Goal: Task Accomplishment & Management: Manage account settings

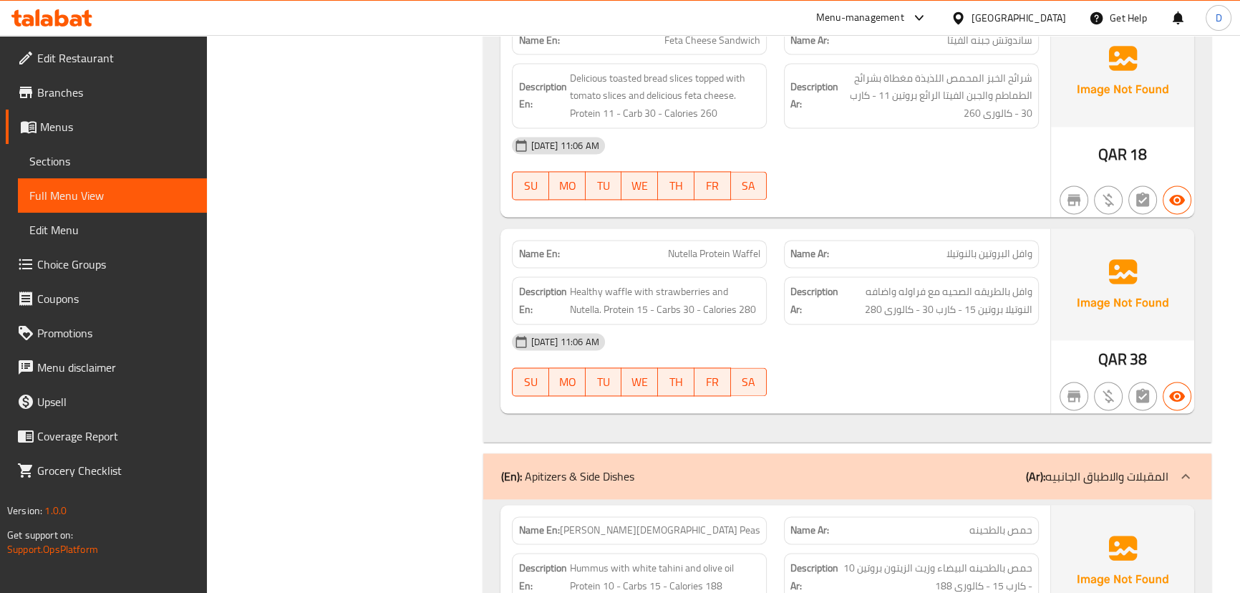
scroll to position [2551, 0]
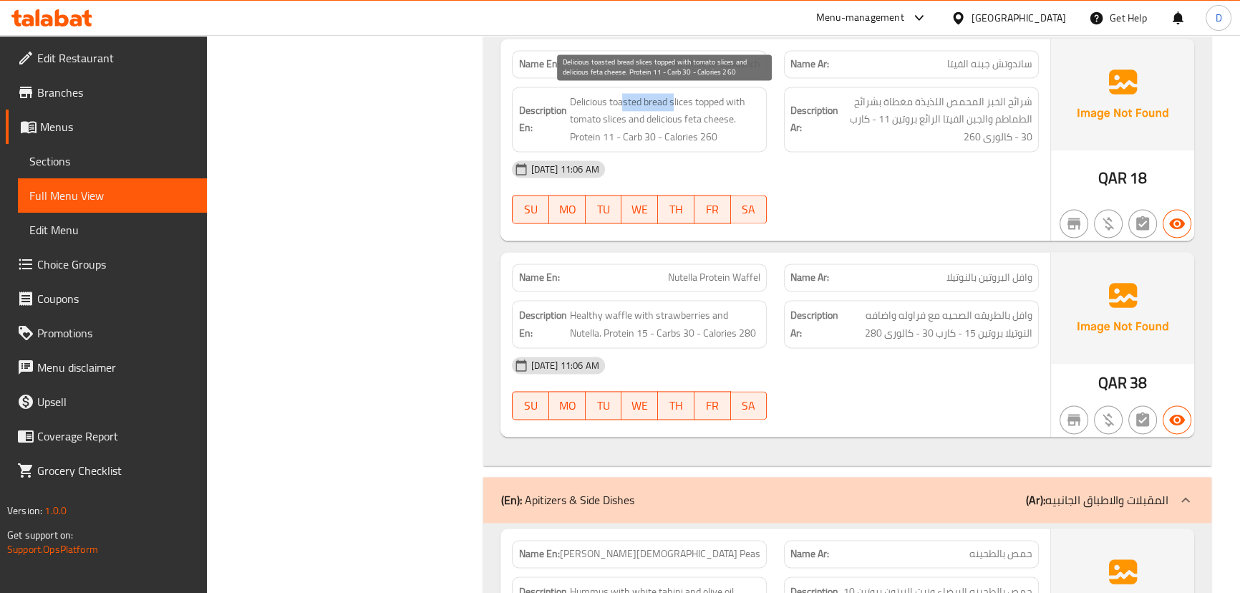
drag, startPoint x: 624, startPoint y: 95, endPoint x: 674, endPoint y: 89, distance: 50.5
click at [674, 93] on span "Delicious toasted bread slices topped with tomato slices and delicious feta che…" at bounding box center [664, 119] width 191 height 53
click at [577, 98] on span "Delicious toasted bread slices topped with tomato slices and delicious feta che…" at bounding box center [664, 119] width 191 height 53
copy span "Delicious"
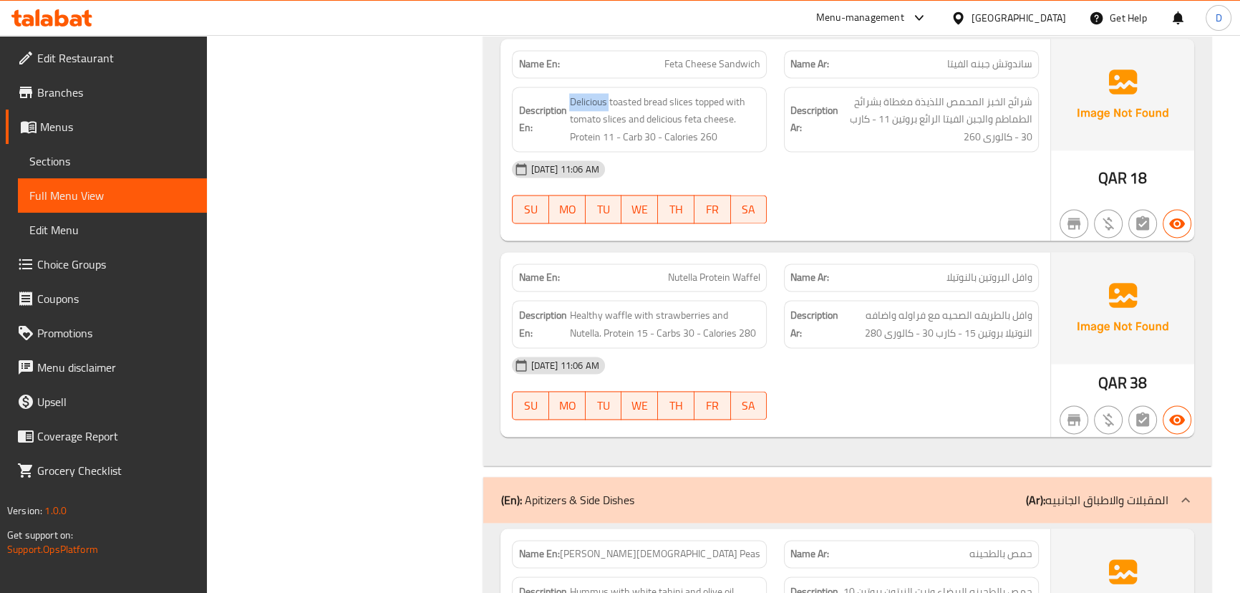
scroll to position [2616, 0]
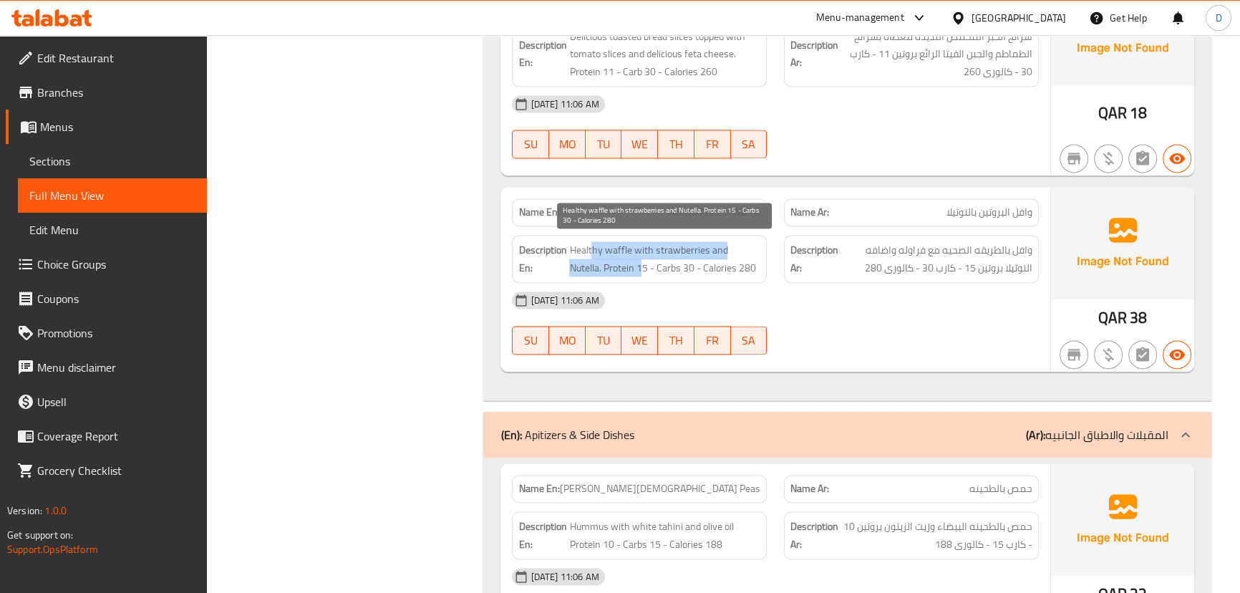
drag, startPoint x: 594, startPoint y: 249, endPoint x: 609, endPoint y: 258, distance: 17.1
click at [609, 258] on span "Healthy waffle with strawberries and Nutella. Protein 15 - Carbs 30 - Calories …" at bounding box center [664, 258] width 191 height 35
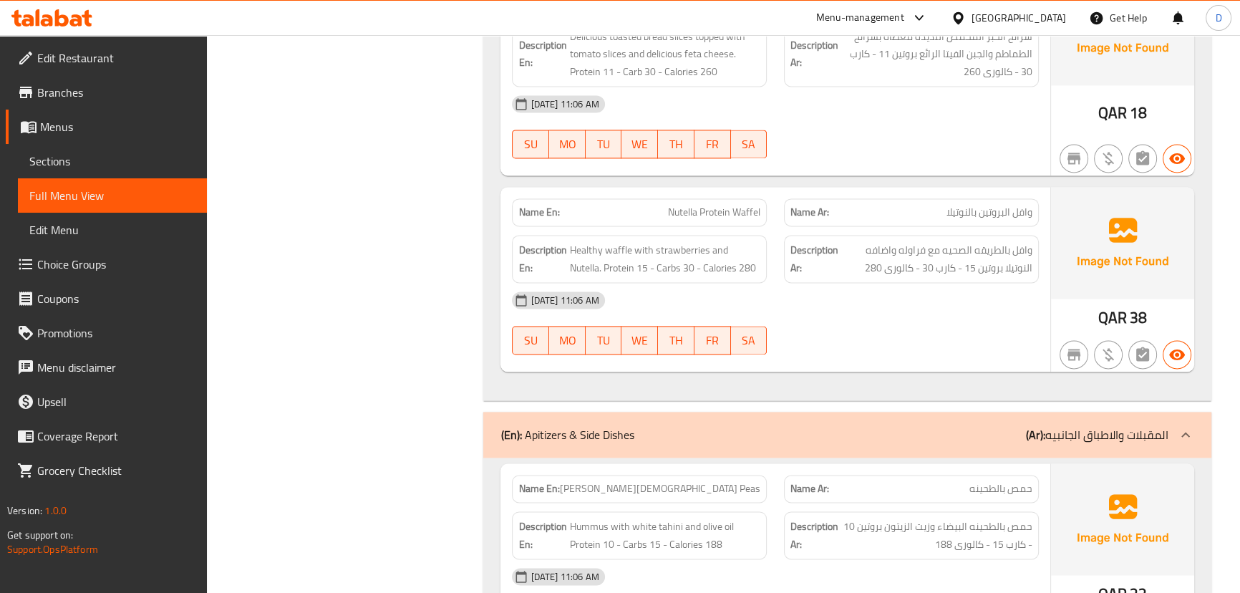
click at [697, 210] on span "Nutella Protein Waffel" at bounding box center [714, 212] width 92 height 15
copy span "Nutella Protein Waffel"
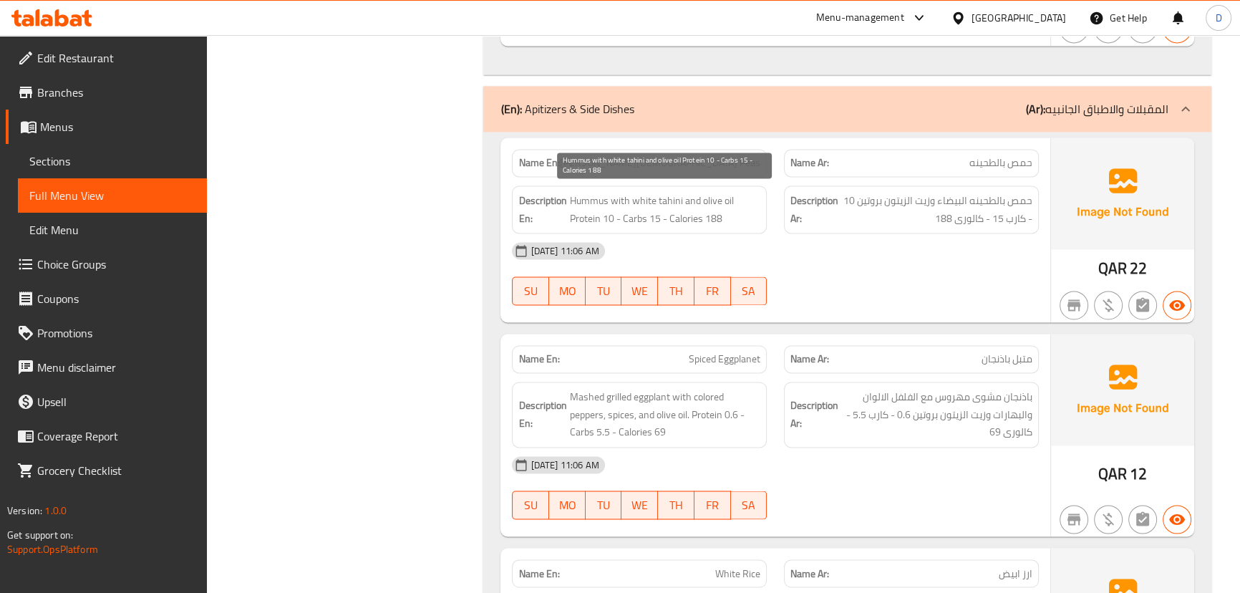
scroll to position [3007, 0]
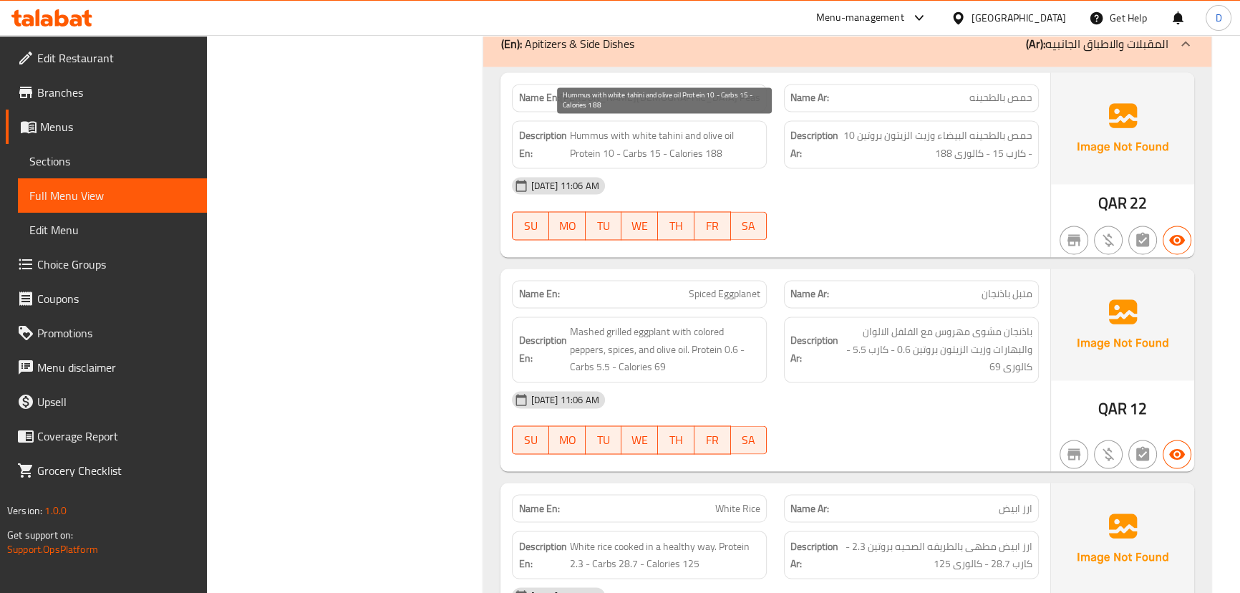
click at [593, 131] on span "Hummus with white tahini and olive oil Protein 10 - Carbs 15 - Calories 188" at bounding box center [664, 144] width 191 height 35
drag, startPoint x: 593, startPoint y: 131, endPoint x: 699, endPoint y: 143, distance: 107.4
click at [699, 143] on span "Hummus with white tahini and olive oil Protein 10 - Carbs 15 - Calories 188" at bounding box center [664, 144] width 191 height 35
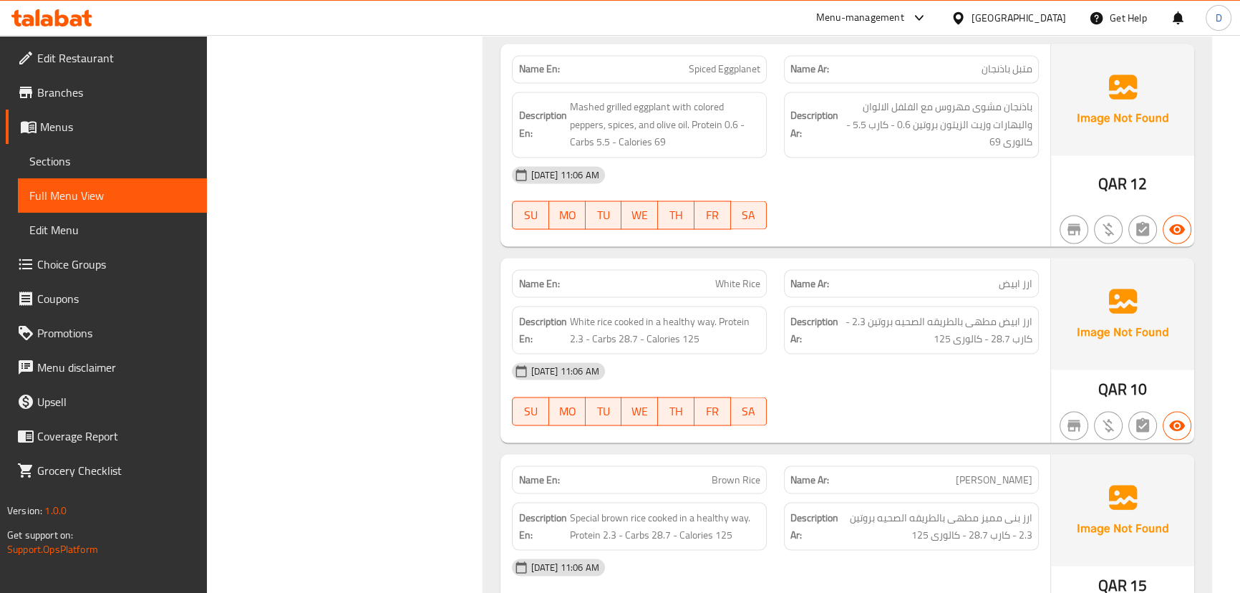
scroll to position [3202, 0]
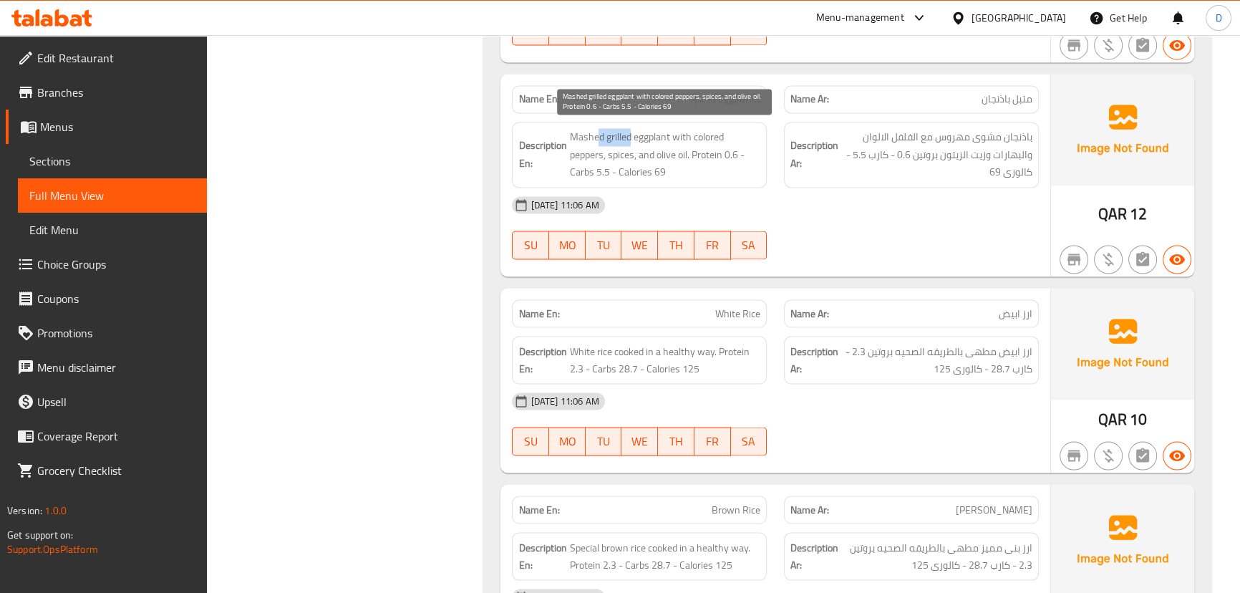
drag, startPoint x: 598, startPoint y: 129, endPoint x: 629, endPoint y: 135, distance: 32.2
click at [629, 135] on span "Mashed grilled eggplant with colored peppers, spices, and olive oil. Protein 0.…" at bounding box center [664, 154] width 191 height 53
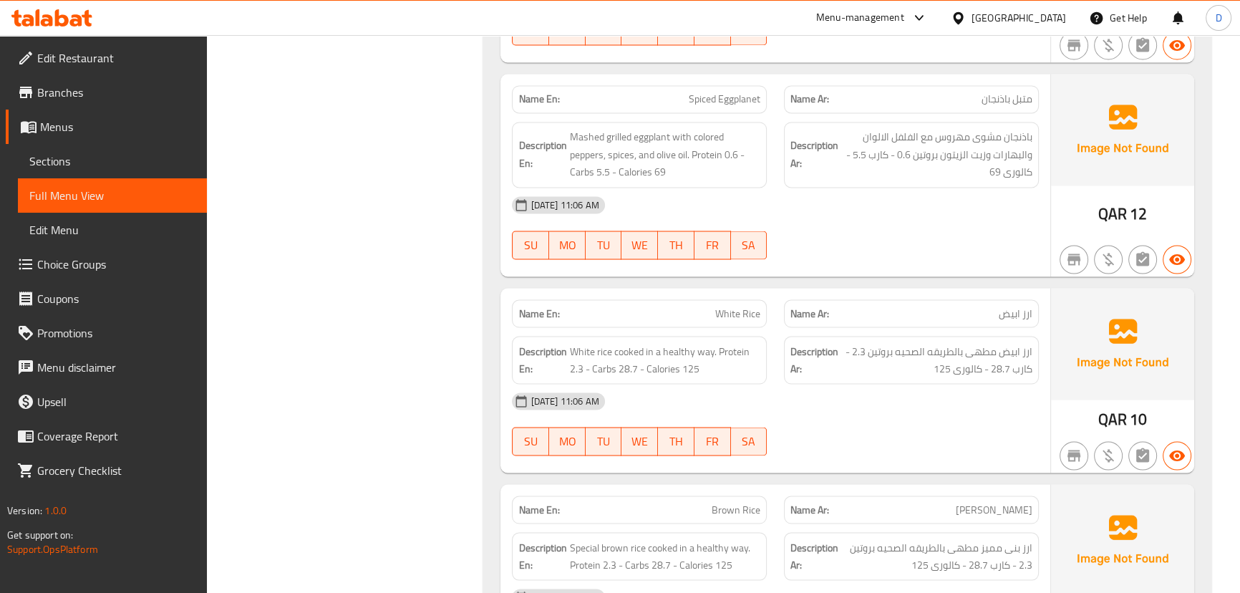
click at [705, 95] on span "Spiced Eggplanet" at bounding box center [725, 99] width 72 height 15
click at [704, 93] on span "Spiced Eggplanet" at bounding box center [725, 99] width 72 height 15
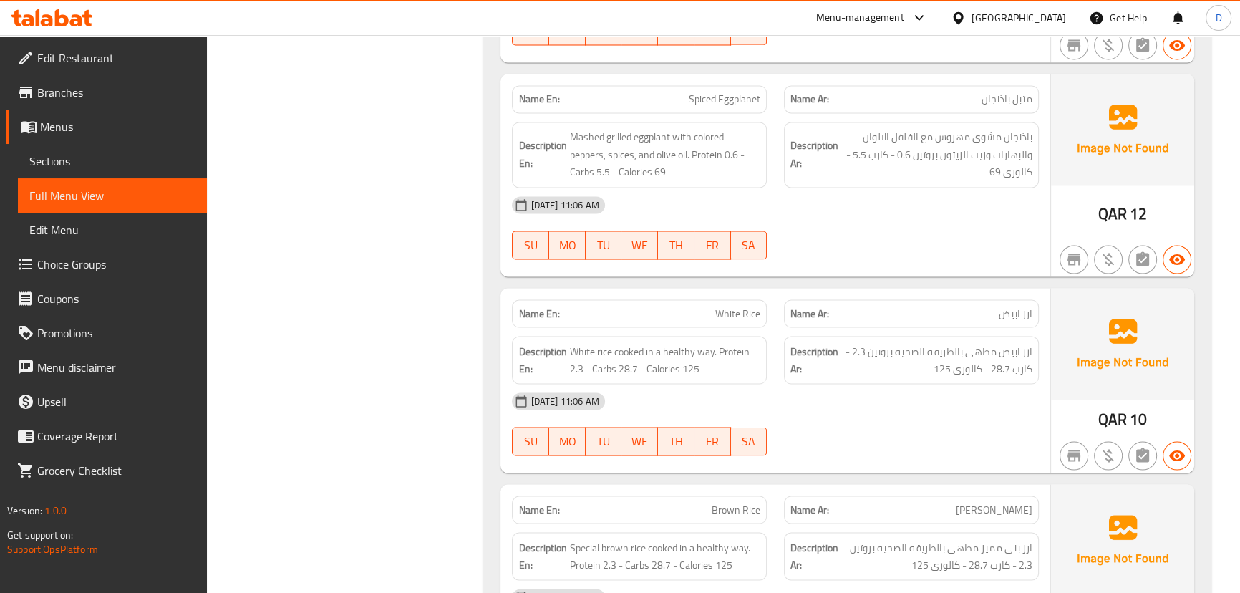
click at [1027, 94] on span "متبل باذنجان" at bounding box center [1007, 99] width 51 height 15
copy span "متبل"
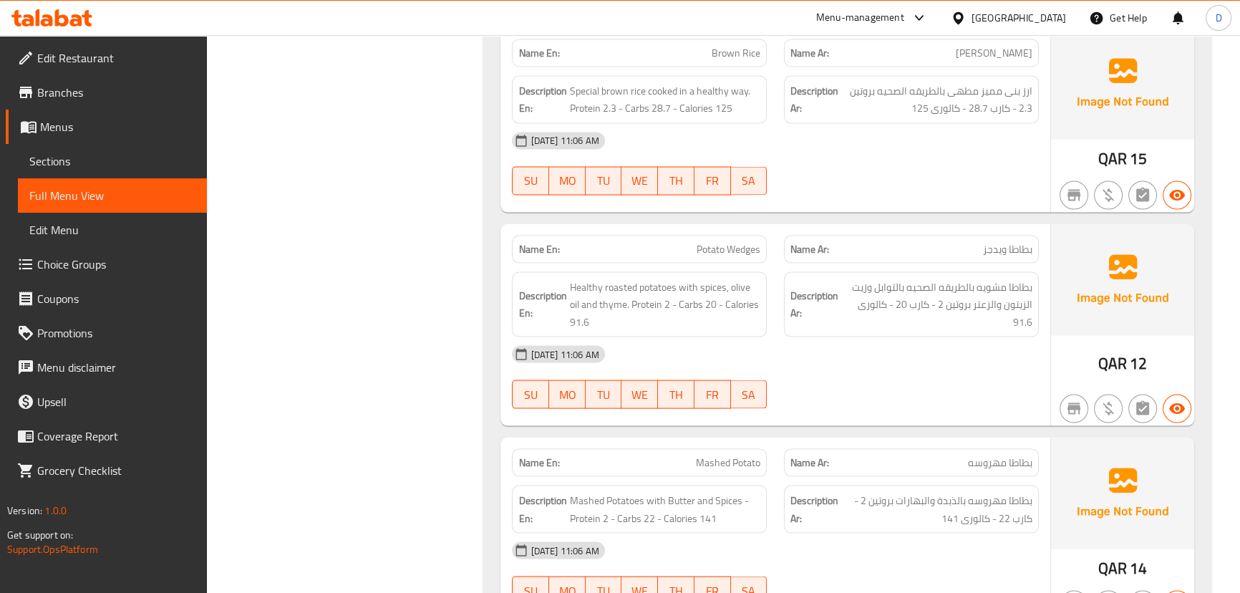
scroll to position [3852, 0]
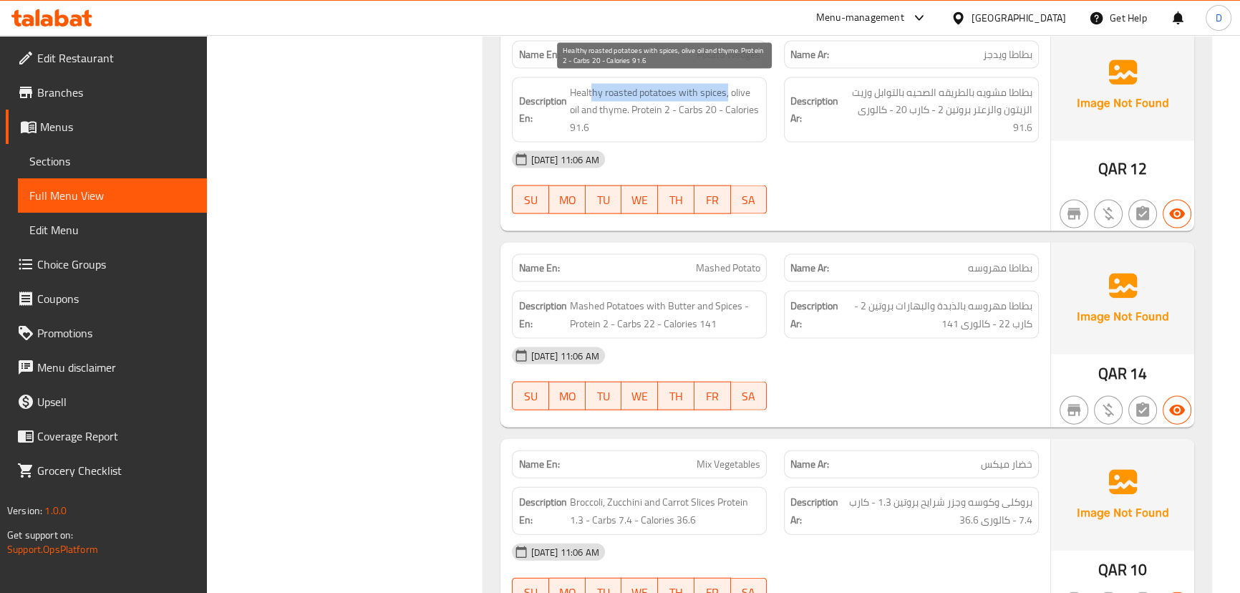
drag, startPoint x: 592, startPoint y: 83, endPoint x: 727, endPoint y: 85, distance: 135.3
click at [727, 85] on span "Healthy roasted potatoes with spices, olive oil and thyme. Protein 2 - Carbs 20…" at bounding box center [664, 110] width 191 height 53
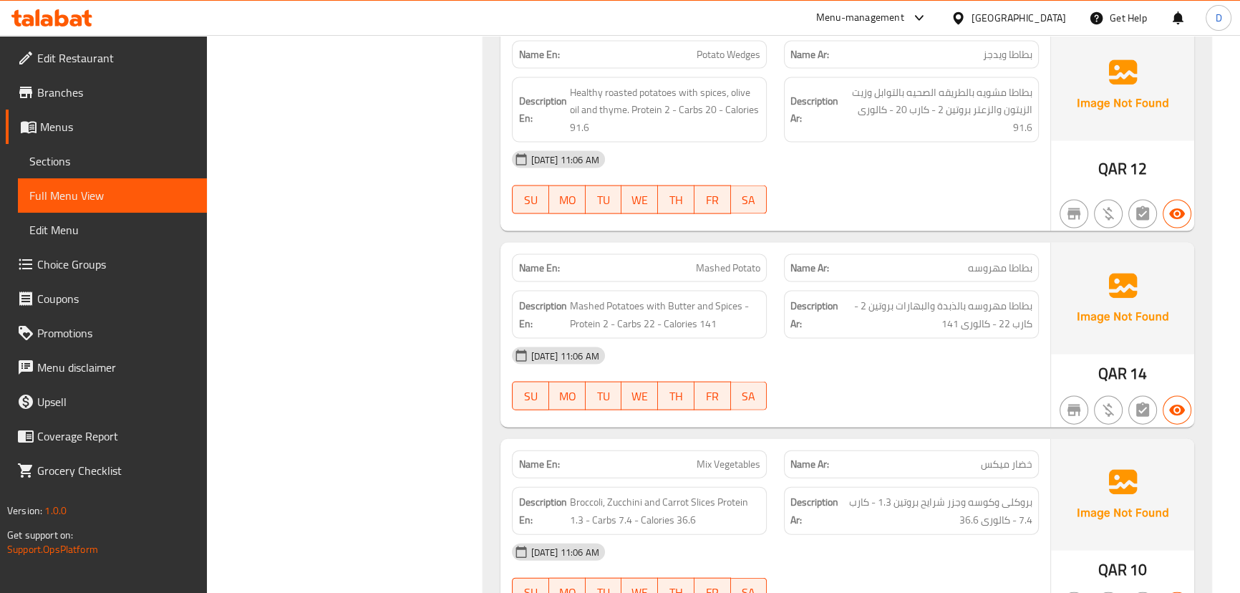
click at [703, 56] on span "Potato Wedges" at bounding box center [729, 54] width 64 height 15
copy span "Potato Wedges"
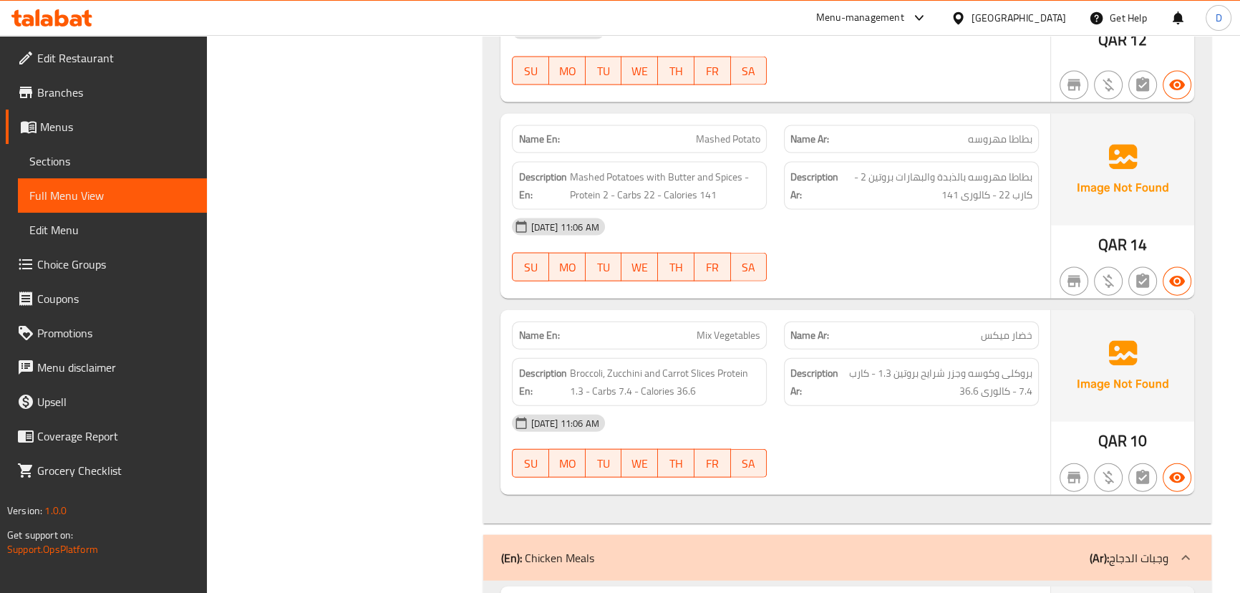
scroll to position [3983, 0]
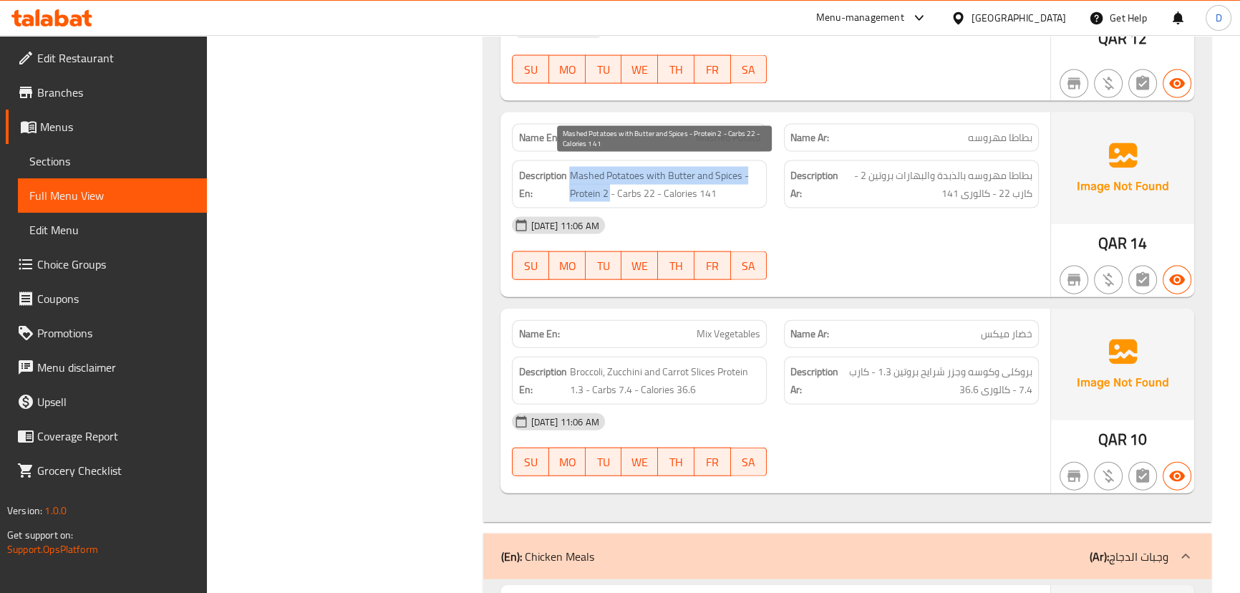
drag, startPoint x: 570, startPoint y: 170, endPoint x: 611, endPoint y: 178, distance: 42.4
click at [611, 178] on span "Mashed Potatoes with Butter and Spices - Protein 2 - Carbs 22 - Calories 141" at bounding box center [664, 184] width 191 height 35
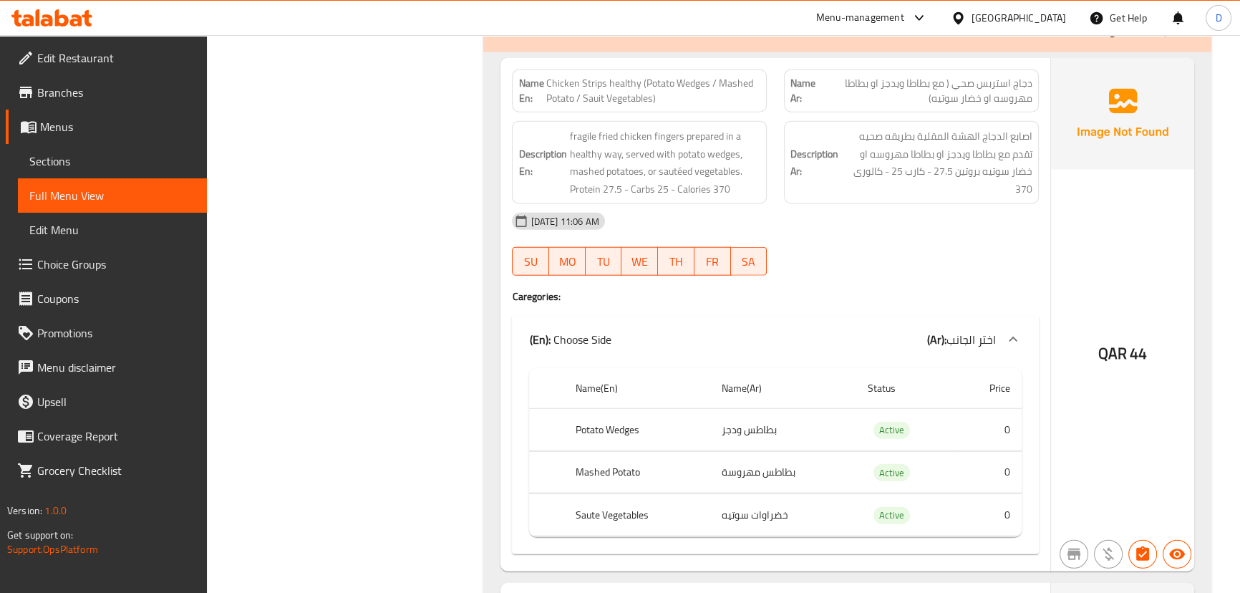
scroll to position [4510, 0]
drag, startPoint x: 649, startPoint y: 72, endPoint x: 717, endPoint y: 87, distance: 69.5
click at [717, 87] on span "Chicken Strips healthy (Potato Wedges / Mashed Potato / Sauit Vegetables)" at bounding box center [653, 90] width 214 height 30
click at [596, 89] on span "Chicken Strips healthy (Potato Wedges / Mashed Potato / Sauit Vegetables)" at bounding box center [653, 90] width 214 height 30
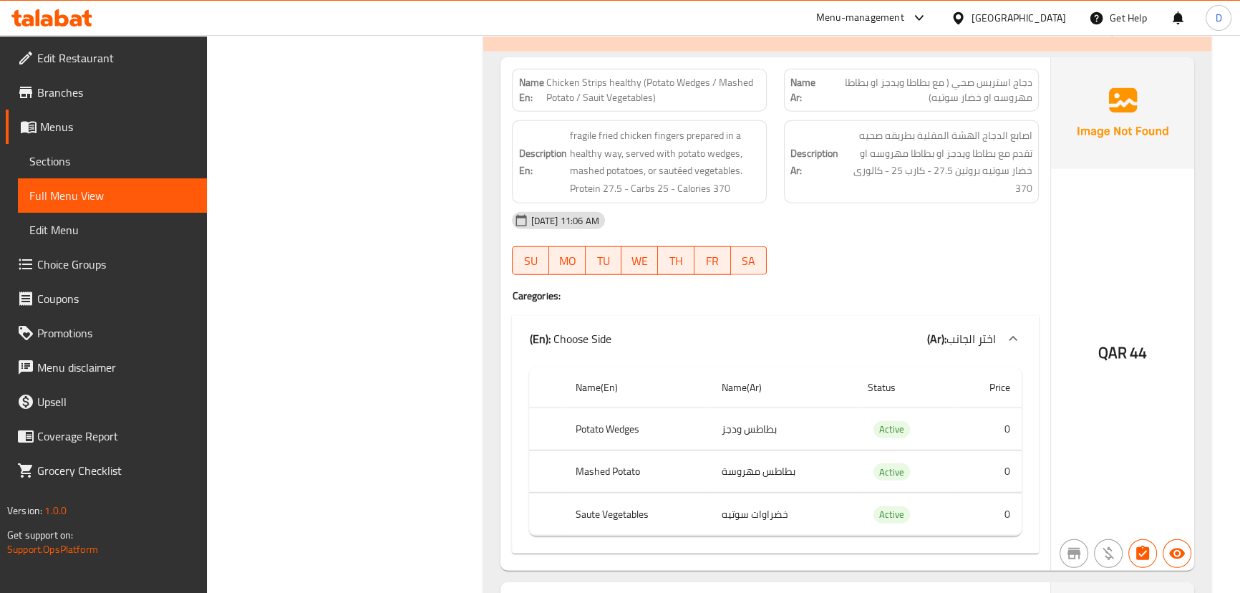
click at [946, 93] on span "دجاج استربس صحي ( مع بطاطا ويدجز او بطاطا مهروسه او خضار سوتيه)" at bounding box center [925, 90] width 213 height 30
copy span "سوتيه"
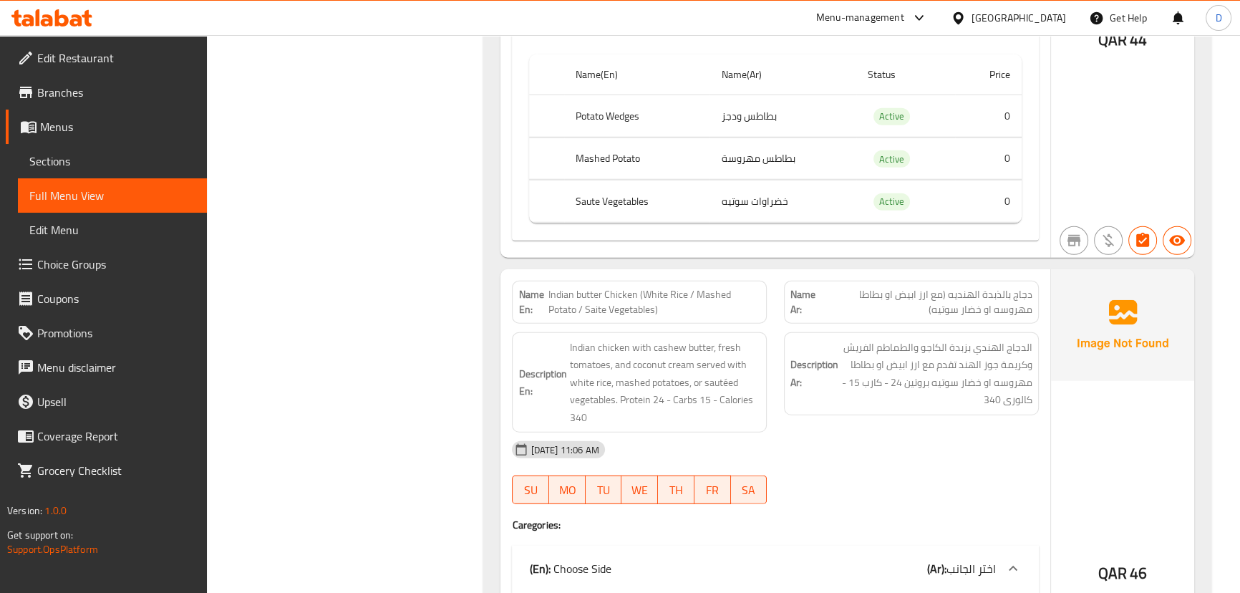
scroll to position [4901, 0]
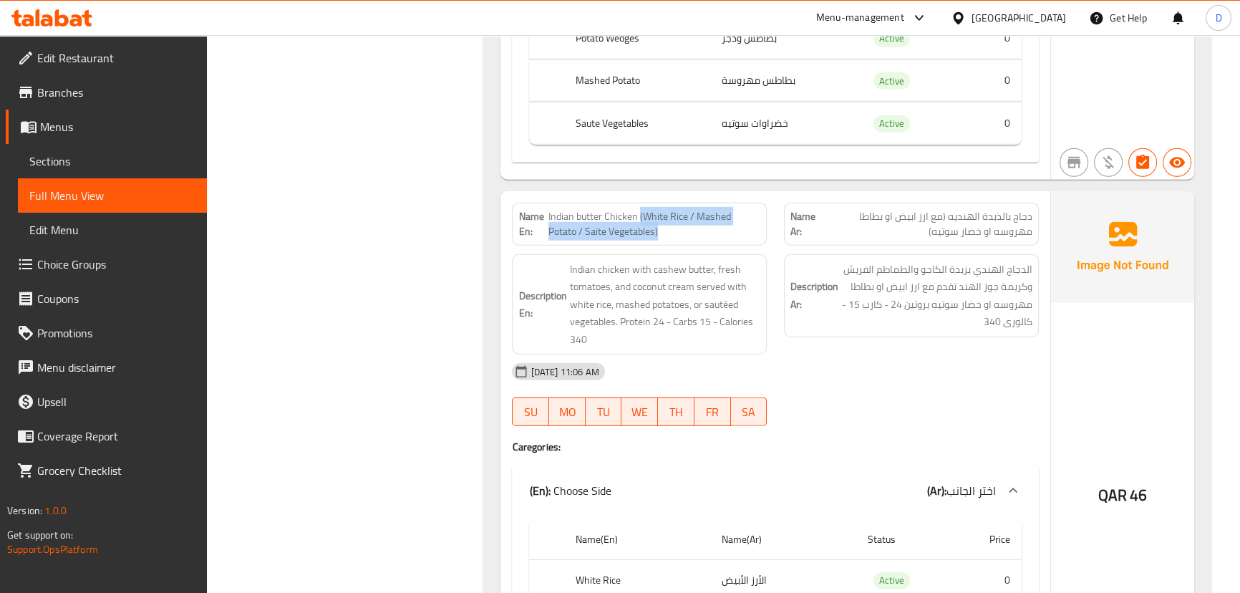
drag, startPoint x: 638, startPoint y: 208, endPoint x: 644, endPoint y: 223, distance: 16.8
click at [644, 223] on span "Indian butter Chicken (White Rice / Mashed Potato / Saite Vegetables)" at bounding box center [654, 224] width 213 height 30
copy span "(White Rice / Mashed Potato / Saite Vegetables)"
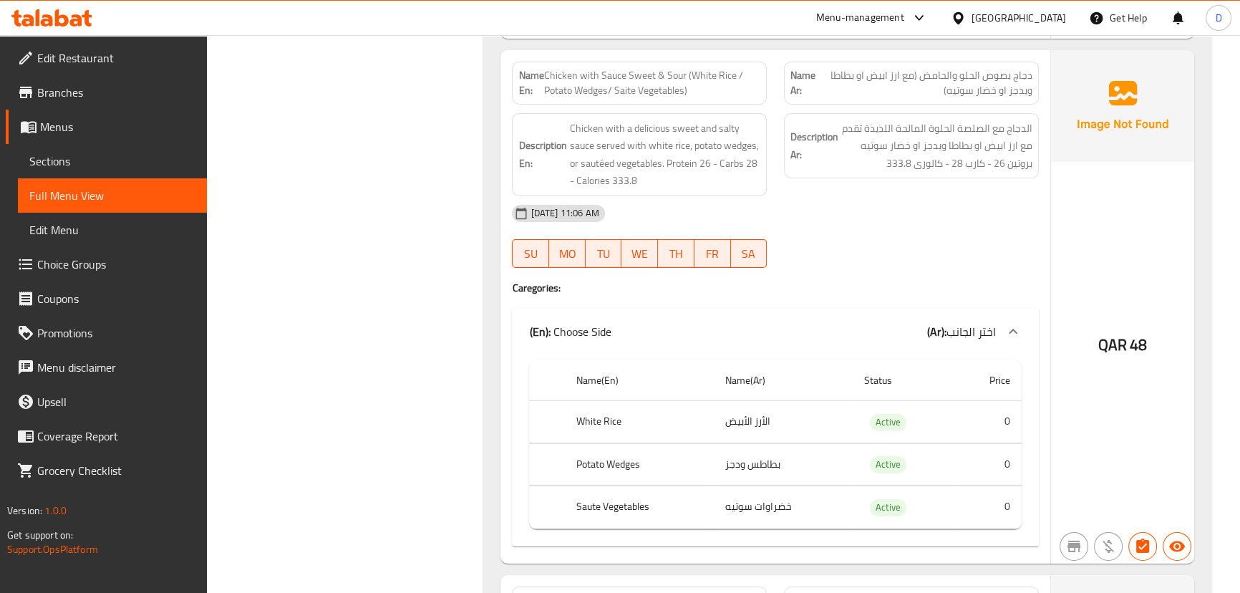
scroll to position [6085, 0]
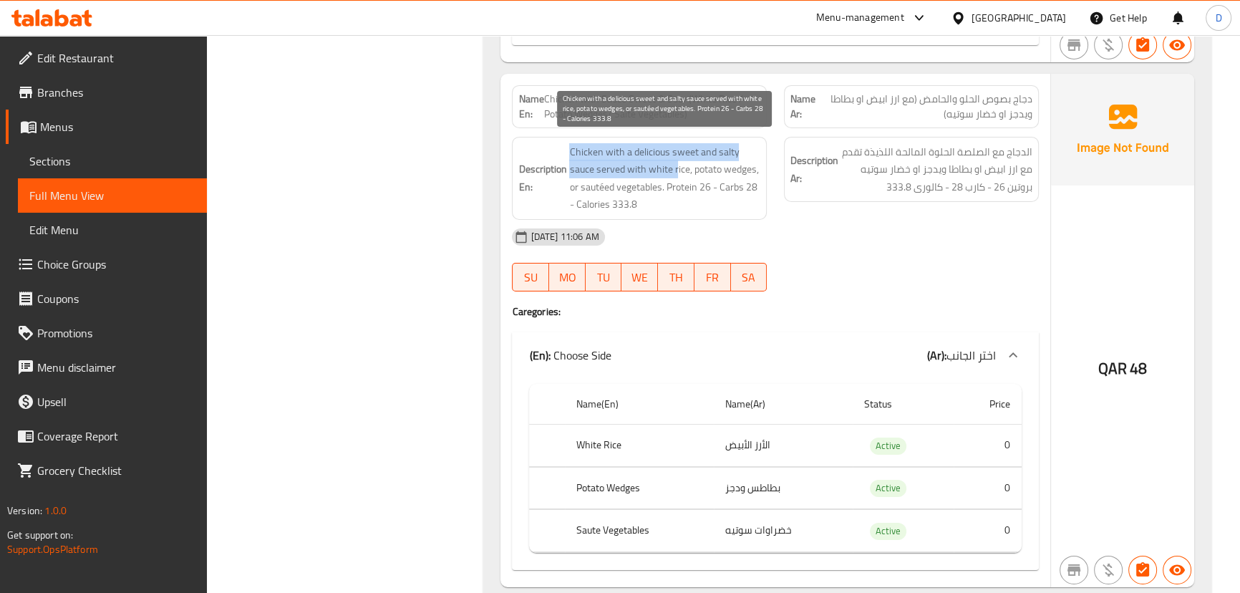
drag, startPoint x: 571, startPoint y: 138, endPoint x: 676, endPoint y: 154, distance: 105.7
click at [676, 154] on span "Chicken with a delicious sweet and salty sauce served with white rice, potato w…" at bounding box center [664, 178] width 191 height 70
click at [677, 152] on span "Chicken with a delicious sweet and salty sauce served with white rice, potato w…" at bounding box center [664, 178] width 191 height 70
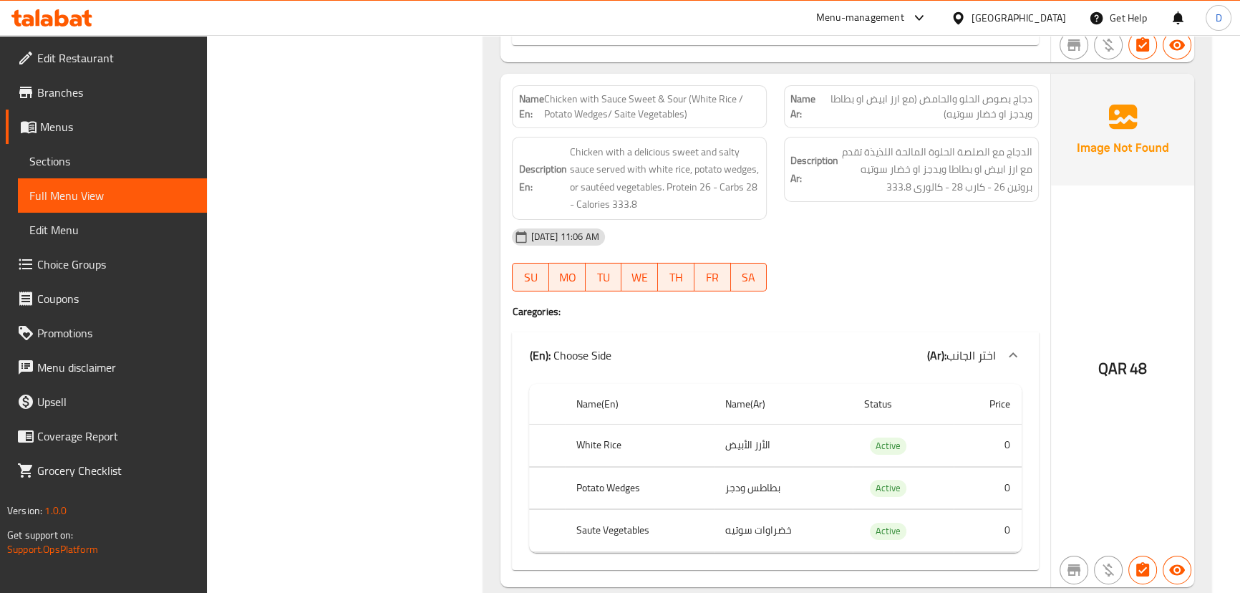
click at [646, 102] on span "Chicken with Sauce Sweet & Sour (White Rice / Potato Wedges/ Saite Vegetables)" at bounding box center [652, 107] width 216 height 30
copy span "Chicken with Sauce Sweet & Sour (White Rice / Potato Wedges/ Saite Vegetables)"
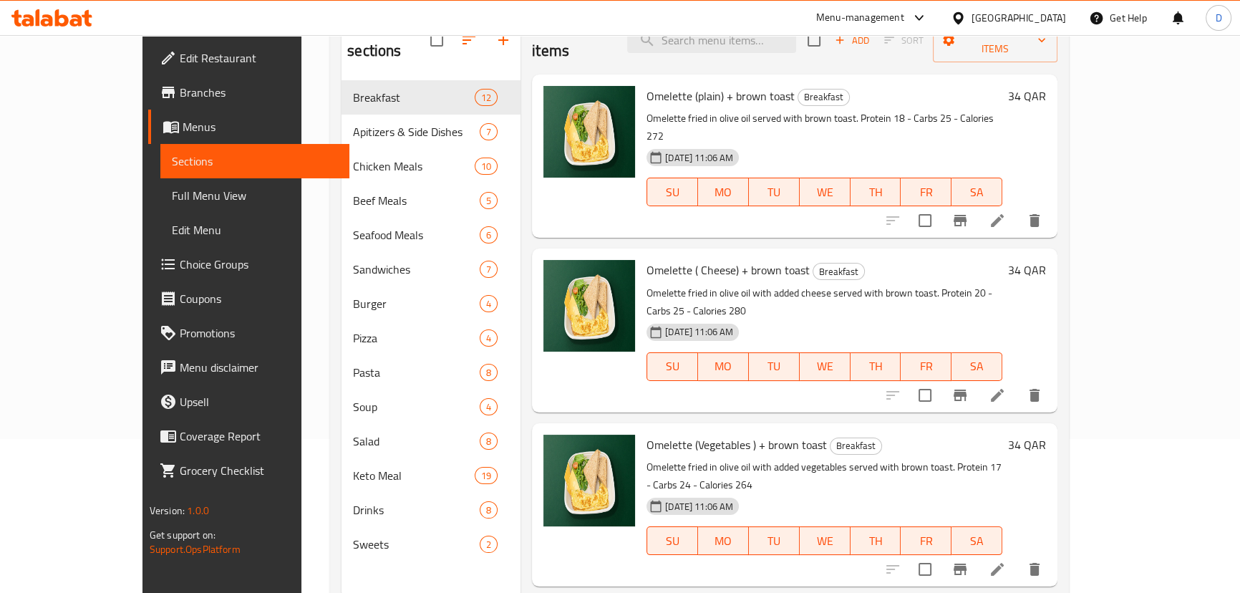
scroll to position [114, 0]
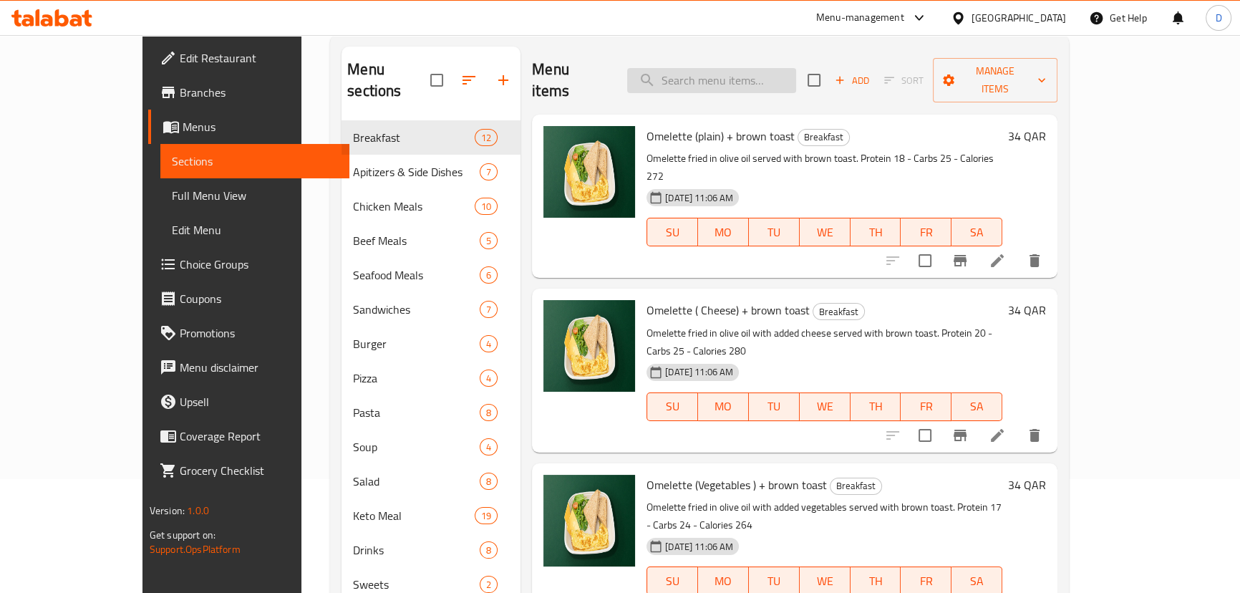
click at [711, 76] on input "search" at bounding box center [711, 80] width 169 height 25
paste input "Delicious"
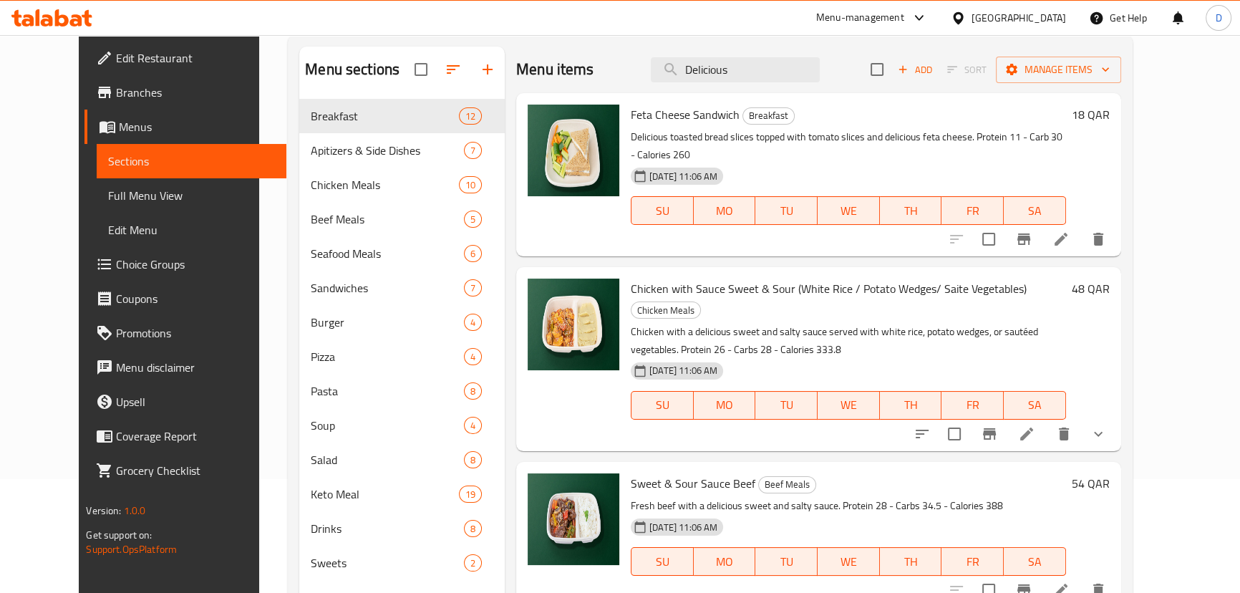
type input "Delicious"
click at [1081, 232] on li at bounding box center [1061, 239] width 40 height 26
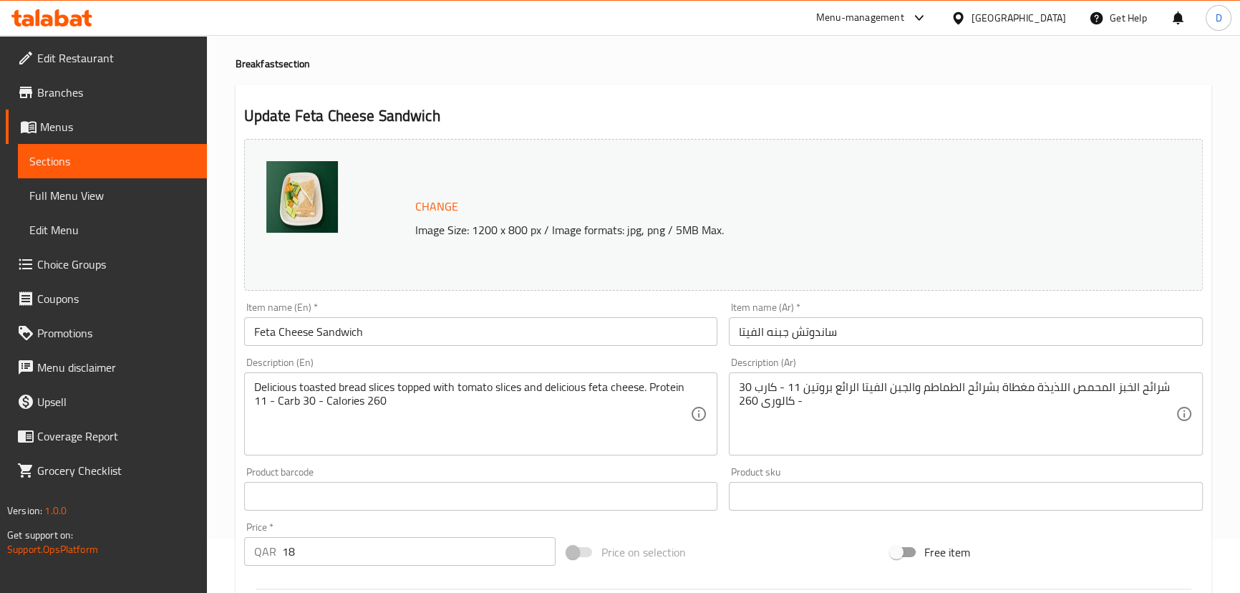
scroll to position [130, 0]
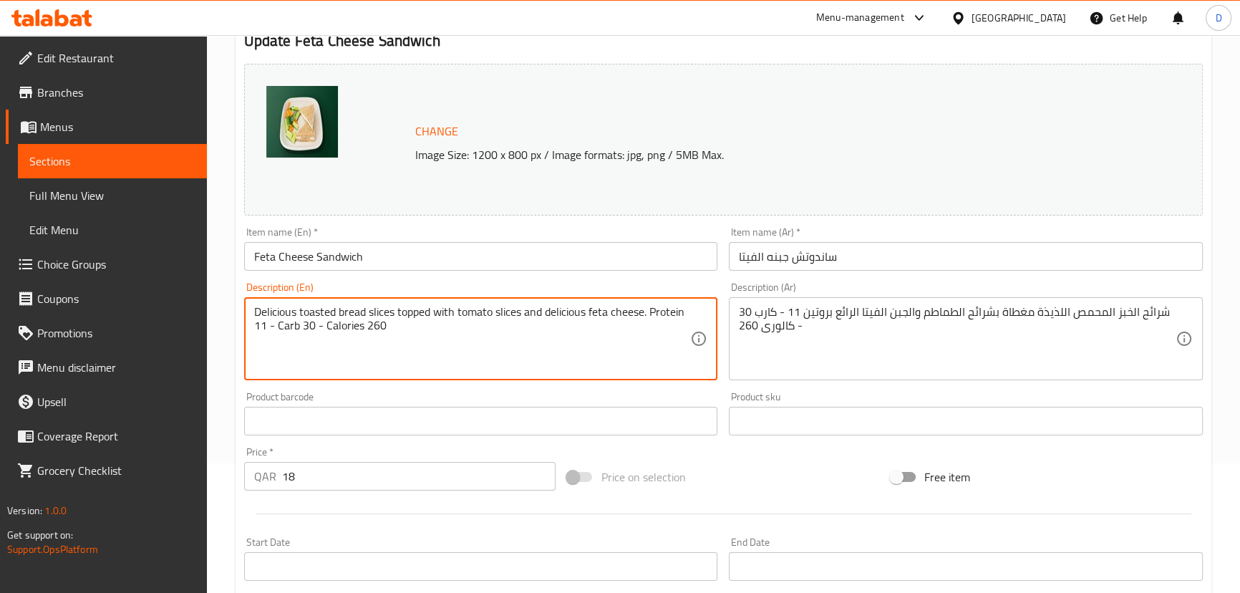
click at [284, 314] on textarea "Delicious toasted bread slices topped with tomato slices and delicious feta che…" at bounding box center [472, 339] width 437 height 68
type textarea "toasted bread slices topped with tomato slices and delicious feta cheese. Prote…"
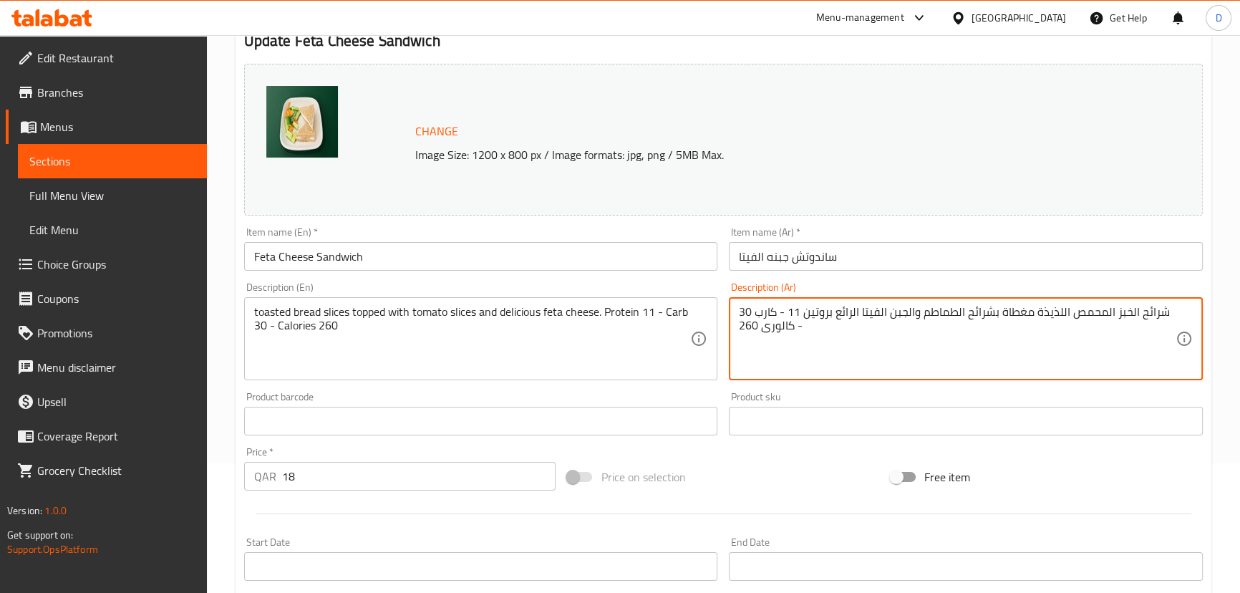
click at [1064, 313] on textarea "شرائح الخبز المحمص اللذيذة مغطاة بشرائح الطماطم والجبن الفيتا الرائع بروتين 11 …" at bounding box center [957, 339] width 437 height 68
type textarea "شرائح الخبز المحمص مغطاة بشرائح الطماطم والجبن الفيتا الرائع بروتين 11 - كارب 3…"
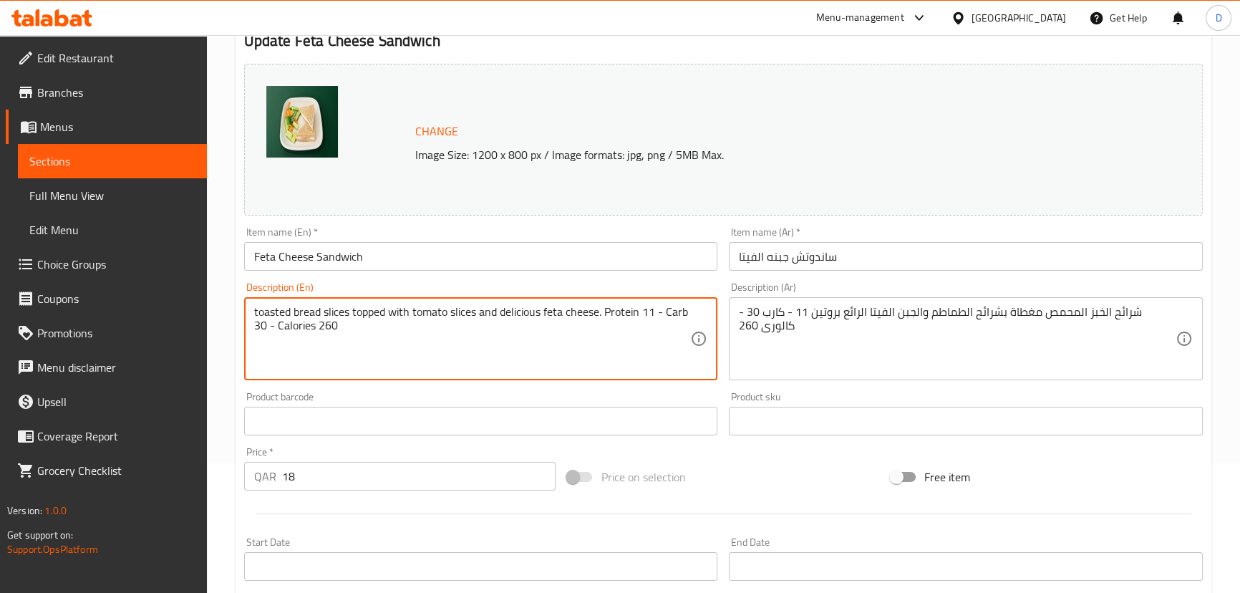
click at [540, 310] on textarea "toasted bread slices topped with tomato slices and delicious feta cheese. Prote…" at bounding box center [472, 339] width 437 height 68
click at [530, 311] on textarea "toasted bread slices topped with tomato slices and delicious feta cheese. Prote…" at bounding box center [472, 339] width 437 height 68
type textarea "toasted bread slices topped with tomato slices and feta cheese. Protein 11 - Ca…"
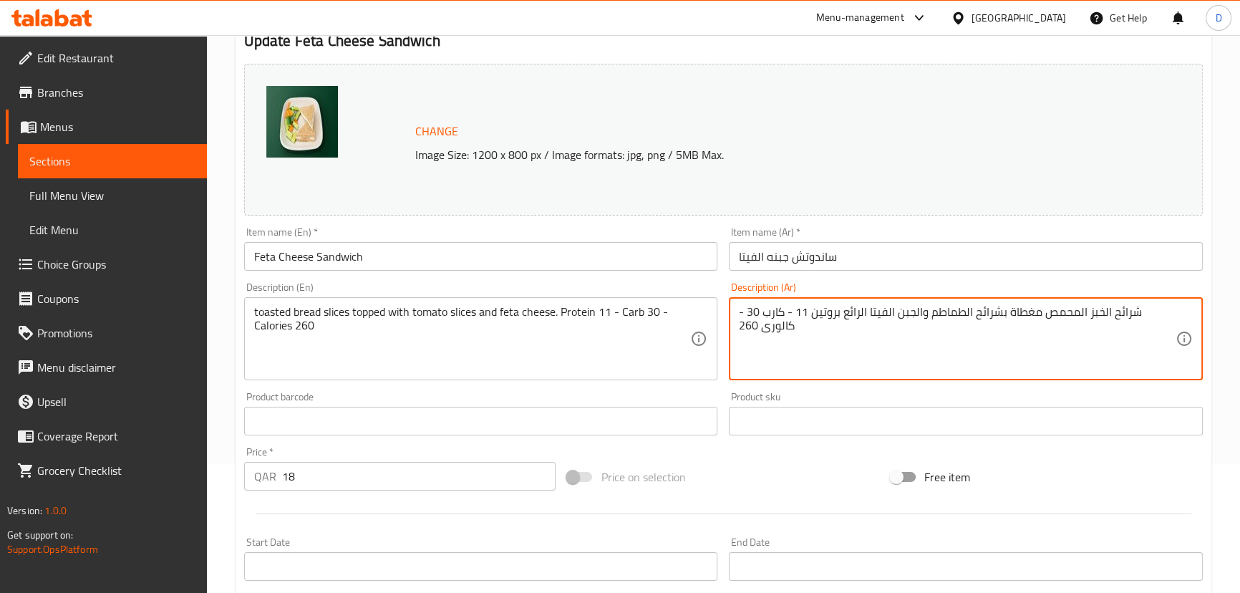
click at [897, 310] on textarea "شرائح الخبز المحمص مغطاة بشرائح الطماطم والجبن الفيتا الرائع بروتين 11 - كارب 3…" at bounding box center [957, 339] width 437 height 68
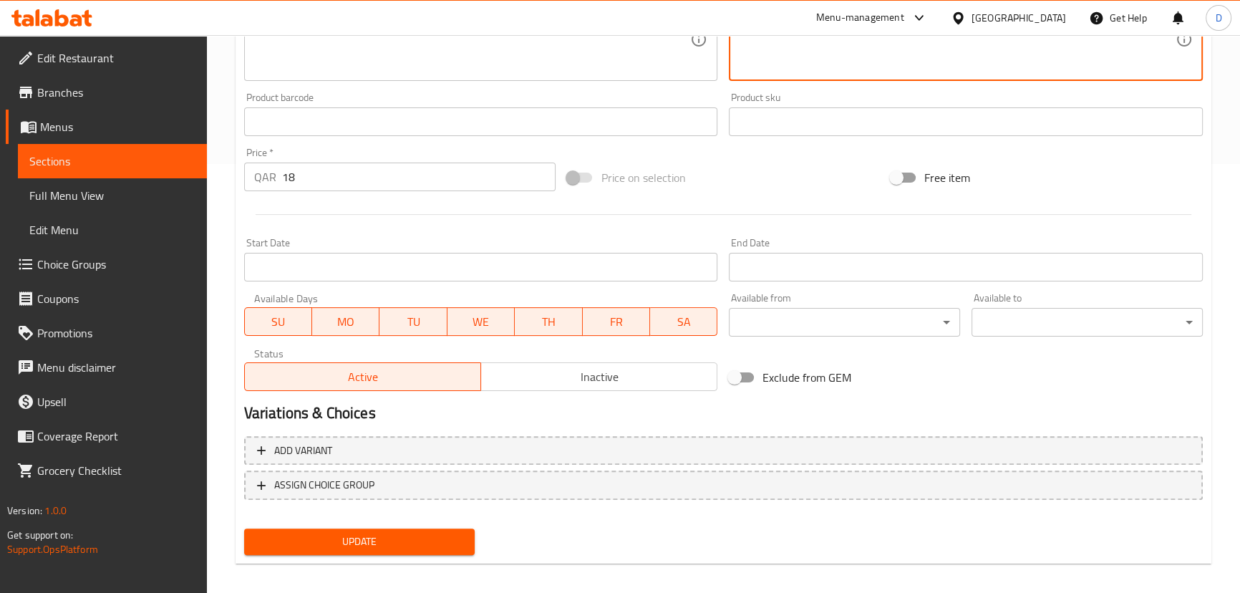
scroll to position [439, 0]
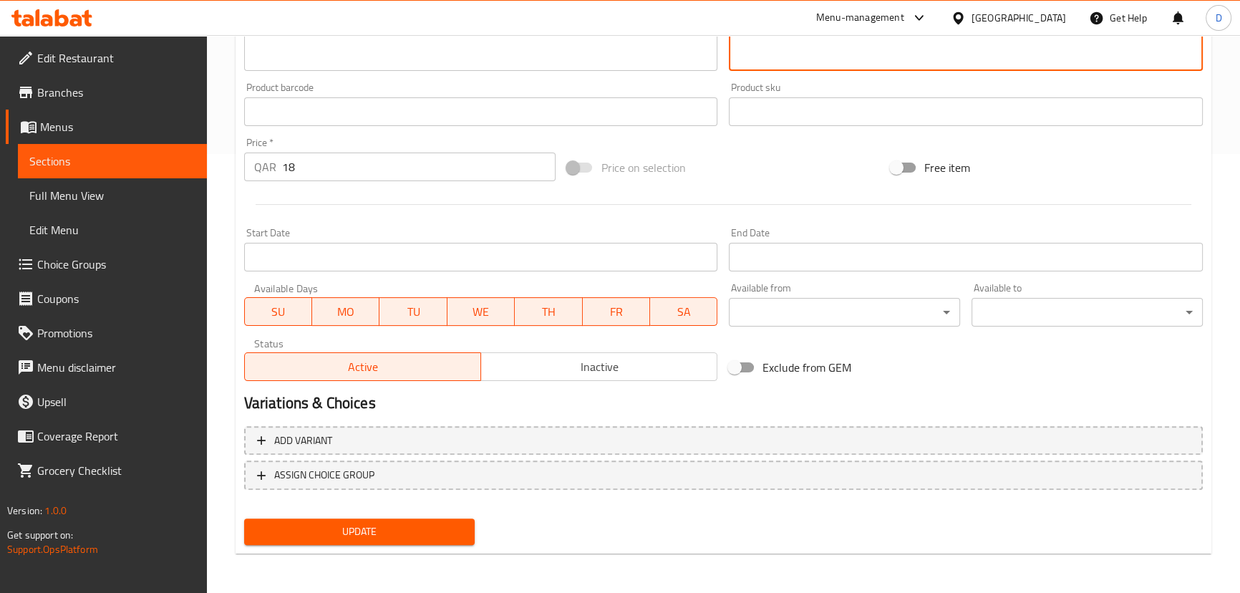
type textarea "شرائح الخبز المحمص مغطاة بشرائح الطماطم والجبن الفيتا بروتين 11 - كارب 30 - كال…"
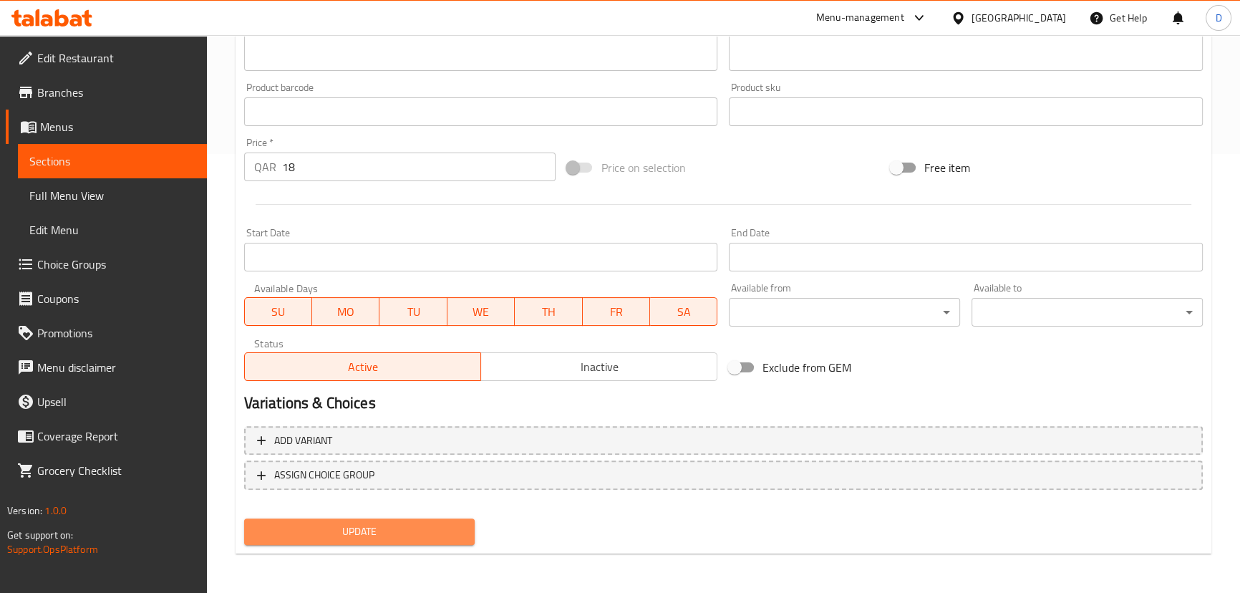
drag, startPoint x: 453, startPoint y: 530, endPoint x: 461, endPoint y: 492, distance: 39.5
click at [452, 530] on span "Update" at bounding box center [360, 532] width 208 height 18
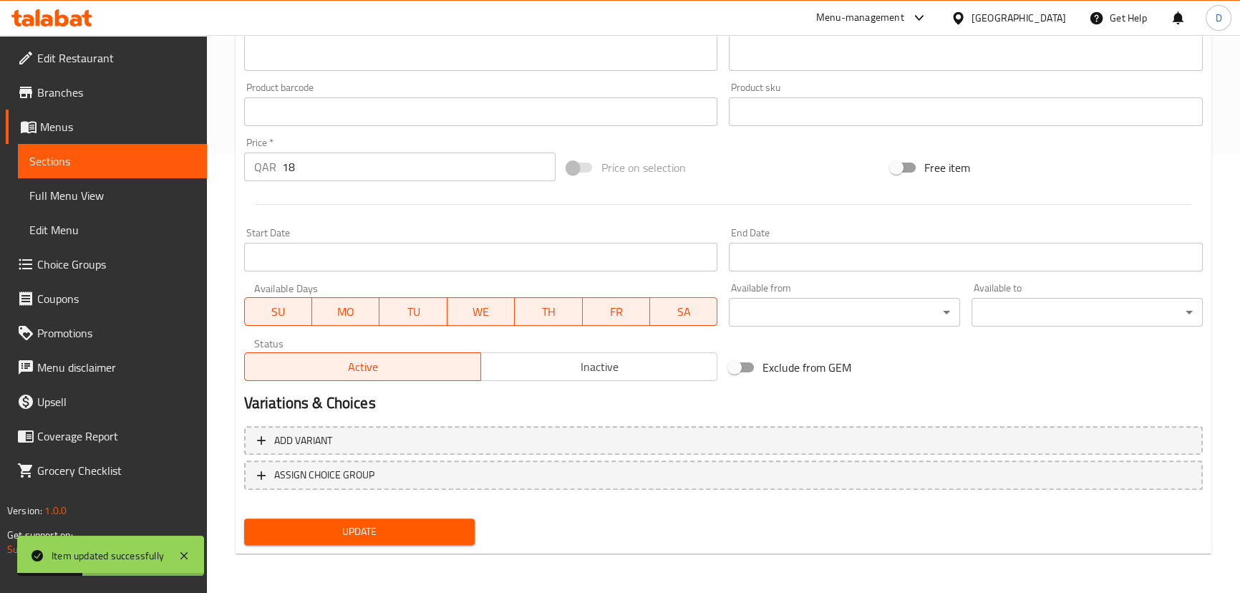
click at [105, 160] on span "Sections" at bounding box center [112, 160] width 166 height 17
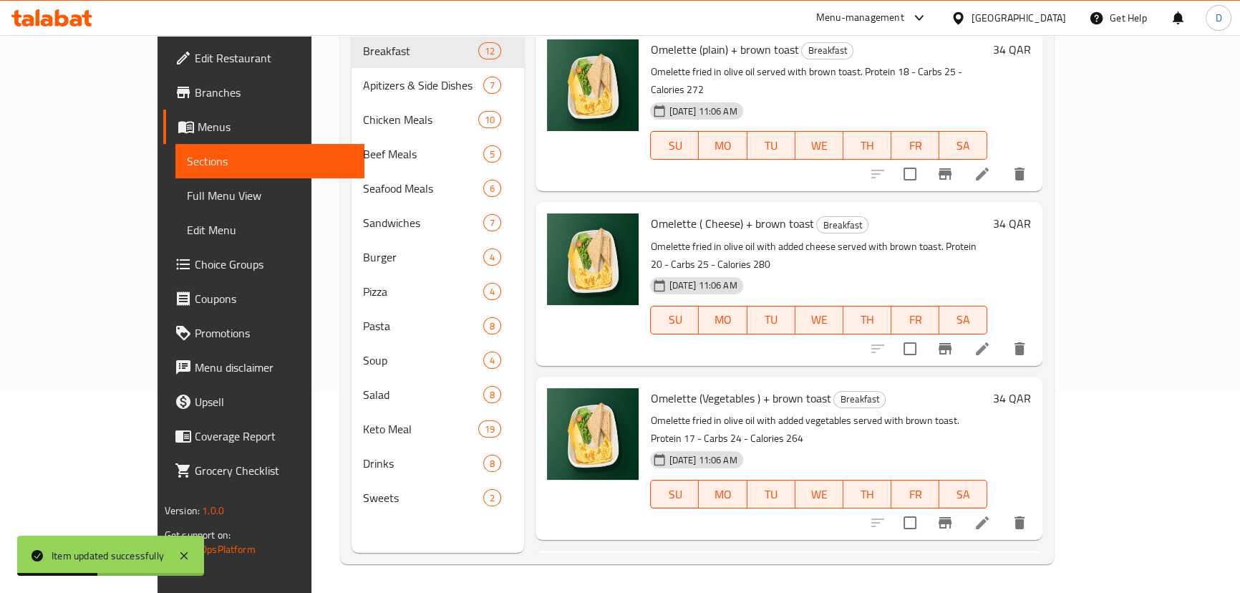
scroll to position [6, 0]
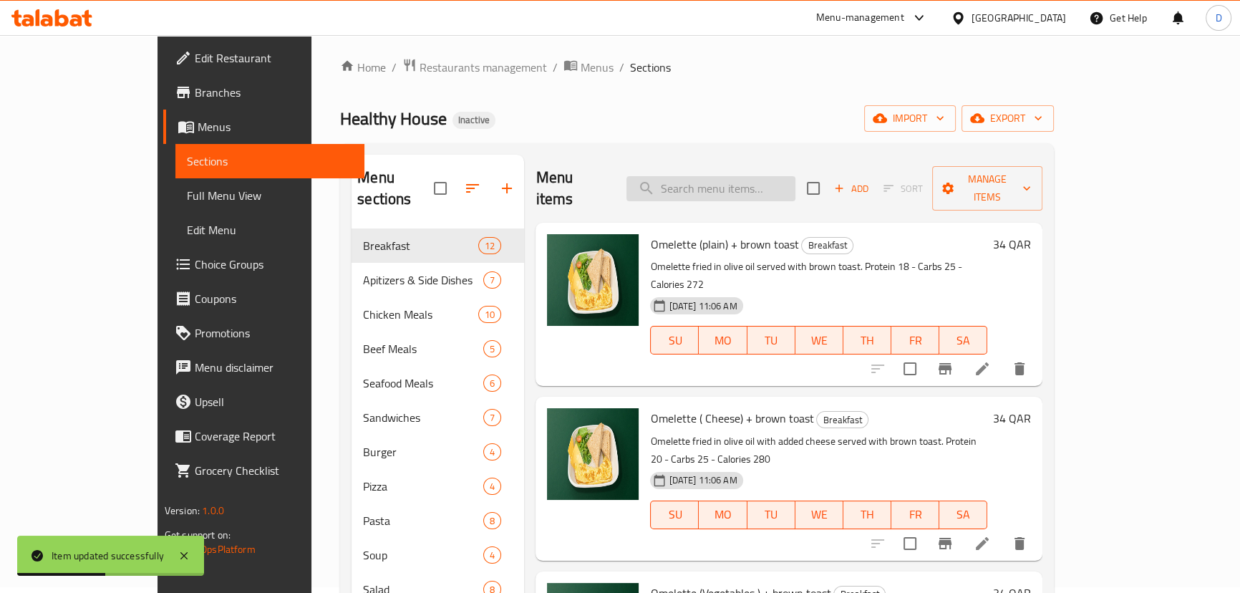
click at [767, 182] on input "search" at bounding box center [710, 188] width 169 height 25
paste input "Nutella Protein Waffel"
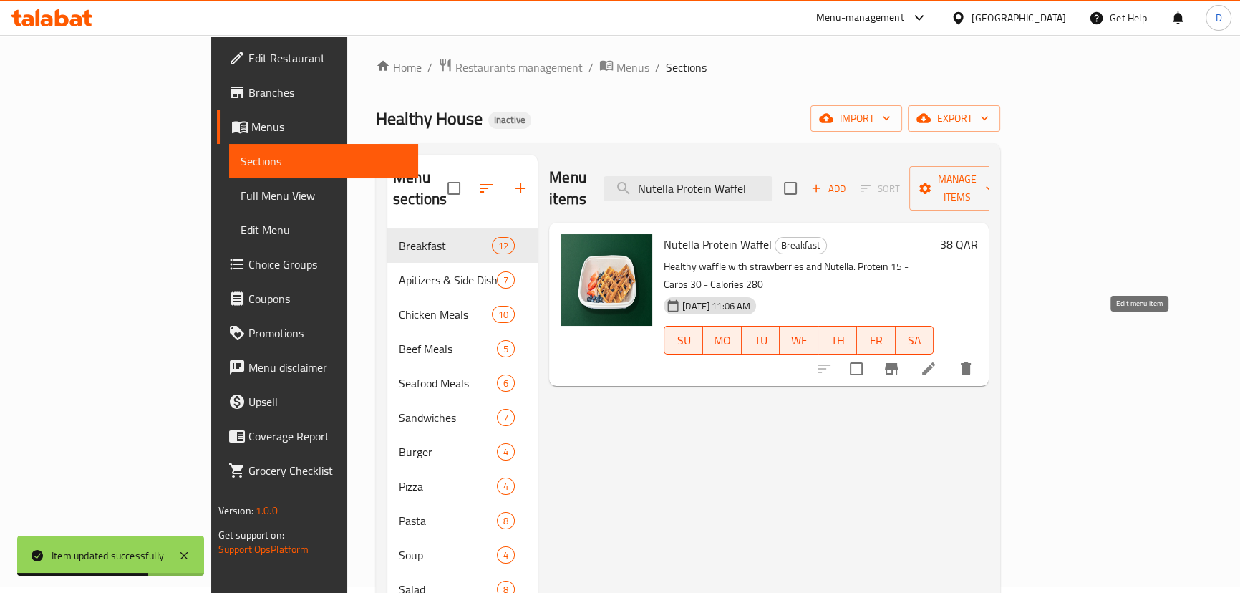
type input "Nutella Protein Waffel"
click at [937, 360] on icon at bounding box center [928, 368] width 17 height 17
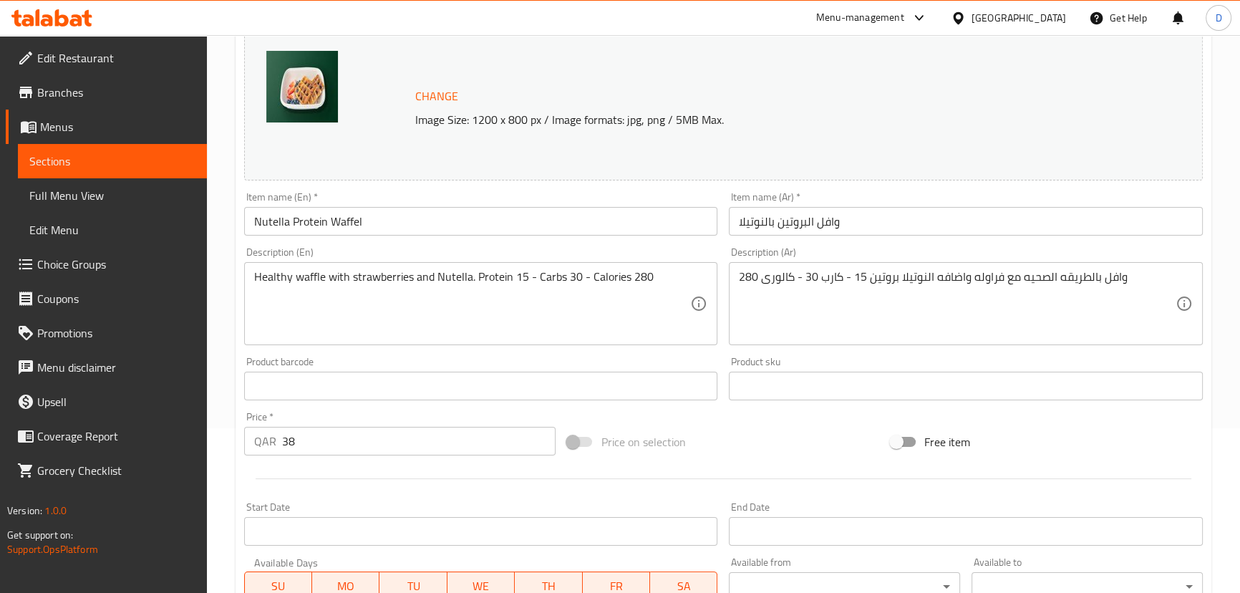
scroll to position [195, 0]
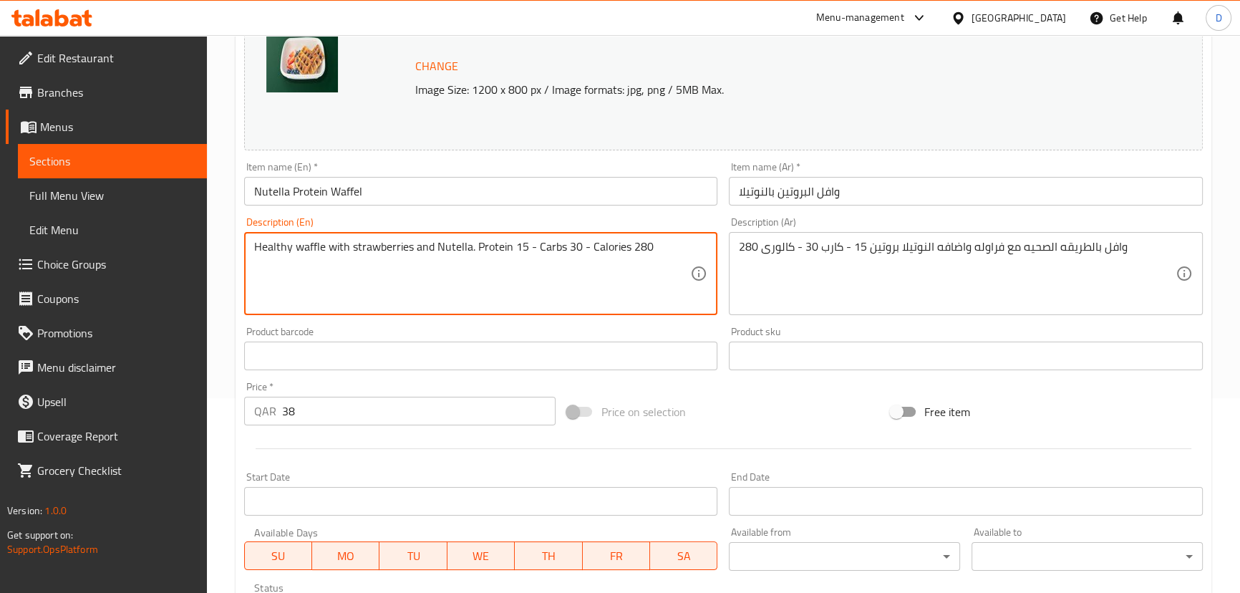
drag, startPoint x: 293, startPoint y: 247, endPoint x: 251, endPoint y: 257, distance: 43.4
click at [289, 246] on textarea "waffle with strawberries and Nutella. Protein 15 - Carbs 30 - Calories 280" at bounding box center [472, 274] width 437 height 68
paste textarea "Healthy"
click at [384, 245] on textarea "waffle in Healthy way with strawberries and Nutella. Protein 15 - Carbs 30 - Ca…" at bounding box center [472, 274] width 437 height 68
click at [397, 251] on textarea "waffle in Healthy way with adding strawberries and Nutella. Protein 15 - Carbs …" at bounding box center [472, 274] width 437 height 68
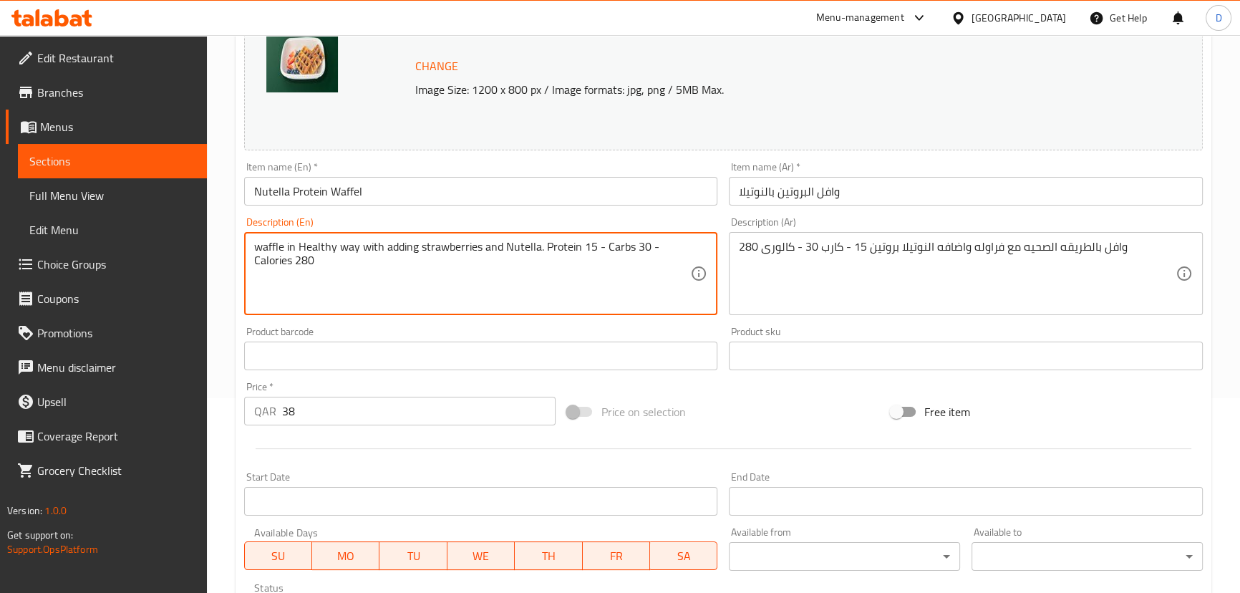
click at [397, 251] on textarea "waffle in Healthy way with adding strawberries and Nutella. Protein 15 - Carbs …" at bounding box center [472, 274] width 437 height 68
click at [447, 246] on textarea "waffle in Healthy way with strawberries and Nutella. Protein 15 - Carbs 30 - Ca…" at bounding box center [472, 274] width 437 height 68
paste textarea "dding a"
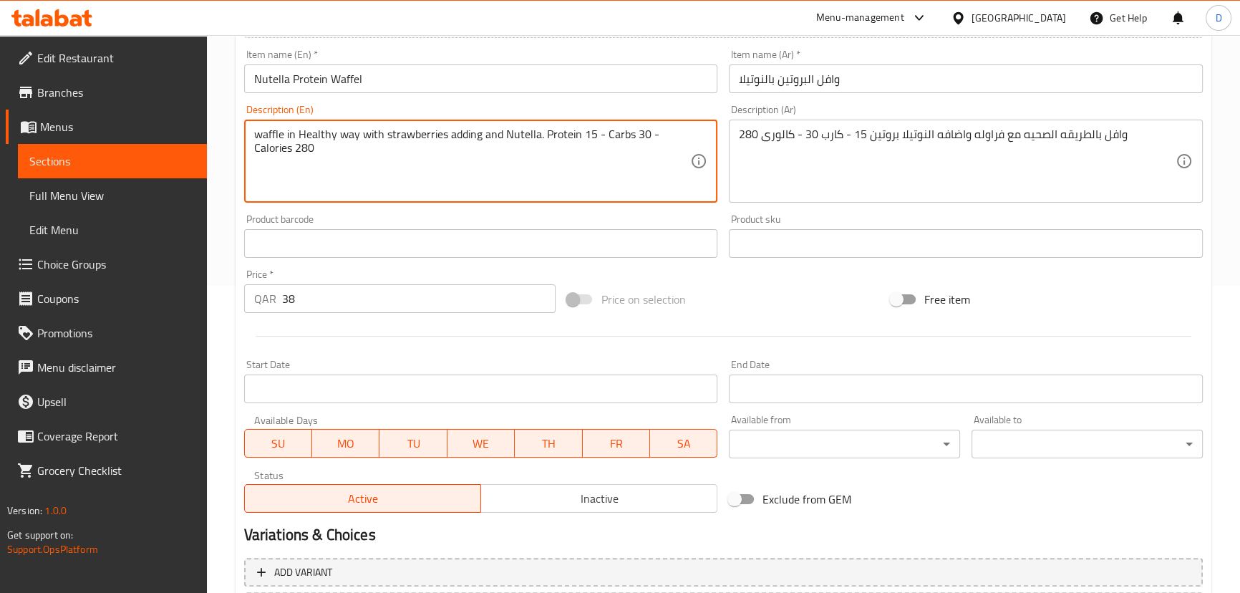
scroll to position [439, 0]
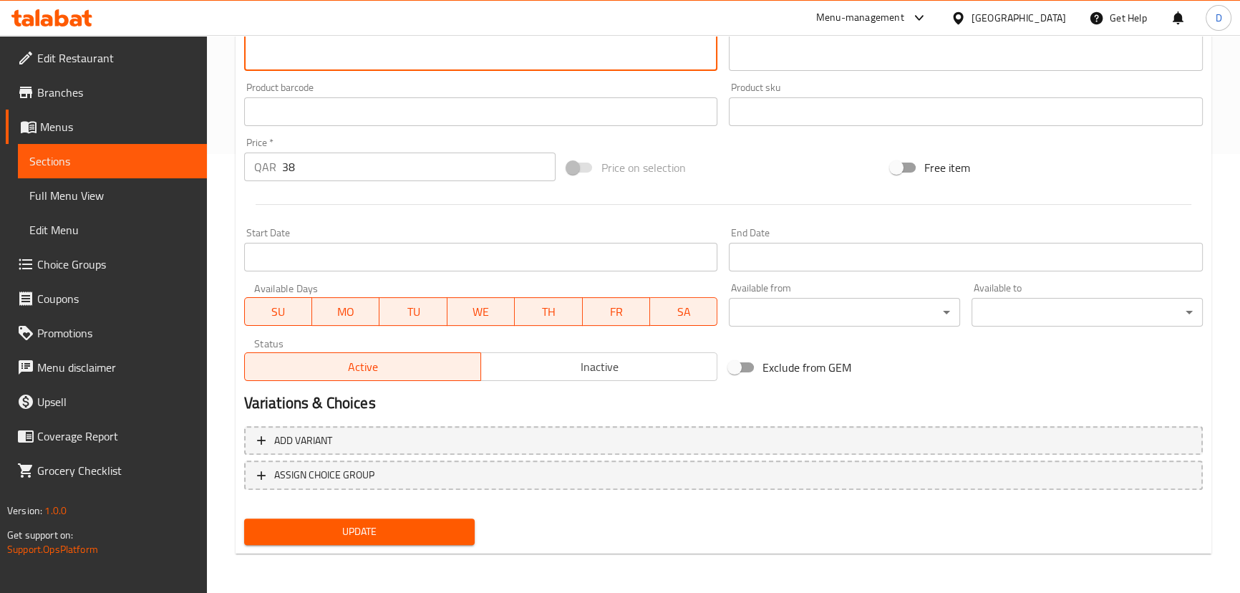
type textarea "waffle in Healthy way with strawberries adding and Nutella. Protein 15 - Carbs …"
click at [402, 525] on span "Update" at bounding box center [360, 532] width 208 height 18
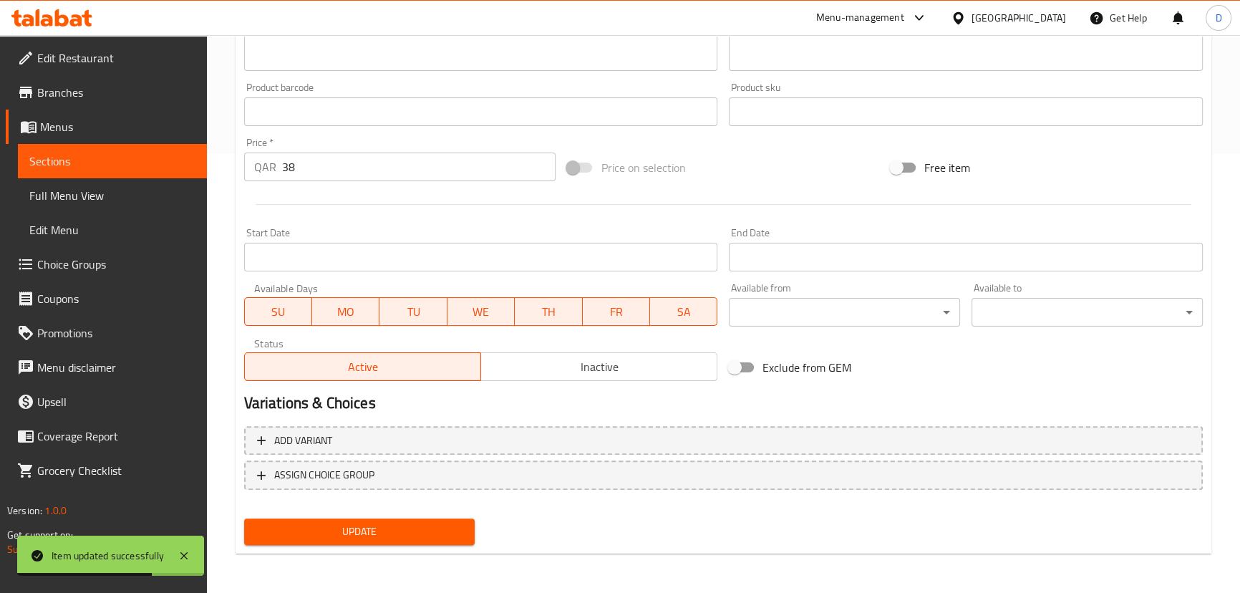
drag, startPoint x: 136, startPoint y: 154, endPoint x: 147, endPoint y: 158, distance: 11.3
click at [136, 154] on span "Sections" at bounding box center [112, 160] width 166 height 17
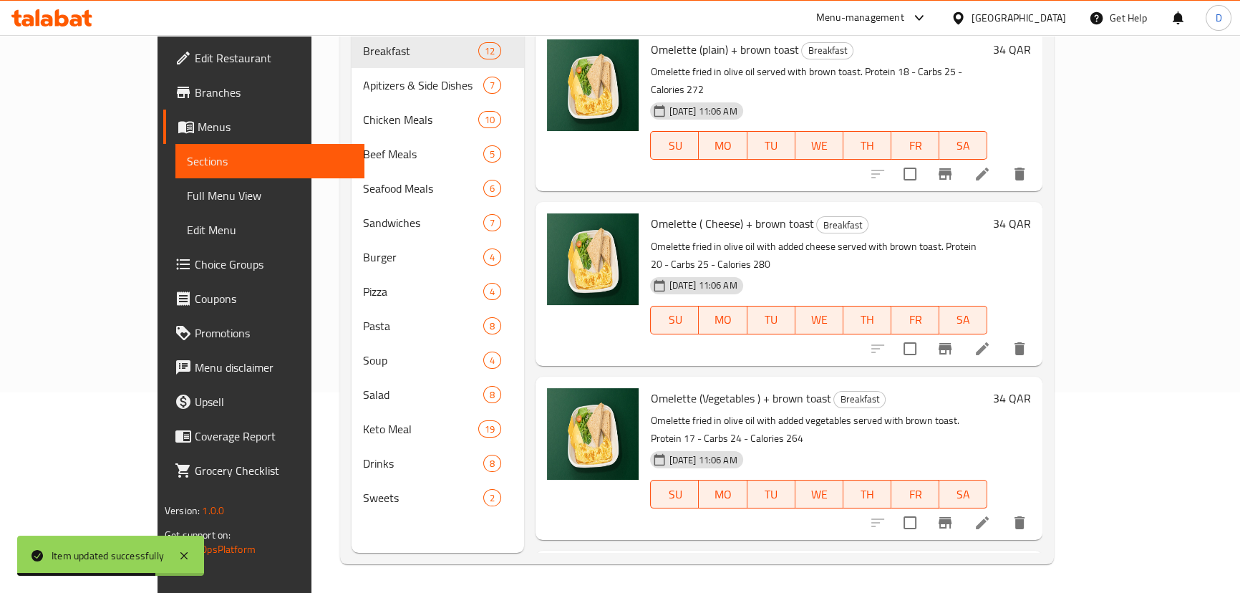
scroll to position [200, 0]
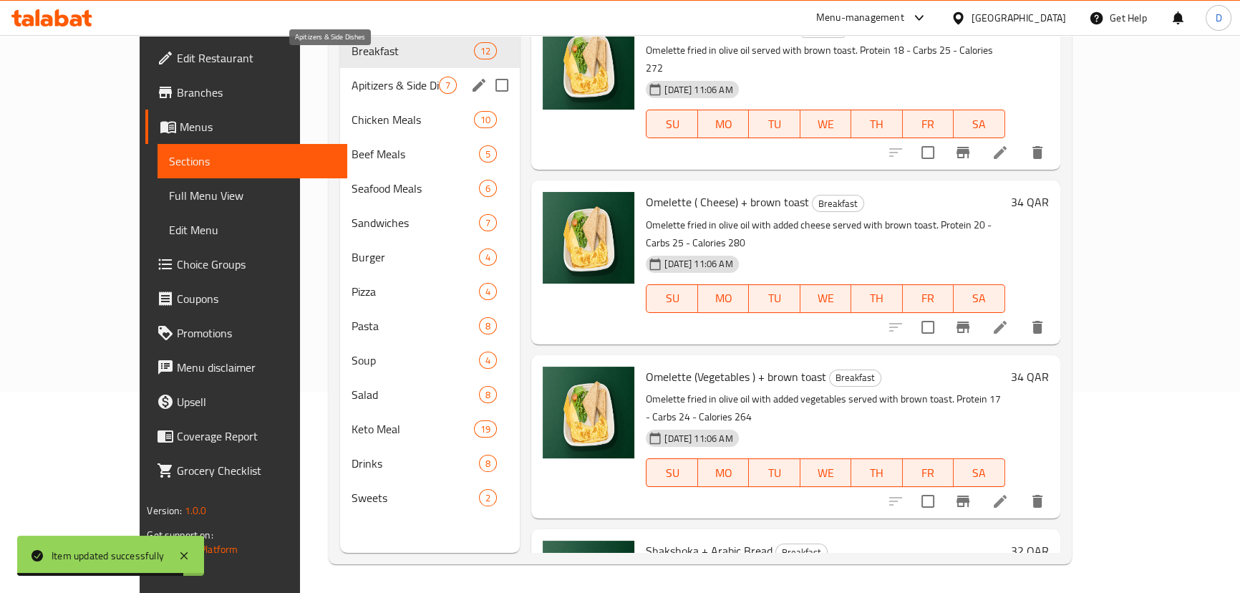
click at [352, 77] on span "Apitizers & Side Dishes" at bounding box center [395, 85] width 87 height 17
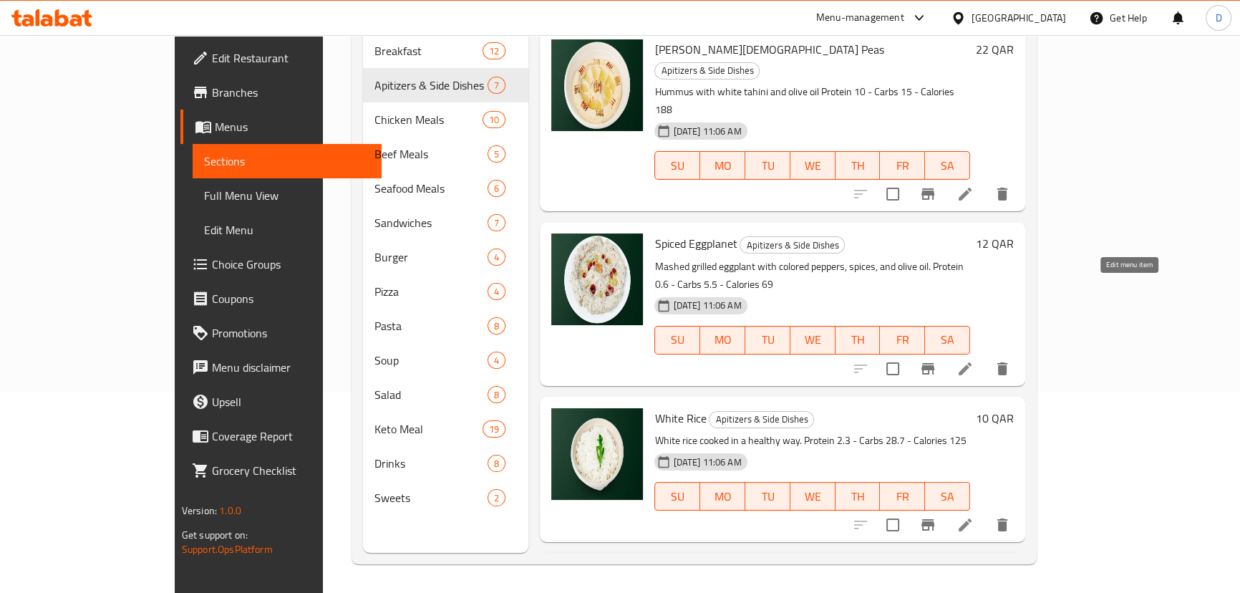
click at [974, 360] on icon at bounding box center [964, 368] width 17 height 17
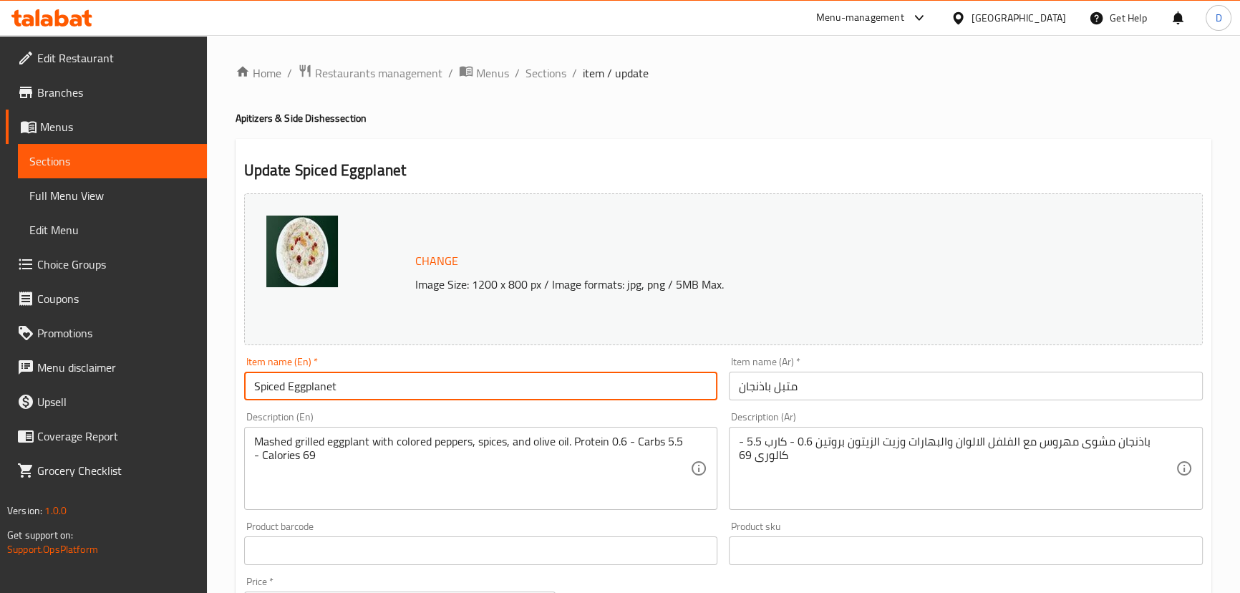
click at [261, 382] on input "Spiced Eggplanet" at bounding box center [481, 386] width 474 height 29
paste input "Muttabal"
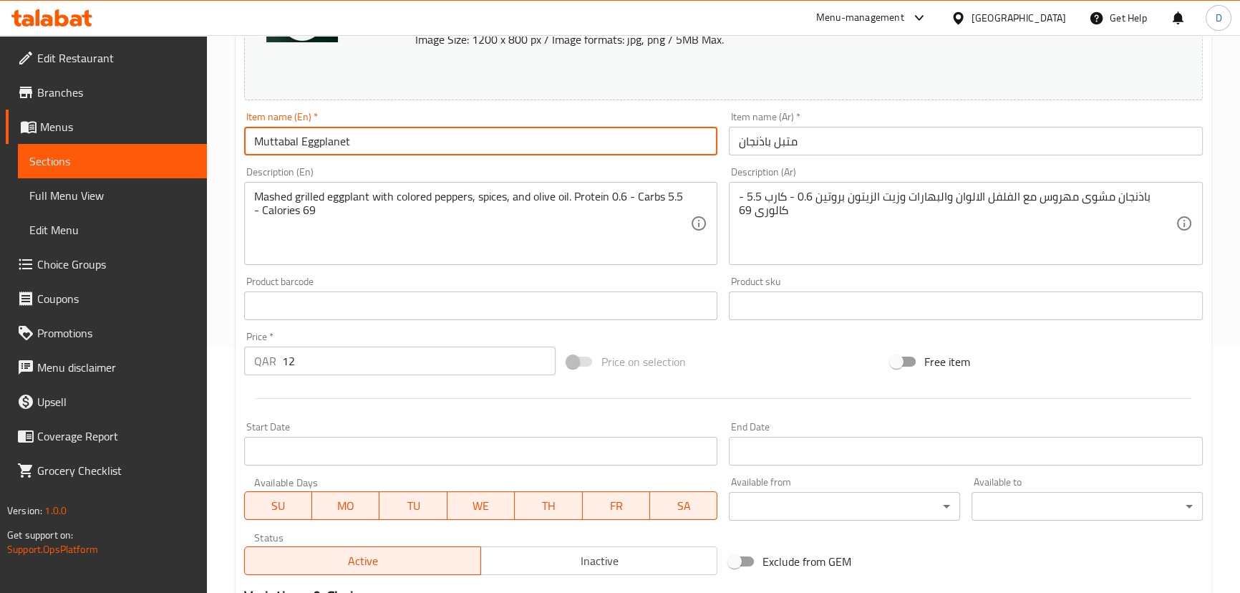
scroll to position [260, 0]
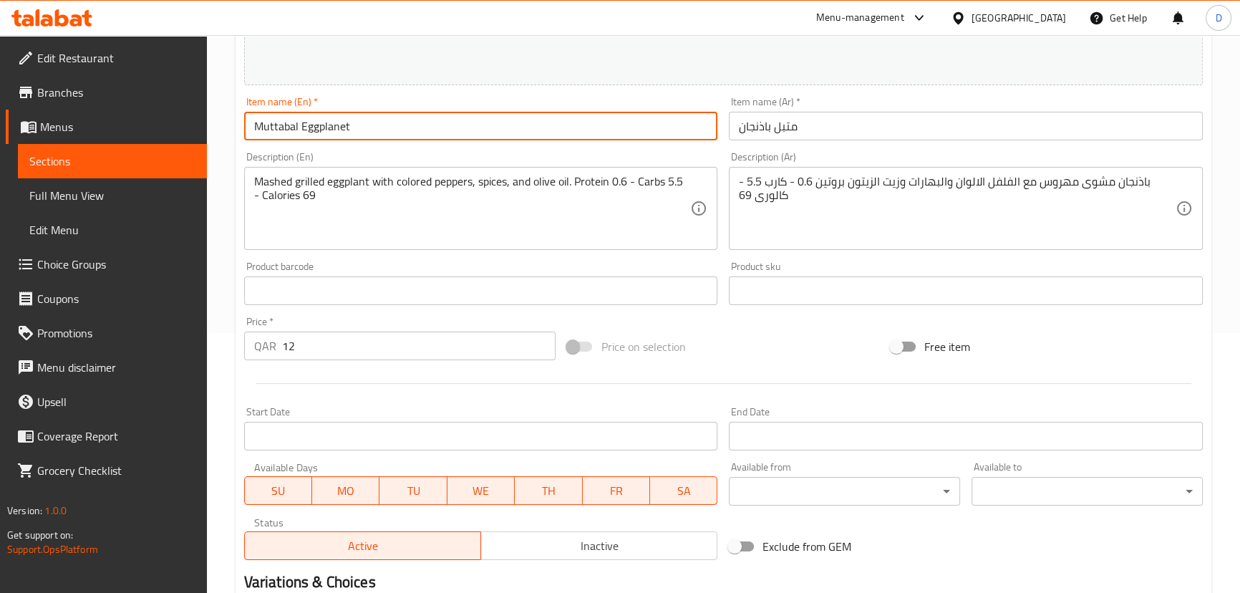
type input "Muttabal Eggplanet"
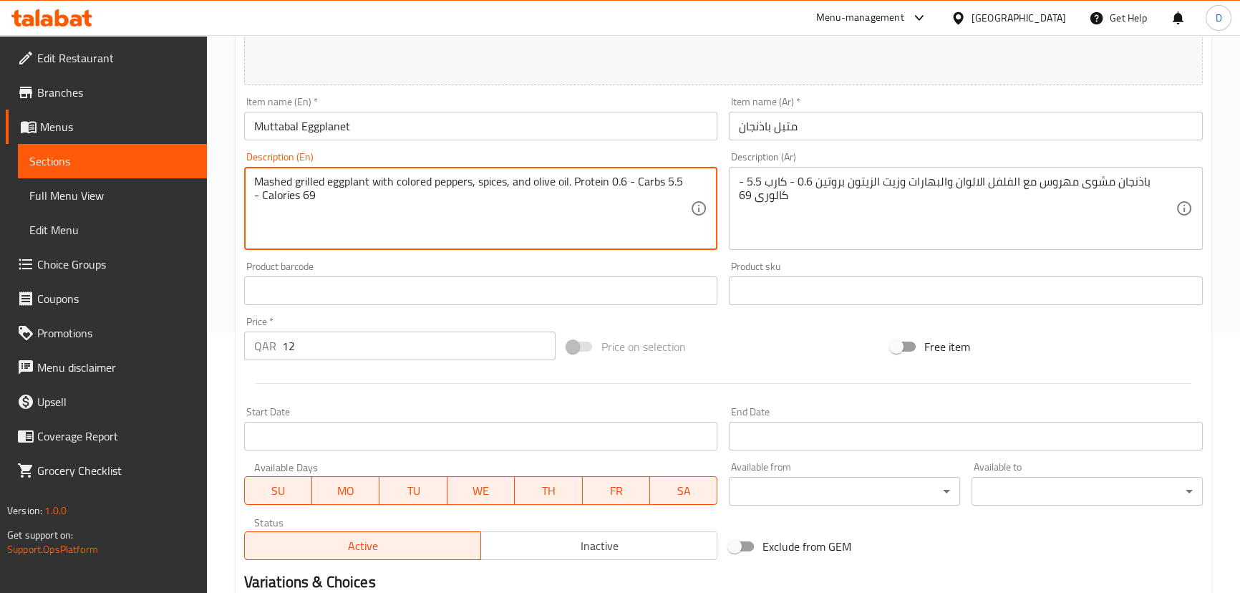
click at [402, 181] on textarea "Mashed grilled eggplant with colored peppers, spices, and olive oil. Protein 0.…" at bounding box center [472, 209] width 437 height 68
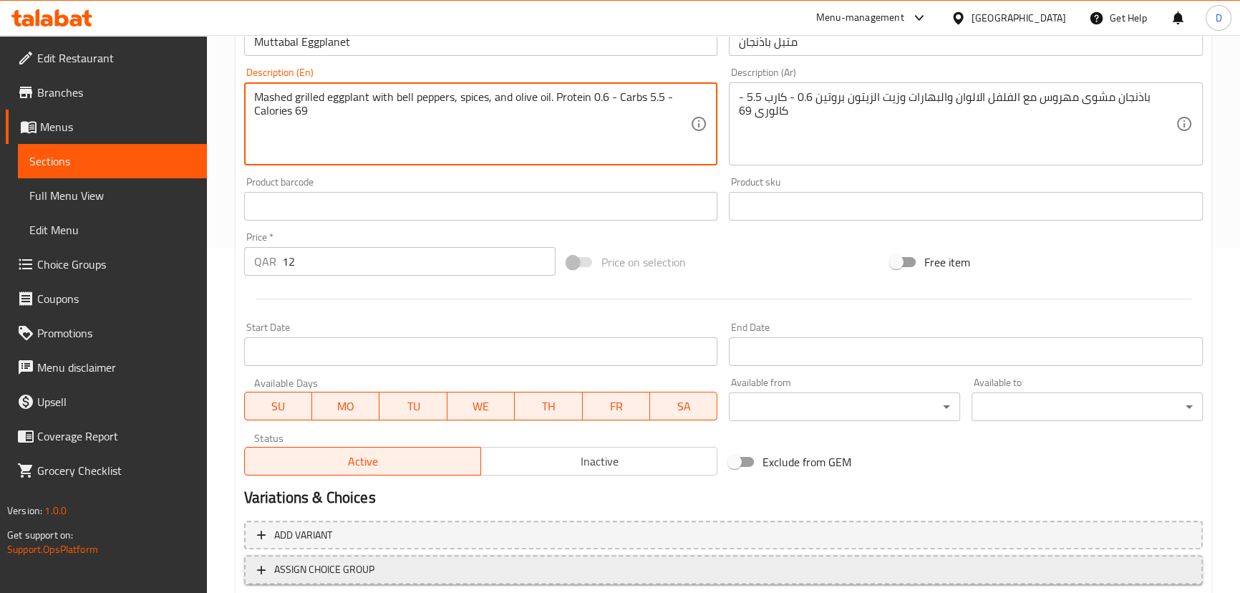
scroll to position [439, 0]
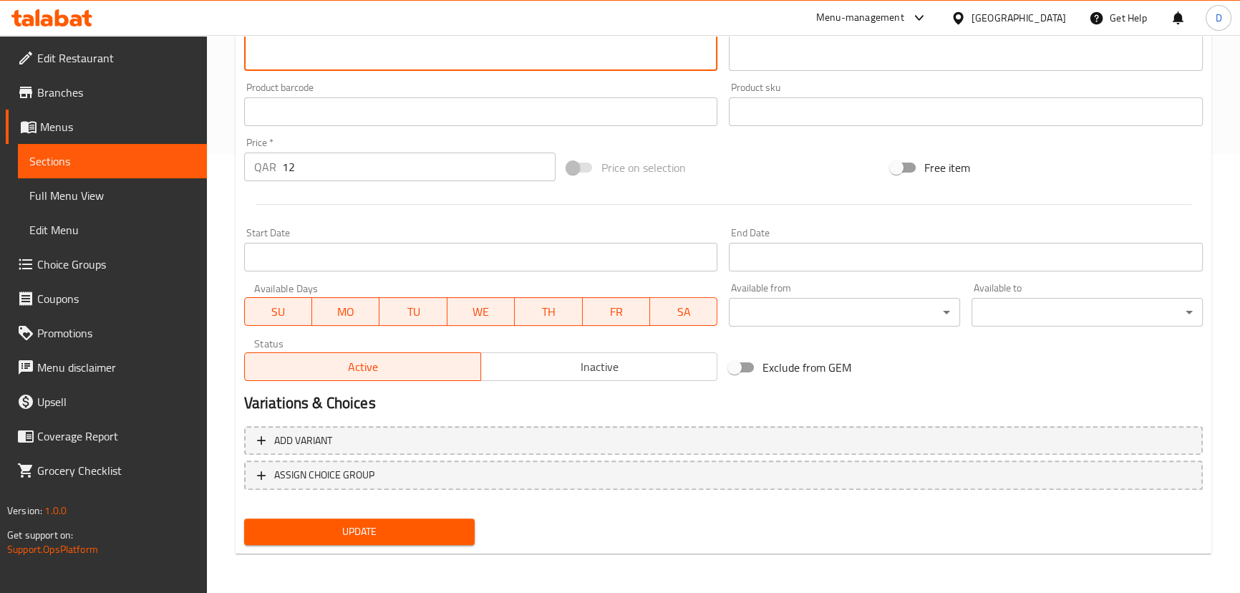
type textarea "Mashed grilled eggplant with bell peppers, spices, and olive oil. Protein 0.6 -…"
click at [438, 528] on span "Update" at bounding box center [360, 532] width 208 height 18
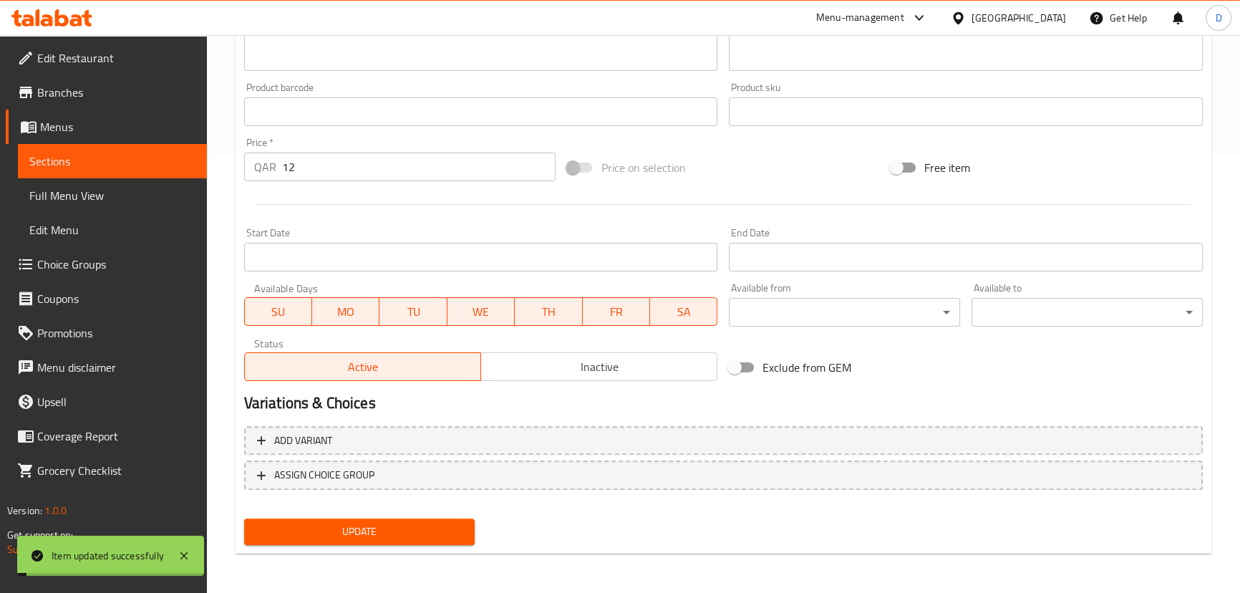
click at [439, 521] on button "Update" at bounding box center [359, 531] width 231 height 26
click at [142, 165] on span "Sections" at bounding box center [112, 160] width 166 height 17
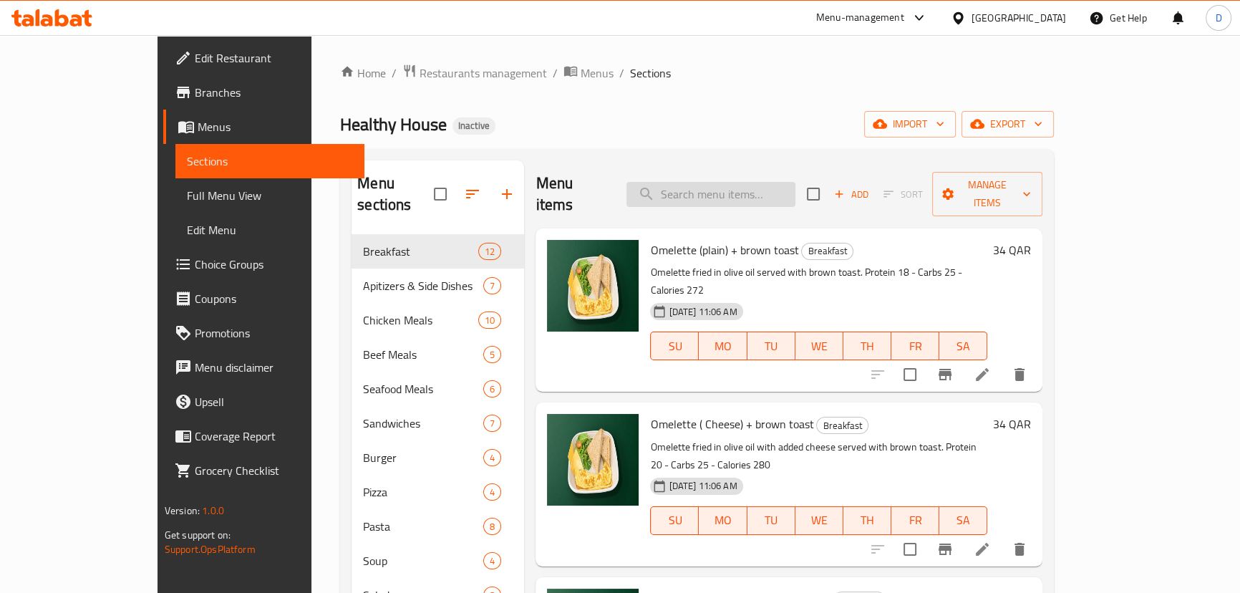
click at [795, 182] on input "search" at bounding box center [710, 194] width 169 height 25
paste input "Potato Wedges"
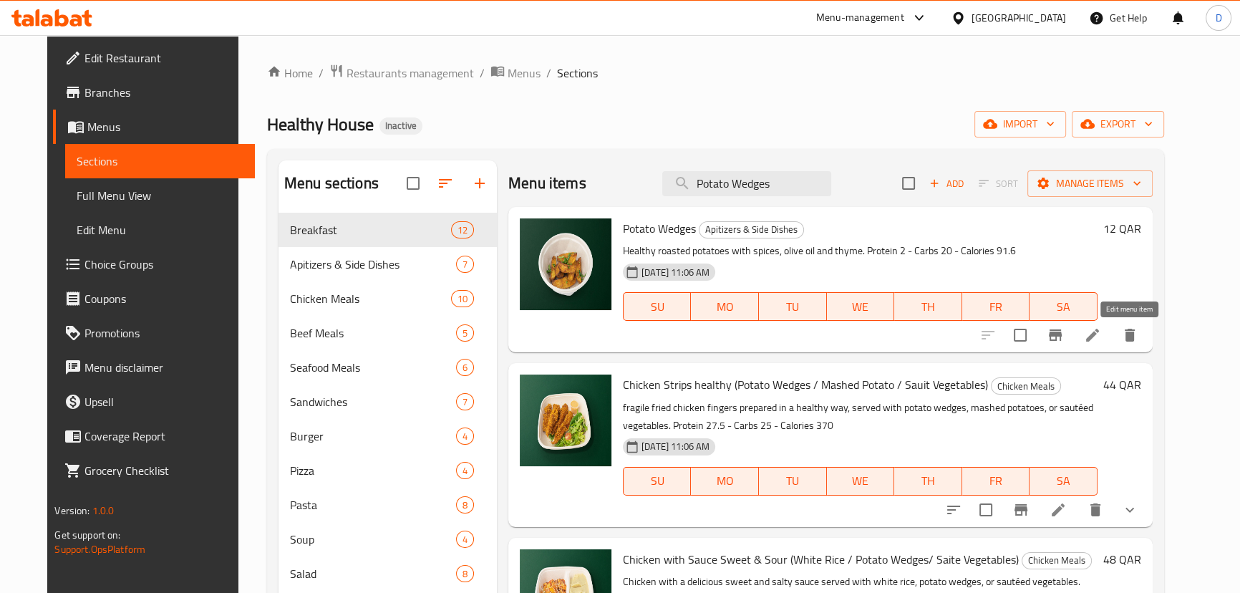
type input "Potato Wedges"
click at [1101, 341] on icon at bounding box center [1092, 334] width 17 height 17
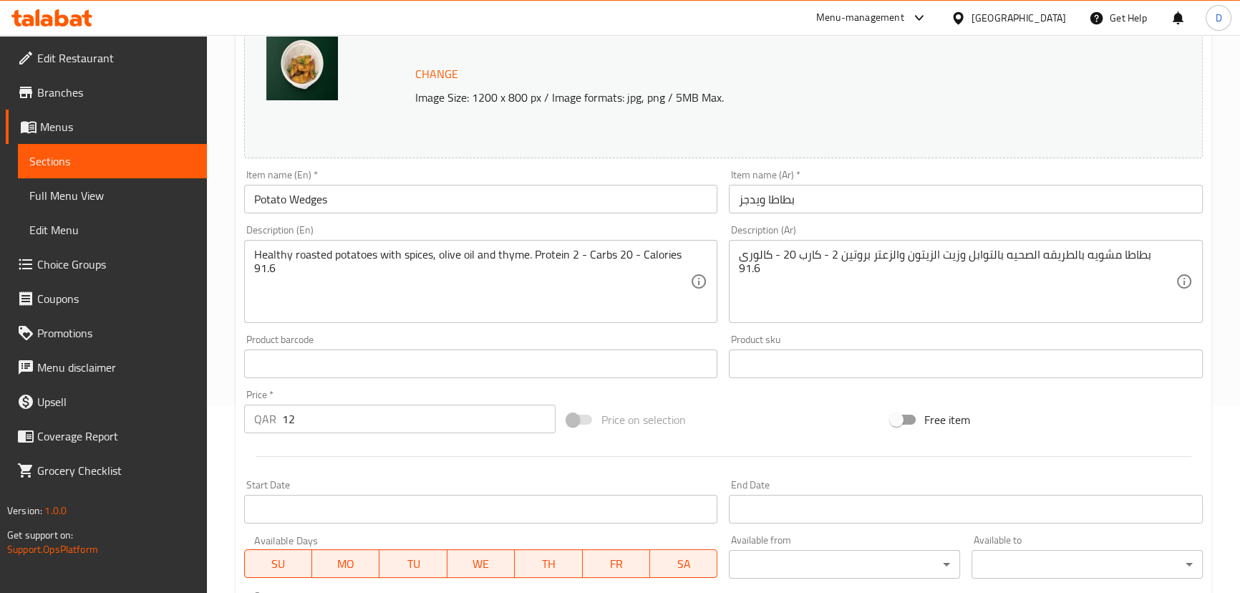
scroll to position [195, 0]
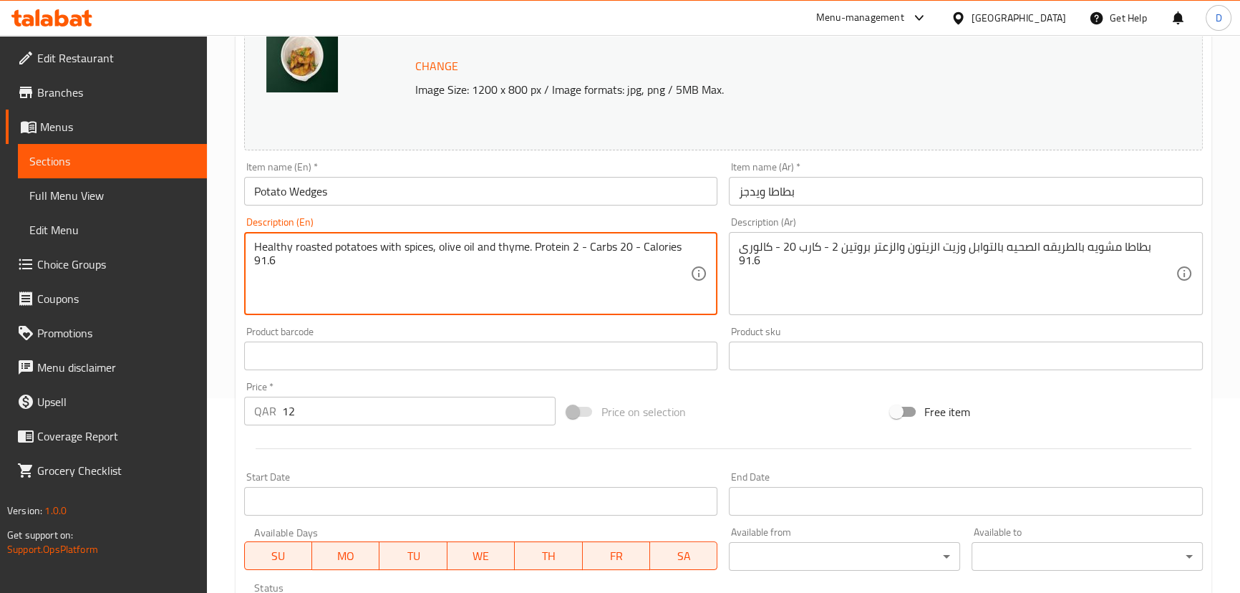
drag, startPoint x: 294, startPoint y: 247, endPoint x: 241, endPoint y: 238, distance: 54.5
click at [241, 238] on div "Description (En) Healthy roasted potatoes with spices, olive oil and thyme. Pro…" at bounding box center [480, 266] width 485 height 110
click at [341, 249] on textarea "roasted potatoes with spices, olive oil and thyme. Protein 2 - Carbs 20 - Calor…" at bounding box center [472, 274] width 437 height 68
paste textarea "Healthy"
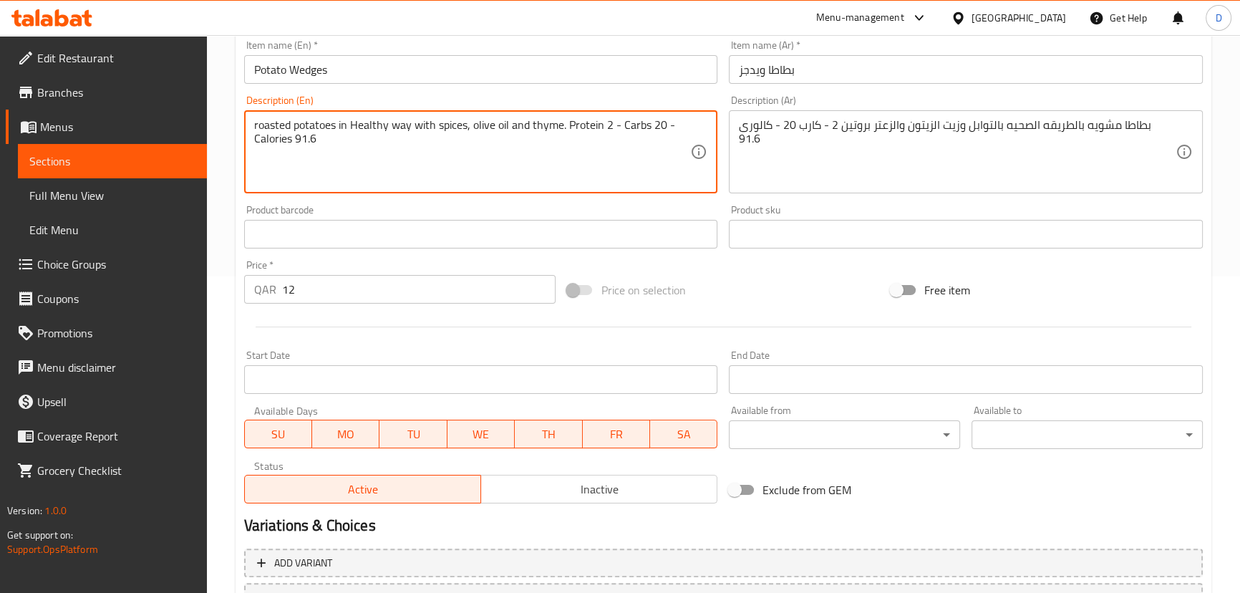
scroll to position [439, 0]
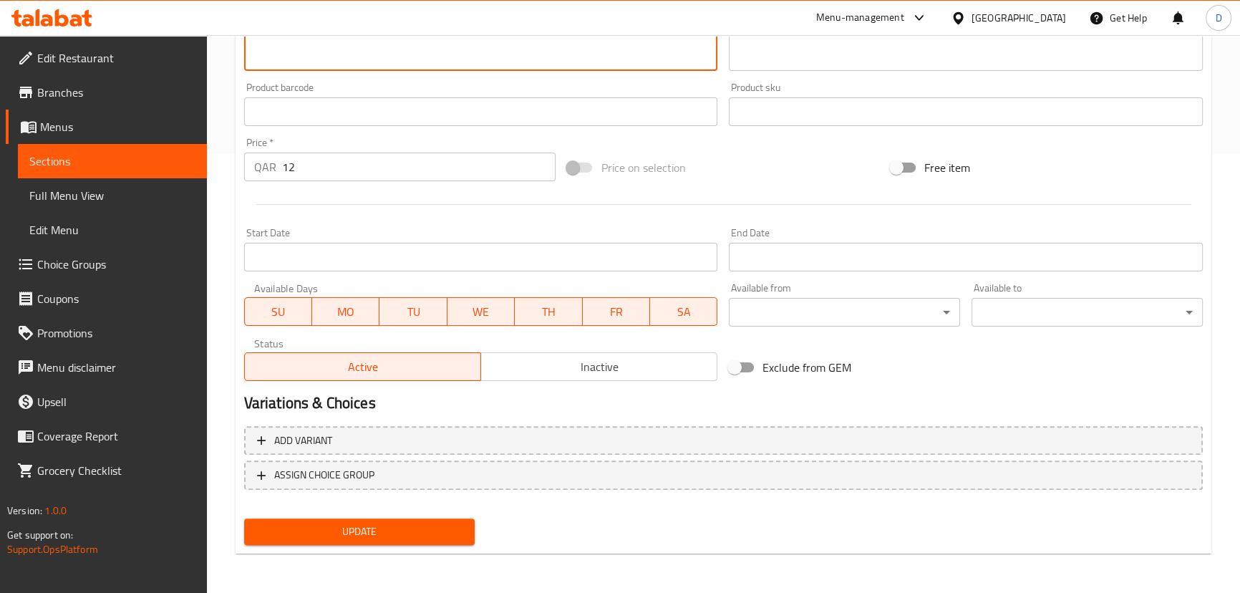
type textarea "roasted potatoes in Healthy way with spices, olive oil and thyme. Protein 2 - C…"
click at [422, 523] on span "Update" at bounding box center [360, 532] width 208 height 18
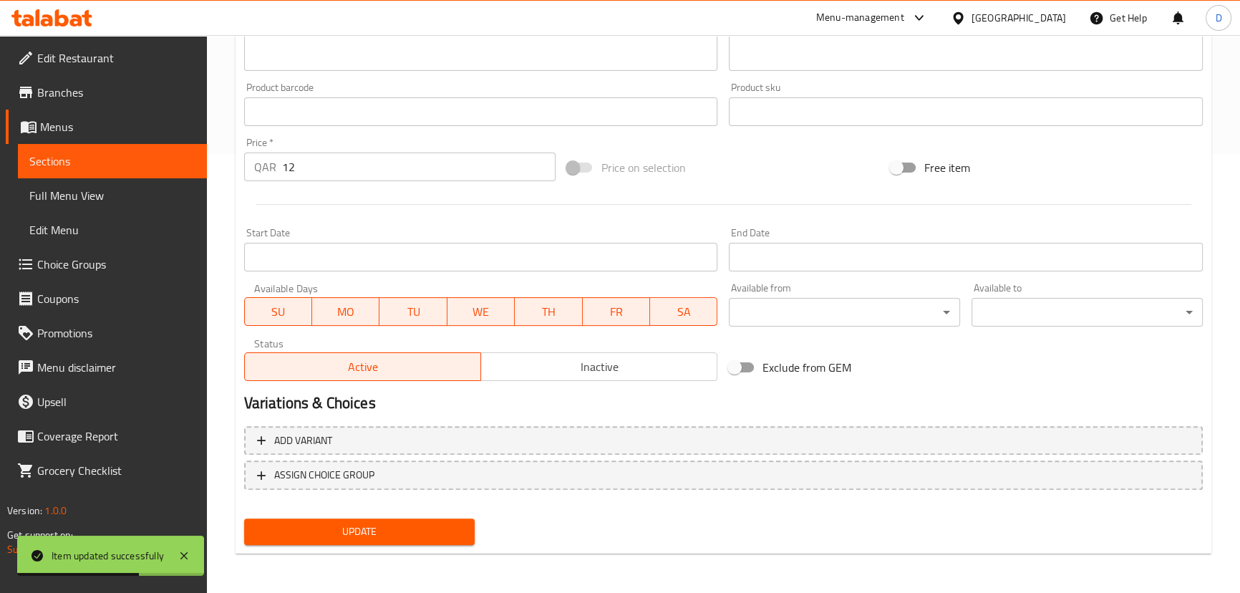
scroll to position [377, 0]
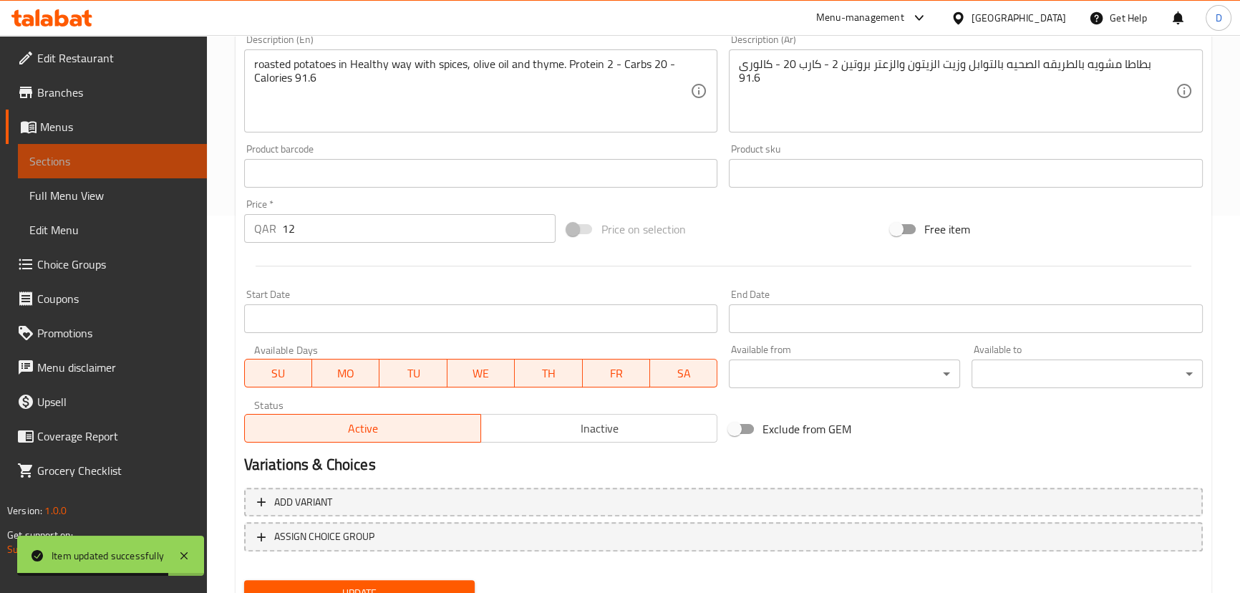
click at [188, 154] on span "Sections" at bounding box center [112, 160] width 166 height 17
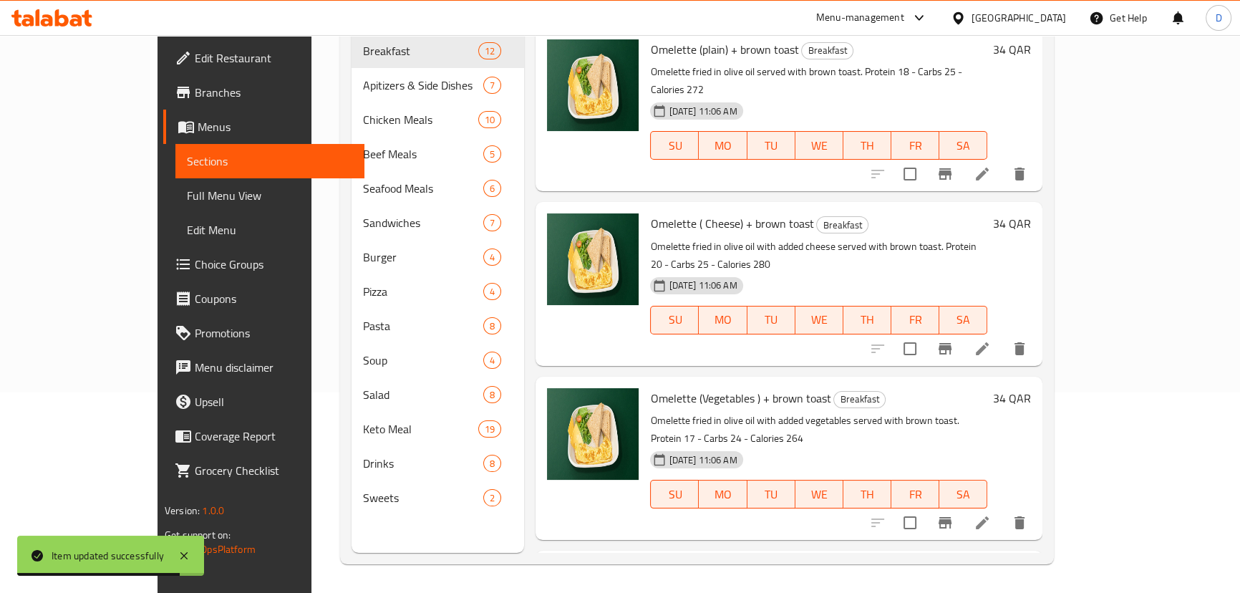
scroll to position [6, 0]
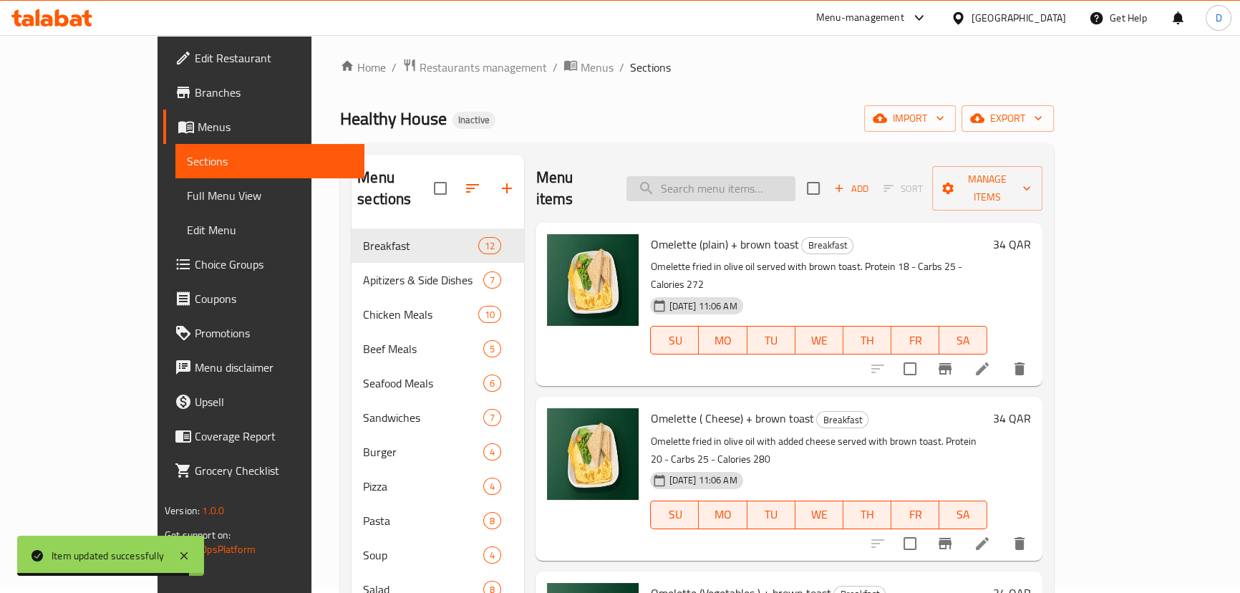
click at [707, 186] on input "search" at bounding box center [710, 188] width 169 height 25
paste input "Sauit"
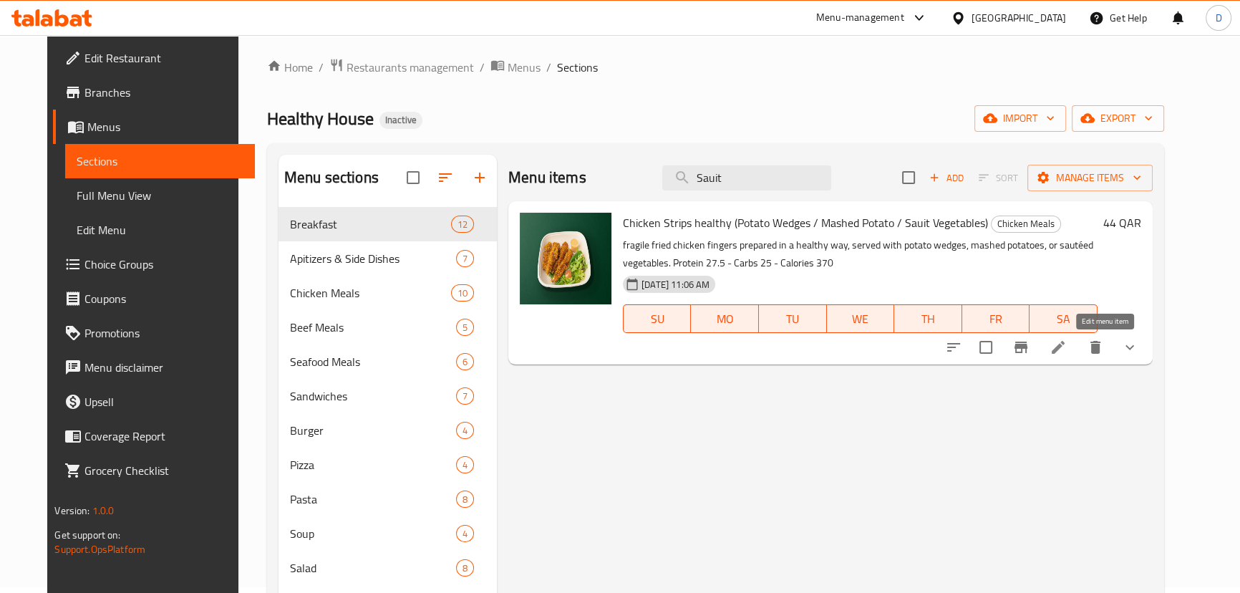
type input "Sauit"
click at [1065, 344] on icon at bounding box center [1058, 347] width 13 height 13
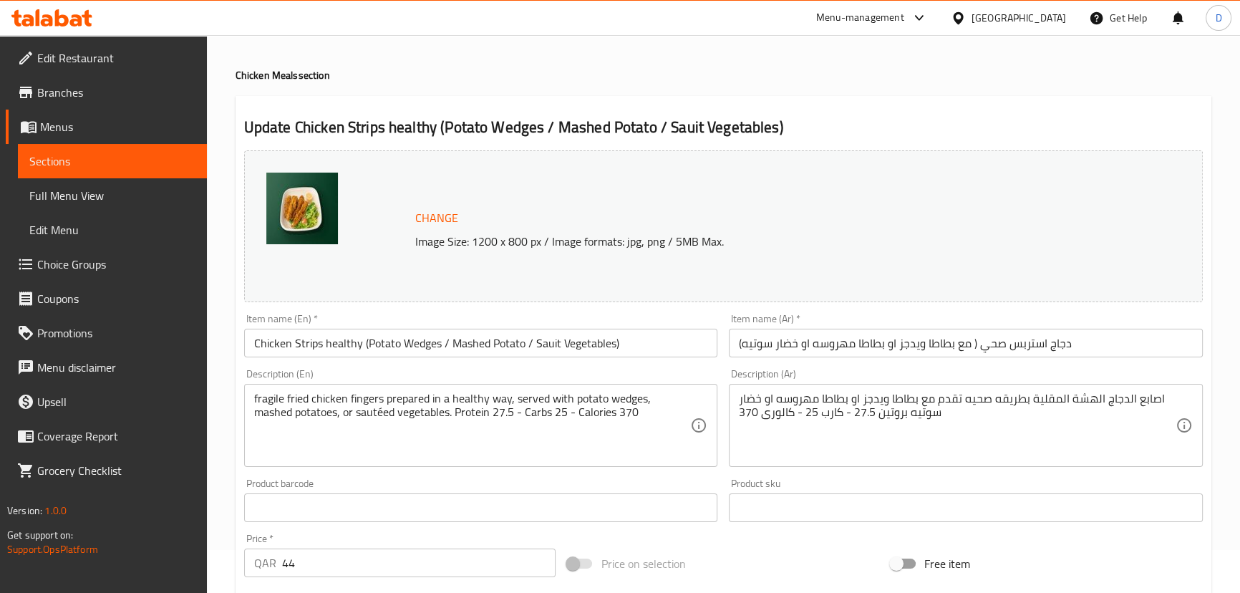
scroll to position [64, 0]
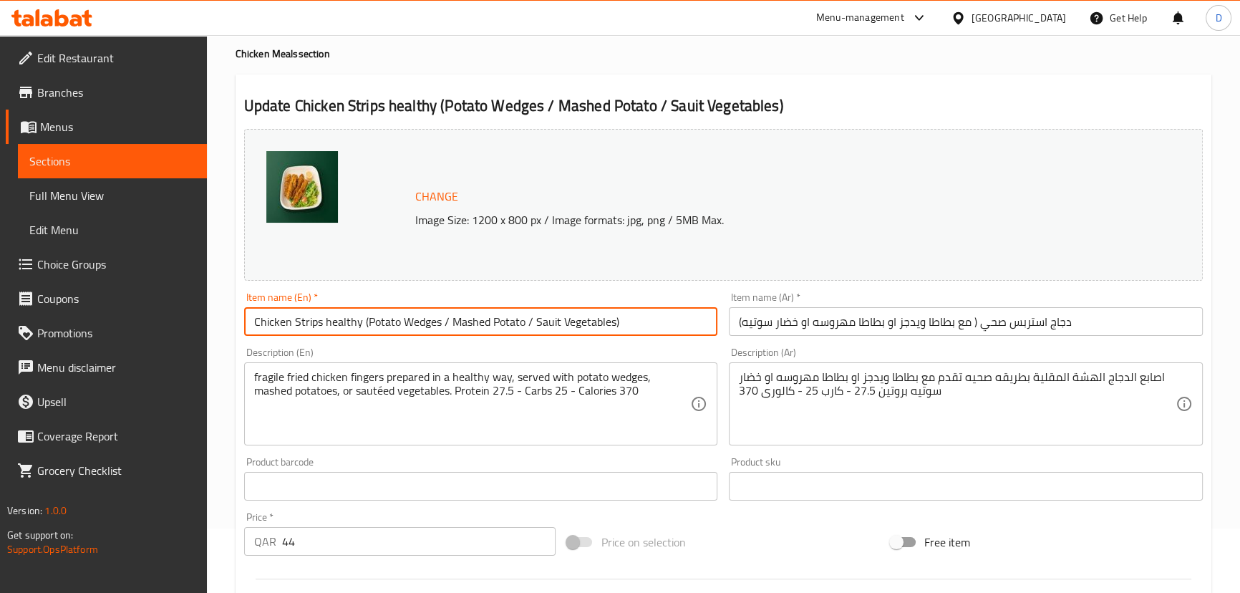
click at [543, 319] on input "Chicken Strips healthy (Potato Wedges / Mashed Potato / Sauit Vegetables)" at bounding box center [481, 321] width 474 height 29
paste input "teed"
type input "Chicken Strips healthy (Potato Wedges / Mashed Potato / Sauteed Vegetables)"
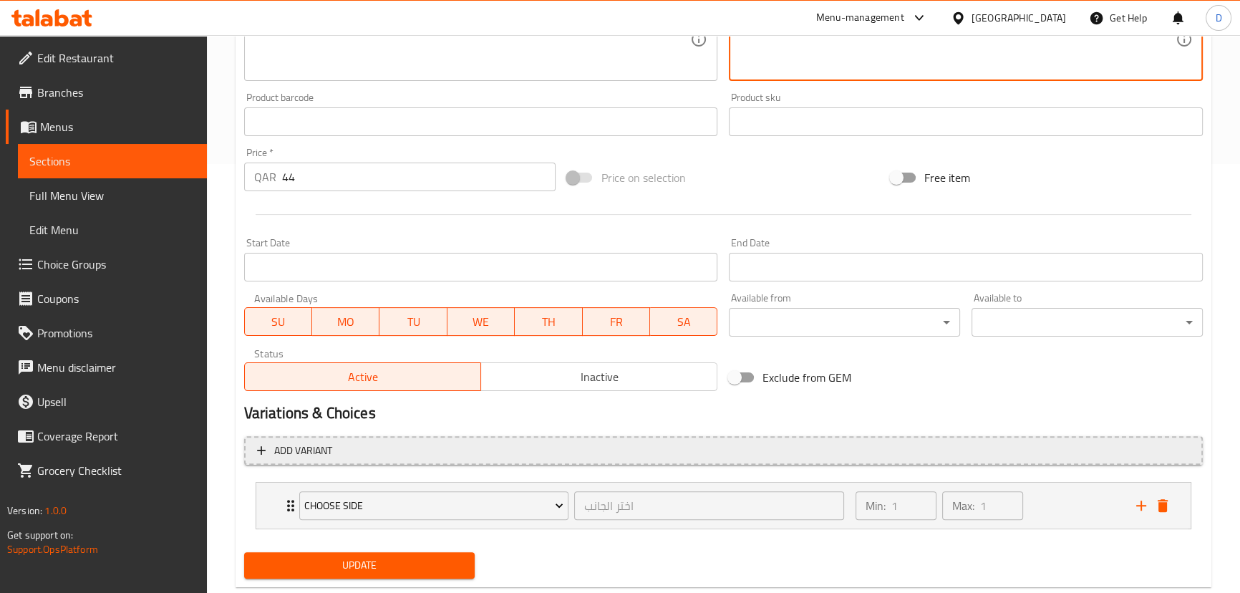
scroll to position [463, 0]
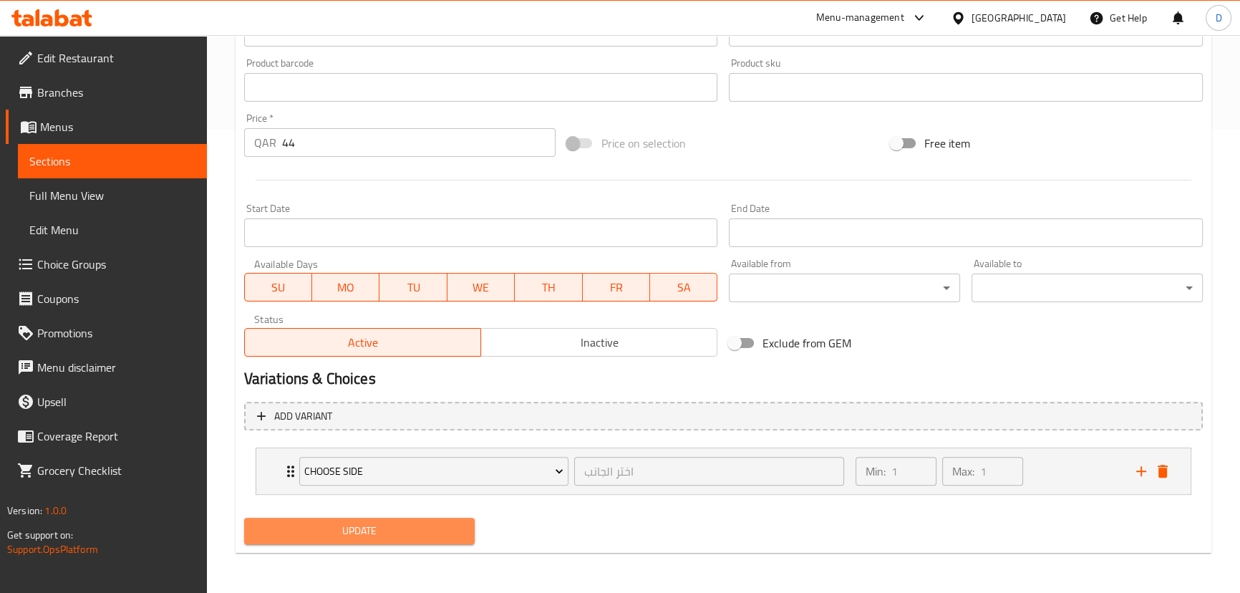
click at [473, 528] on button "Update" at bounding box center [359, 531] width 231 height 26
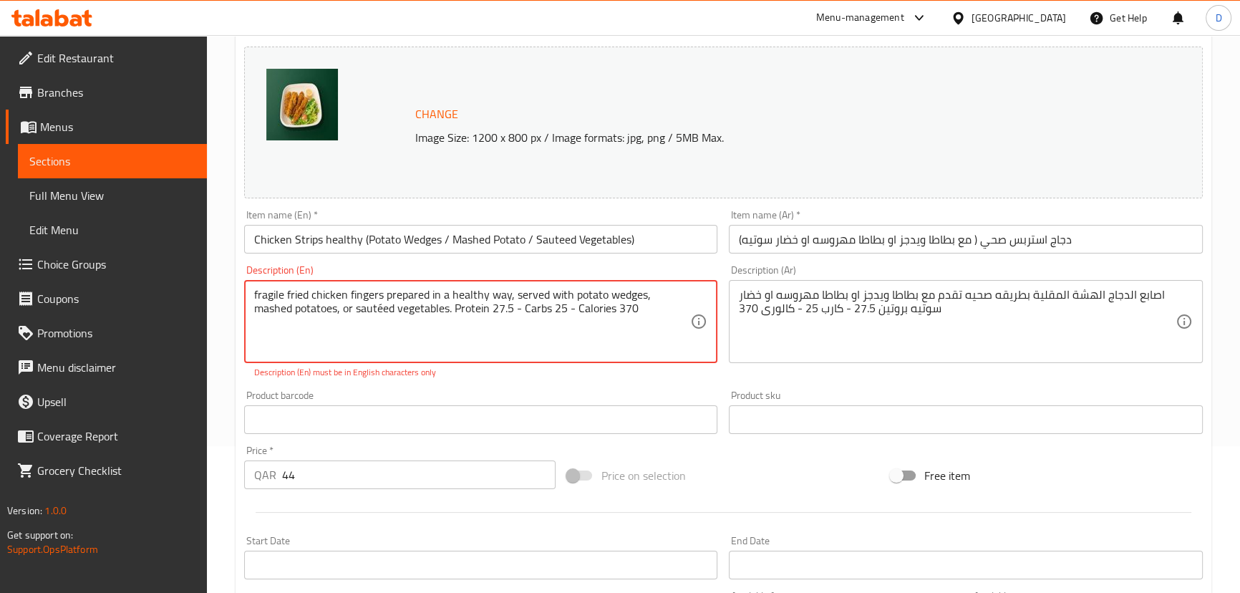
click at [341, 314] on textarea "fragile fried chicken fingers prepared in a healthy way, served with potato wed…" at bounding box center [472, 322] width 437 height 68
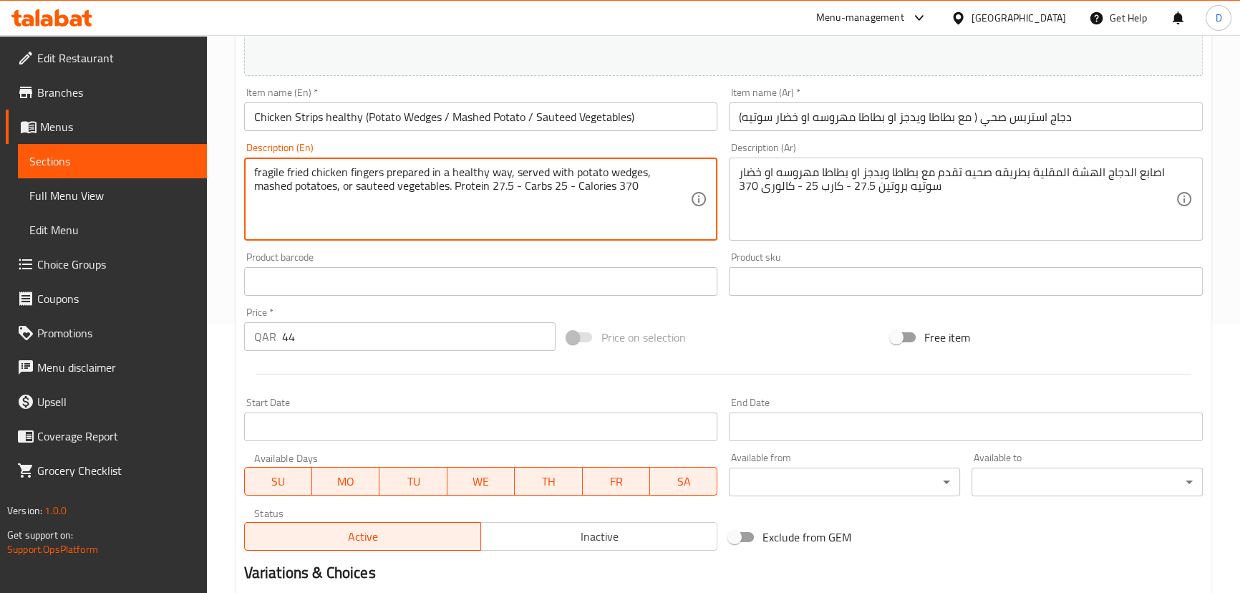
scroll to position [463, 0]
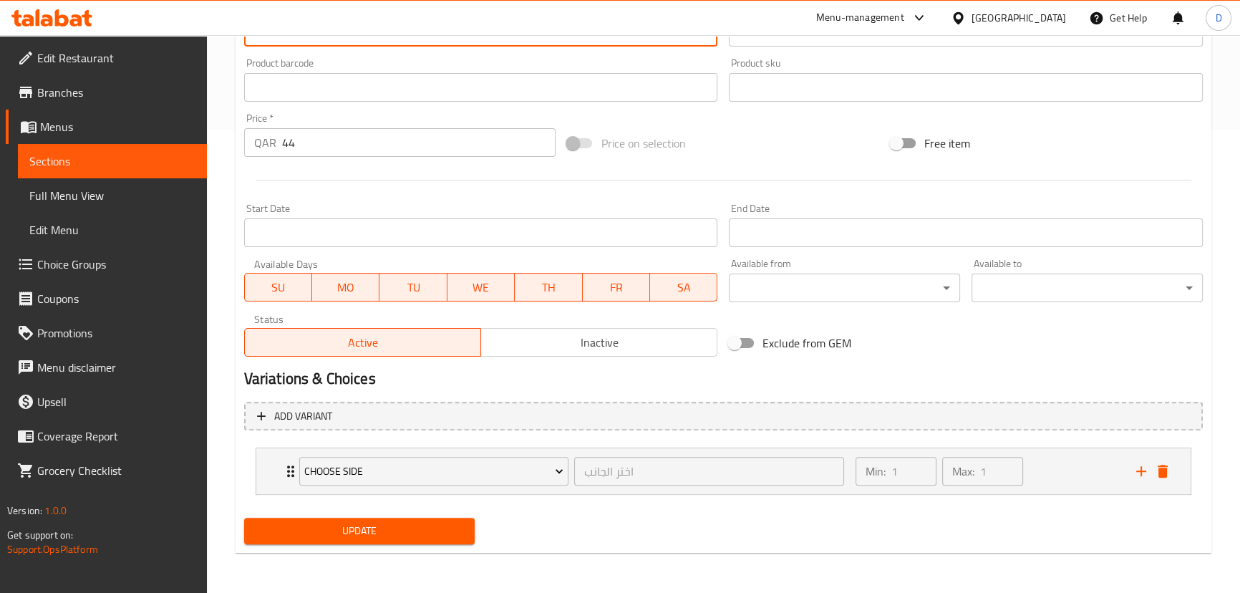
type textarea "fragile fried chicken fingers prepared in a healthy way, served with potato wed…"
click at [350, 530] on span "Update" at bounding box center [360, 531] width 208 height 18
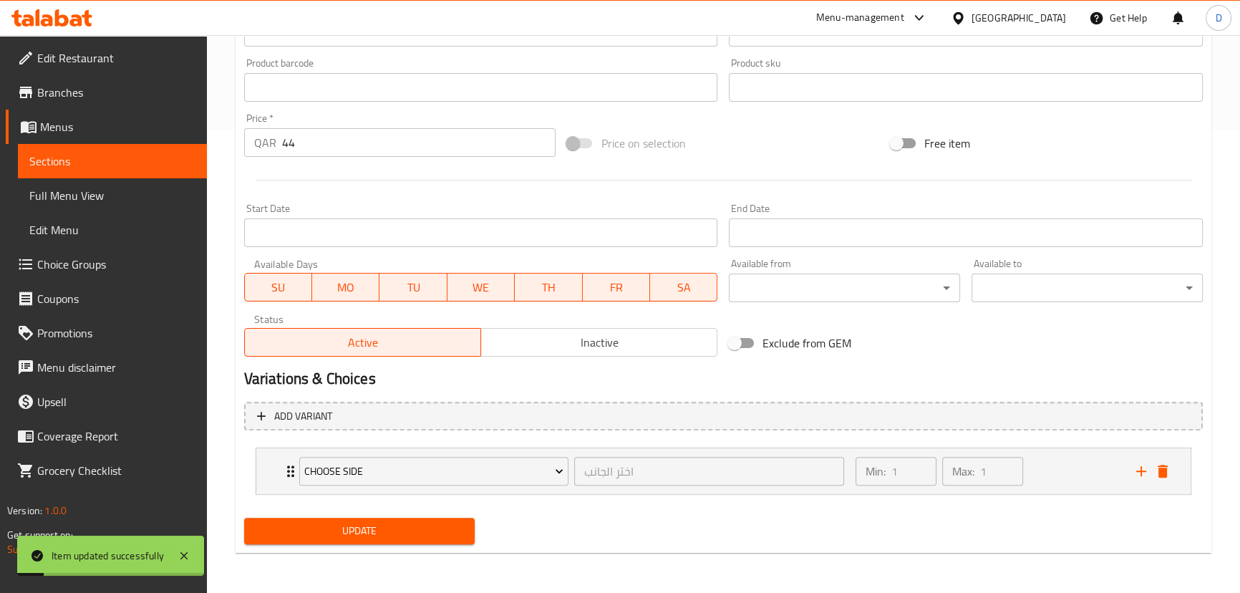
click at [415, 528] on span "Update" at bounding box center [360, 531] width 208 height 18
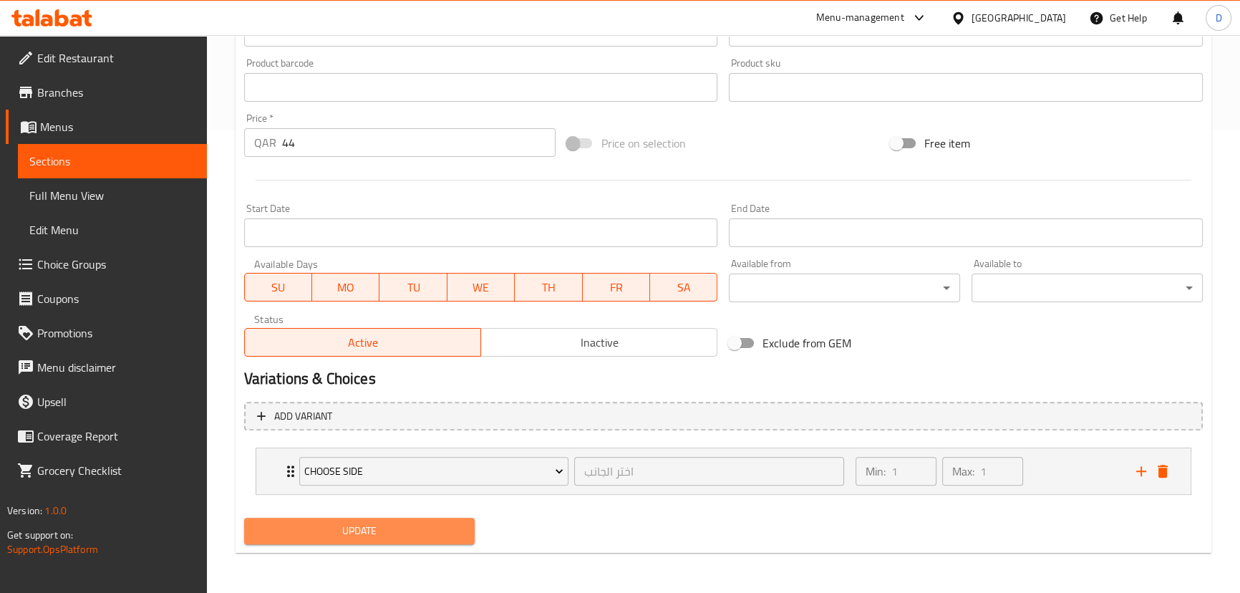
drag, startPoint x: 323, startPoint y: 528, endPoint x: 296, endPoint y: 2, distance: 526.9
click at [322, 524] on span "Update" at bounding box center [360, 531] width 208 height 18
click at [281, 522] on span "Update" at bounding box center [360, 531] width 208 height 18
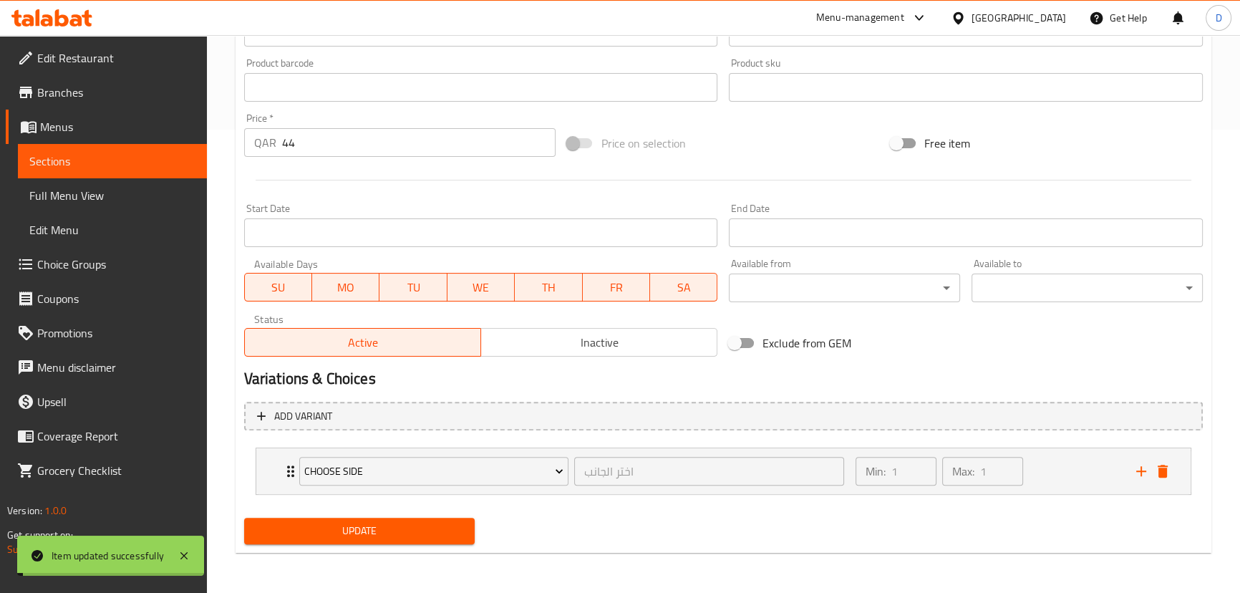
click at [150, 152] on span "Sections" at bounding box center [112, 160] width 166 height 17
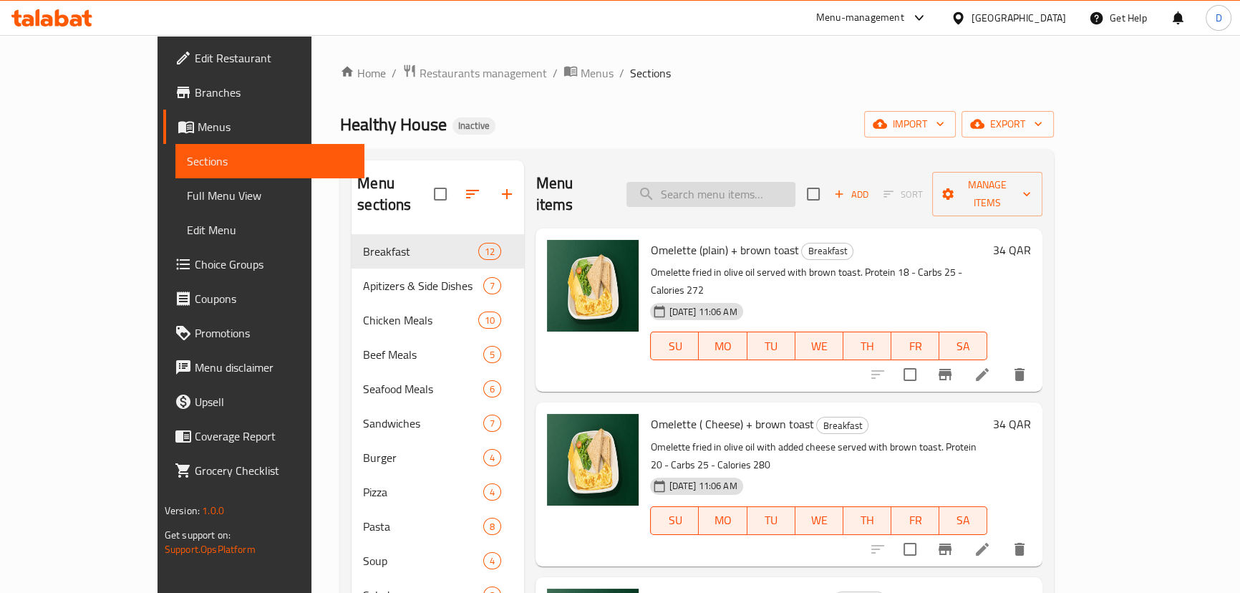
click at [728, 182] on input "search" at bounding box center [710, 194] width 169 height 25
paste input "Chicken with Sauce Sweet & Sour (White Rice / Potato Wedges/ Saite Vegetables)"
click at [728, 182] on input "Chicken with Sauce Sweet & Sour (White Rice / Potato Wedges/ Saite Vegetables)" at bounding box center [710, 194] width 169 height 25
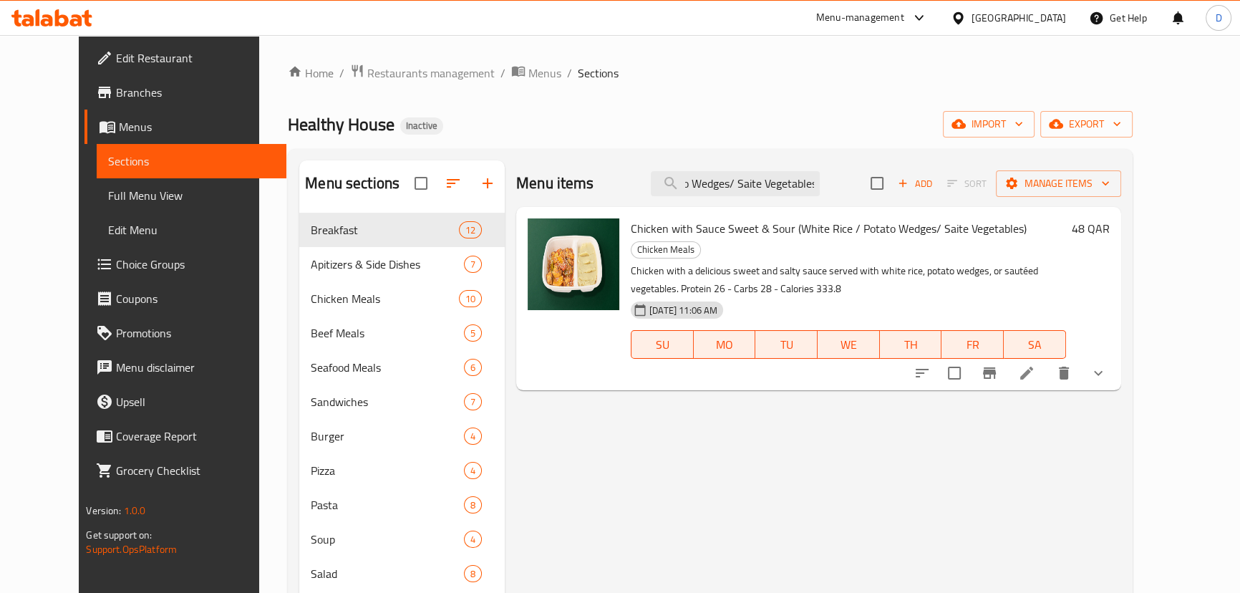
type input "Chicken with Sauce Sweet & Sour (White Rice / Potato Wedges/ Saite Vegetables)"
click at [1047, 360] on li at bounding box center [1027, 373] width 40 height 26
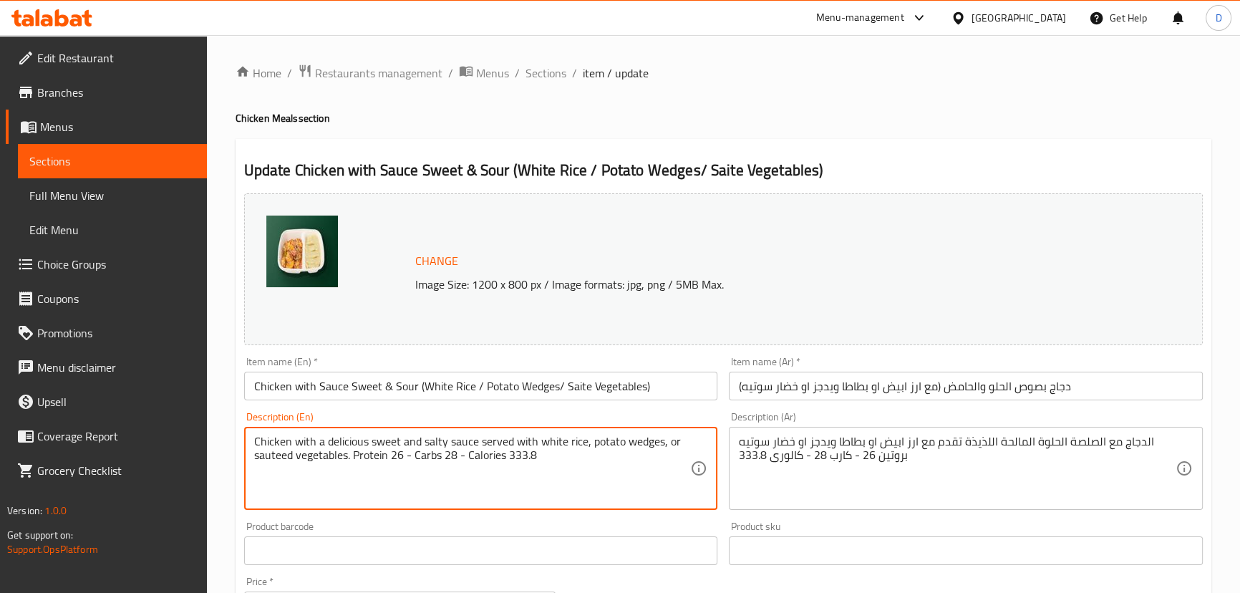
click at [281, 457] on textarea "Chicken with a delicious sweet and salty sauce served with white rice, potato w…" at bounding box center [472, 469] width 437 height 68
type textarea "Chicken with a delicious sweet and salty sauce served with white rice, potato w…"
click at [576, 397] on input "Chicken with Sauce Sweet & Sour (White Rice / Potato Wedges/ Saite Vegetables)" at bounding box center [481, 386] width 474 height 29
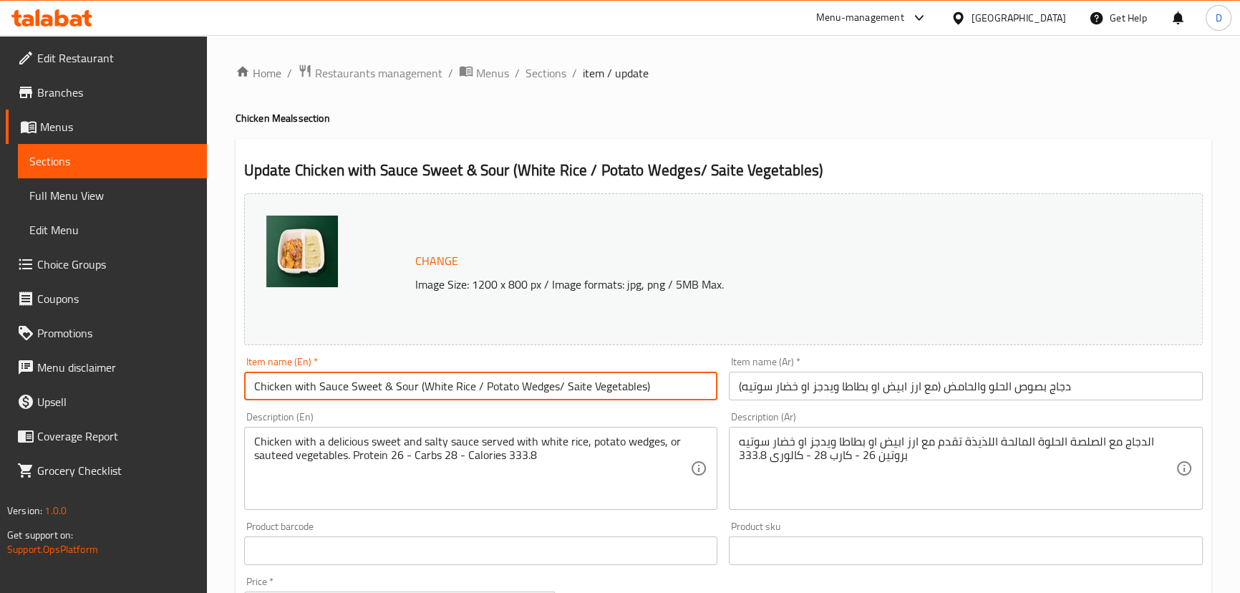
click at [576, 397] on input "Chicken with Sauce Sweet & Sour (White Rice / Potato Wedges/ Saite Vegetables)" at bounding box center [481, 386] width 474 height 29
paste input "sauteed"
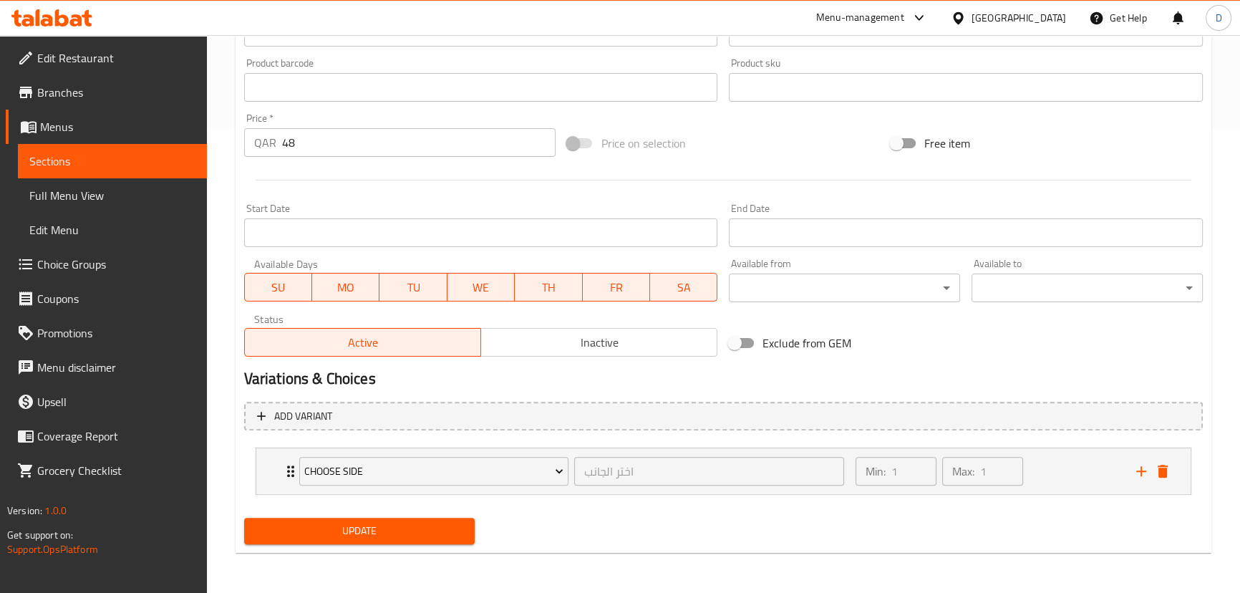
type input "Chicken with Sauce Sweet & Sour (White Rice / Potato Wedges/ sauteed Vegetables)"
click at [420, 541] on button "Update" at bounding box center [359, 531] width 231 height 26
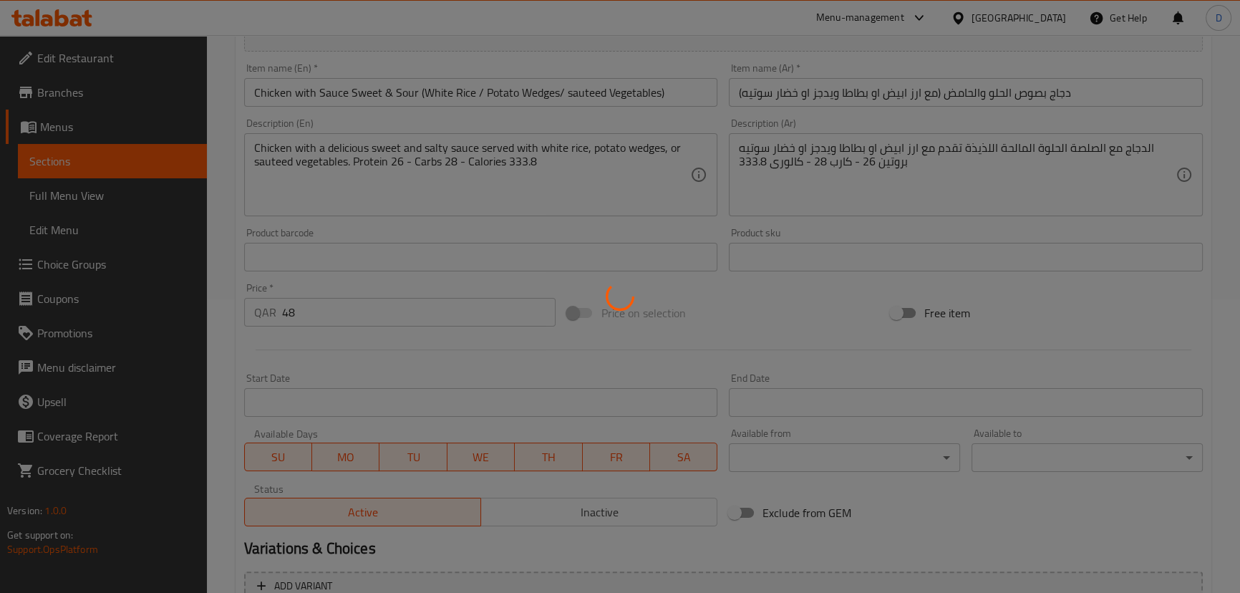
scroll to position [72, 0]
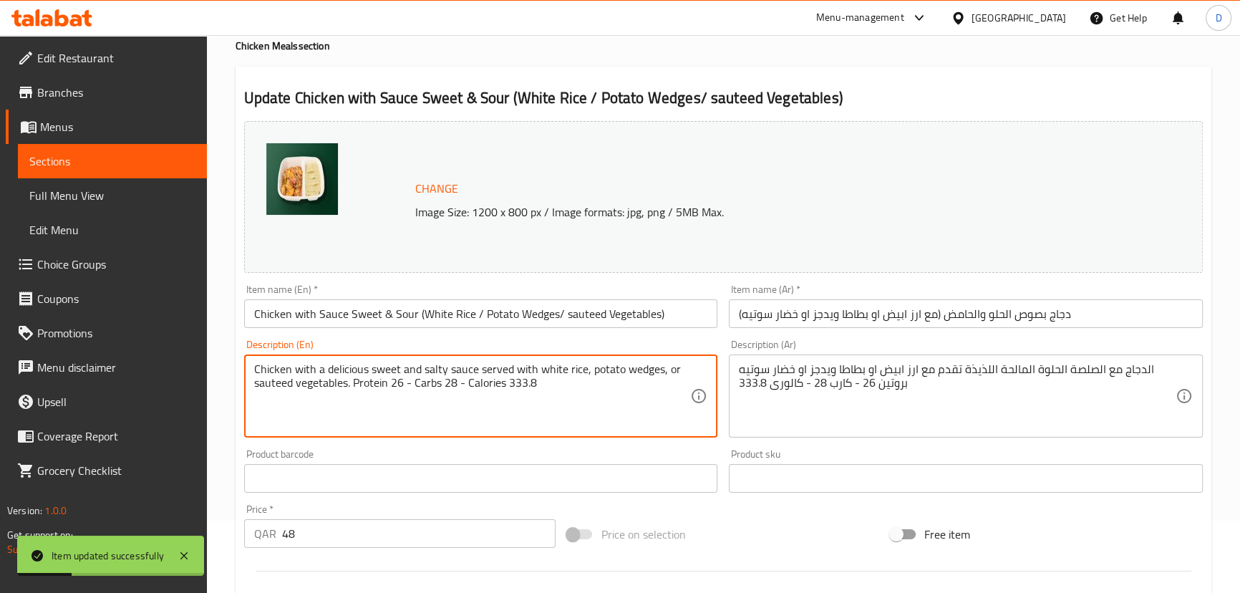
click at [343, 372] on textarea "Chicken with a delicious sweet and salty sauce served with white rice, potato w…" at bounding box center [472, 396] width 437 height 68
type textarea "Chicken with sweet and salty sauce served with white rice, potato wedges, or sa…"
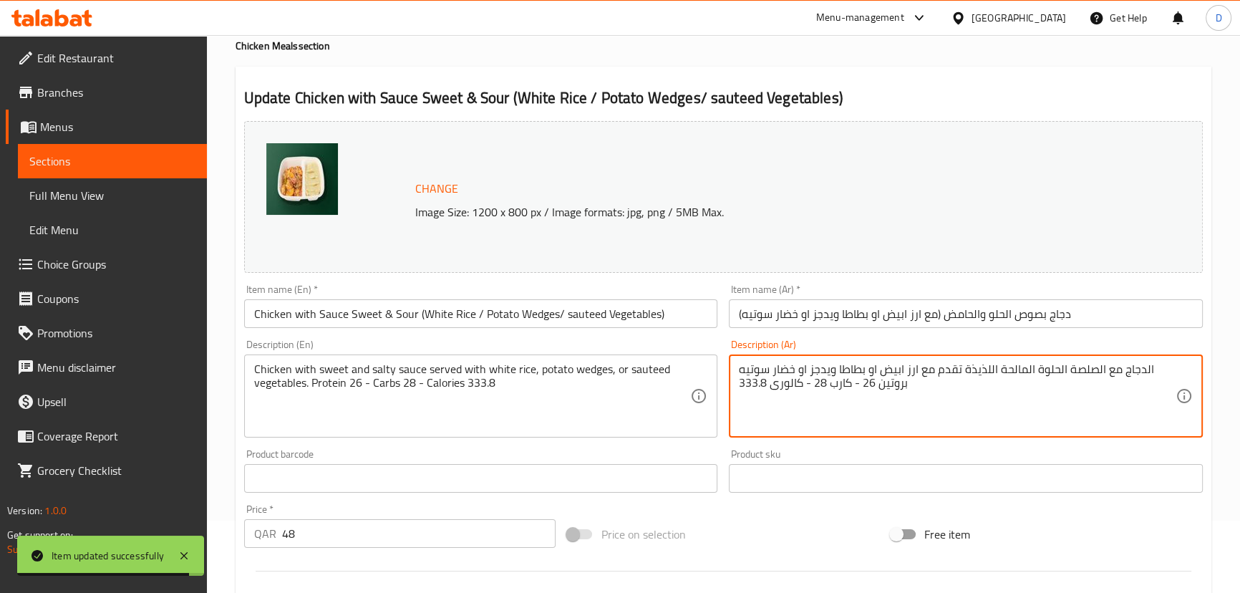
click at [979, 366] on textarea "الدجاج مع الصلصة الحلوة المالحة اللذيذة تقدم مع ارز ابيض او بطاطا ويدجز او خضار…" at bounding box center [957, 396] width 437 height 68
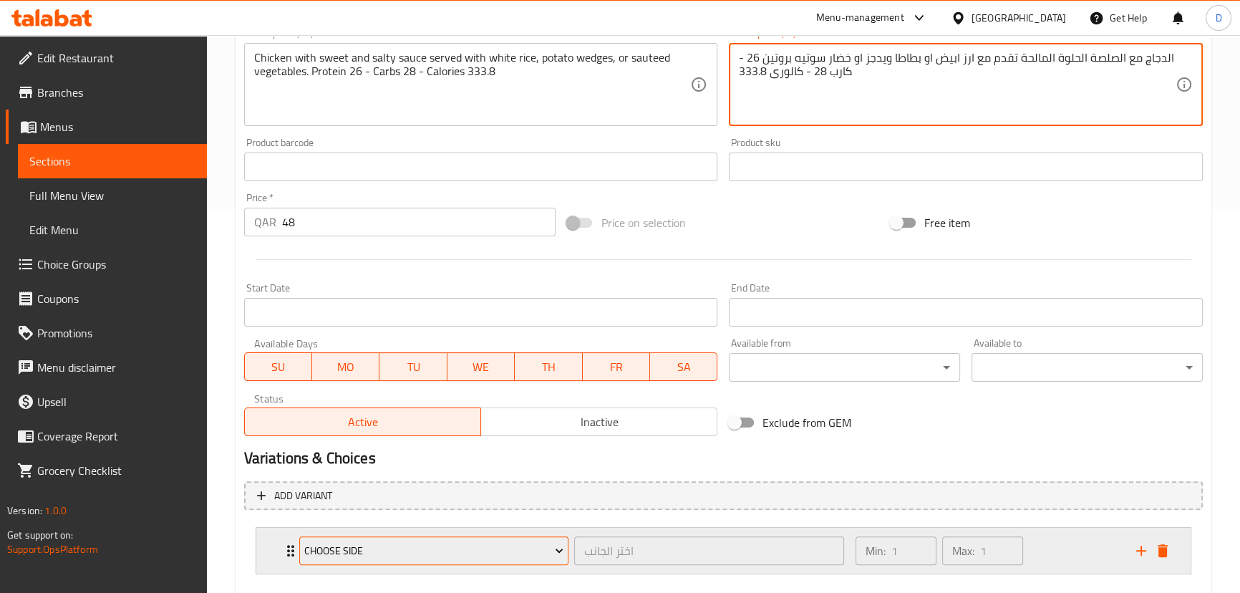
scroll to position [463, 0]
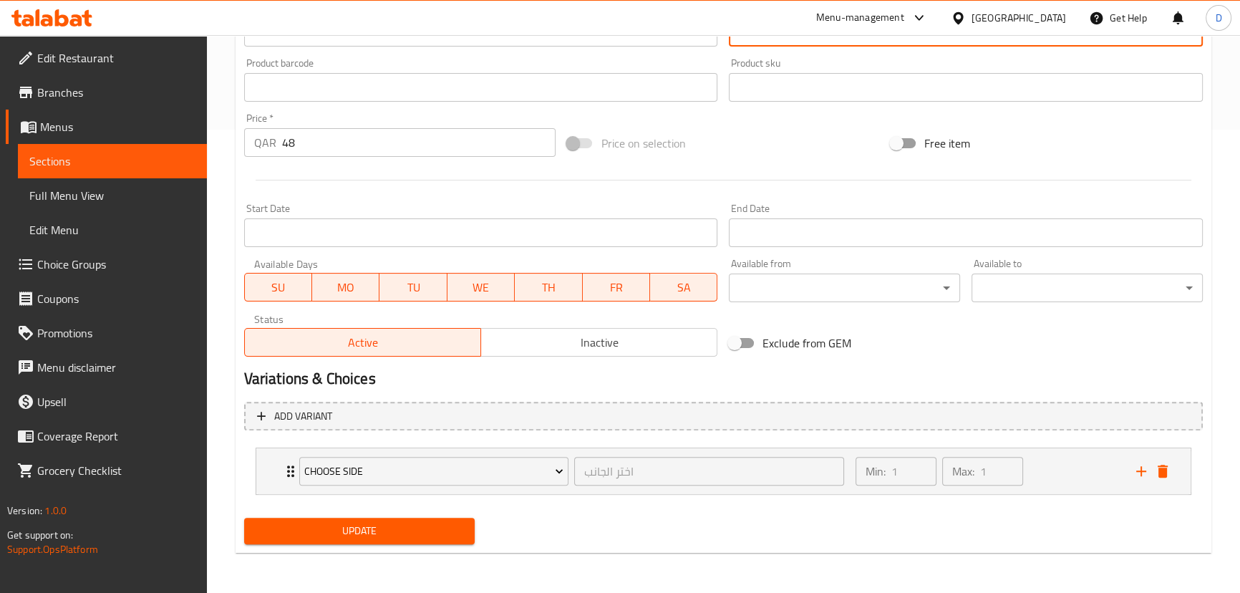
type textarea "الدجاج مع الصلصة الحلوة المالحة تقدم مع ارز ابيض او بطاطا ويدجز او خضار سوتيه ب…"
click at [393, 537] on span "Update" at bounding box center [360, 531] width 208 height 18
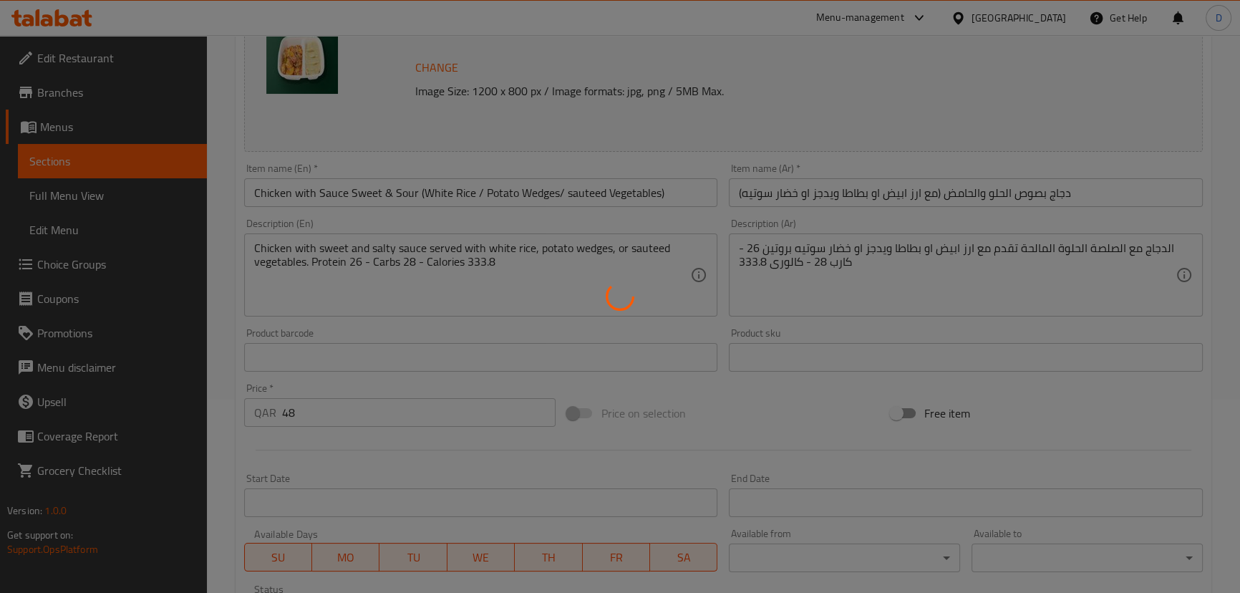
scroll to position [137, 0]
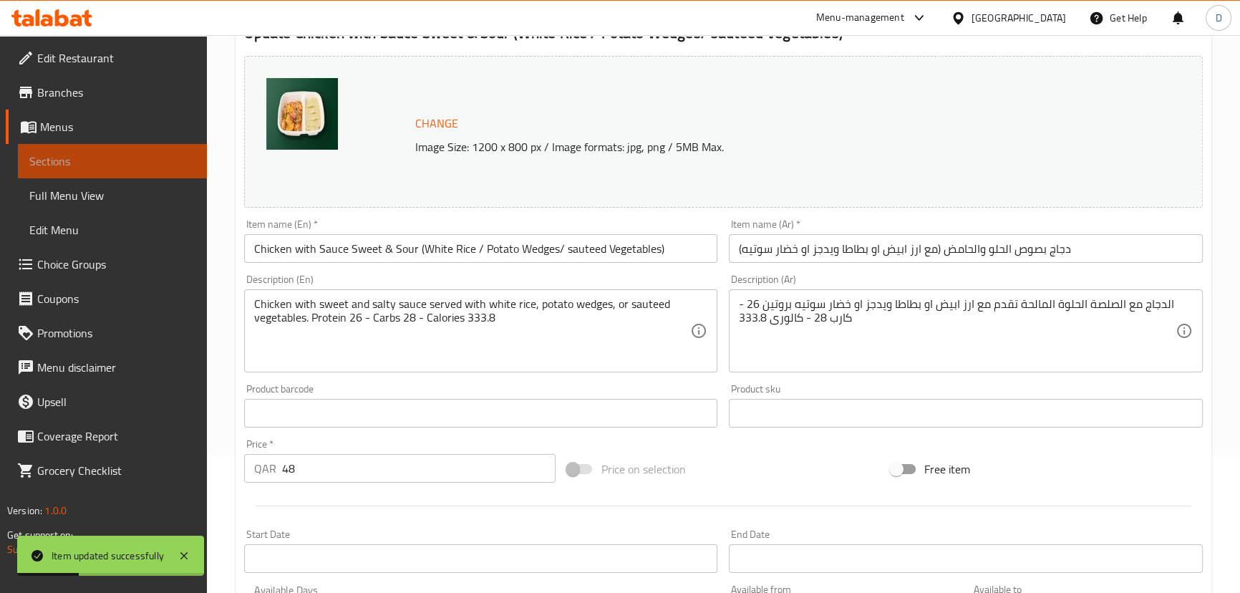
click at [170, 157] on span "Sections" at bounding box center [112, 160] width 166 height 17
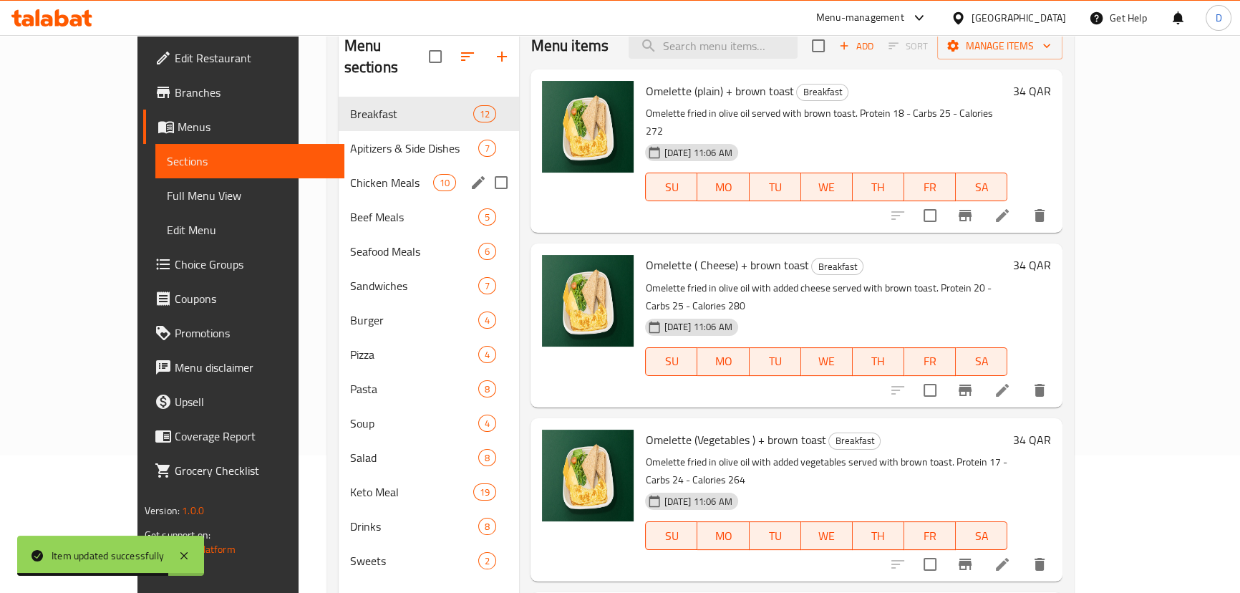
click at [339, 170] on div "Chicken Meals 10" at bounding box center [429, 182] width 181 height 34
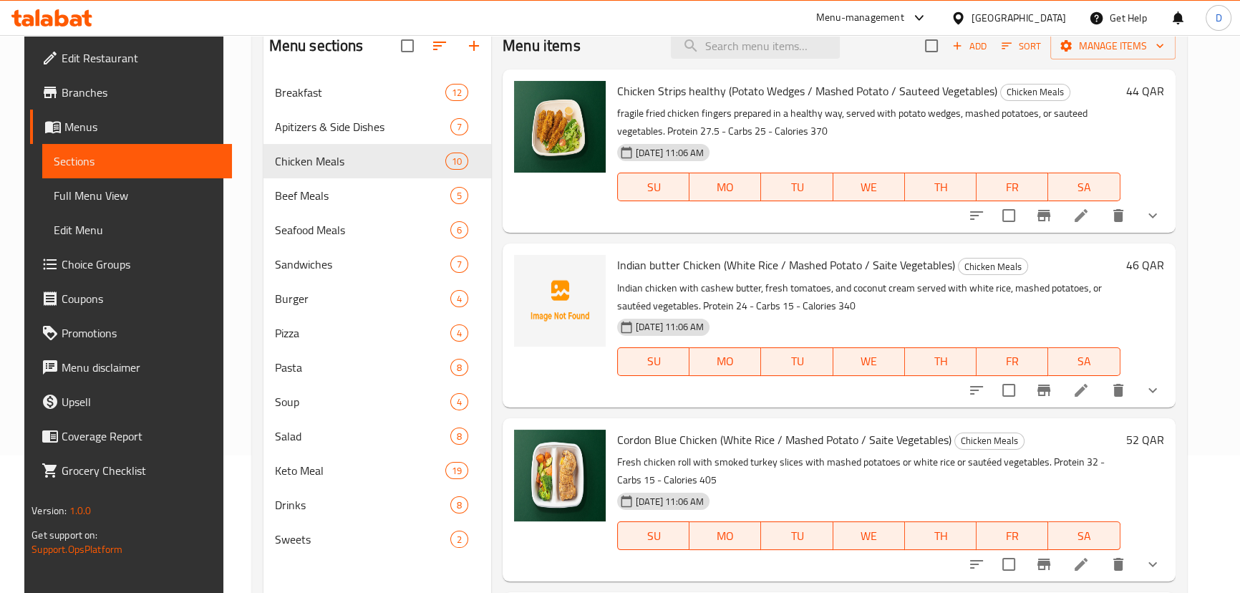
scroll to position [64, 0]
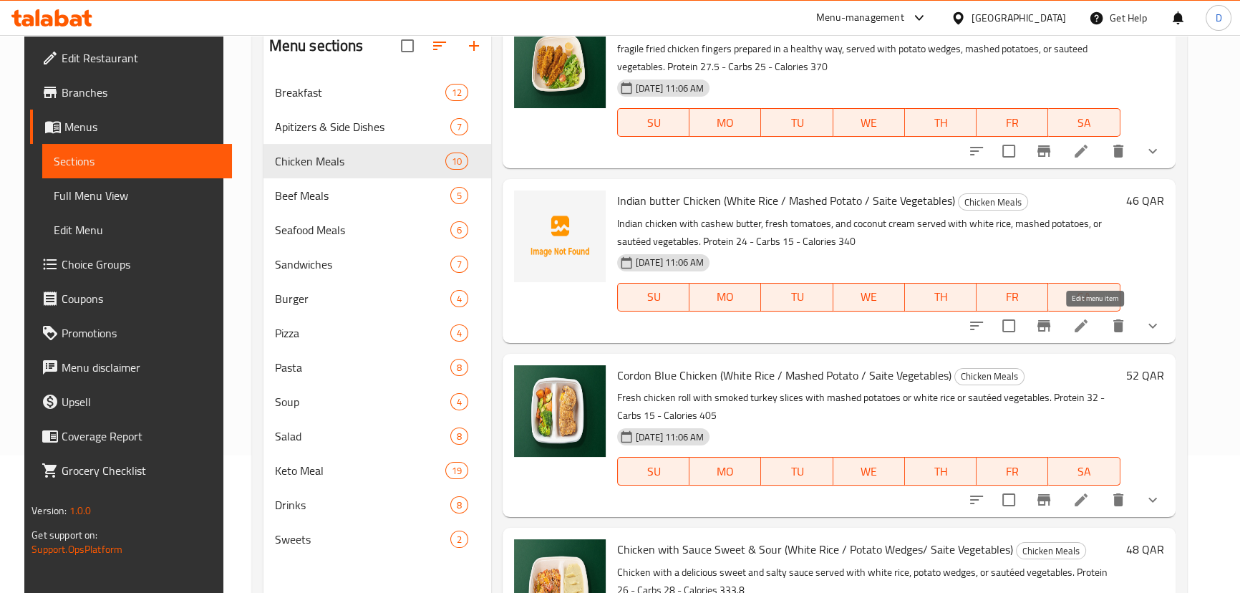
click at [1087, 322] on icon at bounding box center [1081, 325] width 13 height 13
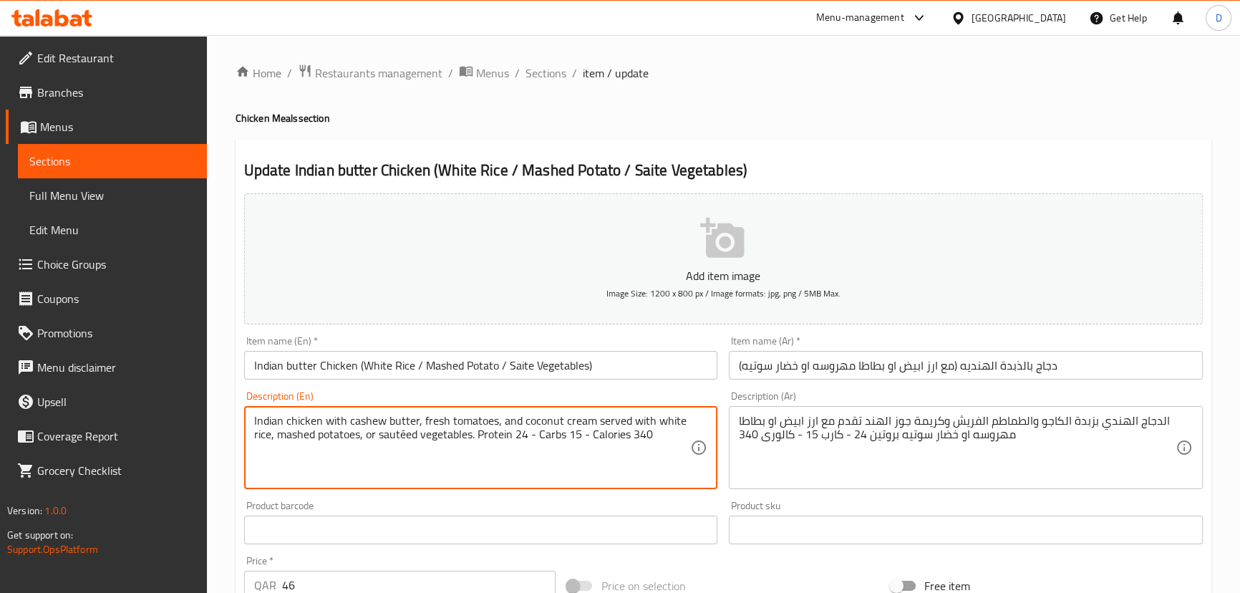
click at [398, 436] on textarea "Indian chicken with cashew butter, fresh tomatoes, and coconut cream served wit…" at bounding box center [472, 448] width 437 height 68
paste textarea "e"
type textarea "Indian chicken with cashew butter, fresh tomatoes, and coconut cream served wit…"
click at [518, 365] on input "Indian butter Chicken (White Rice / Mashed Potato / Saite Vegetables)" at bounding box center [481, 365] width 474 height 29
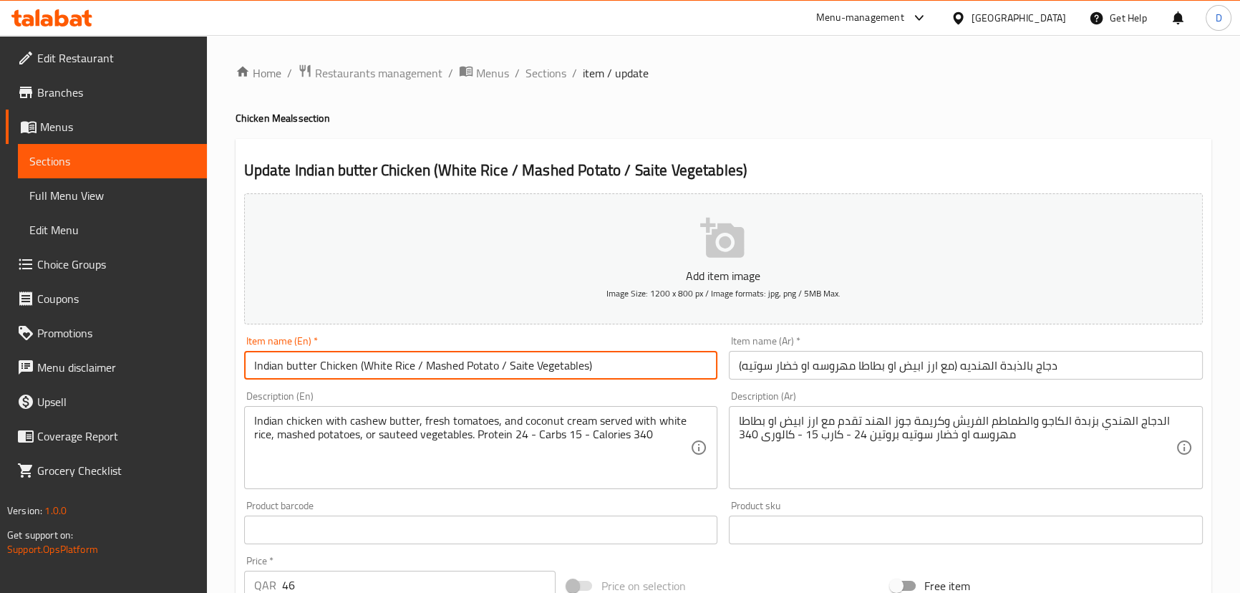
click at [518, 365] on input "Indian butter Chicken (White Rice / Mashed Potato / Saite Vegetables)" at bounding box center [481, 365] width 474 height 29
paste input "sauteed"
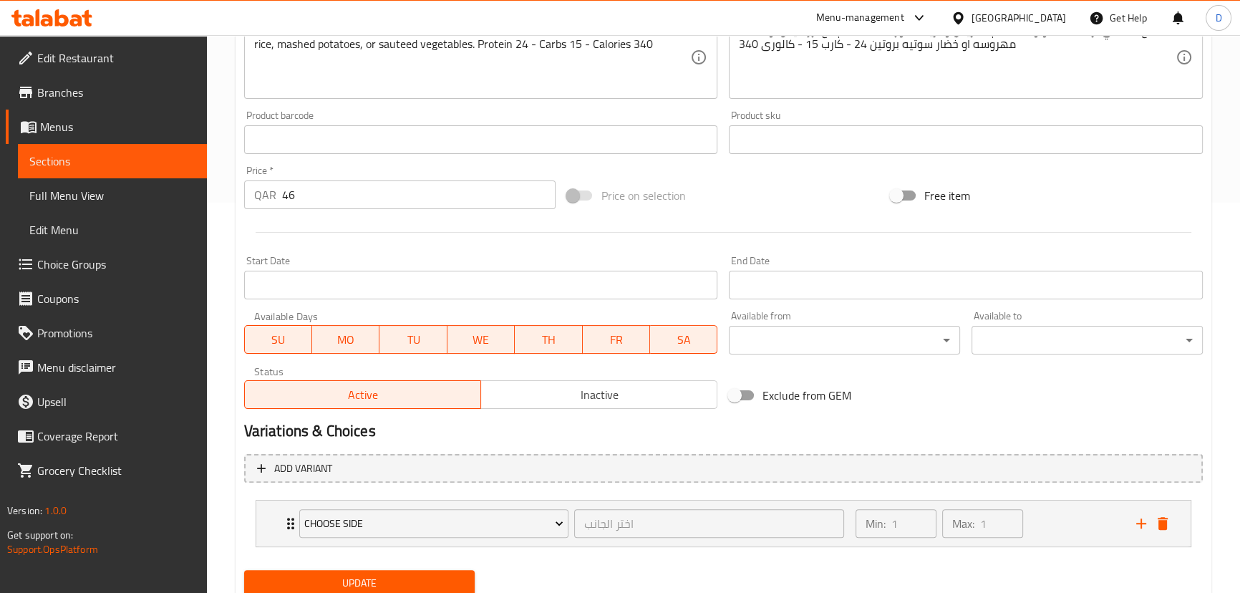
type input "Indian butter Chicken (White Rice / Mashed Potato / sauteed Vegetables)"
click at [396, 584] on span "Update" at bounding box center [360, 583] width 208 height 18
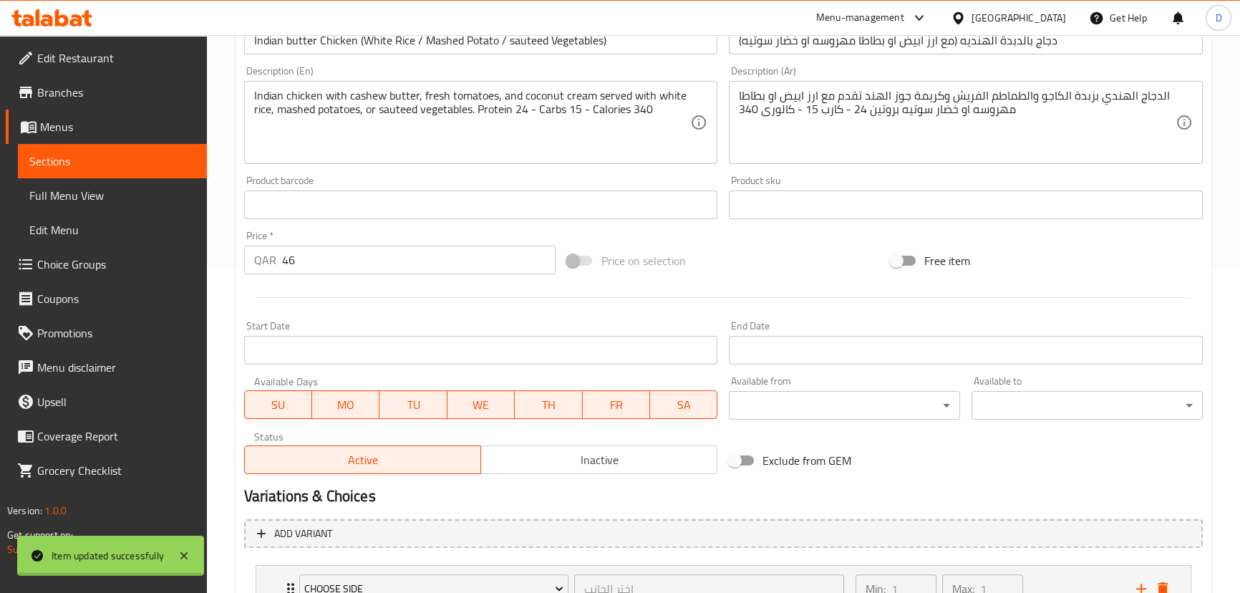
scroll to position [260, 0]
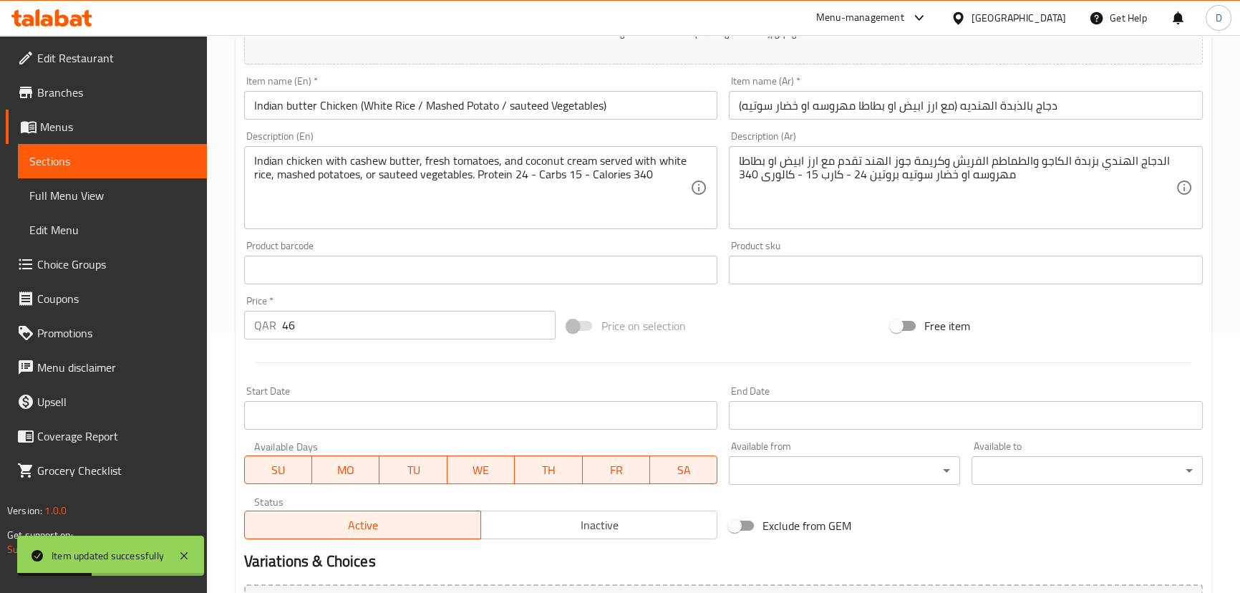
click at [180, 145] on link "Sections" at bounding box center [112, 161] width 189 height 34
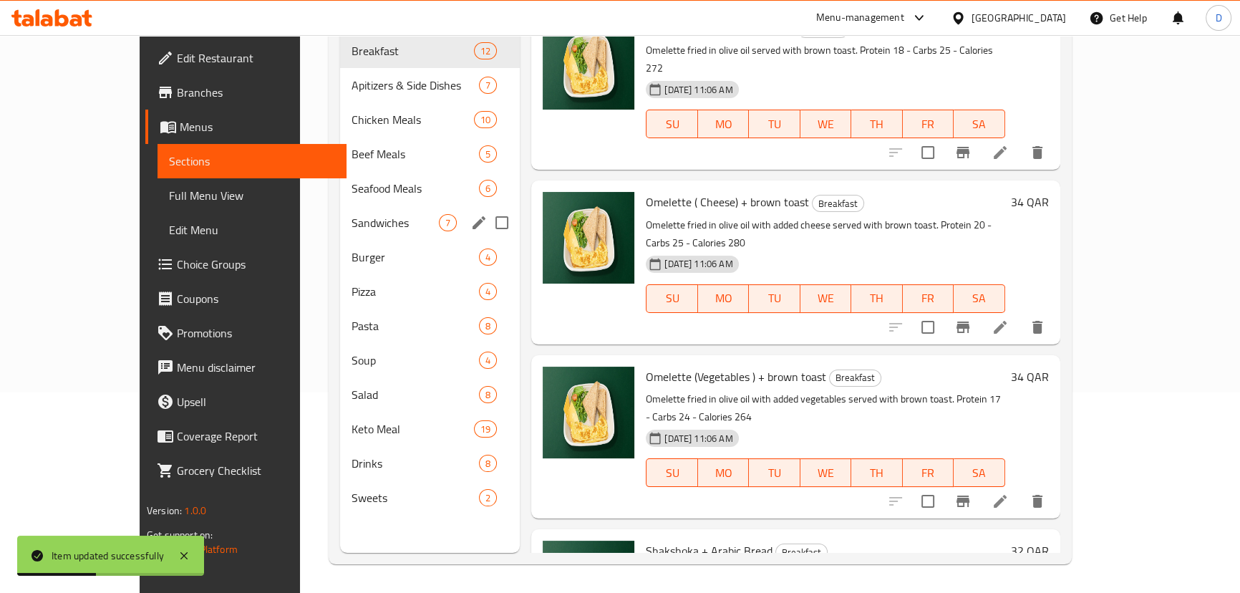
scroll to position [200, 0]
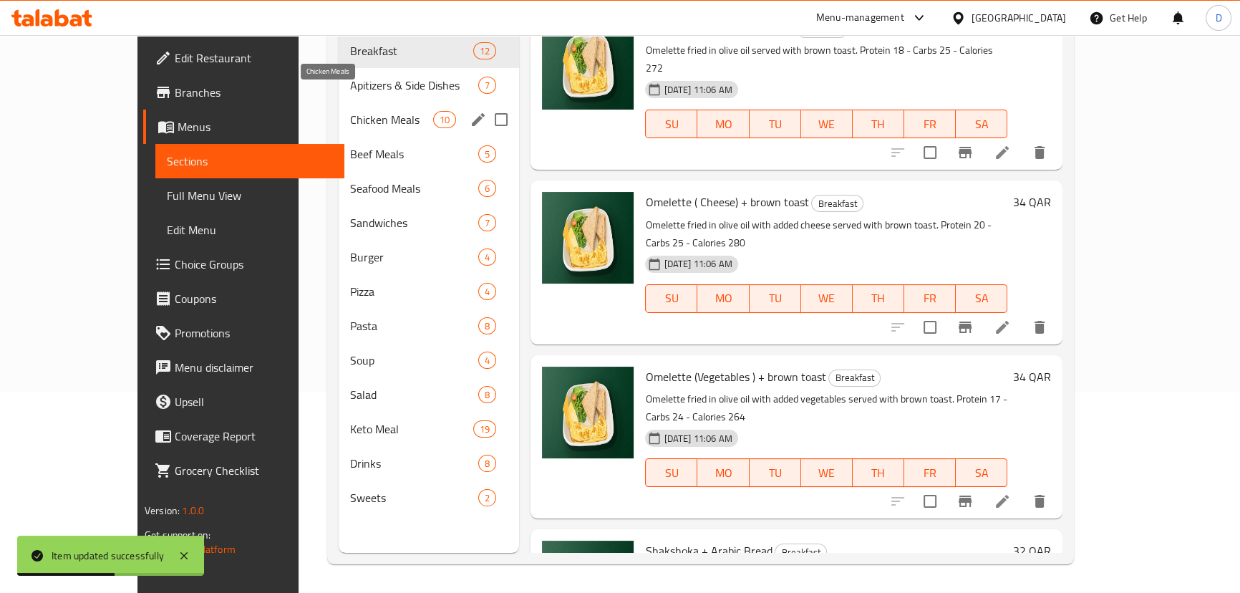
click at [350, 111] on span "Chicken Meals" at bounding box center [392, 119] width 84 height 17
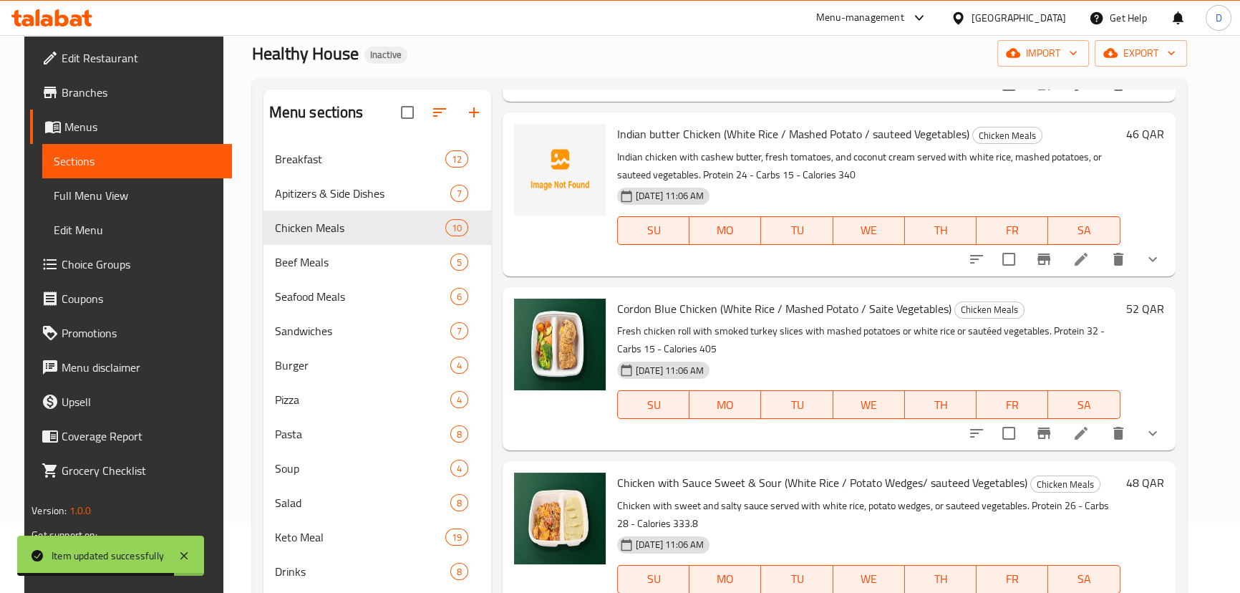
scroll to position [260, 0]
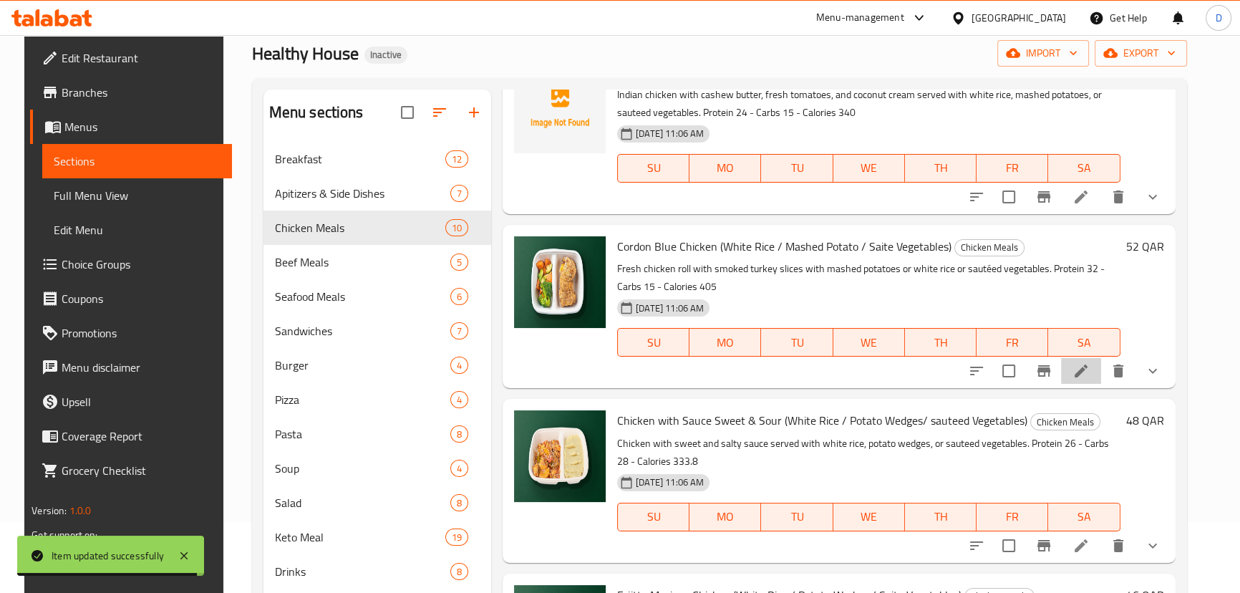
click at [1086, 378] on li at bounding box center [1081, 371] width 40 height 26
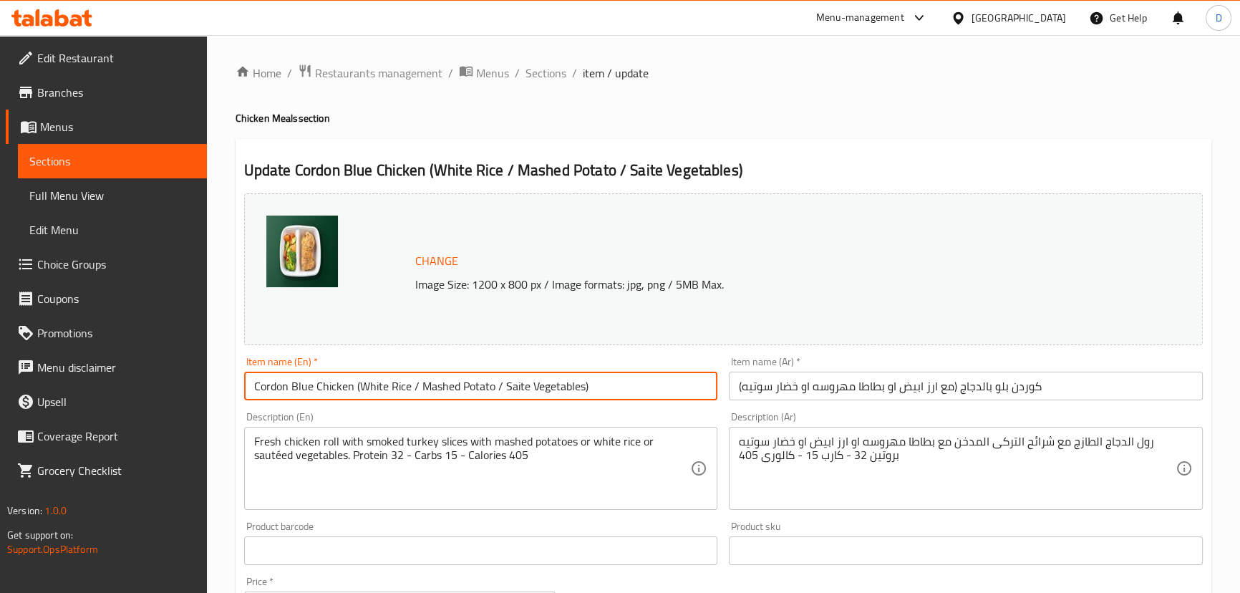
click at [513, 386] on input "Cordon Blue Chicken (White Rice / Mashed Potato / Saite Vegetables)" at bounding box center [481, 386] width 474 height 29
paste input "sauteed"
type input "Cordon Blue Chicken (White Rice / Mashed Potato / sauteed Vegetables)"
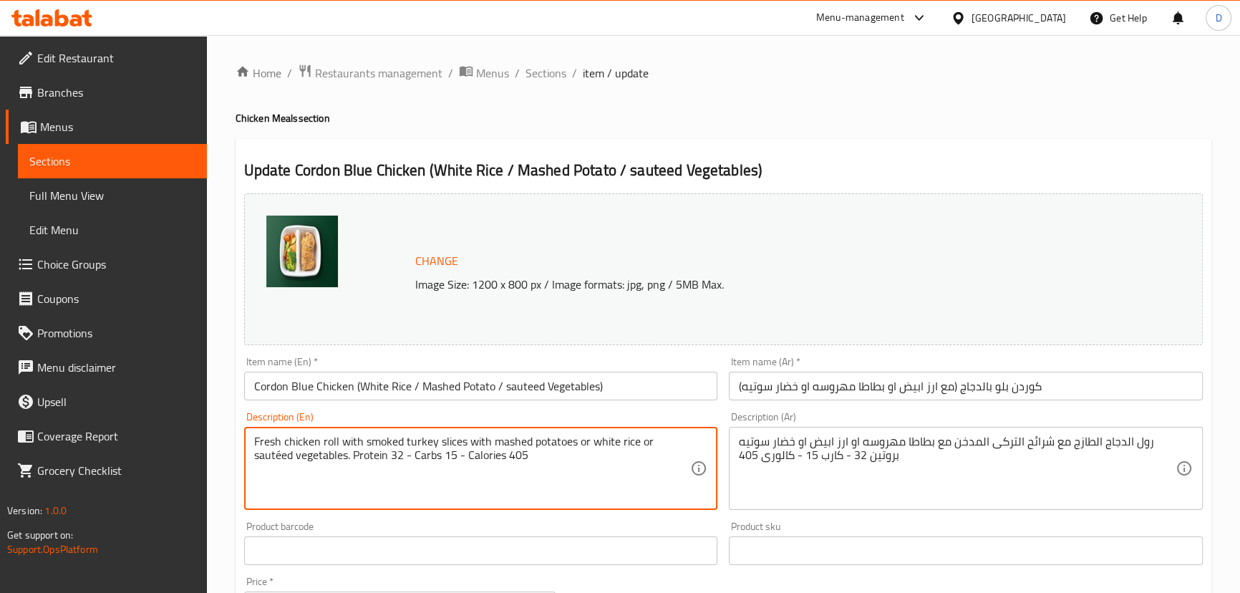
click at [667, 442] on textarea "Fresh chicken roll with smoked turkey slices with mashed potatoes or white rice…" at bounding box center [472, 469] width 437 height 68
paste textarea "e"
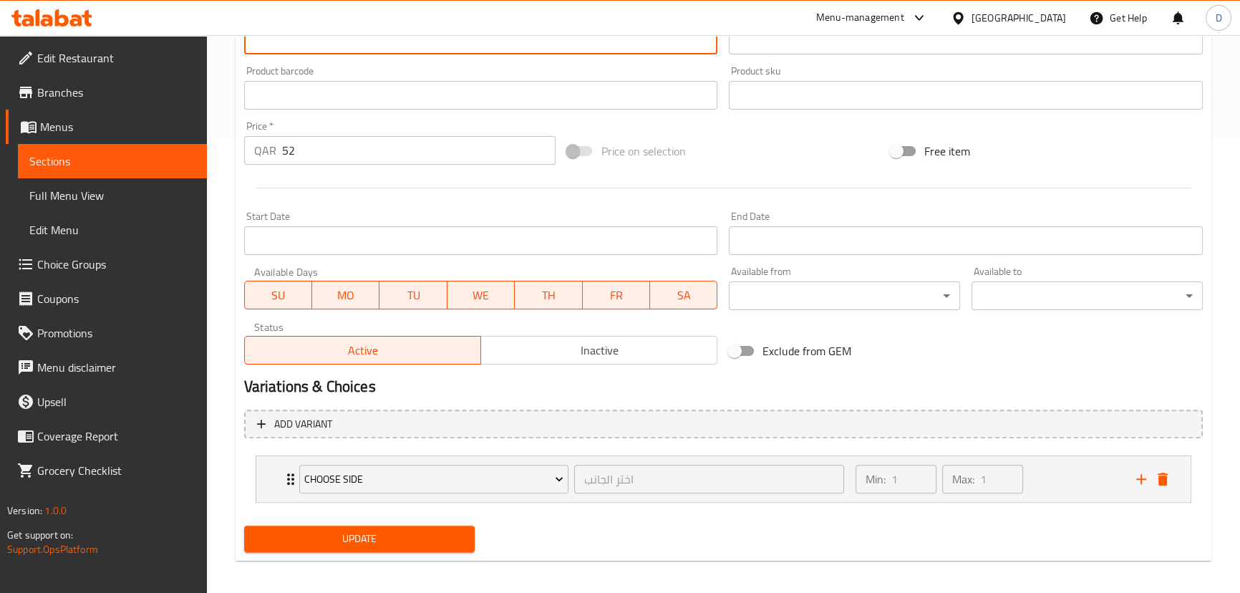
type textarea "Fresh chicken roll with smoked turkey slices with mashed potatoes or white rice…"
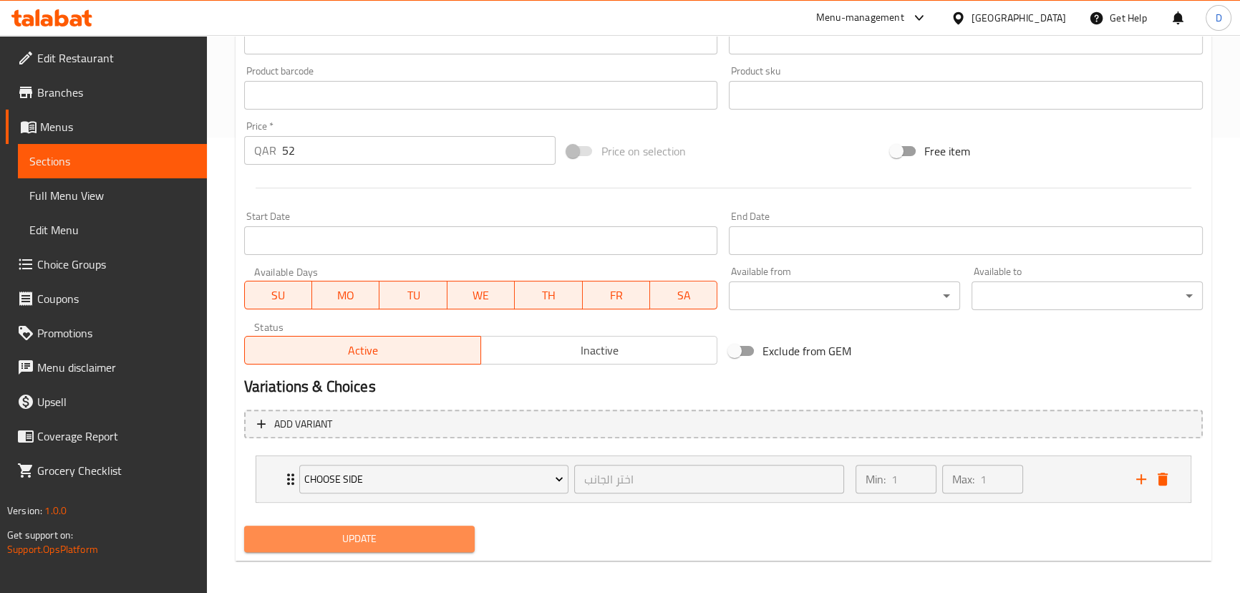
click at [450, 528] on button "Update" at bounding box center [359, 538] width 231 height 26
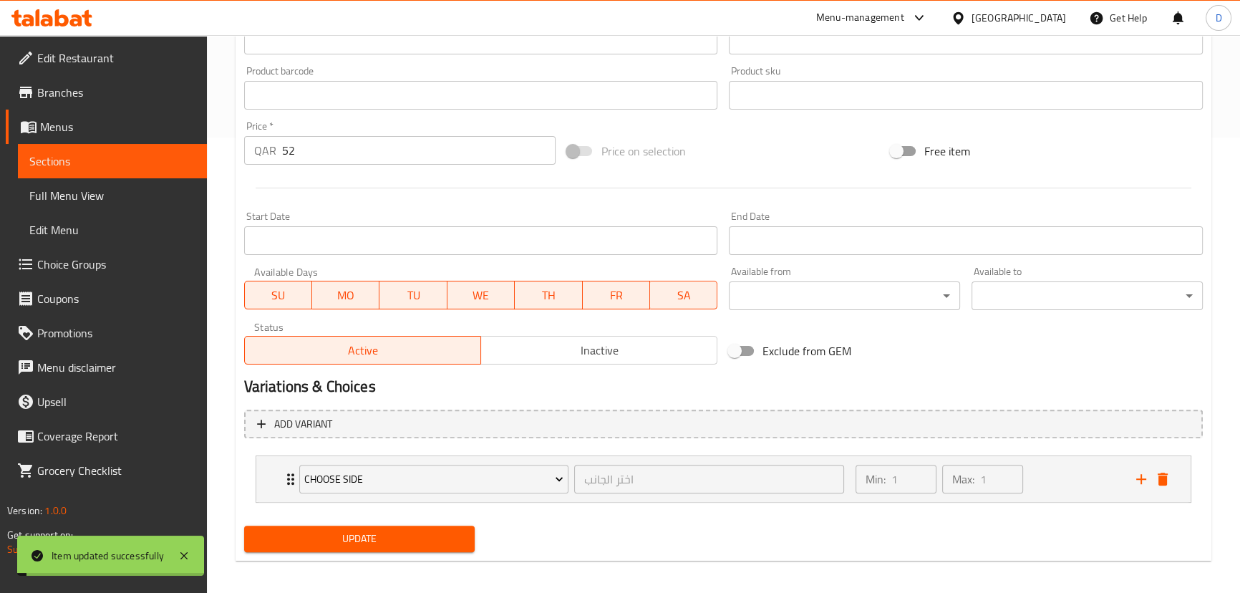
drag, startPoint x: 89, startPoint y: 156, endPoint x: 138, endPoint y: 177, distance: 53.6
click at [89, 156] on span "Sections" at bounding box center [112, 160] width 166 height 17
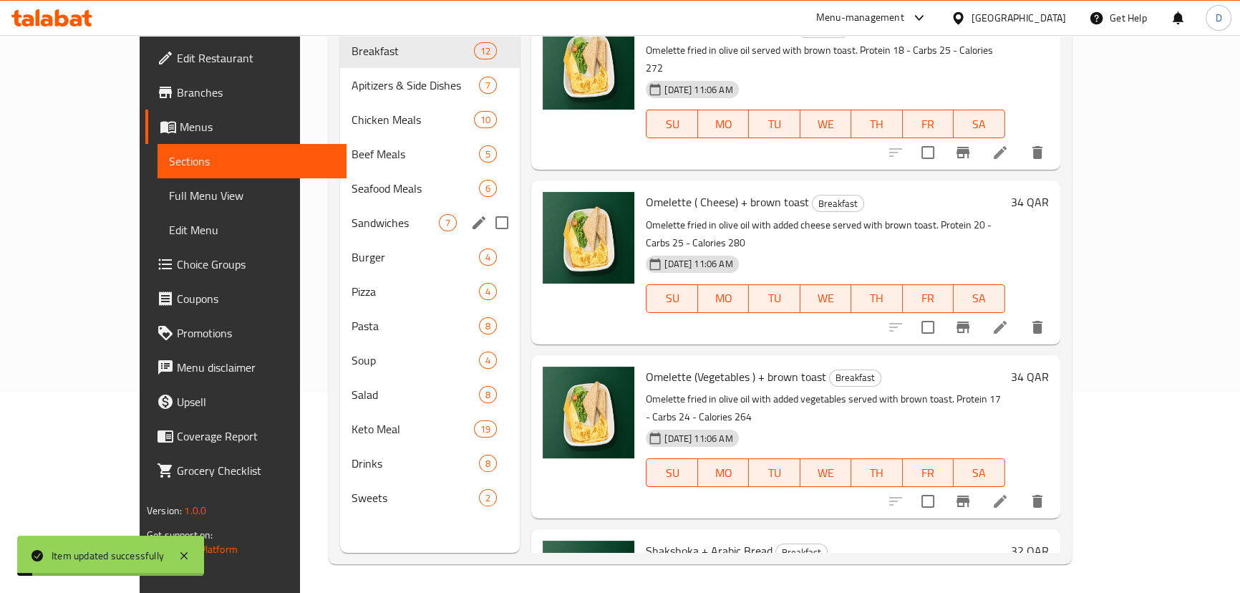
scroll to position [200, 0]
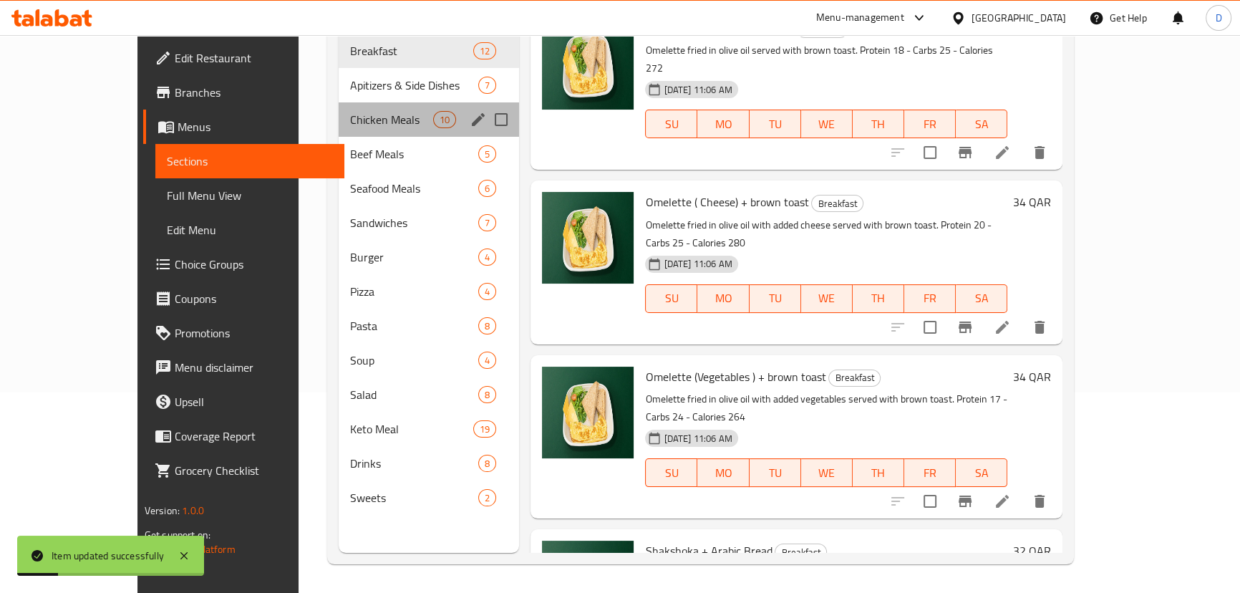
click at [339, 102] on div "Chicken Meals 10" at bounding box center [429, 119] width 181 height 34
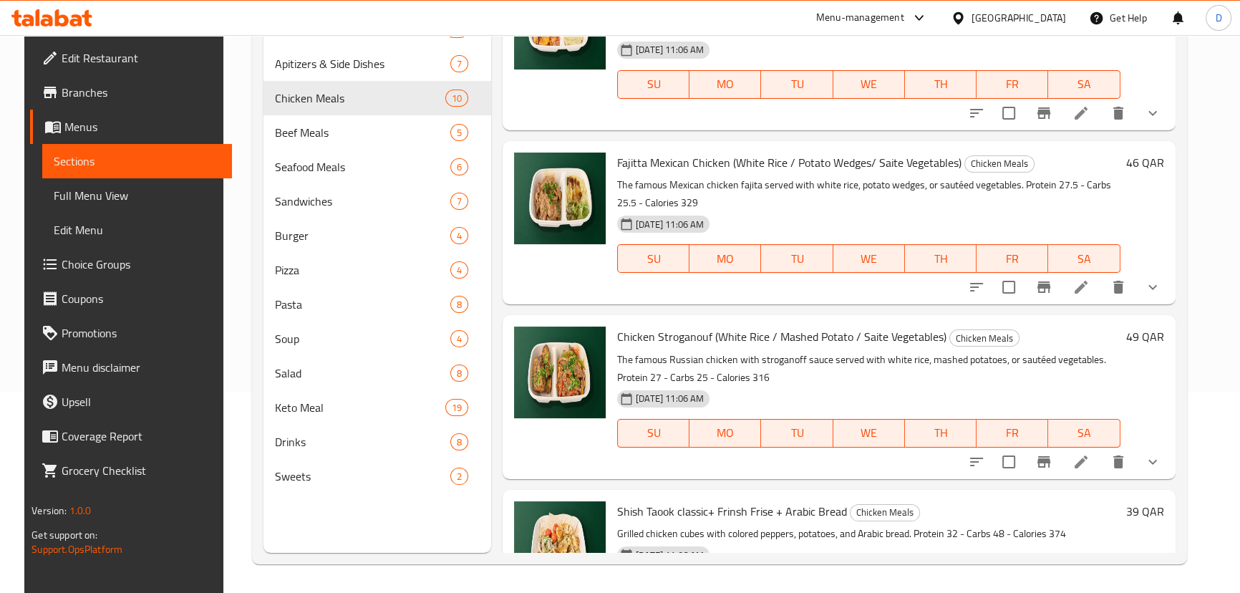
scroll to position [586, 0]
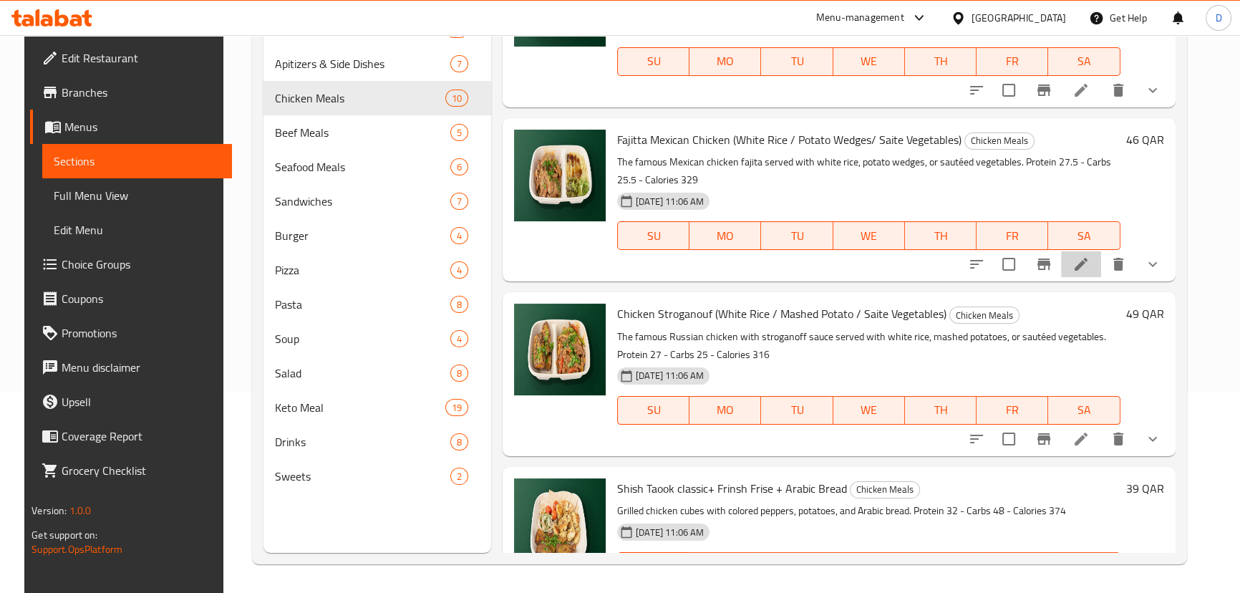
click at [1089, 272] on li at bounding box center [1081, 264] width 40 height 26
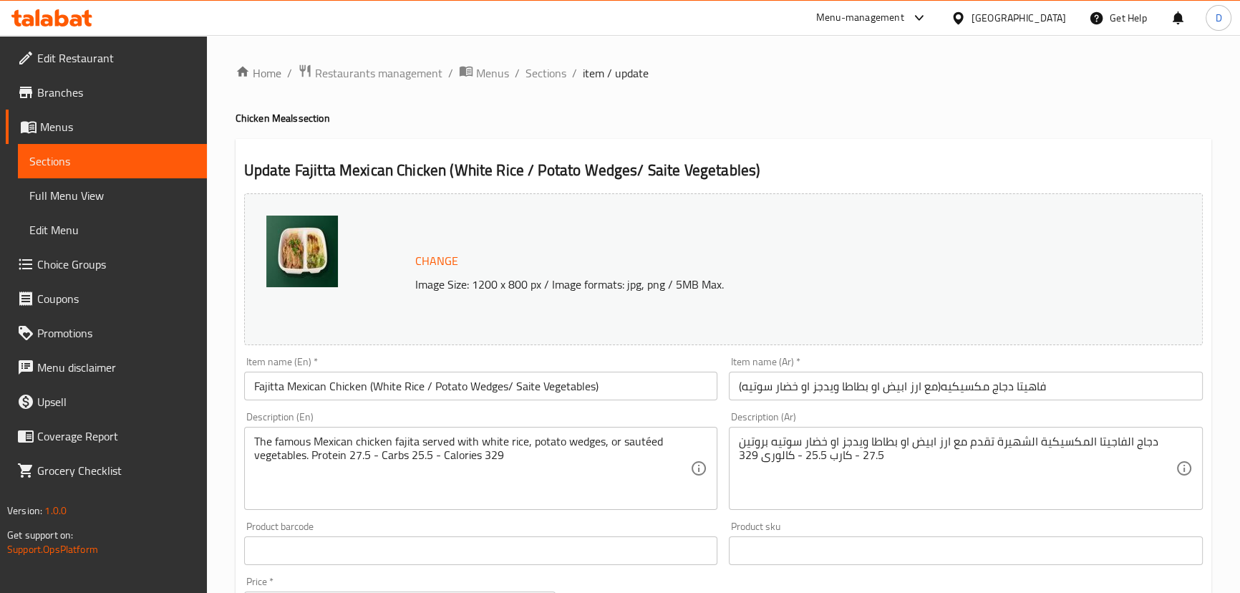
click at [528, 389] on input "Fajitta Mexican Chicken (White Rice / Potato Wedges/ Saite Vegetables)" at bounding box center [481, 386] width 474 height 29
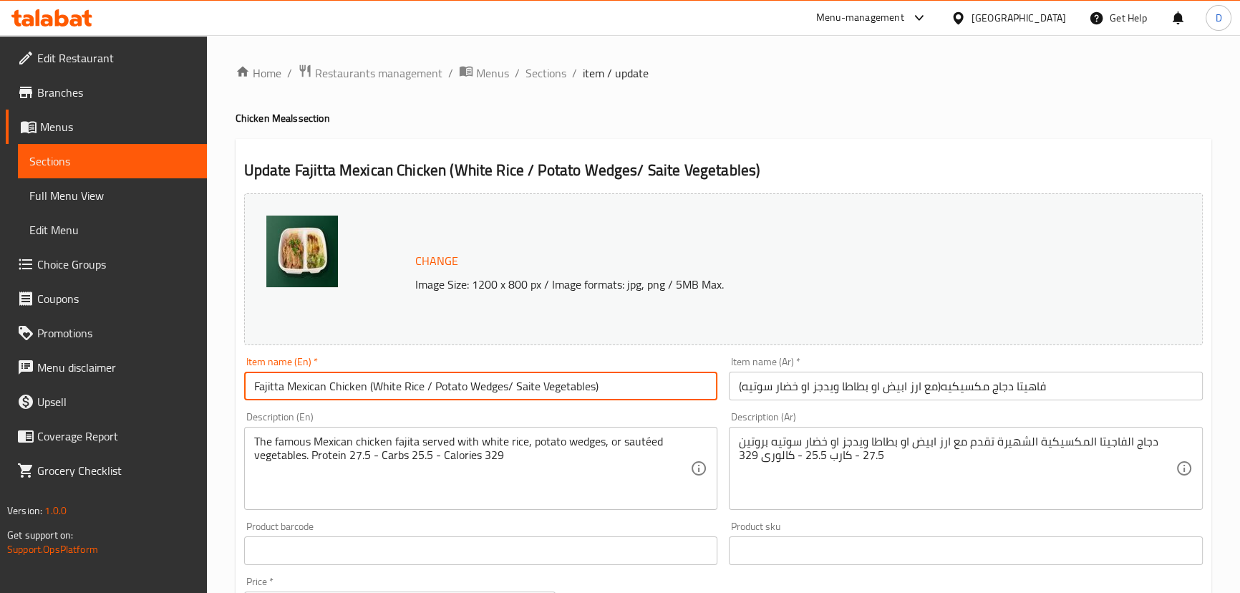
click at [528, 389] on input "Fajitta Mexican Chicken (White Rice / Potato Wedges/ Saite Vegetables)" at bounding box center [481, 386] width 474 height 29
paste input "sauteed"
type input "Fajitta Mexican Chicken (White Rice / Potato Wedges/ sauteed Vegetables)"
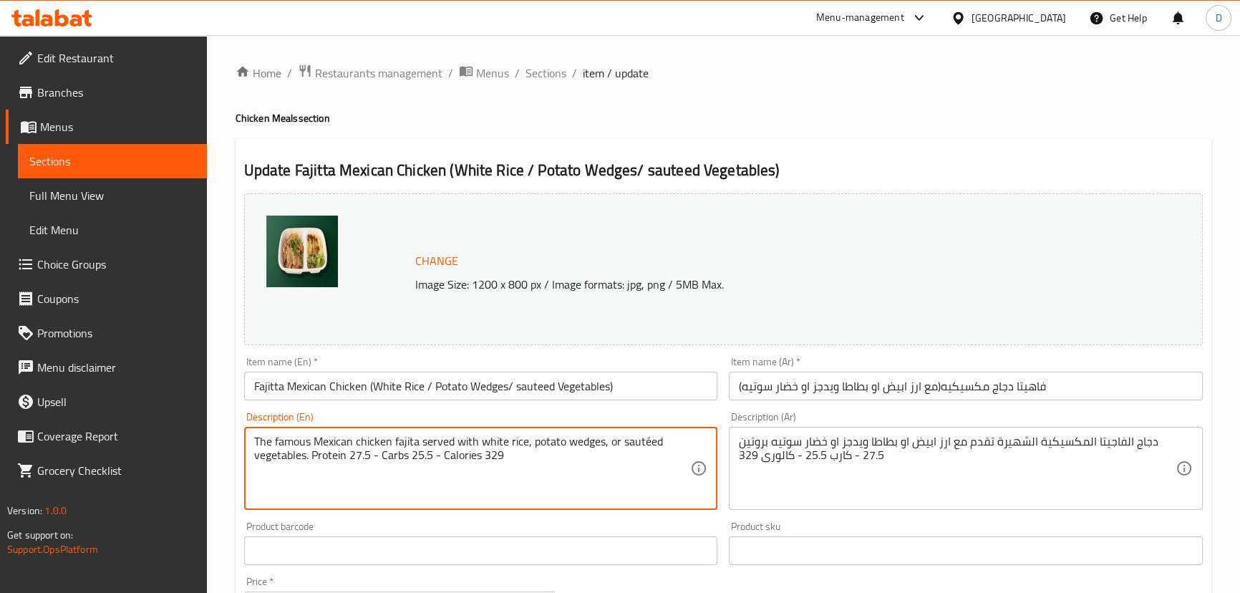
click at [632, 445] on textarea "The famous Mexican chicken fajita served with white rice, potato wedges, or sau…" at bounding box center [472, 469] width 437 height 68
paste textarea "e"
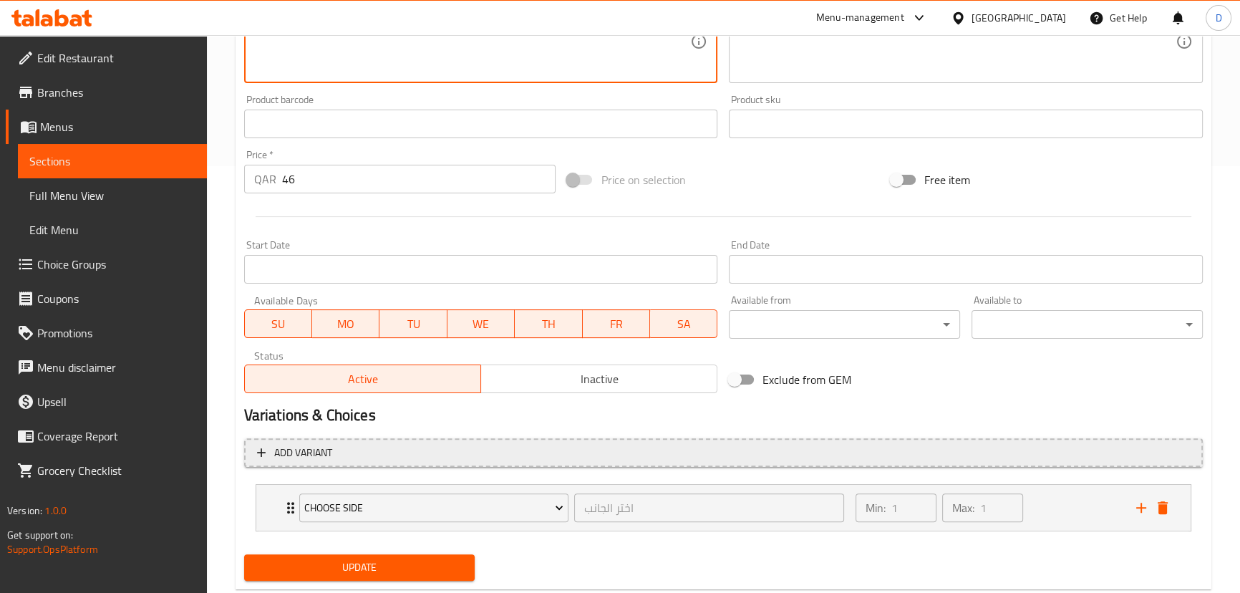
scroll to position [463, 0]
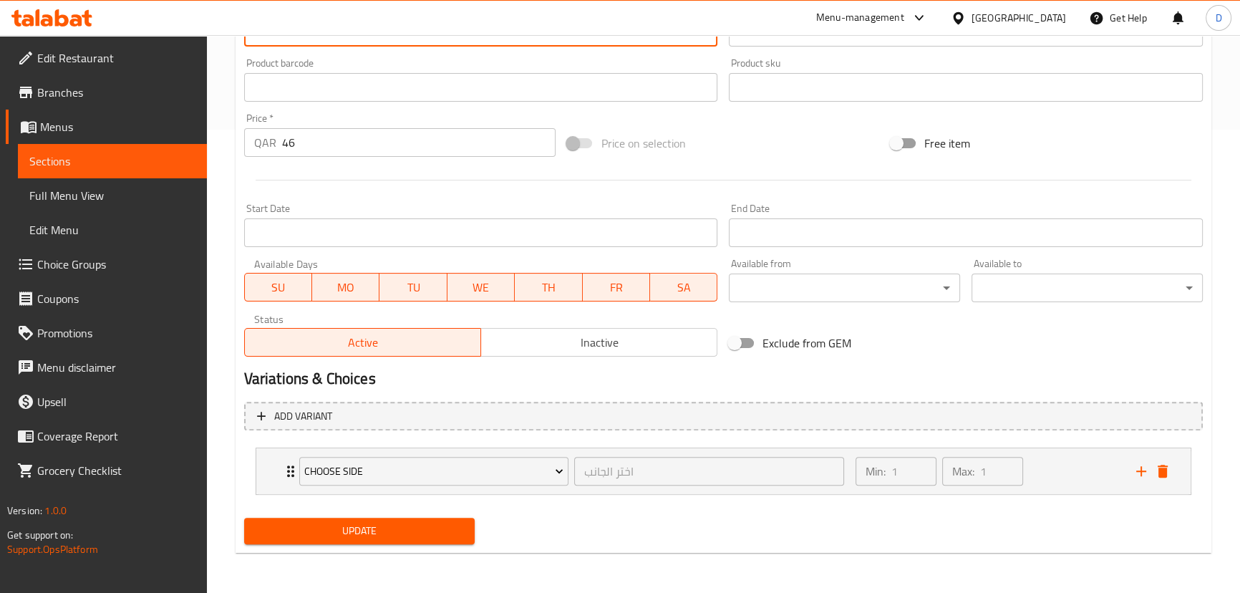
type textarea "The famous Mexican chicken fajita served with white rice, potato wedges, or sau…"
click at [417, 530] on span "Update" at bounding box center [360, 531] width 208 height 18
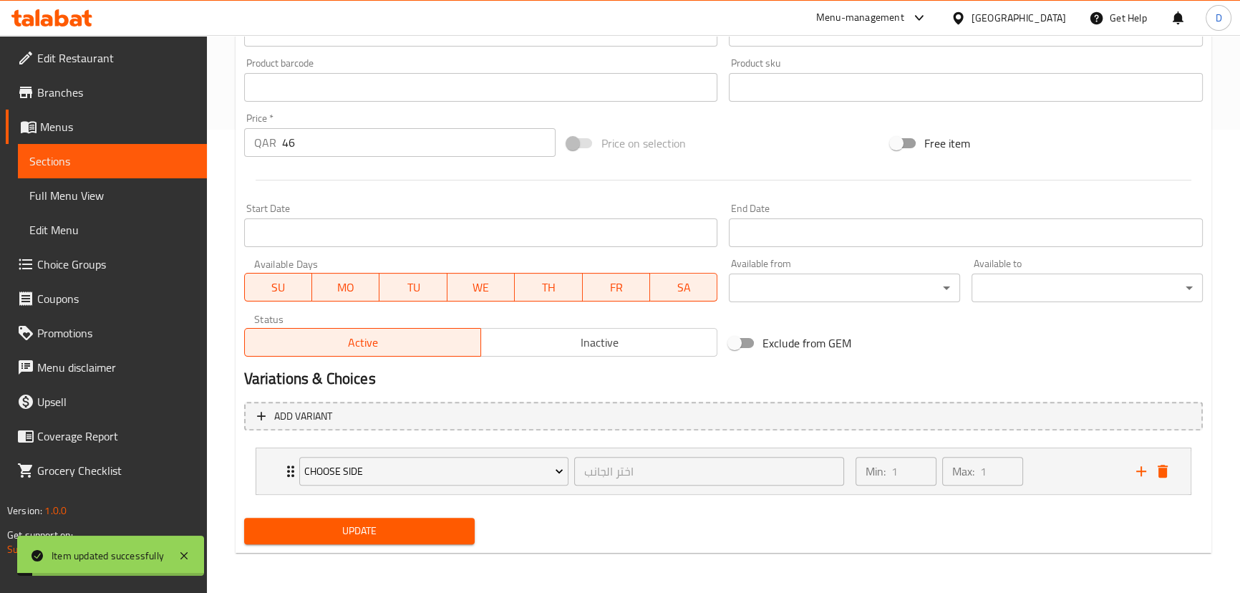
click at [171, 161] on span "Sections" at bounding box center [112, 160] width 166 height 17
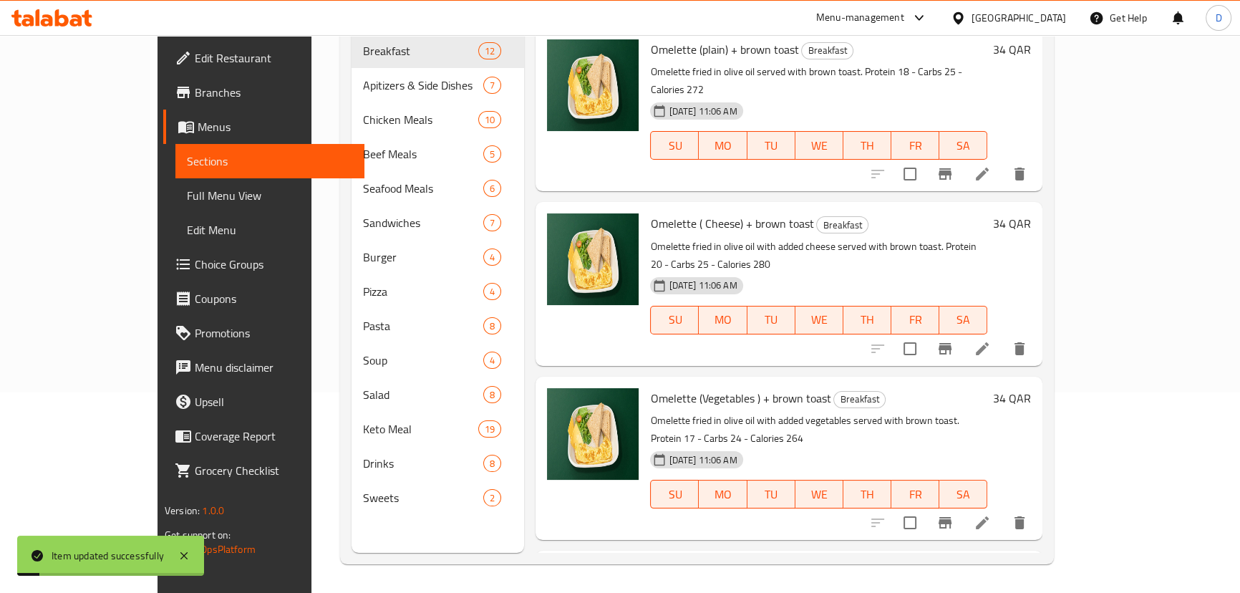
scroll to position [200, 0]
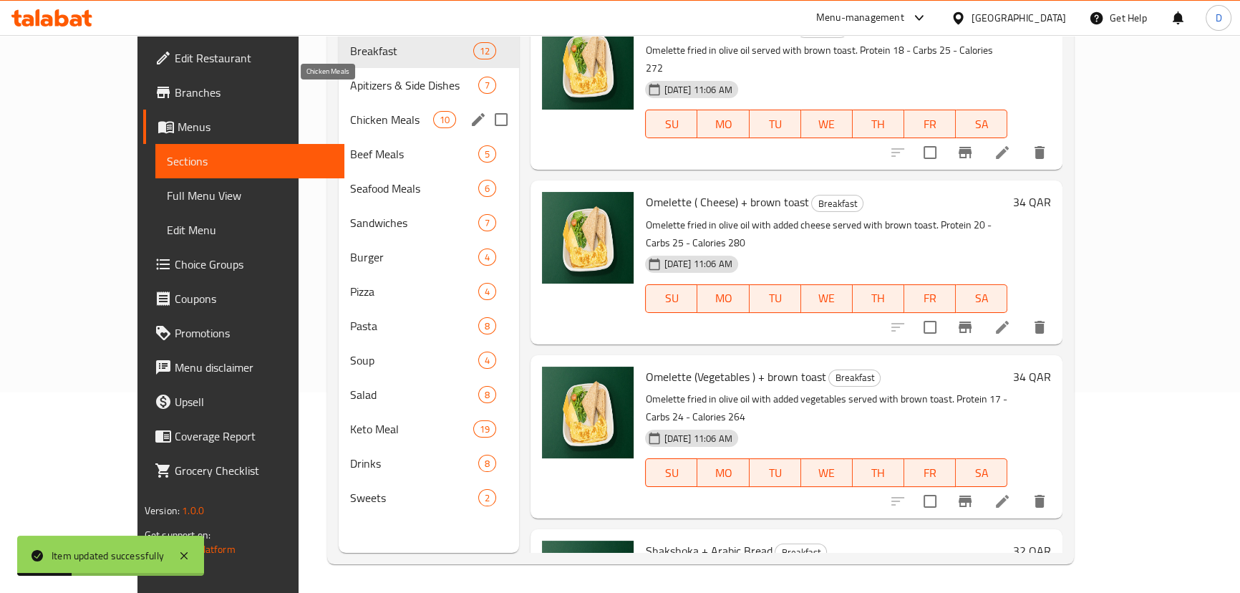
click at [350, 111] on span "Chicken Meals" at bounding box center [392, 119] width 84 height 17
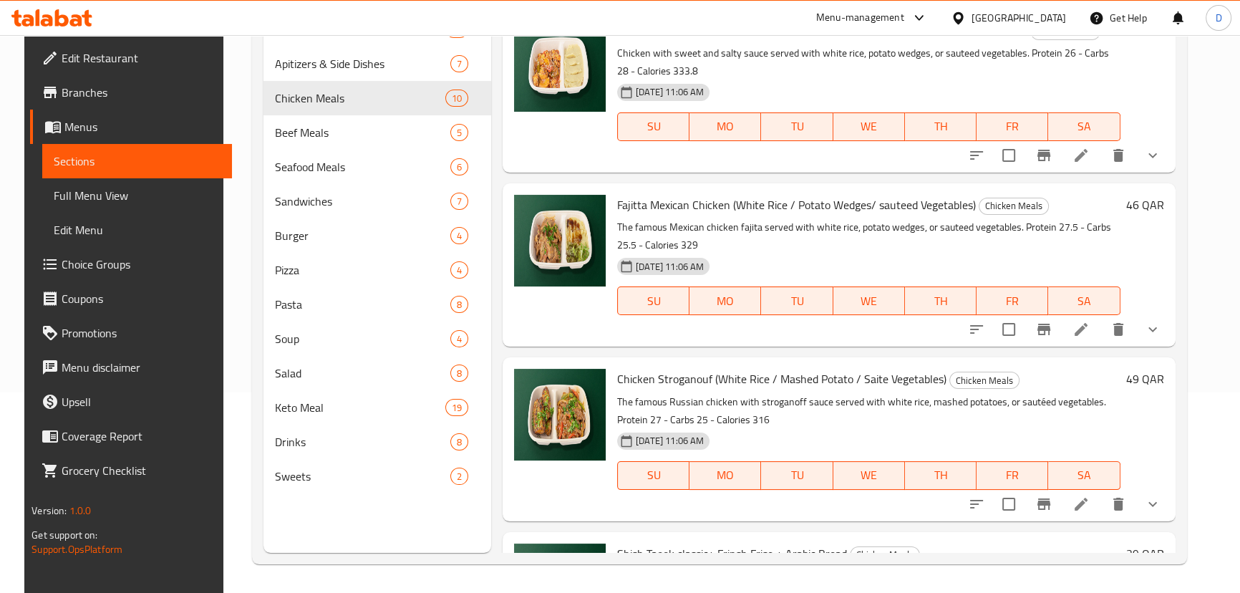
scroll to position [716, 0]
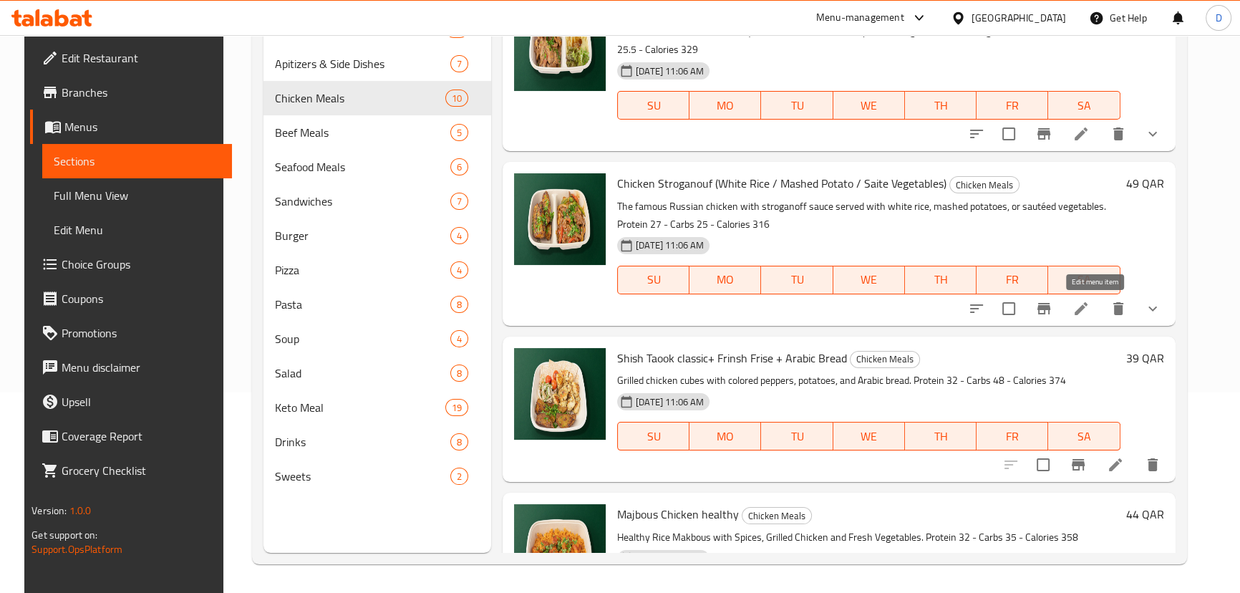
click at [1087, 310] on icon at bounding box center [1081, 308] width 13 height 13
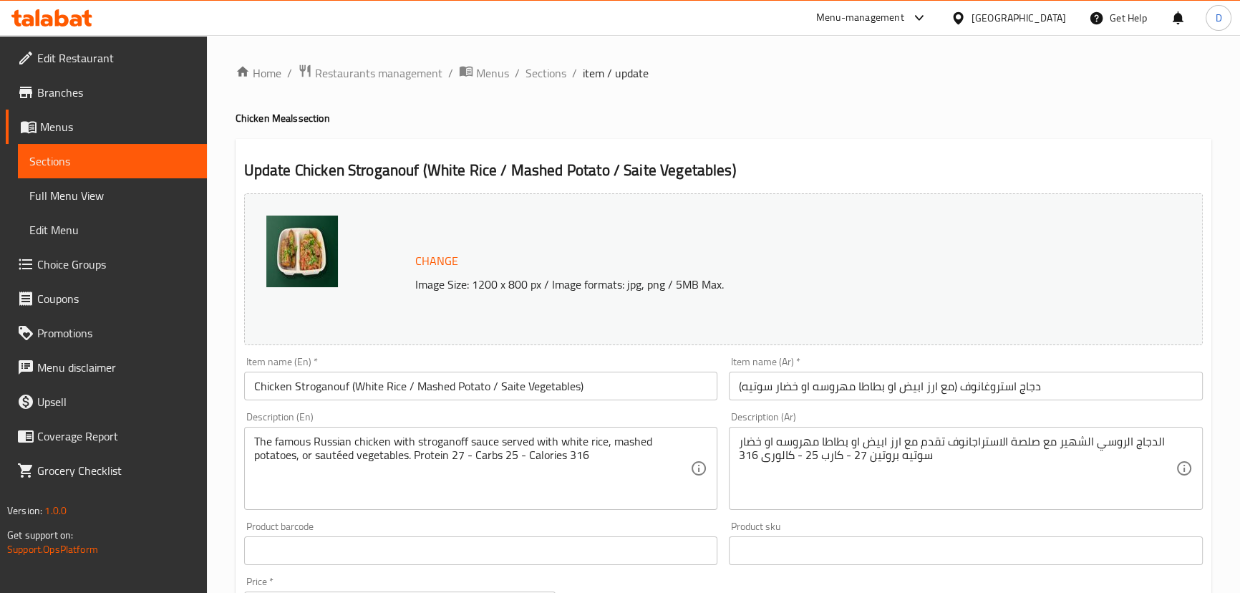
click at [511, 387] on input "Chicken Stroganouf (White Rice / Mashed Potato / Saite Vegetables)" at bounding box center [481, 386] width 474 height 29
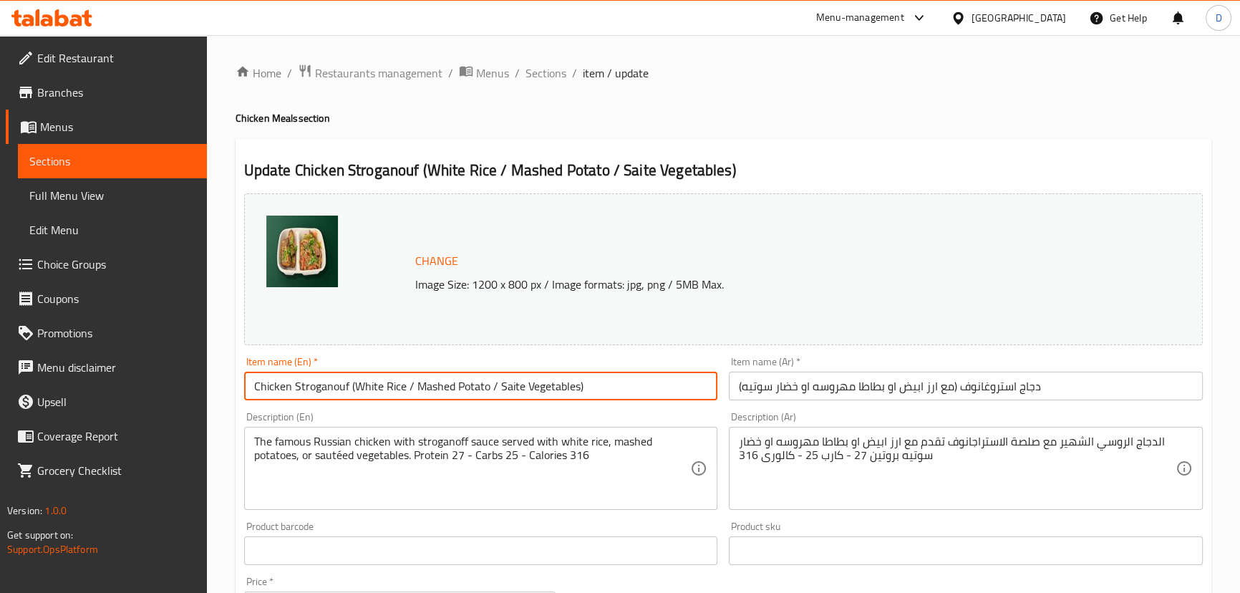
click at [511, 387] on input "Chicken Stroganouf (White Rice / Mashed Potato / Saite Vegetables)" at bounding box center [481, 386] width 474 height 29
paste input "sauteed"
type input "Chicken Stroganouf (White Rice / Mashed Potato / sauteed Vegetables)"
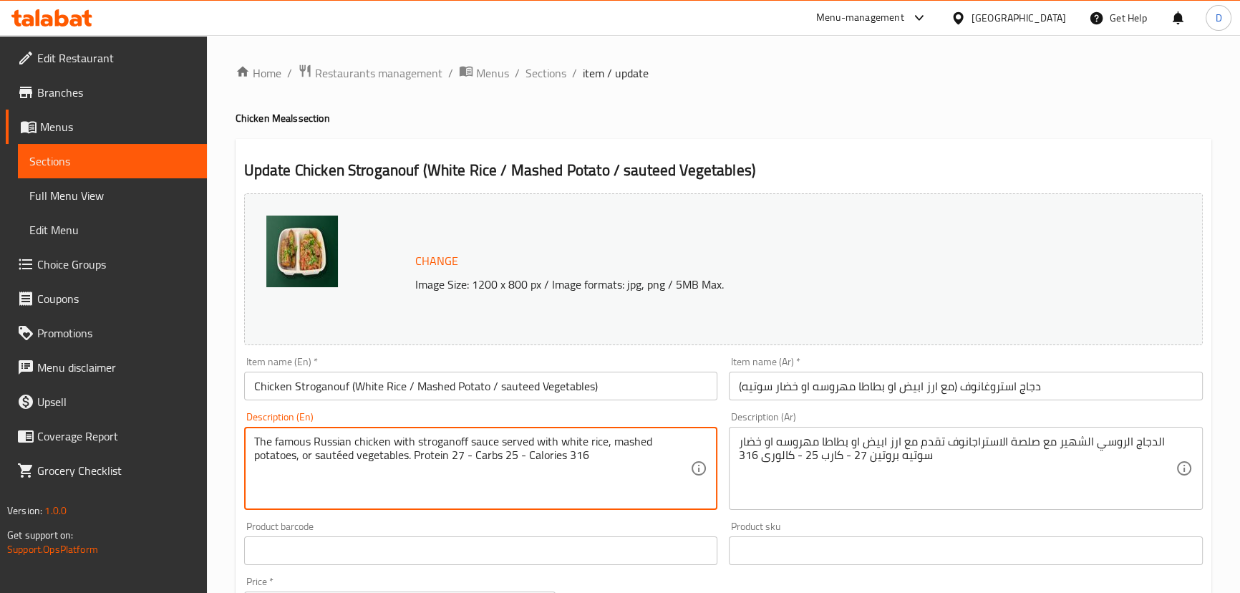
click at [337, 453] on textarea "The famous Russian chicken with stroganoff sauce served with white rice, mashed…" at bounding box center [472, 469] width 437 height 68
paste textarea "e"
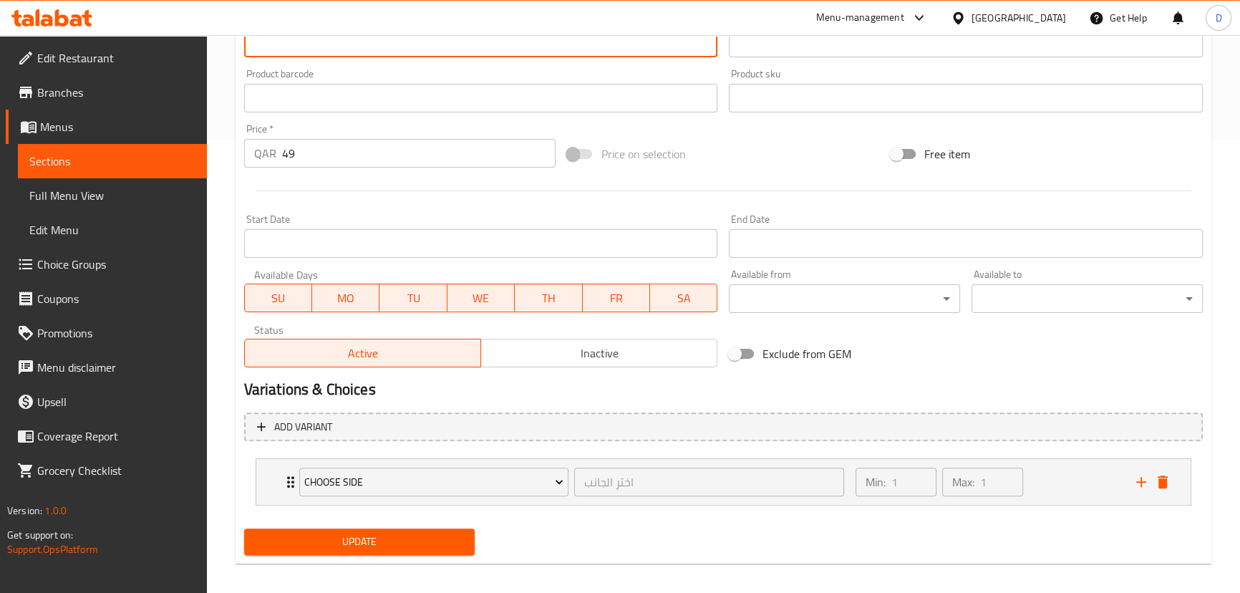
scroll to position [463, 0]
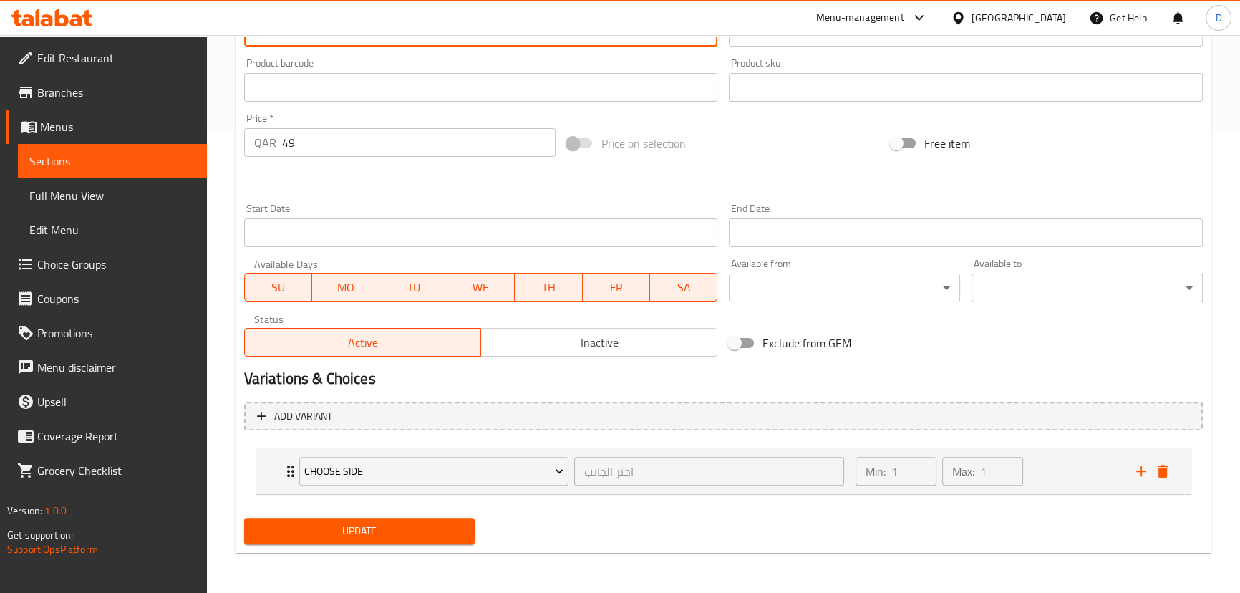
type textarea "The famous Russian chicken with stroganoff sauce served with white rice, mashed…"
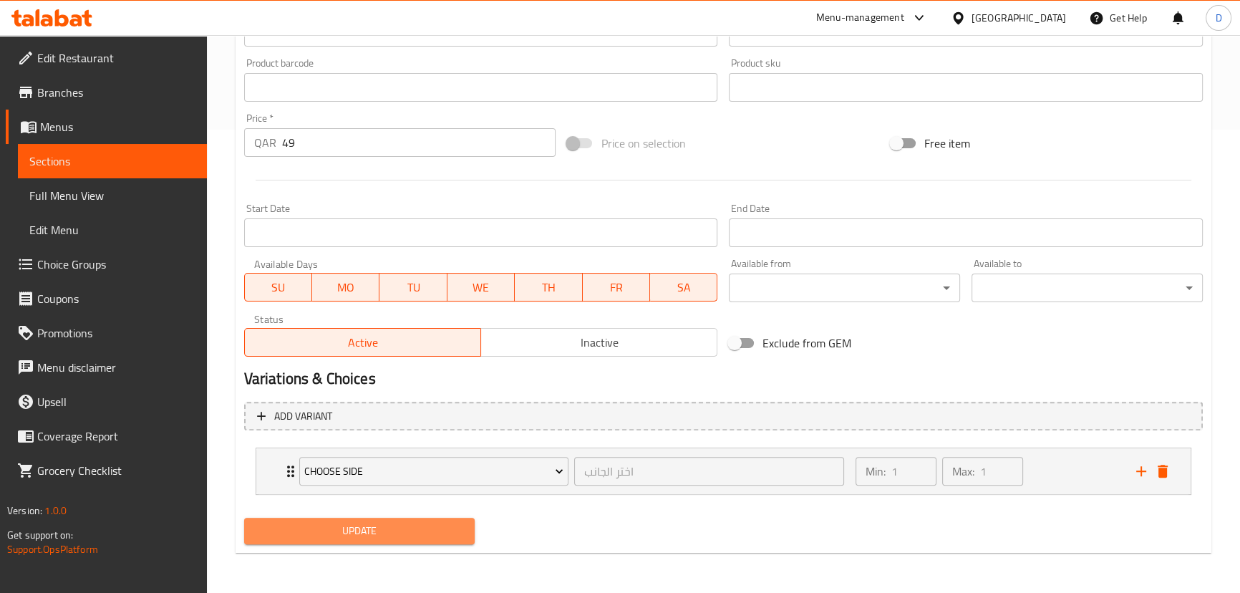
click at [379, 543] on button "Update" at bounding box center [359, 531] width 231 height 26
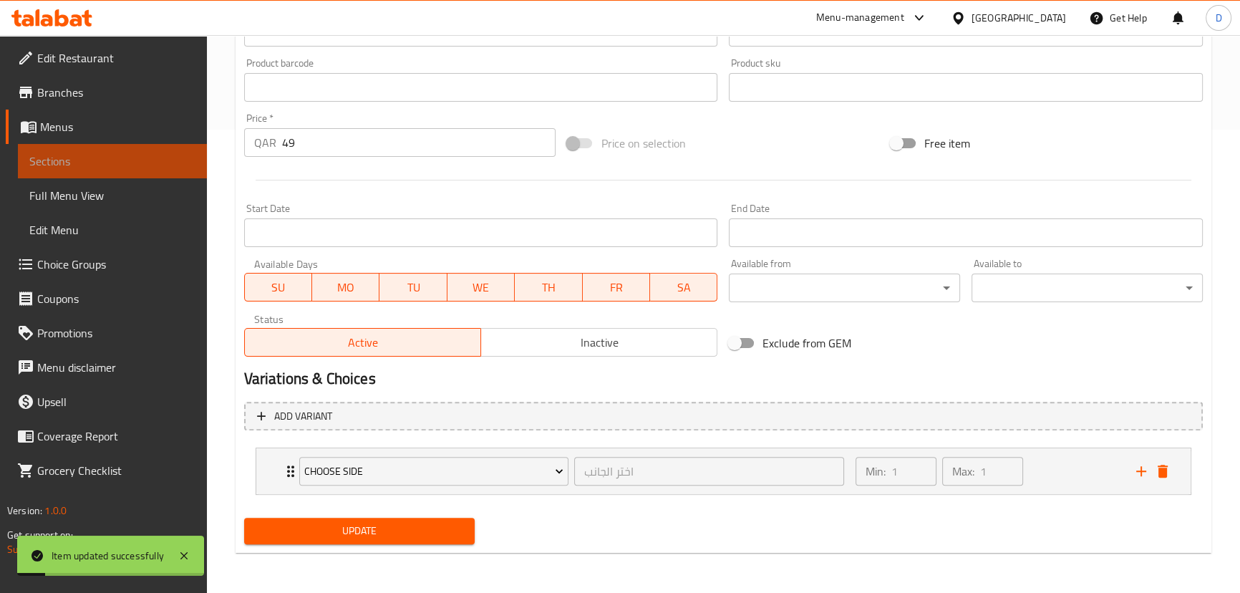
click at [137, 168] on span "Sections" at bounding box center [112, 160] width 166 height 17
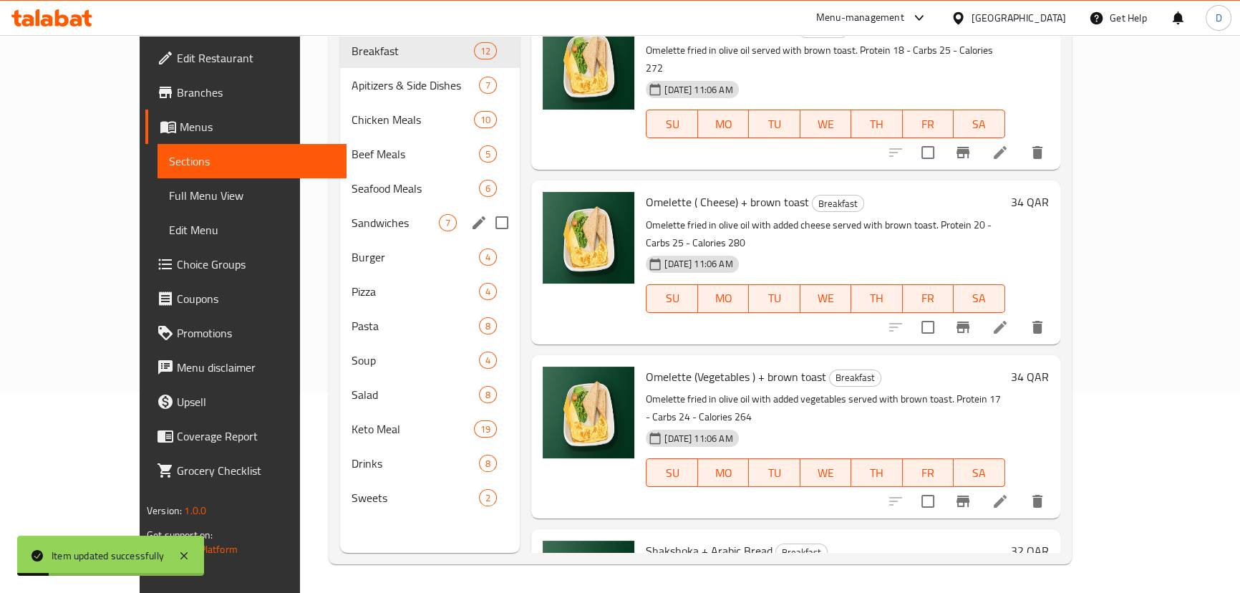
scroll to position [200, 0]
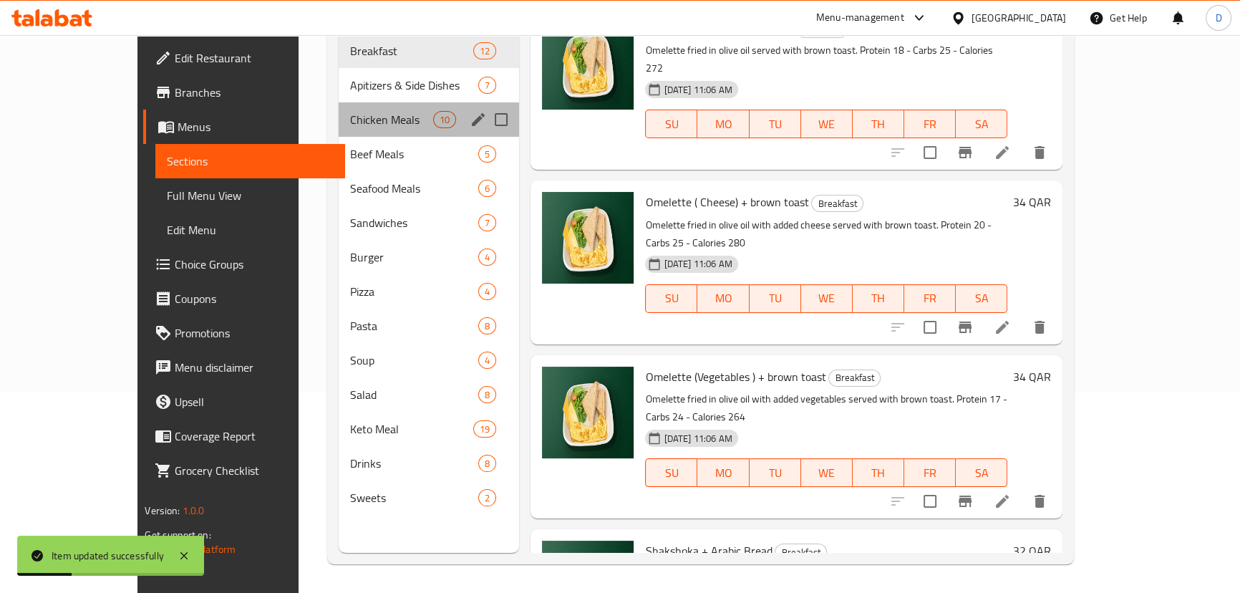
click at [339, 112] on div "Chicken Meals 10" at bounding box center [429, 119] width 181 height 34
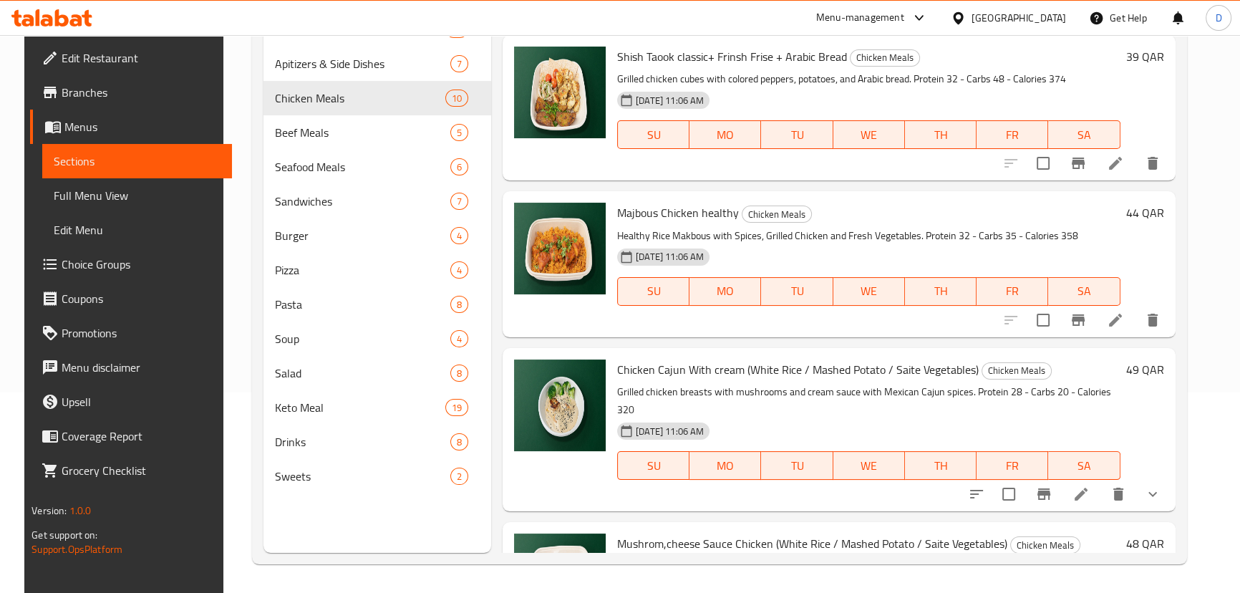
scroll to position [1041, 0]
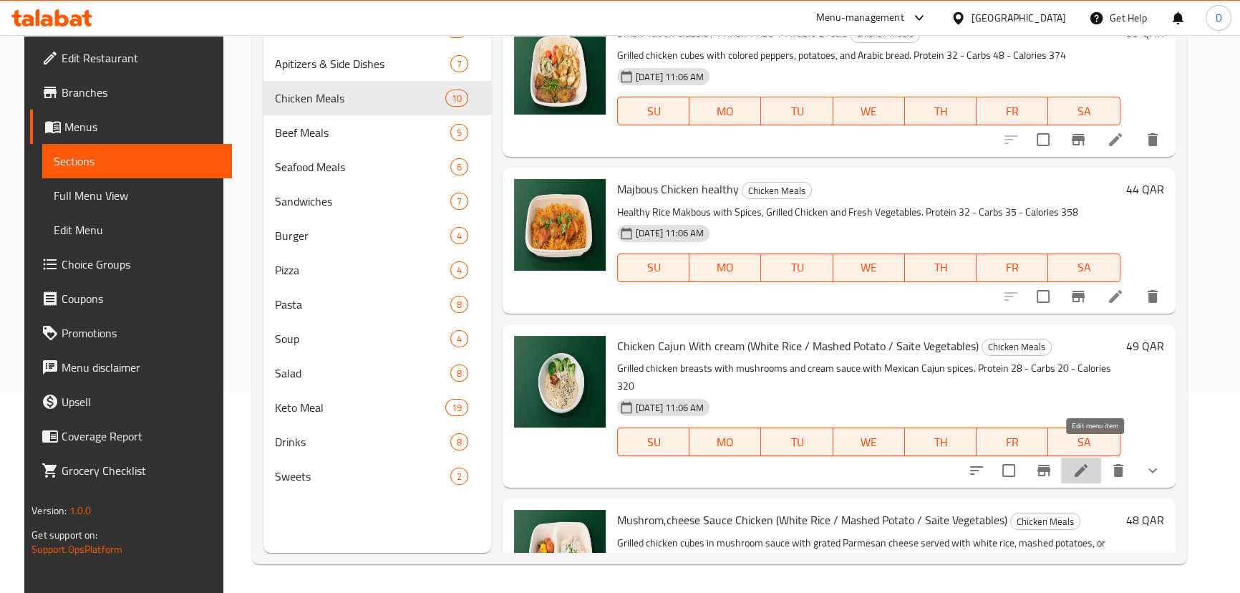
click at [1090, 462] on icon at bounding box center [1080, 470] width 17 height 17
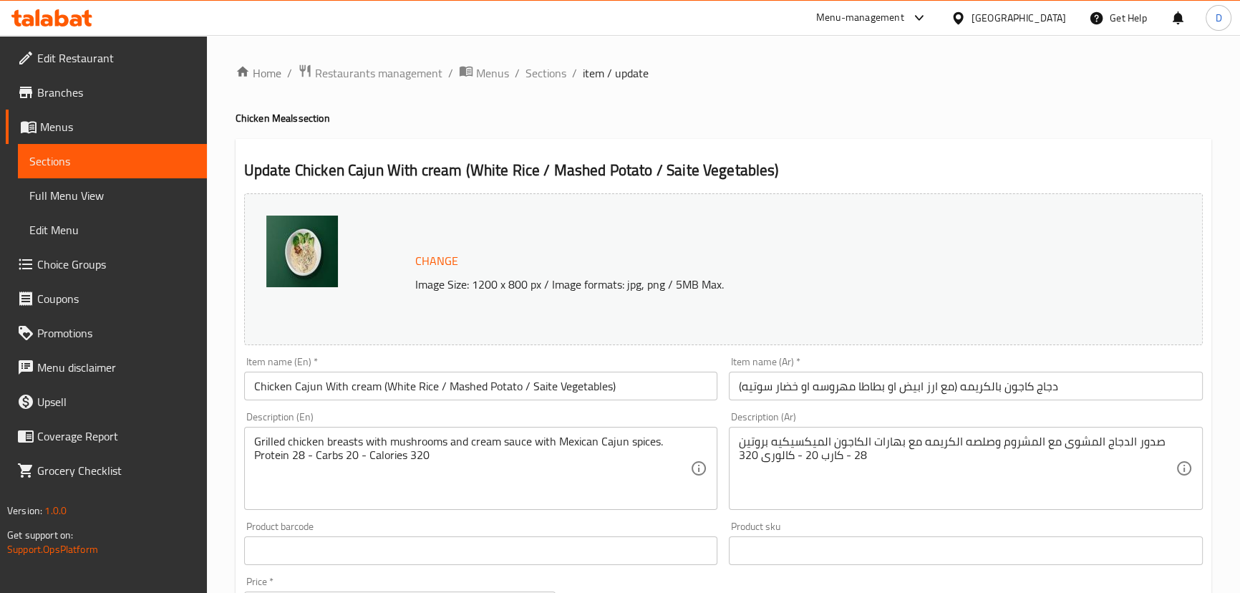
click at [536, 386] on input "Chicken Cajun With cream (White Rice / Mashed Potato / Saite Vegetables)" at bounding box center [481, 386] width 474 height 29
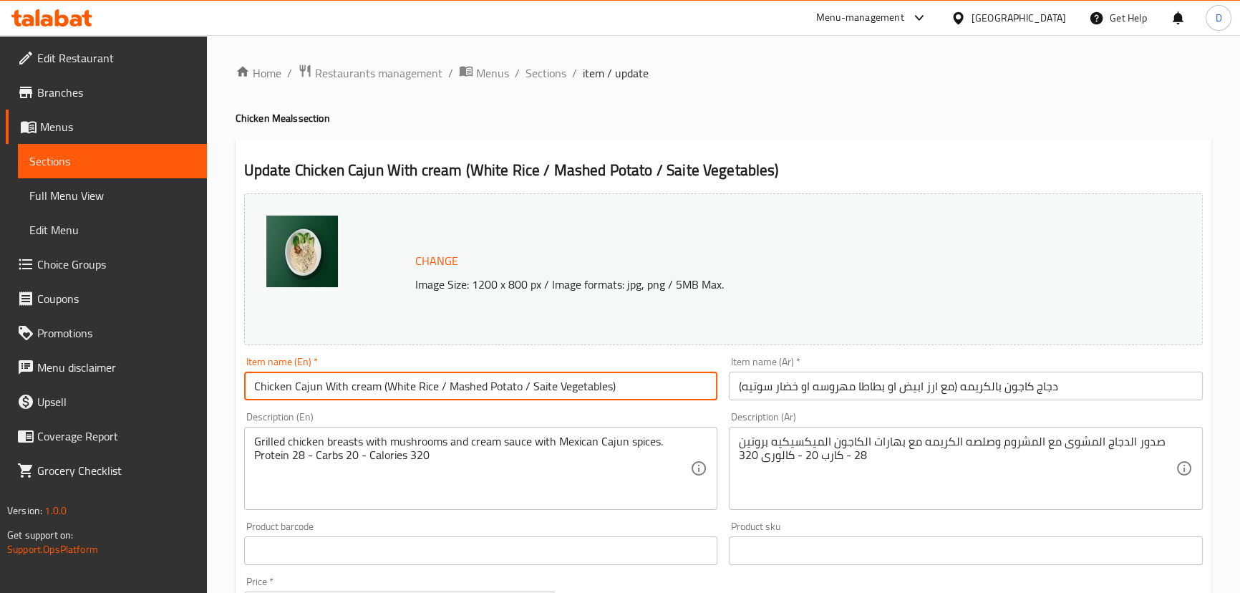
click at [536, 386] on input "Chicken Cajun With cream (White Rice / Mashed Potato / Saite Vegetables)" at bounding box center [481, 386] width 474 height 29
paste input "sauteed"
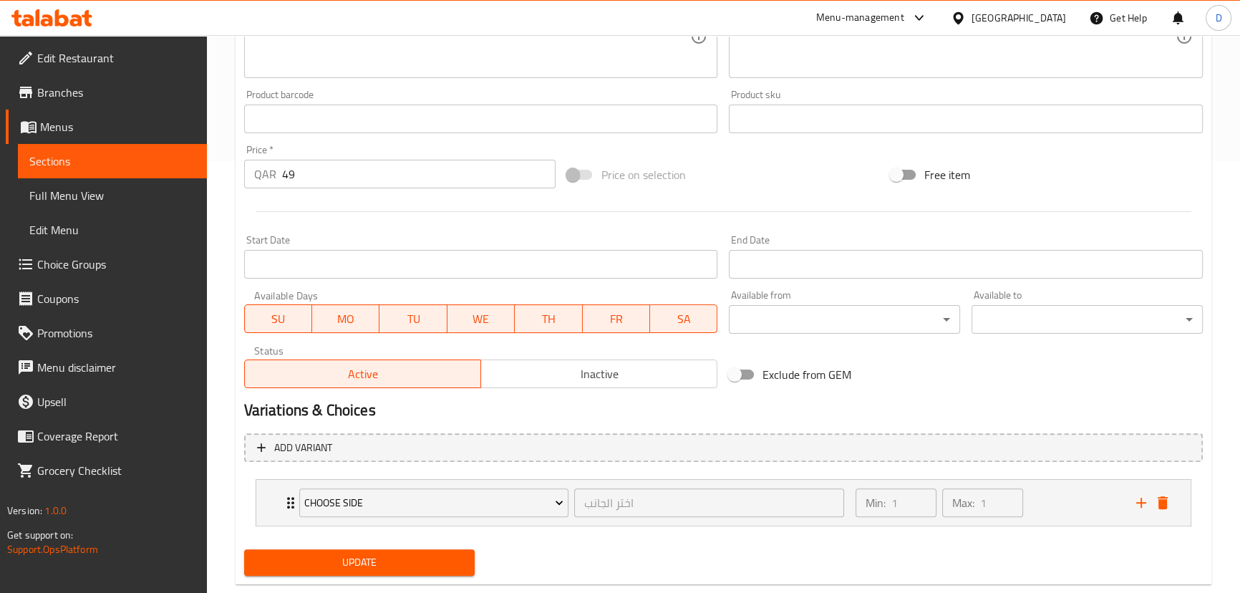
scroll to position [463, 0]
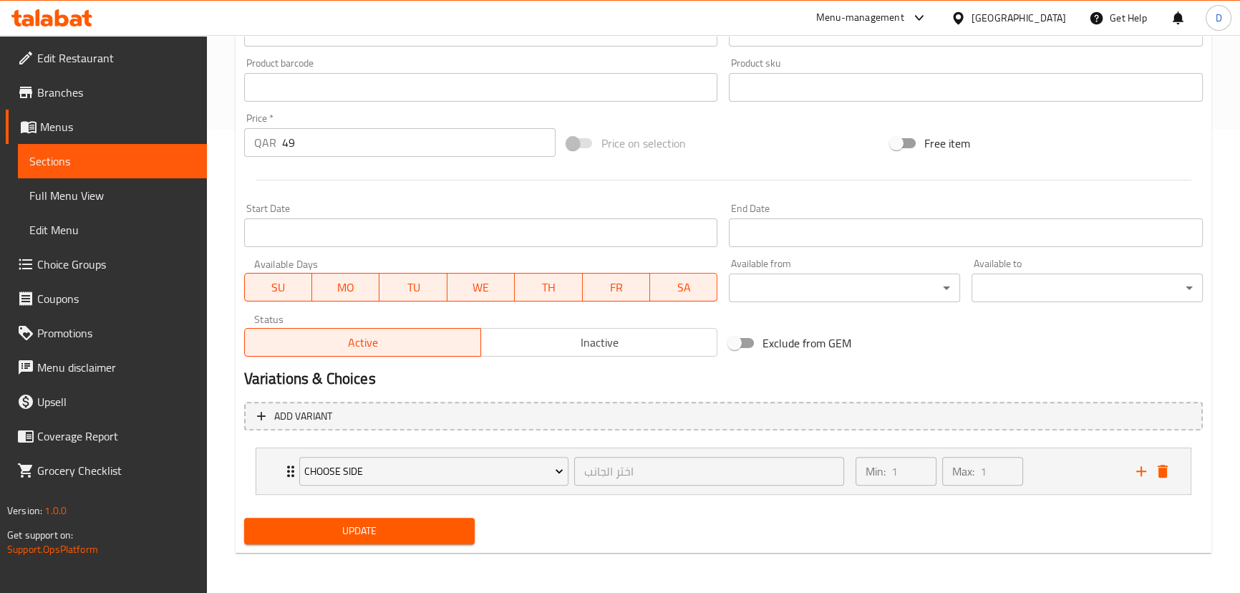
type input "Chicken Cajun With cream (White Rice / Mashed Potato / sauteed Vegetables)"
click at [459, 528] on span "Update" at bounding box center [360, 531] width 208 height 18
click at [162, 152] on span "Sections" at bounding box center [112, 160] width 166 height 17
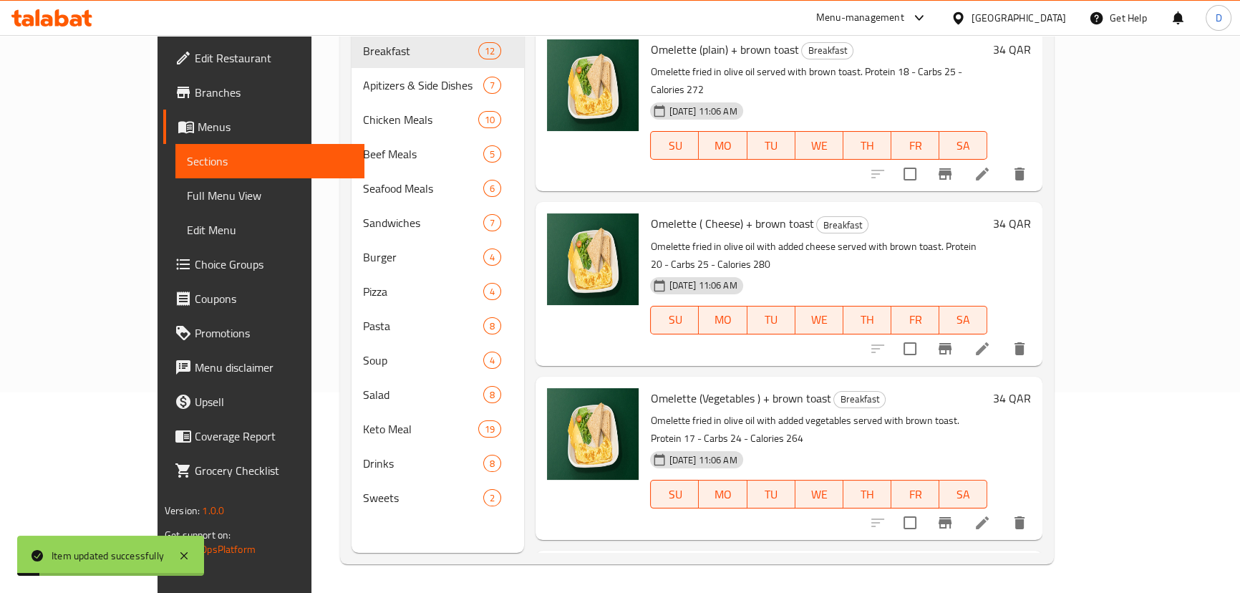
scroll to position [200, 0]
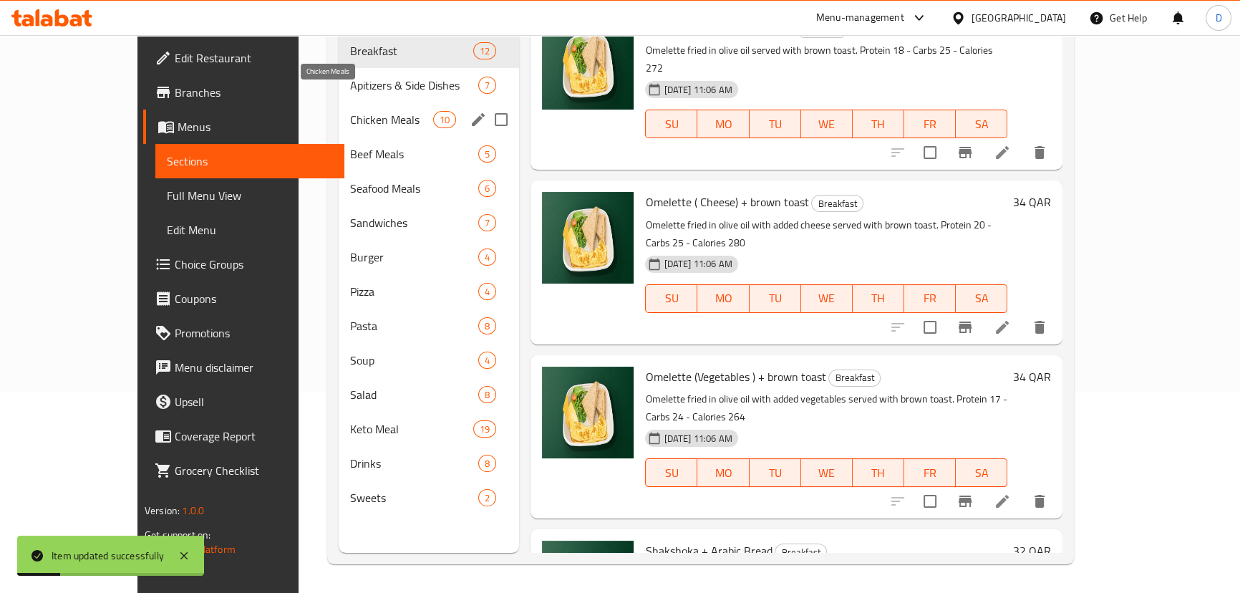
click at [350, 111] on span "Chicken Meals" at bounding box center [392, 119] width 84 height 17
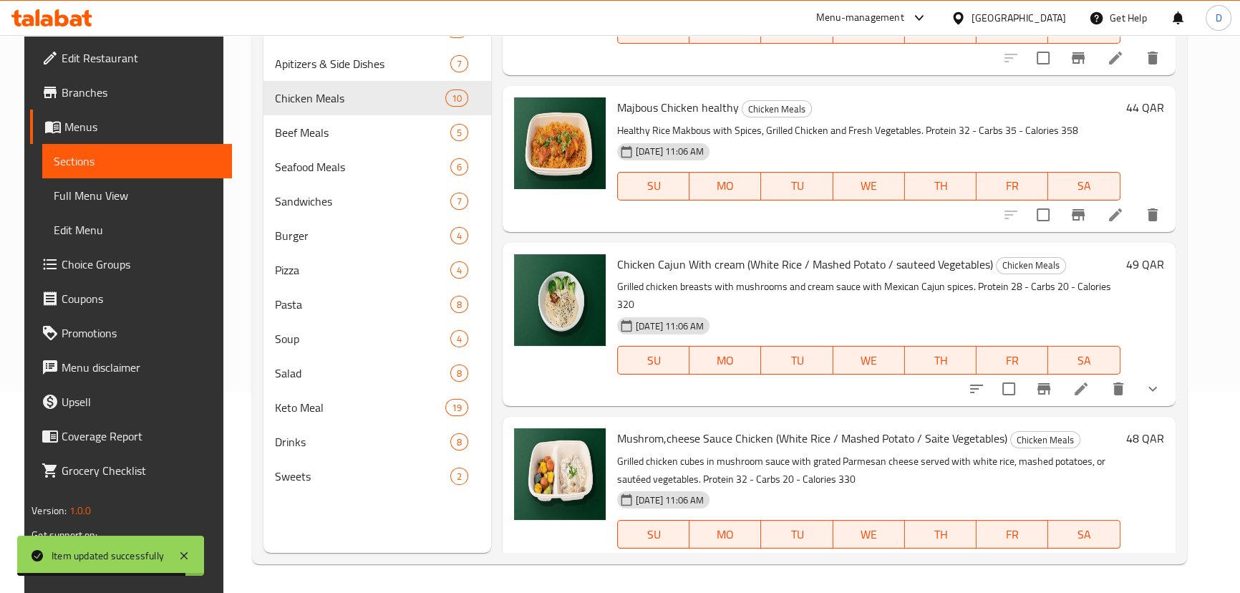
scroll to position [1131, 0]
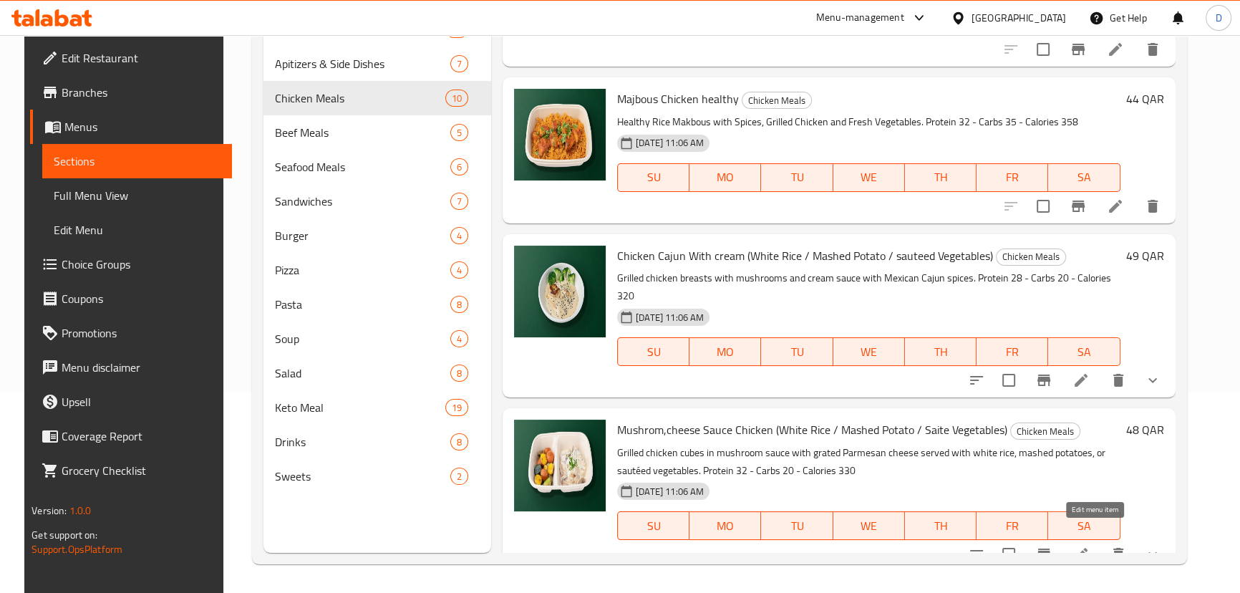
click at [1087, 548] on icon at bounding box center [1081, 554] width 13 height 13
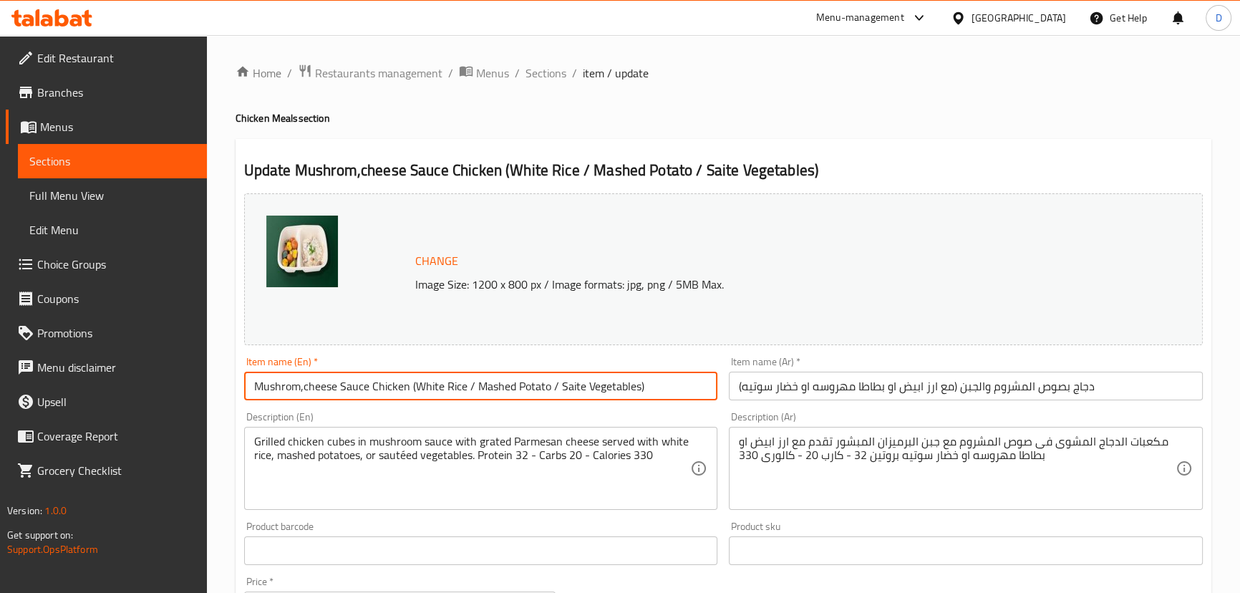
click at [573, 388] on input "Mushrom,cheese Sauce Chicken (White Rice / Mashed Potato / Saite Vegetables)" at bounding box center [481, 386] width 474 height 29
paste input "sauteed"
type input "Mushrom,cheese Sauce Chicken (White Rice / Mashed Potato / sauteed Vegetables)"
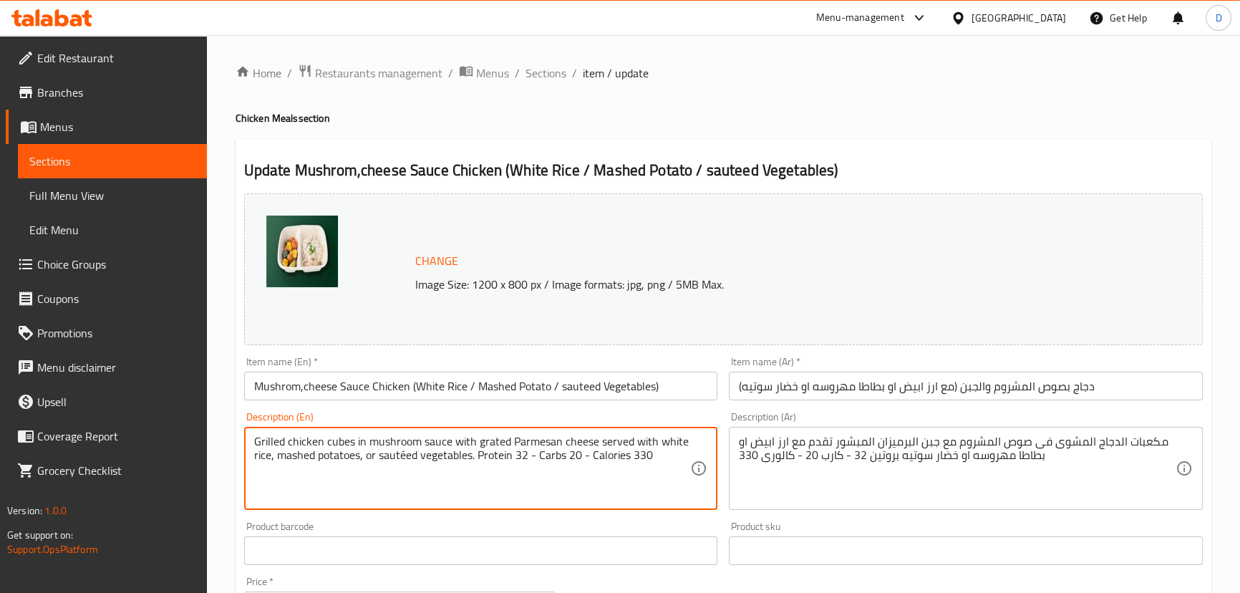
click at [401, 456] on textarea "Grilled chicken cubes in mushroom sauce with grated Parmesan cheese served with…" at bounding box center [472, 469] width 437 height 68
paste textarea "e"
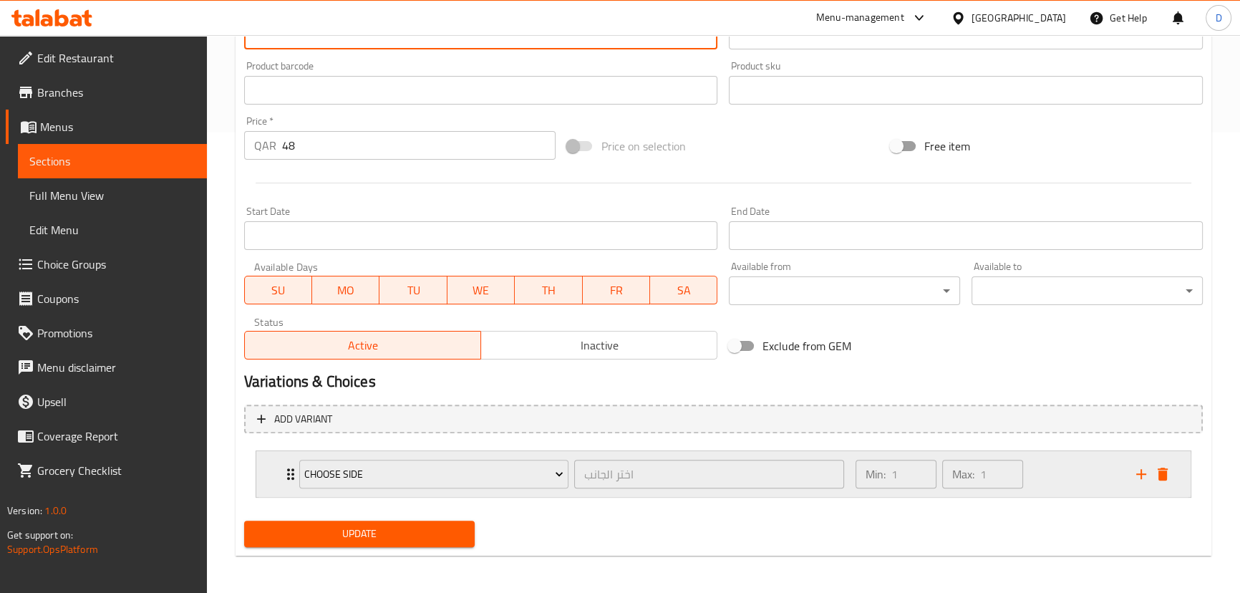
scroll to position [463, 0]
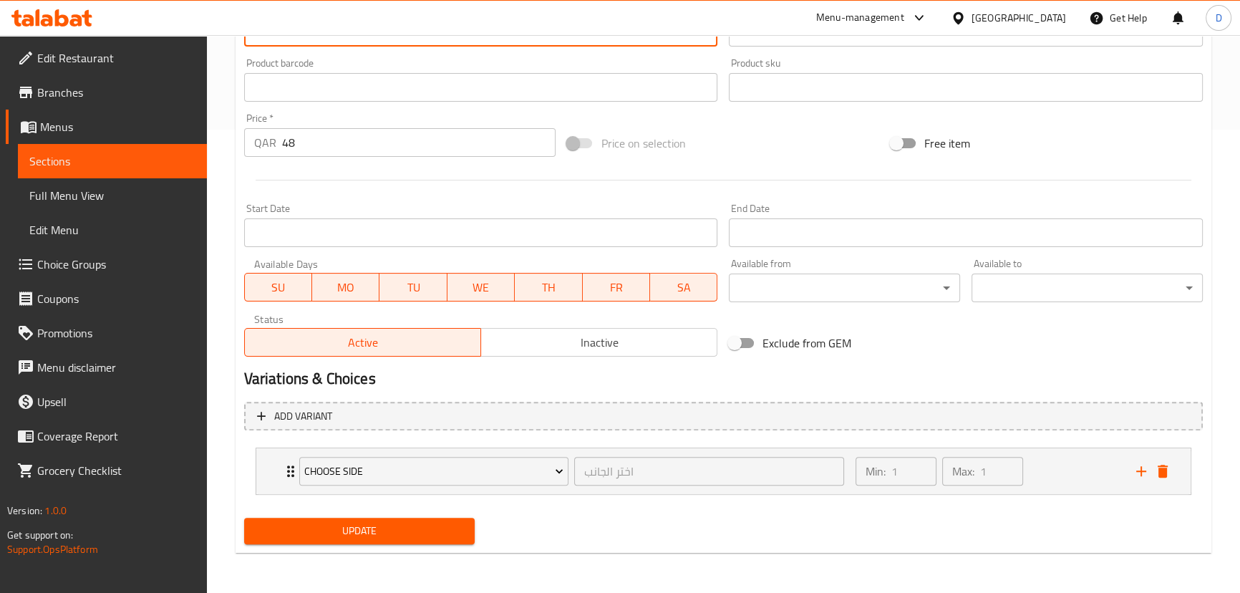
type textarea "Grilled chicken cubes in mushroom sauce with grated Parmesan cheese served with…"
click at [393, 522] on span "Update" at bounding box center [360, 531] width 208 height 18
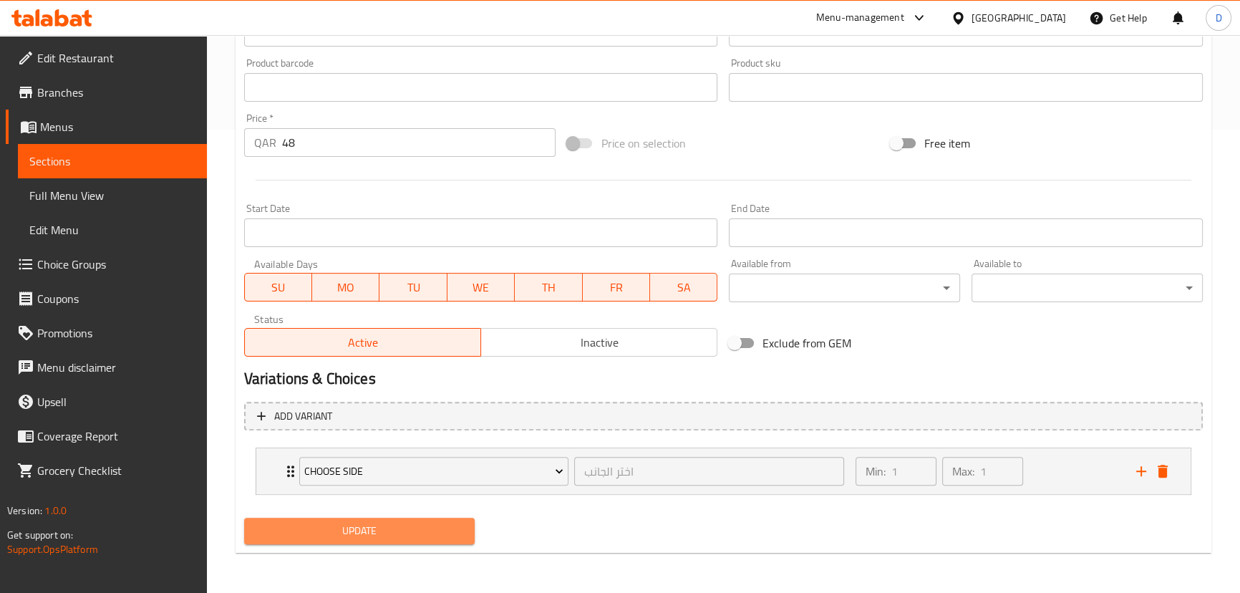
click at [403, 538] on span "Update" at bounding box center [360, 531] width 208 height 18
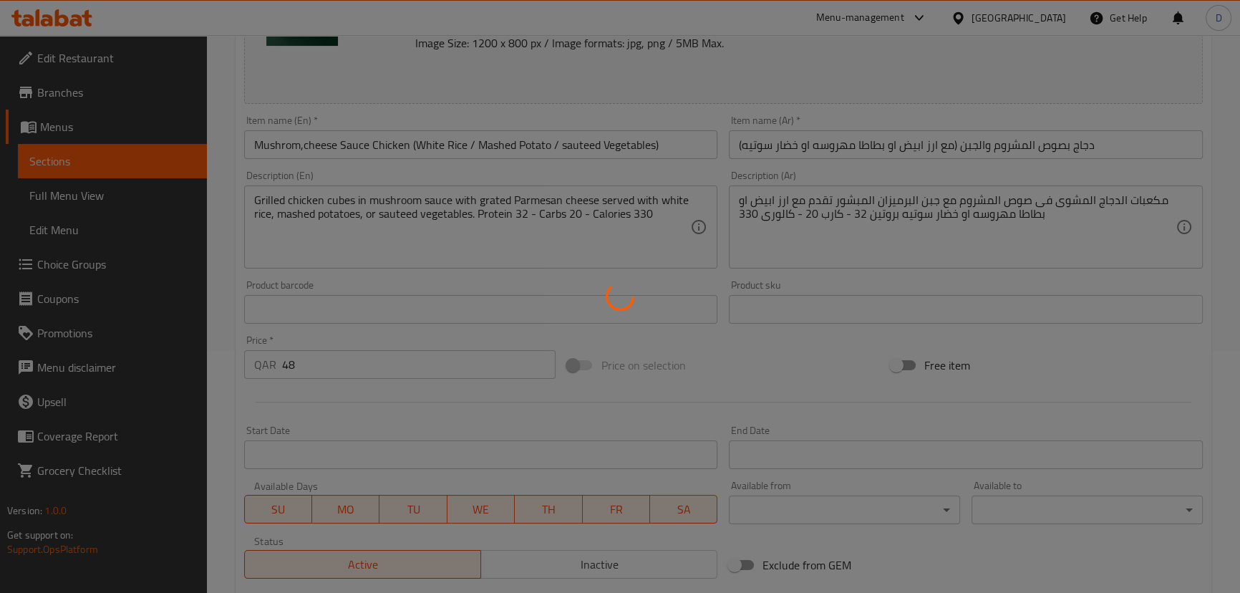
scroll to position [203, 0]
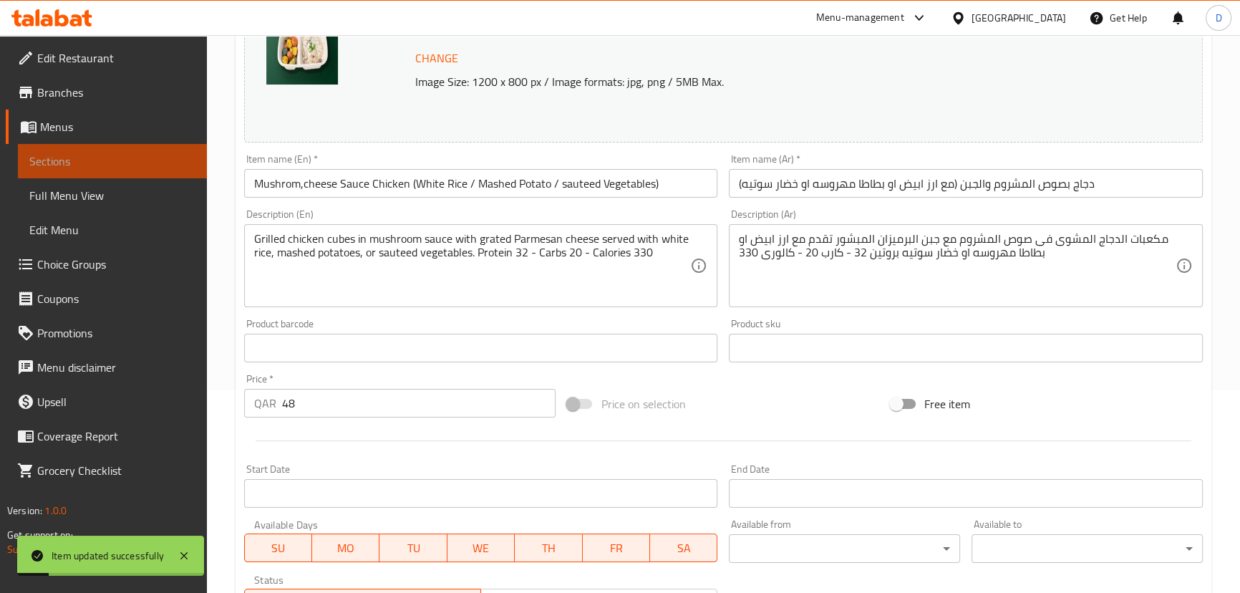
click at [179, 164] on span "Sections" at bounding box center [112, 160] width 166 height 17
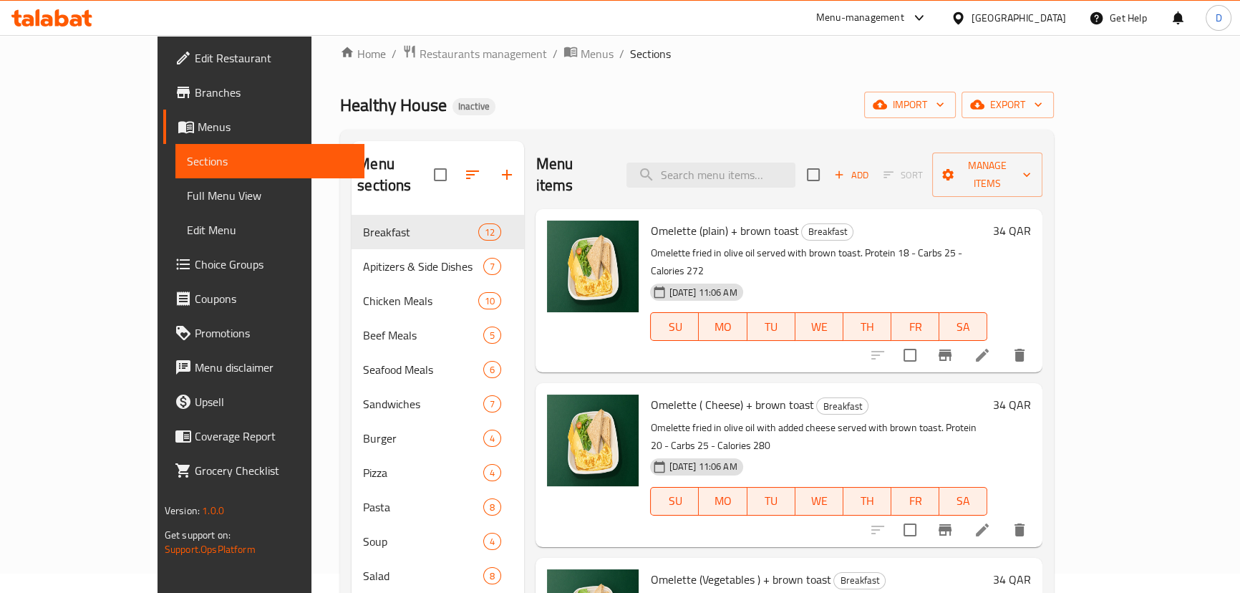
scroll to position [6, 0]
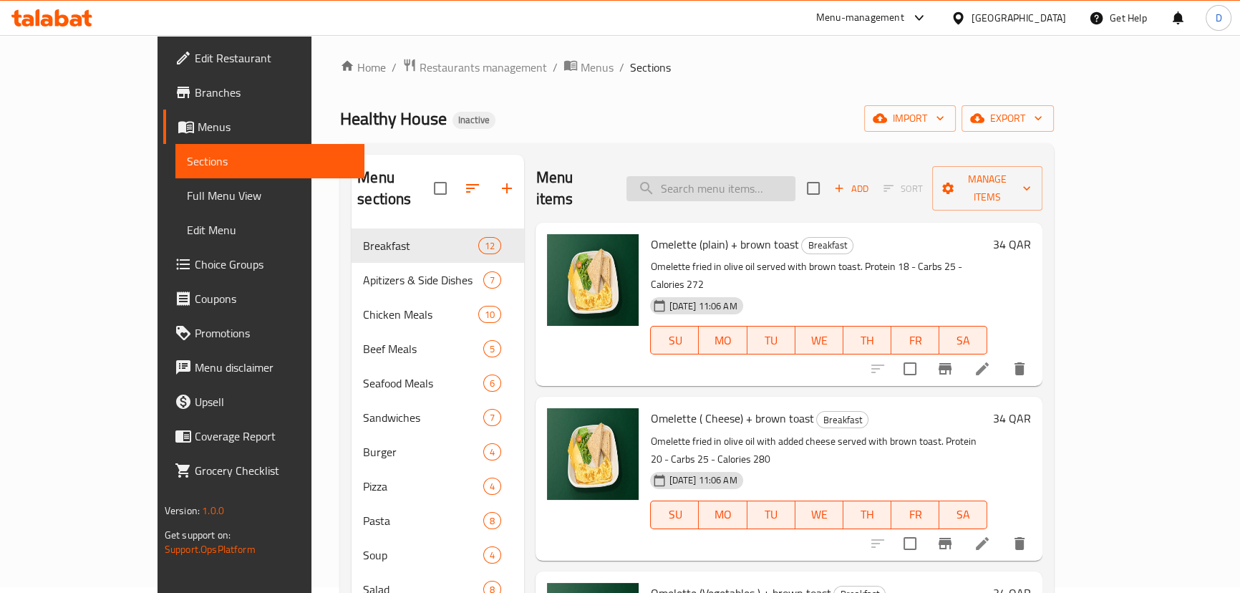
click at [789, 176] on input "search" at bounding box center [710, 188] width 169 height 25
paste input "Frinsh Frise"
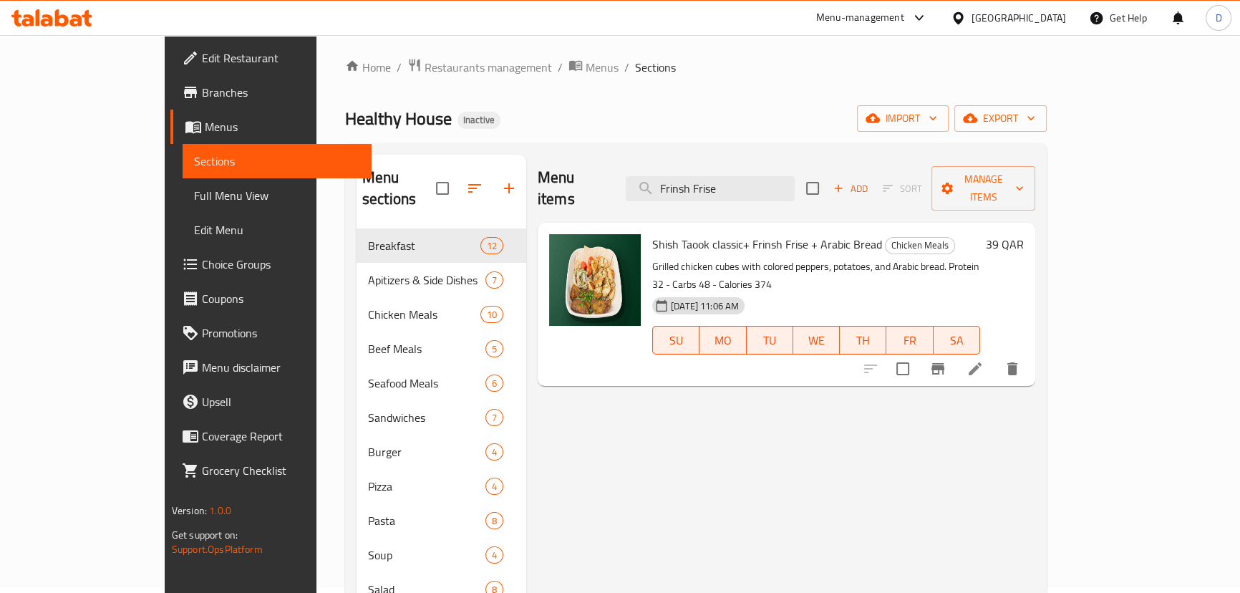
type input "Frinsh Frise"
click at [1029, 352] on div at bounding box center [941, 369] width 176 height 34
click at [995, 356] on li at bounding box center [975, 369] width 40 height 26
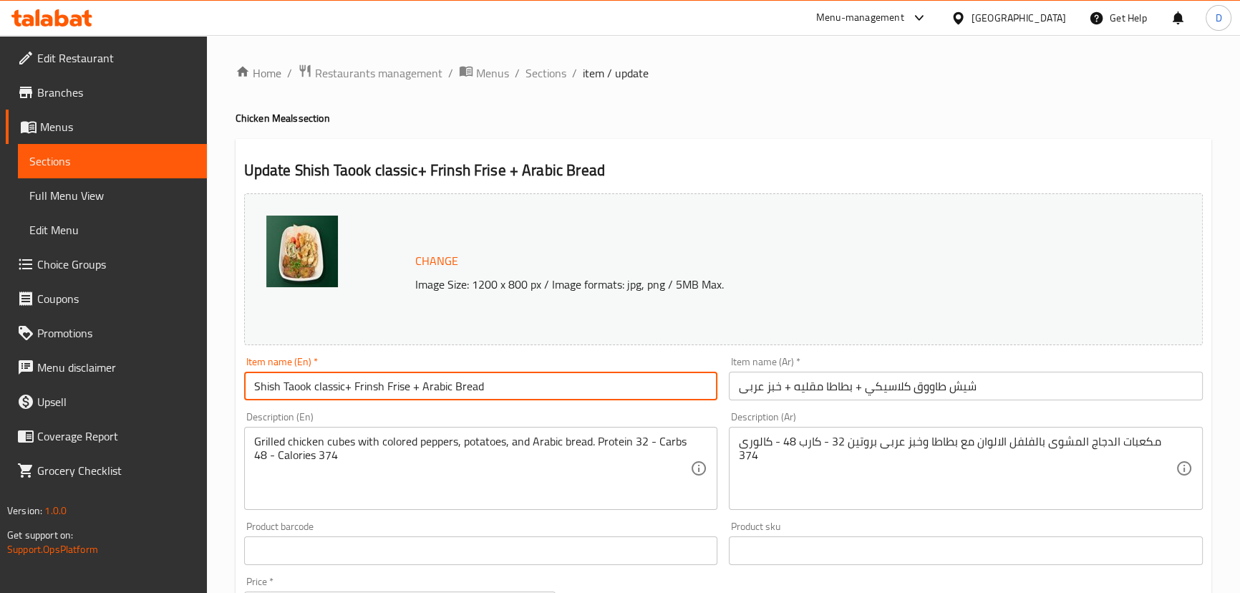
drag, startPoint x: 356, startPoint y: 390, endPoint x: 410, endPoint y: 394, distance: 54.6
click at [410, 394] on input "Shish Taook classic+ Frinsh Frise + Arabic Bread" at bounding box center [481, 386] width 474 height 29
paste input "ench Fries"
type input "Shish Taook classic+ French Fries + Arabic Bread"
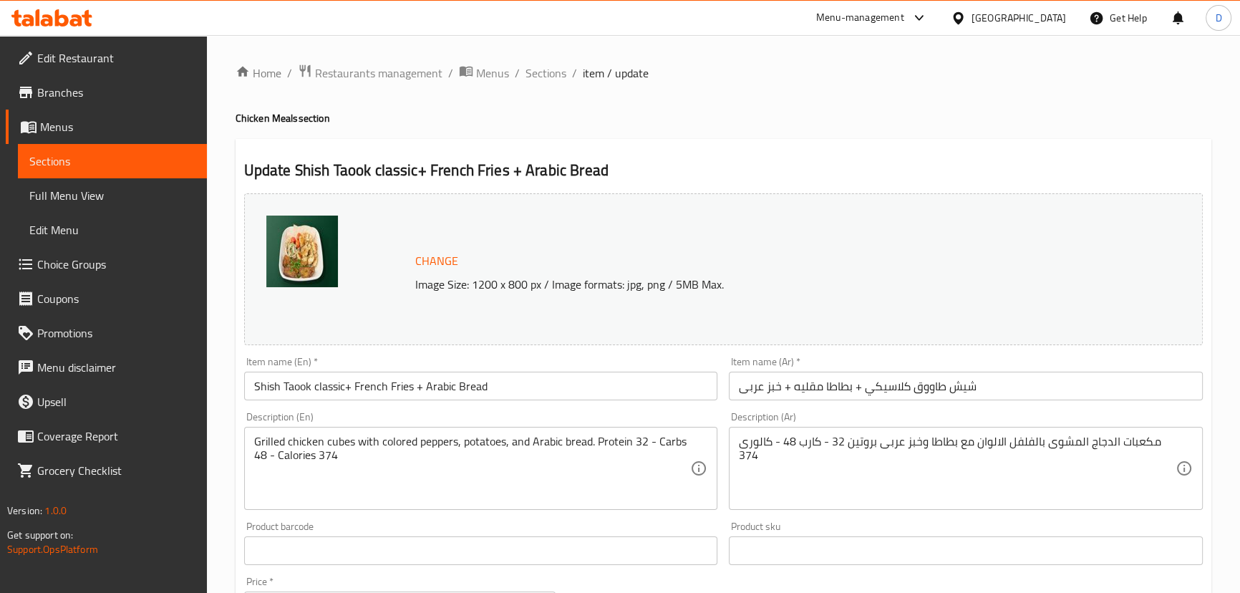
click at [578, 401] on div "Item name (En)   * Shish Taook classic+ French Fries + Arabic Bread Item name (…" at bounding box center [480, 378] width 485 height 55
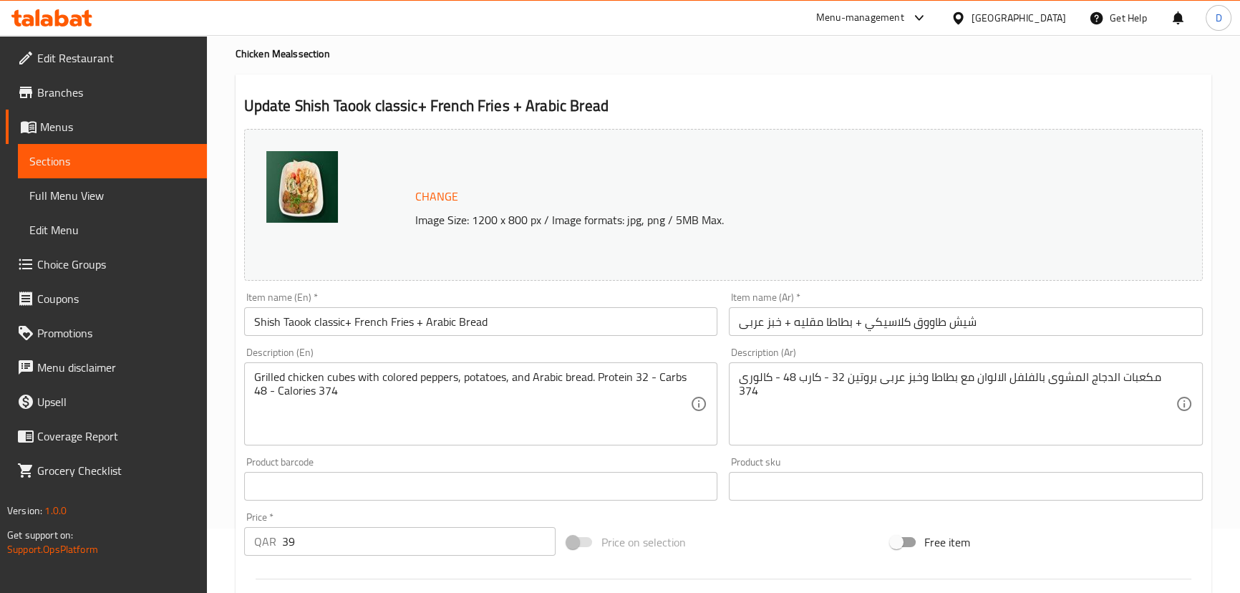
scroll to position [130, 0]
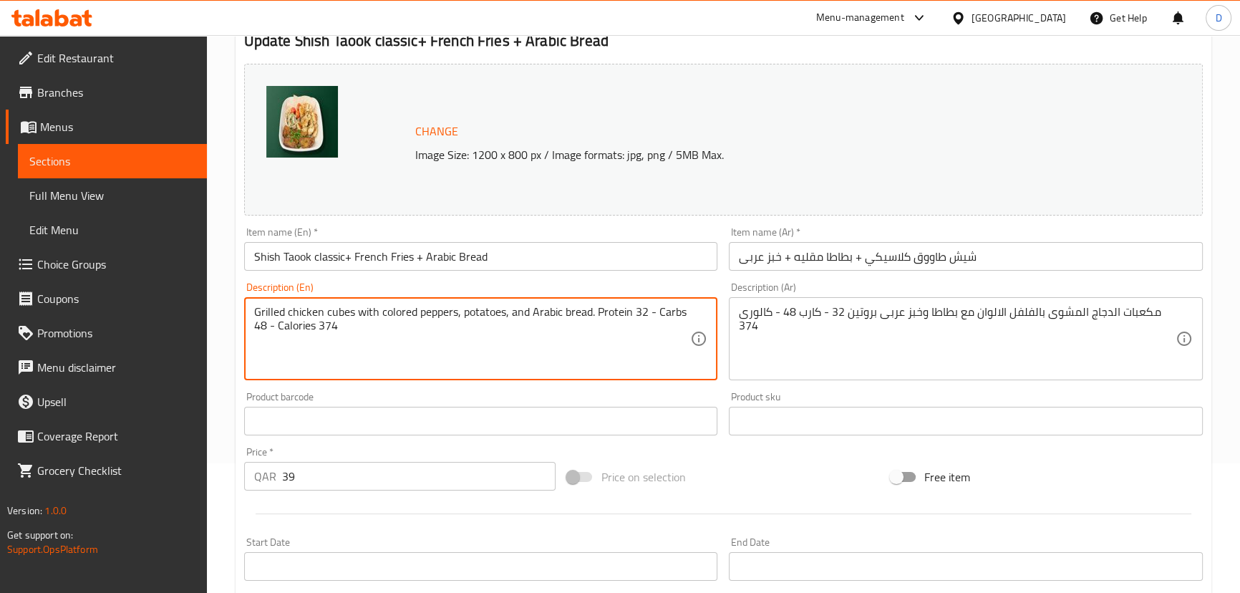
click at [407, 309] on textarea "Grilled chicken cubes with colored peppers, potatoes, and Arabic bread. Protein…" at bounding box center [472, 339] width 437 height 68
type textarea "Grilled chicken cubes with bell peppers, potatoes, and Arabic bread. Protein 32…"
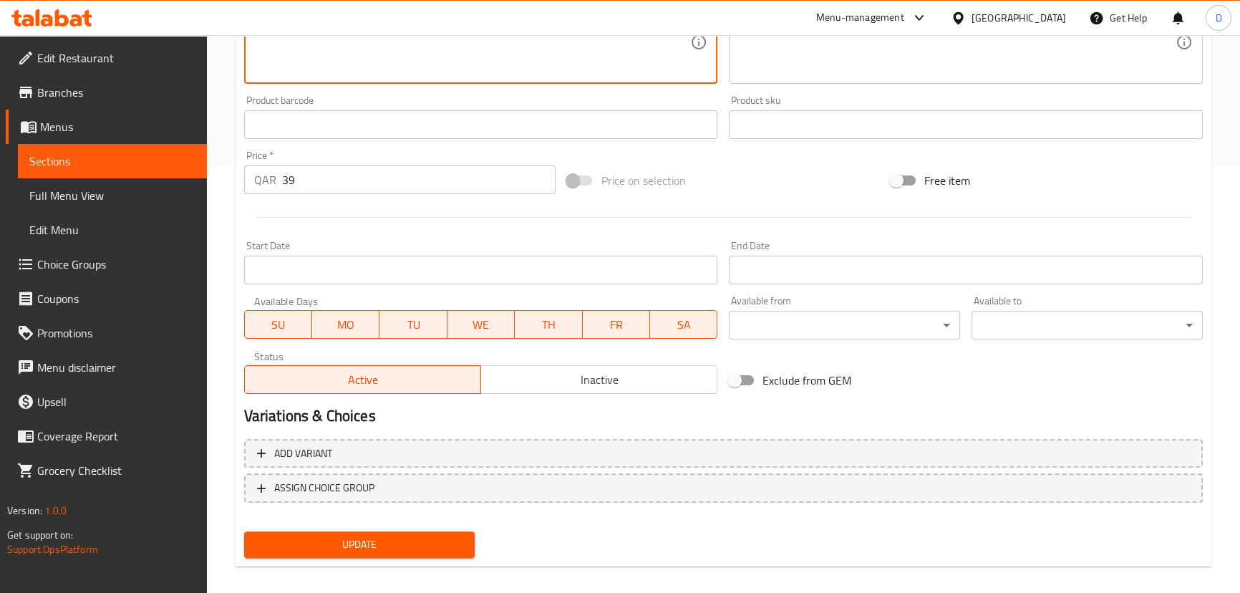
scroll to position [439, 0]
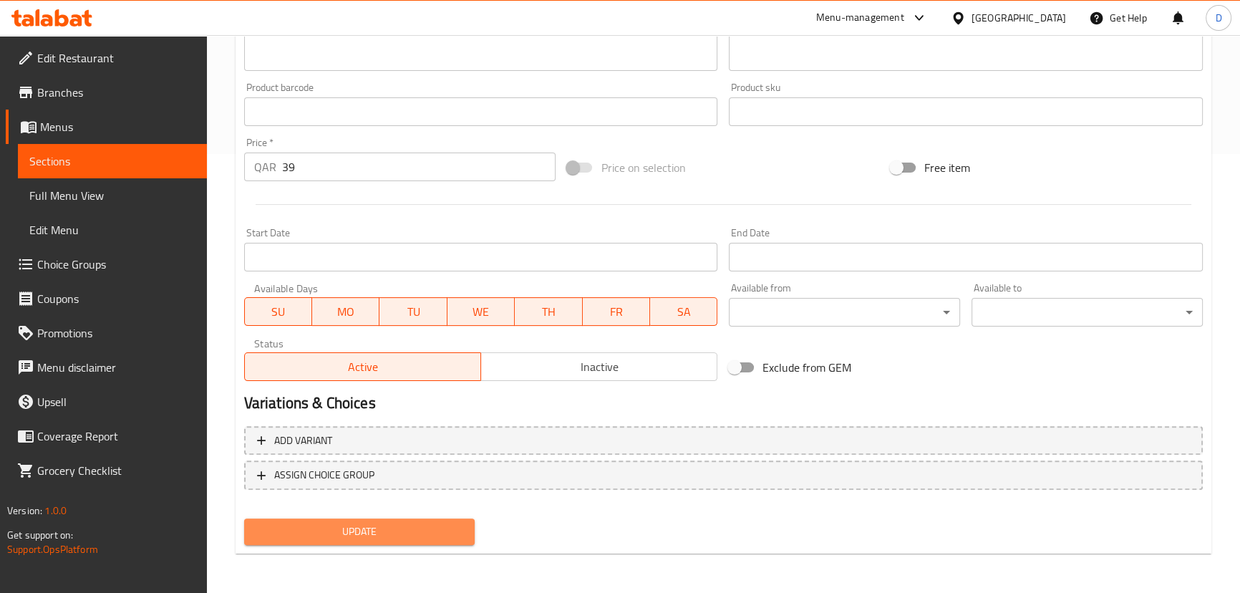
click at [401, 523] on span "Update" at bounding box center [360, 532] width 208 height 18
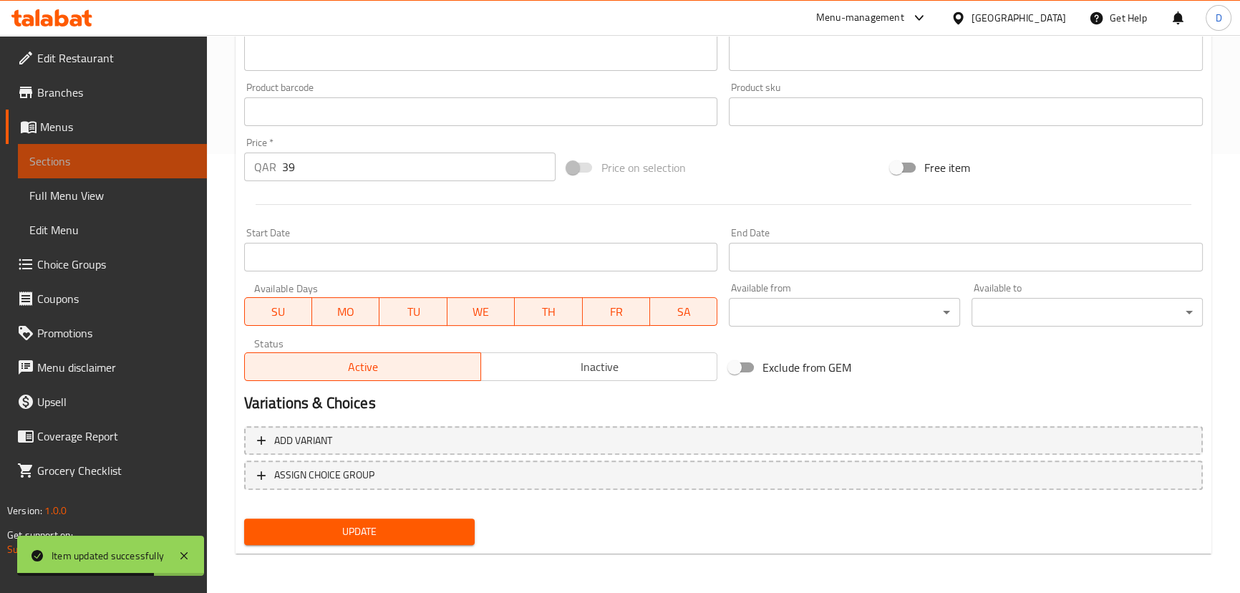
click at [178, 158] on span "Sections" at bounding box center [112, 160] width 166 height 17
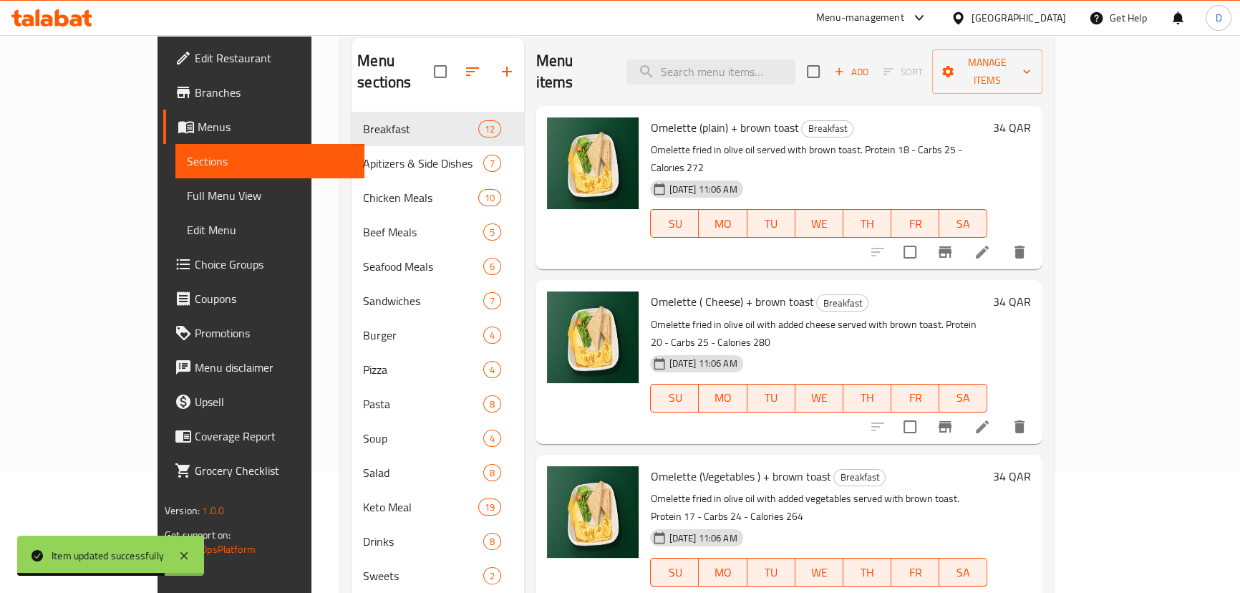
scroll to position [6, 0]
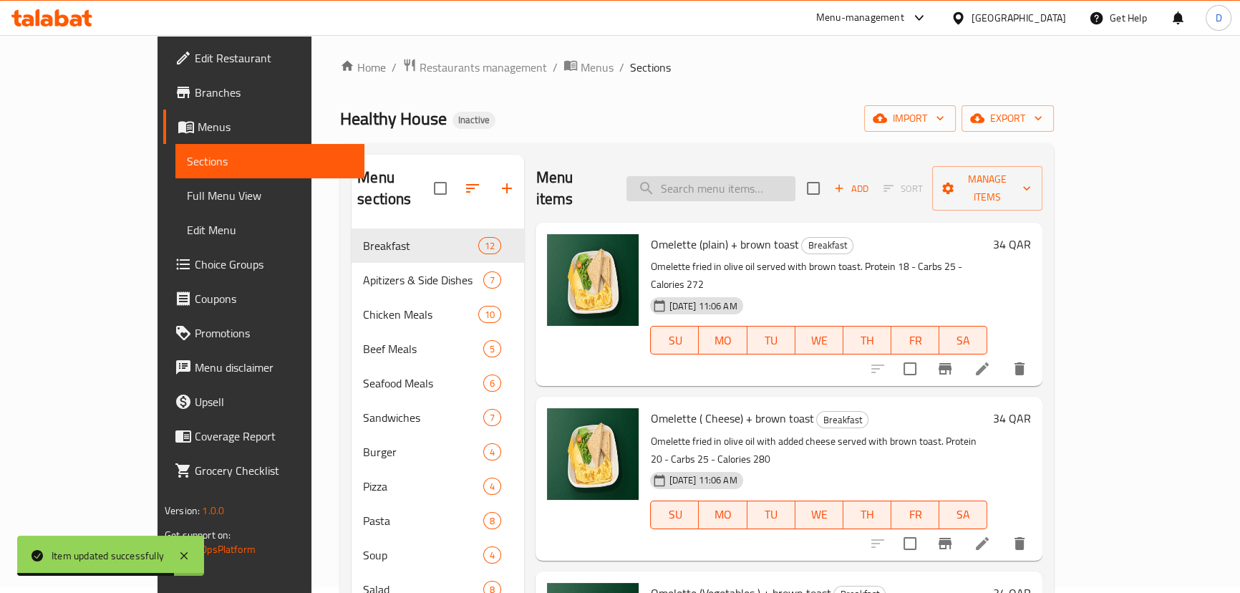
click at [768, 176] on input "search" at bounding box center [710, 188] width 169 height 25
paste input "Mushrom,cheese Sauce Chicken (White Rice / Mashed Potato / sauteed Vegetables)"
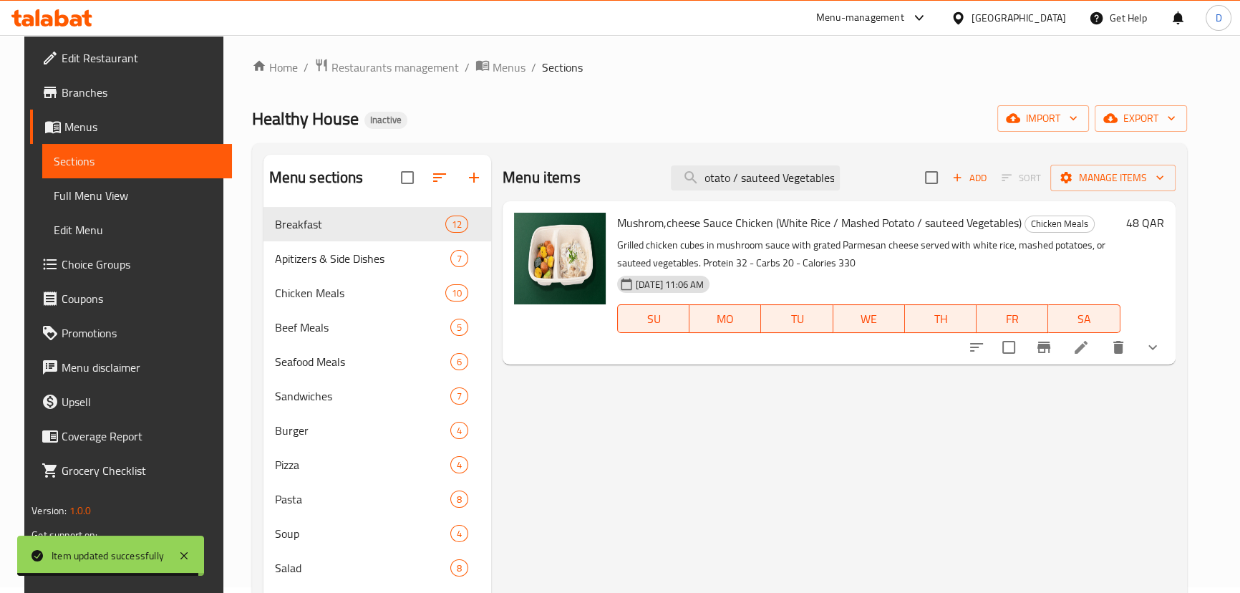
type input "Mushrom,cheese Sauce Chicken (White Rice / Mashed Potato / sauteed Vegetables)"
click at [1101, 338] on li at bounding box center [1081, 347] width 40 height 26
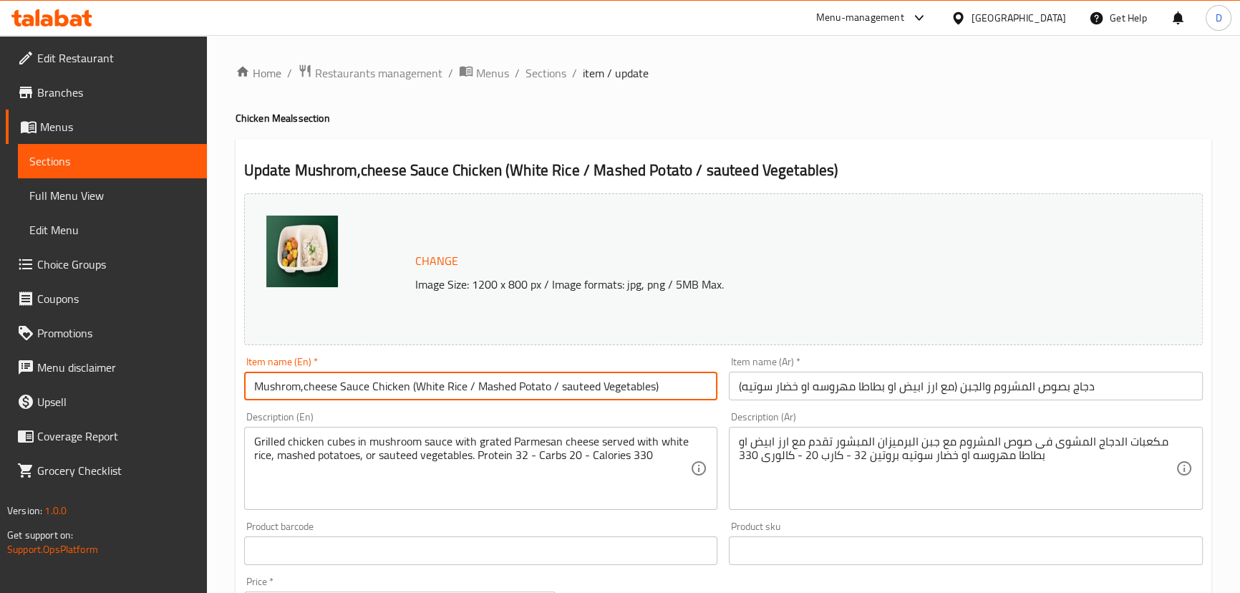
click at [304, 394] on input "Mushrom,cheese Sauce Chicken (White Rice / Mashed Potato / sauteed Vegetables)" at bounding box center [481, 386] width 474 height 29
click at [320, 387] on input "Mushrom cheese Sauce Chicken (White Rice / Mashed Potato / sauteed Vegetables)" at bounding box center [481, 386] width 474 height 29
click at [372, 388] on input "Mushrom Sauce Chicken (White Rice / Mashed Potato / sauteed Vegetables)" at bounding box center [481, 386] width 474 height 29
paste input "cheese"
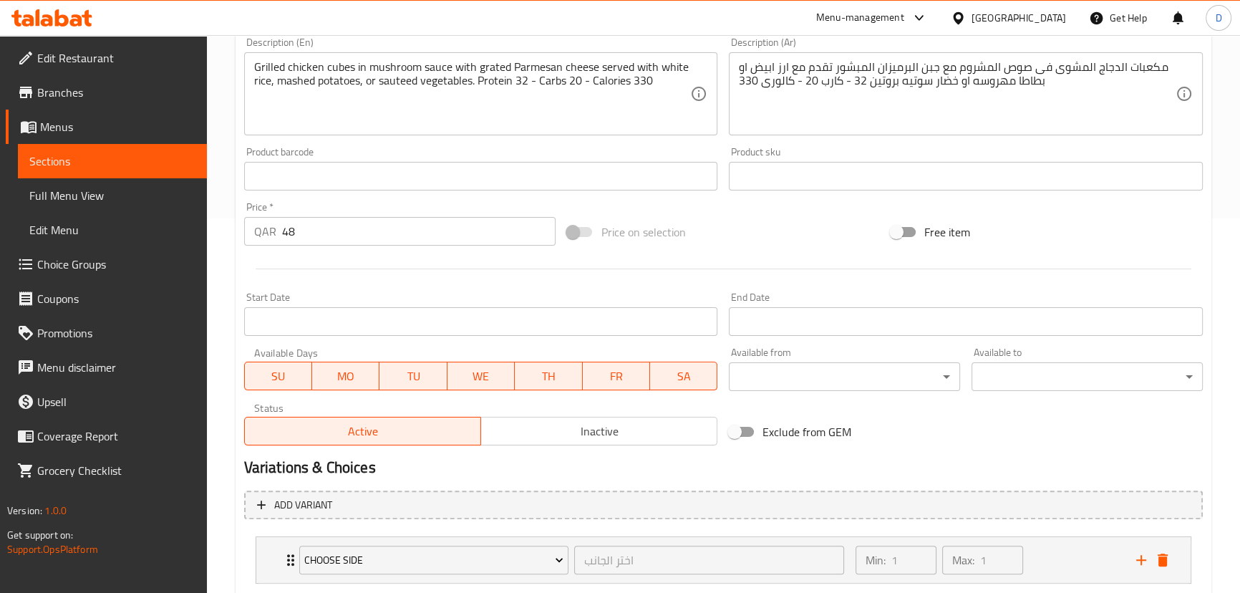
scroll to position [455, 0]
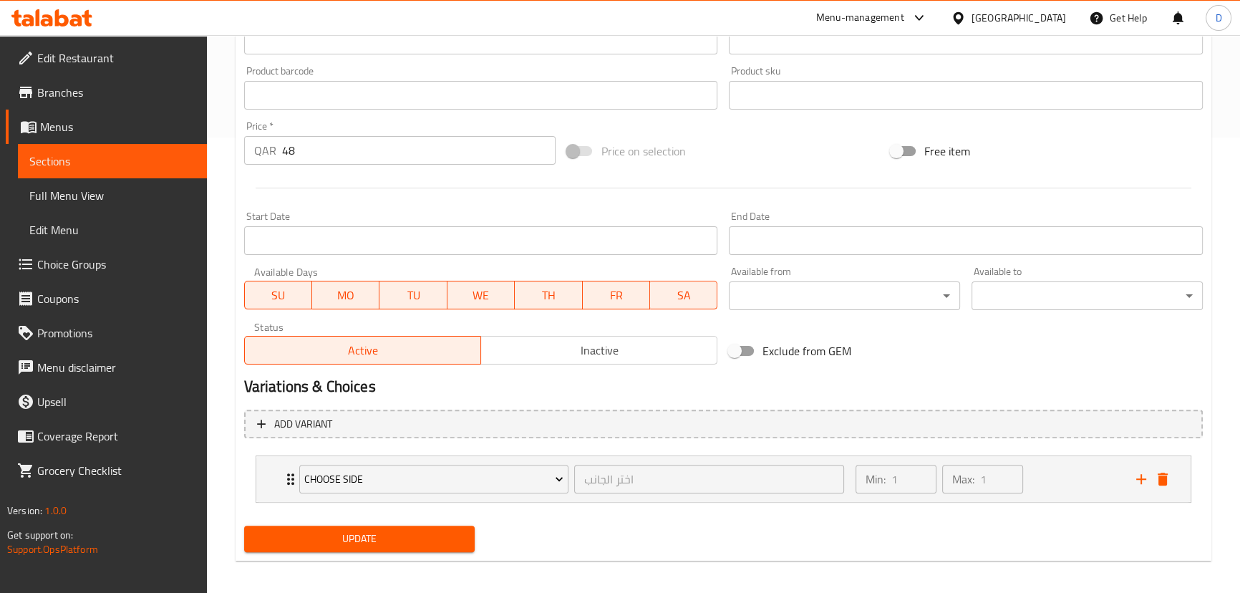
type input "Mushrom Sauce Chicken and cheese (White Rice / Mashed Potato / sauteed Vegetabl…"
click at [445, 537] on span "Update" at bounding box center [360, 539] width 208 height 18
click at [445, 538] on span "Update" at bounding box center [360, 539] width 208 height 18
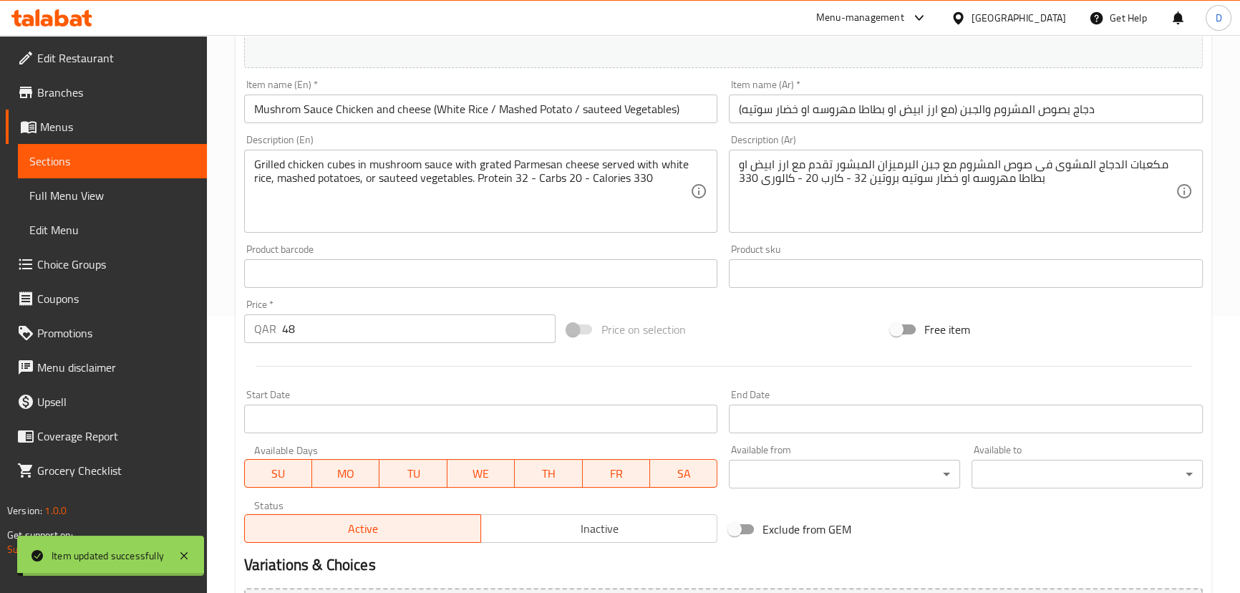
scroll to position [260, 0]
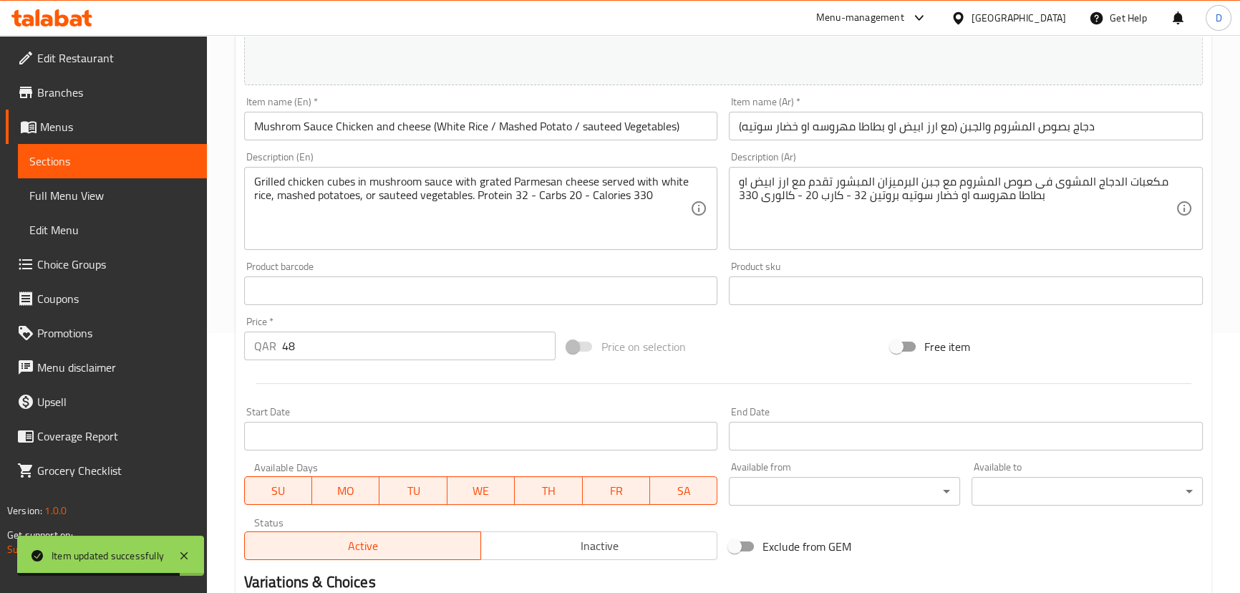
click at [171, 162] on span "Sections" at bounding box center [112, 160] width 166 height 17
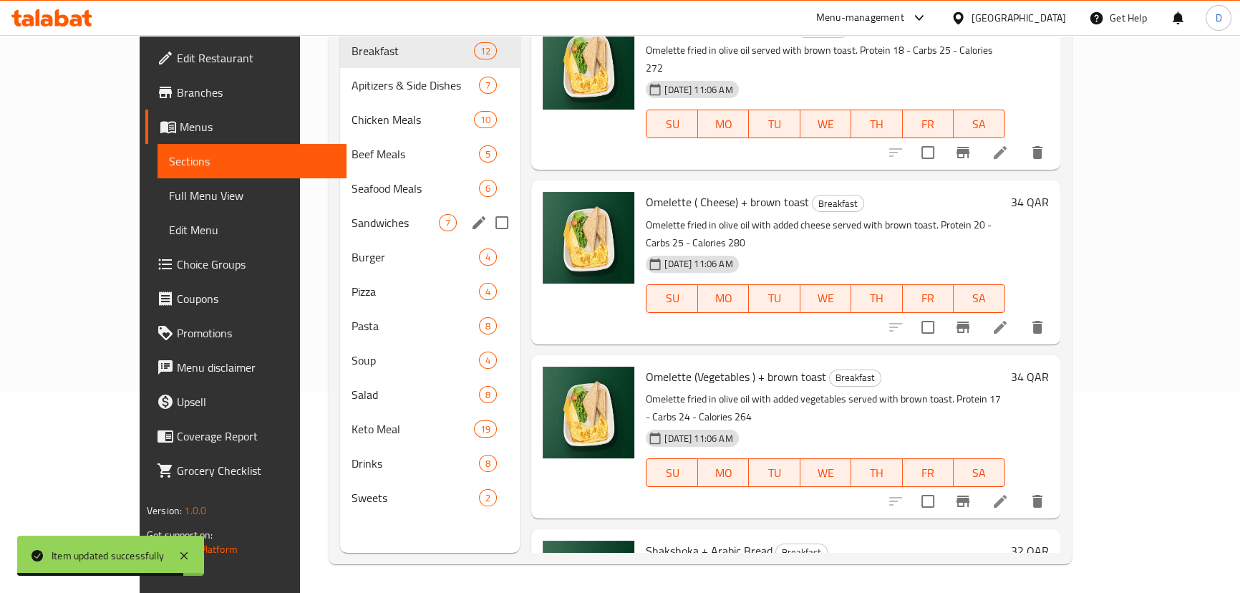
scroll to position [200, 0]
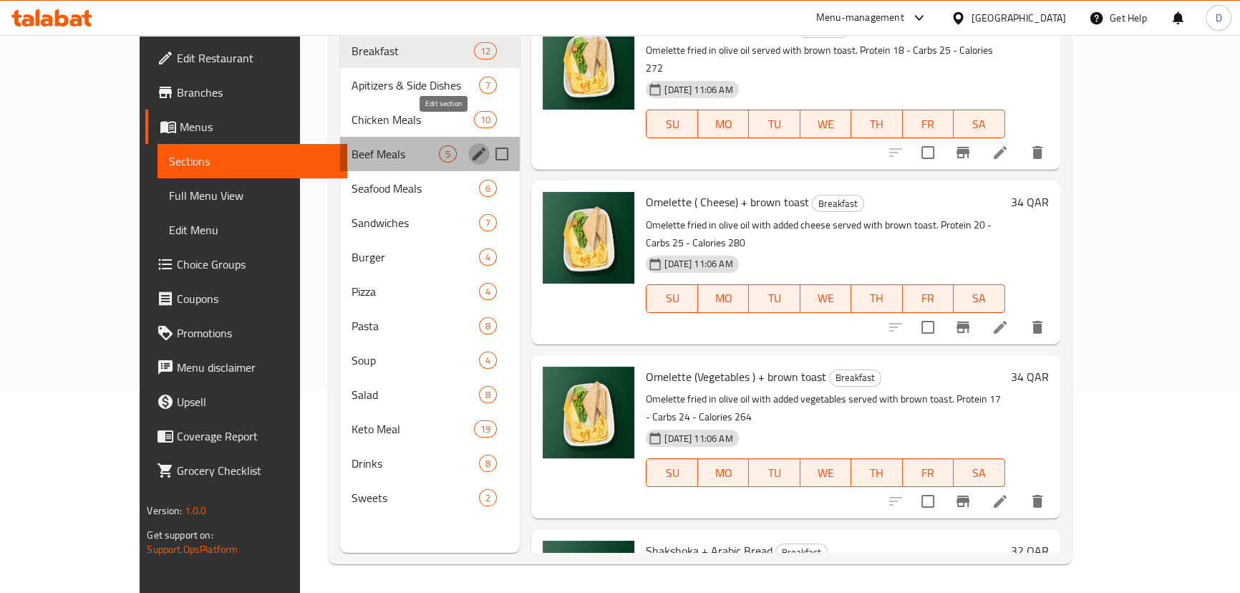
click at [468, 143] on button "edit" at bounding box center [478, 153] width 21 height 21
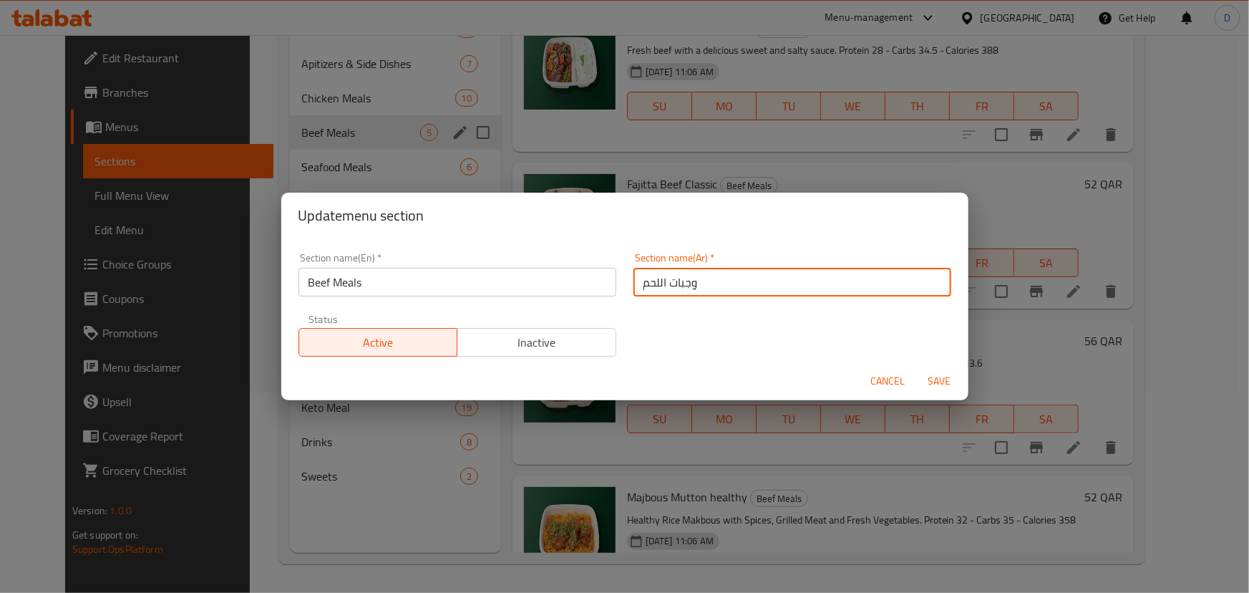
click at [706, 290] on input "وجبات اللحم" at bounding box center [793, 282] width 318 height 29
type input "وجبات اللحم البقري"
click at [314, 280] on input "Beef Meals" at bounding box center [458, 282] width 318 height 29
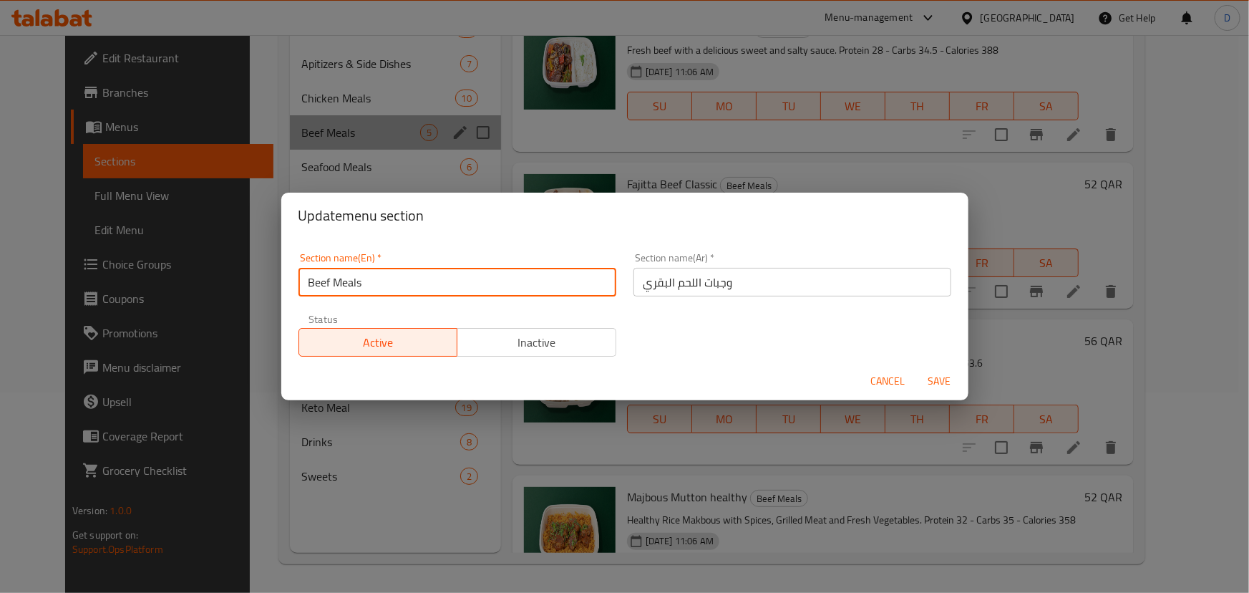
click at [314, 280] on input "Beef Meals" at bounding box center [458, 282] width 318 height 29
click at [917, 368] on button "Save" at bounding box center [940, 381] width 46 height 26
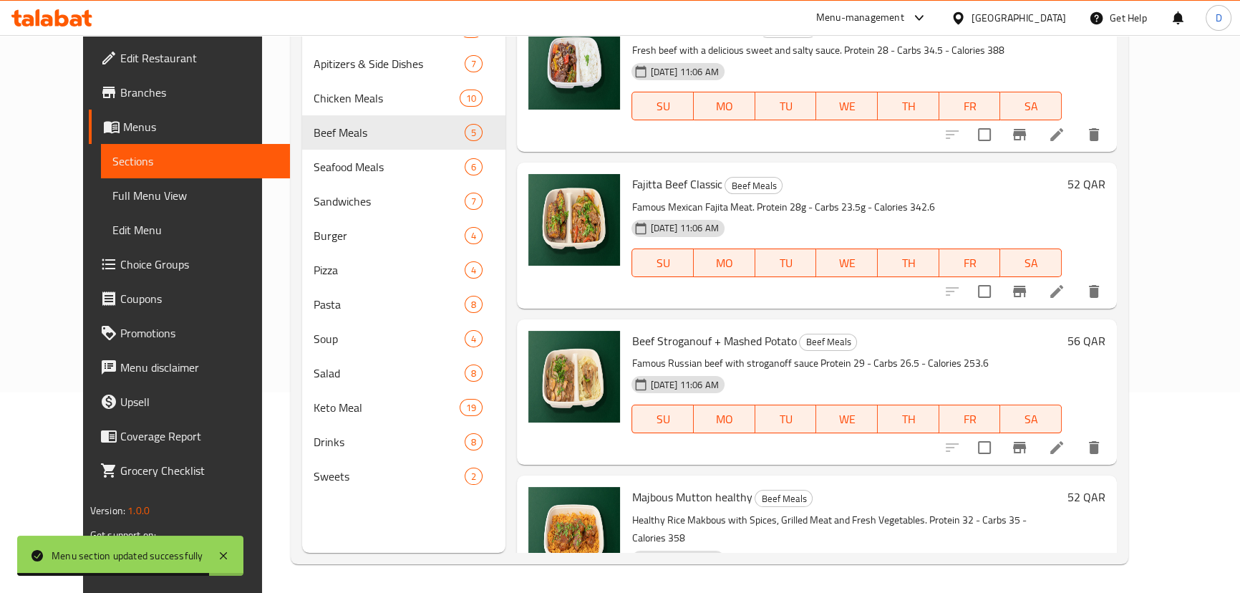
scroll to position [71, 0]
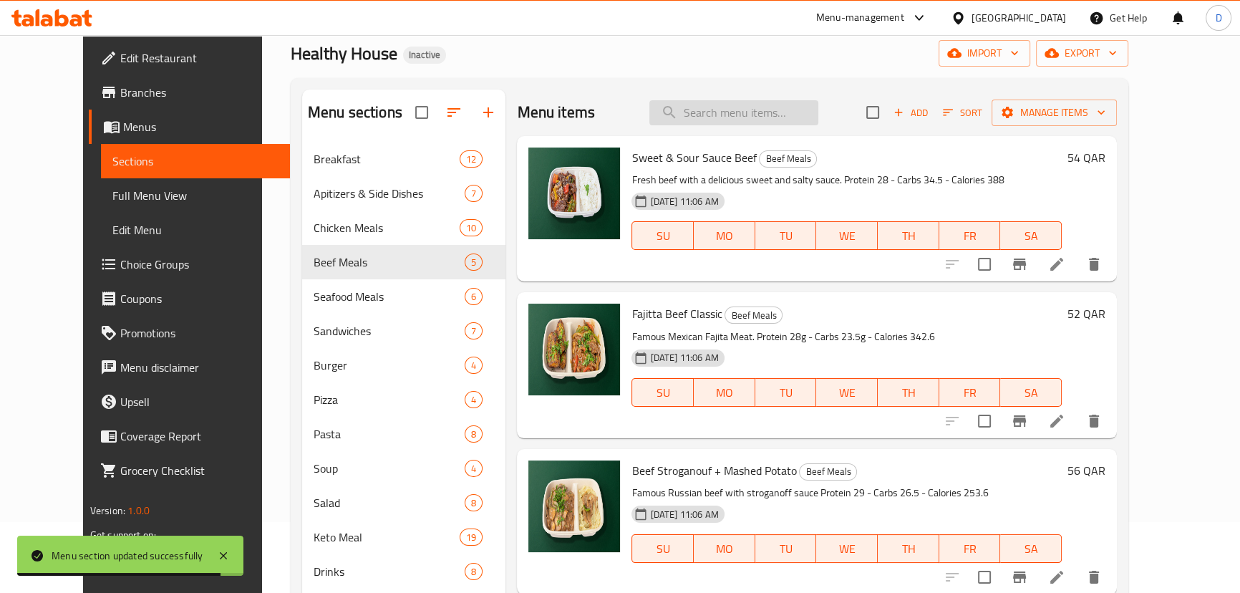
click at [721, 115] on input "search" at bounding box center [733, 112] width 169 height 25
paste input "Fajitta Beef Classic"
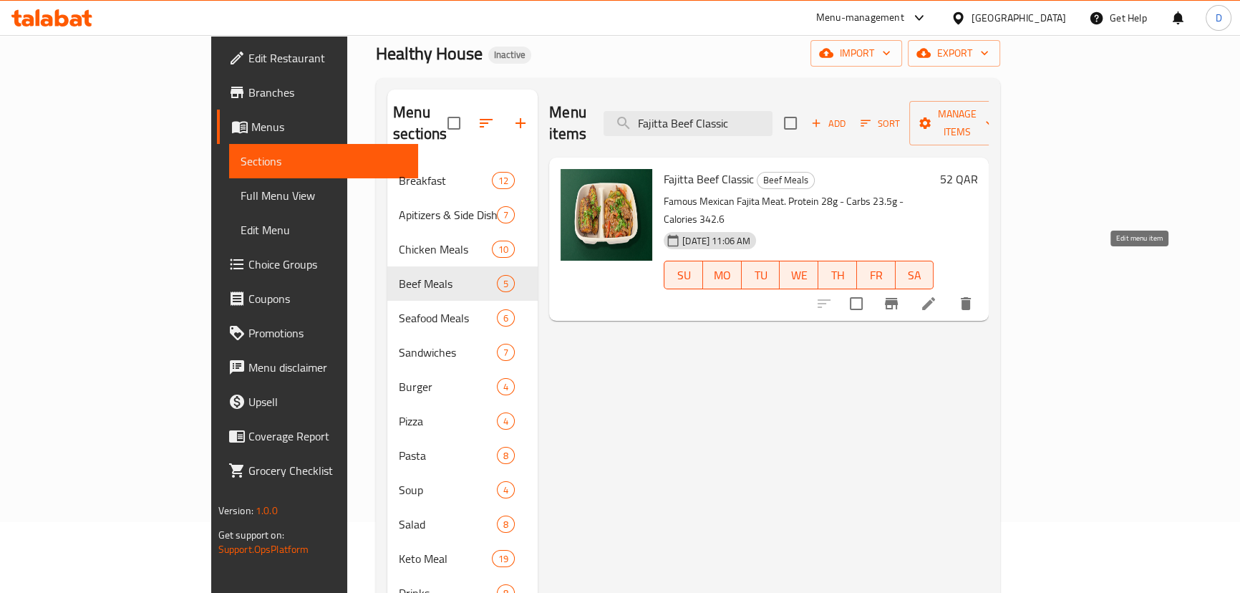
type input "Fajitta Beef Classic"
click at [935, 297] on icon at bounding box center [928, 303] width 13 height 13
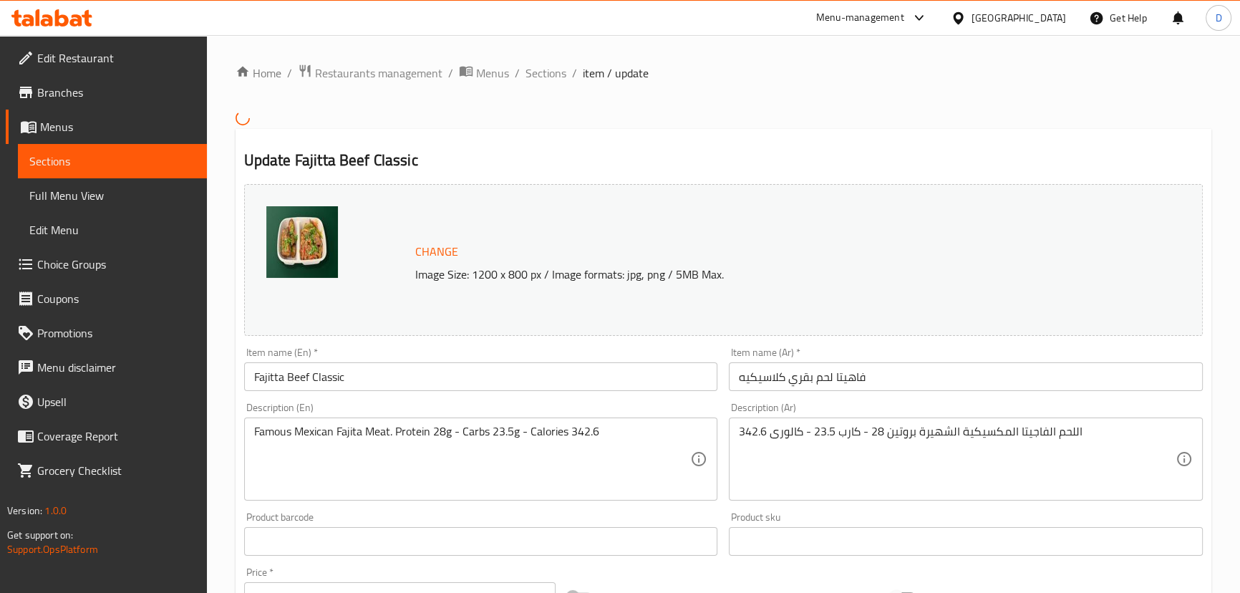
scroll to position [64, 0]
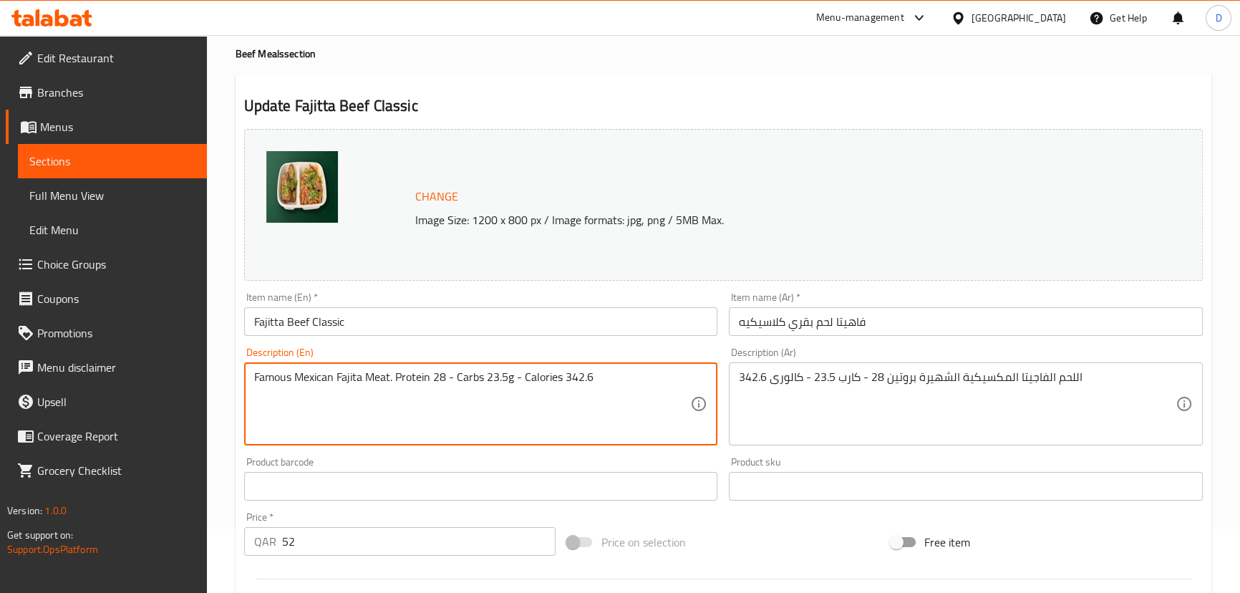
click at [515, 372] on textarea "Famous Mexican Fajita Meat. Protein 28 - Carbs 23.5g - Calories 342.6" at bounding box center [472, 404] width 437 height 68
click at [512, 379] on textarea "Famous Mexican Fajita Meat. Protein 28 - Carbs 23.5g - Calories 342.6" at bounding box center [472, 404] width 437 height 68
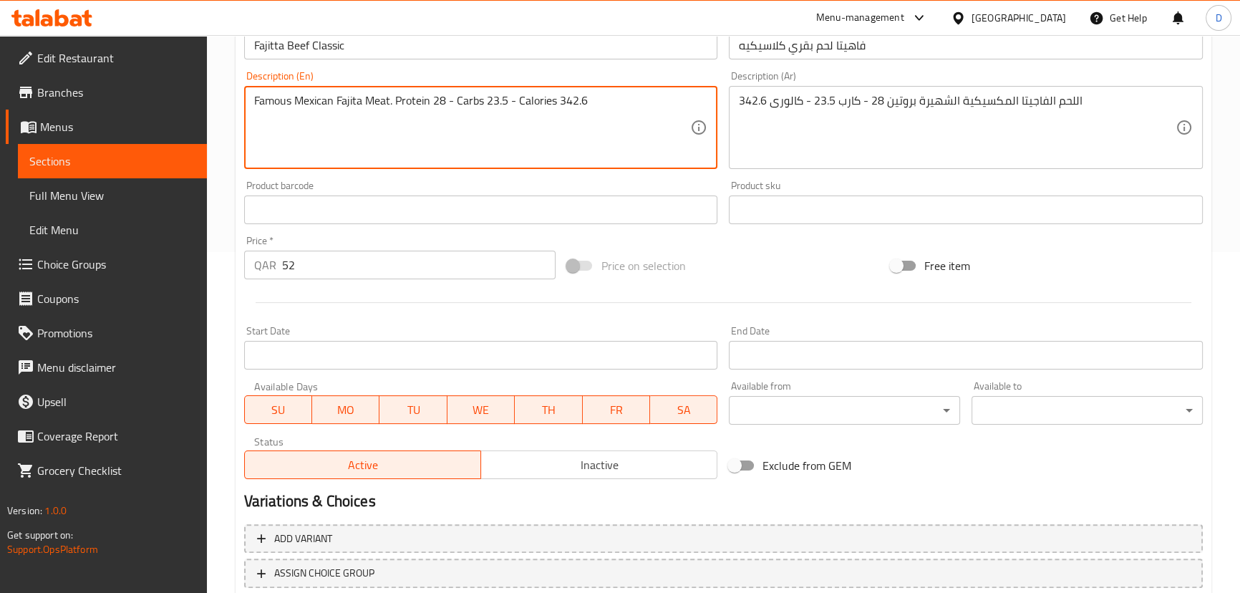
scroll to position [390, 0]
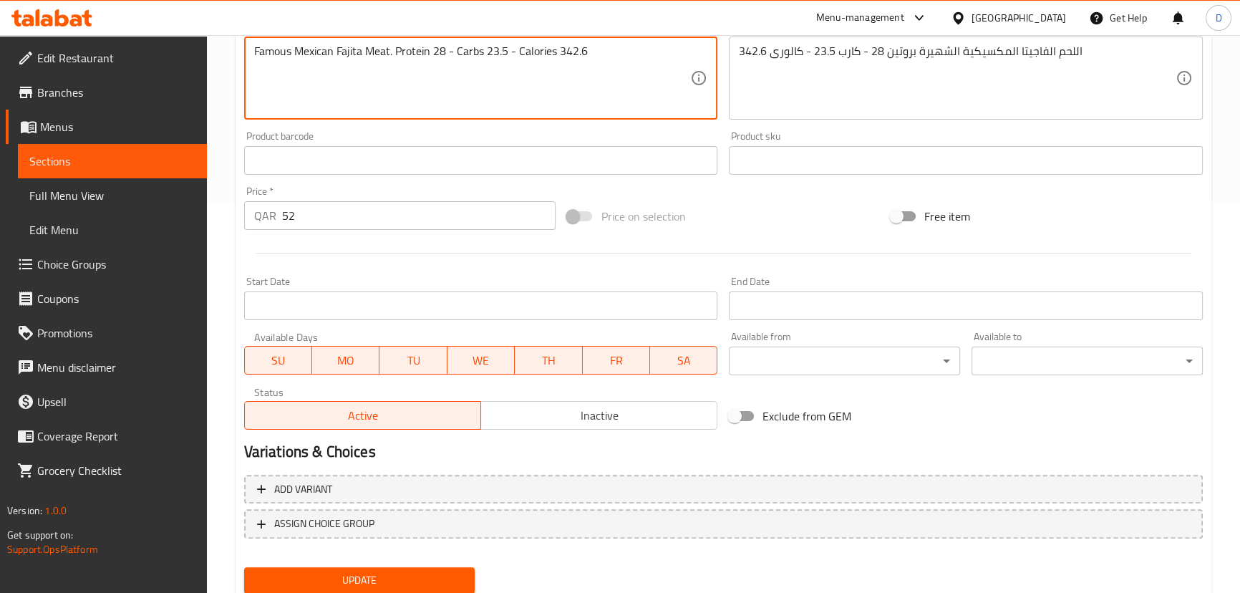
type textarea "Famous Mexican Fajita Meat. Protein 28 - Carbs 23.5 - Calories 342.6"
click at [445, 572] on span "Update" at bounding box center [360, 580] width 208 height 18
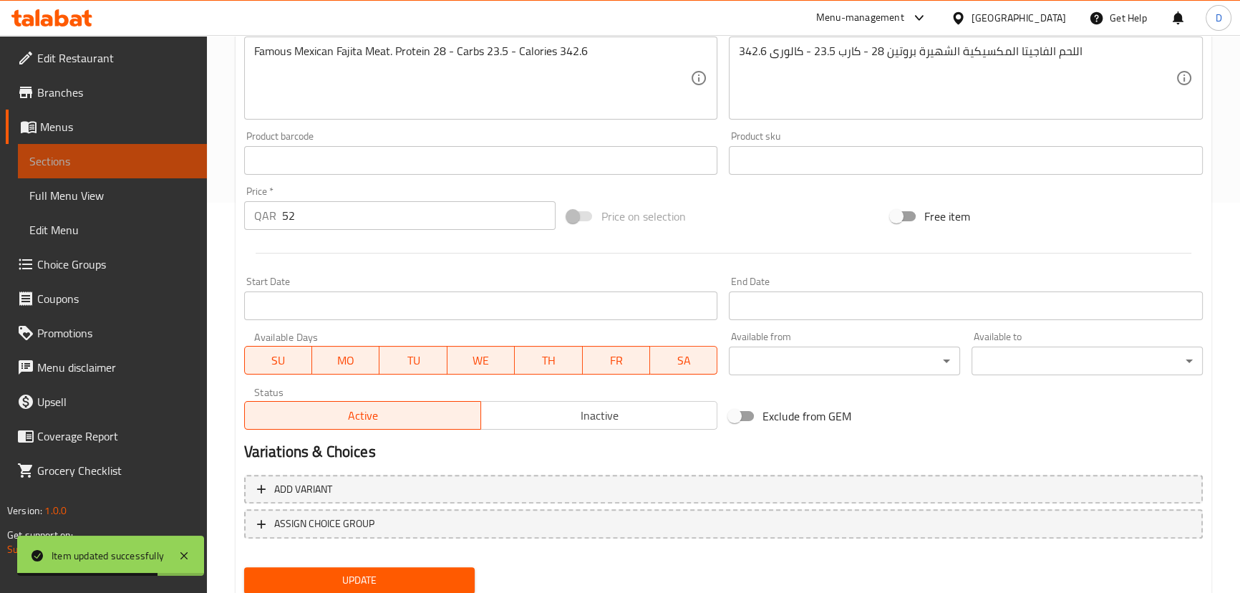
click at [113, 165] on span "Sections" at bounding box center [112, 160] width 166 height 17
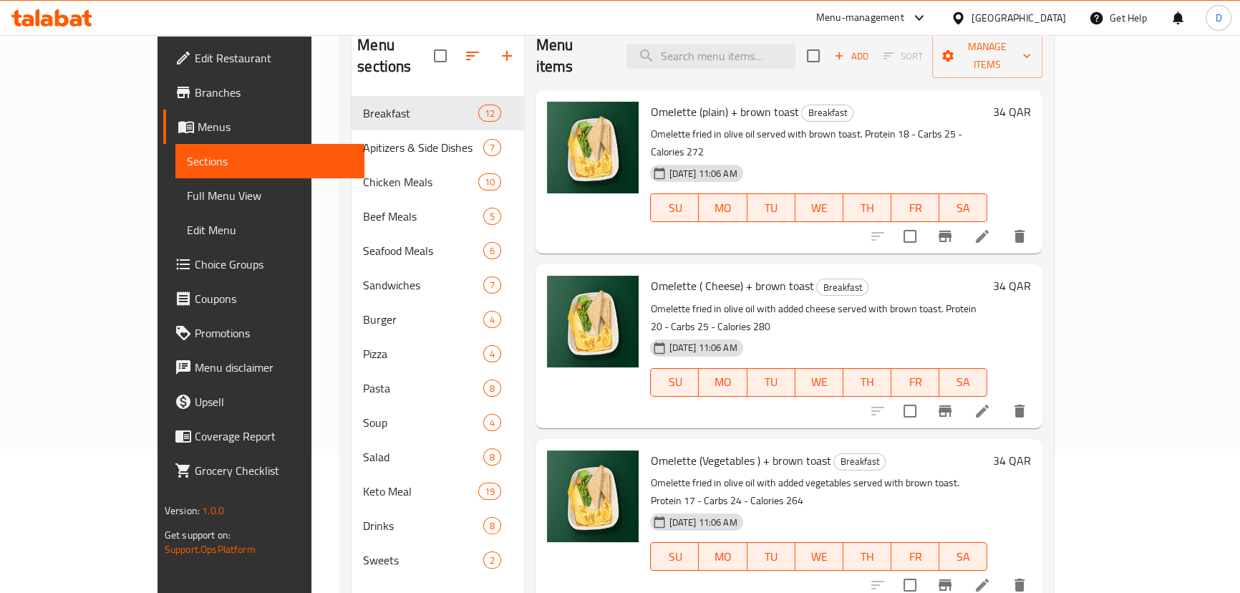
scroll to position [136, 0]
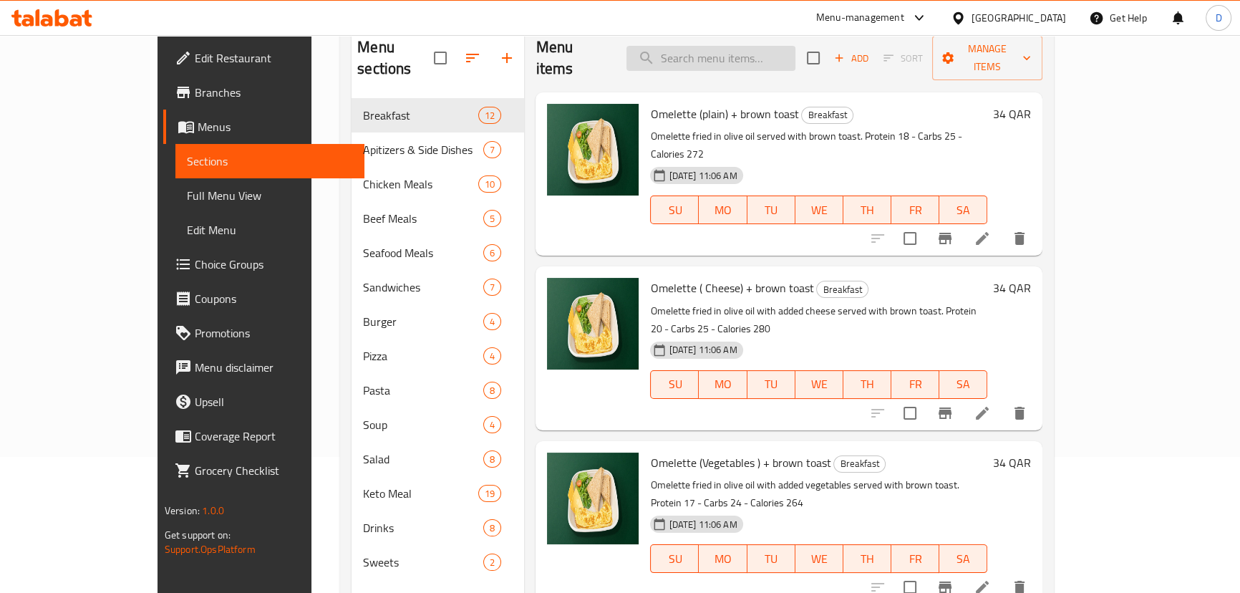
click at [705, 51] on input "search" at bounding box center [710, 58] width 169 height 25
paste input "Beef Stroganouf + Mashed Potato"
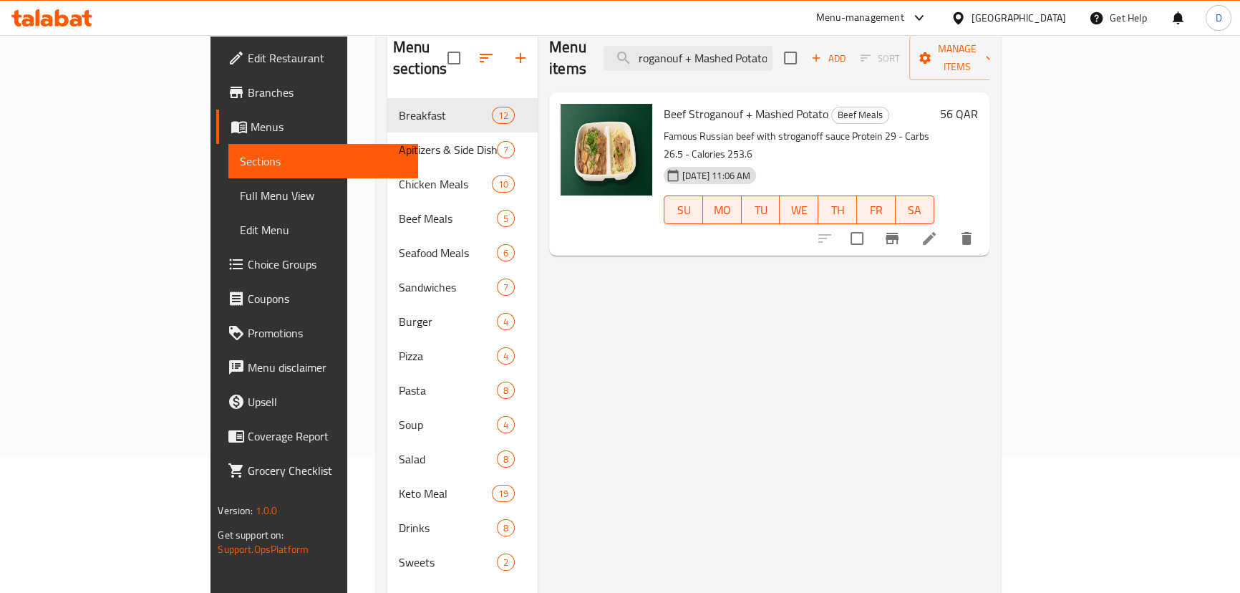
type input "Beef Stroganouf + Mashed Potato"
click at [938, 230] on icon at bounding box center [929, 238] width 17 height 17
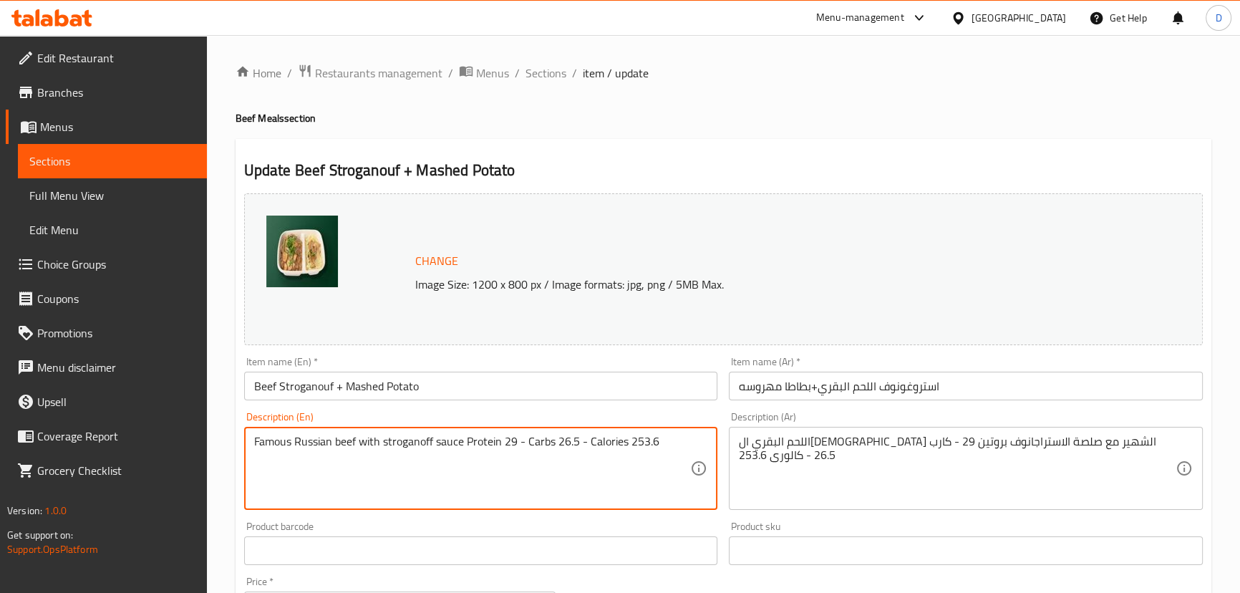
click at [344, 445] on textarea "Famous Russian beef with stroganoff sauce Protein 29 - Carbs 26.5 - Calories 25…" at bounding box center [472, 469] width 437 height 68
type textarea "Famous Russian meatcwith stroganoff sauce Protein 29 - Carbs 26.5 - Calories 25…"
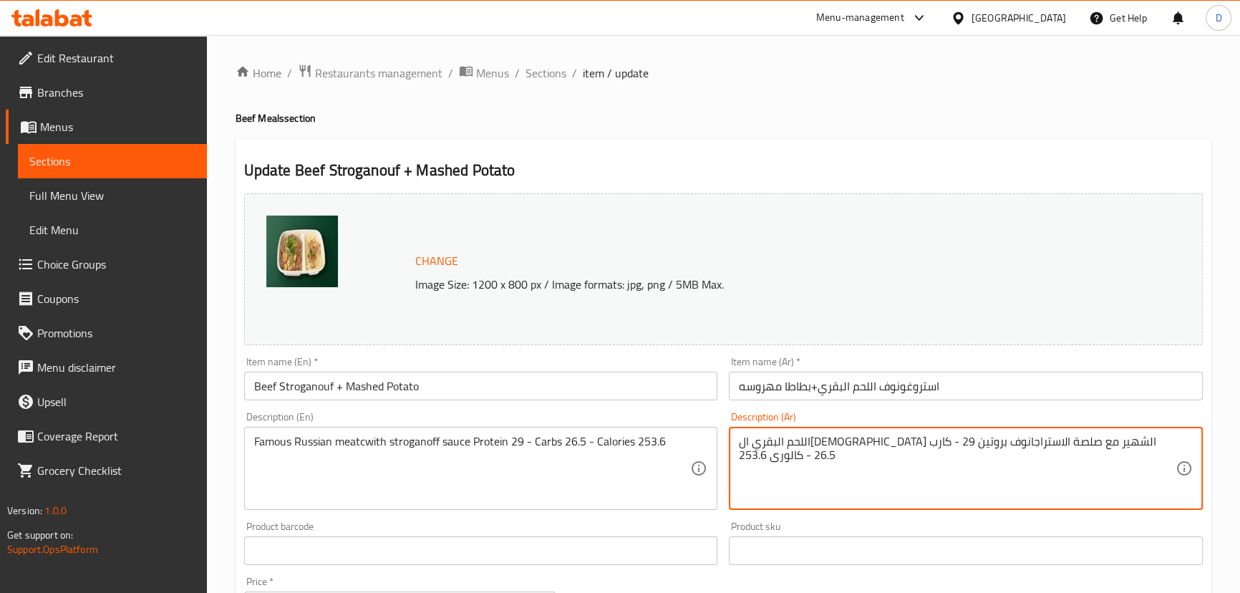
click at [1128, 446] on textarea "اللحم البقري الروسي الشهير مع صلصة الاستراجانوف بروتين 29 - كارب 26.5 - كالورى …" at bounding box center [957, 469] width 437 height 68
type textarea "اللحم الروسي الشهير مع صلصة الاستراجانوف بروتين 29 - كارب 26.5 - كالورى 253.6"
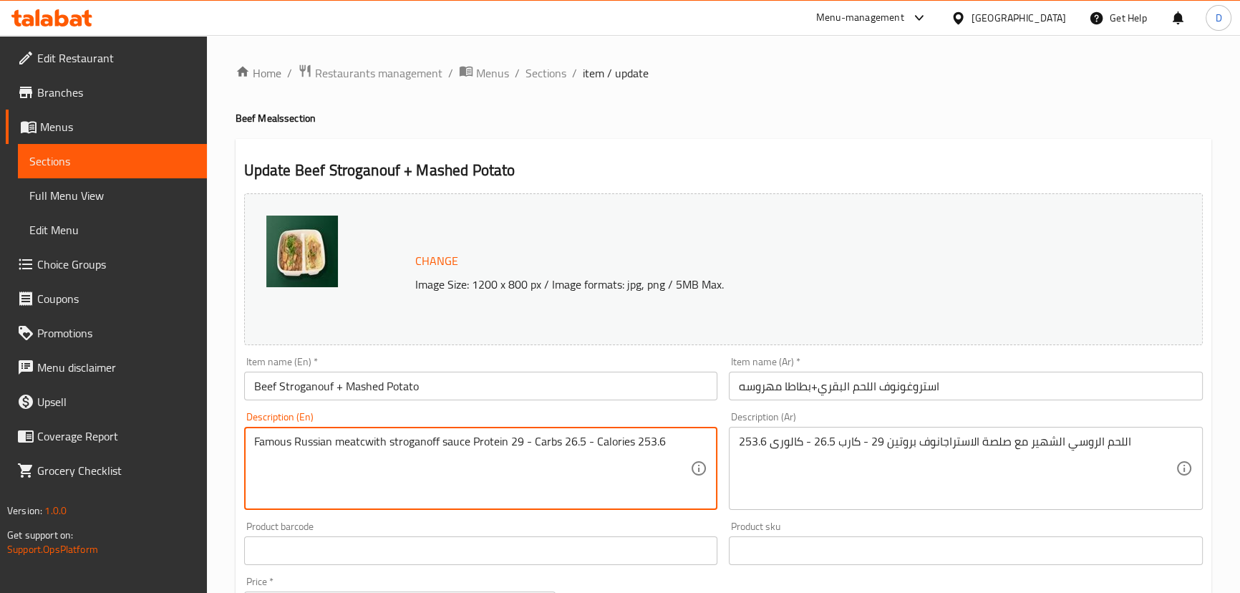
click at [362, 440] on textarea "Famous Russian meatcwith stroganoff sauce Protein 29 - Carbs 26.5 - Calories 25…" at bounding box center [472, 469] width 437 height 68
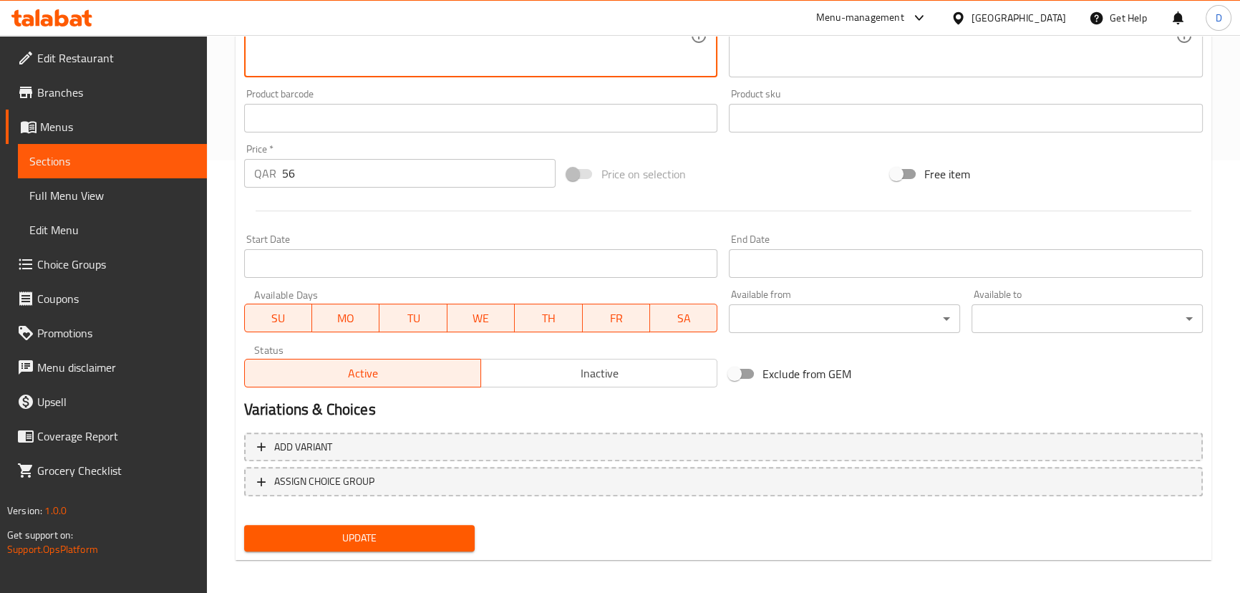
scroll to position [439, 0]
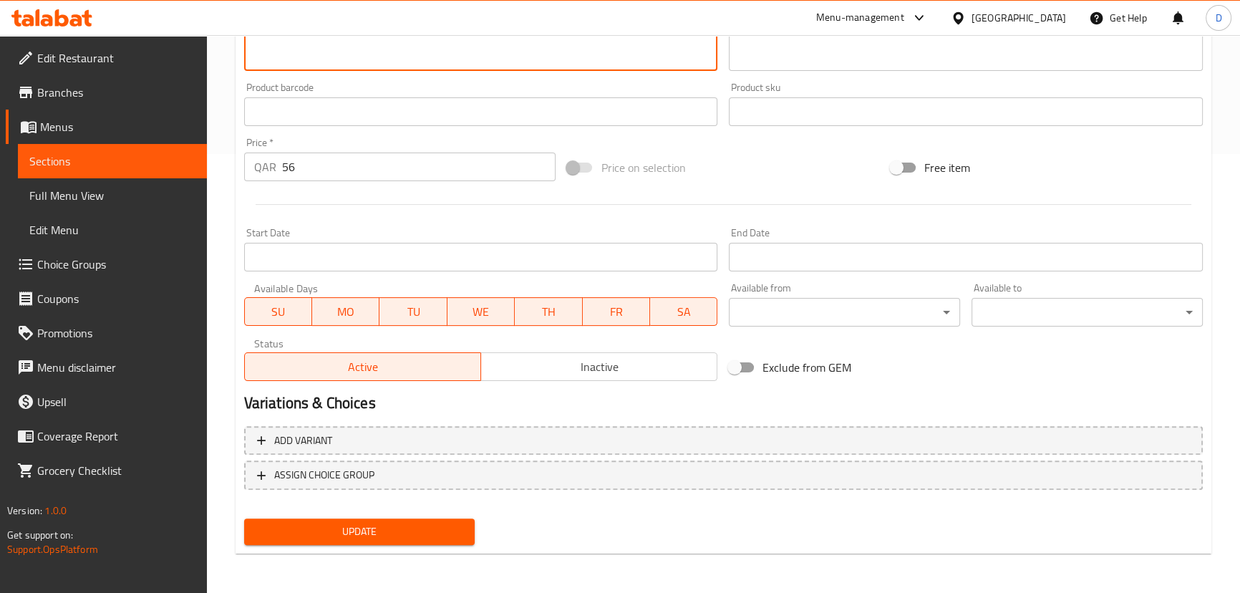
type textarea "Famous Russian meat with stroganoff sauce Protein 29 - Carbs 26.5 - Calories 25…"
click at [404, 537] on span "Update" at bounding box center [360, 532] width 208 height 18
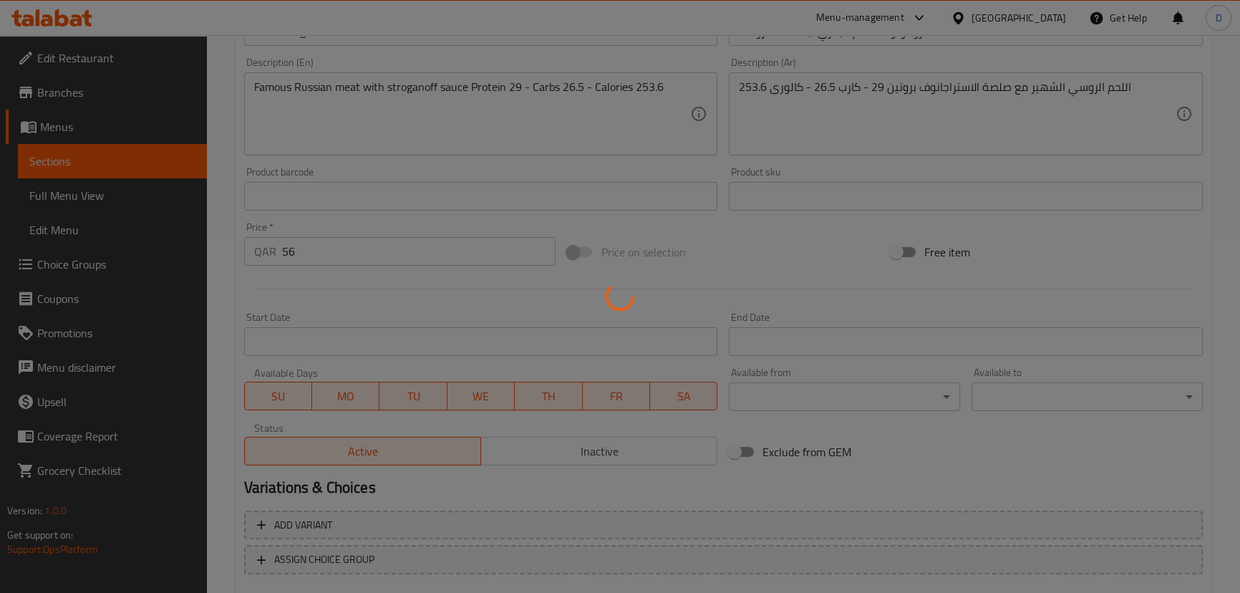
scroll to position [49, 0]
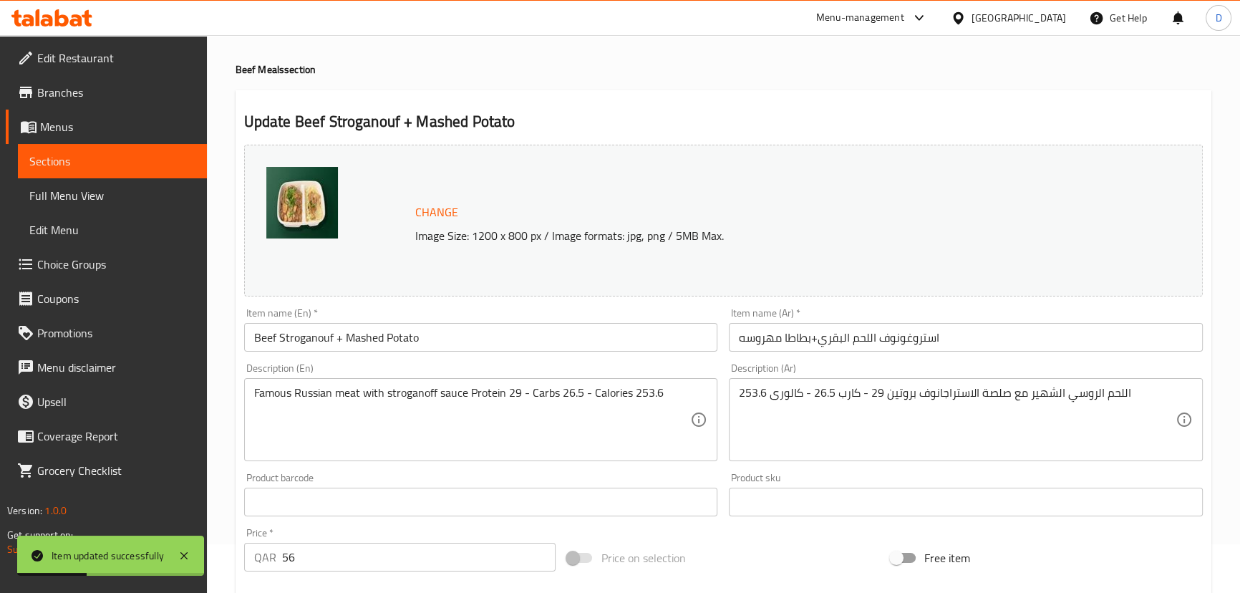
drag, startPoint x: 187, startPoint y: 152, endPoint x: 311, endPoint y: 39, distance: 167.3
click at [187, 152] on span "Sections" at bounding box center [112, 160] width 166 height 17
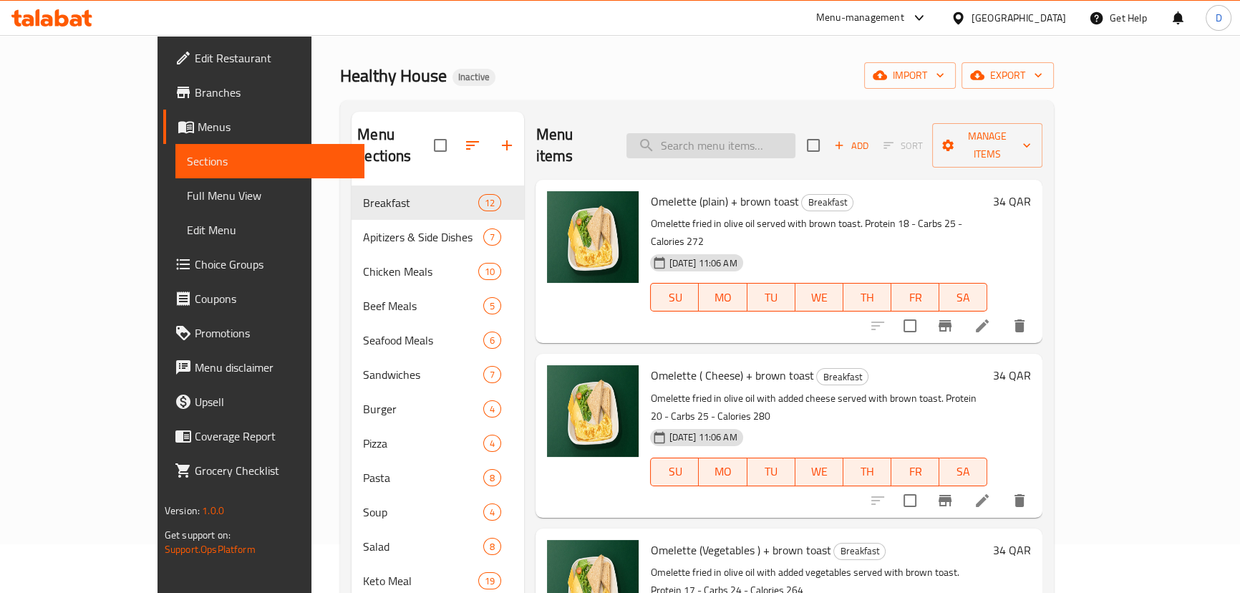
click at [729, 133] on input "search" at bounding box center [710, 145] width 169 height 25
paste input "Beef Steak (White Sauce / Brown Sauce)+ Jaket Potato + Procoli"
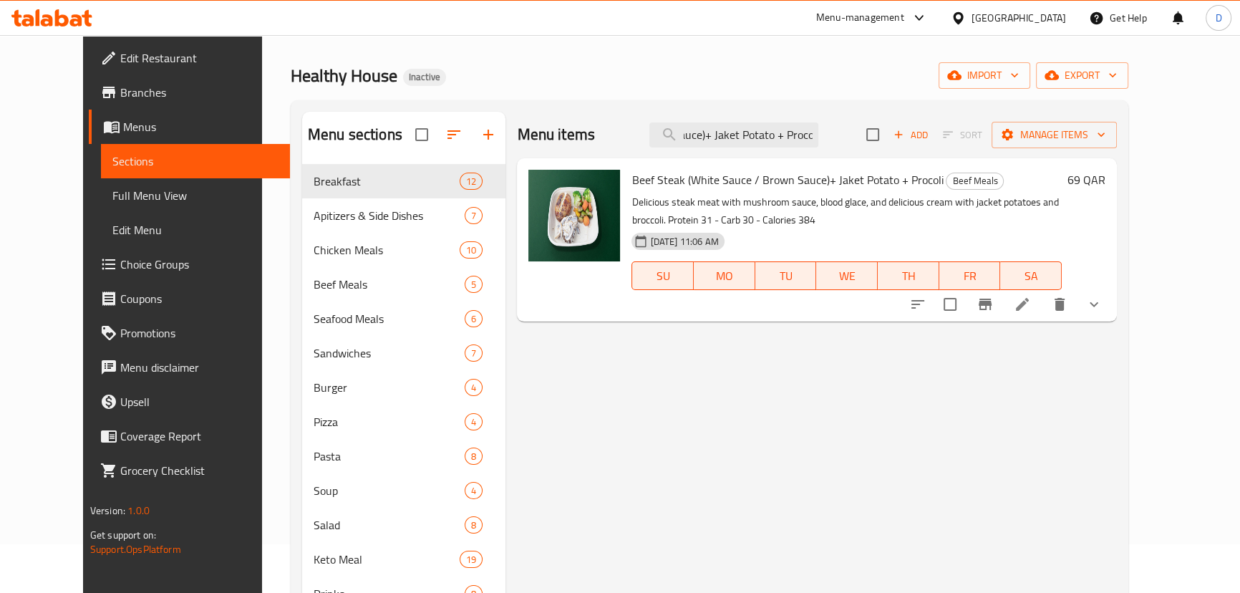
type input "Beef Steak (White Sauce / Brown Sauce)+ Jaket Potato + Procoli"
click at [1029, 304] on icon at bounding box center [1022, 304] width 13 height 13
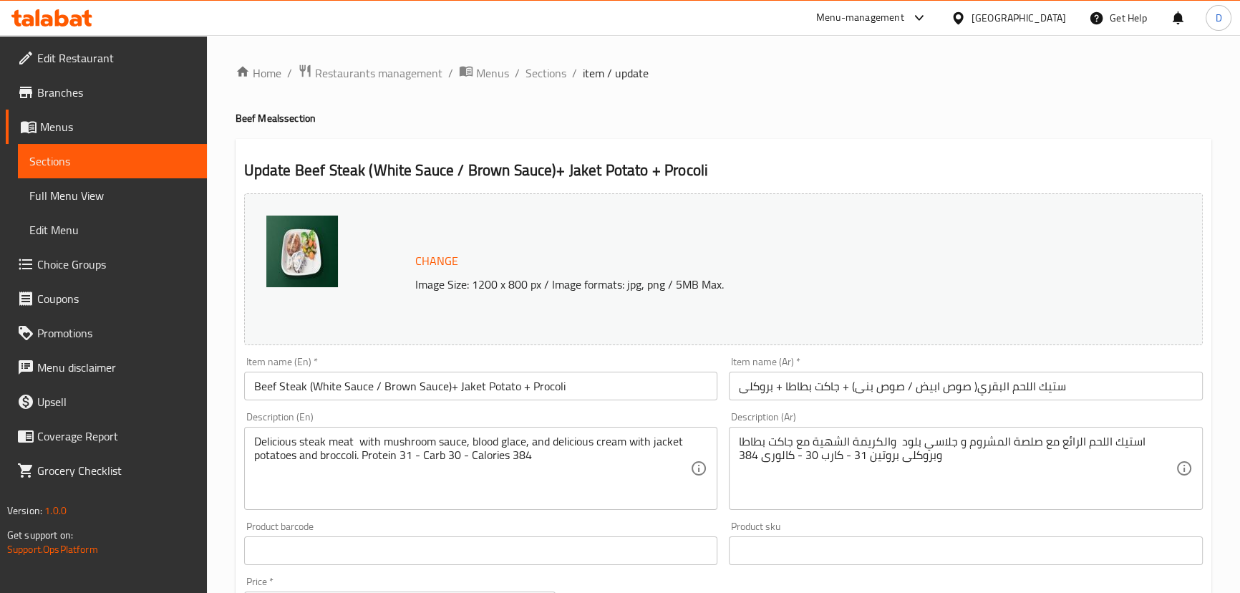
scroll to position [64, 0]
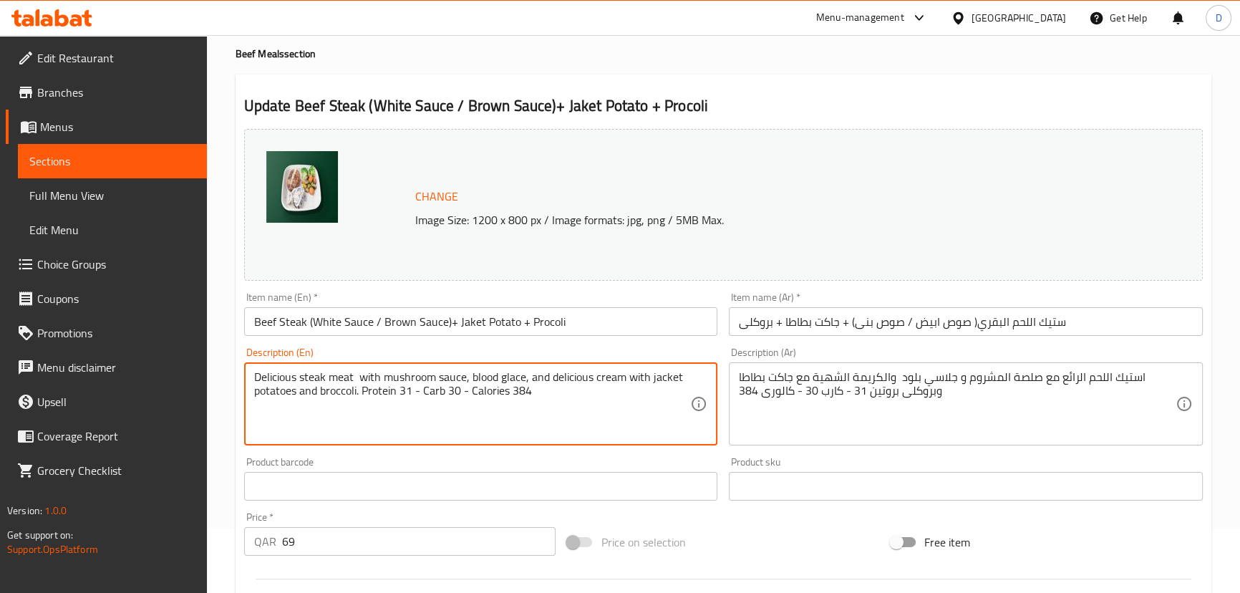
drag, startPoint x: 473, startPoint y: 372, endPoint x: 525, endPoint y: 377, distance: 53.2
paste textarea "Demi G"
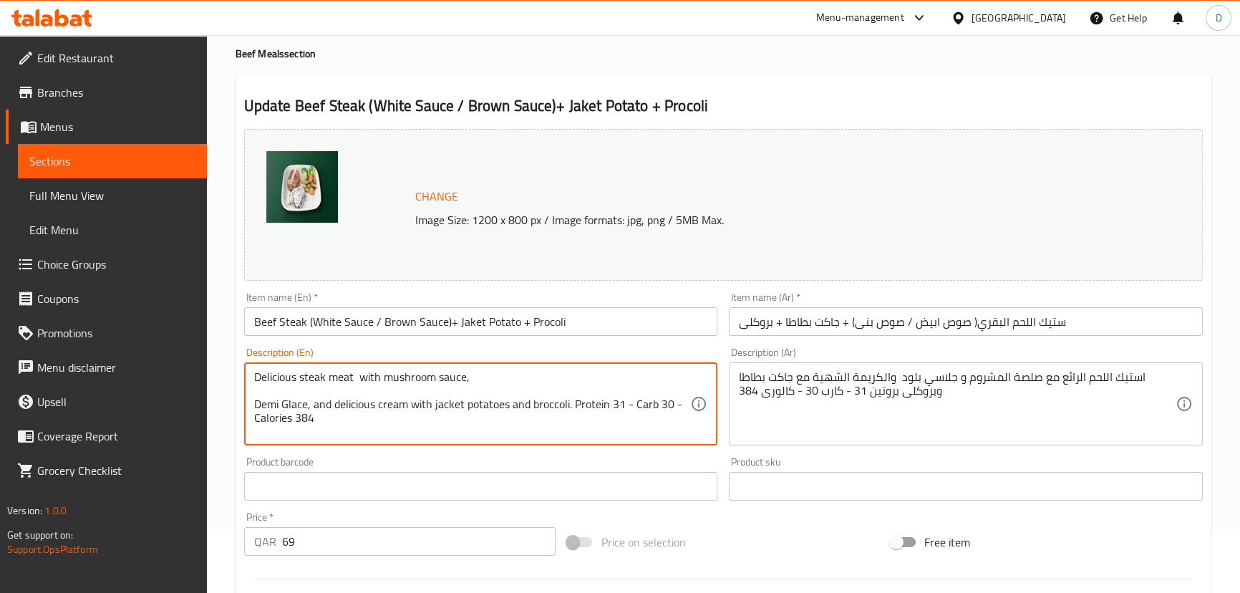
drag, startPoint x: 257, startPoint y: 402, endPoint x: 265, endPoint y: 403, distance: 8.0
click at [258, 401] on textarea "Delicious steak meat with mushroom sauce, Demi Glace, and delicious cream with …" at bounding box center [472, 404] width 437 height 68
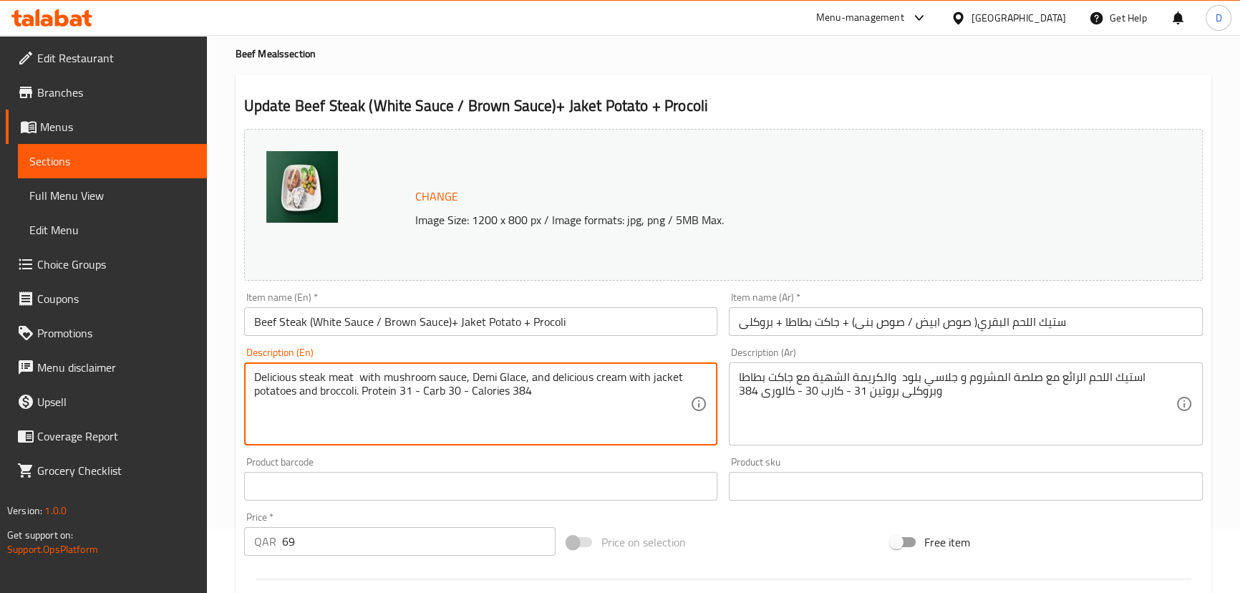
type textarea "Delicious steak meat with mushroom sauce, Demi Glace, and delicious cream with …"
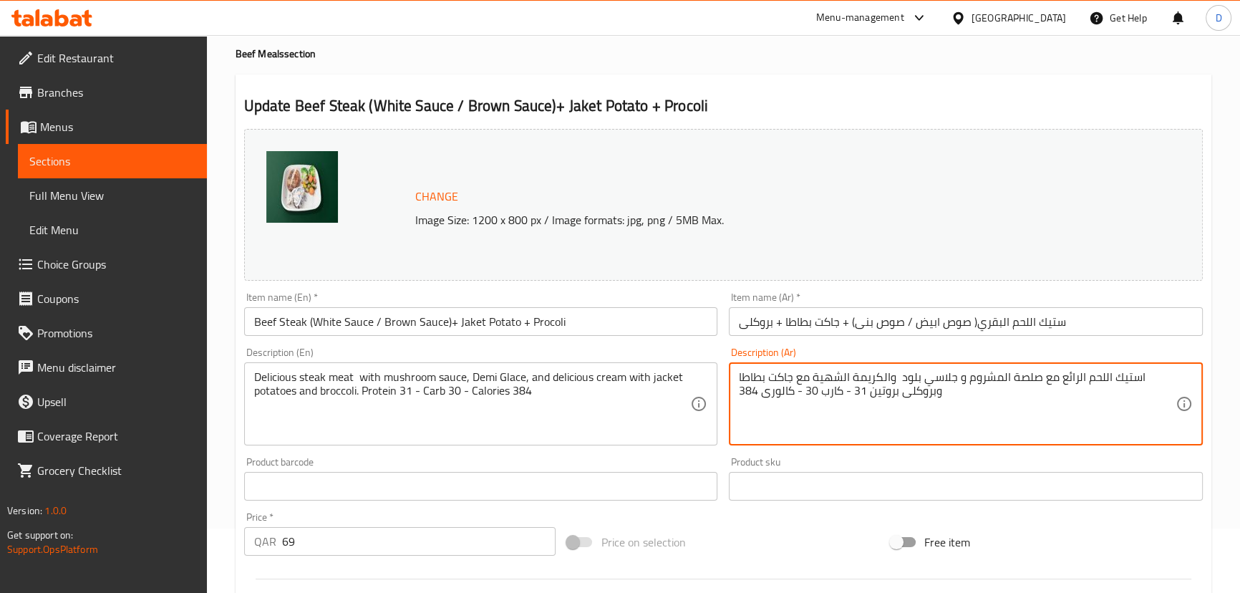
drag, startPoint x: 1006, startPoint y: 372, endPoint x: 896, endPoint y: 363, distance: 110.6
paste textarea "طر اوالدمي جلاس"
click at [1000, 373] on textarea "استيك اللحم الرائع مع صلصة الفطر اوالدمي جلاس والكريمة الشهية مع جاكت بطاطا وبر…" at bounding box center [957, 404] width 437 height 68
type textarea "استيك اللحم الرائع مع صلصة الفطر او الدمي جلاس والكريمة الشهية مع جاكت بطاطا وب…"
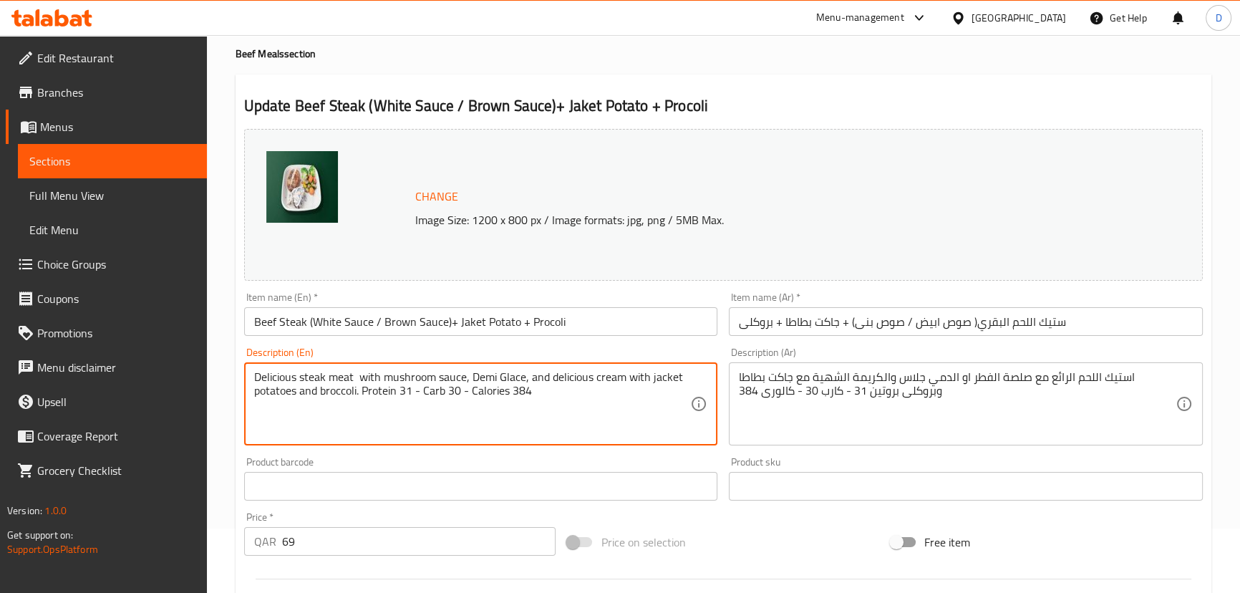
click at [355, 374] on textarea "Delicious steak meat with mushroom sauce, Demi Glace, and delicious cream with …" at bounding box center [472, 404] width 437 height 68
click at [358, 377] on textarea "Delicious steak meat with mushroom sauce, Demi Glace, and delicious cream with …" at bounding box center [472, 404] width 437 height 68
drag, startPoint x: 300, startPoint y: 372, endPoint x: 250, endPoint y: 360, distance: 51.6
click at [250, 360] on div "Description (En) Delicious steak meat with mushroom sauce, Demi Glace, and deli…" at bounding box center [481, 396] width 474 height 98
type textarea "steak meat with mushroom sauce, Demi Glace, and delicious cream with jacket pot…"
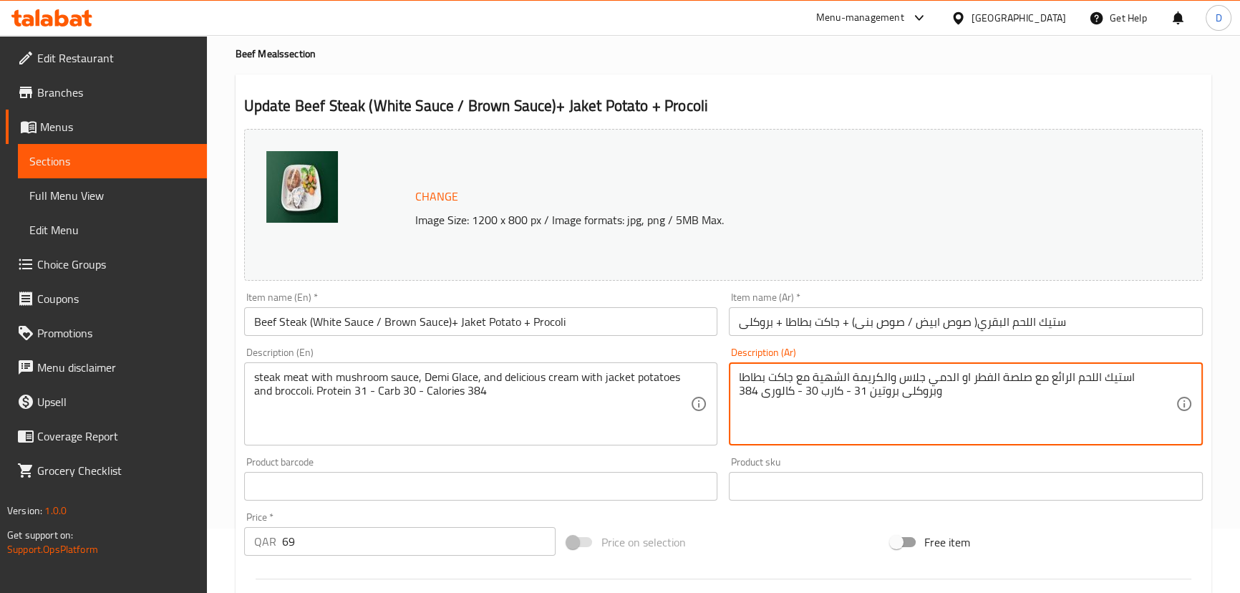
click at [1105, 372] on textarea "استيك اللحم الرائع مع صلصة الفطر او الدمي جلاس والكريمة الشهية مع جاكت بطاطا وب…" at bounding box center [957, 404] width 437 height 68
type textarea "استيك اللحم مع صلصة الفطر او الدمي جلاس والكريمة الشهية مع جاكت بطاطا وبروكلى ب…"
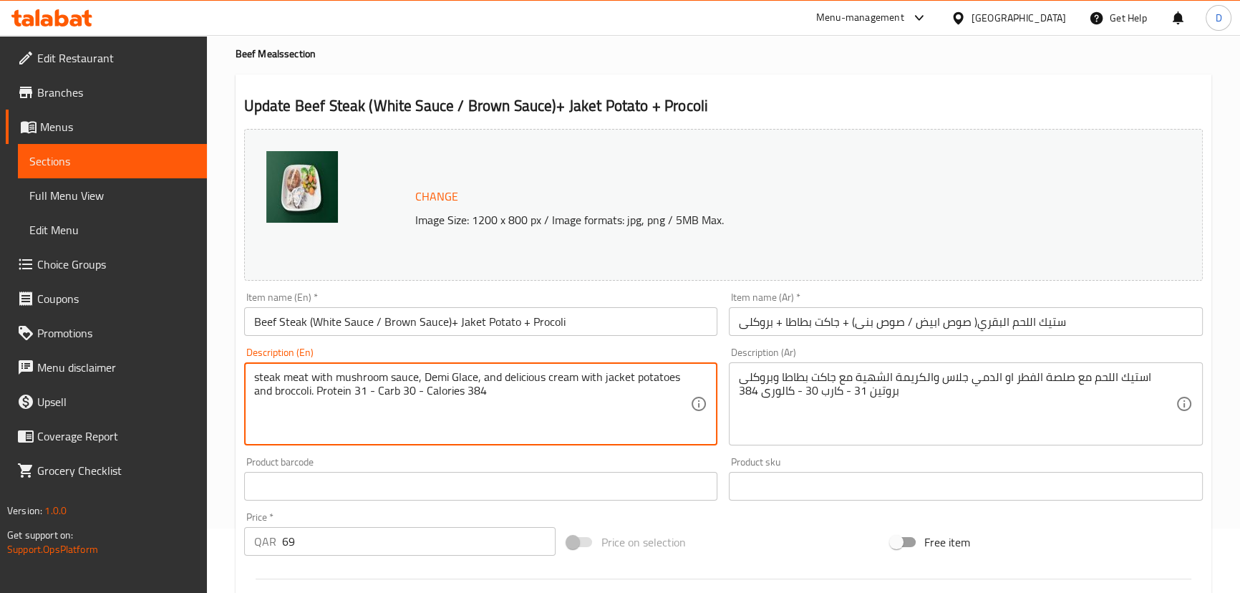
click at [528, 373] on textarea "steak meat with mushroom sauce, Demi Glace, and delicious cream with jacket pot…" at bounding box center [472, 404] width 437 height 68
type textarea "steak meat with mushroom sauce, Demi Glace, and cream with jacket potatoes and …"
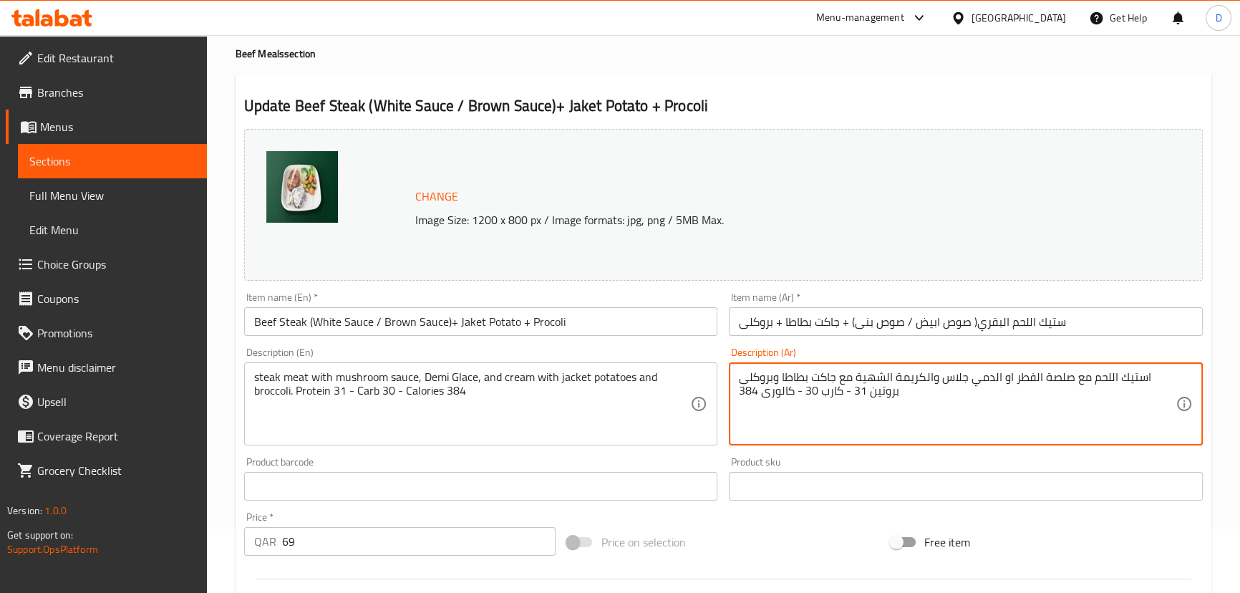
click at [866, 382] on textarea "استيك اللحم مع صلصة الفطر او الدمي جلاس والكريمة الشهية مع جاكت بطاطا وبروكلى ب…" at bounding box center [957, 404] width 437 height 68
drag, startPoint x: 893, startPoint y: 377, endPoint x: 836, endPoint y: 374, distance: 56.7
click at [836, 374] on textarea "استيك اللحم مع صلصة الفطر او الدمي جلاس والكريمة مع جاكت بطاطا وبروكلى بروتين 3…" at bounding box center [957, 404] width 437 height 68
type textarea "استيك اللحم مع صلصة الفطر او الدمي جلاس والكريمة مع جاكت بطاطا وبروكلى بروتين 3…"
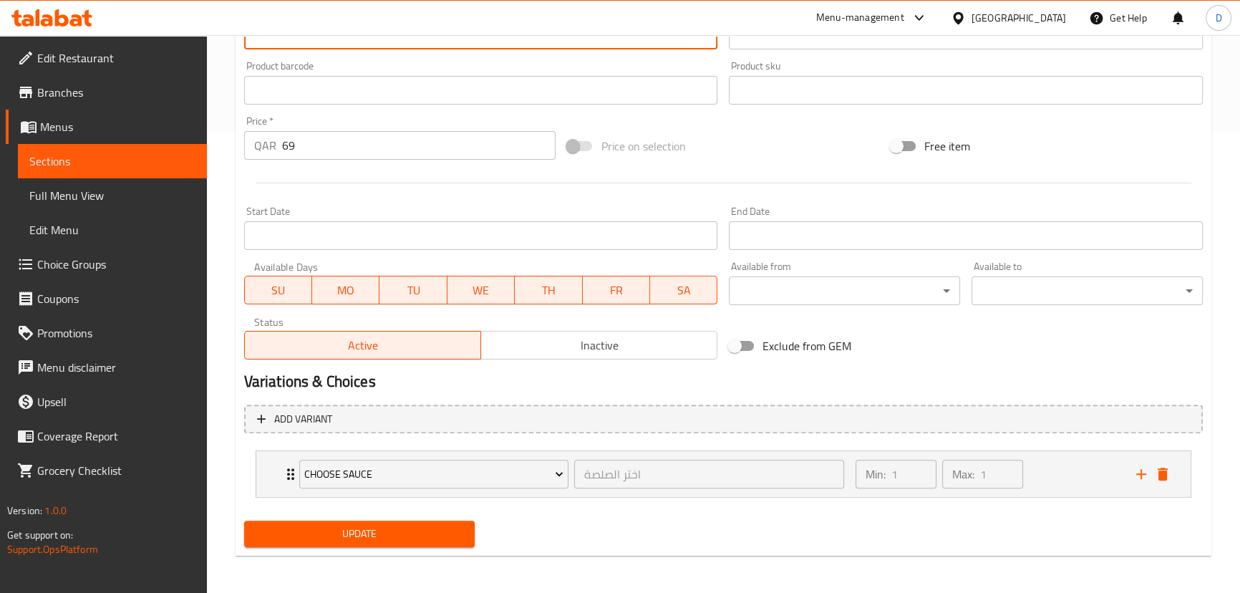
scroll to position [463, 0]
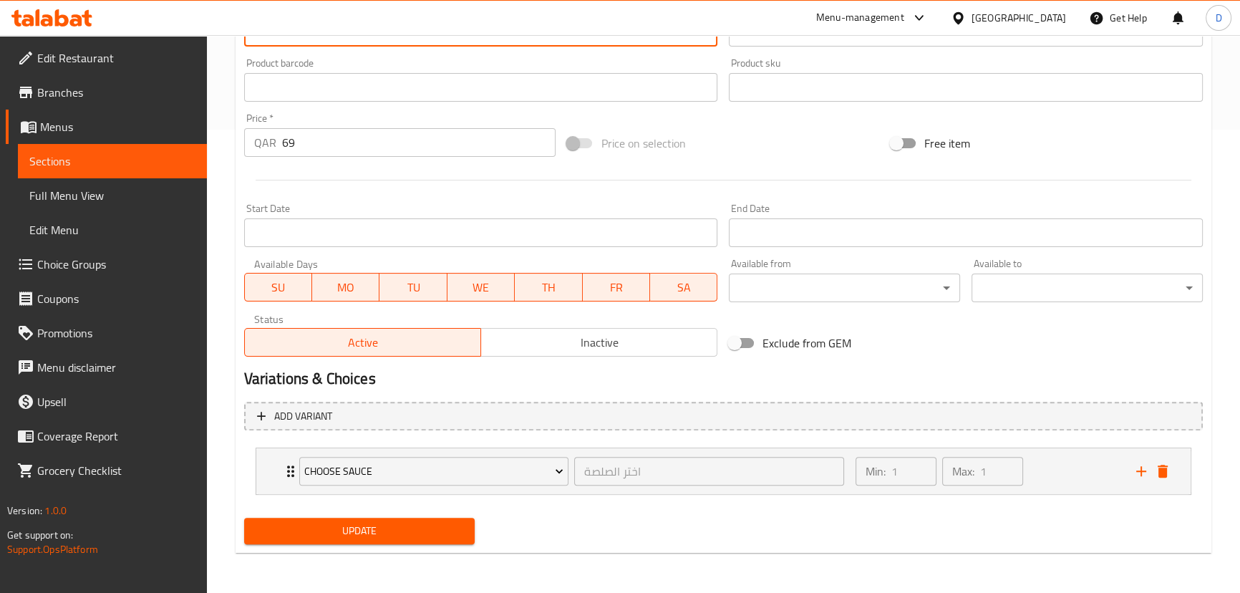
click at [393, 527] on span "Update" at bounding box center [360, 531] width 208 height 18
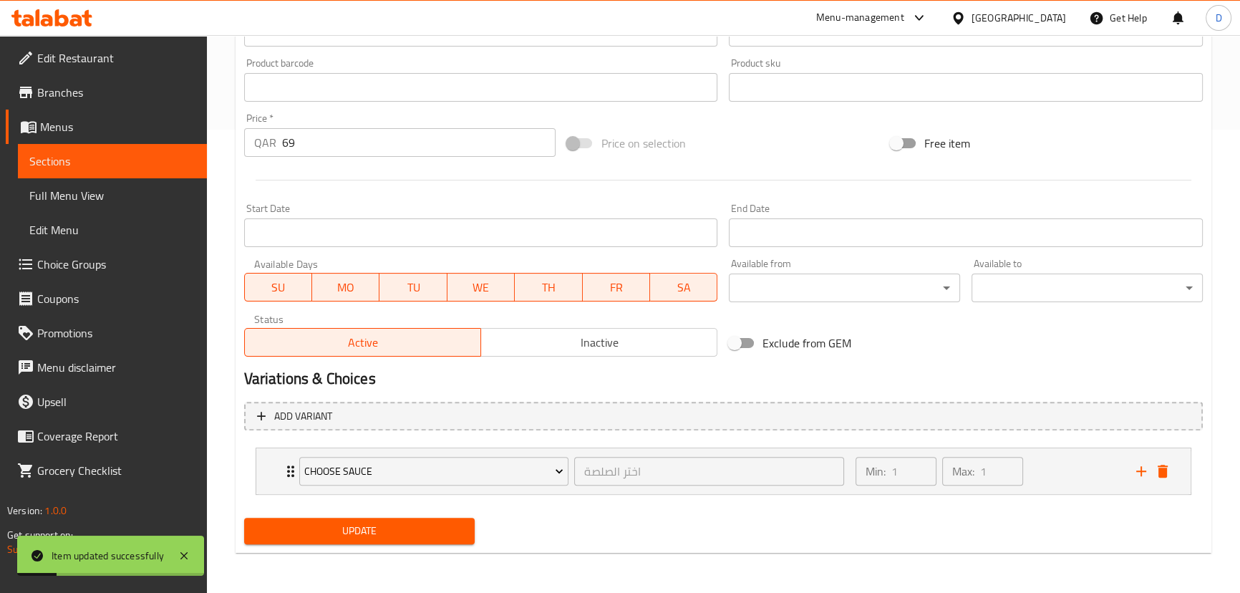
scroll to position [268, 0]
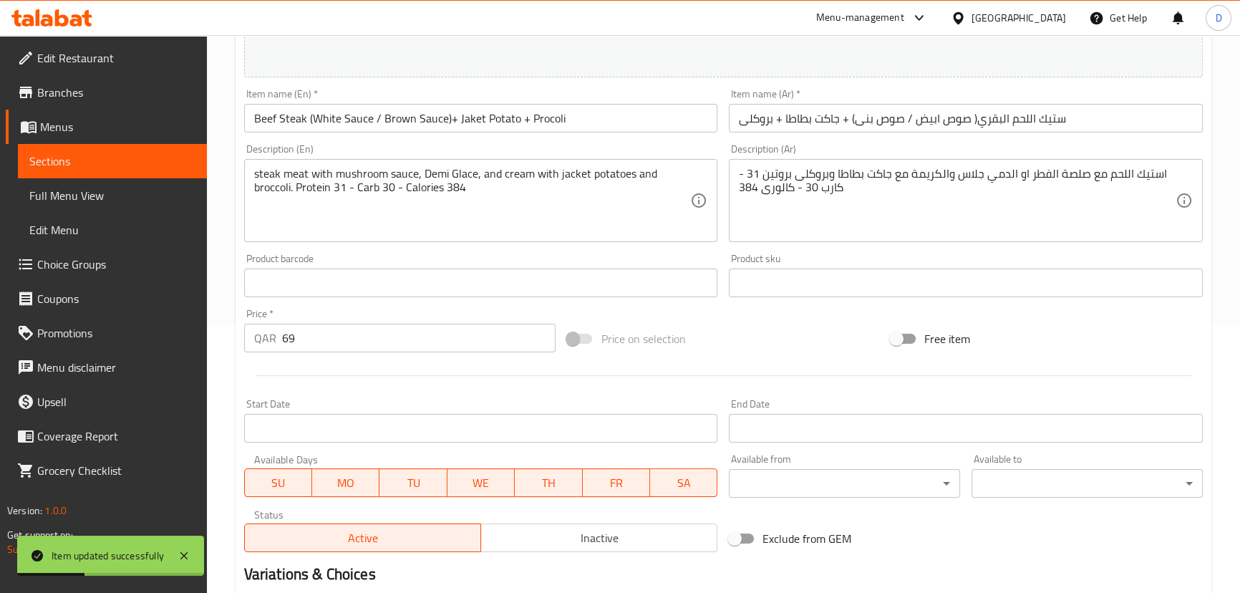
click at [977, 118] on input "ستيك اللحم البقري( صوص ابيض / صوص بنى) + جاكت بطاطا + بروكلى" at bounding box center [966, 118] width 474 height 29
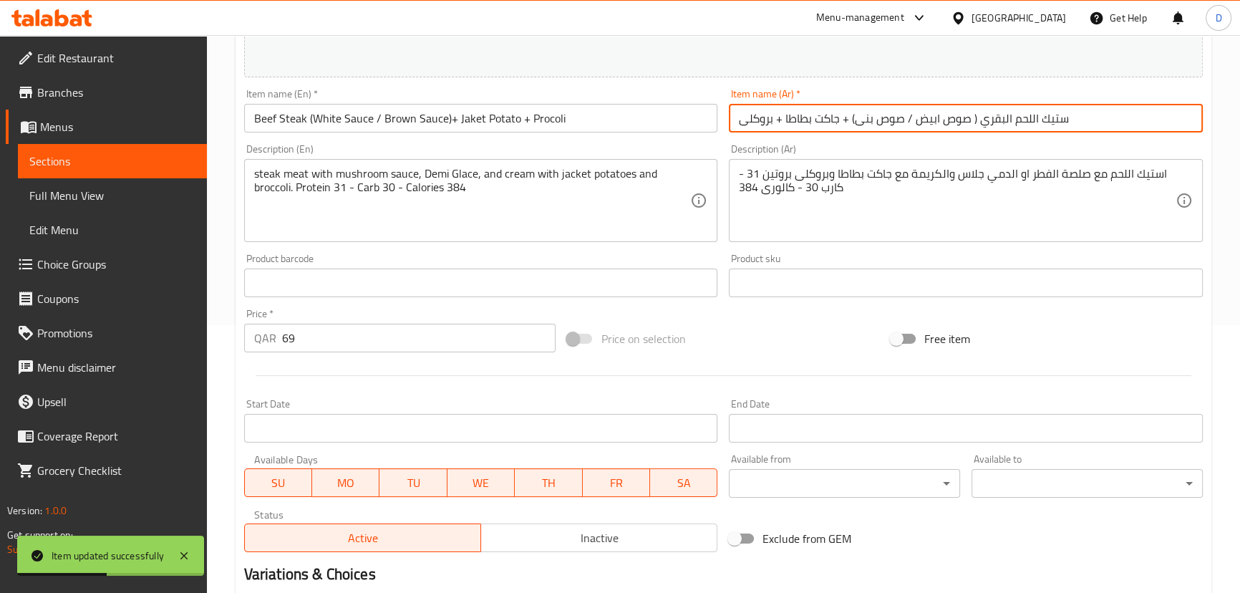
paste input "بالصوص"
type input "ستيك اللحم البقري بالصوص ( صوص ابيض / صوص بنى) + جاكت بطاطا + بروكلى"
click at [307, 118] on input "Beef Steak (White Sauce / Brown Sauce)+ Jaket Potato + Procoli" at bounding box center [481, 118] width 474 height 29
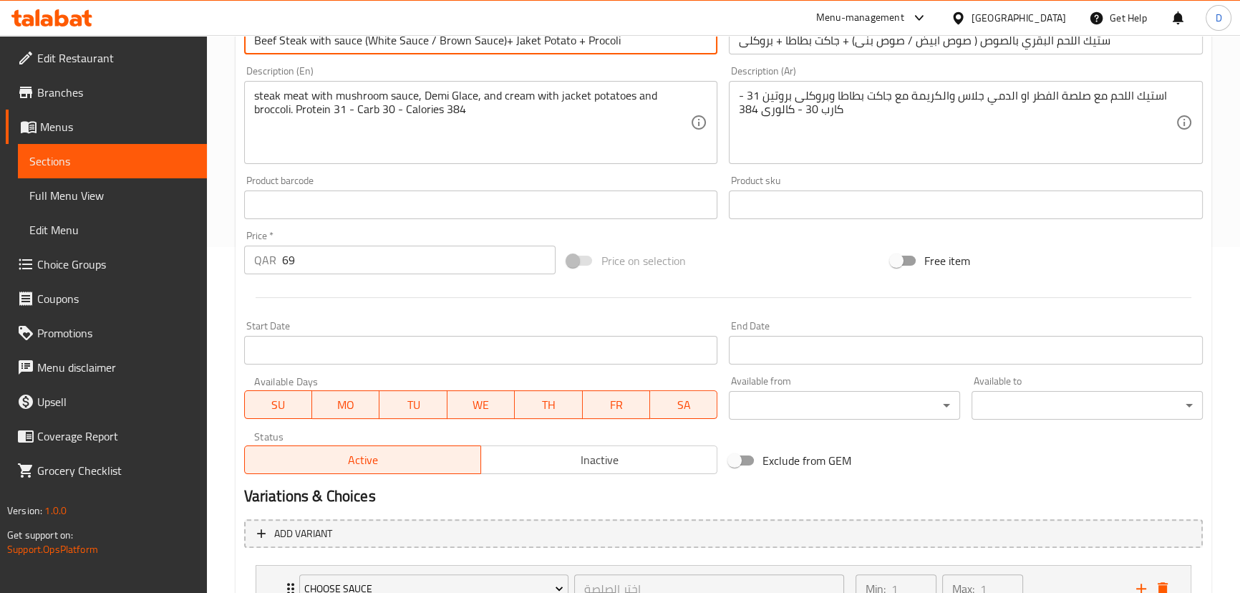
scroll to position [463, 0]
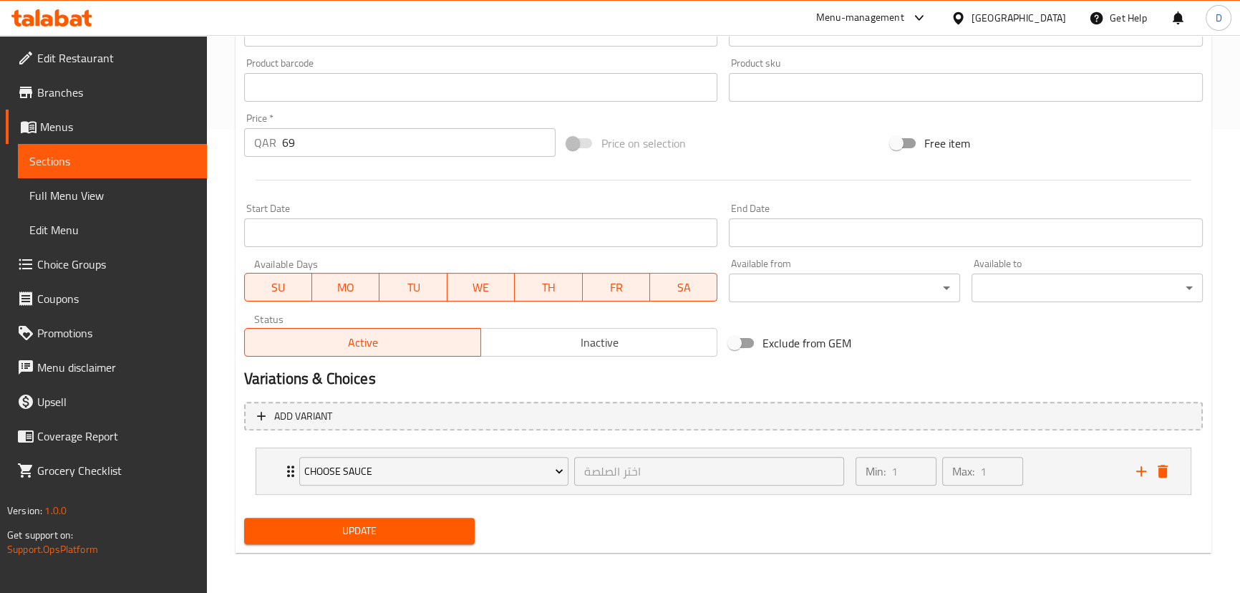
type input "Beef Steak with sauce (White Sauce / Brown Sauce)+ Jaket Potato + Procoli"
click at [383, 536] on span "Update" at bounding box center [360, 531] width 208 height 18
click at [190, 165] on span "Sections" at bounding box center [112, 160] width 166 height 17
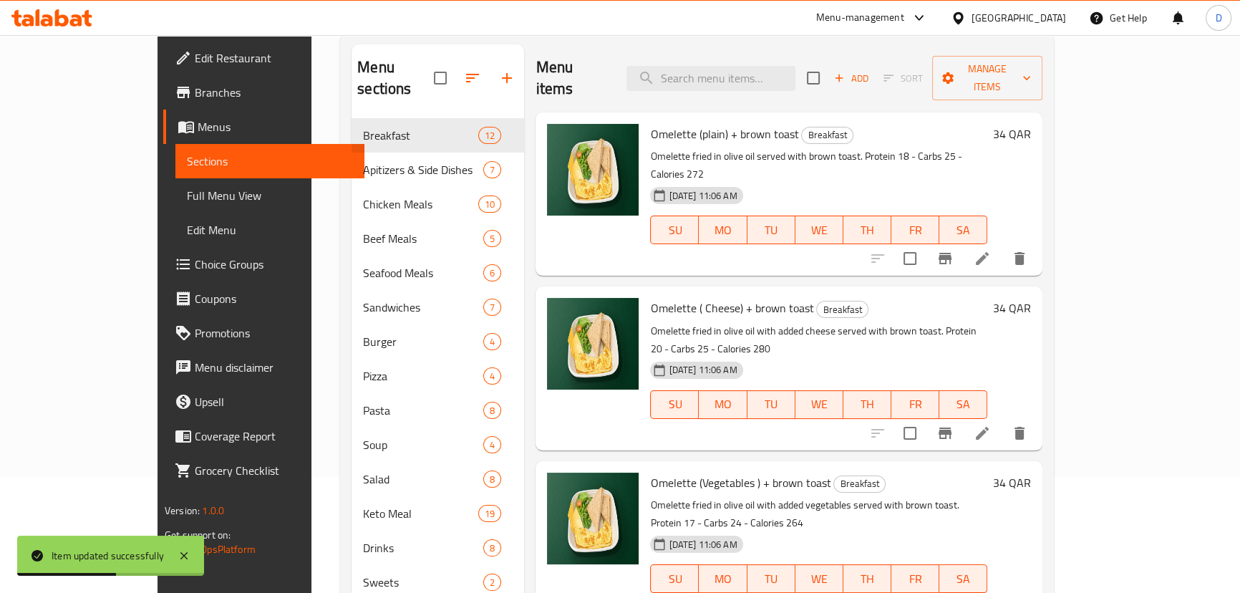
scroll to position [71, 0]
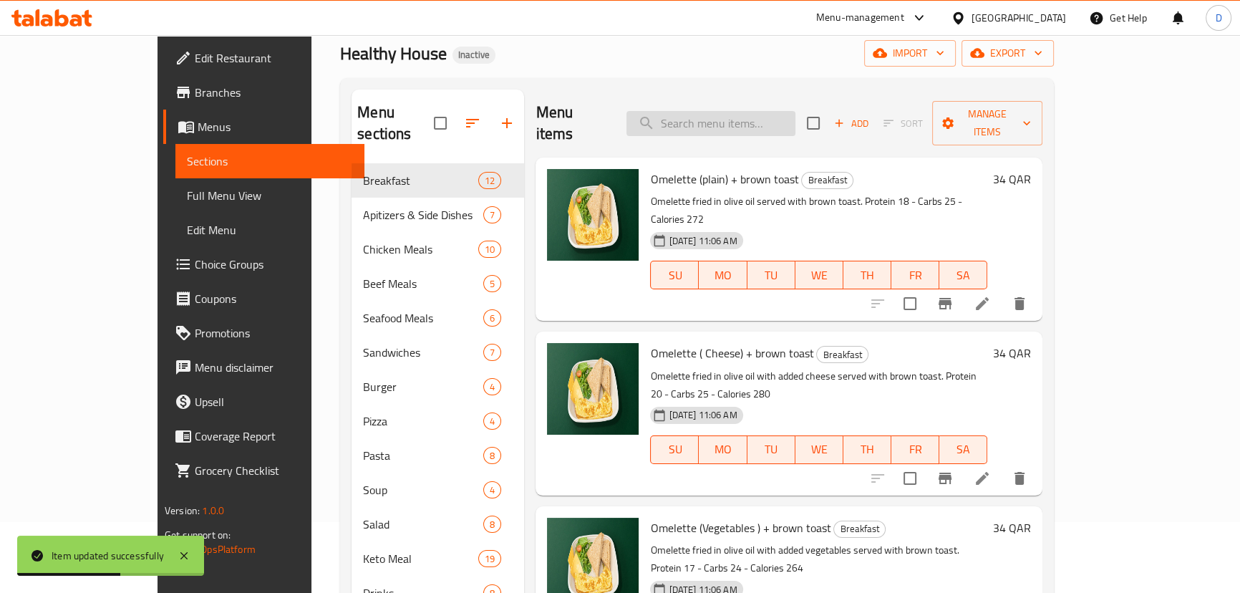
click at [789, 117] on input "search" at bounding box center [710, 123] width 169 height 25
paste input "Sweet & Sour"
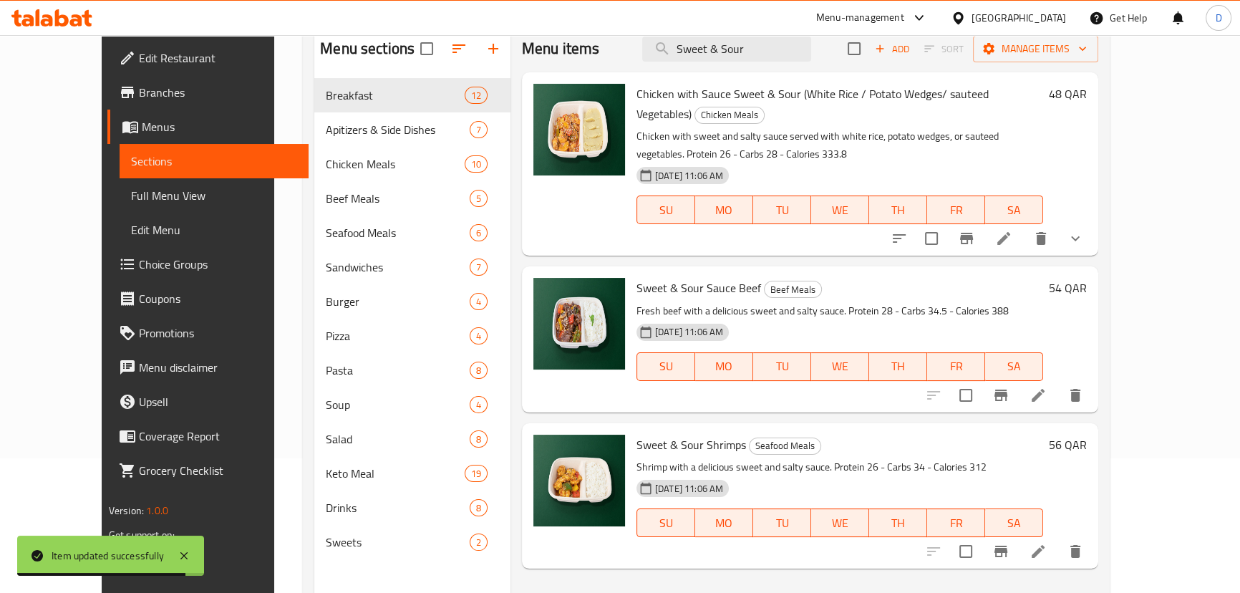
scroll to position [200, 0]
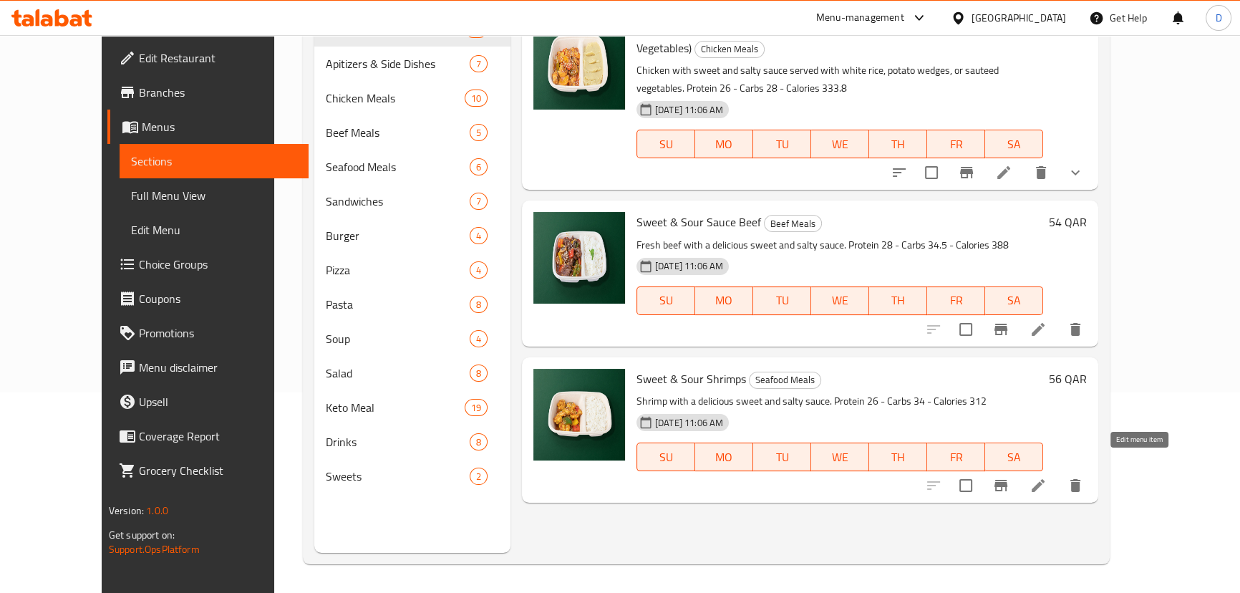
type input "Sweet & Sour"
click at [1047, 477] on icon at bounding box center [1037, 485] width 17 height 17
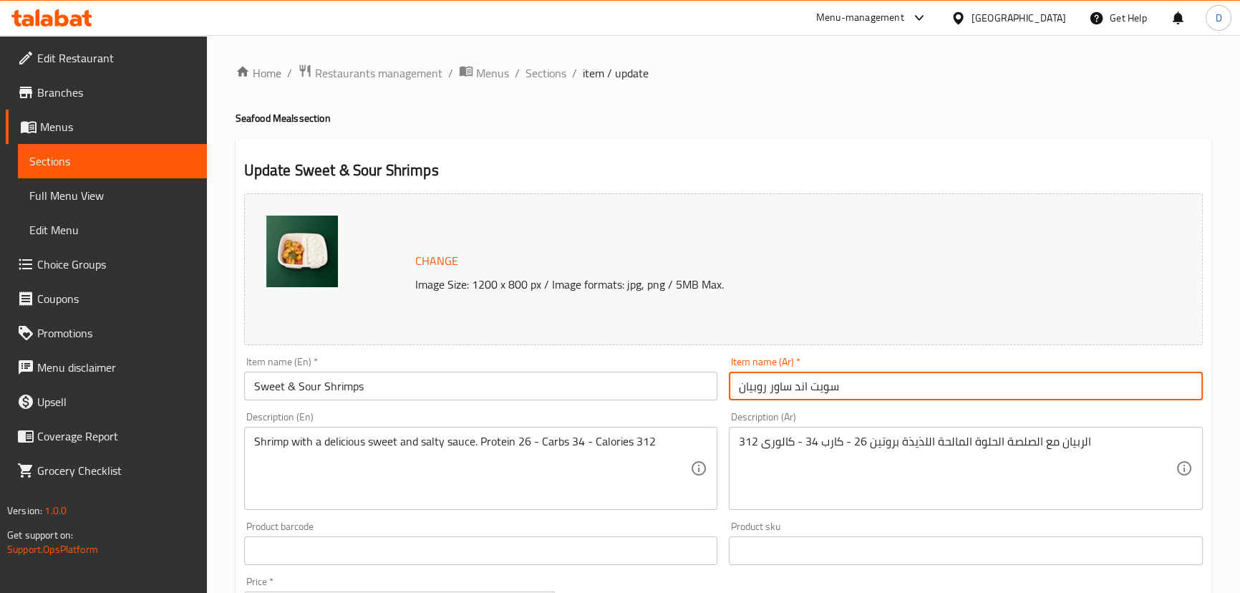
drag, startPoint x: 769, startPoint y: 386, endPoint x: 843, endPoint y: 389, distance: 73.8
click at [843, 389] on input "سويت اند ساور روبيان" at bounding box center [966, 386] width 474 height 29
click at [834, 388] on input "روبيان" at bounding box center [966, 386] width 474 height 29
paste input "حلو و حامض"
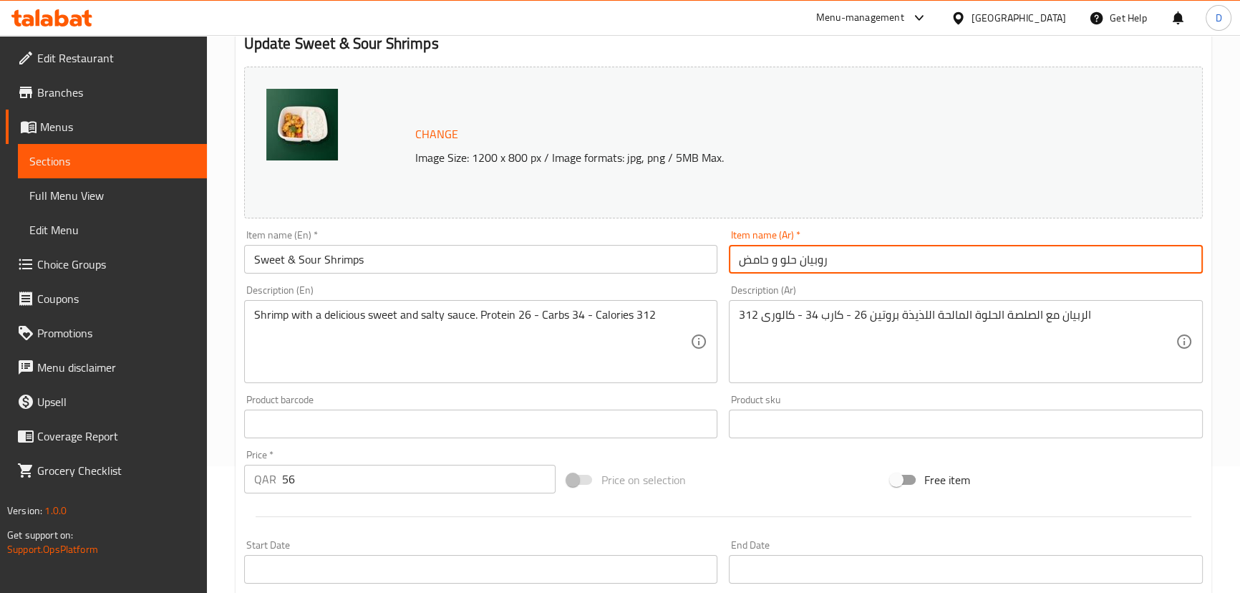
scroll to position [130, 0]
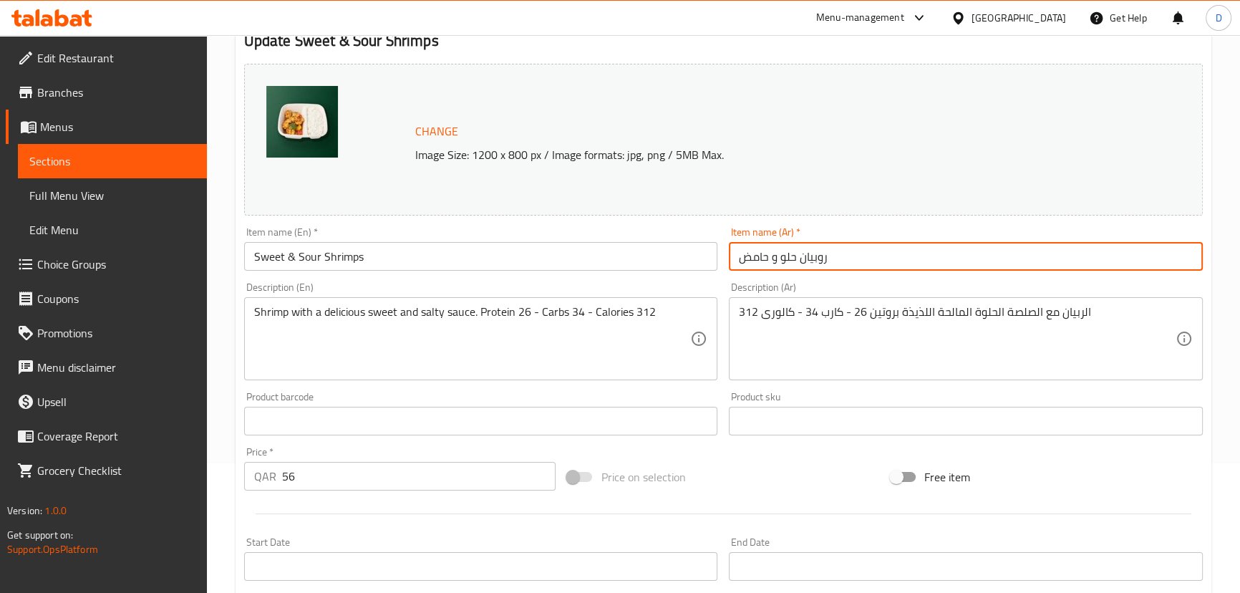
type input "روبيان حلو و حامض"
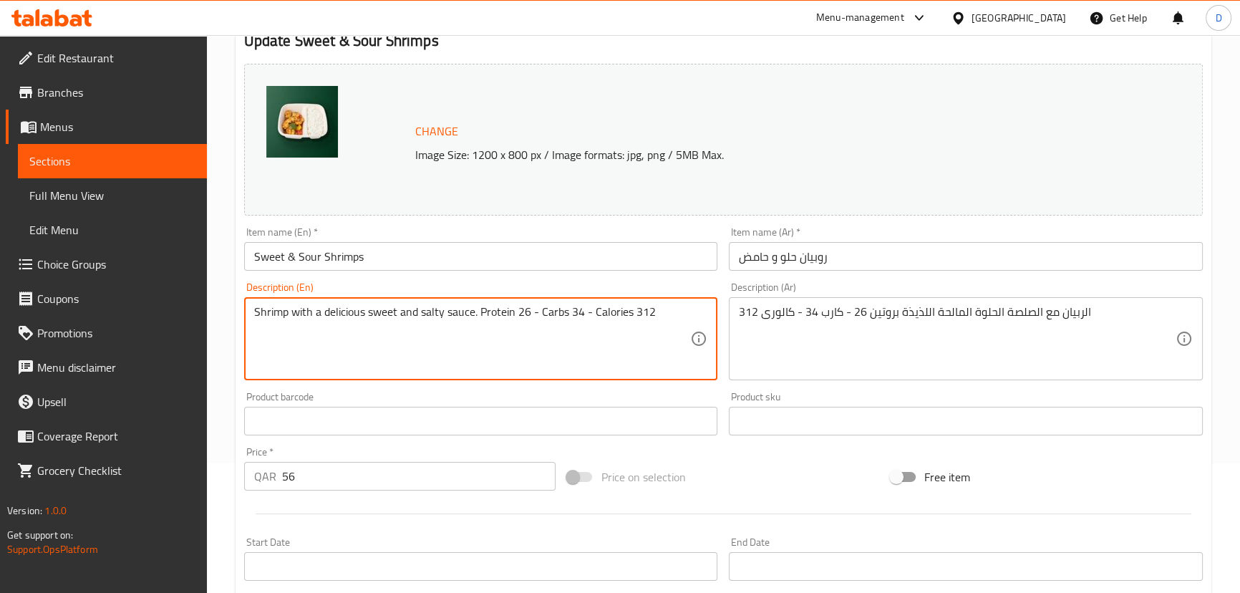
drag, startPoint x: 331, startPoint y: 311, endPoint x: 428, endPoint y: 311, distance: 96.7
click at [354, 307] on textarea "Shrimp with a delicious sweet and salty sauce. Protein 26 - Carbs 34 - Calories…" at bounding box center [472, 339] width 437 height 68
type textarea "Shrimp with a sweet and salty sauce. Protein 26 - Carbs 34 - Calories 312"
click at [359, 331] on textarea "Shrimp with a sweet and salty sauce. Protein 26 - Carbs 34 - Calories 312" at bounding box center [472, 339] width 437 height 68
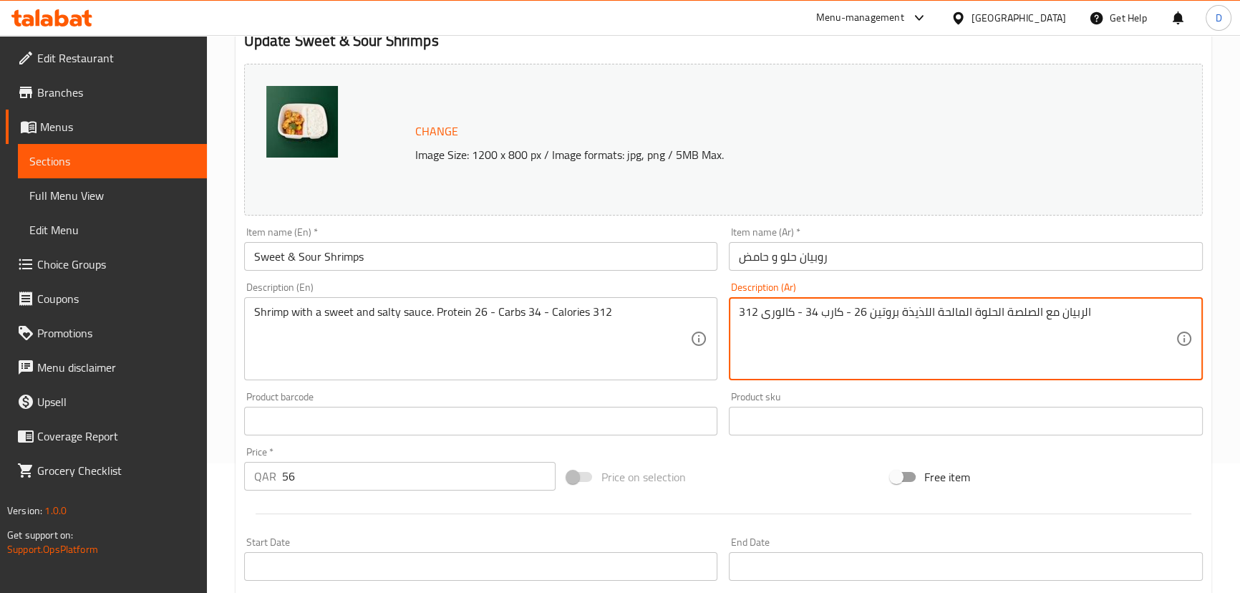
click at [916, 320] on textarea "الربيان مع الصلصة الحلوة المالحة اللذيذة بروتين 26 - كارب 34 - كالورى 312" at bounding box center [957, 339] width 437 height 68
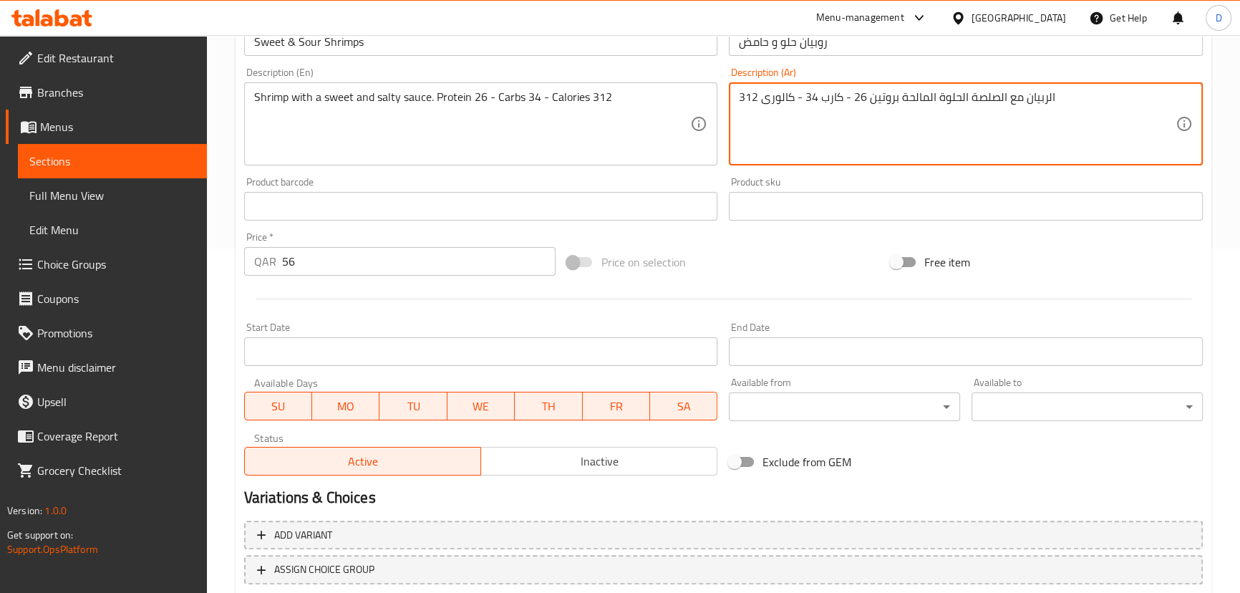
scroll to position [439, 0]
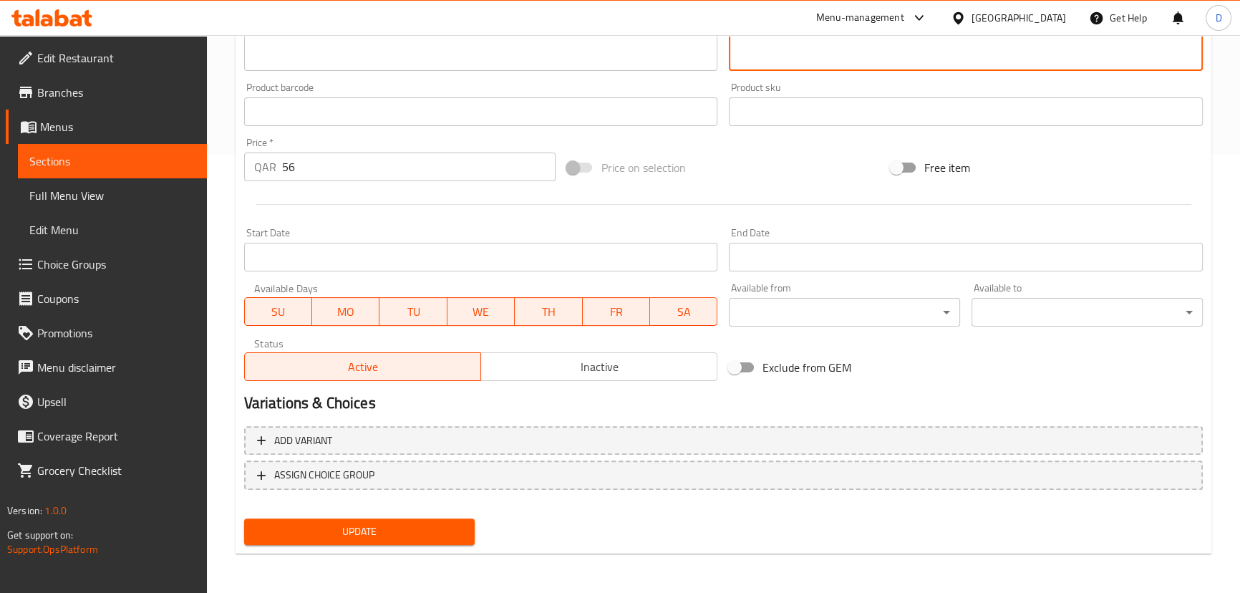
type textarea "الربيان مع الصلصة الحلوة المالحة بروتين 26 - كارب 34 - كالورى 312"
click at [408, 536] on span "Update" at bounding box center [360, 532] width 208 height 18
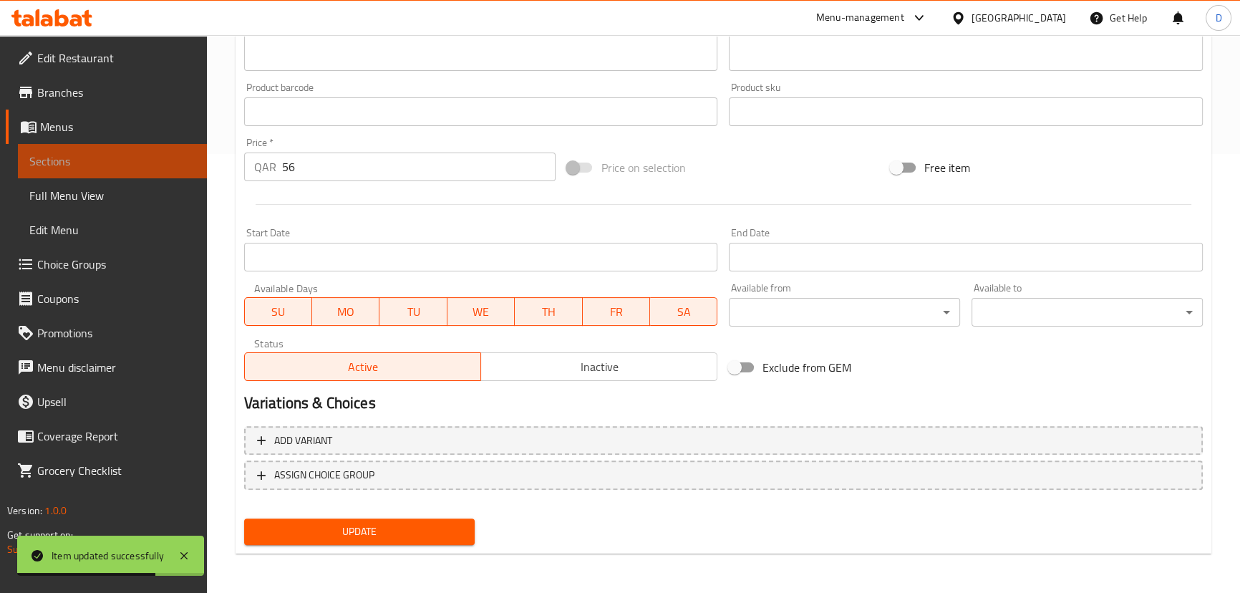
click at [176, 152] on span "Sections" at bounding box center [112, 160] width 166 height 17
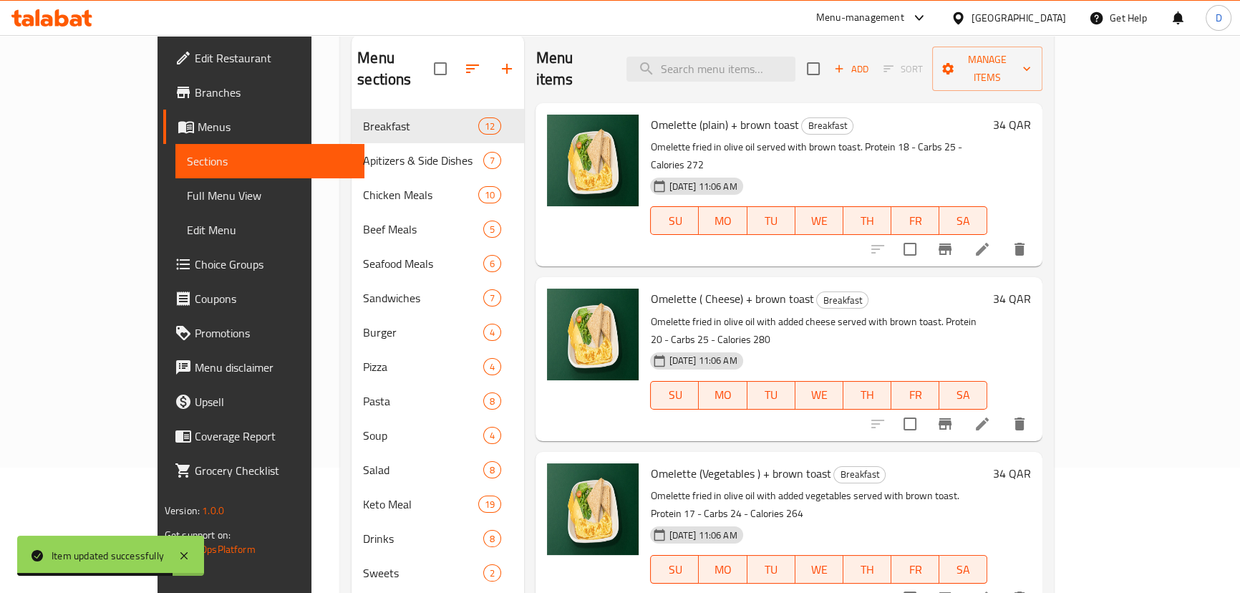
scroll to position [6, 0]
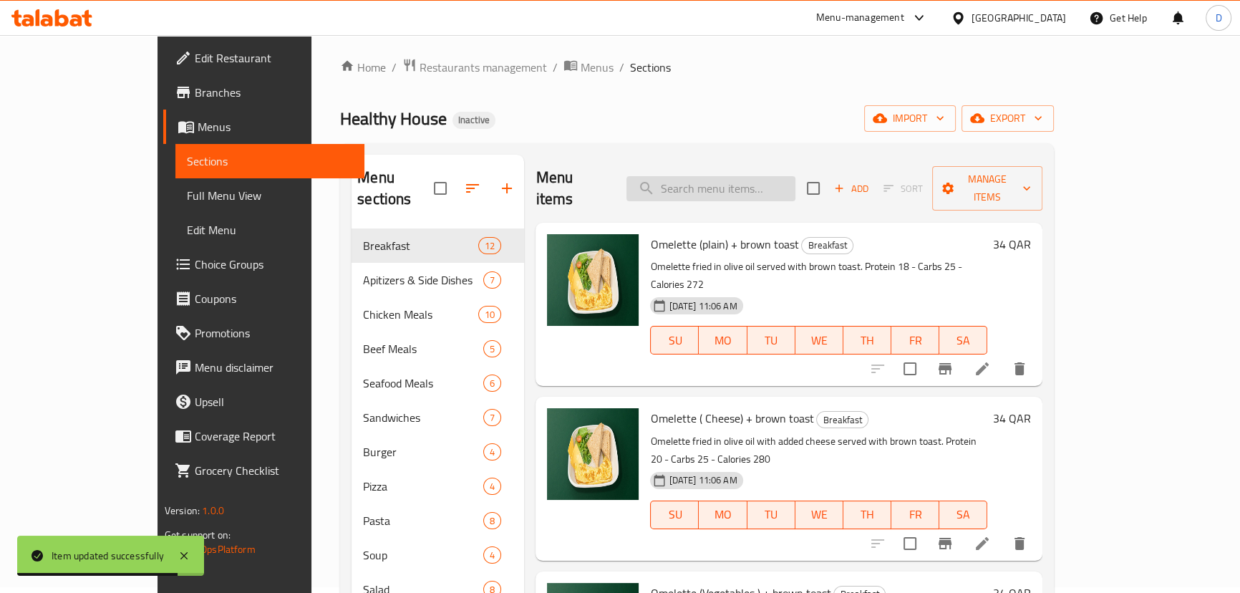
click at [739, 178] on input "search" at bounding box center [710, 188] width 169 height 25
paste input "Grilled Shrimps + Eggplanet Grilled"
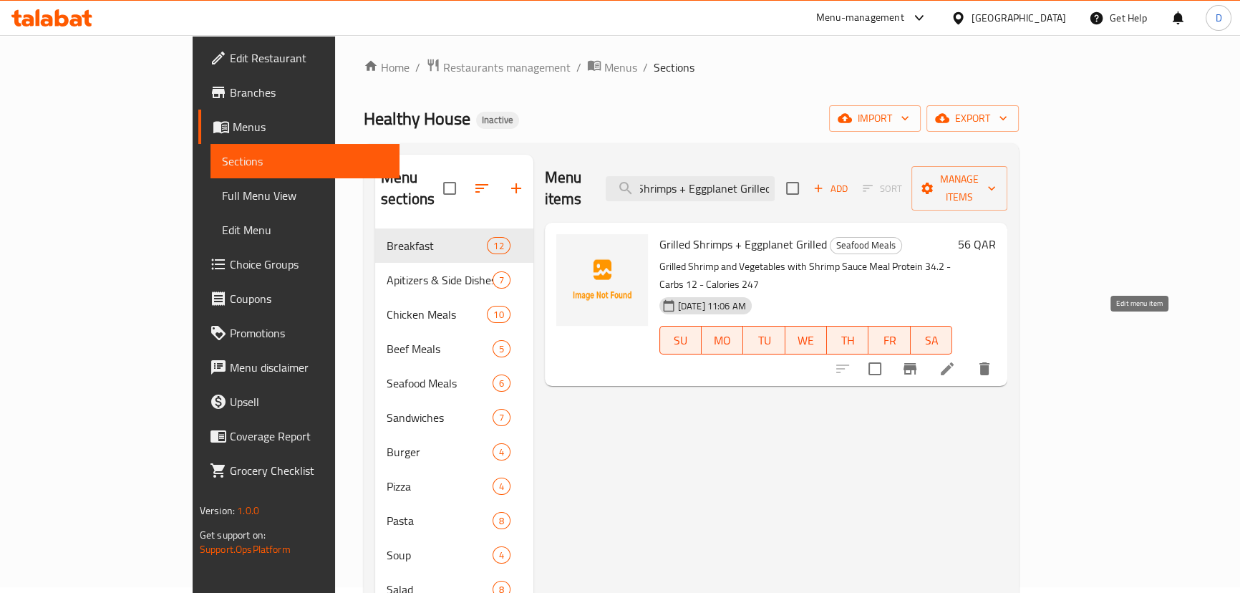
type input "Grilled Shrimps + Eggplanet Grilled"
click at [954, 362] on icon at bounding box center [947, 368] width 13 height 13
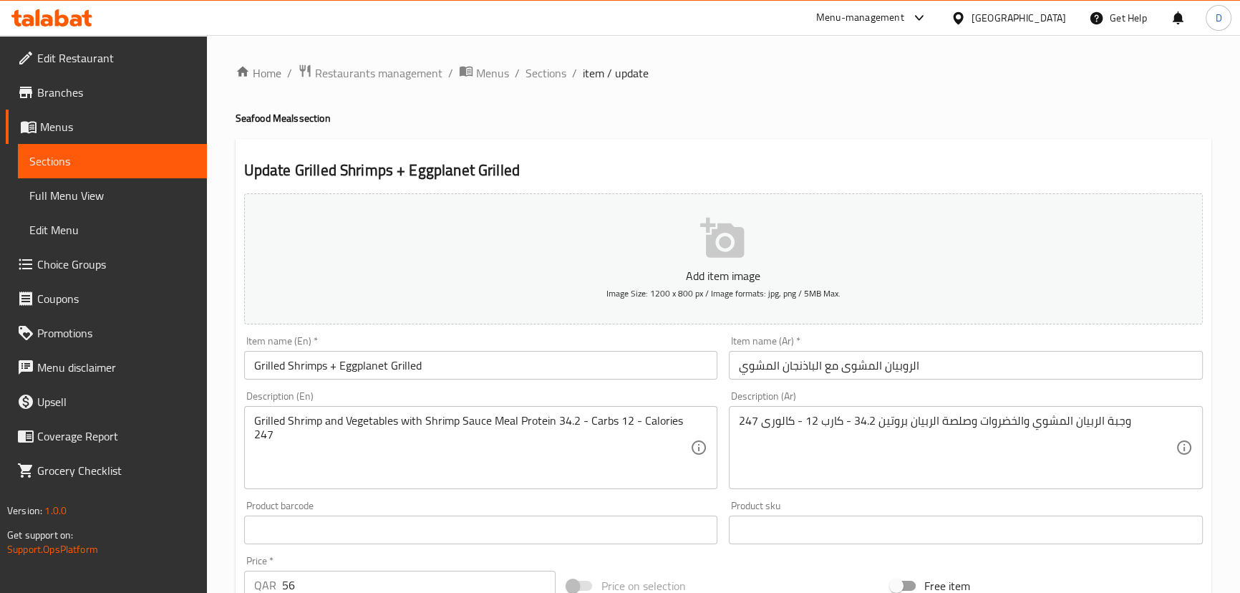
click at [399, 367] on input "Grilled Shrimps + Eggplanet Grilled" at bounding box center [481, 365] width 474 height 29
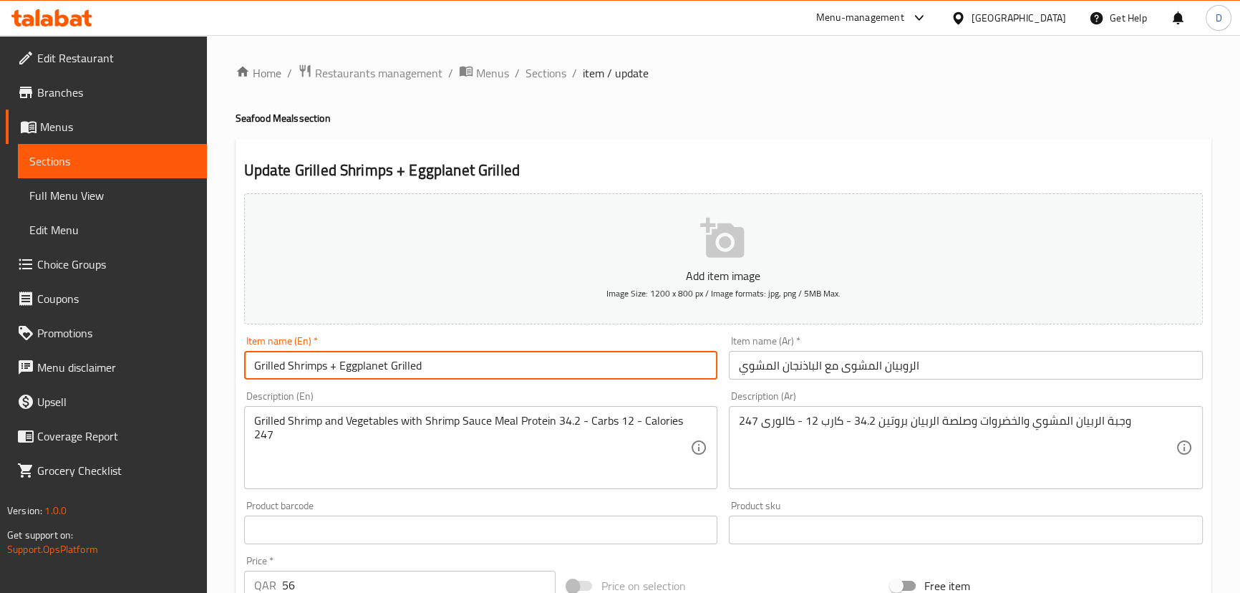
click at [399, 367] on input "Grilled Shrimps + Eggplanet Grilled" at bounding box center [481, 365] width 474 height 29
click at [521, 358] on input "Grilled Shrimps + Eggplanet Grilled" at bounding box center [481, 365] width 474 height 29
paste input "Slice"
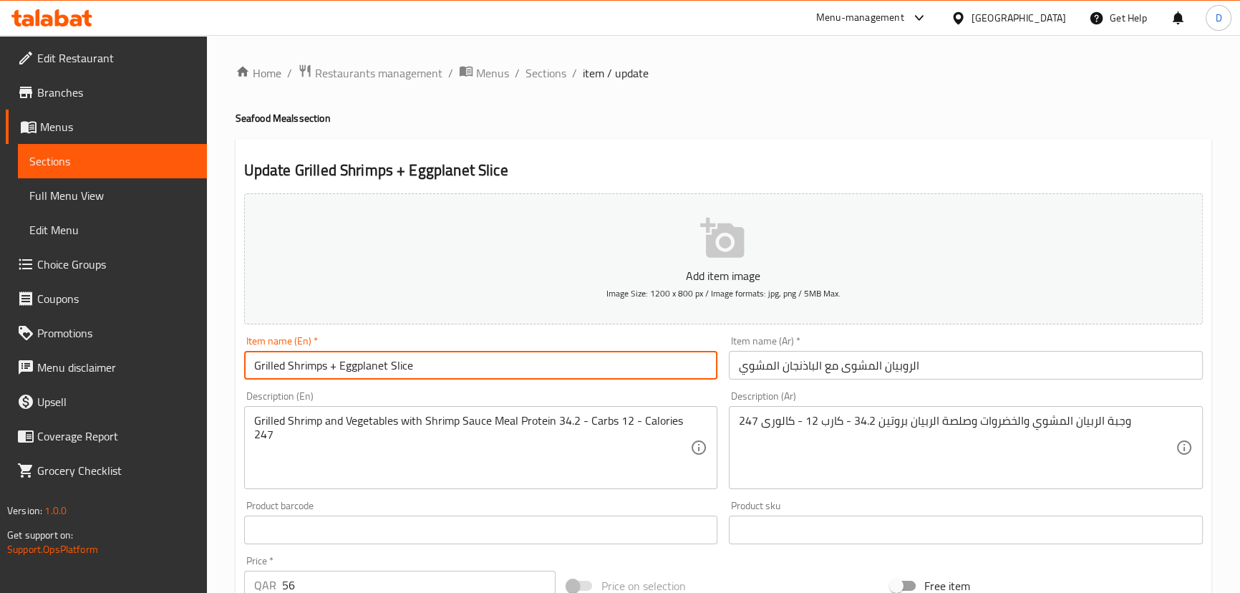
type input "Grilled Shrimps + Eggplanet Slice"
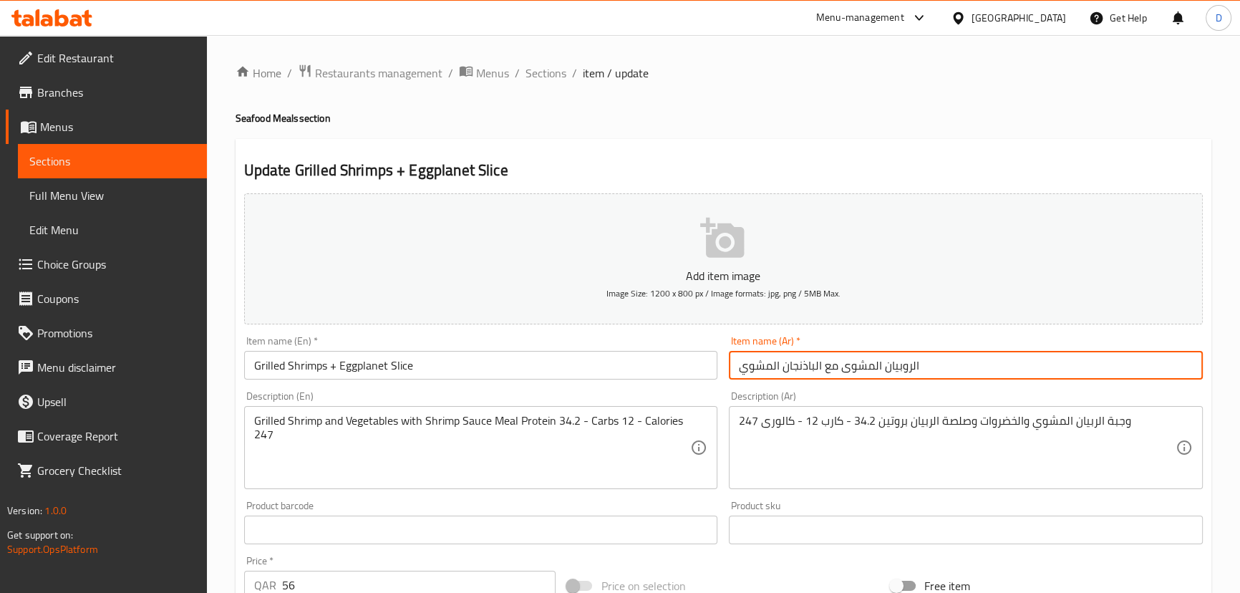
drag, startPoint x: 780, startPoint y: 367, endPoint x: 718, endPoint y: 350, distance: 64.4
click at [718, 350] on div "Add item image Image Size: 1200 x 800 px / Image formats: jpg, png / 5MB Max. I…" at bounding box center [723, 496] width 970 height 617
click at [775, 364] on input "الروبيان المشوى مع شرائح الباذنجان" at bounding box center [966, 365] width 474 height 29
click at [773, 369] on input "الروبيان المشوى مع شرائح الباذنجان" at bounding box center [966, 365] width 474 height 29
type input "الروبيان المشوى مع شرائح باذنجان"
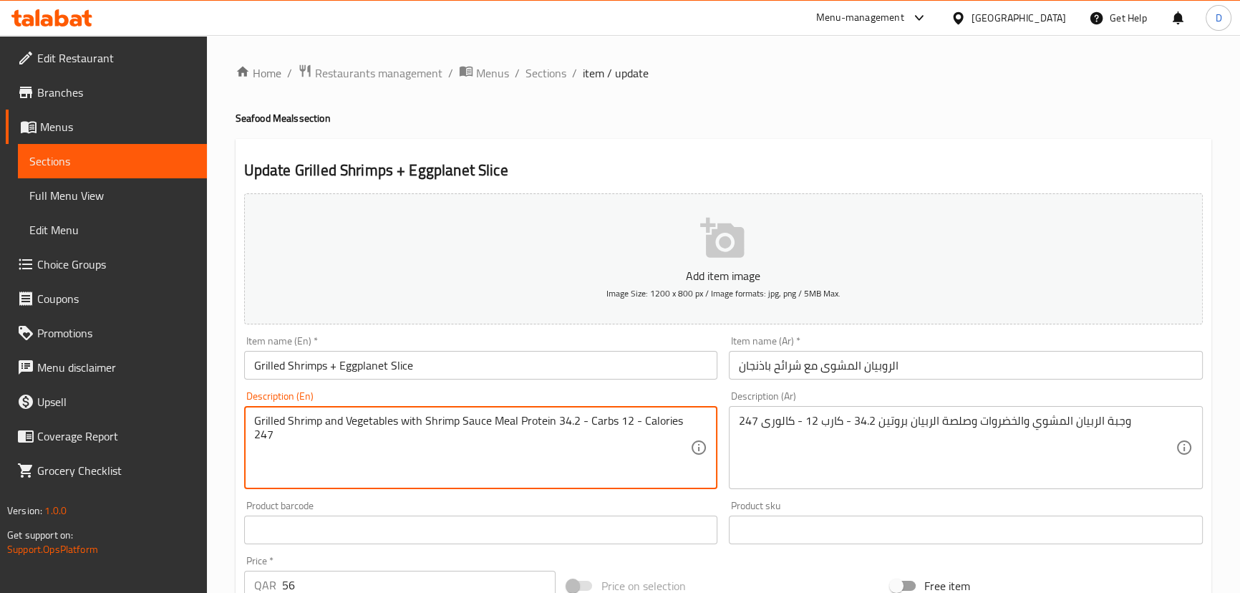
drag, startPoint x: 292, startPoint y: 422, endPoint x: 397, endPoint y: 422, distance: 105.2
click at [397, 422] on textarea "Grilled Shrimp and Vegetables with Shrimp Sauce Meal Protein 34.2 - Carbs 12 - …" at bounding box center [472, 448] width 437 height 68
drag, startPoint x: 397, startPoint y: 422, endPoint x: 488, endPoint y: 424, distance: 90.2
click at [488, 424] on textarea "Grilled Shrimp and Vegetables with Shrimp Sauce Meal Protein 34.2 - Carbs 12 - …" at bounding box center [472, 448] width 437 height 68
click at [442, 465] on textarea "Grilled Shrimp and Vegetables with Shrimp Sauce Meal Protein 34.2 - Carbs 12 - …" at bounding box center [472, 448] width 437 height 68
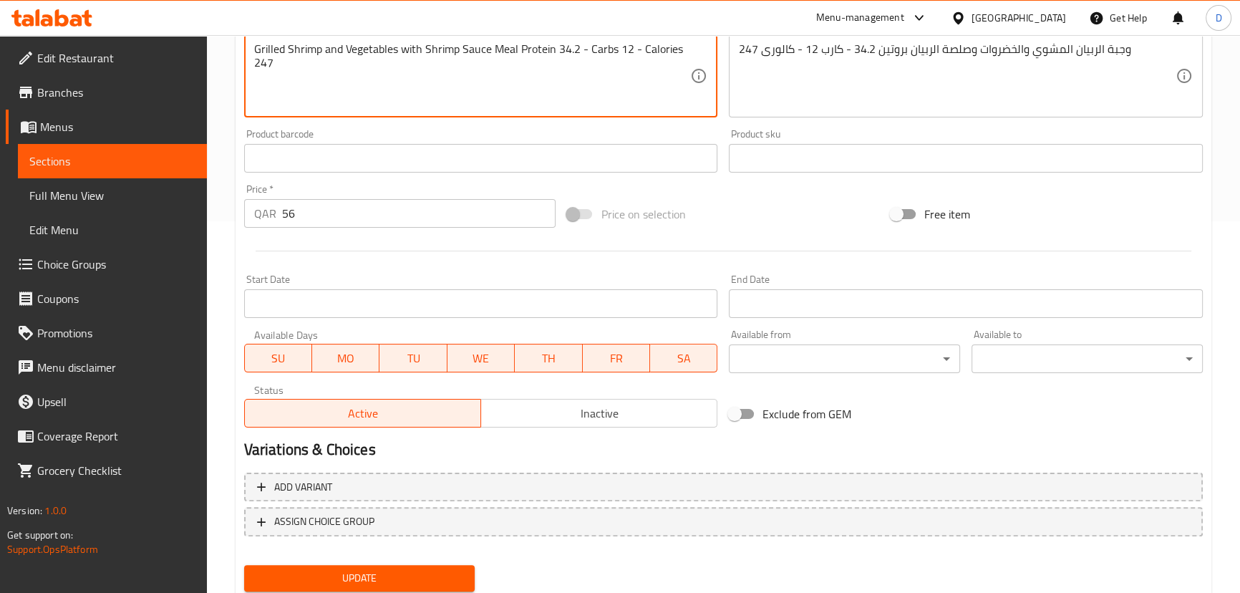
scroll to position [417, 0]
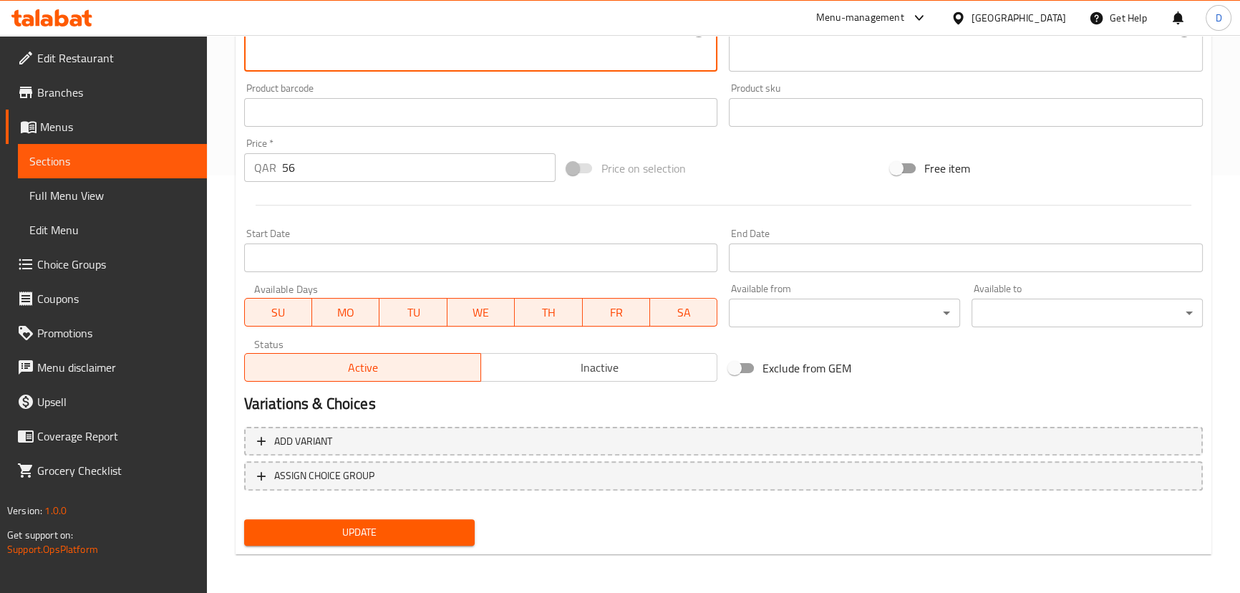
click at [450, 526] on span "Update" at bounding box center [360, 532] width 208 height 18
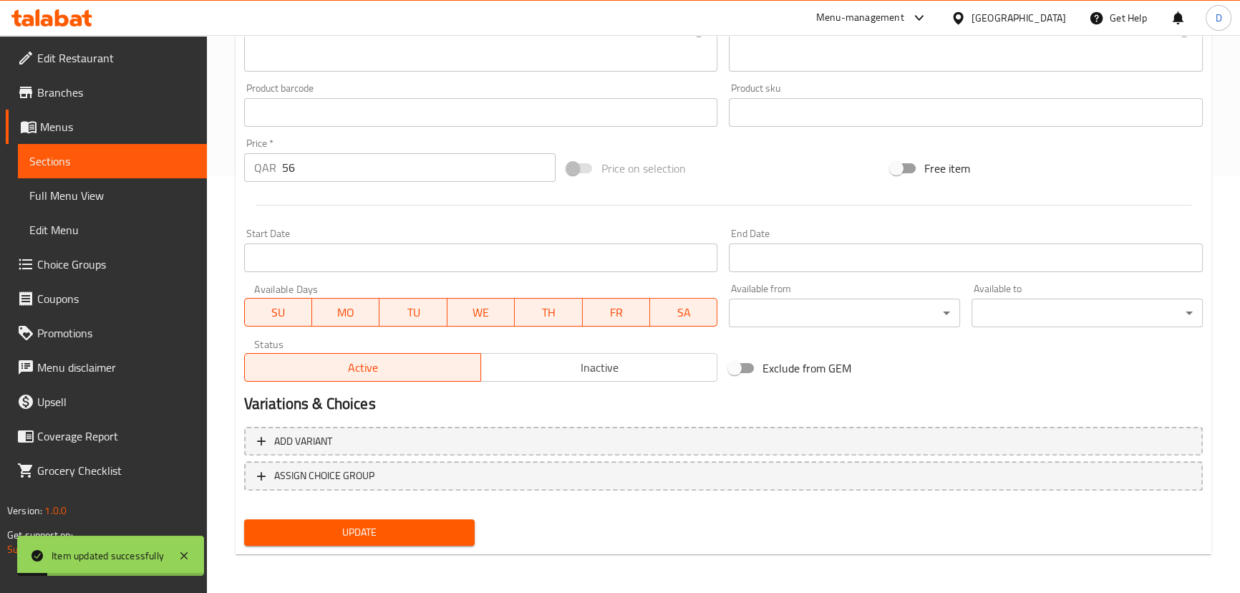
click at [127, 157] on span "Sections" at bounding box center [112, 160] width 166 height 17
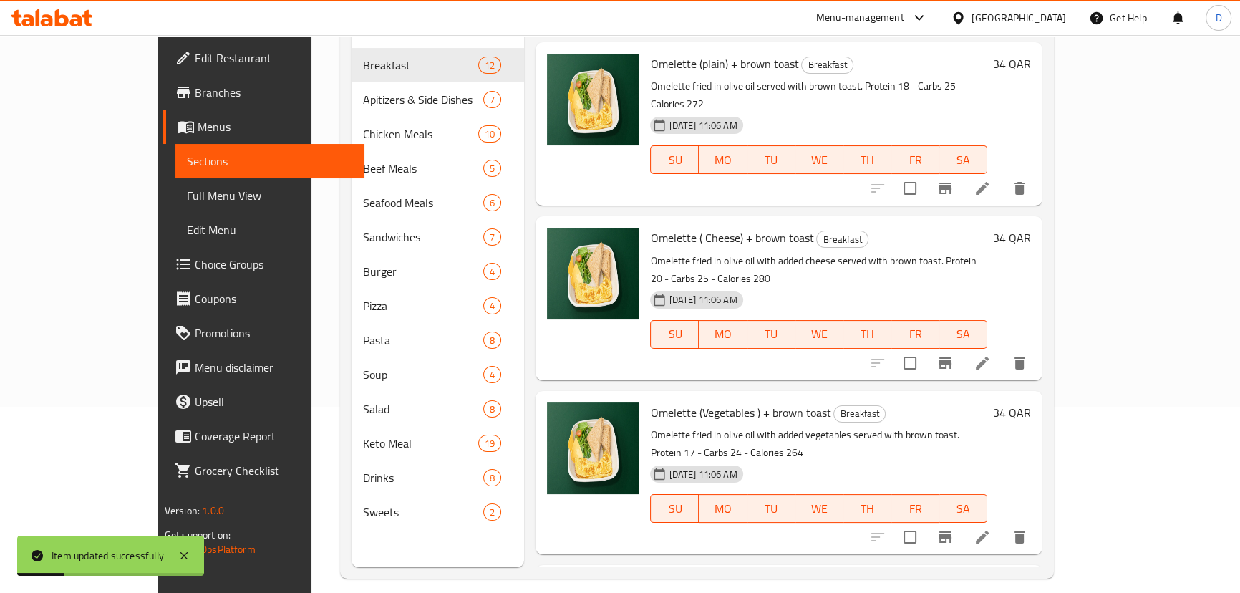
scroll to position [6, 0]
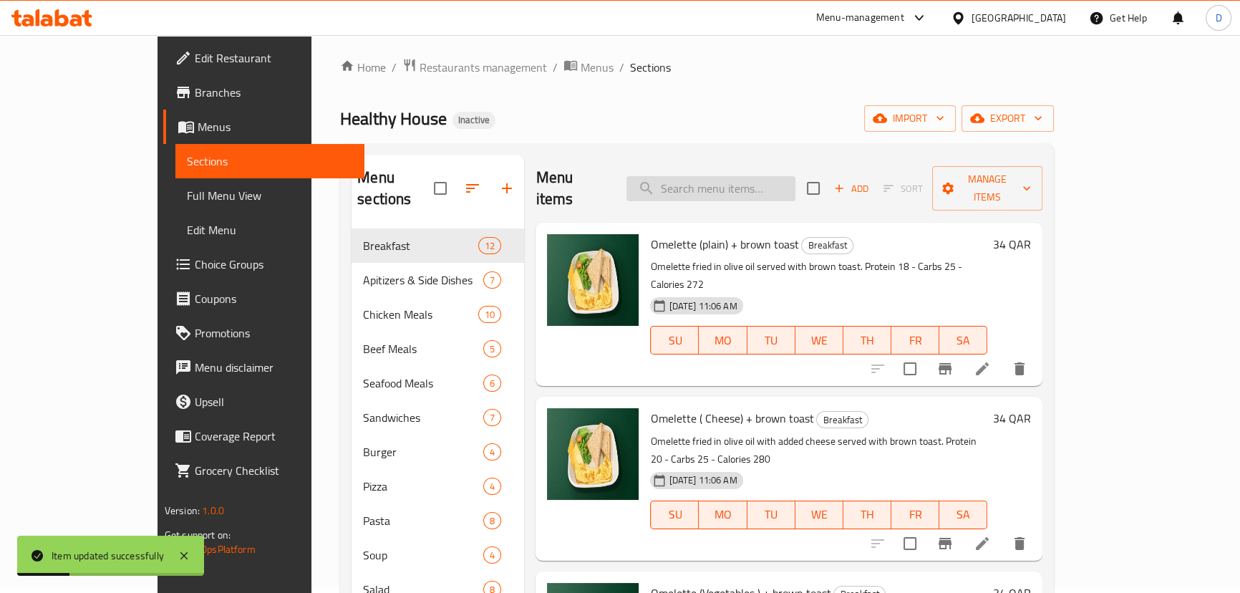
click at [795, 176] on input "search" at bounding box center [710, 188] width 169 height 25
paste input "Grilled Salmon + Eggplanet Slice"
click at [795, 178] on input "Grilled Salmon + Eggplanet Slice" at bounding box center [710, 188] width 169 height 25
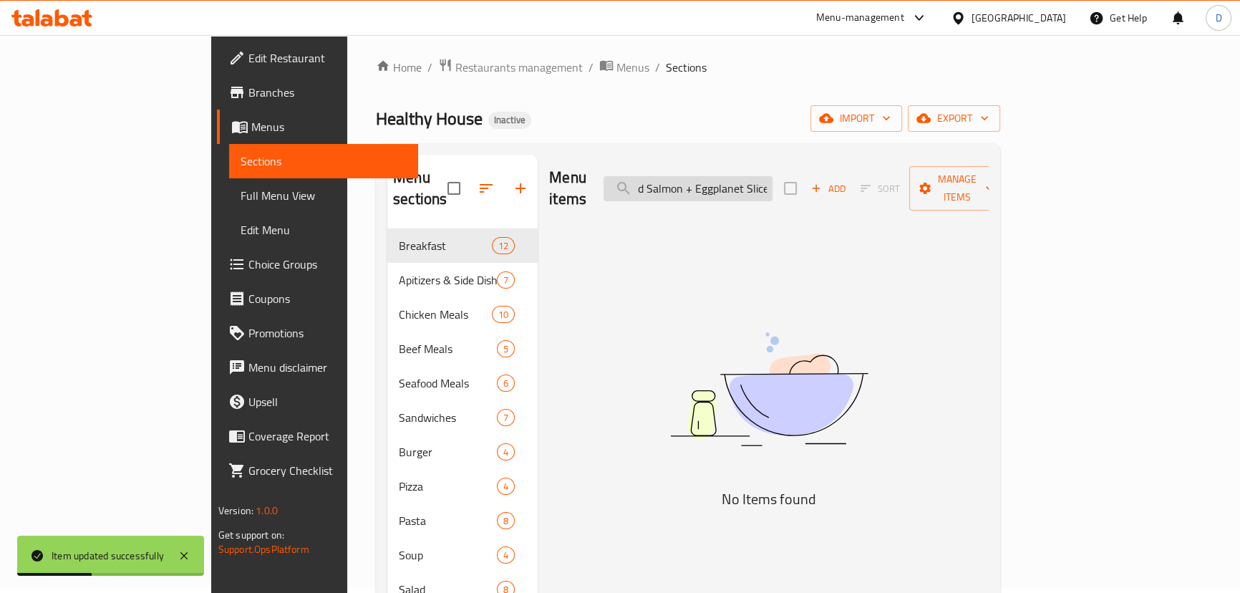
click at [772, 178] on input "Grilled Salmon + Eggplanet Slice" at bounding box center [688, 188] width 169 height 25
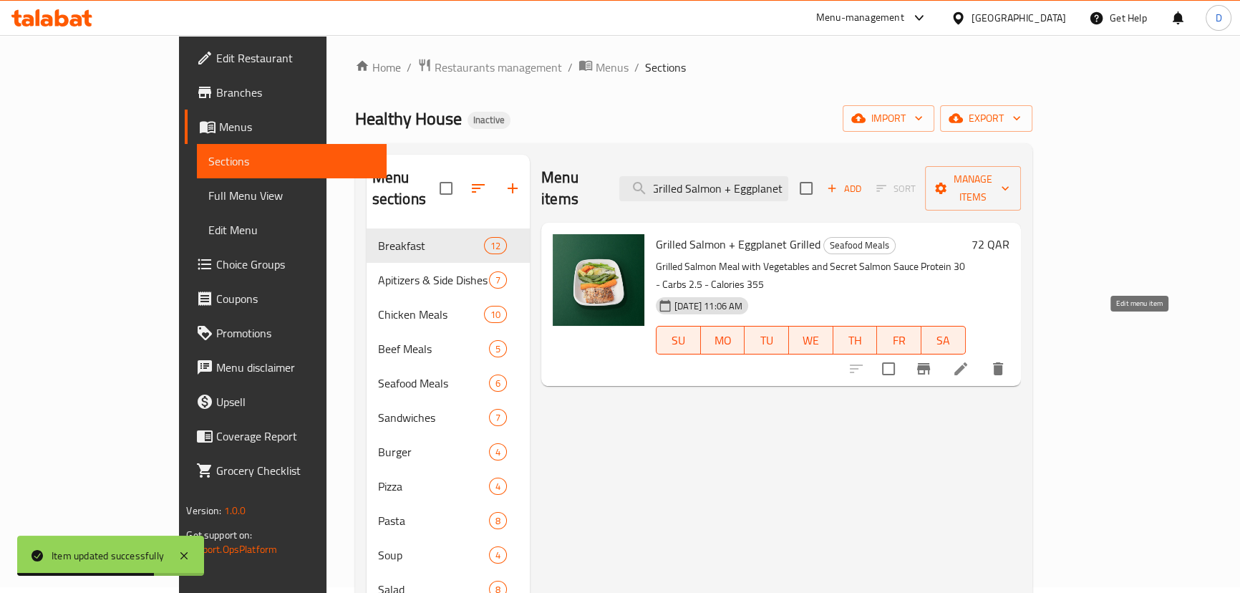
type input "Grilled Salmon + Eggplanet"
click at [967, 362] on icon at bounding box center [960, 368] width 13 height 13
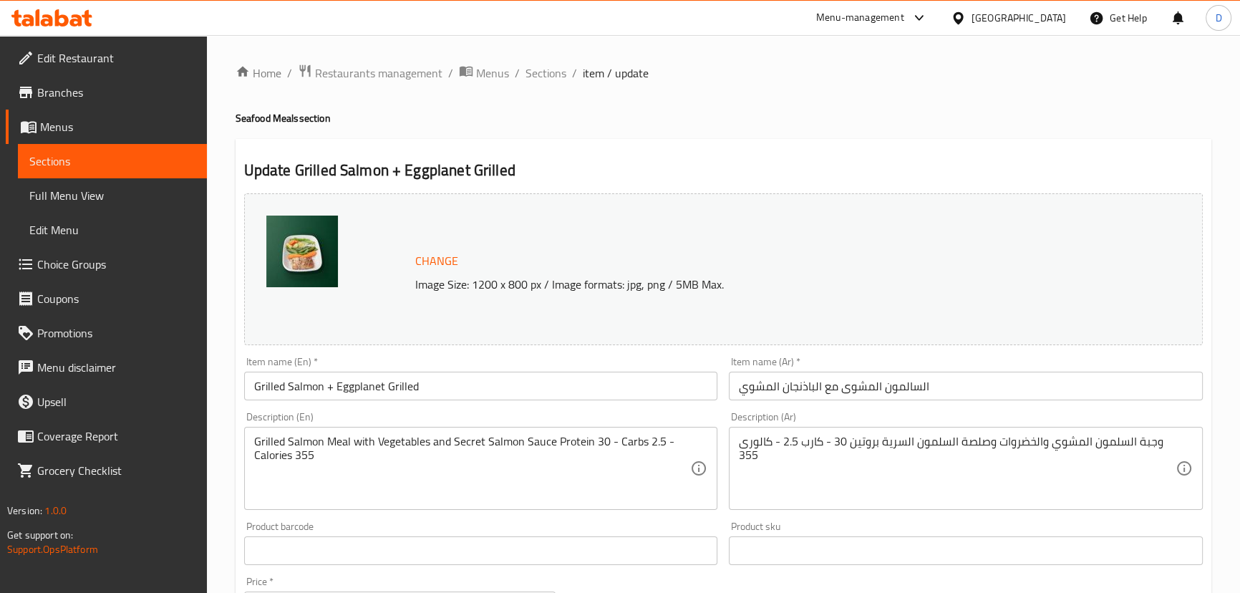
click at [435, 392] on input "Grilled Salmon + Eggplanet Grilled" at bounding box center [481, 386] width 474 height 29
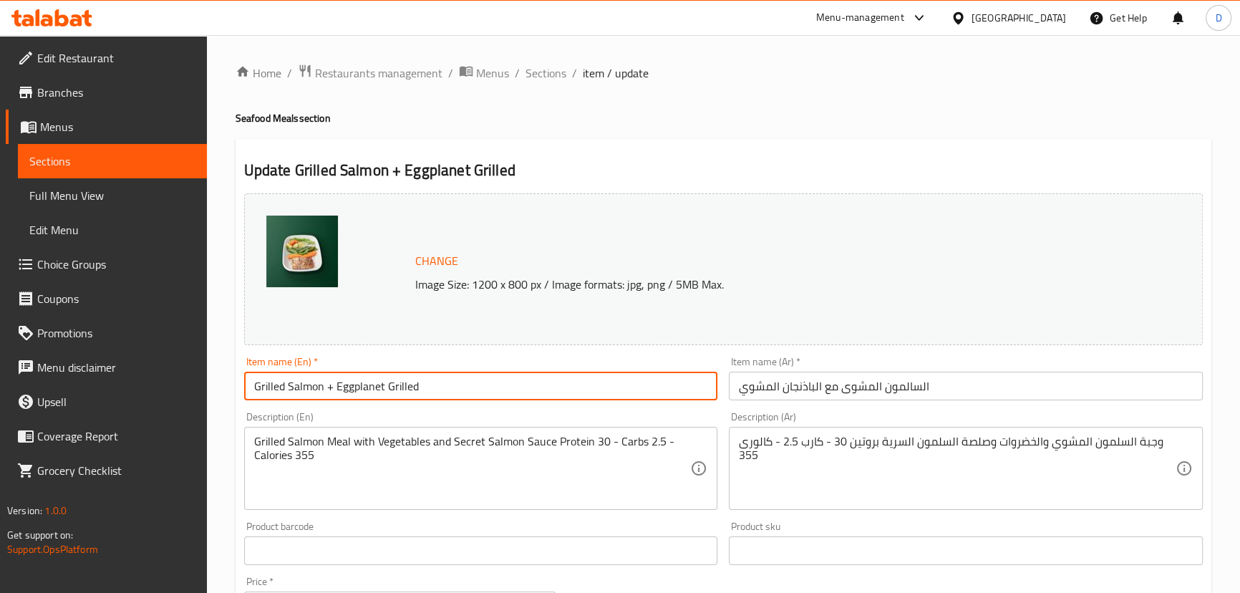
paste input "Grilled Salmon + Eggplanet Slice"
drag, startPoint x: 417, startPoint y: 385, endPoint x: 231, endPoint y: 372, distance: 187.3
click at [231, 372] on div "Home / Restaurants management / Menus / Sections / item / update Seafood Meals …" at bounding box center [723, 533] width 1033 height 997
type input "Grilled Salmon + Eggplanet Slice"
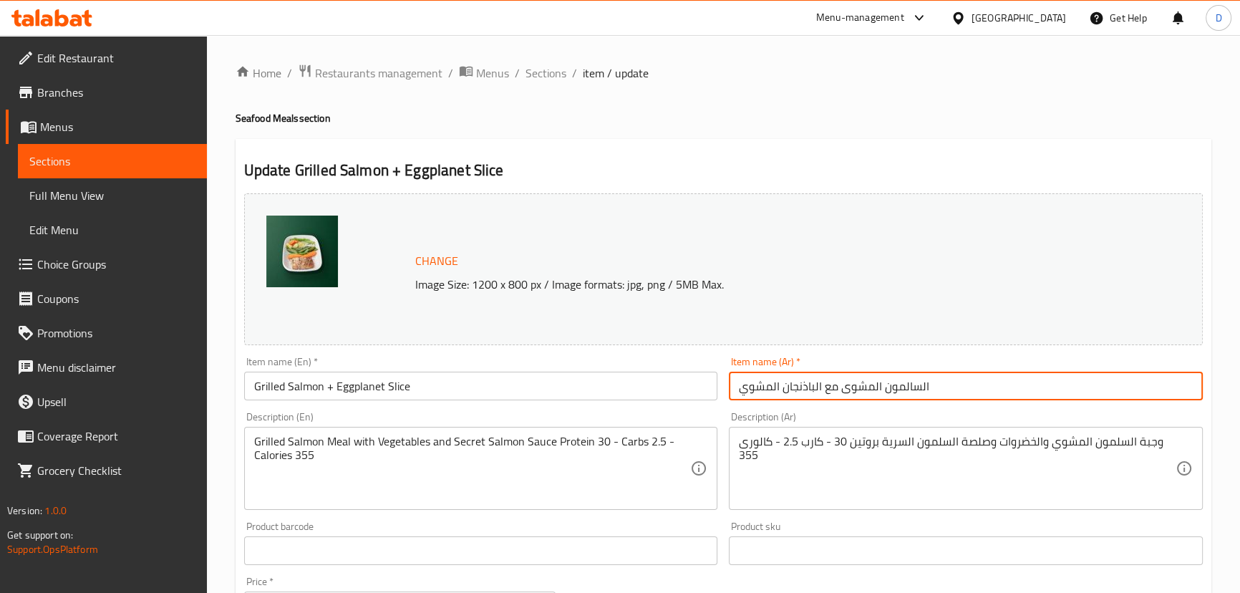
click at [814, 389] on input "السالمون المشوى مع الباذنجان المشوي" at bounding box center [966, 386] width 474 height 29
drag, startPoint x: 783, startPoint y: 384, endPoint x: 728, endPoint y: 369, distance: 57.1
click at [728, 369] on div "Item name (Ar)   * السالمون المشوى مع شرائح باذنجان المشوي Item name (Ar) *" at bounding box center [965, 378] width 485 height 55
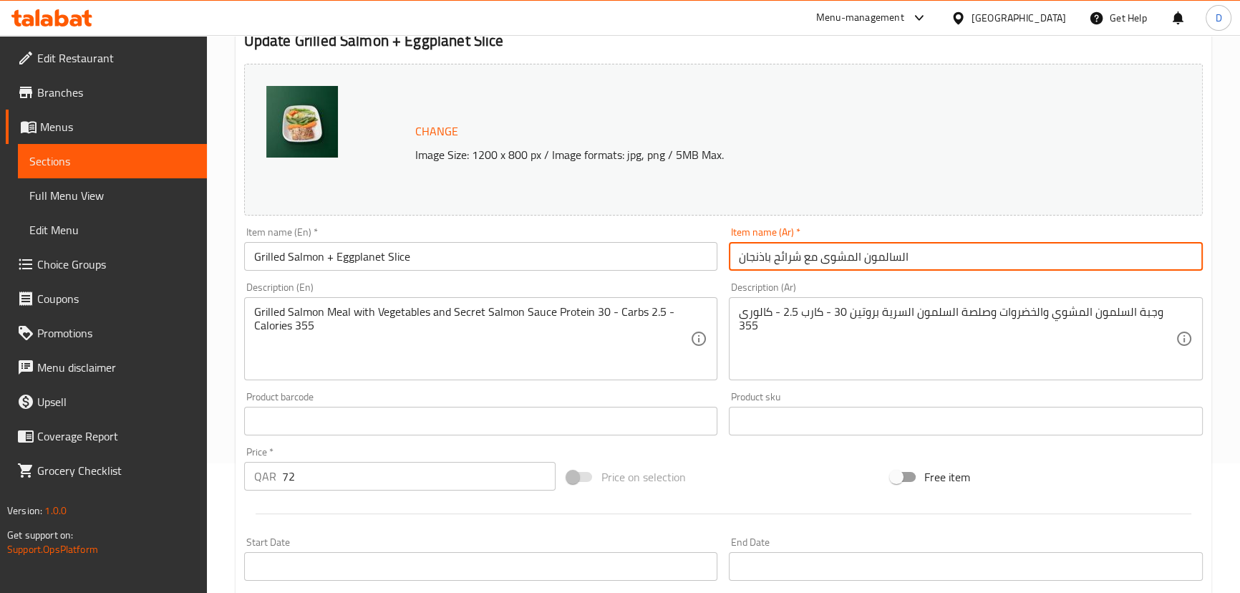
type input "السالمون المشوى مع شرائح باذنجان"
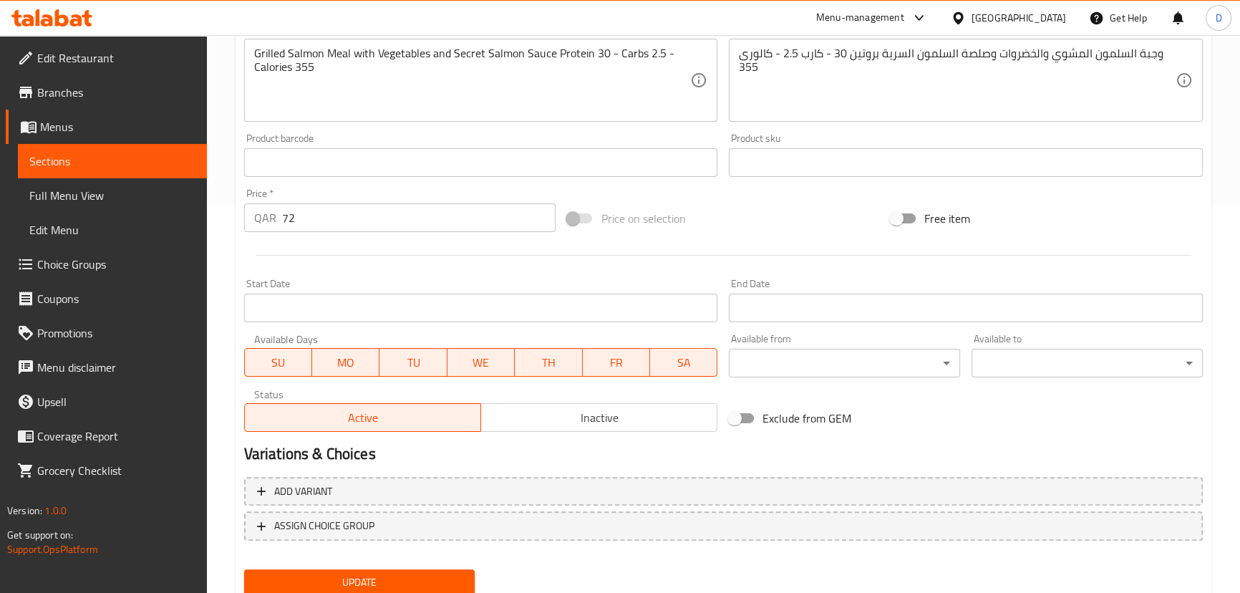
scroll to position [390, 0]
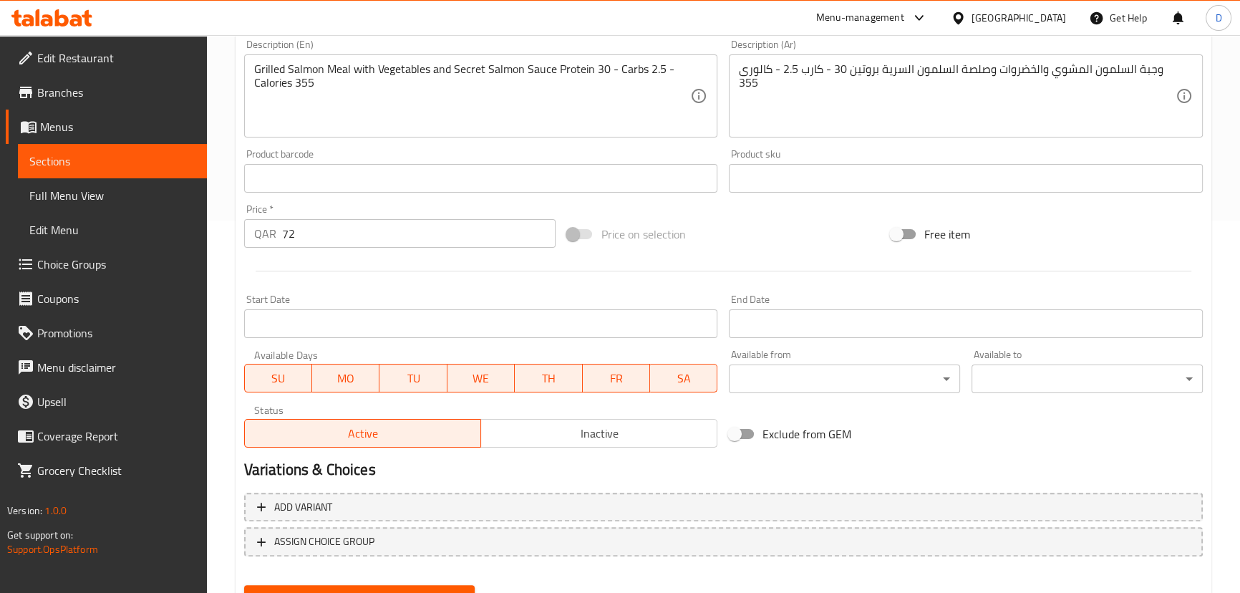
click at [397, 580] on div "Update" at bounding box center [359, 598] width 243 height 38
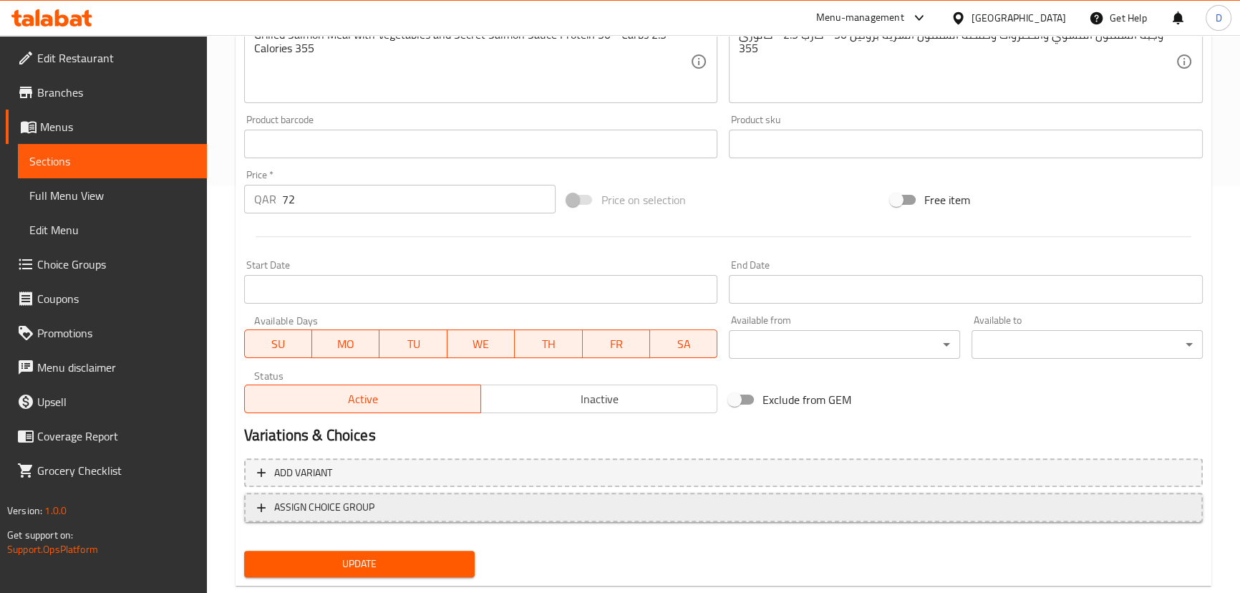
scroll to position [439, 0]
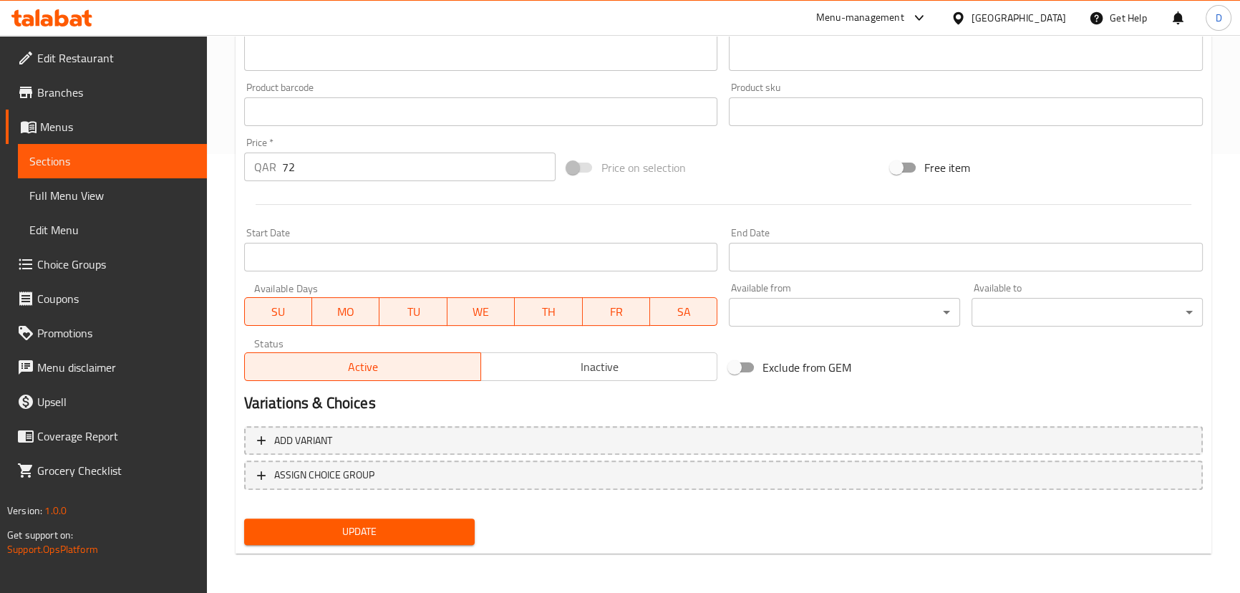
click at [405, 531] on span "Update" at bounding box center [360, 532] width 208 height 18
drag, startPoint x: 431, startPoint y: 528, endPoint x: 408, endPoint y: 465, distance: 67.0
click at [431, 528] on span "Update" at bounding box center [360, 532] width 208 height 18
click at [194, 164] on span "Sections" at bounding box center [112, 160] width 166 height 17
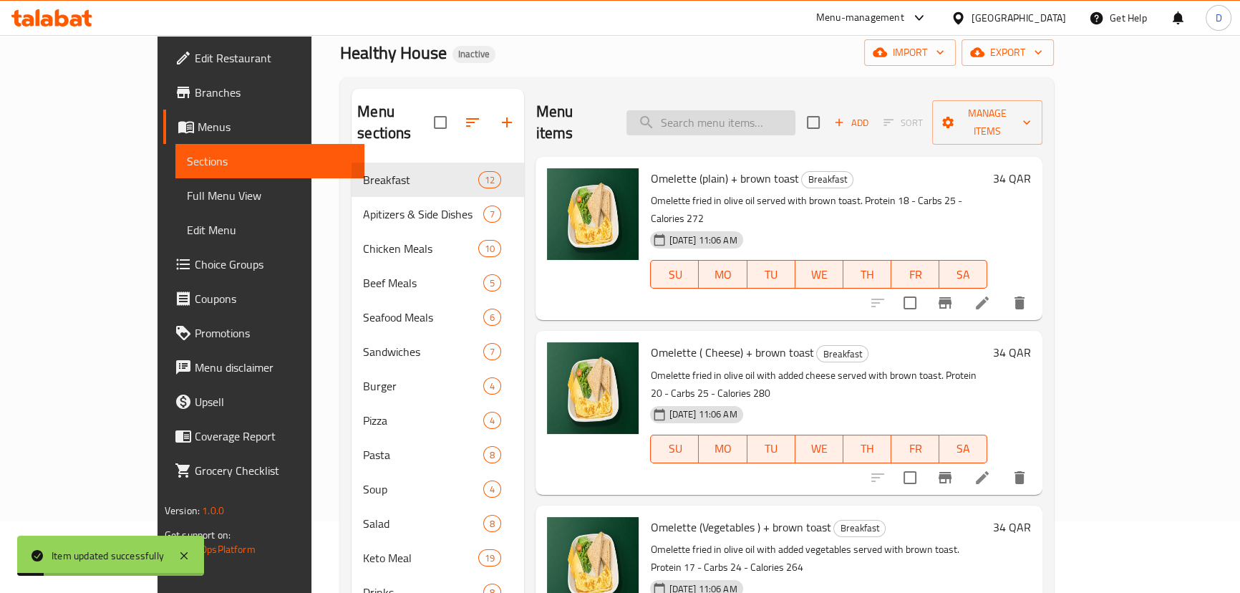
scroll to position [71, 0]
click at [734, 115] on input "search" at bounding box center [710, 123] width 169 height 25
paste input "Delicious"
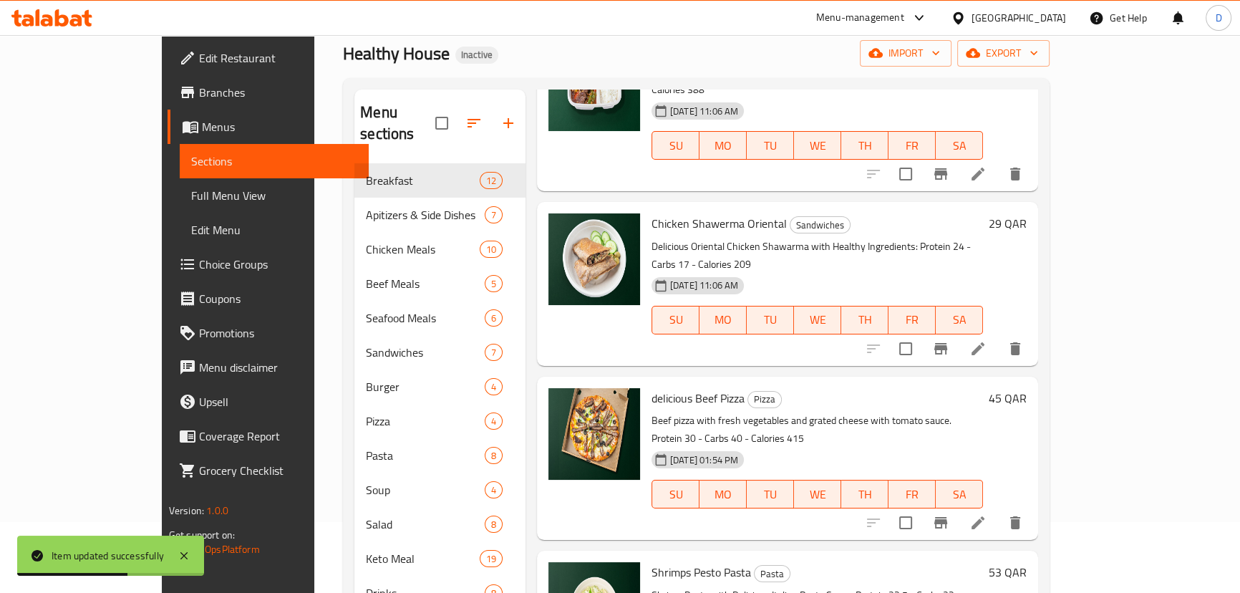
scroll to position [64, 0]
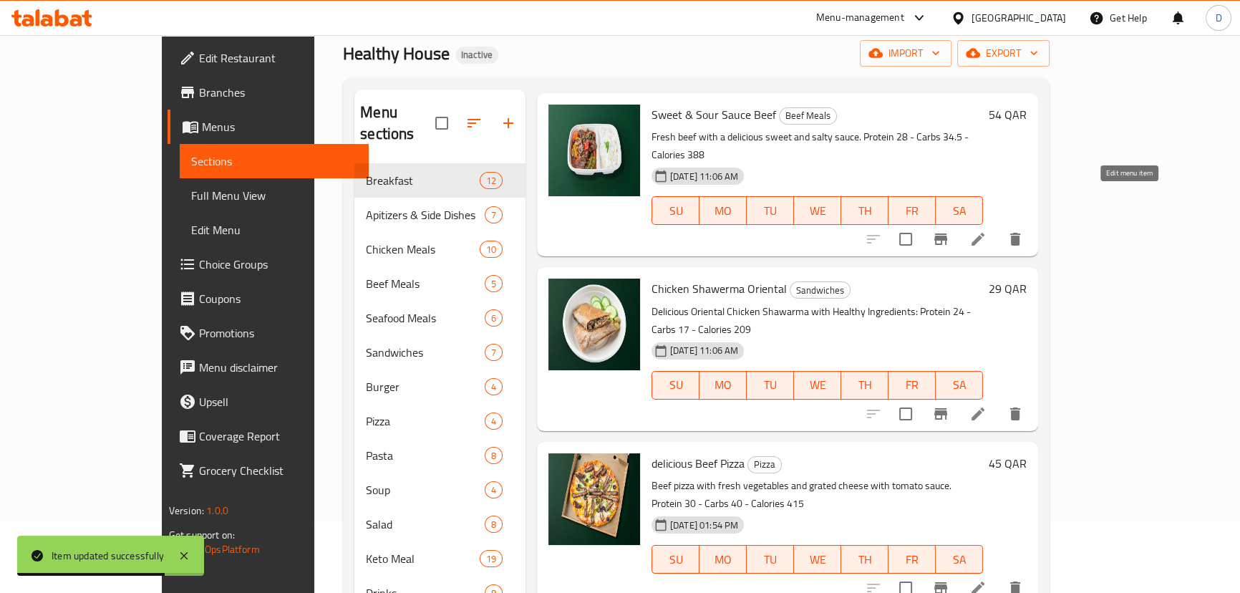
type input "Delicious"
click at [987, 231] on icon at bounding box center [977, 239] width 17 height 17
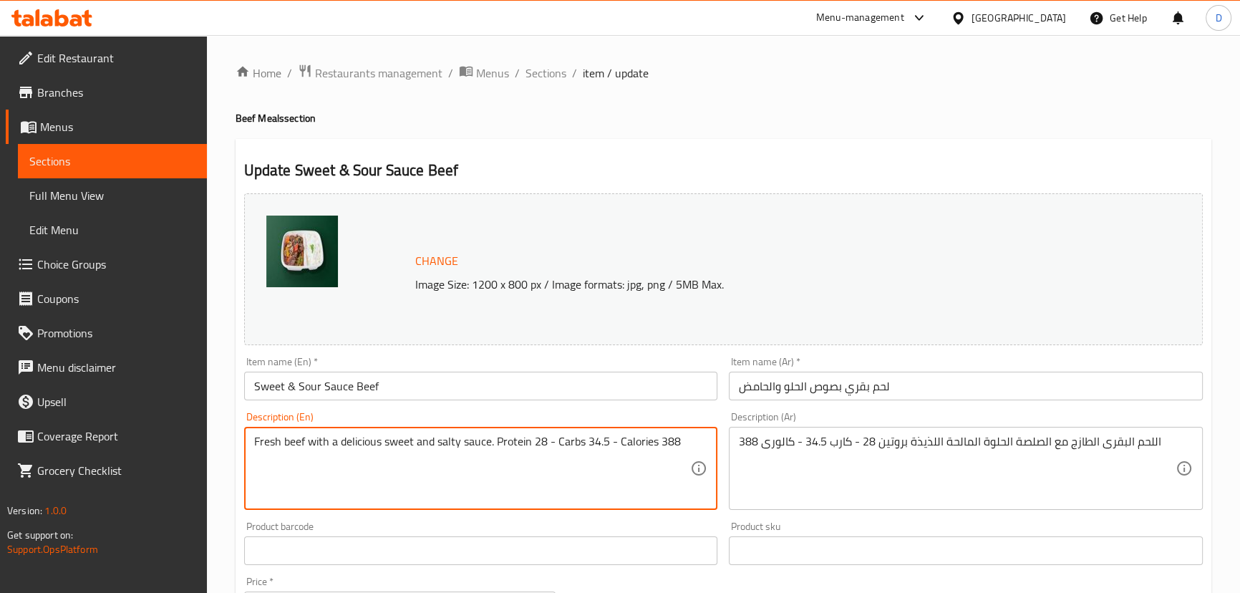
click at [362, 447] on textarea "Fresh beef with a delicious sweet and salty sauce. Protein 28 - Carbs 34.5 - Ca…" at bounding box center [472, 469] width 437 height 68
type textarea "Fresh beef with sweet and salty sauce. Protein 28 - Carbs 34.5 - Calories 388"
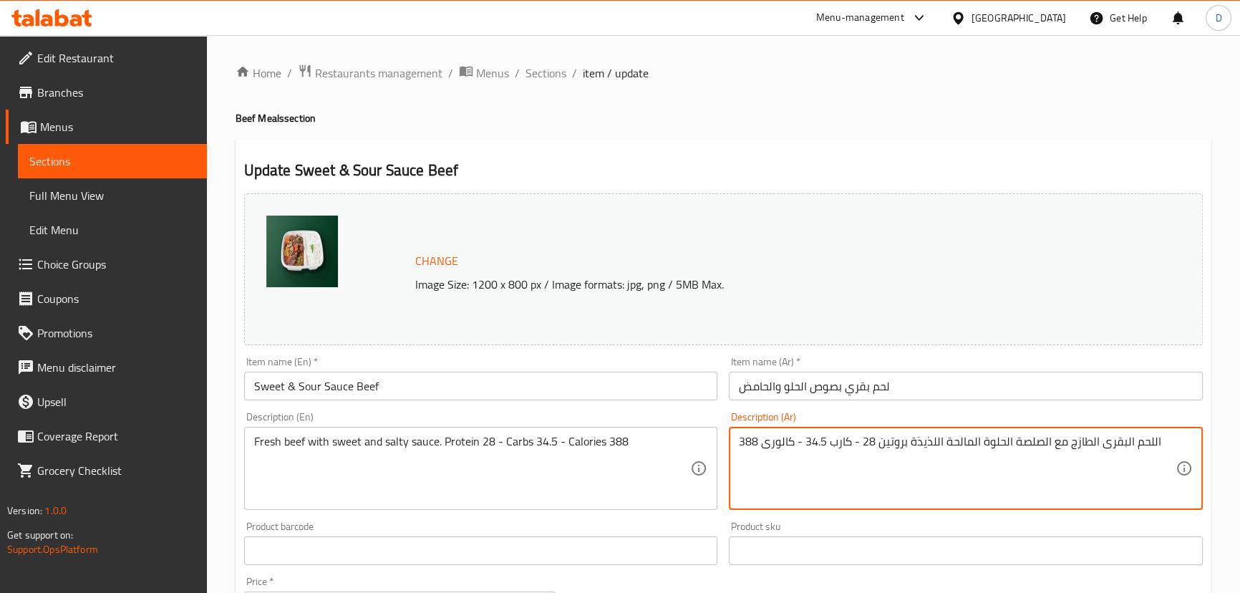
click at [931, 442] on textarea "اللحم البقرى الطازج مع الصلصة الحلوة المالحة اللذيذة بروتين 28 - كارب 34.5 - كا…" at bounding box center [957, 469] width 437 height 68
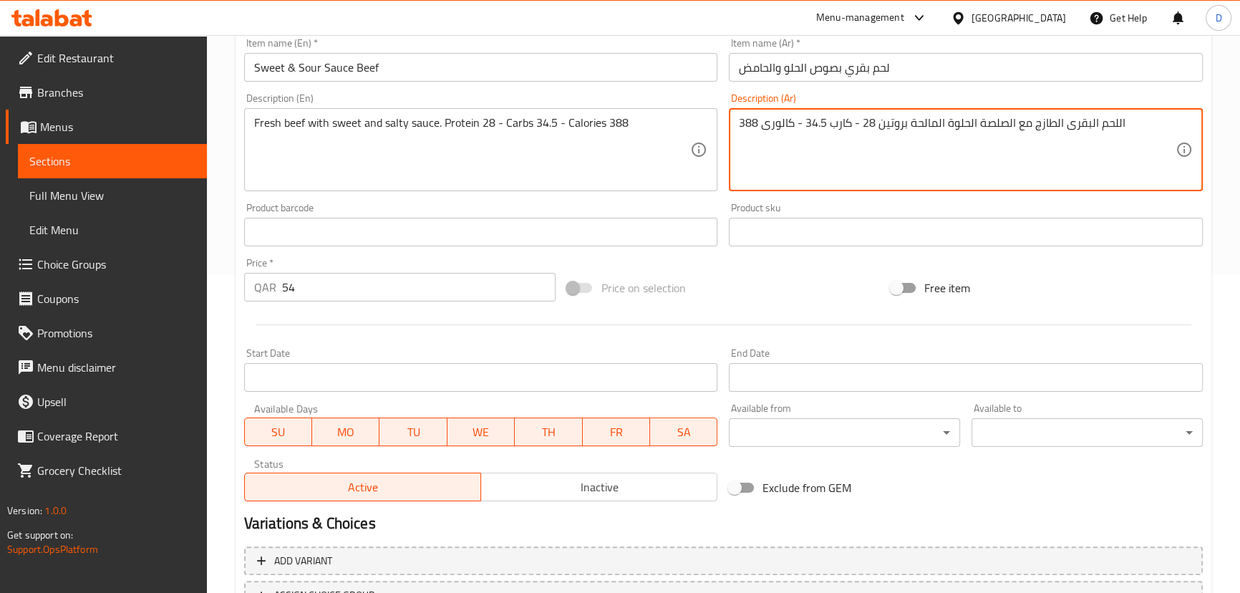
scroll to position [439, 0]
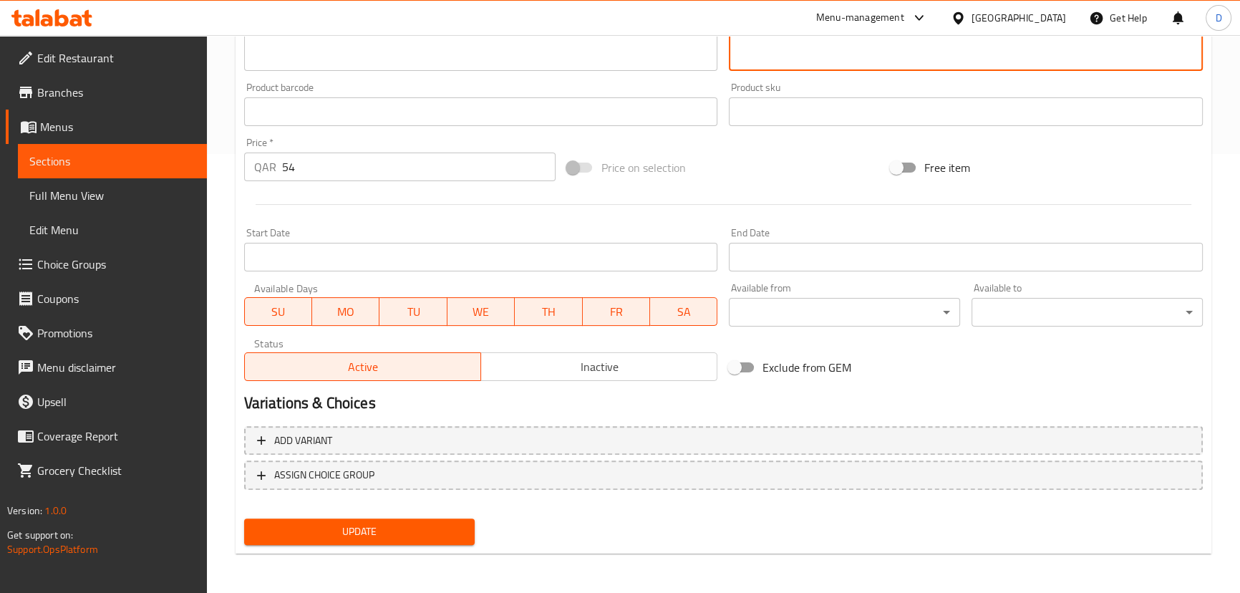
type textarea "اللحم البقرى الطازج مع الصلصة الحلوة المالحة بروتين 28 - كارب 34.5 - كالورى 388"
click at [462, 529] on span "Update" at bounding box center [360, 532] width 208 height 18
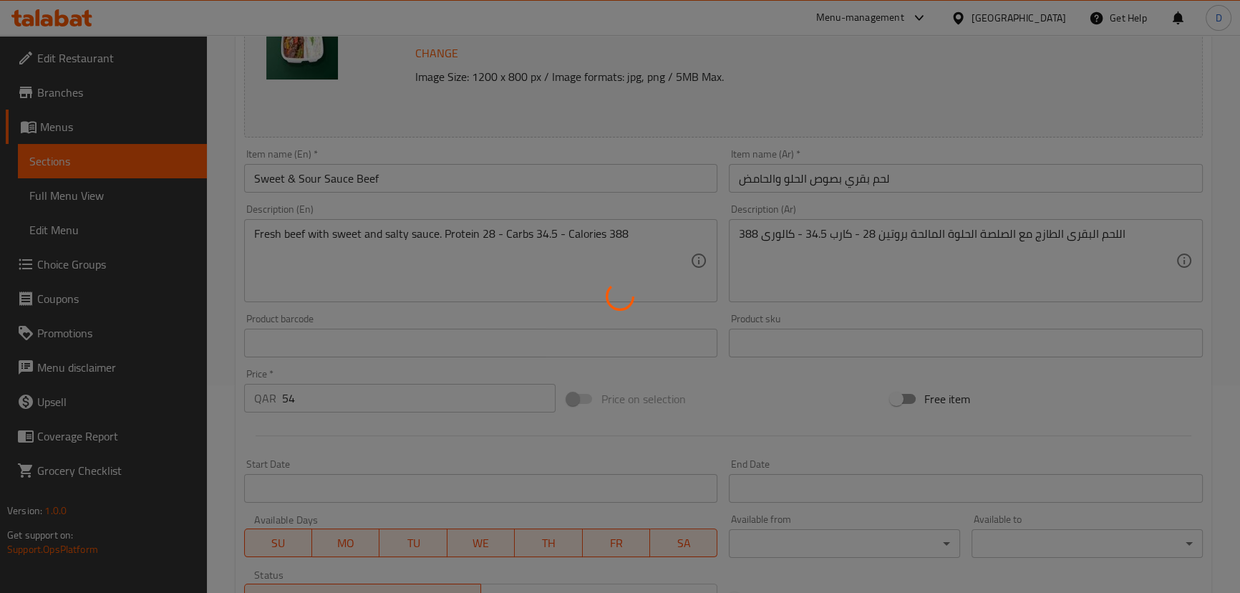
scroll to position [179, 0]
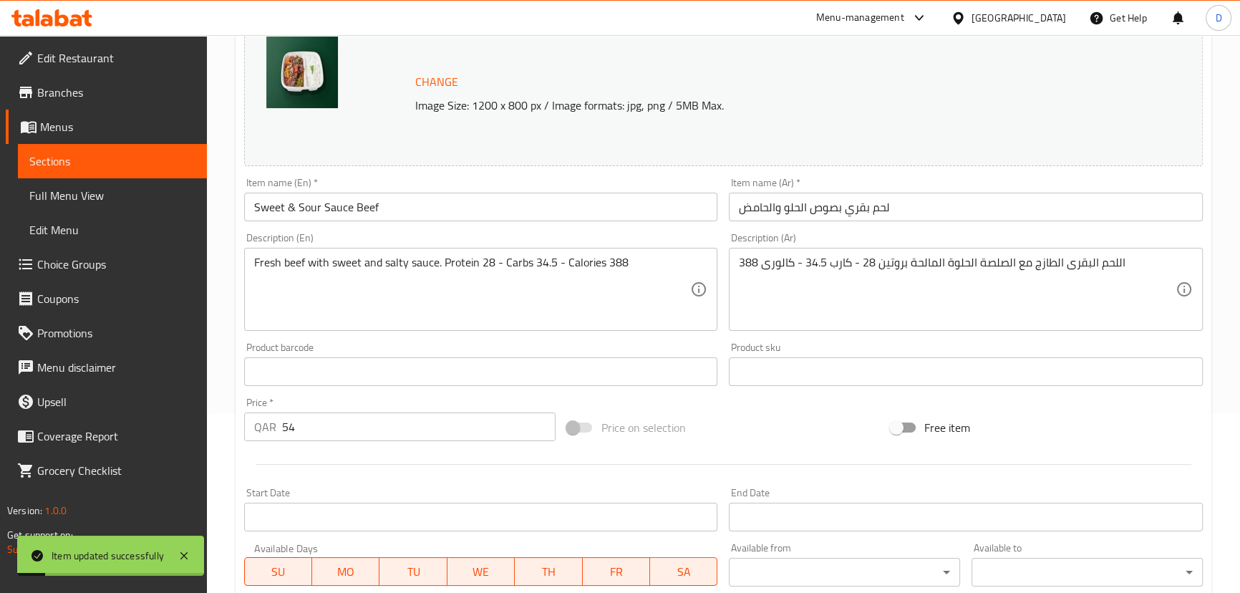
drag, startPoint x: 173, startPoint y: 164, endPoint x: 190, endPoint y: 170, distance: 18.1
click at [173, 164] on span "Sections" at bounding box center [112, 160] width 166 height 17
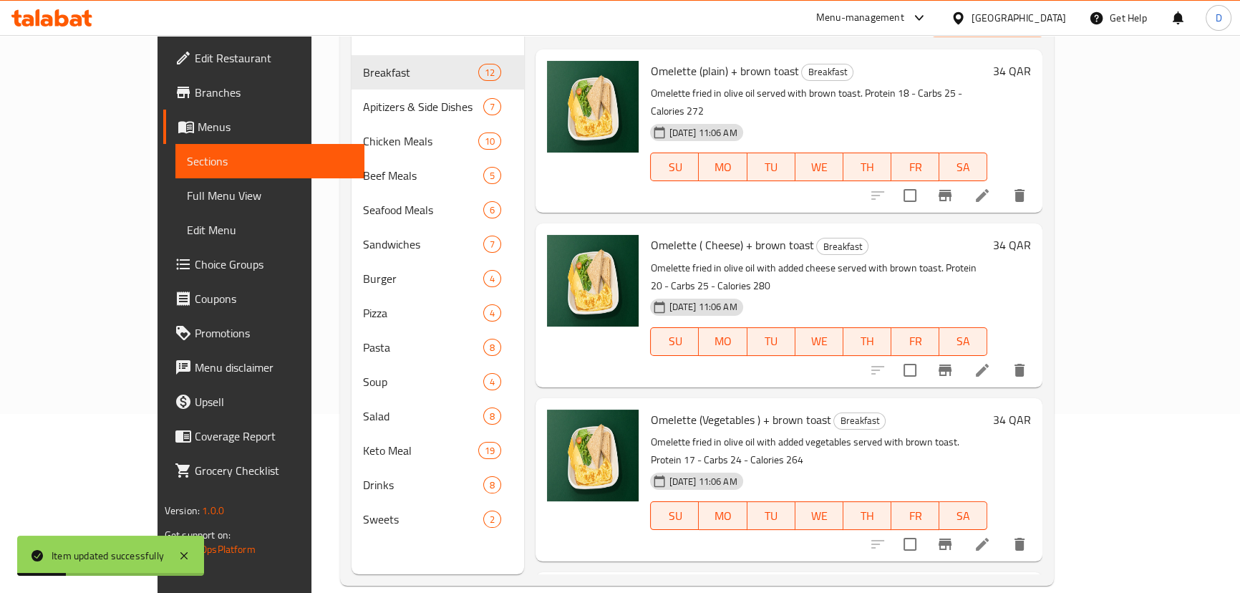
scroll to position [114, 0]
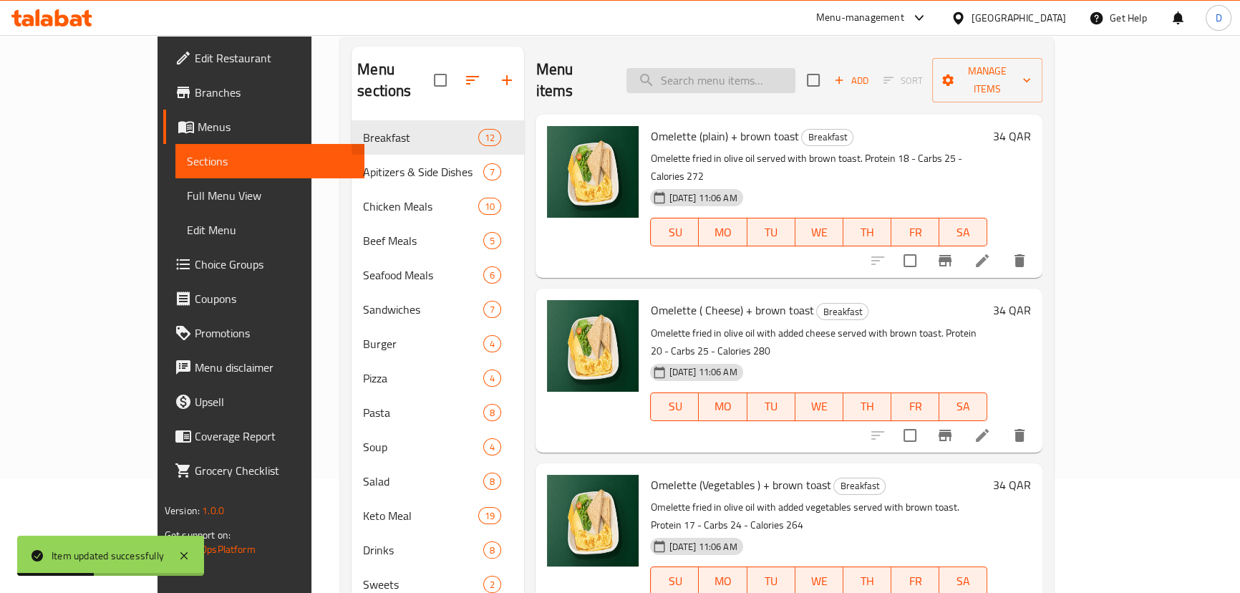
click at [712, 72] on input "search" at bounding box center [710, 80] width 169 height 25
paste input "Delicious"
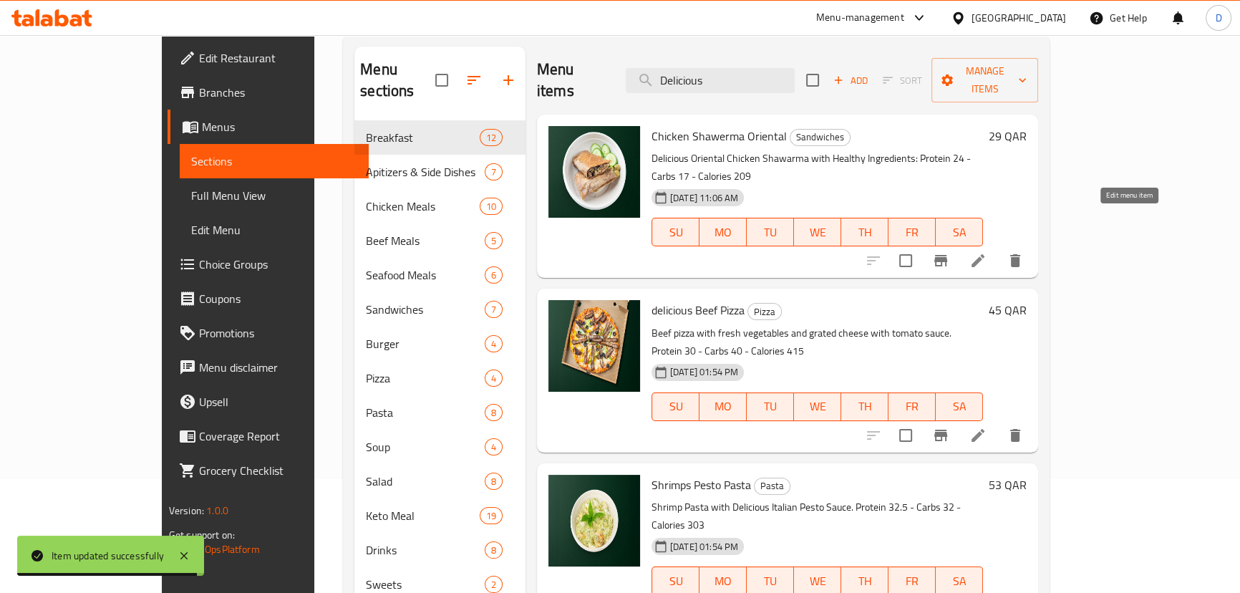
type input "Delicious"
click at [987, 252] on icon at bounding box center [977, 260] width 17 height 17
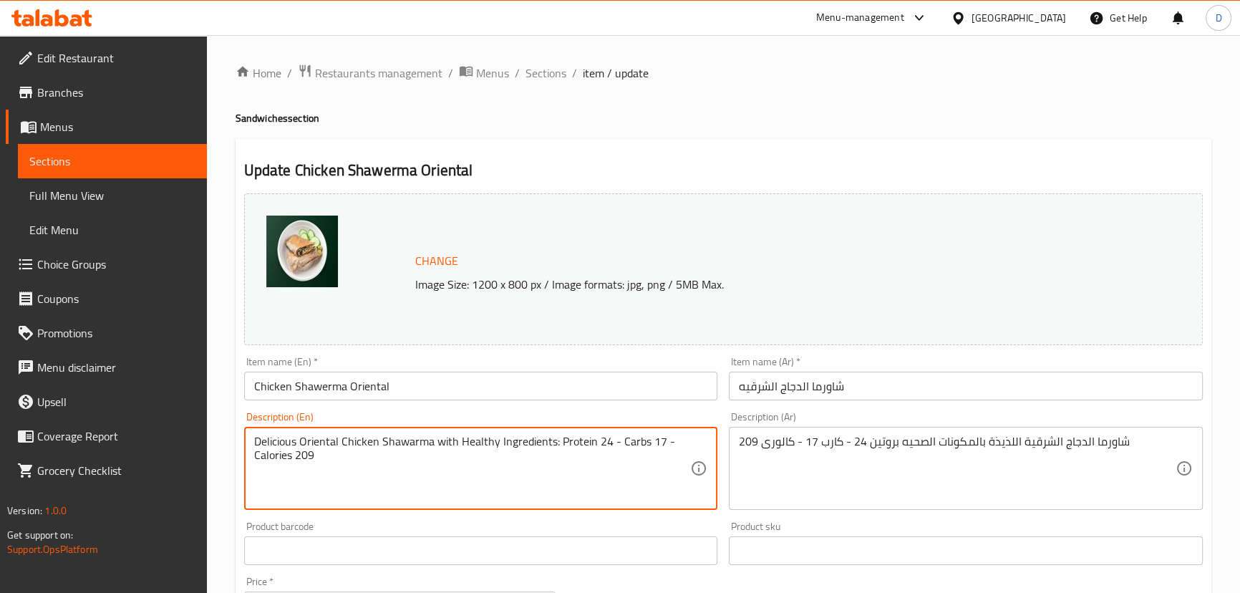
drag, startPoint x: 301, startPoint y: 444, endPoint x: 253, endPoint y: 437, distance: 49.1
type textarea "Oriental Chicken Shawarma with Healthy Ingredients: Protein 24 - Carbs 17 - Cal…"
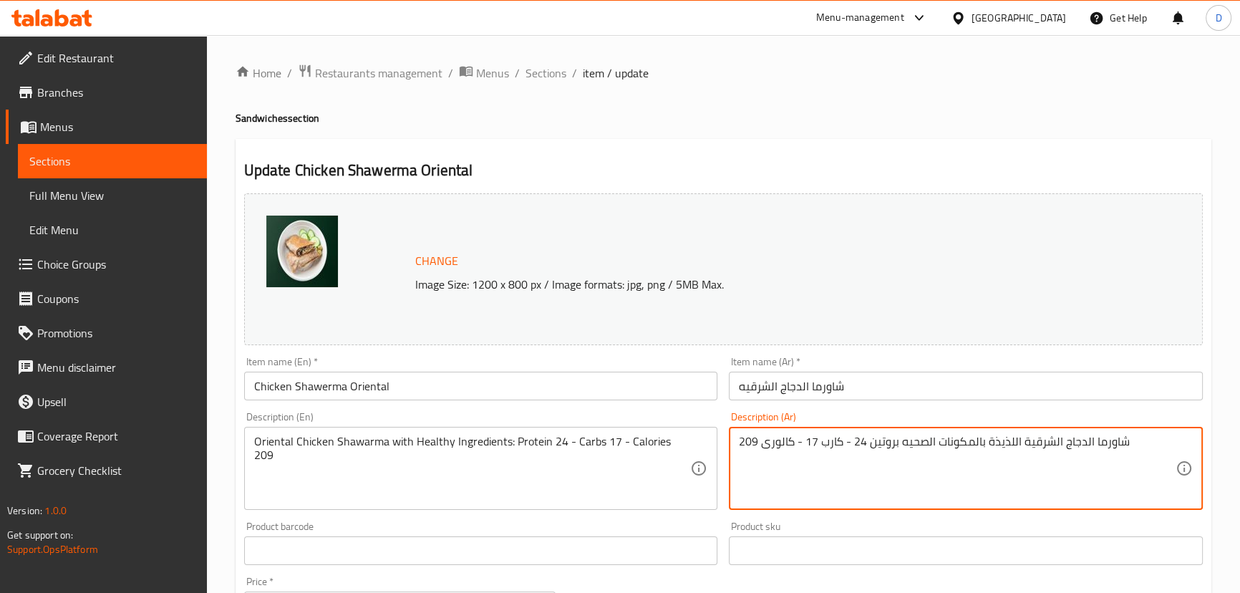
click at [995, 443] on textarea "شاورما الدجاج الشرقية اللذيذة بالمكونات الصحيه بروتين 24 - كارب 17 - كالورى 209" at bounding box center [957, 469] width 437 height 68
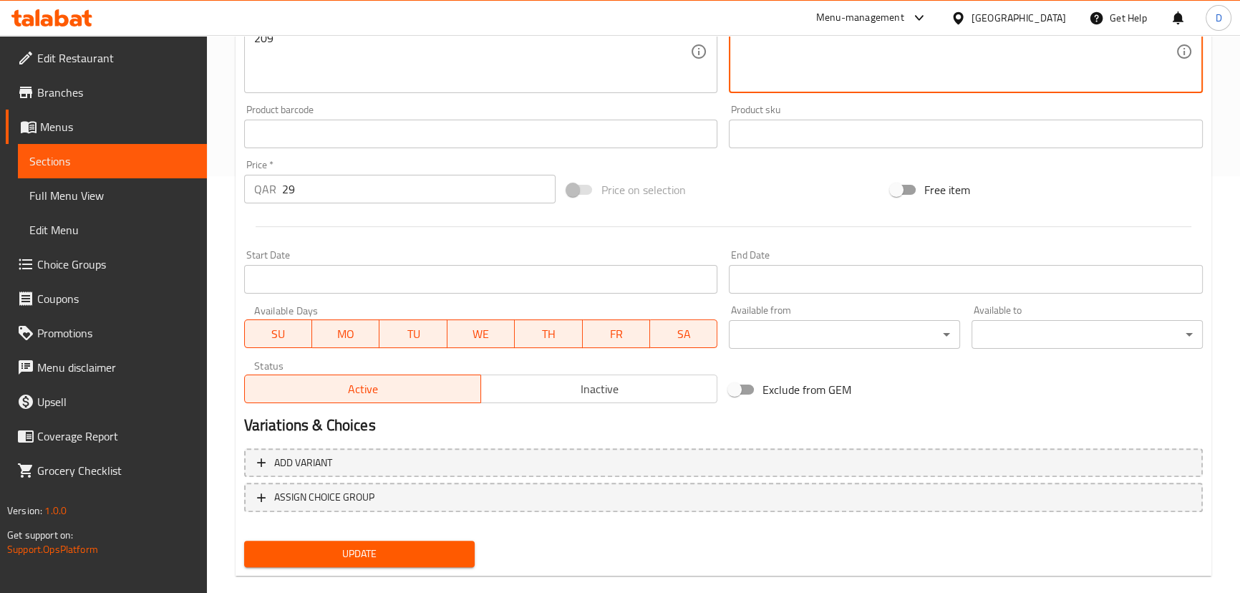
scroll to position [439, 0]
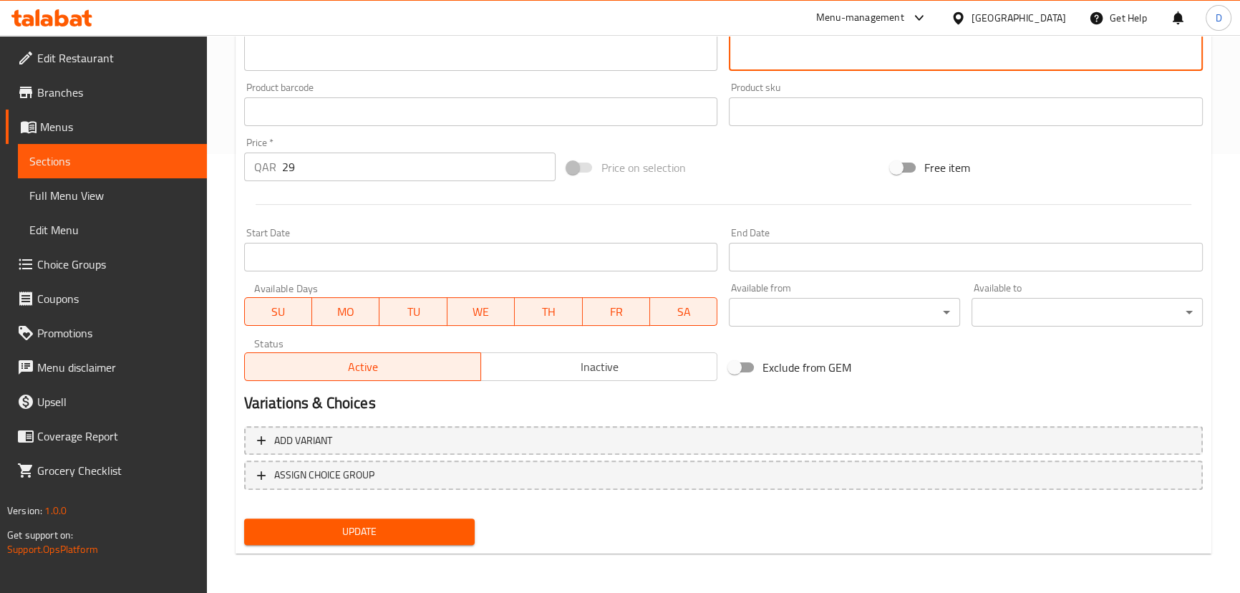
type textarea "شاورما الدجاج الشرقية بالمكونات الصحيه بروتين 24 - كارب 17 - كالورى 209"
click at [415, 526] on span "Update" at bounding box center [360, 532] width 208 height 18
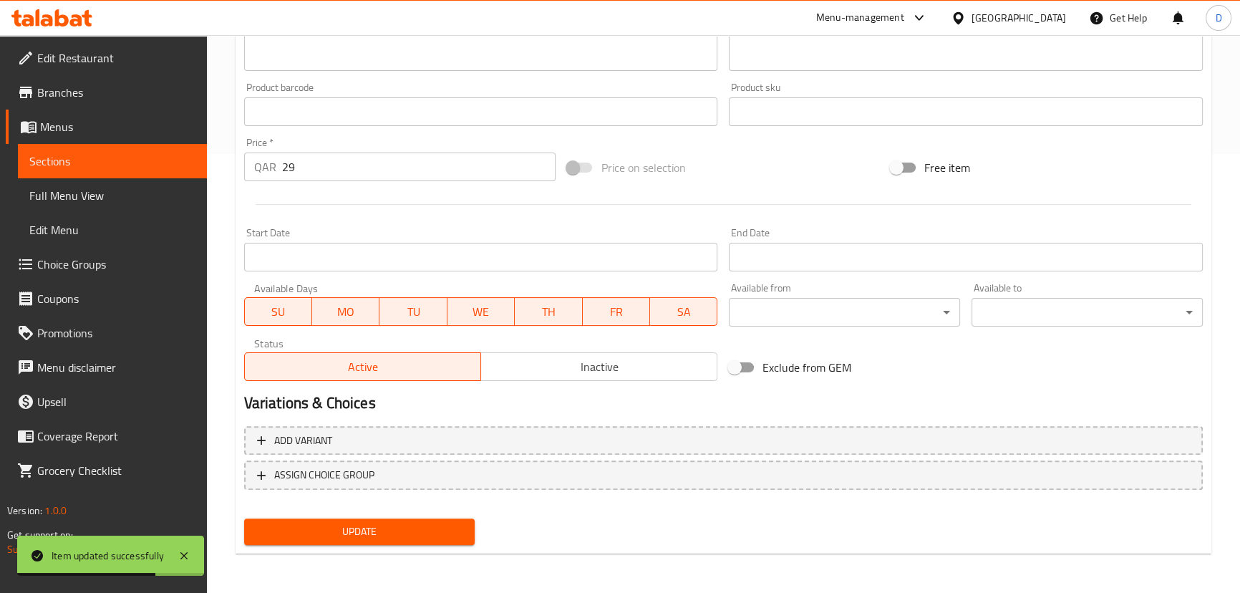
click at [177, 158] on span "Sections" at bounding box center [112, 160] width 166 height 17
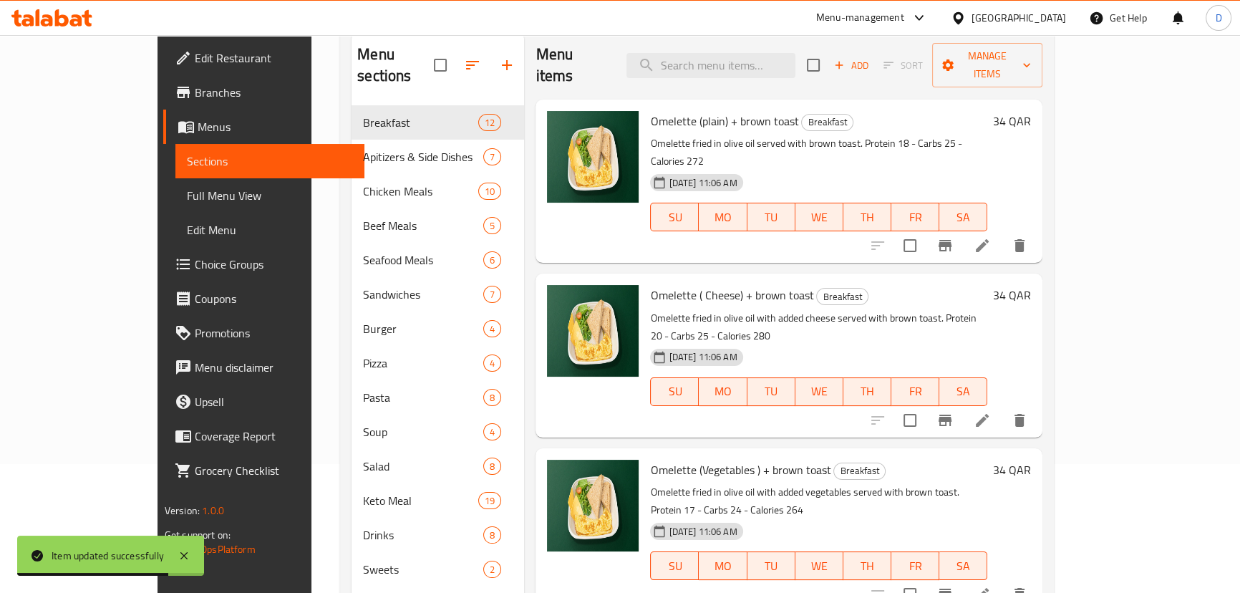
scroll to position [71, 0]
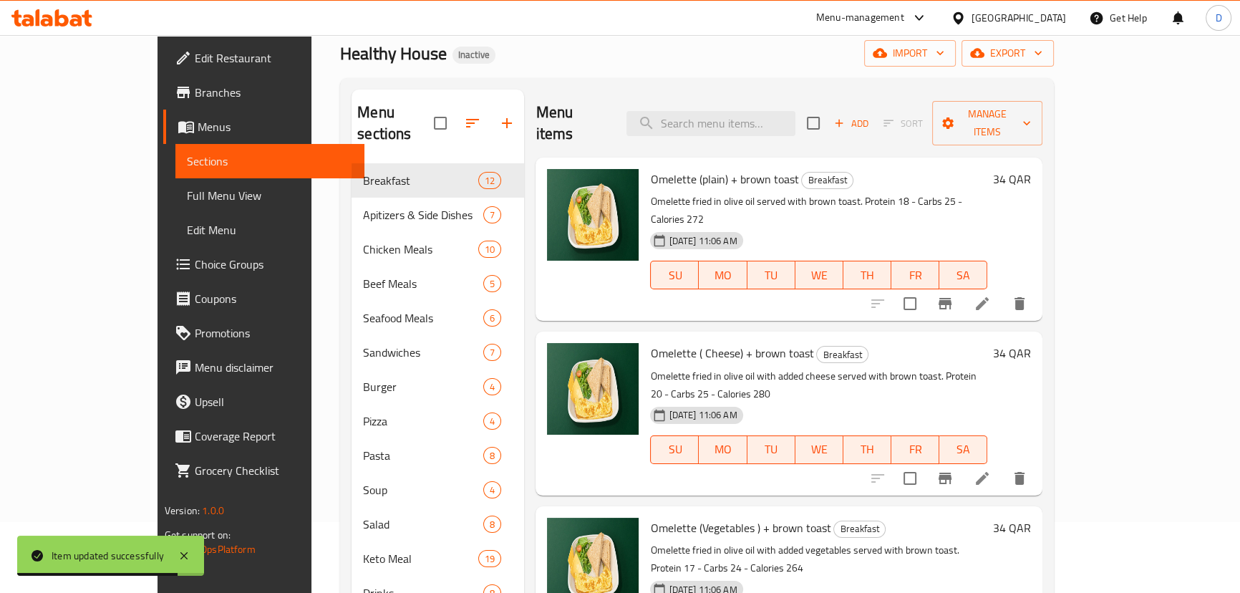
click at [745, 111] on input "search" at bounding box center [710, 123] width 169 height 25
paste input "Tuna club sandwich"
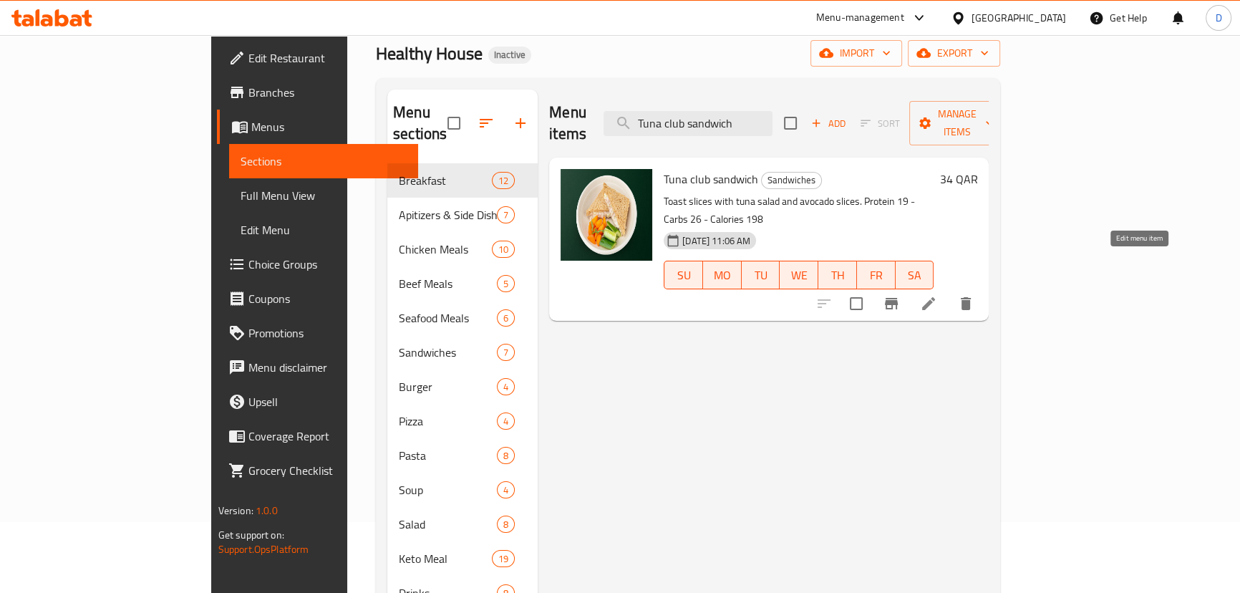
type input "Tuna club sandwich"
click at [935, 297] on icon at bounding box center [928, 303] width 13 height 13
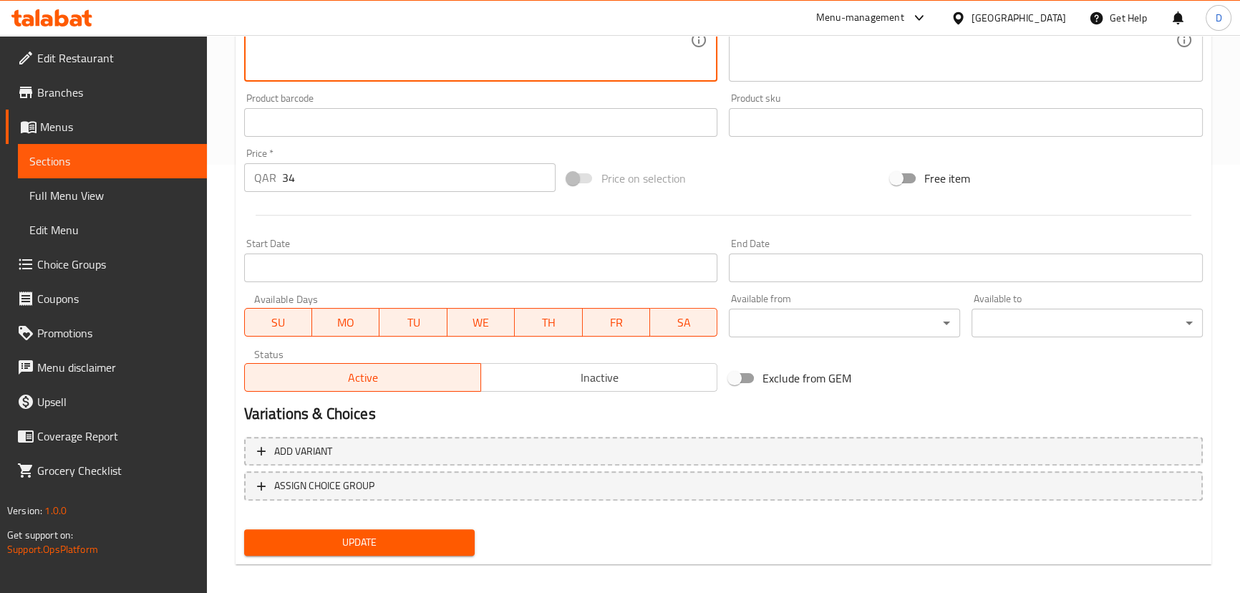
scroll to position [439, 0]
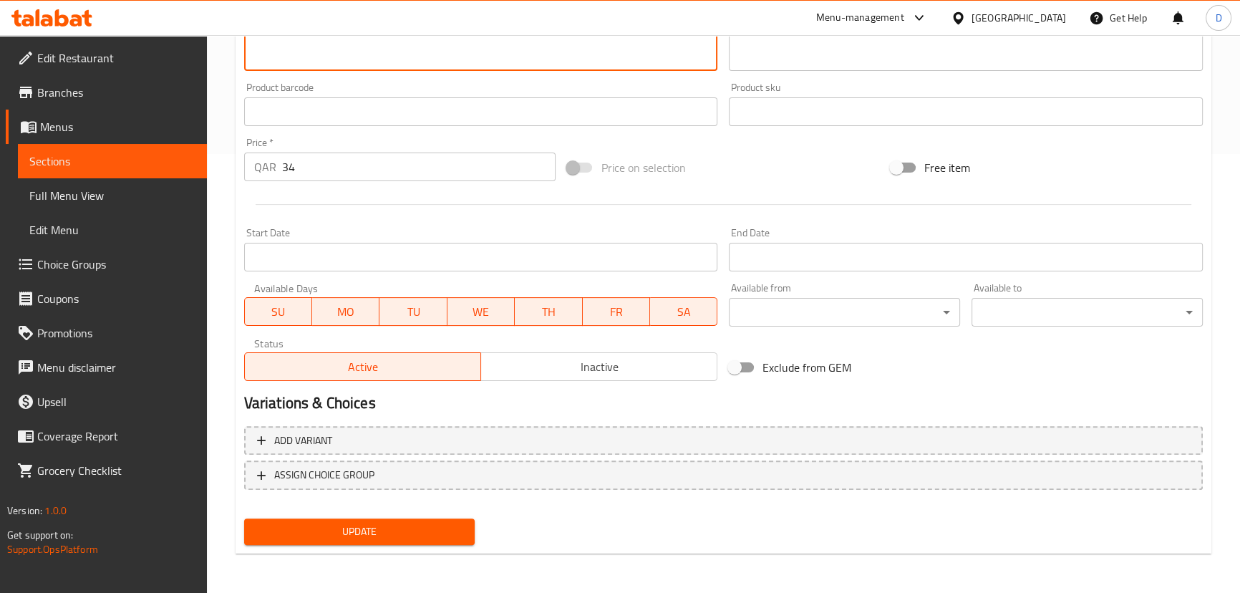
type textarea "Toast bread slices with tuna salad and avocado slices. Protein 19 - Carbs 26 - …"
click at [365, 534] on span "Update" at bounding box center [360, 532] width 208 height 18
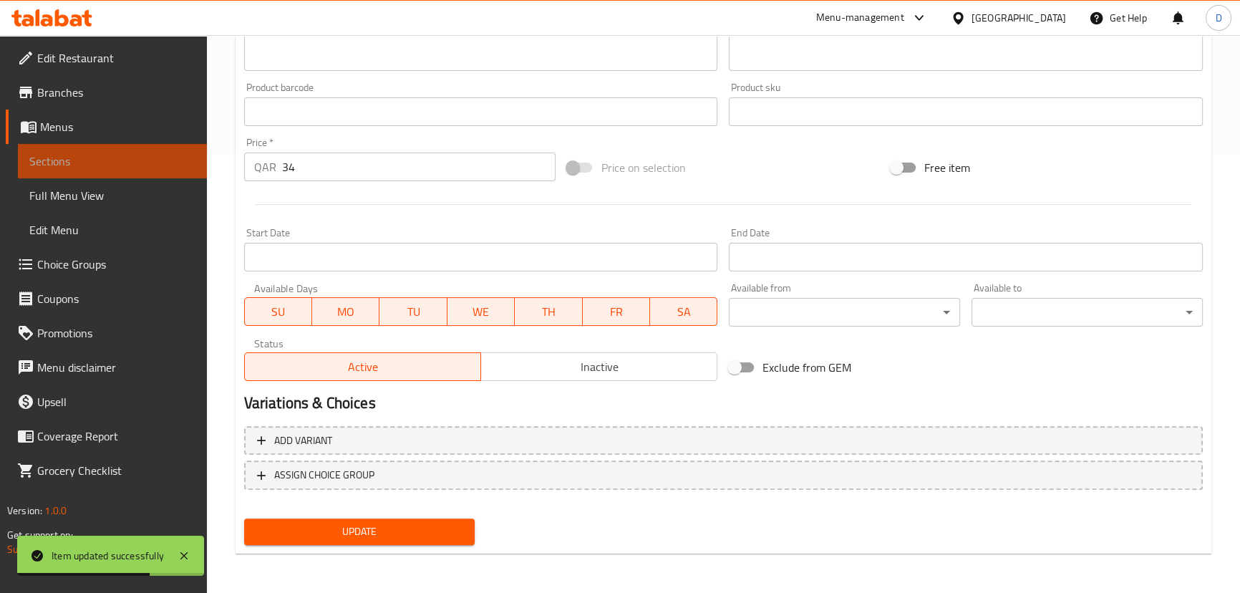
click at [165, 169] on span "Sections" at bounding box center [112, 160] width 166 height 17
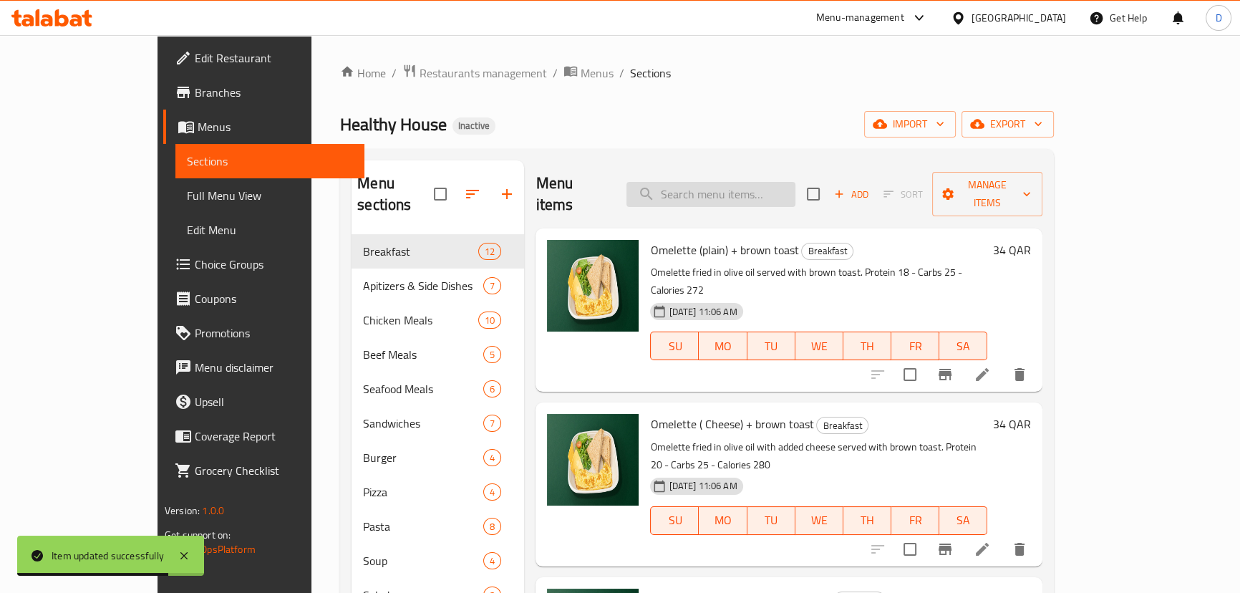
click at [790, 182] on input "search" at bounding box center [710, 194] width 169 height 25
paste input "classic Beef Burger + Potato"
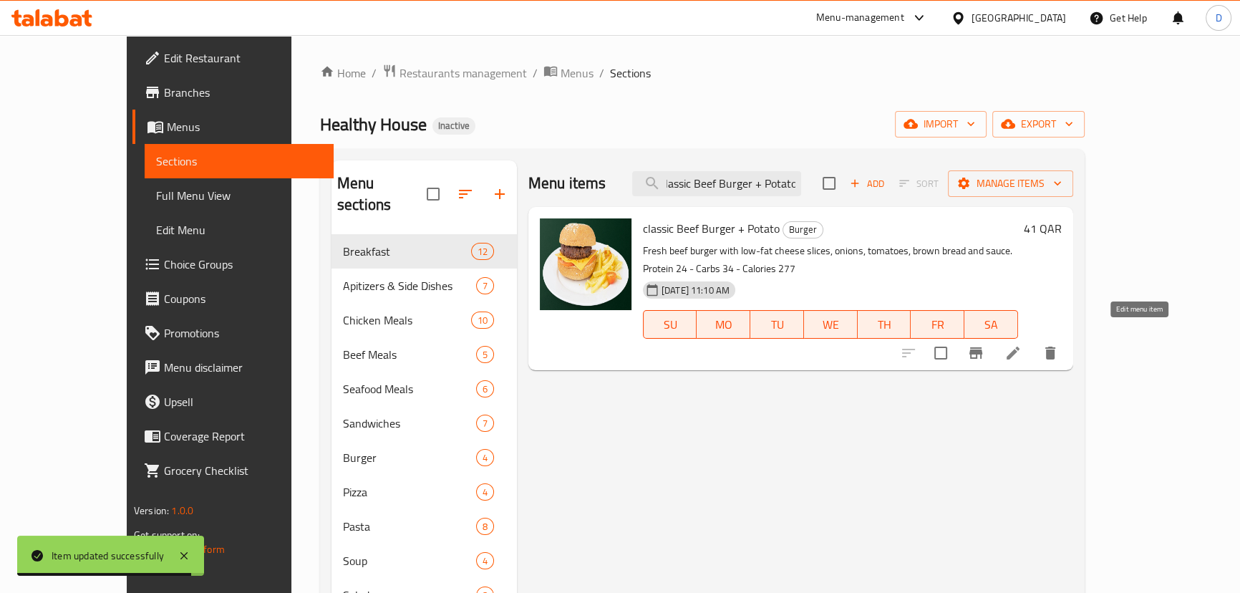
type input "classic Beef Burger + Potato"
click at [1019, 347] on icon at bounding box center [1013, 353] width 13 height 13
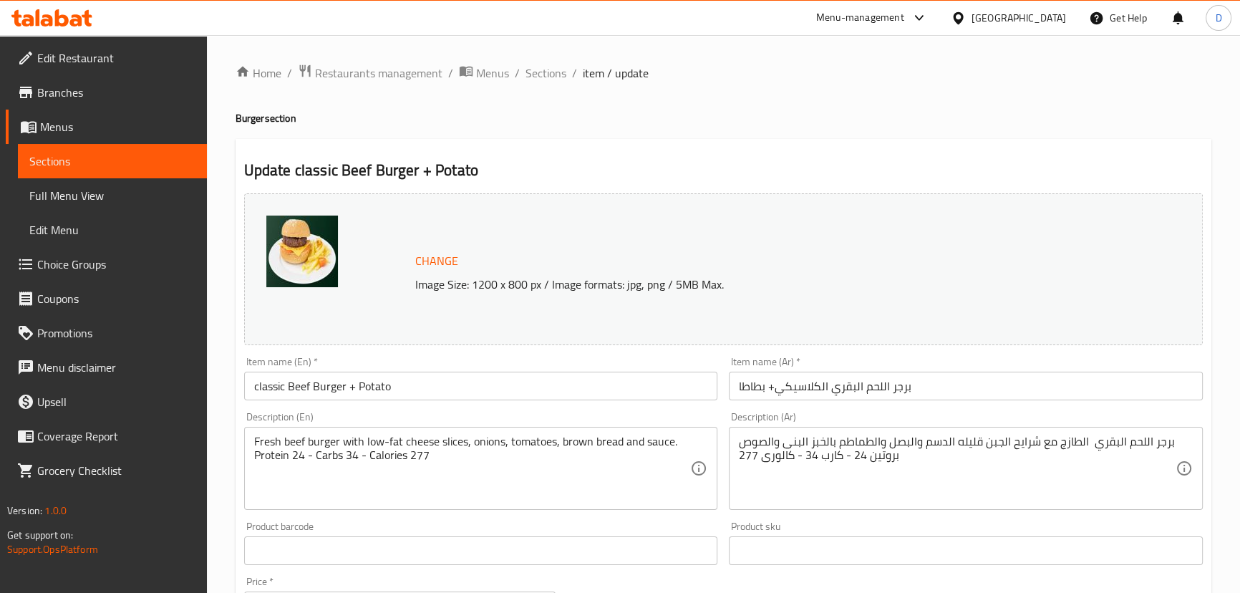
scroll to position [130, 0]
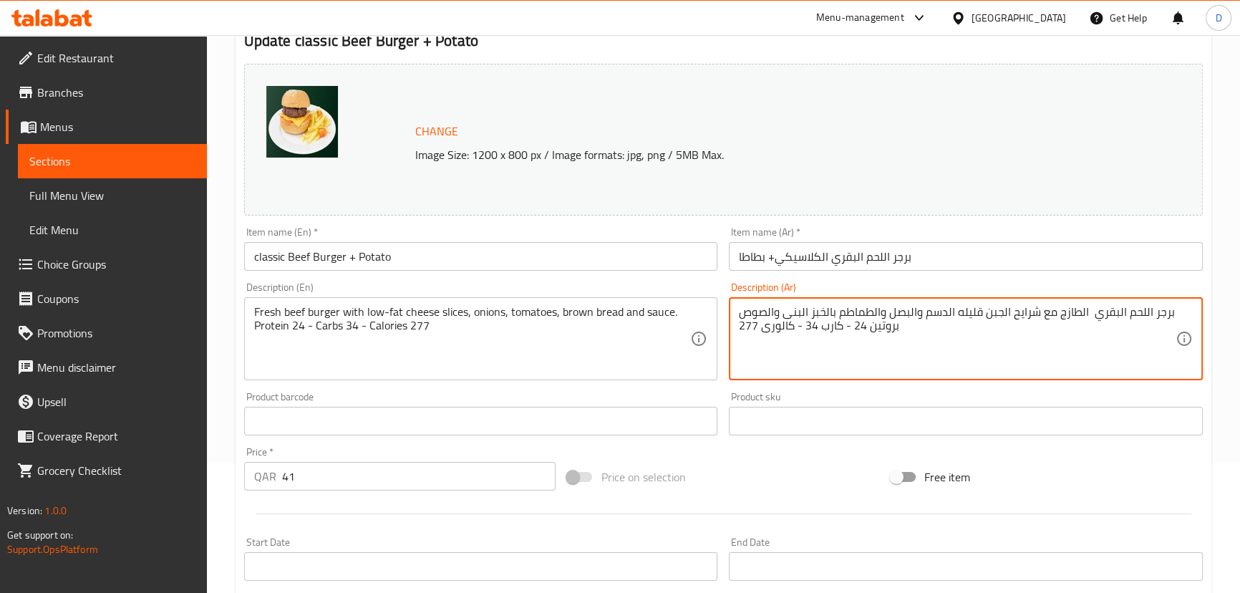
drag, startPoint x: 1088, startPoint y: 309, endPoint x: 1125, endPoint y: 312, distance: 37.3
type textarea "برجر اللحم الطازج مع شرايح الجبن قليله الدسم والبصل والطماطم بالخبز البنى والصو…"
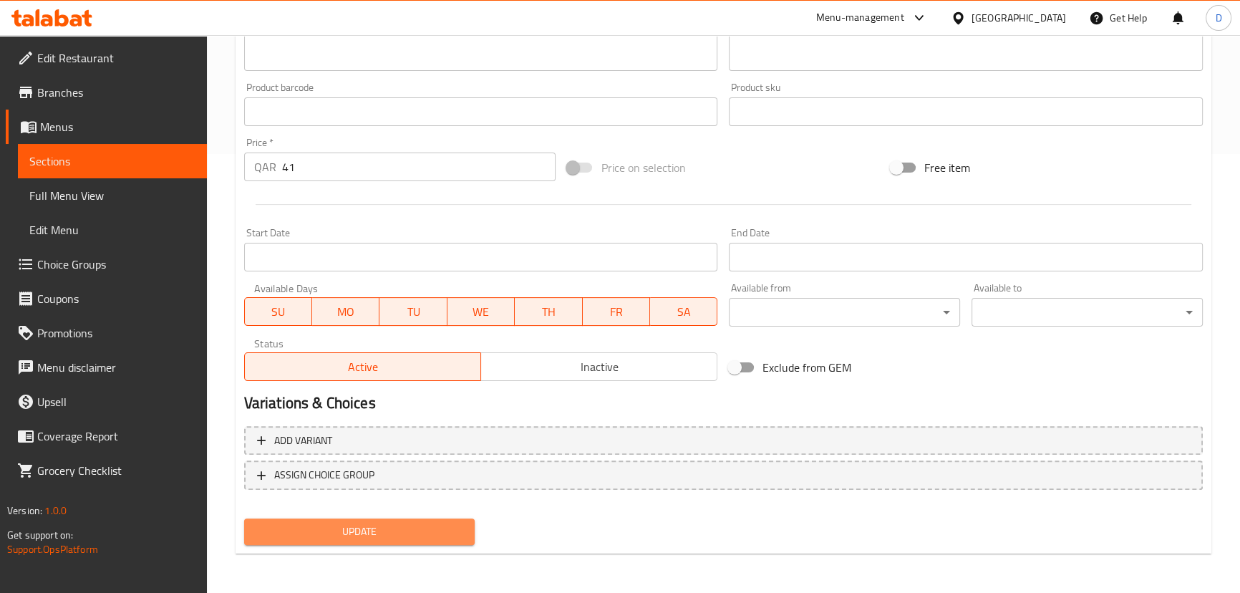
scroll to position [435, 0]
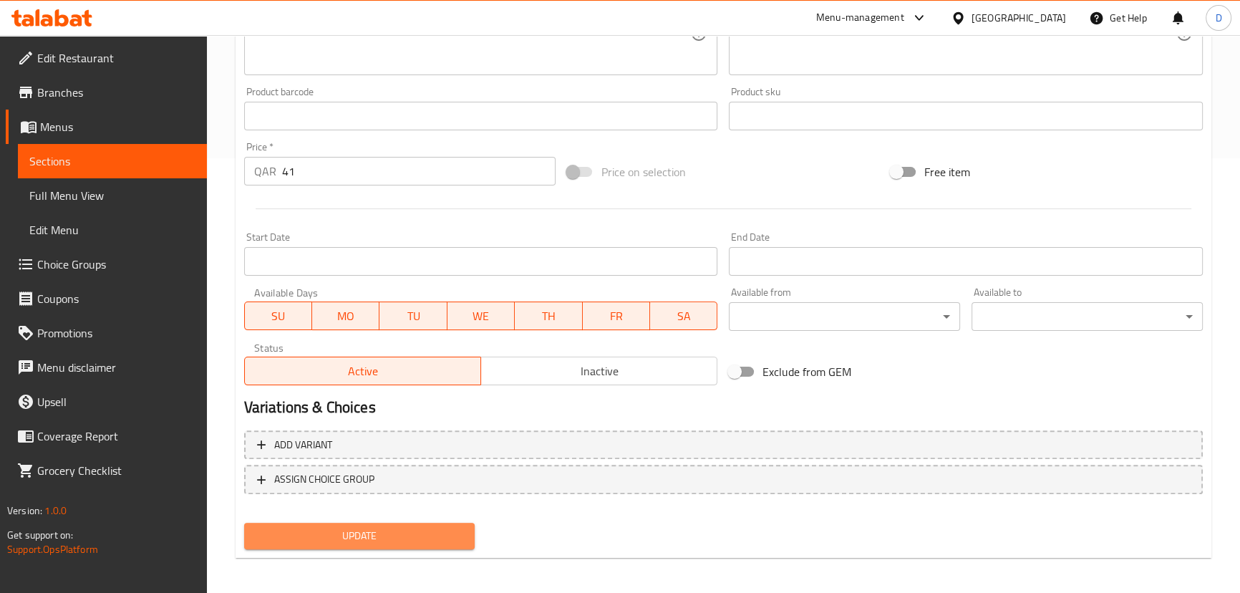
click at [455, 537] on span "Update" at bounding box center [360, 536] width 208 height 18
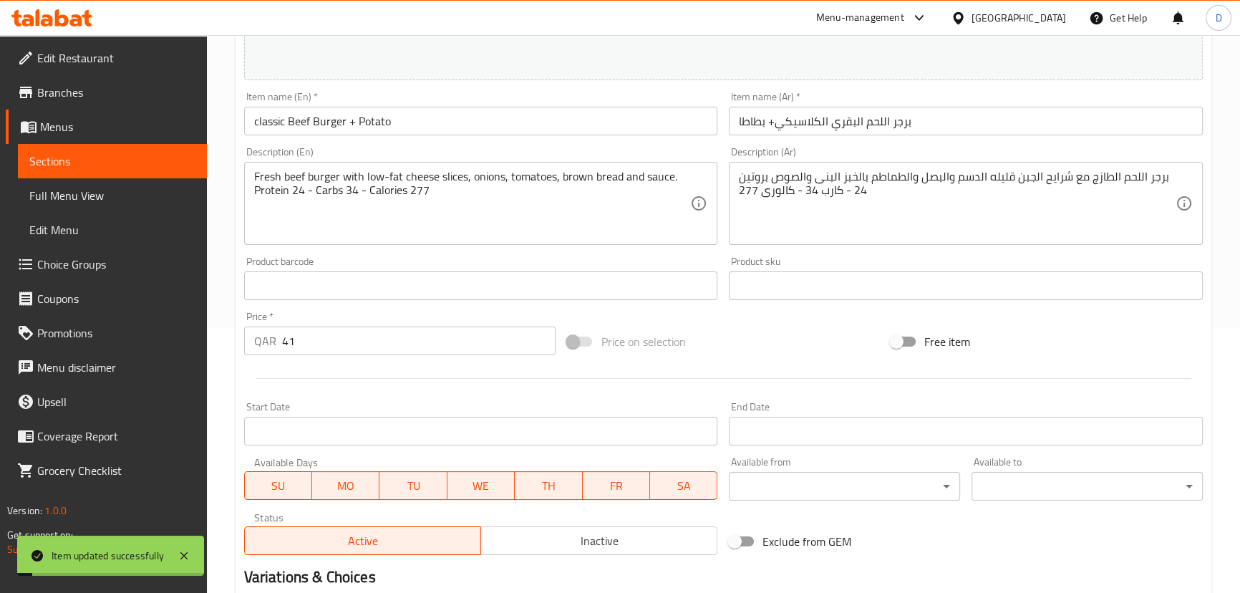
scroll to position [239, 0]
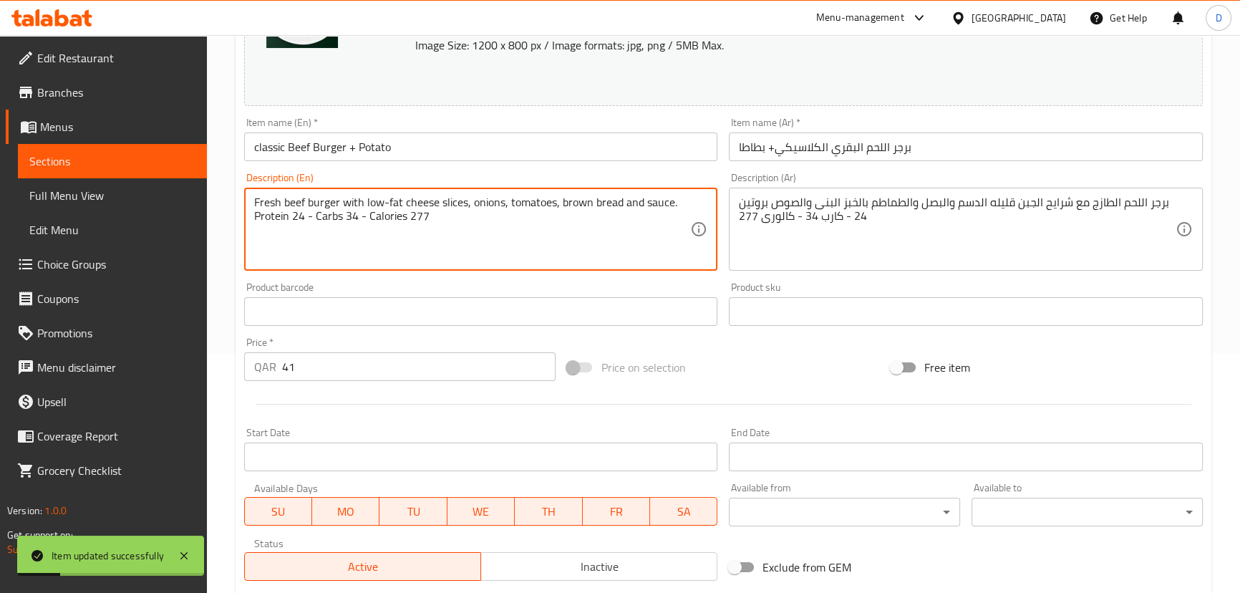
click at [294, 203] on textarea "Fresh beef burger with low-fat cheese slices, onions, tomatoes, brown bread and…" at bounding box center [472, 229] width 437 height 68
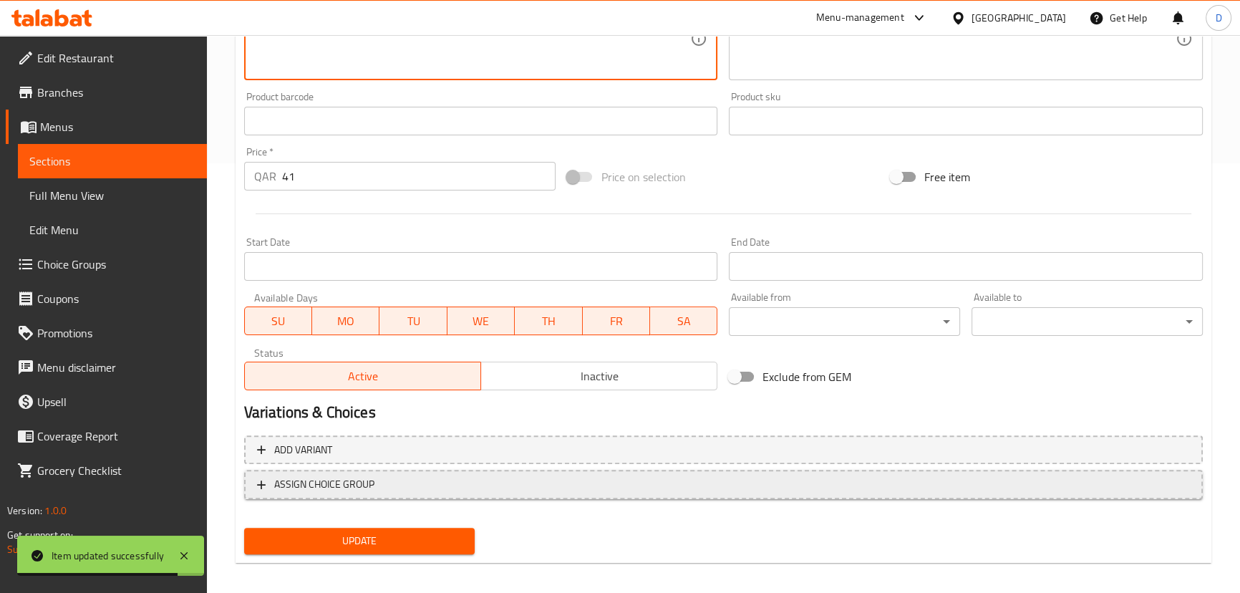
scroll to position [439, 0]
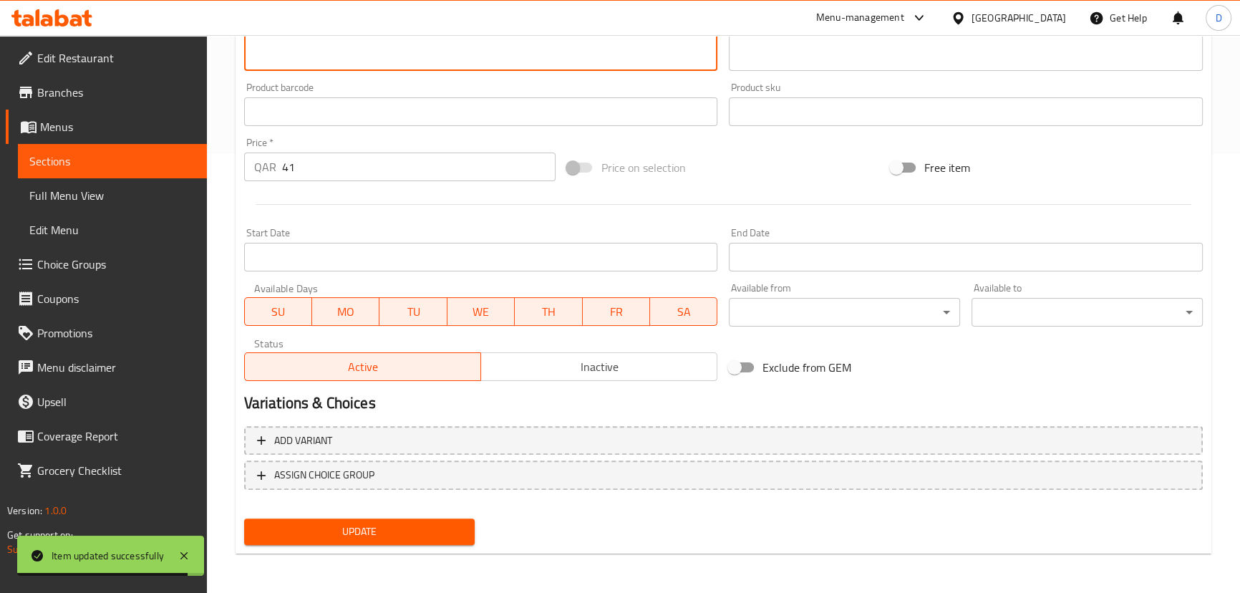
type textarea "Fresh meat burger with low-fat cheese slices, onions, tomatoes, brown bread and…"
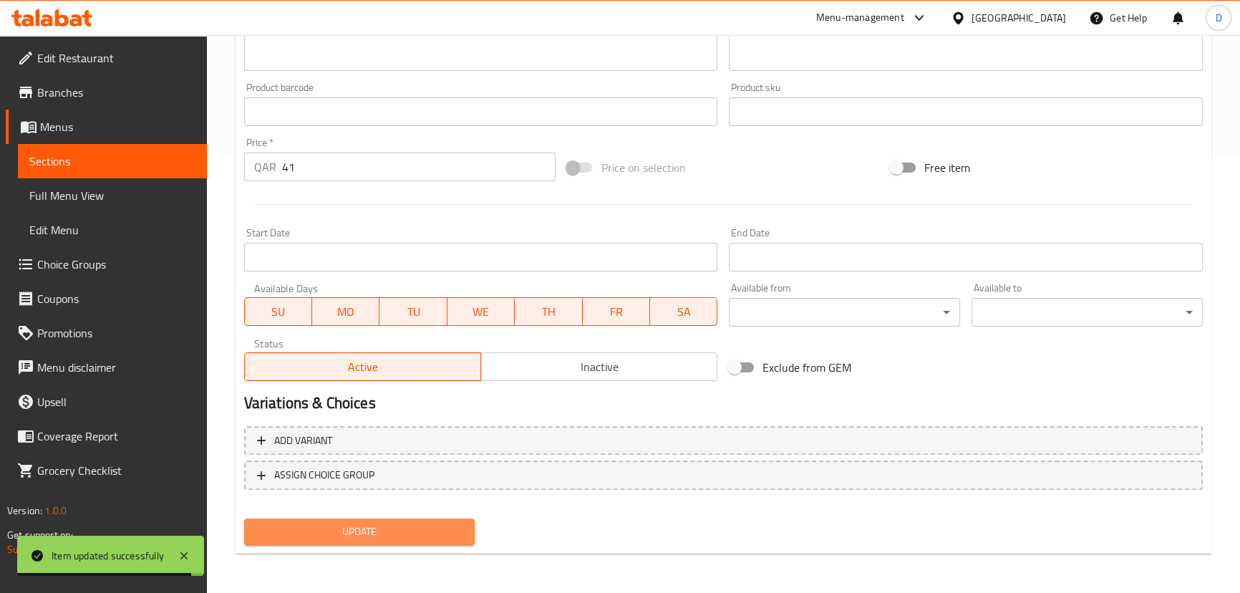
click at [400, 524] on span "Update" at bounding box center [360, 532] width 208 height 18
click at [272, 533] on span "Update" at bounding box center [360, 532] width 208 height 18
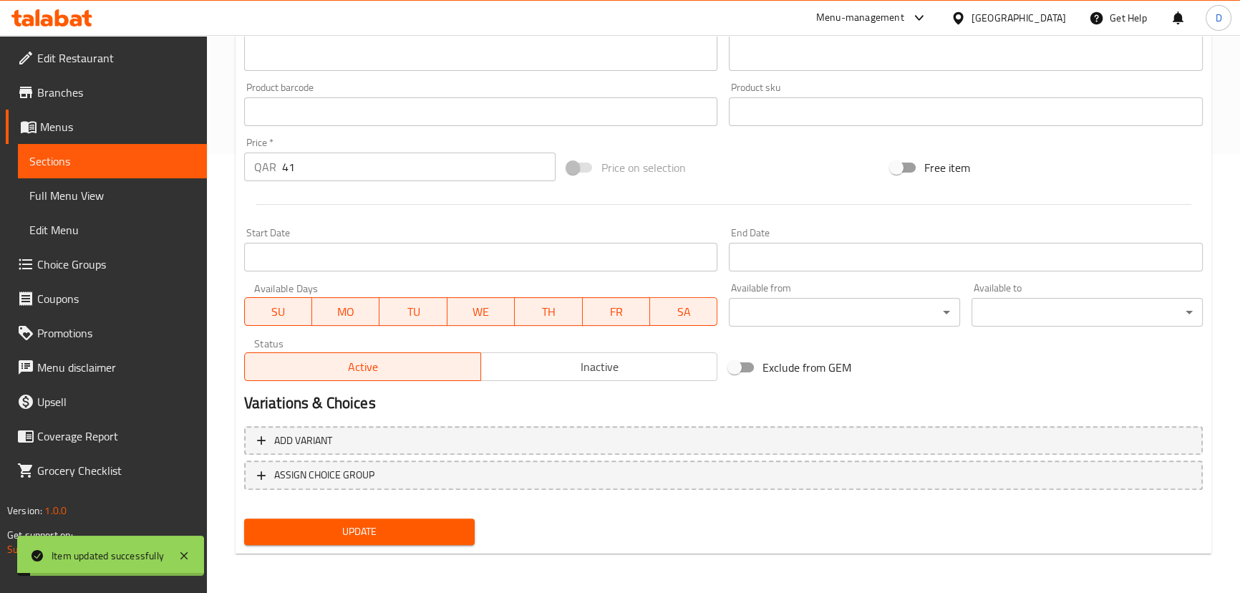
click at [135, 133] on span "Menus" at bounding box center [117, 126] width 155 height 17
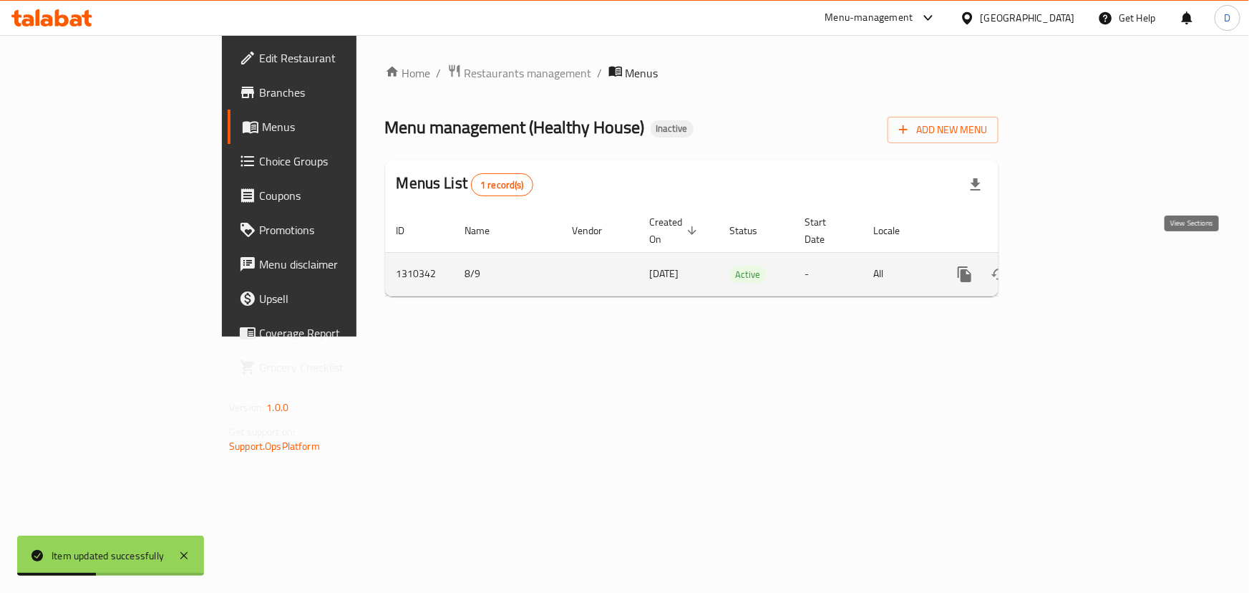
click at [1077, 266] on icon "enhanced table" at bounding box center [1068, 274] width 17 height 17
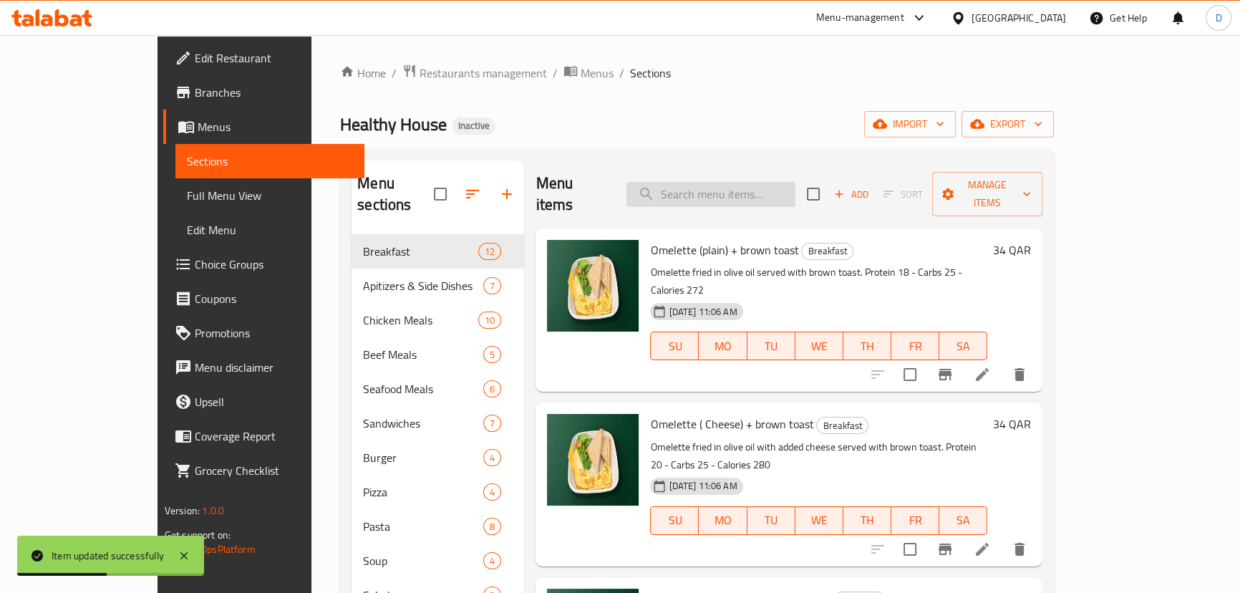
click at [784, 195] on input "search" at bounding box center [710, 194] width 169 height 25
paste input "delicious Beef Pizza"
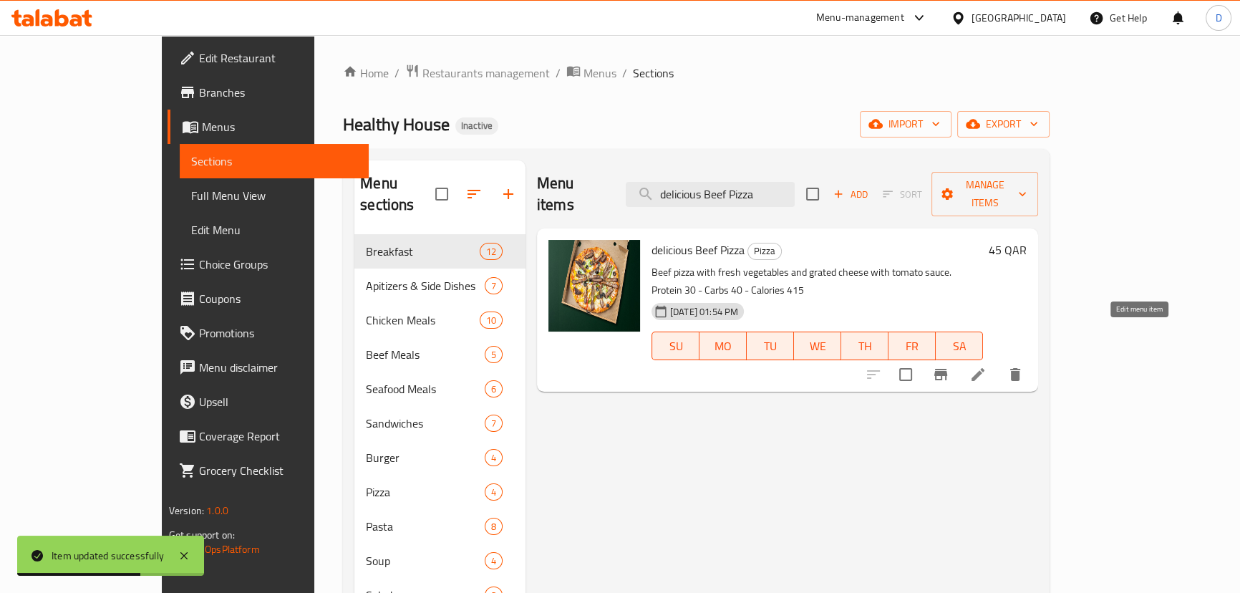
type input "delicious Beef Pizza"
click at [987, 366] on icon at bounding box center [977, 374] width 17 height 17
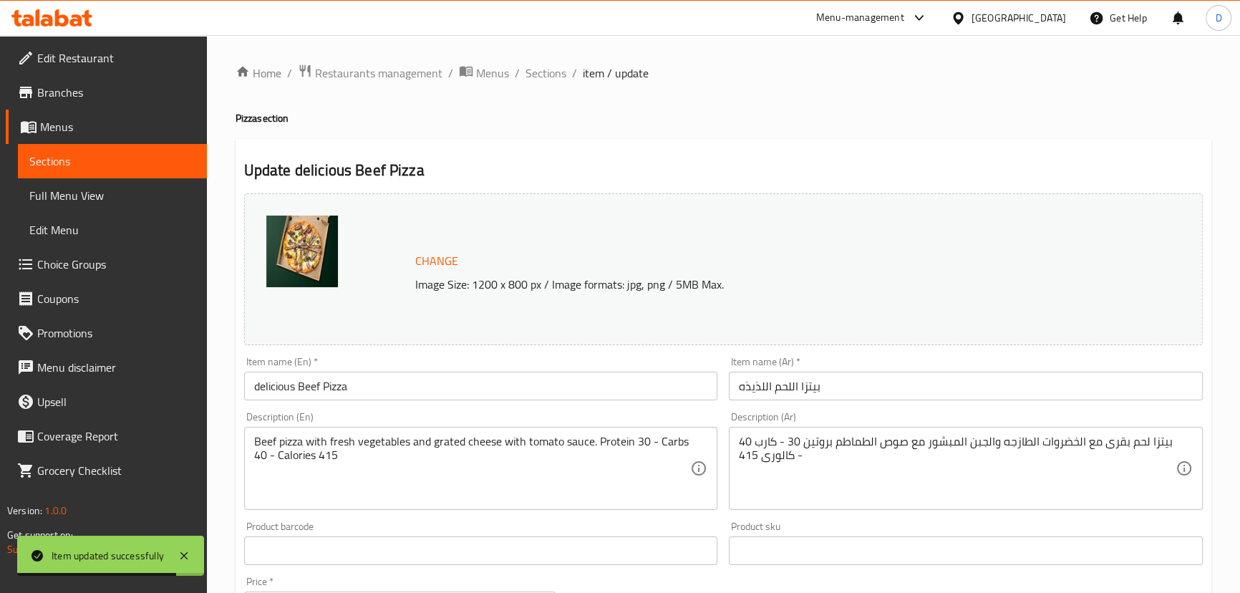
click at [773, 394] on input "بيتزا اللحم اللذيذه" at bounding box center [966, 386] width 474 height 29
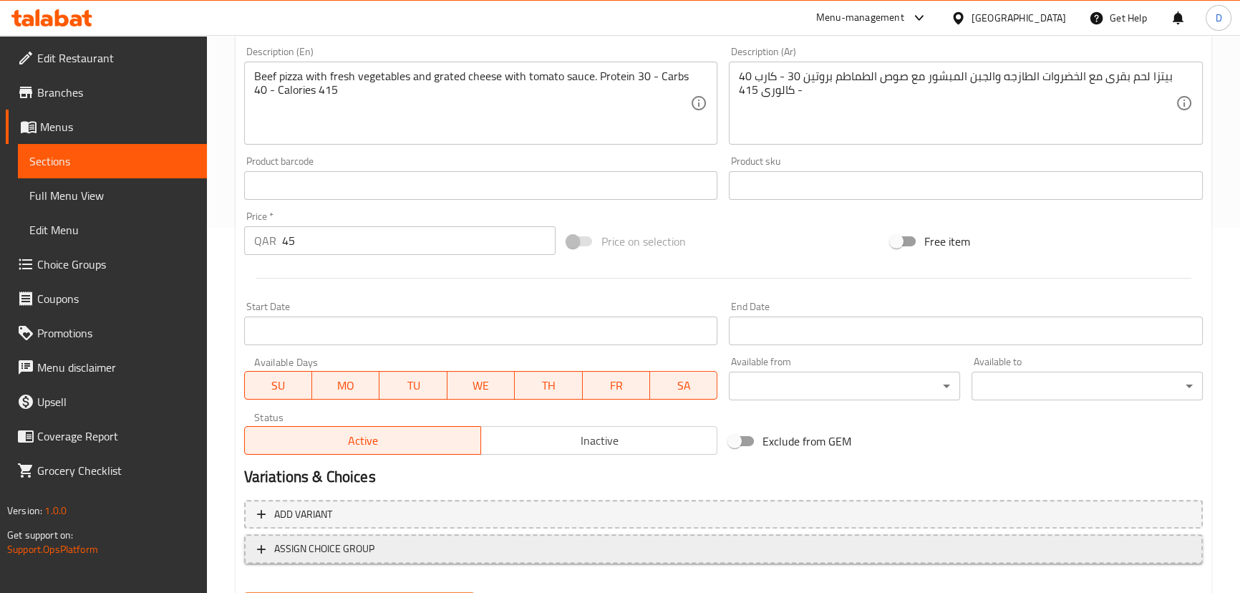
scroll to position [390, 0]
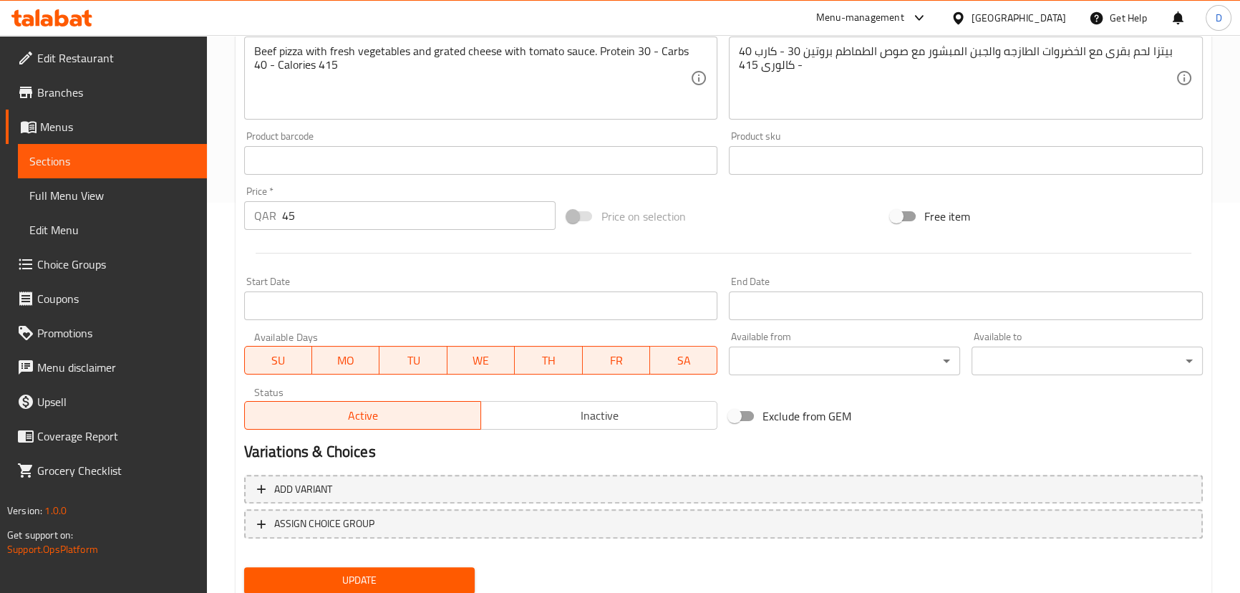
type input "بيتزا اللحم البقري اللذيذه"
click at [379, 573] on span "Update" at bounding box center [360, 580] width 208 height 18
click at [170, 152] on span "Sections" at bounding box center [112, 160] width 166 height 17
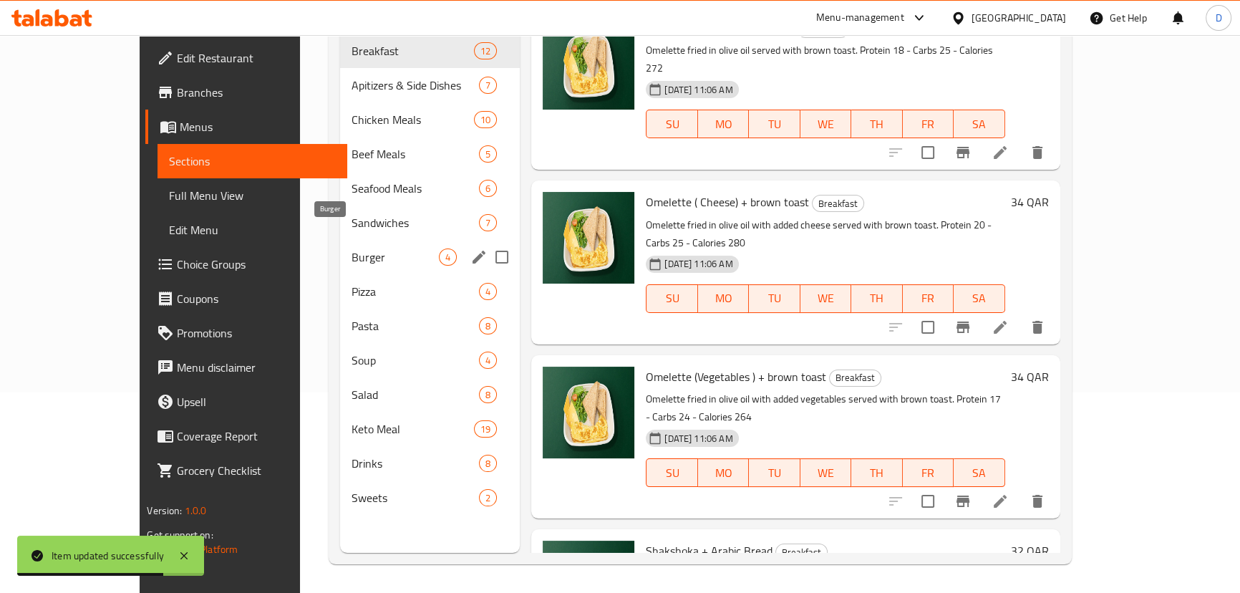
scroll to position [136, 0]
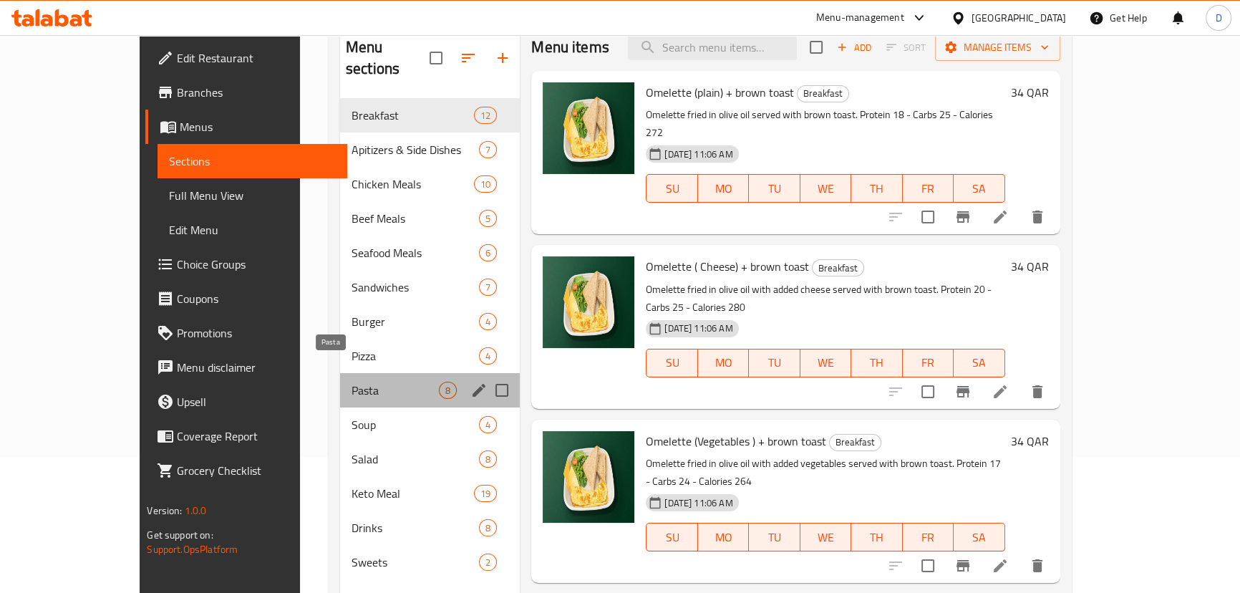
click at [352, 382] on span "Pasta" at bounding box center [395, 390] width 87 height 17
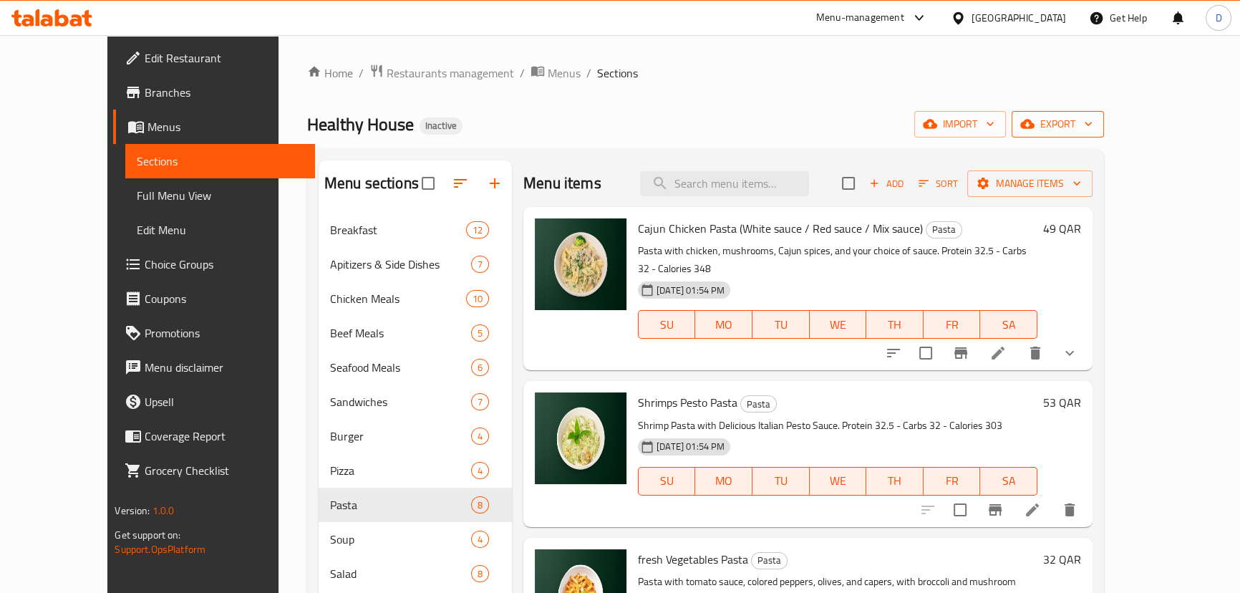
click at [1092, 115] on span "export" at bounding box center [1057, 124] width 69 height 18
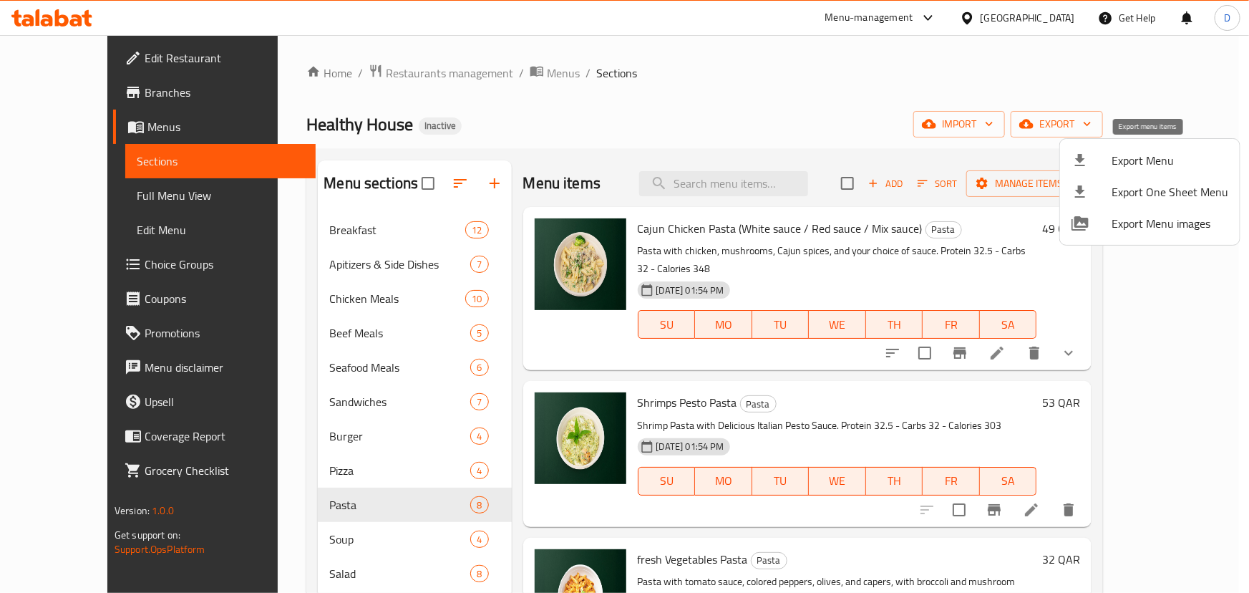
click at [1150, 152] on span "Export Menu" at bounding box center [1170, 160] width 117 height 17
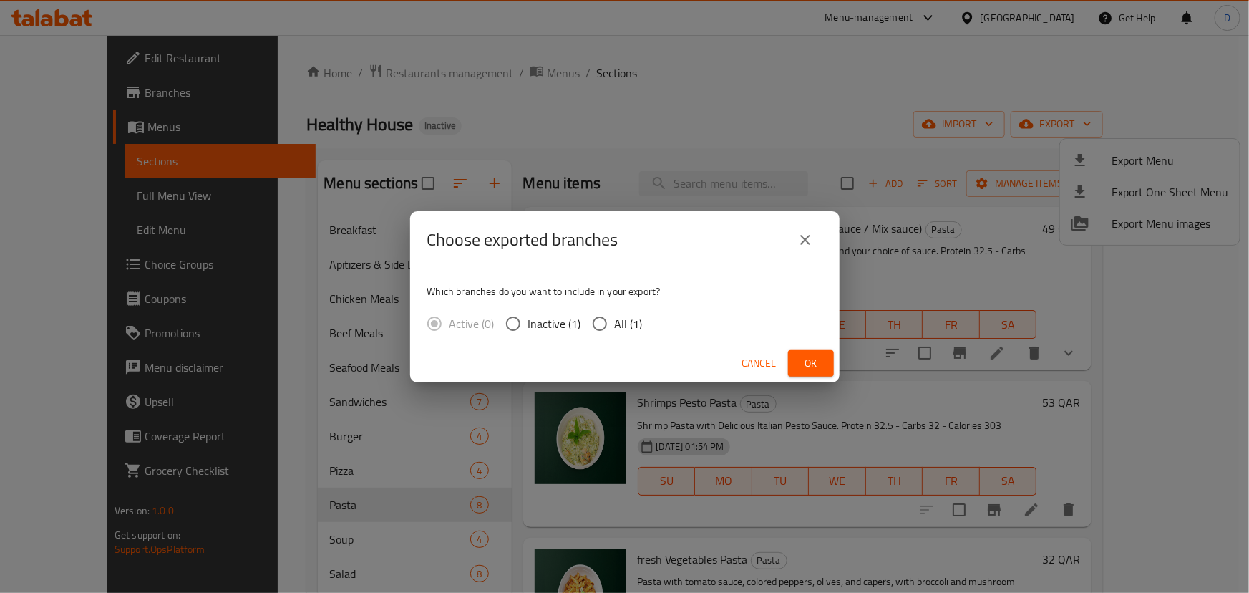
click at [811, 238] on icon "close" at bounding box center [805, 239] width 17 height 17
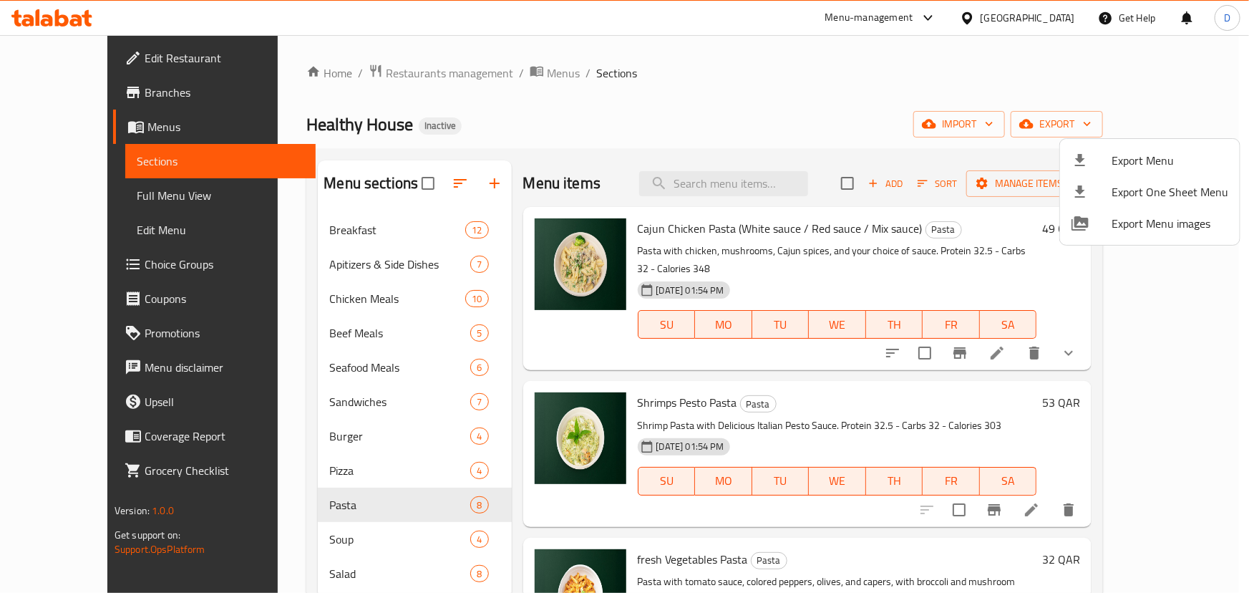
click at [1135, 129] on div at bounding box center [624, 296] width 1249 height 593
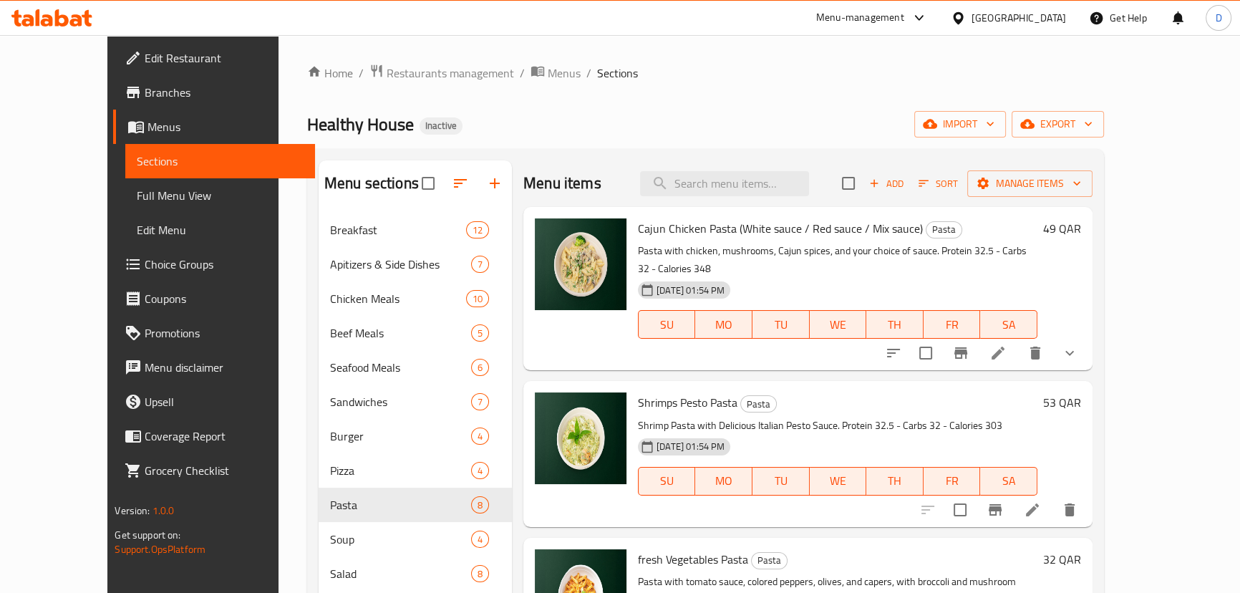
click at [1034, 129] on icon "button" at bounding box center [1027, 124] width 14 height 14
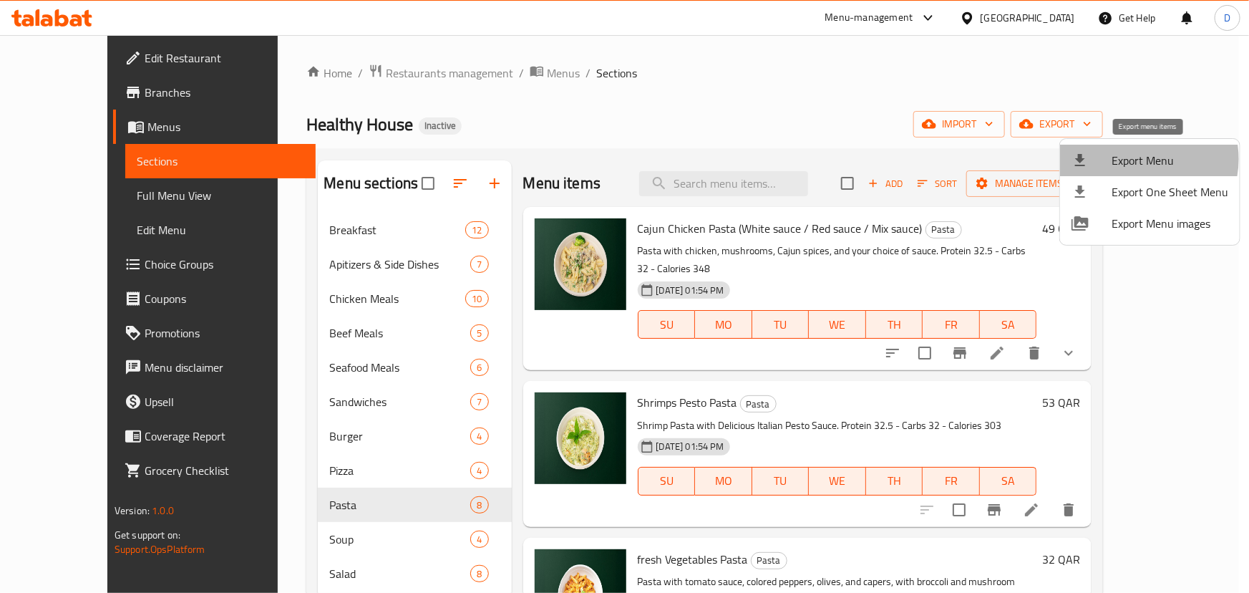
click at [1137, 159] on span "Export Menu" at bounding box center [1170, 160] width 117 height 17
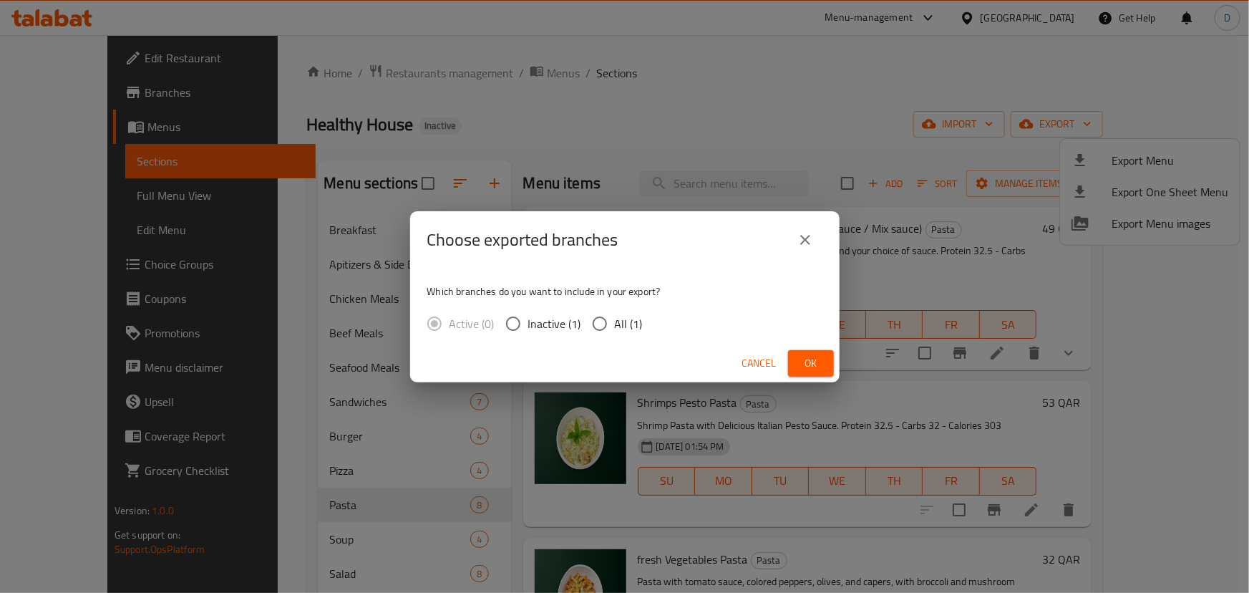
drag, startPoint x: 615, startPoint y: 328, endPoint x: 703, endPoint y: 343, distance: 89.3
click at [621, 328] on span "All (1)" at bounding box center [629, 323] width 28 height 17
click at [604, 321] on input "All (1)" at bounding box center [600, 324] width 30 height 30
radio input "true"
drag, startPoint x: 824, startPoint y: 367, endPoint x: 819, endPoint y: 359, distance: 9.3
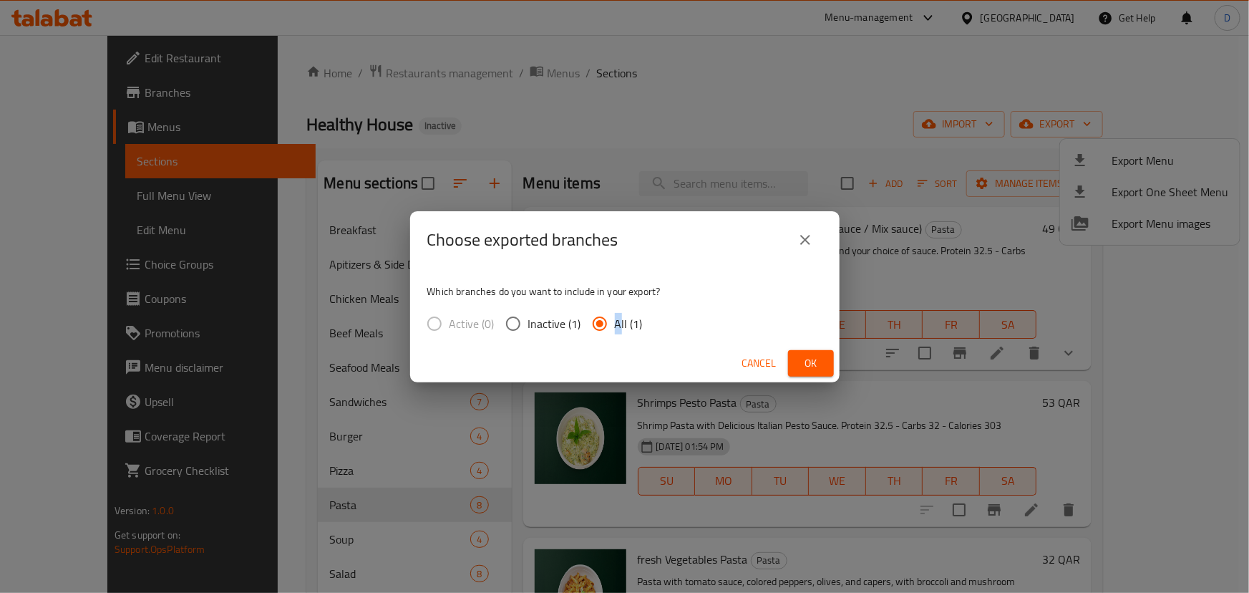
click at [825, 367] on button "Ok" at bounding box center [811, 363] width 46 height 26
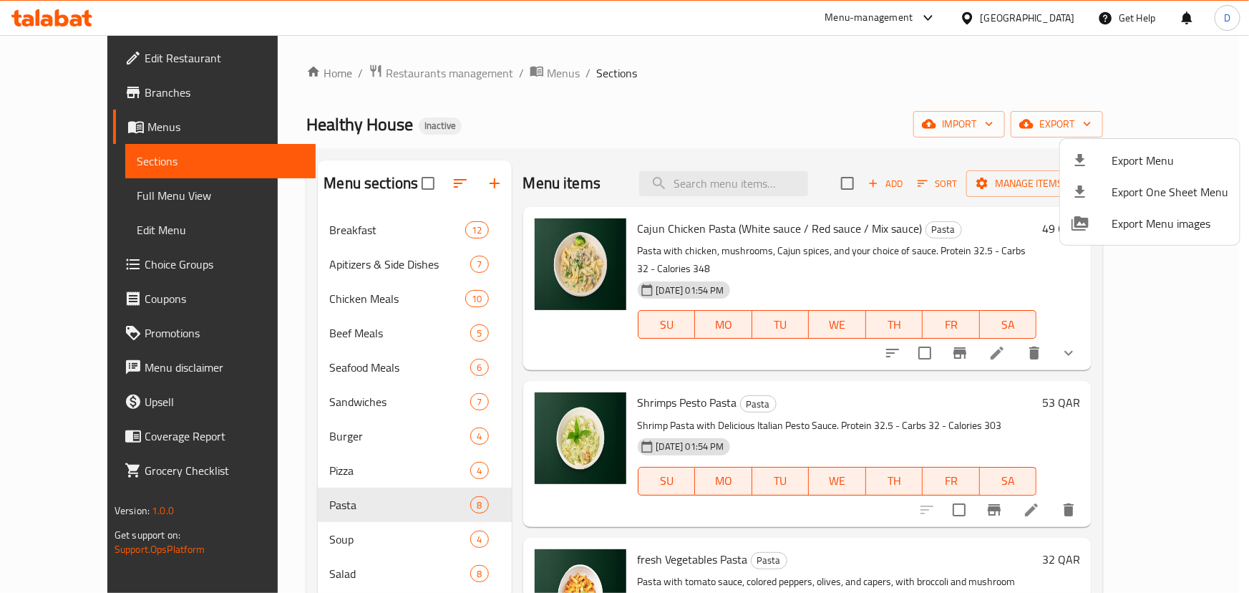
click at [351, 558] on div at bounding box center [624, 296] width 1249 height 593
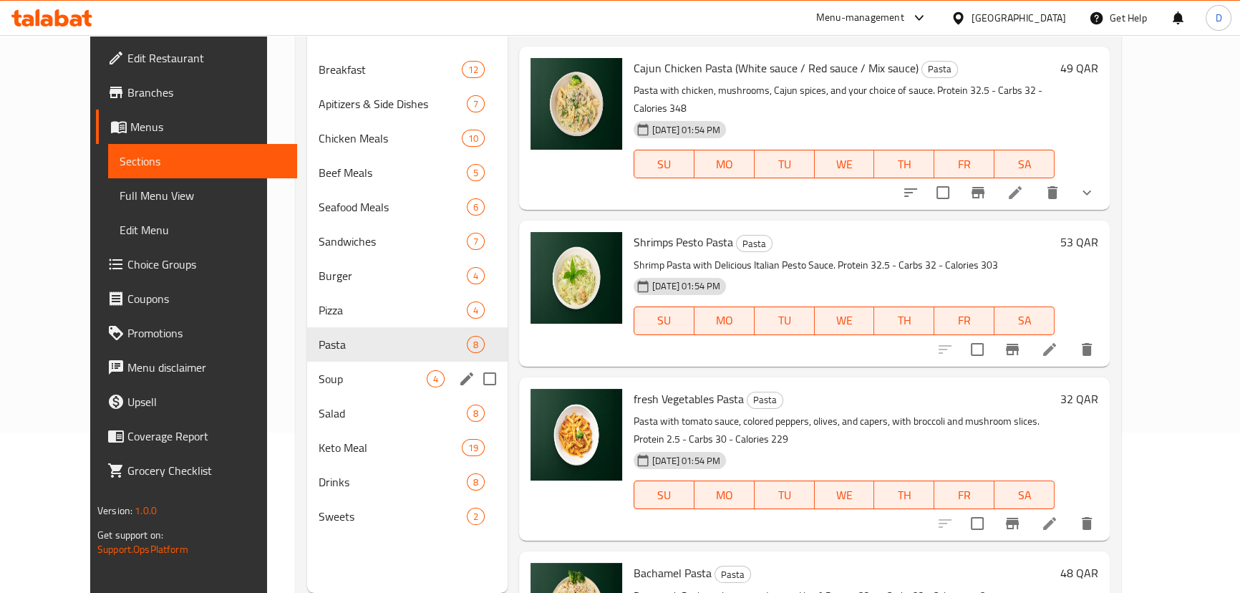
scroll to position [195, 0]
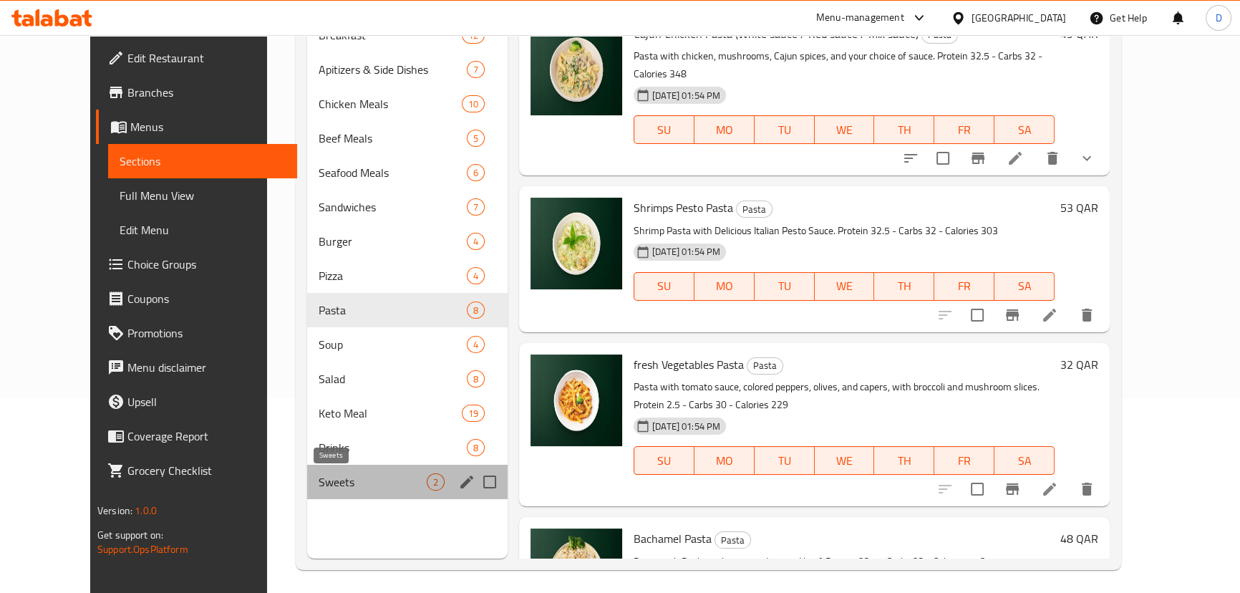
click at [332, 483] on span "Sweets" at bounding box center [373, 481] width 108 height 17
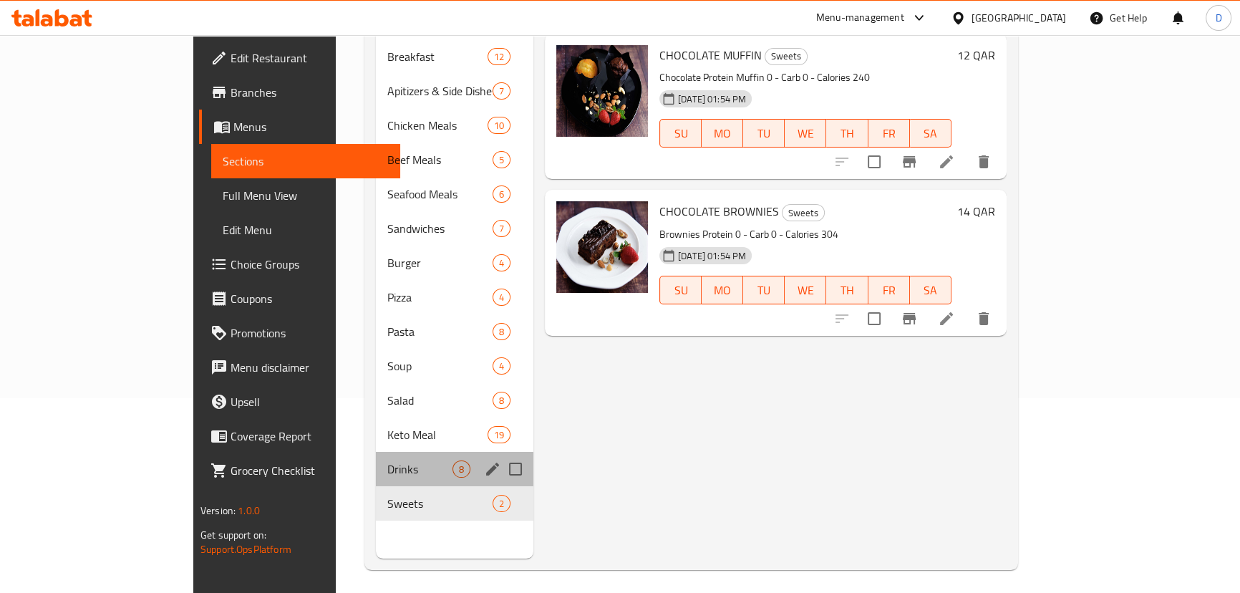
click at [376, 452] on div "Drinks 8" at bounding box center [455, 469] width 158 height 34
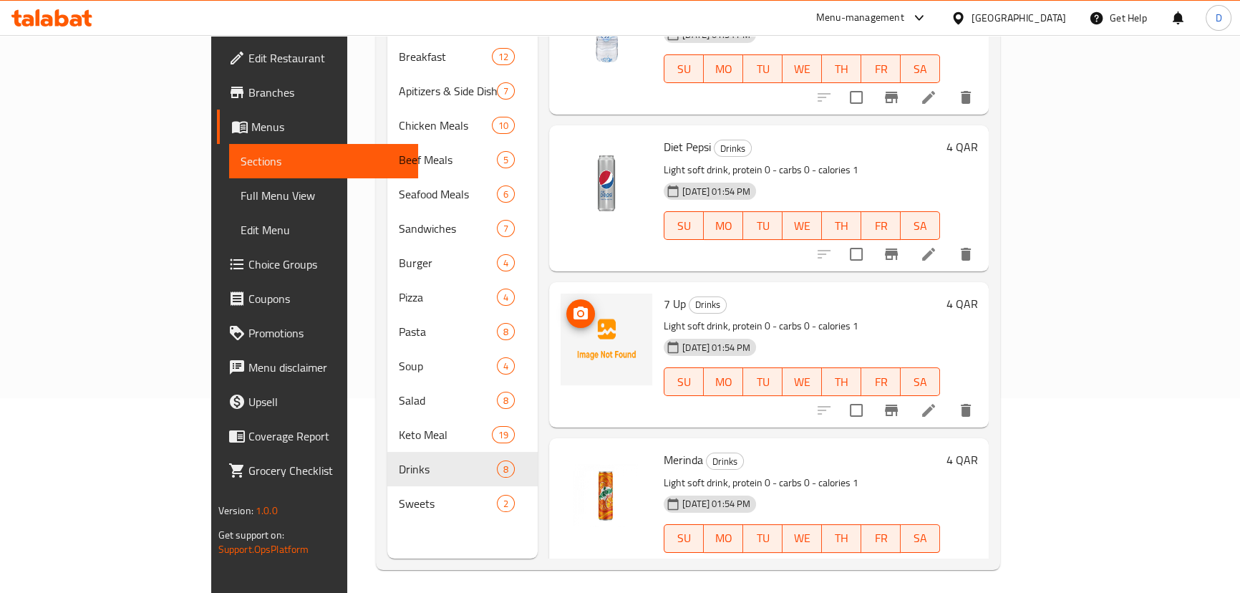
scroll to position [64, 0]
click at [664, 293] on span "7 Up" at bounding box center [675, 303] width 22 height 21
copy h6 "7 Up"
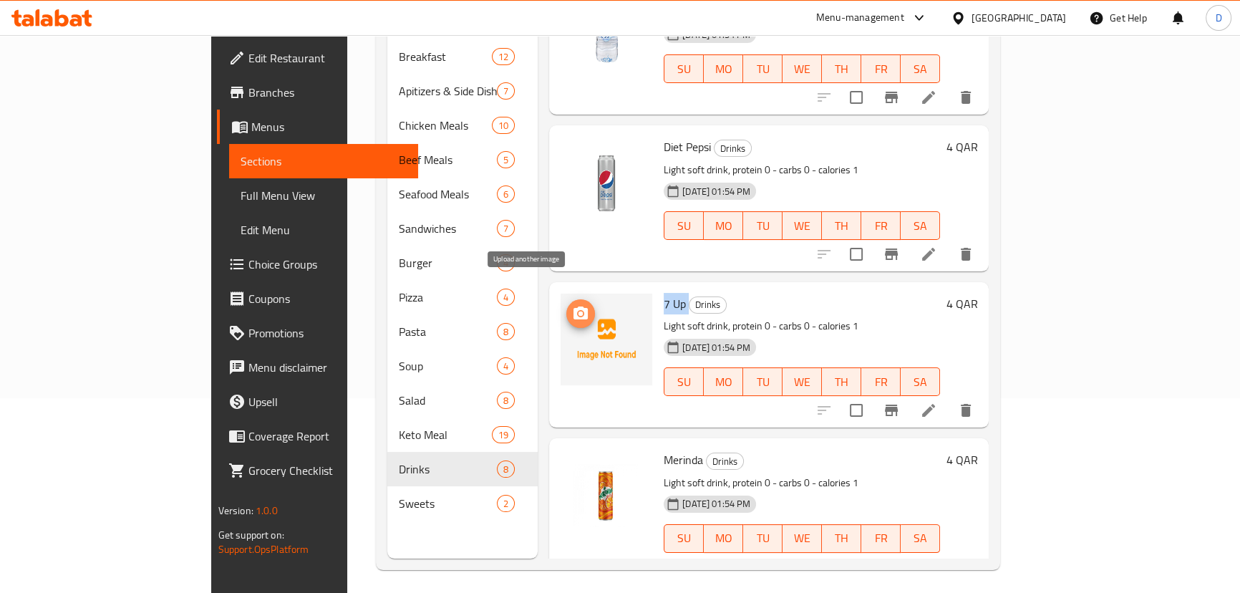
click at [573, 306] on icon "upload picture" at bounding box center [580, 312] width 14 height 13
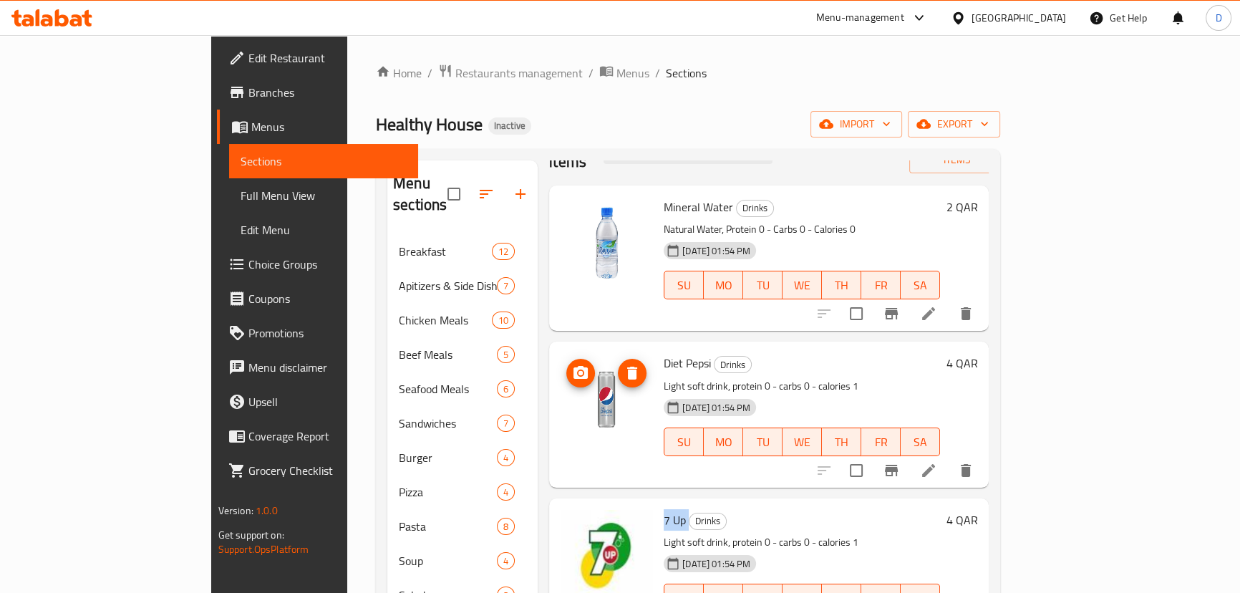
scroll to position [0, 0]
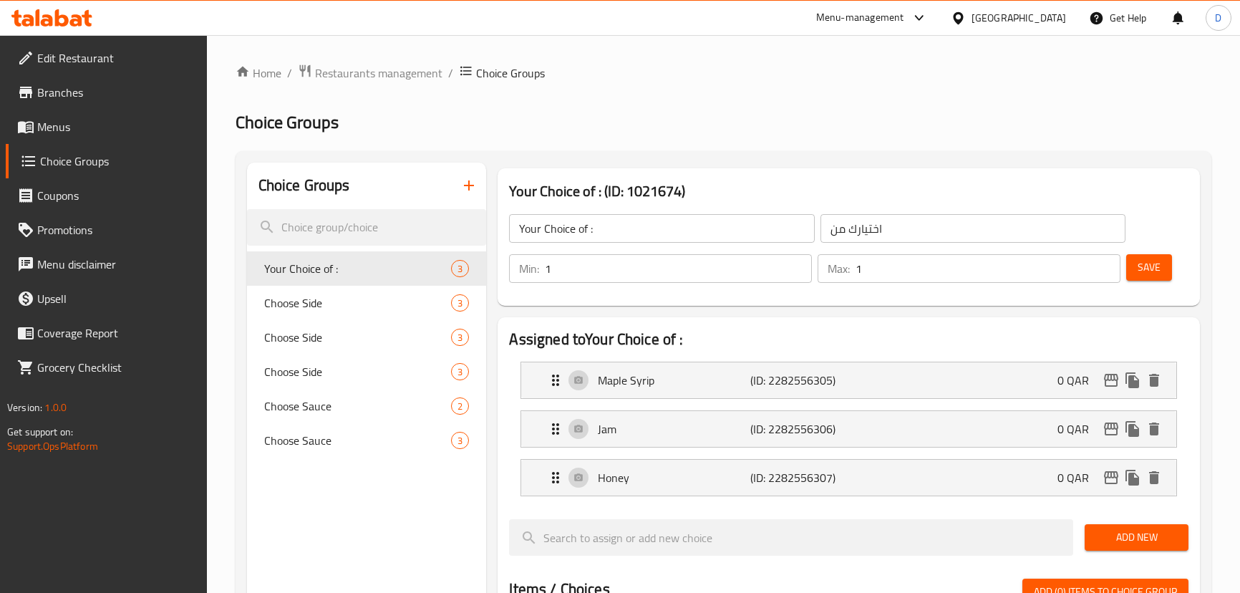
scroll to position [130, 0]
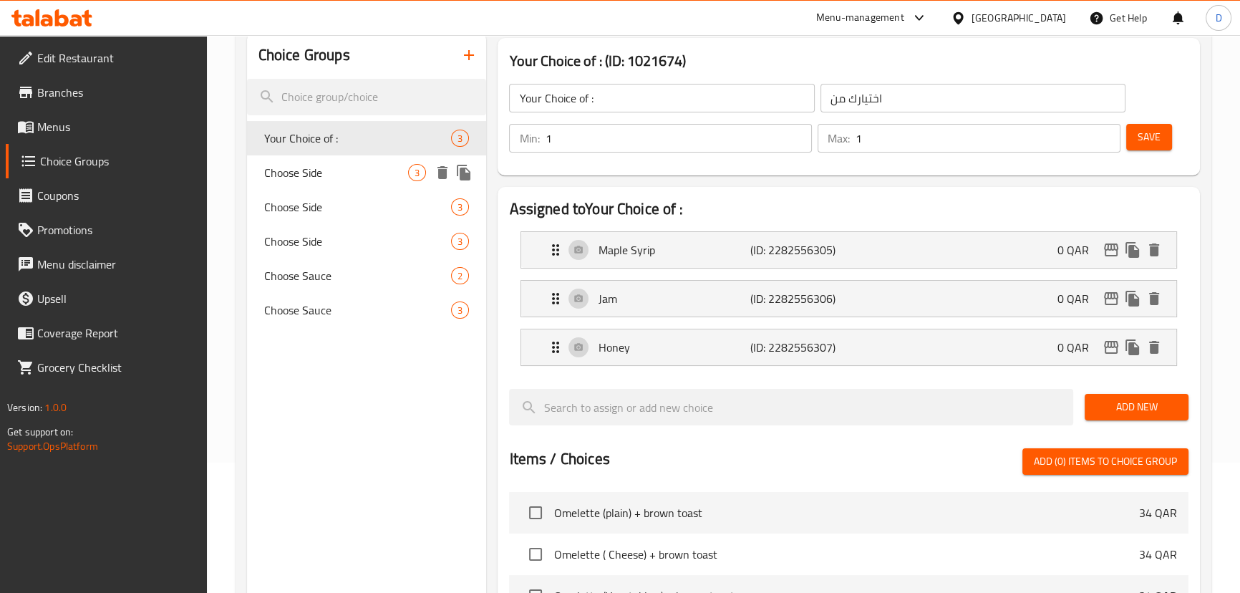
click at [318, 178] on span "Choose Side" at bounding box center [336, 172] width 145 height 17
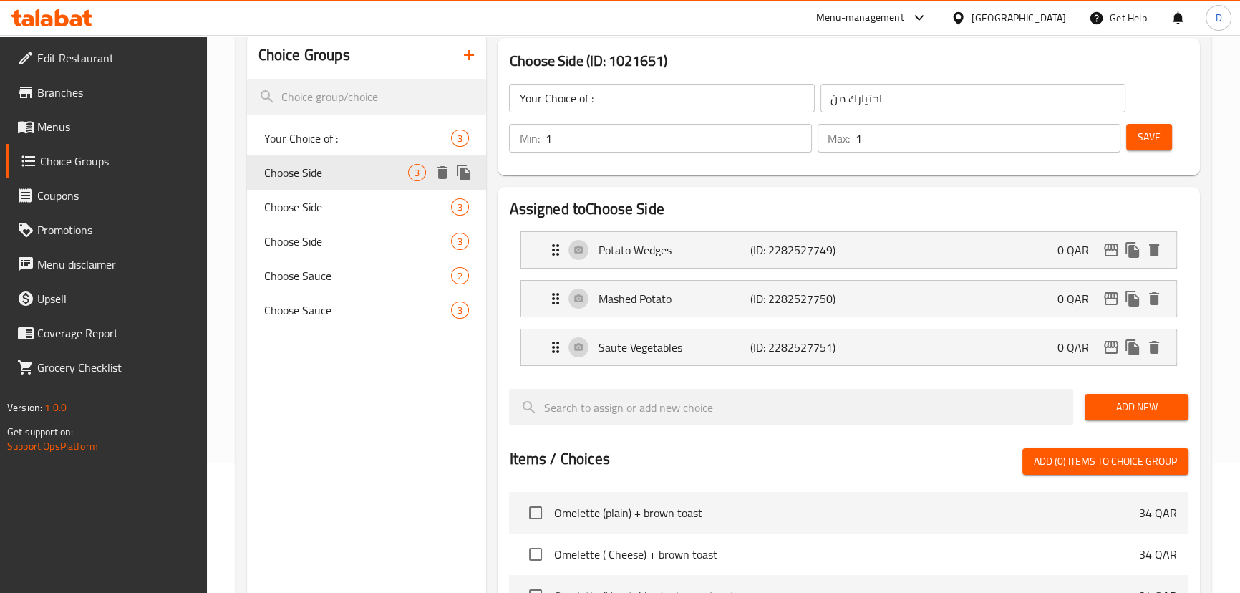
type input "Choose Side"
type input "اختر الجانب"
click at [639, 347] on p "Saute Vegetables" at bounding box center [674, 347] width 152 height 17
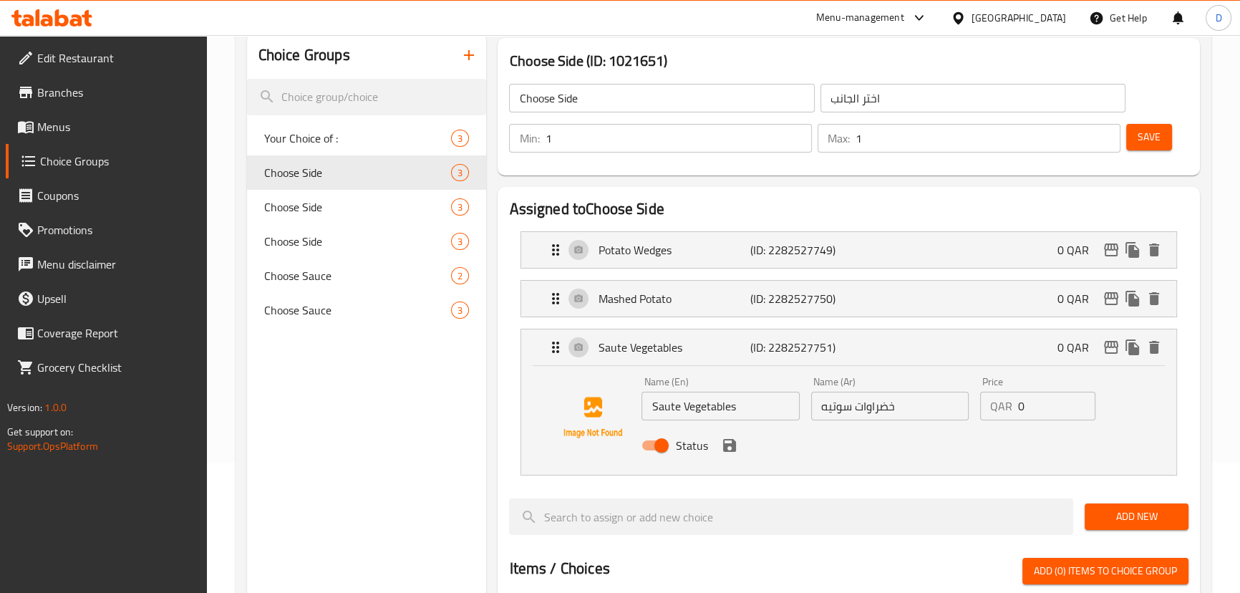
click at [656, 408] on input "Saute Vegetables" at bounding box center [720, 406] width 158 height 29
drag, startPoint x: 656, startPoint y: 408, endPoint x: 668, endPoint y: 410, distance: 12.4
click at [656, 408] on input "Saute Vegetables" at bounding box center [720, 406] width 158 height 29
paste input "ed"
click at [735, 450] on icon "save" at bounding box center [729, 445] width 17 height 17
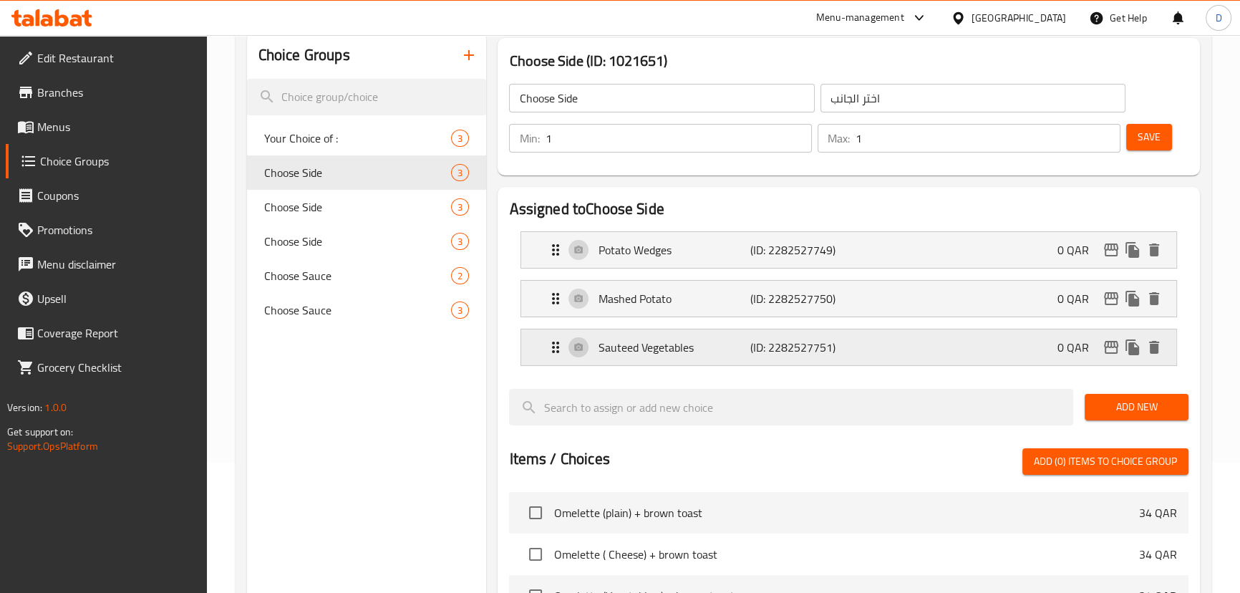
type input "Sauteed Vegetables"
drag, startPoint x: 1145, startPoint y: 143, endPoint x: 684, endPoint y: 248, distance: 472.7
click at [1146, 142] on span "Save" at bounding box center [1149, 137] width 23 height 18
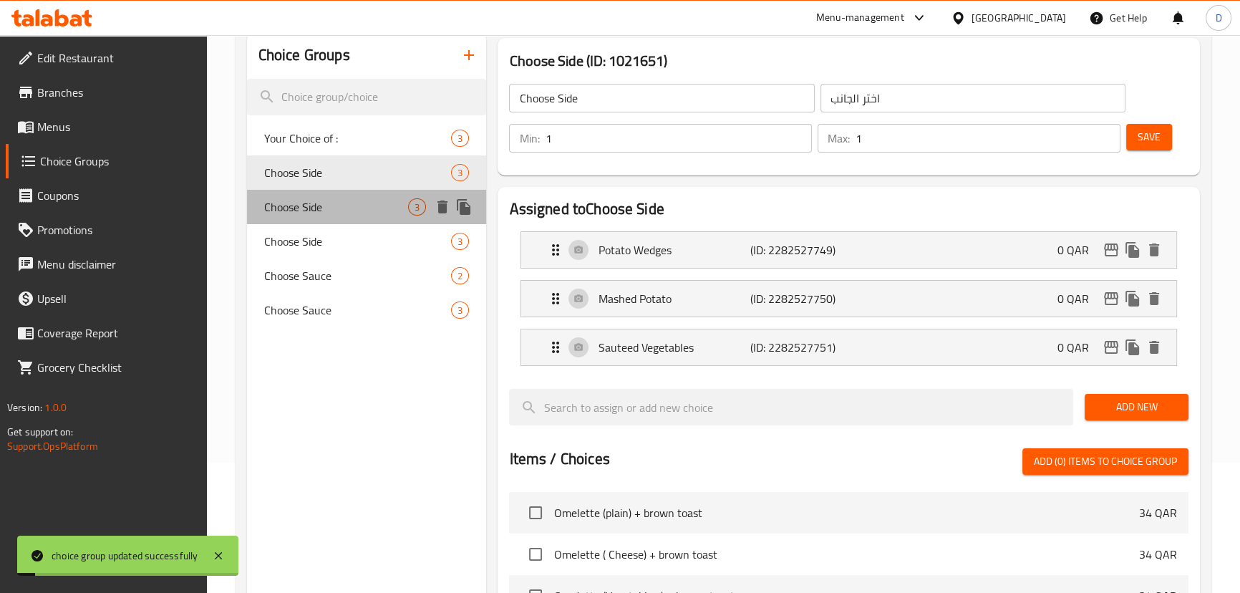
click at [314, 213] on span "Choose Side" at bounding box center [336, 206] width 145 height 17
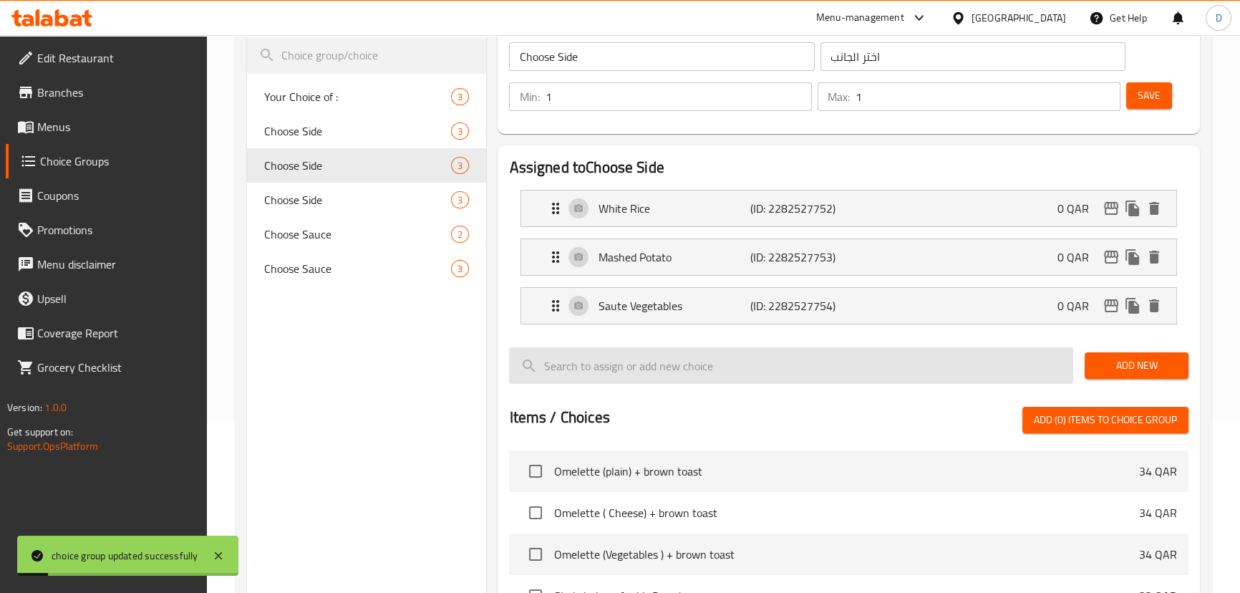
scroll to position [195, 0]
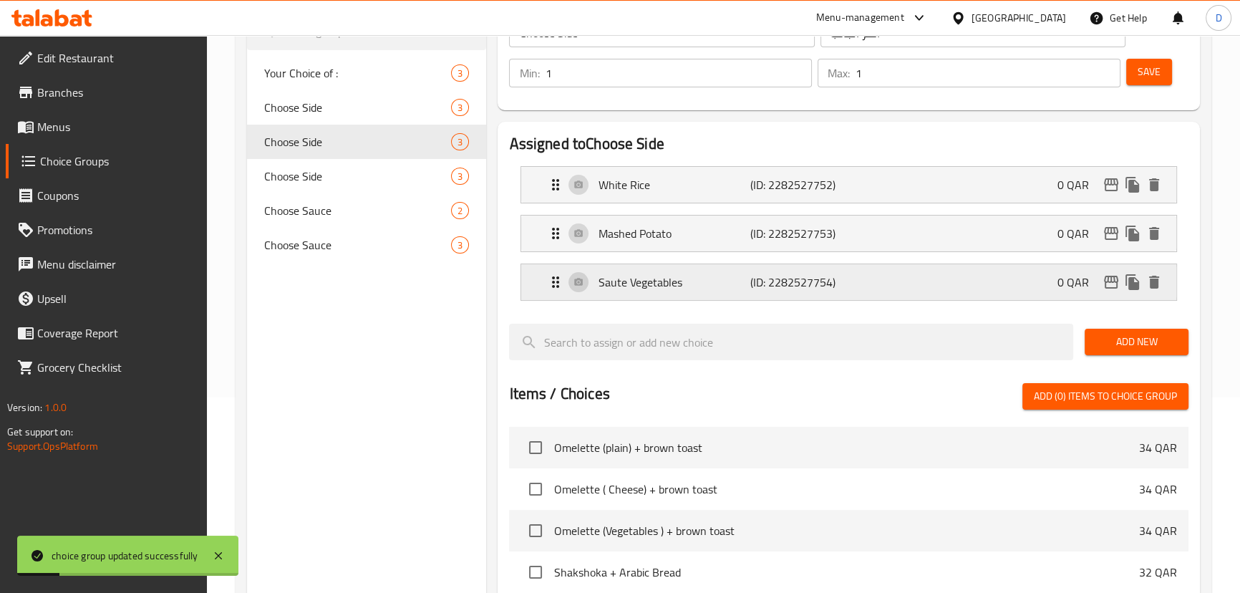
click at [695, 286] on p "Saute Vegetables" at bounding box center [674, 281] width 152 height 17
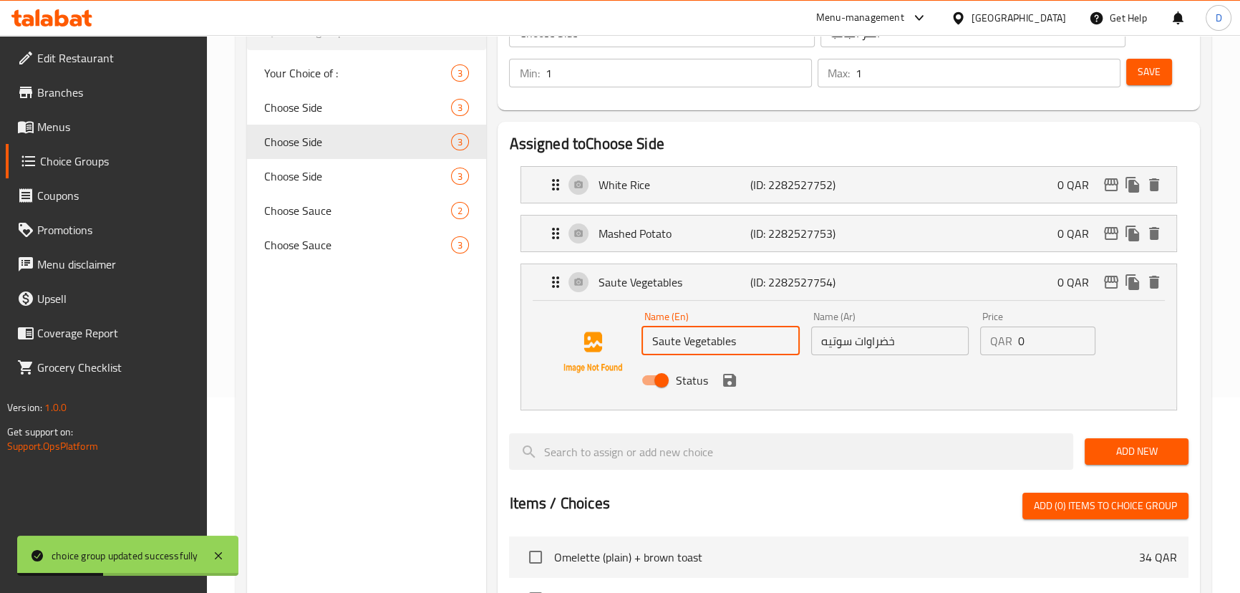
drag, startPoint x: 684, startPoint y: 344, endPoint x: 652, endPoint y: 341, distance: 31.6
click at [652, 341] on input "Saute Vegetables" at bounding box center [720, 340] width 158 height 29
paste input "ed"
click at [735, 382] on icon "save" at bounding box center [729, 380] width 17 height 17
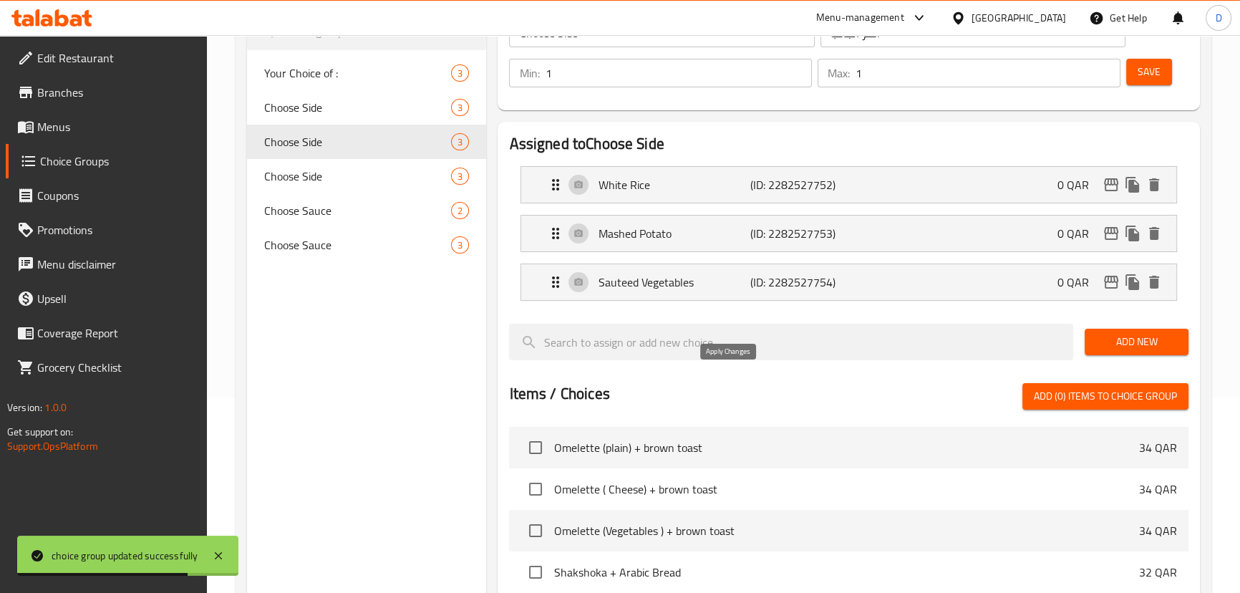
type input "Sauteed Vegetables"
click at [1151, 72] on span "Save" at bounding box center [1149, 72] width 23 height 18
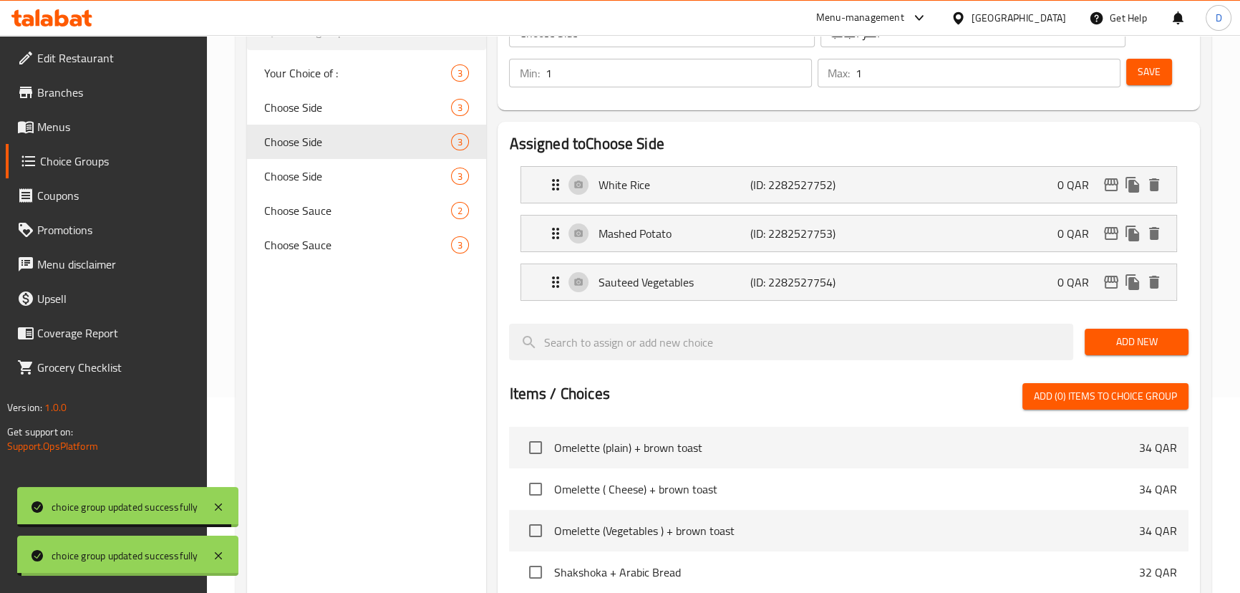
click at [358, 176] on span "Choose Side" at bounding box center [358, 176] width 188 height 17
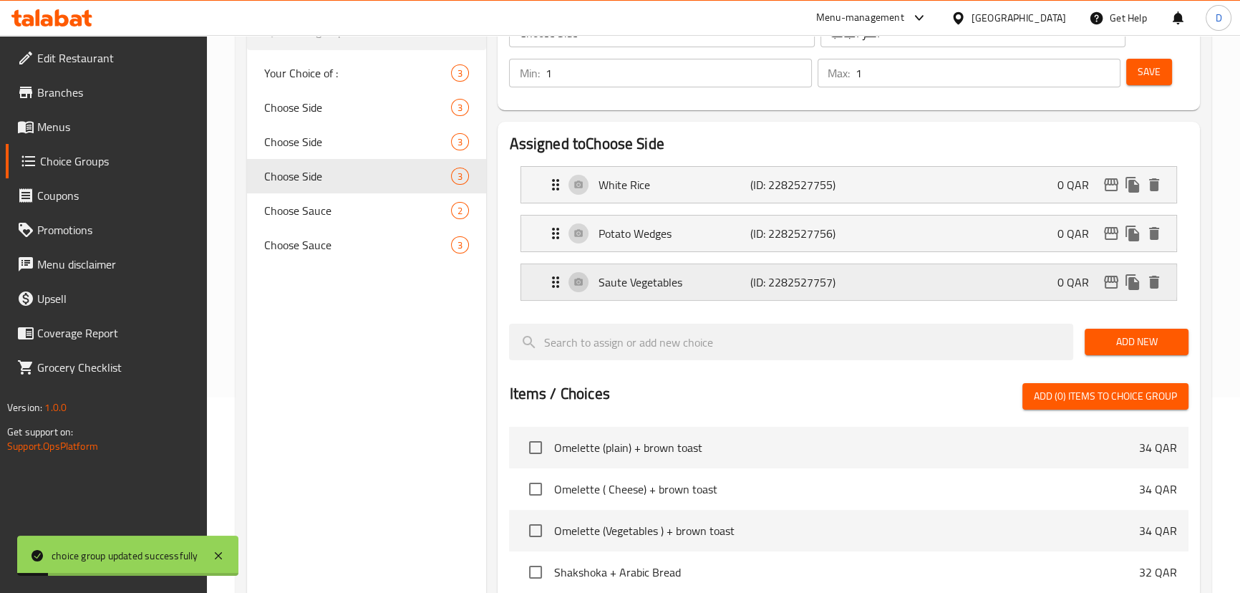
click at [659, 293] on div "Saute Vegetables (ID: 2282527757) 0 QAR" at bounding box center [852, 282] width 611 height 36
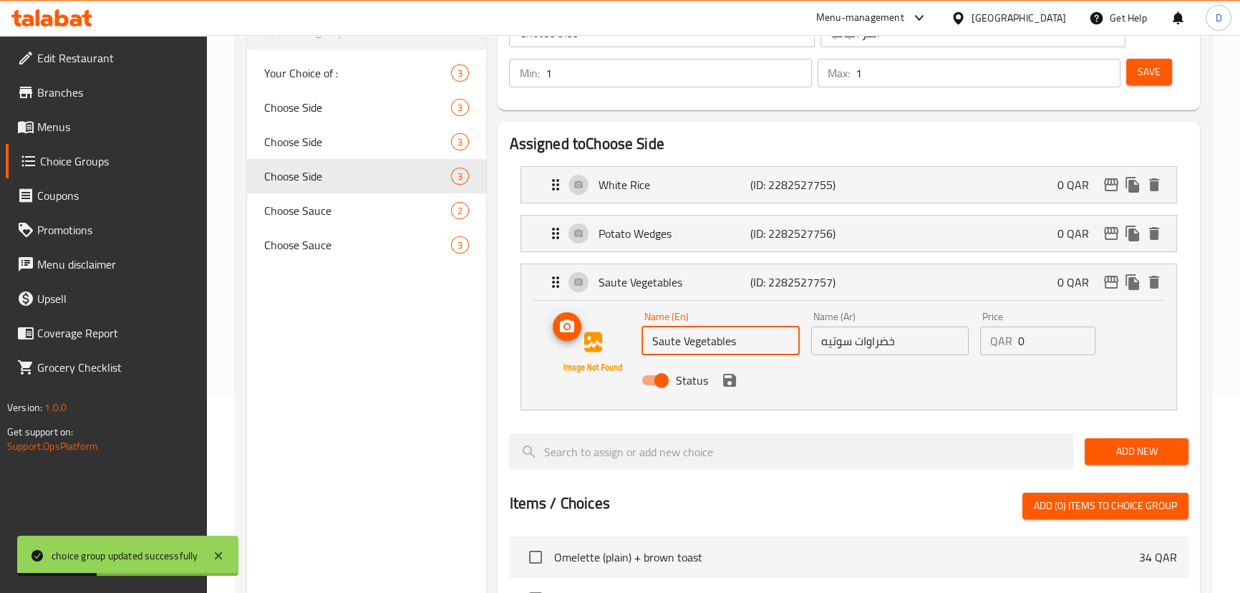
drag, startPoint x: 682, startPoint y: 337, endPoint x: 632, endPoint y: 336, distance: 50.1
click at [632, 336] on div "Name (En) Saute Vegetables Name (En) Name (Ar) خضراوات سوتيه Name (Ar) Price QA…" at bounding box center [848, 352] width 609 height 97
paste input "ed"
click at [730, 379] on icon "save" at bounding box center [729, 380] width 13 height 13
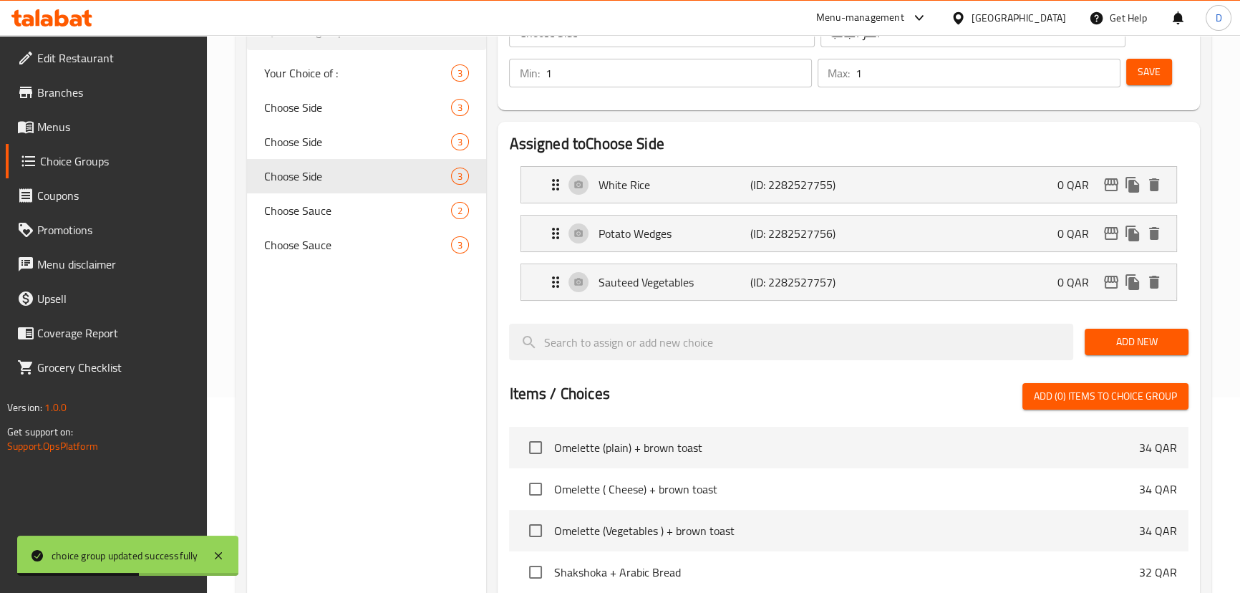
type input "Sauteed Vegetables"
click at [1148, 77] on span "Save" at bounding box center [1149, 72] width 23 height 18
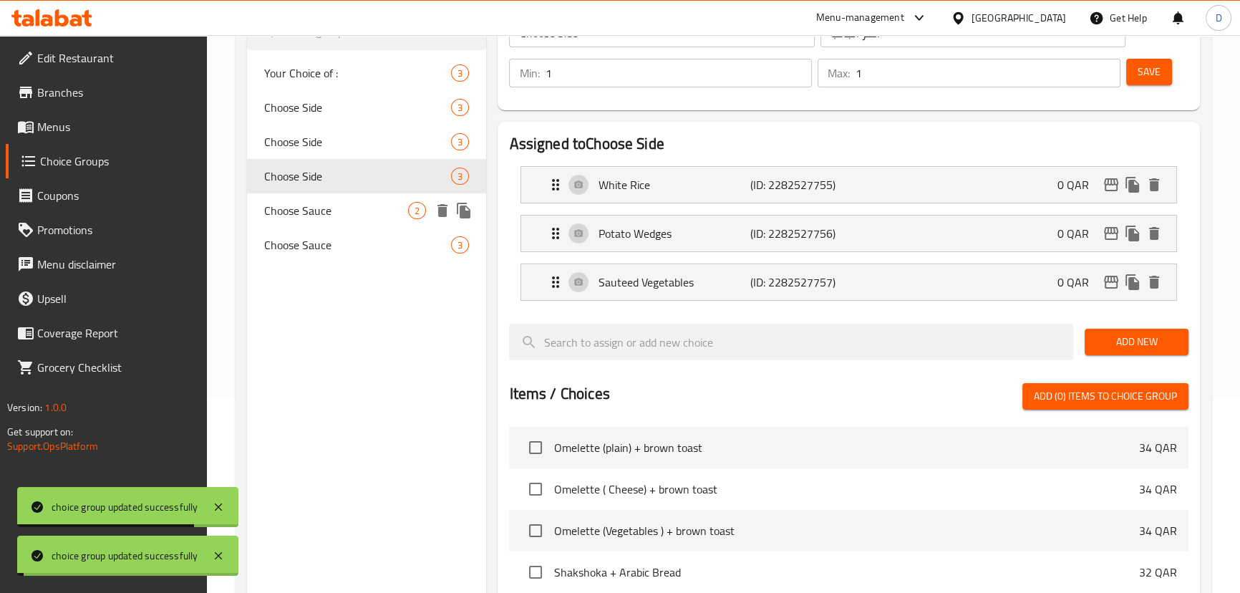
click at [301, 214] on span "Choose Sauce" at bounding box center [336, 210] width 145 height 17
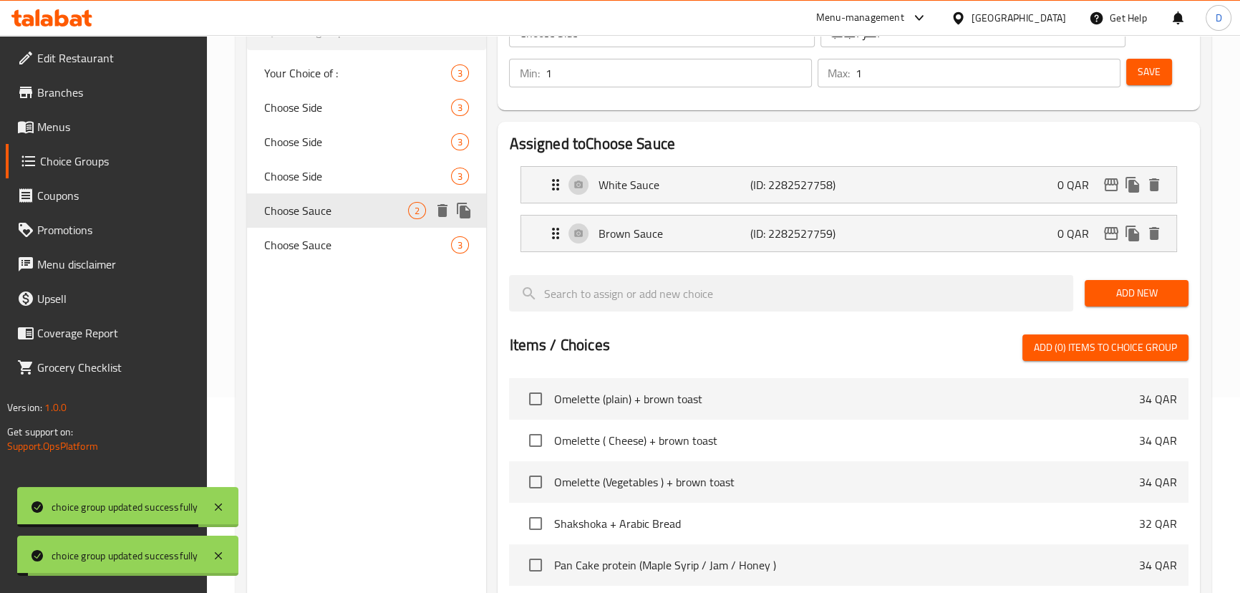
type input "Choose Sauce"
type input "اختر الصلصة"
drag, startPoint x: 331, startPoint y: 245, endPoint x: 339, endPoint y: 243, distance: 8.0
click at [331, 245] on span "Choose Sauce" at bounding box center [336, 244] width 145 height 17
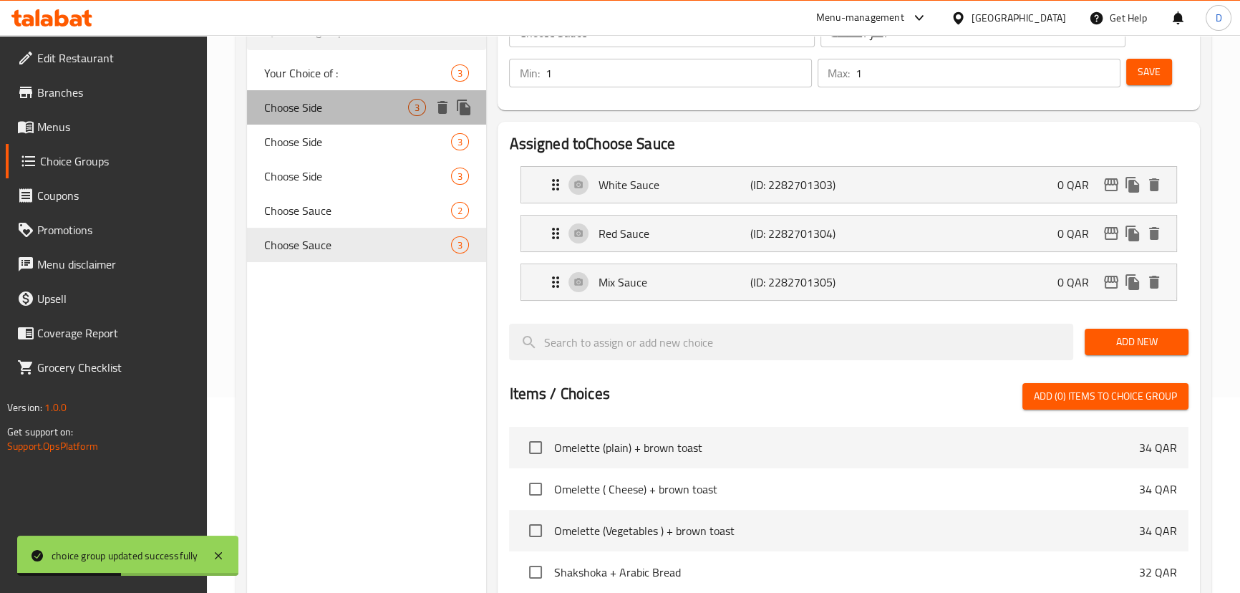
click at [333, 119] on div "Choose Side 3" at bounding box center [367, 107] width 240 height 34
type input "Choose Side"
type input "اختر الجانب"
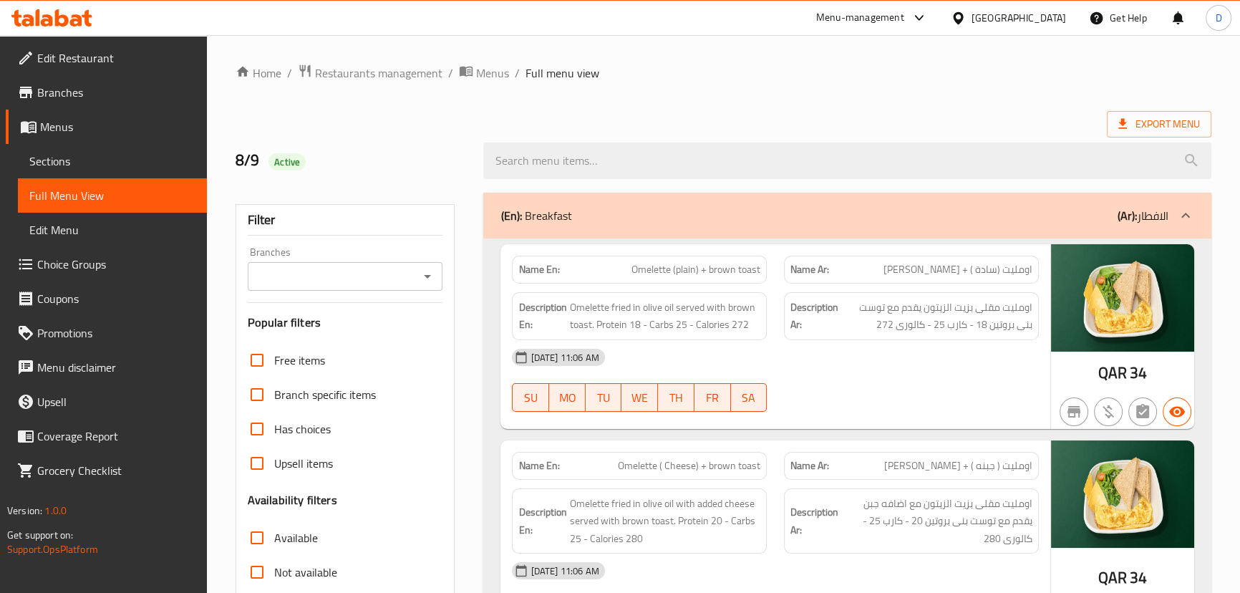
scroll to position [325, 0]
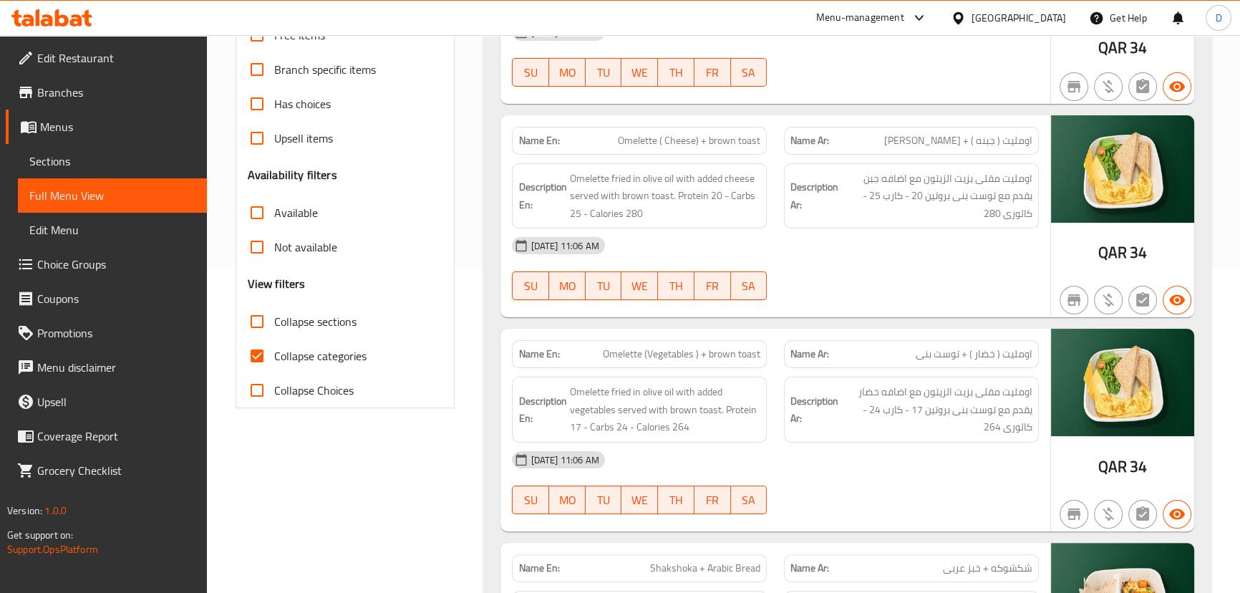
click at [258, 357] on input "Collapse categories" at bounding box center [257, 356] width 34 height 34
checkbox input "false"
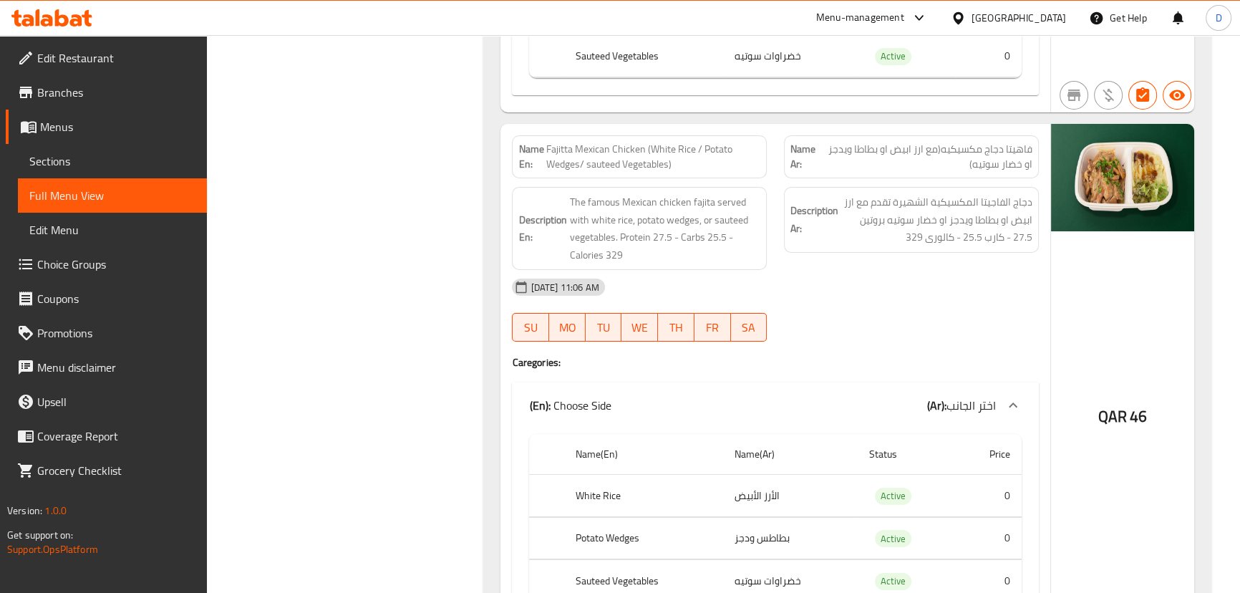
scroll to position [6562, 0]
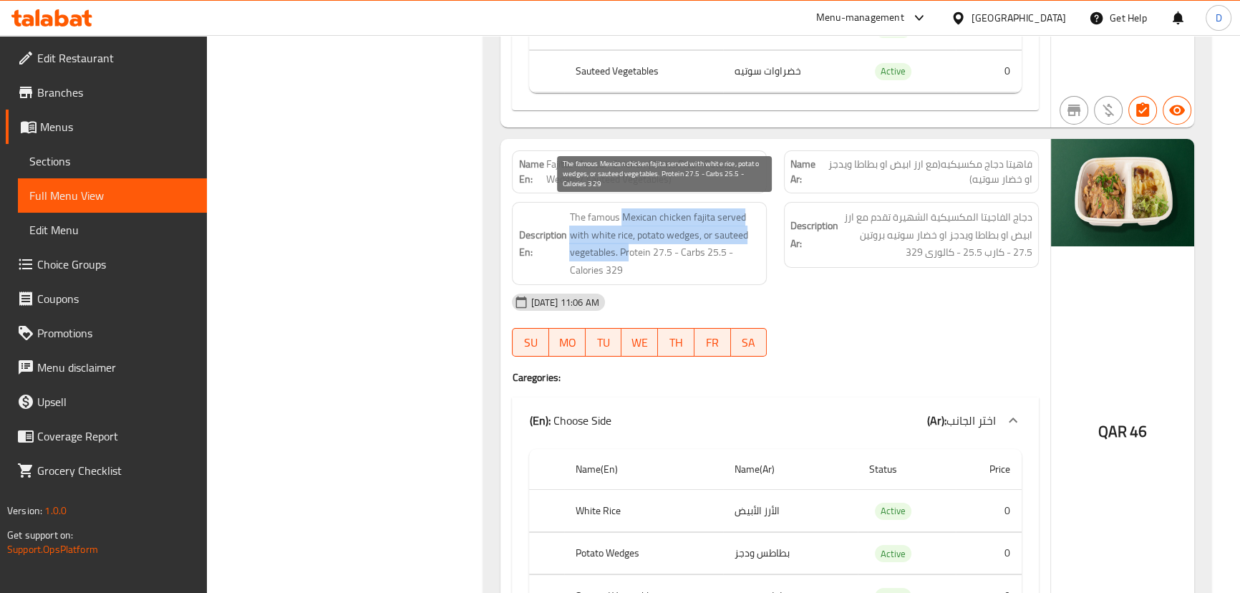
drag, startPoint x: 625, startPoint y: 213, endPoint x: 629, endPoint y: 236, distance: 23.2
click at [629, 236] on span "The famous Mexican chicken fajita served with white rice, potato wedges, or sau…" at bounding box center [664, 243] width 191 height 70
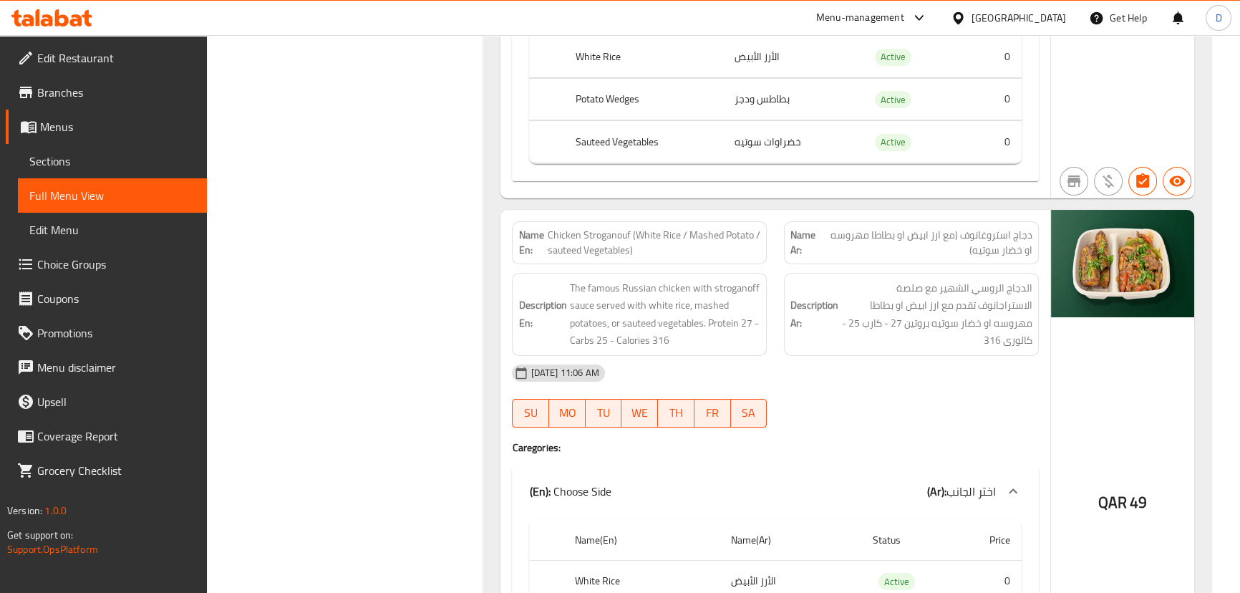
scroll to position [7017, 0]
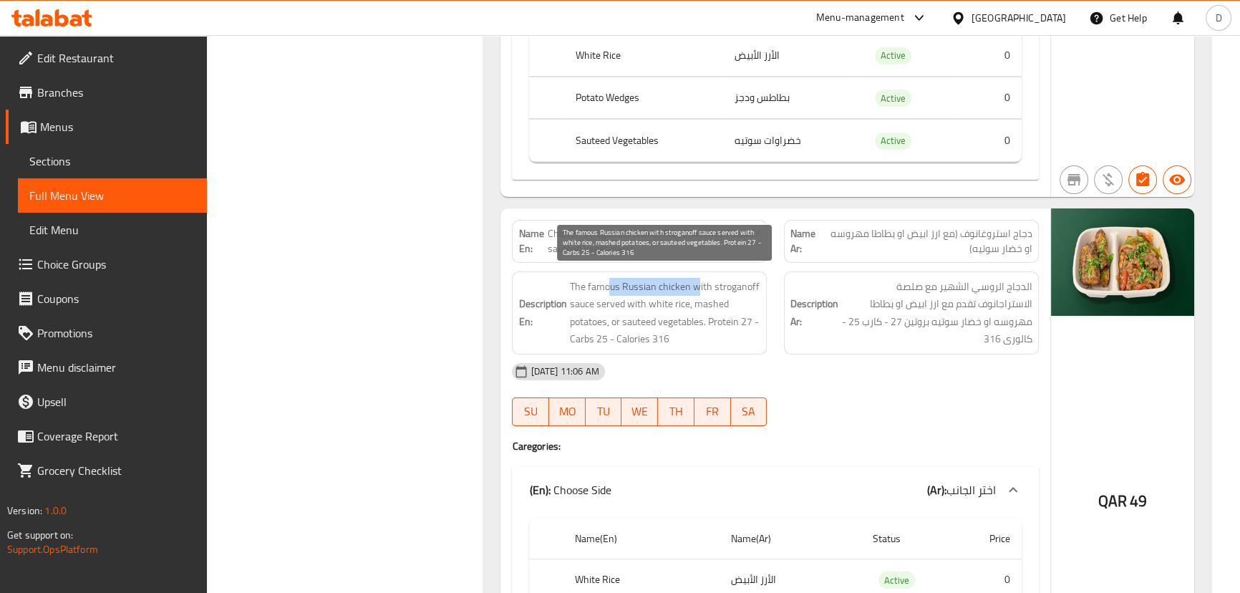
drag, startPoint x: 611, startPoint y: 279, endPoint x: 698, endPoint y: 287, distance: 87.7
click at [698, 287] on span "The famous Russian chicken with stroganoff sauce served with white rice, mashed…" at bounding box center [664, 313] width 191 height 70
click at [700, 286] on span "The famous Russian chicken with stroganoff sauce served with white rice, mashed…" at bounding box center [664, 313] width 191 height 70
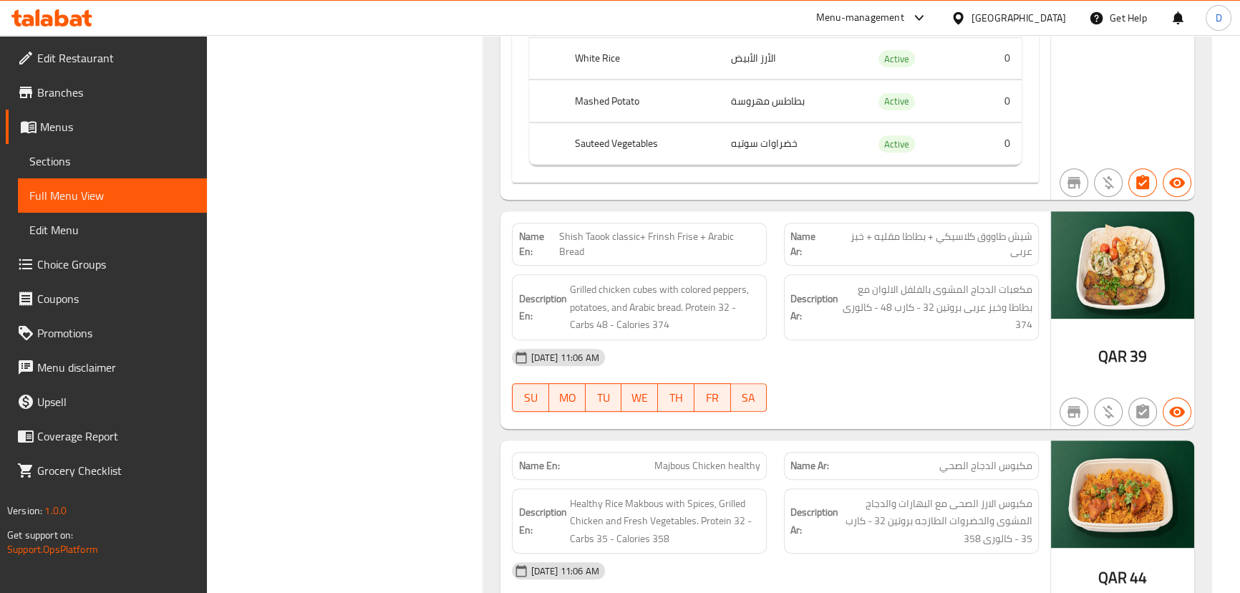
scroll to position [7603, 0]
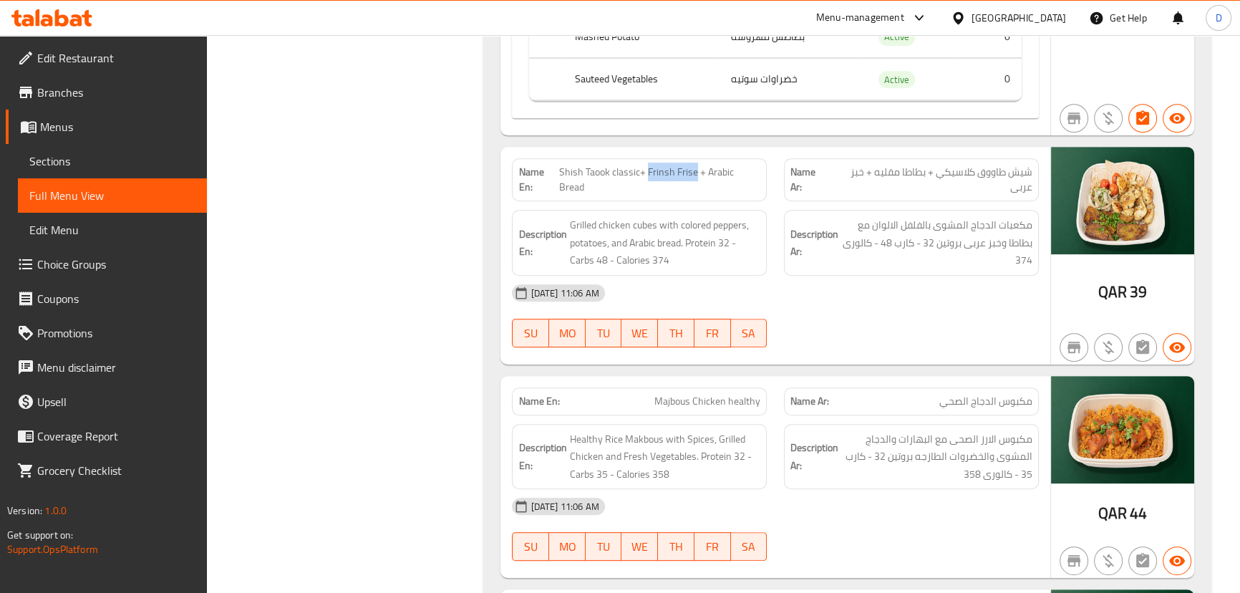
drag, startPoint x: 649, startPoint y: 161, endPoint x: 696, endPoint y: 167, distance: 46.9
click at [696, 167] on span "Shish Taook classic+ Frinsh Frise + Arabic Bread" at bounding box center [659, 180] width 201 height 30
copy span "Frinsh Frise"
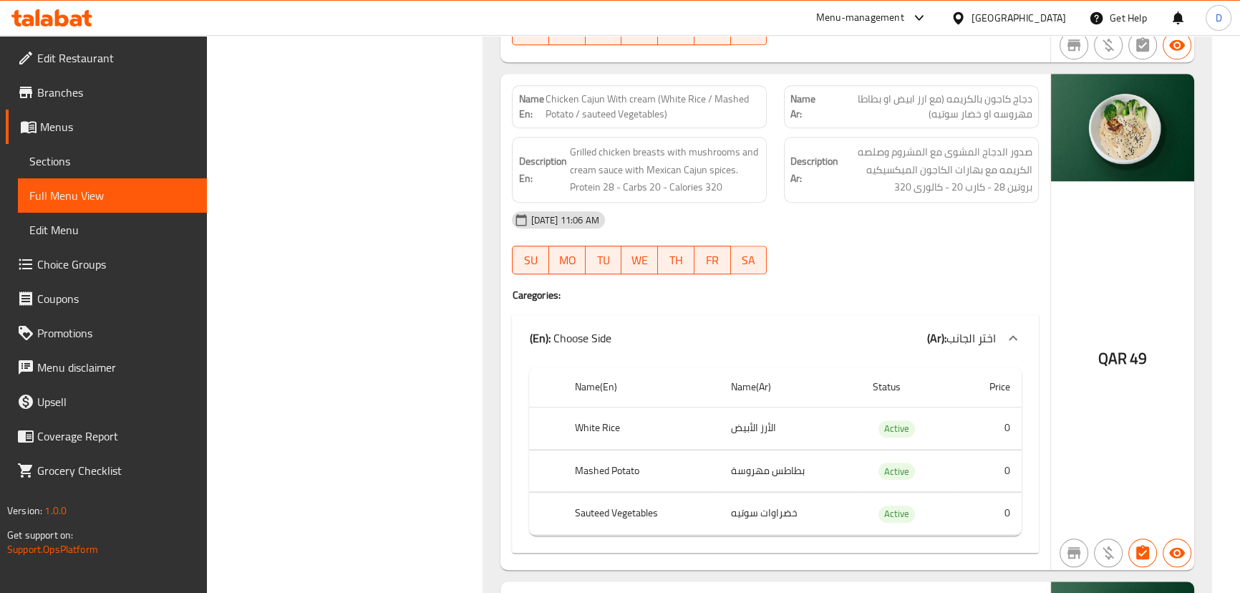
scroll to position [8124, 0]
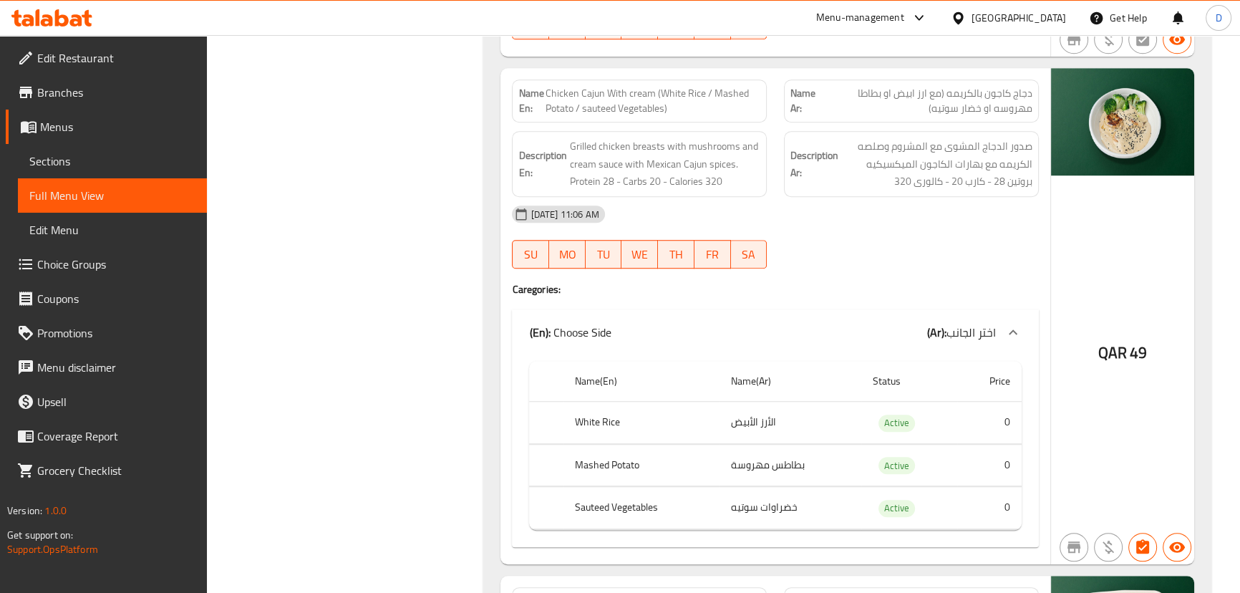
drag, startPoint x: 622, startPoint y: 140, endPoint x: 690, endPoint y: 188, distance: 83.2
click at [690, 188] on div "Name En: Chicken Cajun With cream (White Rice / Mashed Potato / sauteed Vegetab…" at bounding box center [774, 315] width 549 height 495
click at [689, 182] on span "Grilled chicken breasts with mushrooms and cream sauce with Mexican Cajun spice…" at bounding box center [664, 163] width 191 height 53
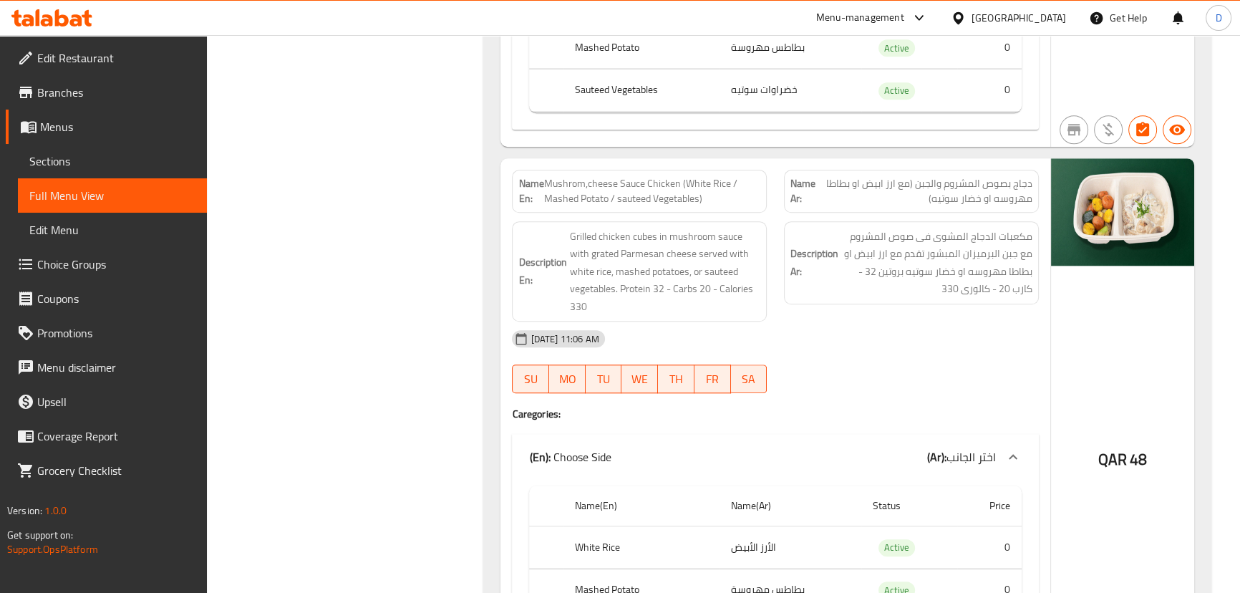
scroll to position [8579, 0]
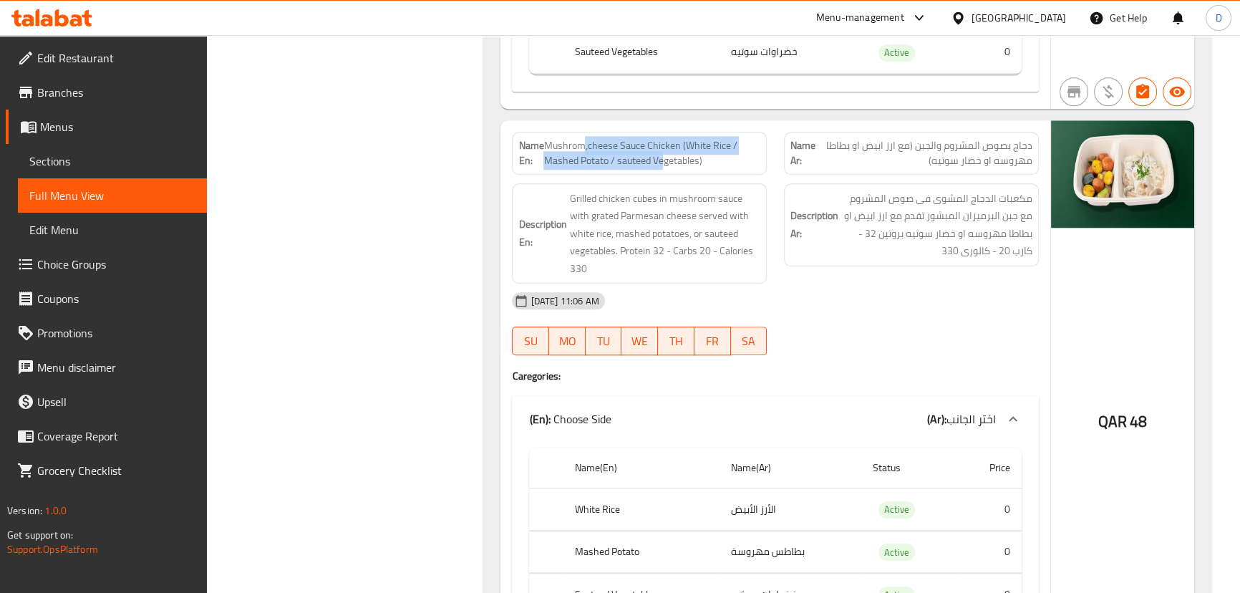
drag, startPoint x: 583, startPoint y: 138, endPoint x: 662, endPoint y: 147, distance: 78.6
click at [662, 147] on span "Mushrom,cheese Sauce Chicken (White Rice / Mashed Potato / sauteed Vegetables)" at bounding box center [651, 153] width 217 height 30
click at [634, 145] on span "Mushrom,cheese Sauce Chicken (White Rice / Mashed Potato / sauteed Vegetables)" at bounding box center [651, 153] width 217 height 30
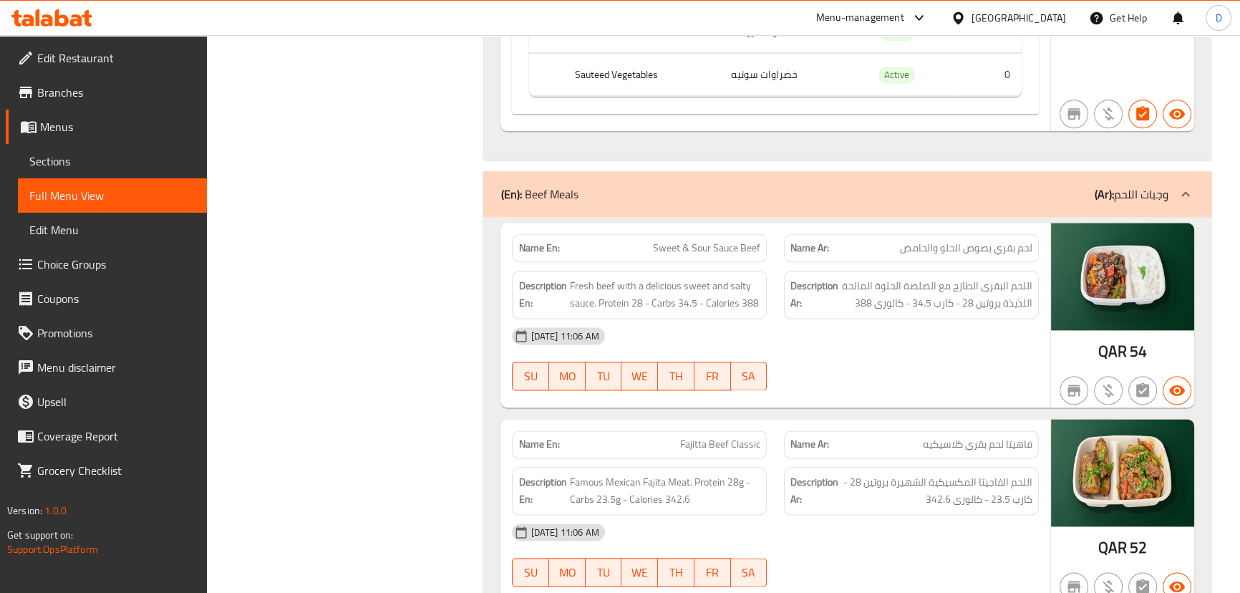
scroll to position [9100, 0]
click at [793, 362] on div "08-09-2025 11:06 AM SU MO TU WE TH FR SA" at bounding box center [774, 358] width 543 height 80
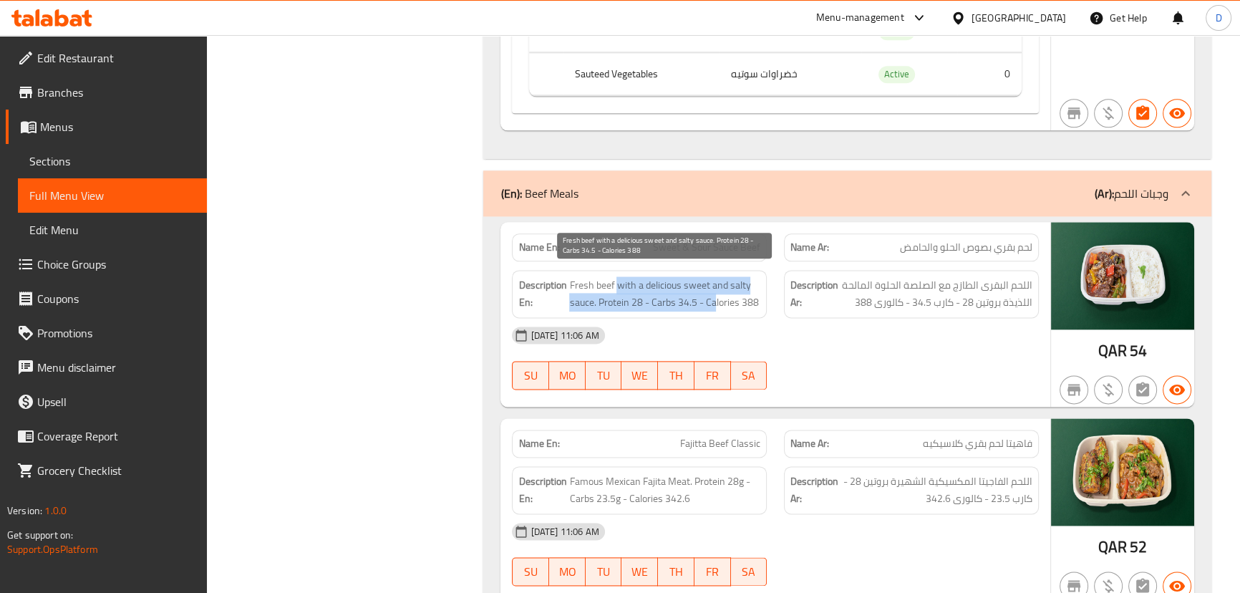
drag, startPoint x: 618, startPoint y: 281, endPoint x: 715, endPoint y: 287, distance: 97.5
click at [715, 287] on span "Fresh beef with a delicious sweet and salty sauce. Protein 28 - Carbs 34.5 - Ca…" at bounding box center [664, 293] width 191 height 35
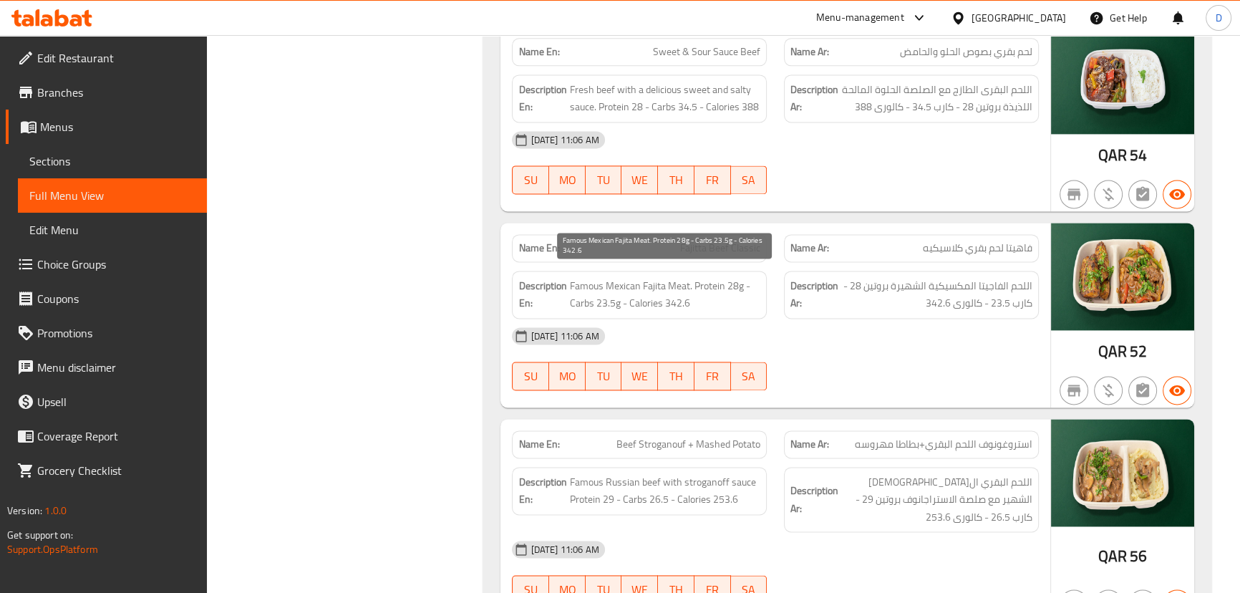
scroll to position [9361, 0]
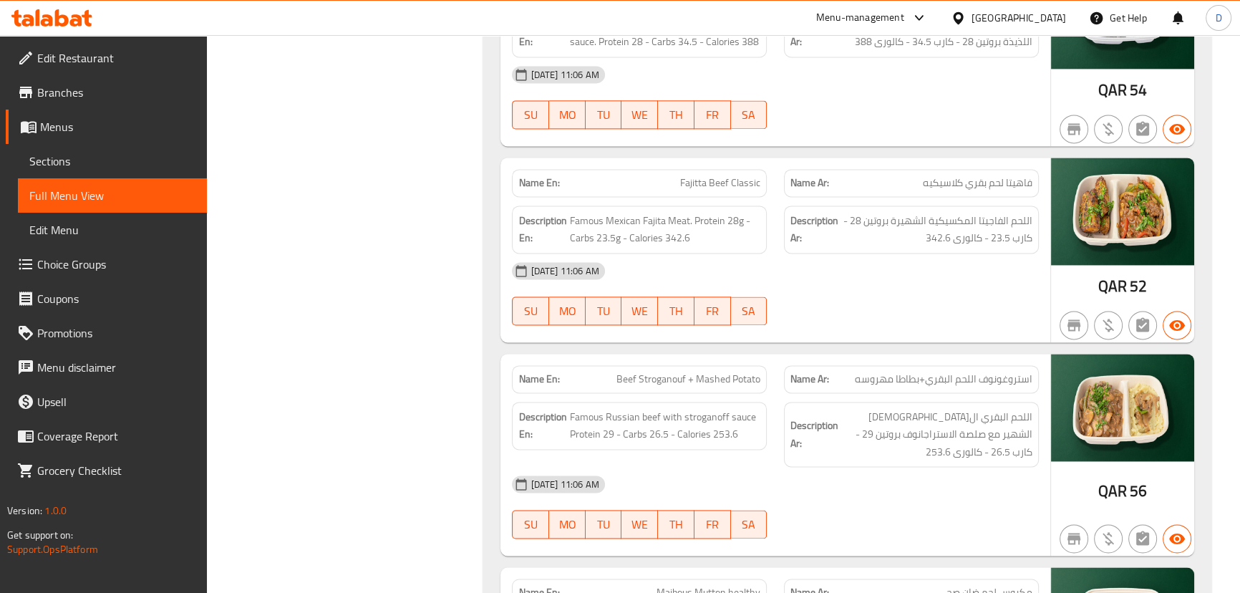
click at [724, 180] on span "Fajitta Beef Classic" at bounding box center [720, 182] width 80 height 15
copy span "Fajitta Beef Classic"
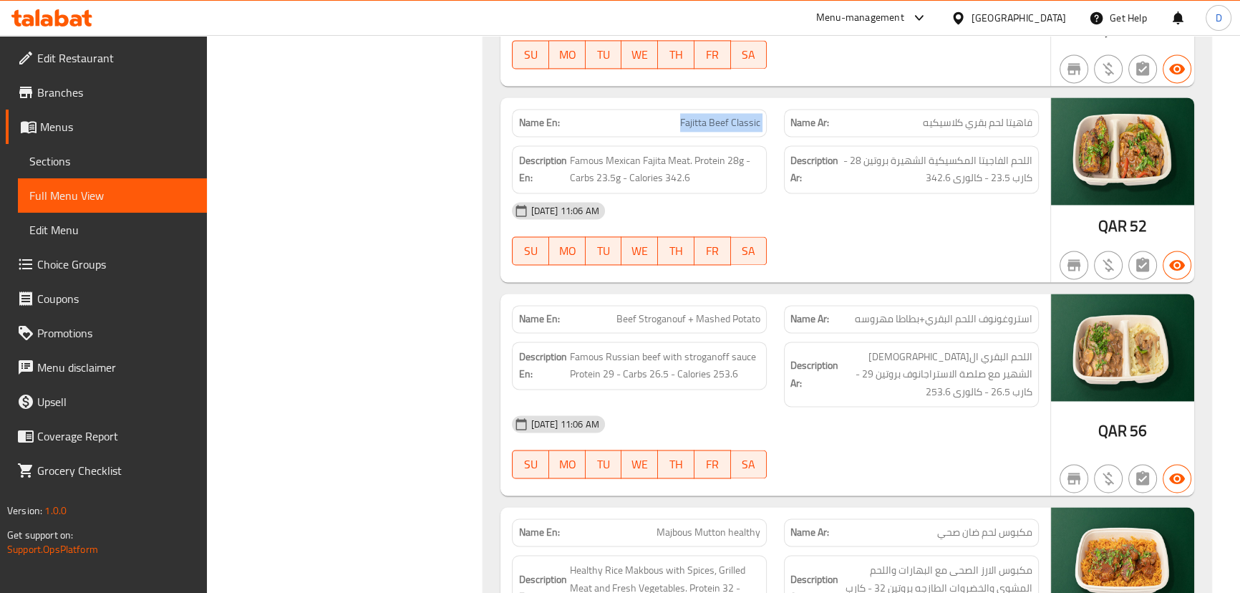
scroll to position [9491, 0]
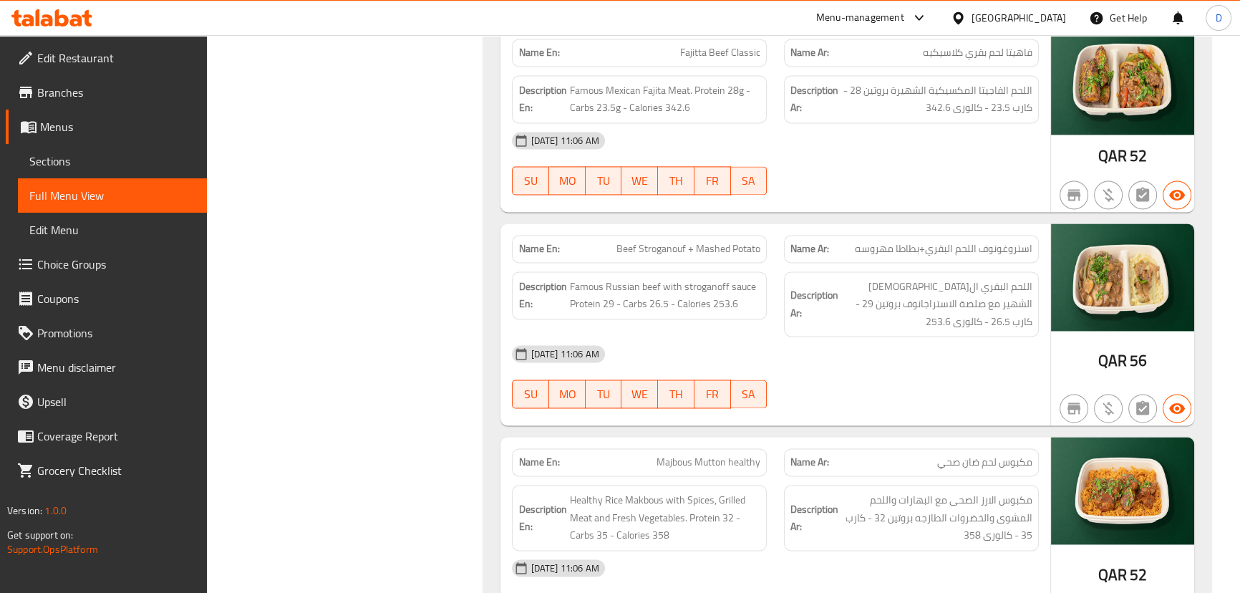
click at [682, 241] on span "Beef Stroganouf + Mashed Potato" at bounding box center [688, 248] width 144 height 15
copy span "Beef Stroganouf + Mashed Potato"
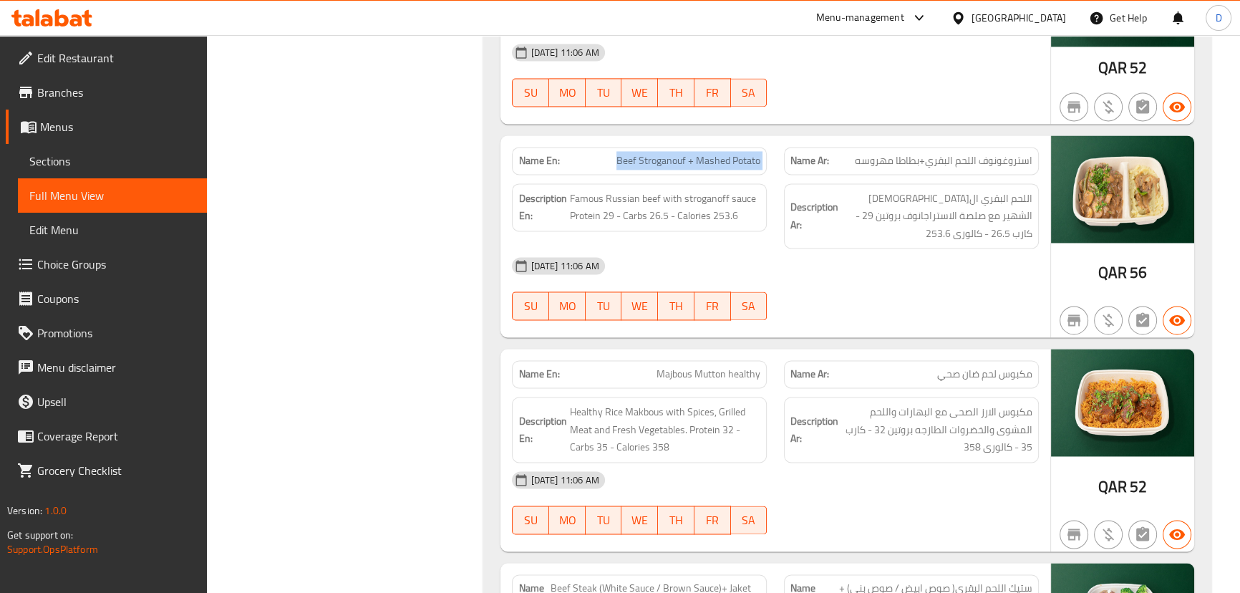
scroll to position [9556, 0]
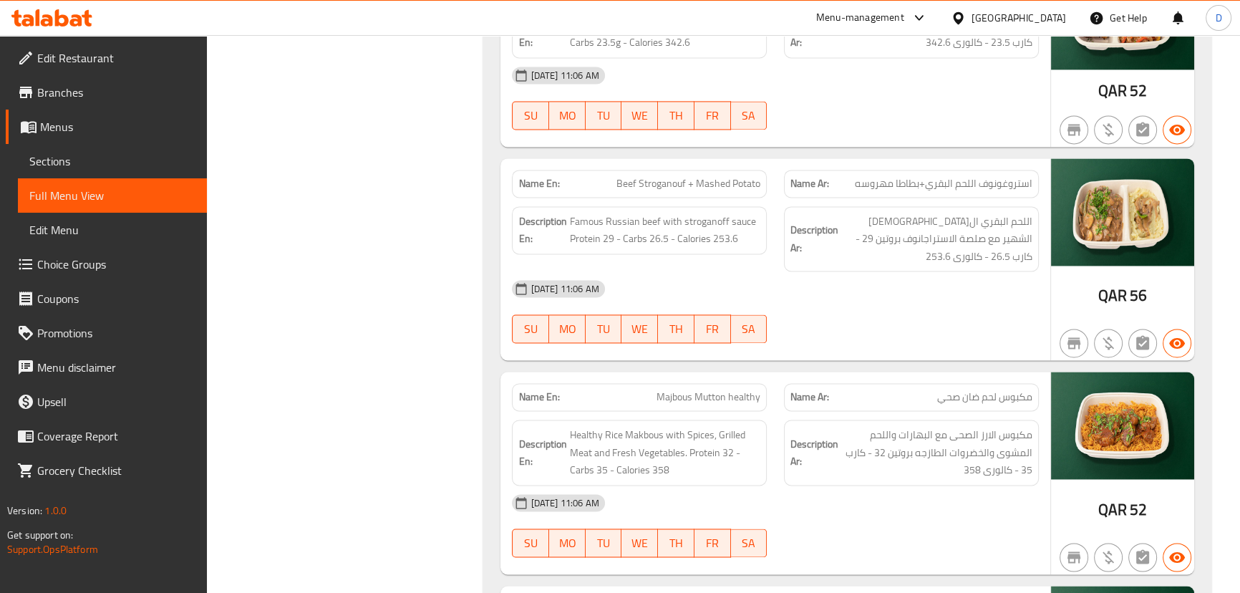
click at [710, 185] on div "Name En: Beef Stroganouf + Mashed Potato" at bounding box center [639, 184] width 255 height 28
click at [707, 176] on span "Beef Stroganouf + Mashed Potato" at bounding box center [688, 183] width 144 height 15
copy span "Beef Stroganouf + Mashed Potato"
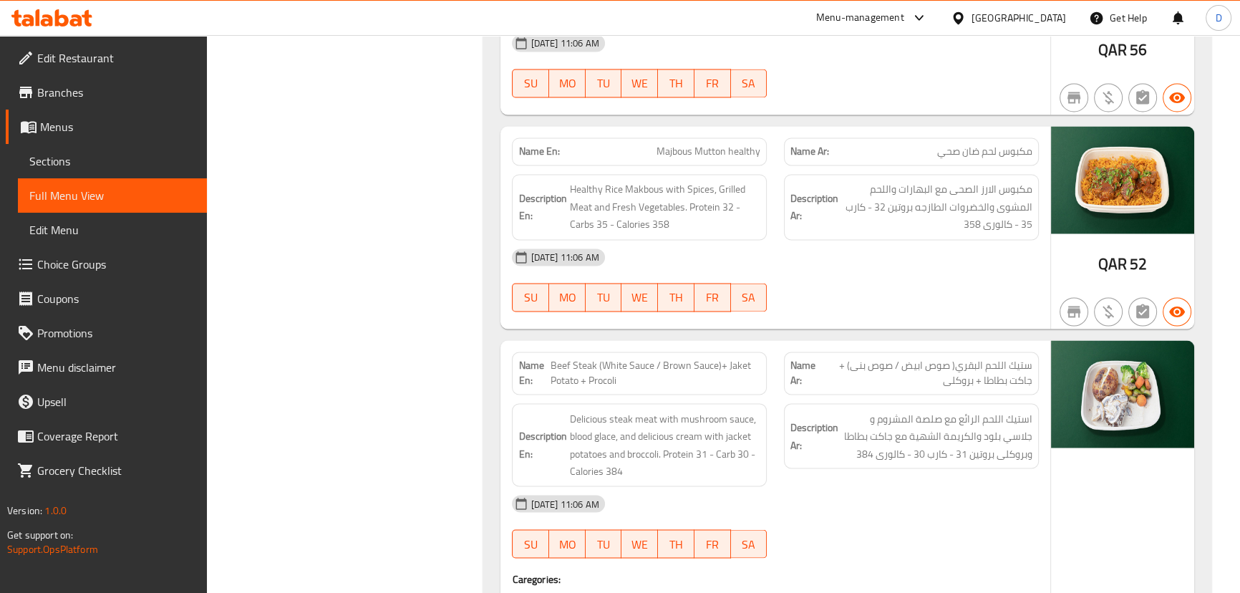
scroll to position [9816, 0]
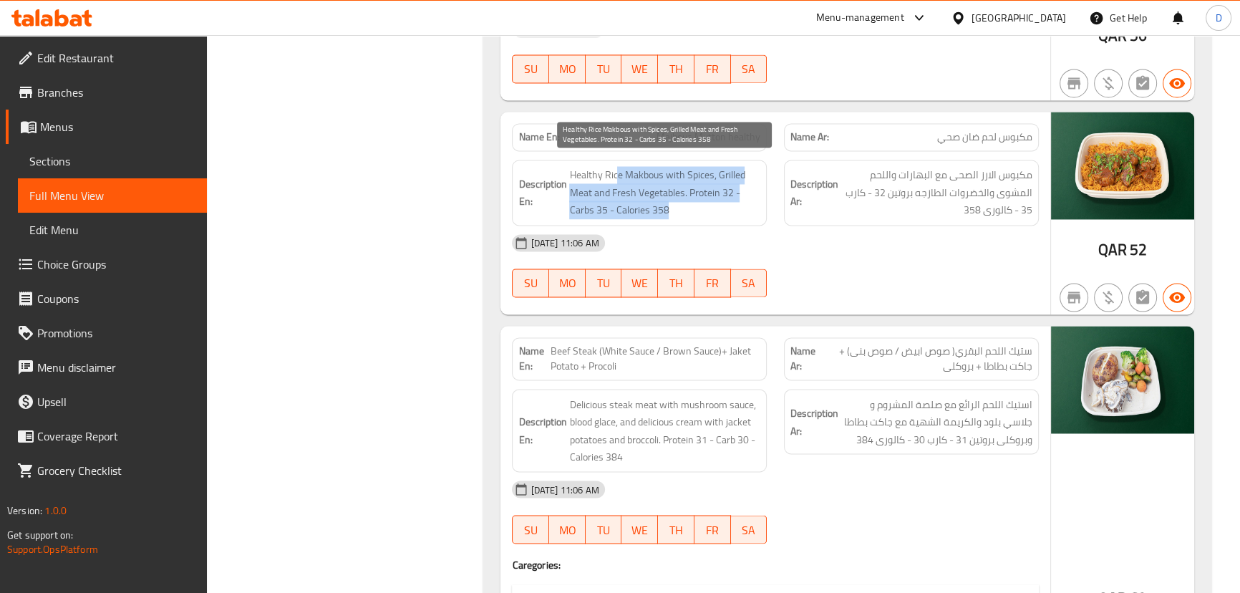
drag, startPoint x: 615, startPoint y: 165, endPoint x: 709, endPoint y: 192, distance: 98.3
click at [709, 192] on span "Healthy Rice Makbous with Spices, Grilled Meat and Fresh Vegetables. Protein 32…" at bounding box center [664, 192] width 191 height 53
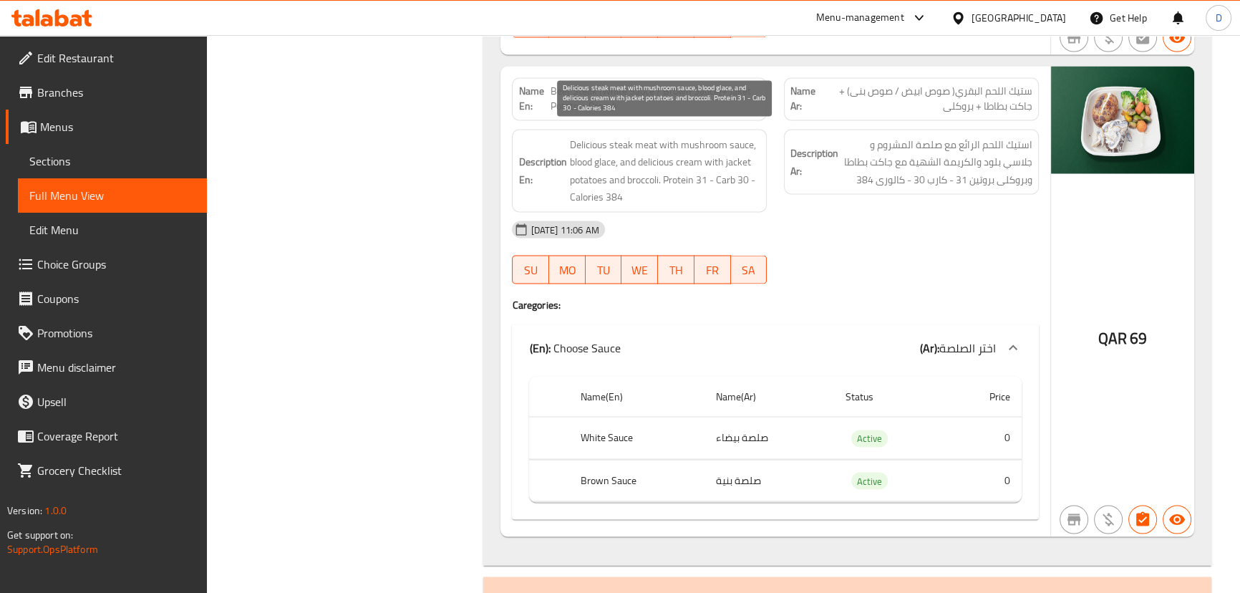
scroll to position [10076, 0]
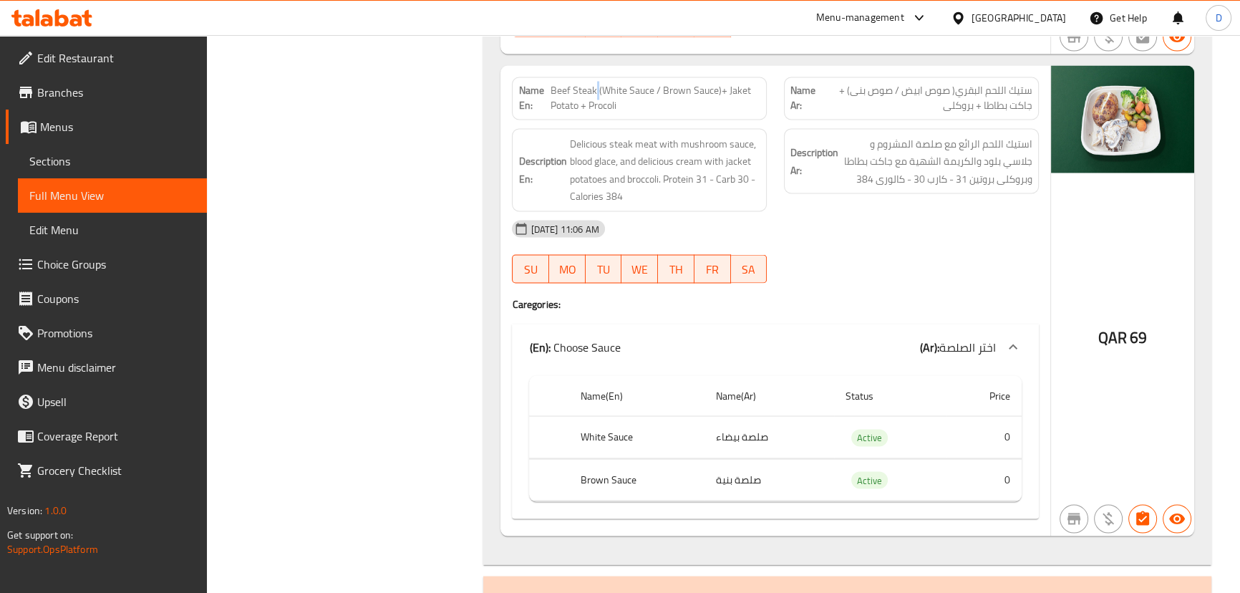
click at [598, 83] on span "Beef Steak (White Sauce / Brown Sauce)+ Jaket Potato + Procoli" at bounding box center [656, 98] width 210 height 30
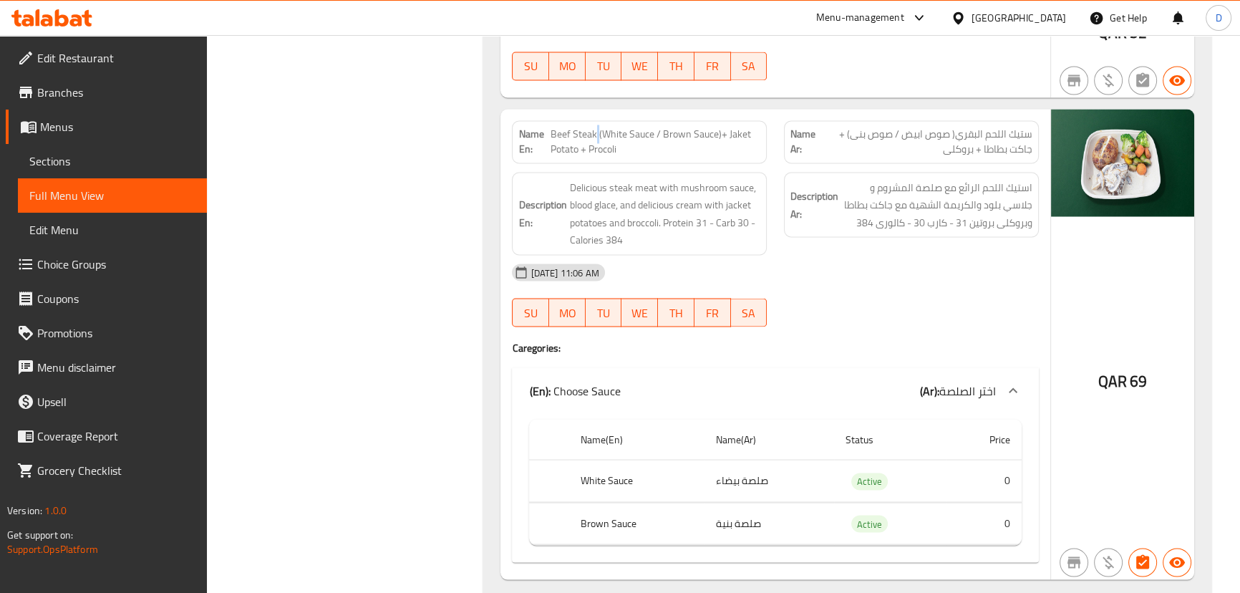
scroll to position [10011, 0]
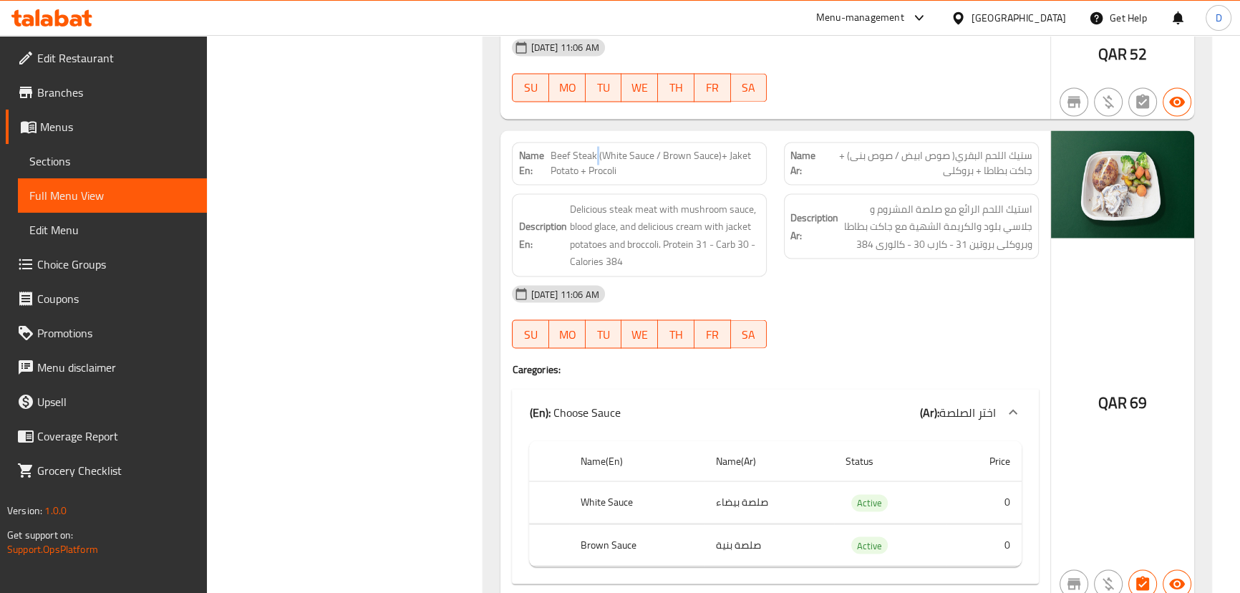
click at [596, 148] on span "Beef Steak (White Sauce / Brown Sauce)+ Jaket Potato + Procoli" at bounding box center [656, 163] width 210 height 30
drag, startPoint x: 614, startPoint y: 143, endPoint x: 629, endPoint y: 157, distance: 20.8
click at [629, 157] on span "Beef Steak (White Sauce / Brown Sauce)+ Jaket Potato + Procoli" at bounding box center [656, 163] width 210 height 30
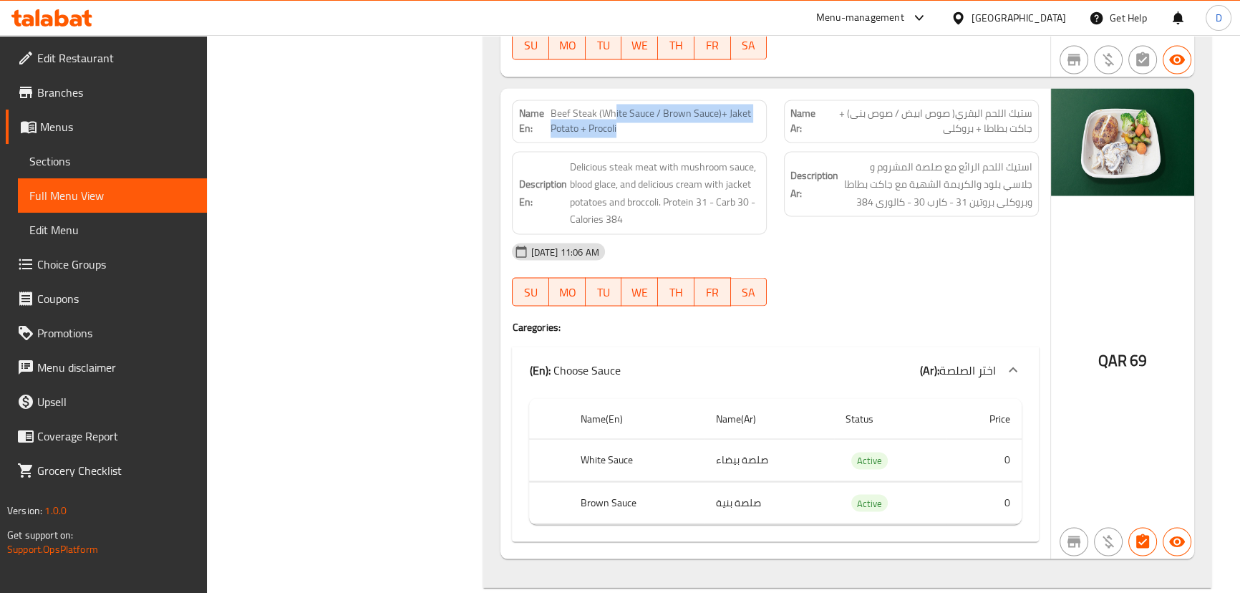
scroll to position [10076, 0]
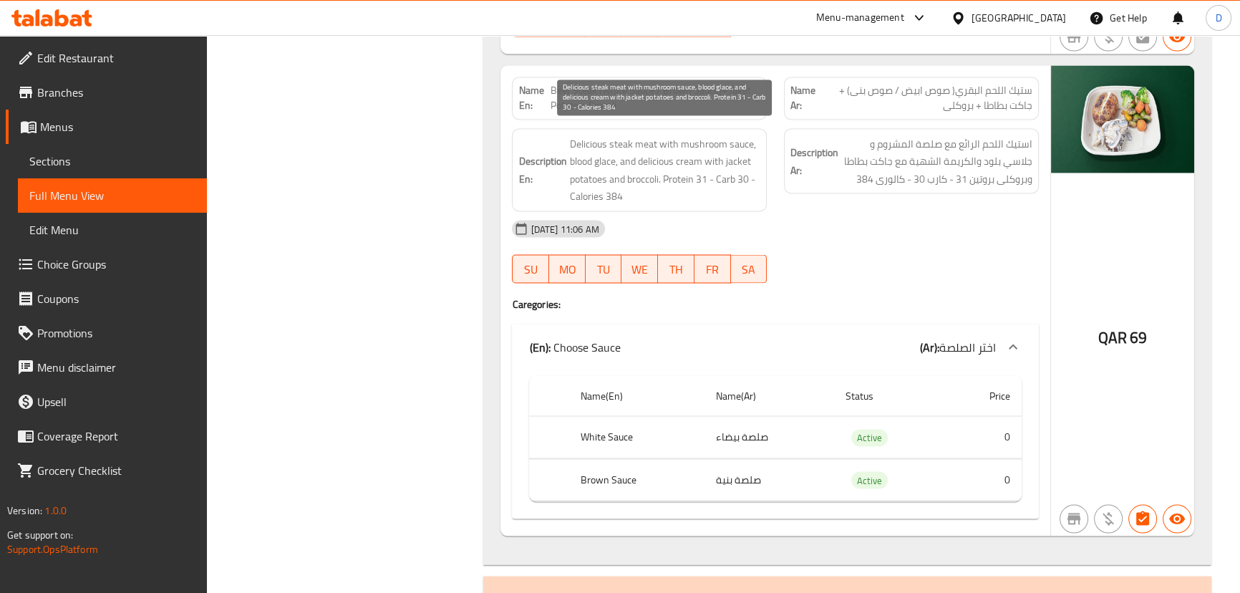
click at [629, 157] on span "Delicious steak meat with mushroom sauce, blood glace, and delicious cream with…" at bounding box center [664, 170] width 191 height 70
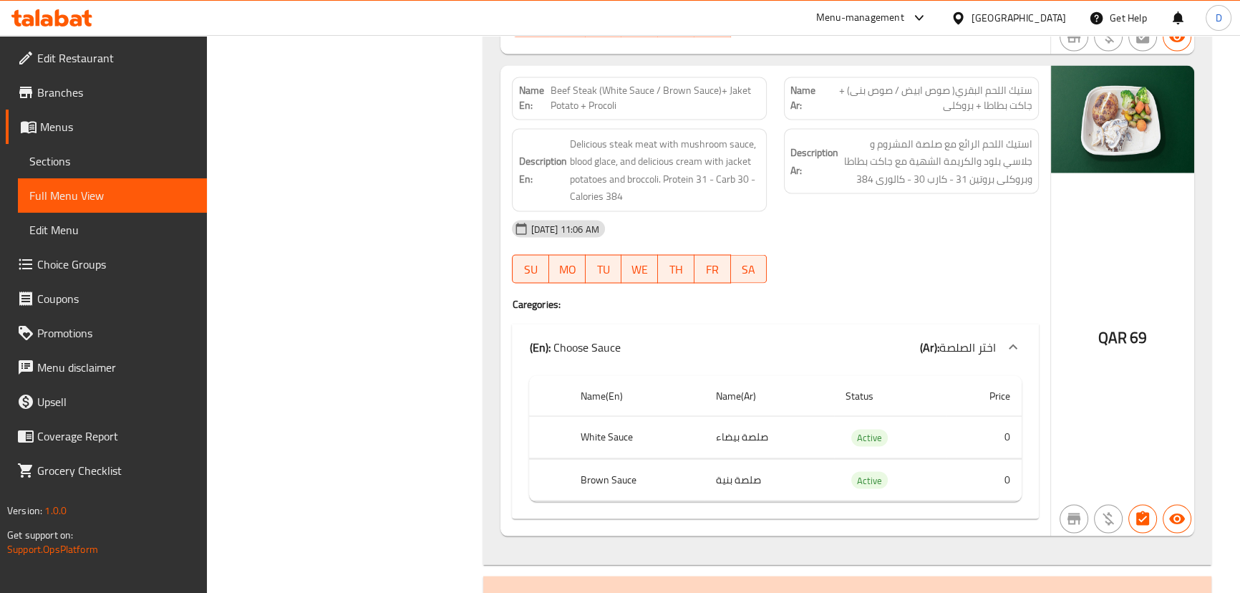
click at [601, 83] on span "Beef Steak (White Sauce / Brown Sauce)+ Jaket Potato + Procoli" at bounding box center [656, 98] width 210 height 30
copy span "Beef Steak (White Sauce / Brown Sauce)+ Jaket Potato + Procoli"
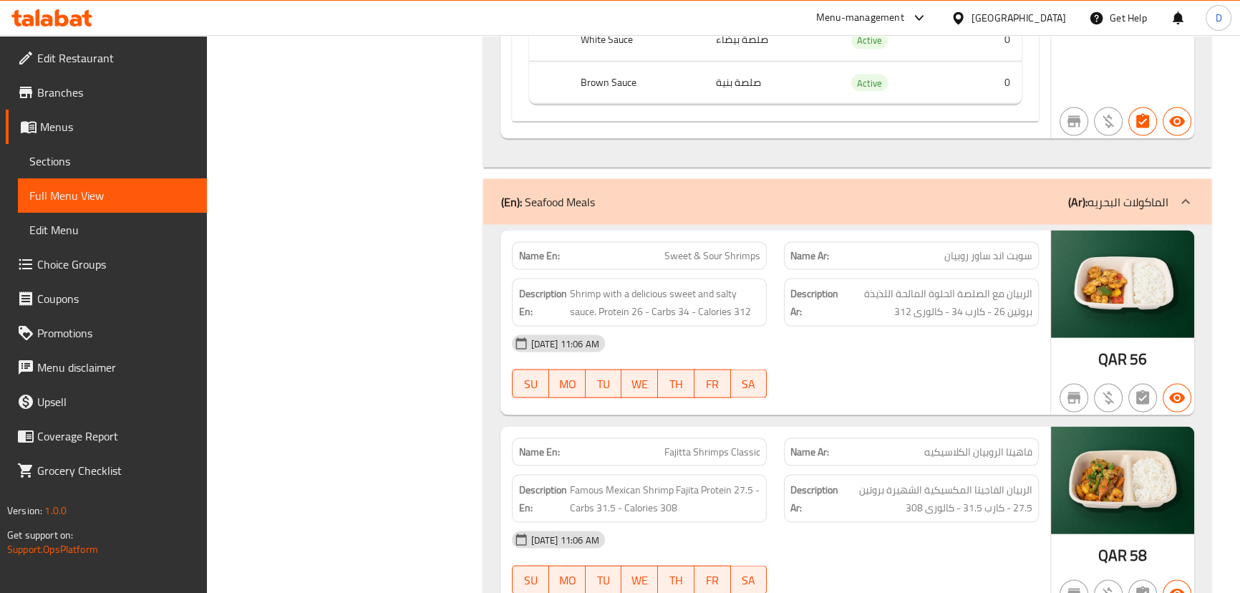
scroll to position [10532, 0]
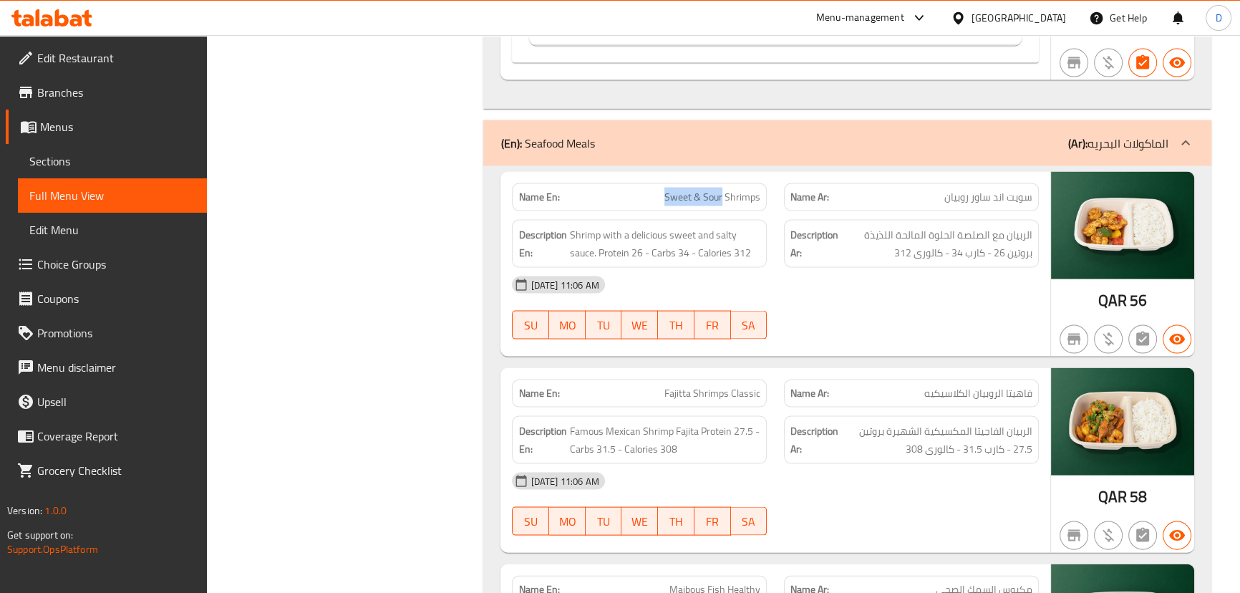
drag, startPoint x: 724, startPoint y: 190, endPoint x: 663, endPoint y: 179, distance: 61.9
click at [663, 190] on p "Name En: Sweet & Sour Shrimps" at bounding box center [639, 197] width 242 height 15
copy span "Sweet & Sour"
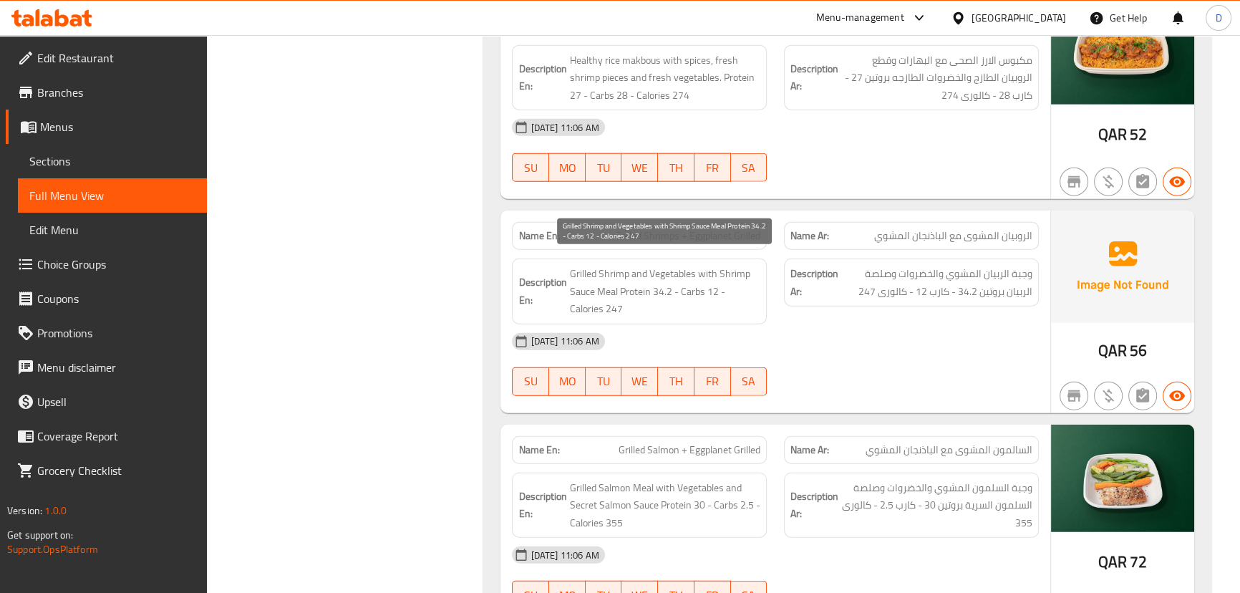
scroll to position [11378, 0]
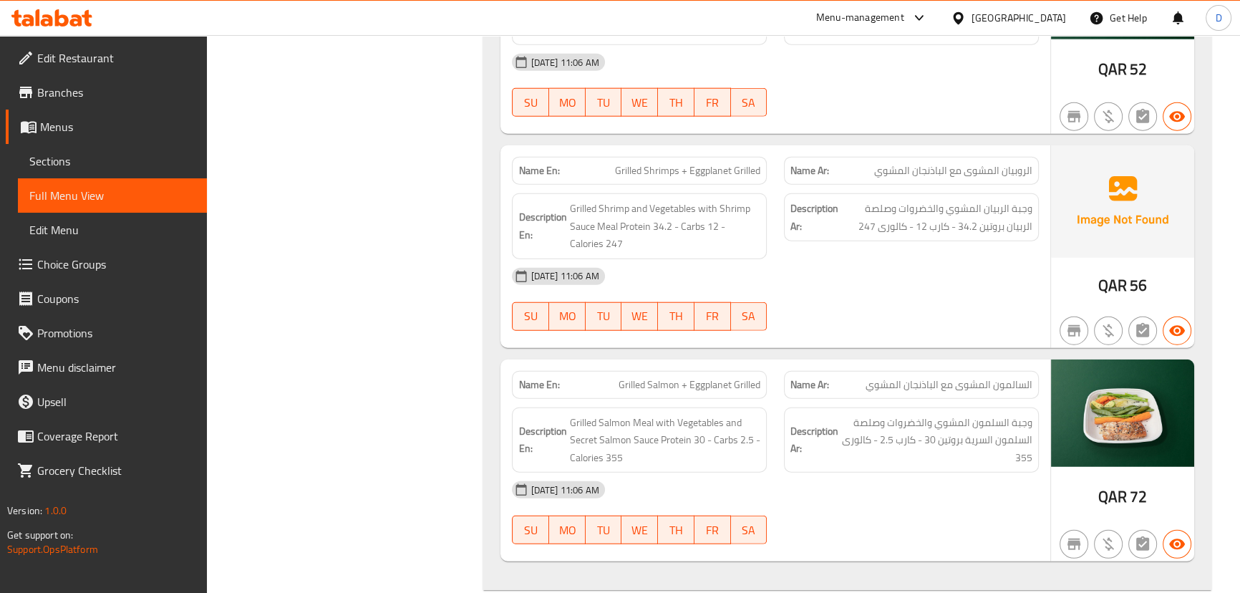
click at [684, 163] on span "Grilled Shrimps + Eggplanet Grilled" at bounding box center [687, 170] width 145 height 15
copy span "Grilled Shrimps + Eggplanet Grilled"
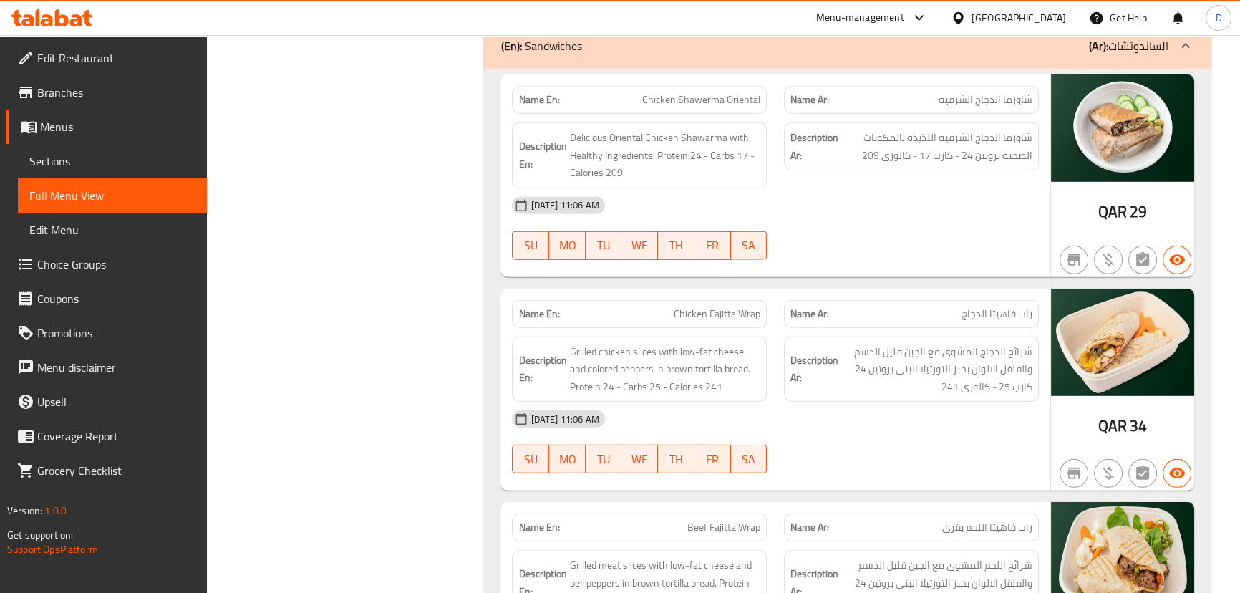
scroll to position [11964, 0]
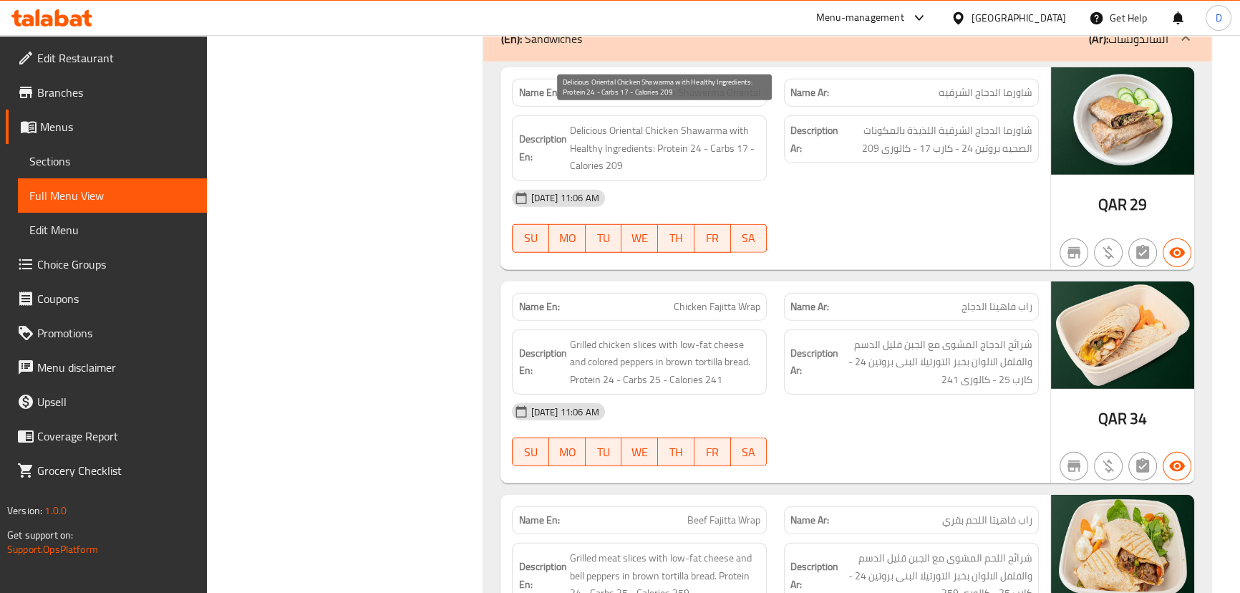
click at [592, 122] on span "Delicious Oriental Chicken Shawarma with Healthy Ingredients: Protein 24 - Carb…" at bounding box center [664, 148] width 191 height 53
copy span "Delicious"
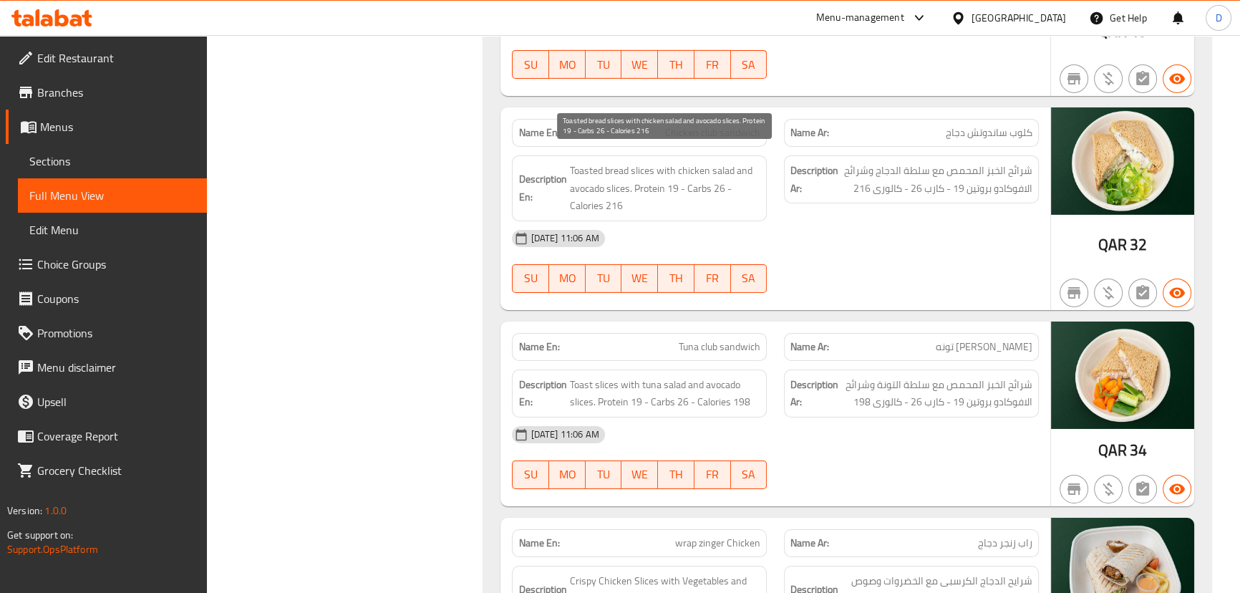
scroll to position [12810, 0]
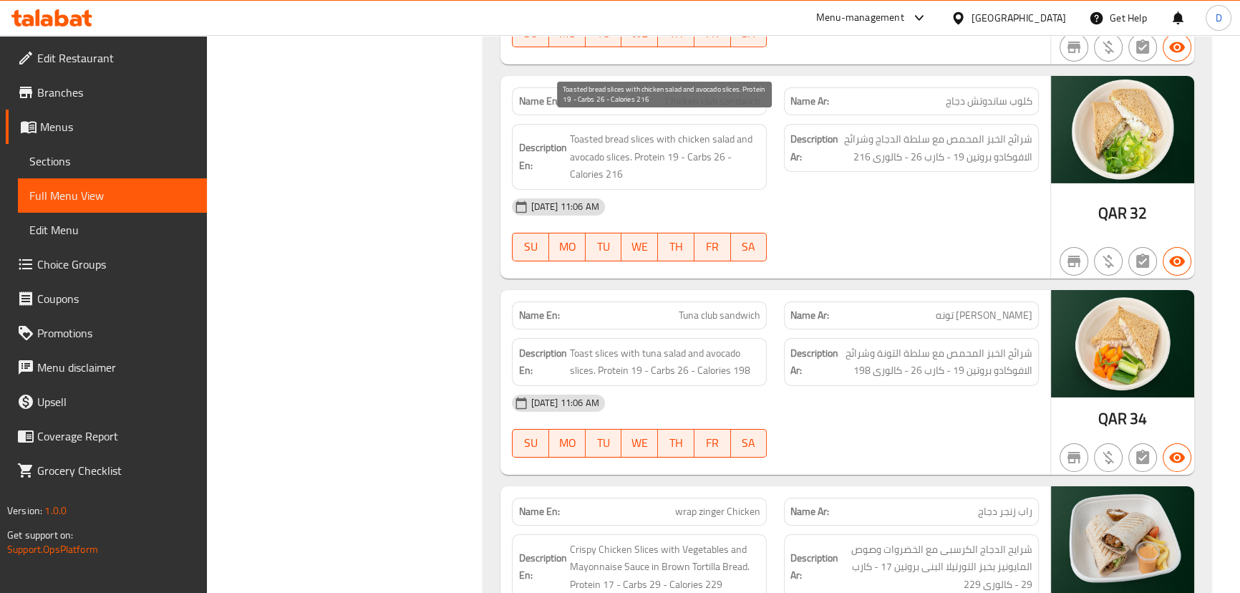
click at [609, 130] on span "Toasted bread slices with chicken salad and avocado slices. Protein 19 - Carbs …" at bounding box center [664, 156] width 191 height 53
drag, startPoint x: 653, startPoint y: 120, endPoint x: 687, endPoint y: 137, distance: 37.8
click at [687, 137] on span "Toasted bread slices with chicken salad and avocado slices. Protein 19 - Carbs …" at bounding box center [664, 156] width 191 height 53
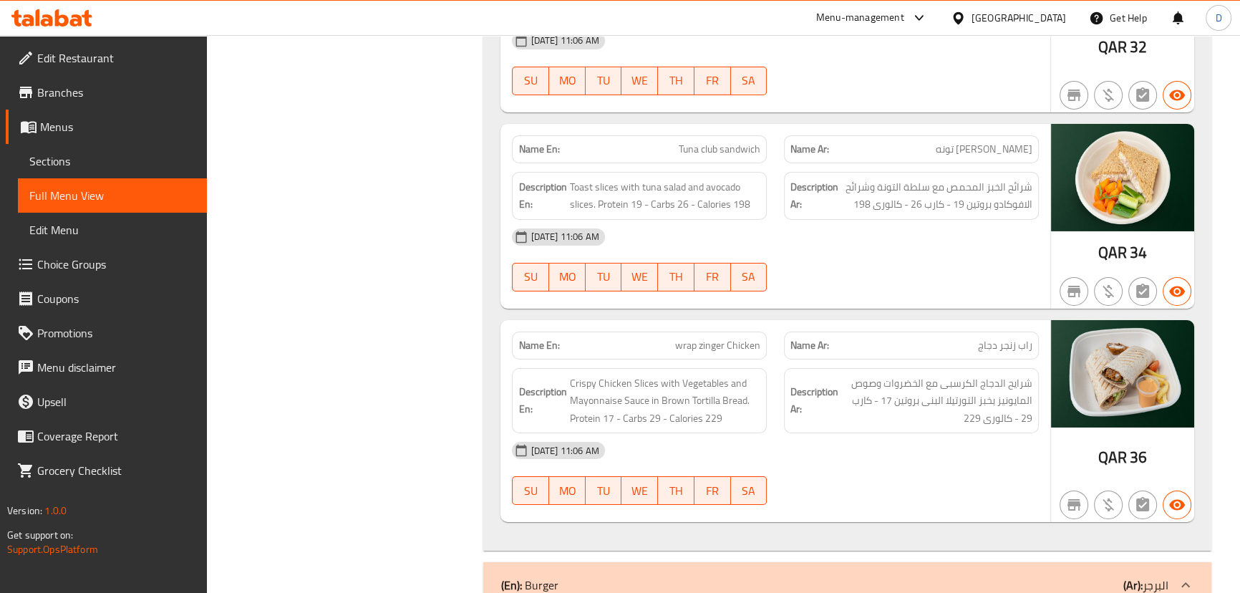
scroll to position [13005, 0]
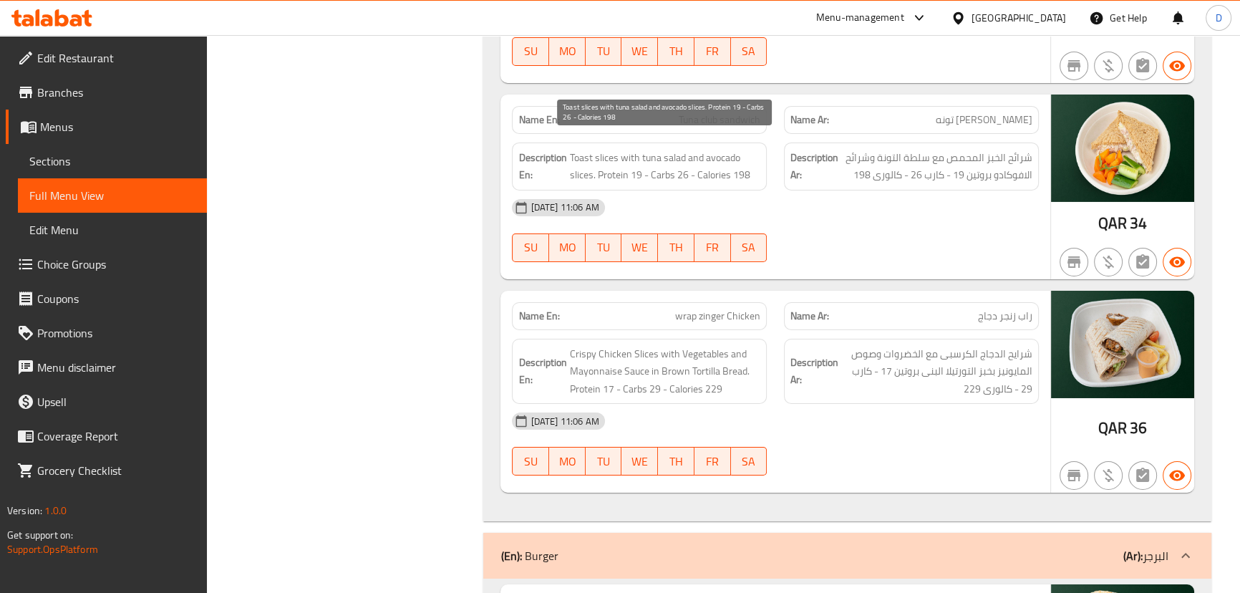
click at [616, 149] on span "Toast slices with tuna salad and avocado slices. Protein 19 - Carbs 26 - Calori…" at bounding box center [664, 166] width 191 height 35
click at [691, 112] on span "Tuna club sandwich" at bounding box center [720, 119] width 82 height 15
copy span "Tuna club sandwich"
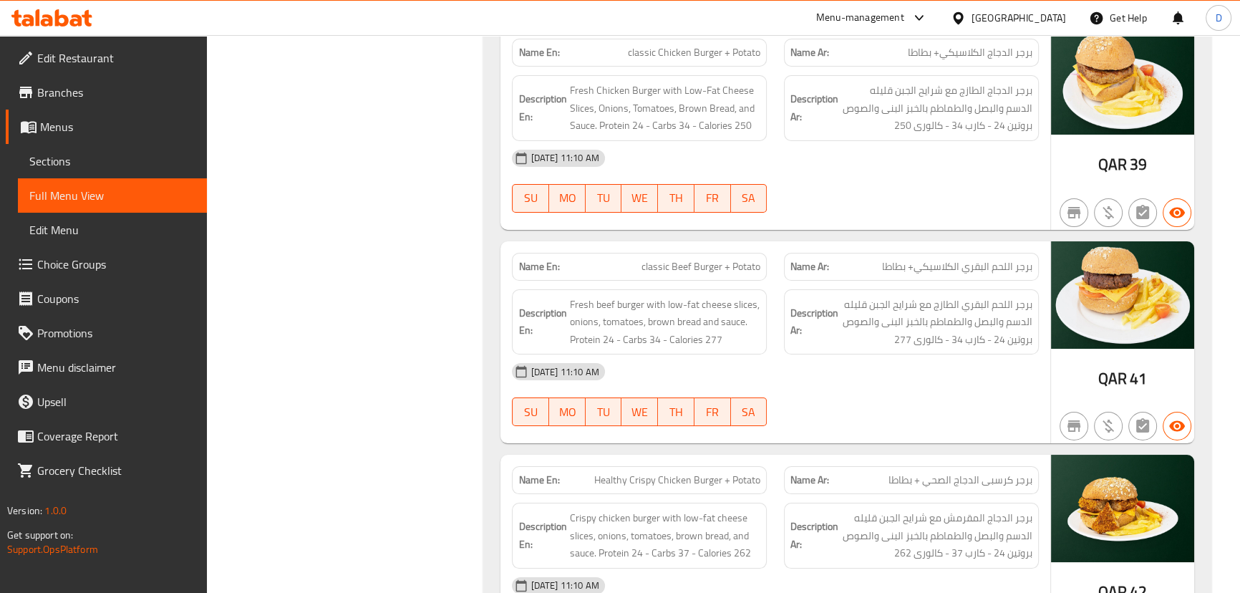
scroll to position [13591, 0]
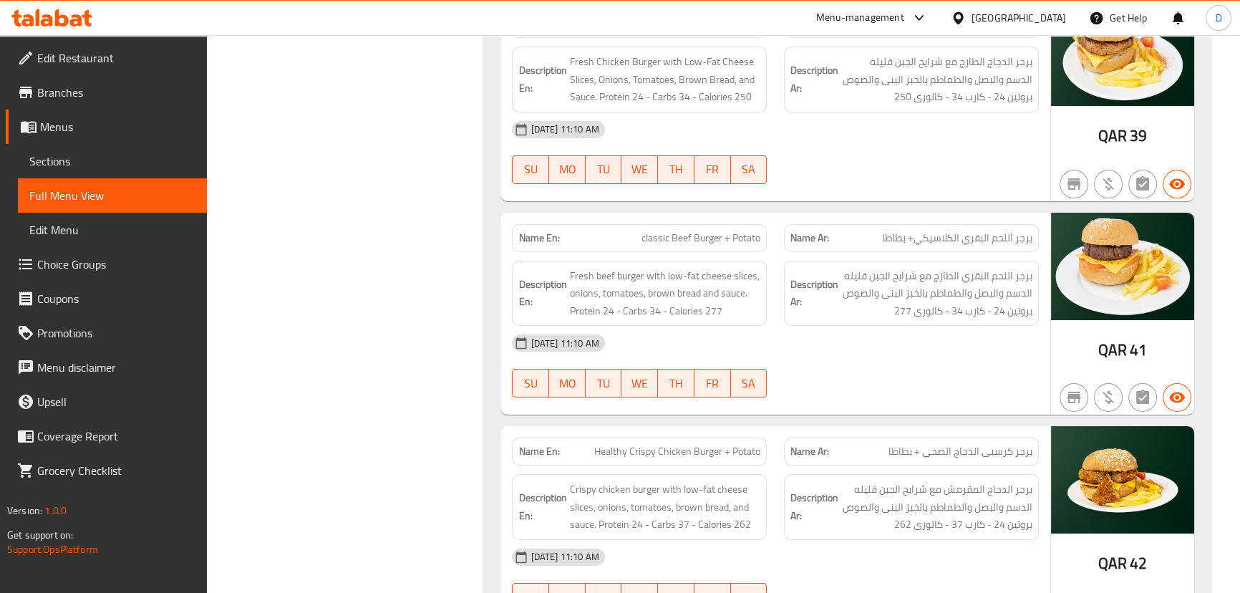
click at [691, 231] on span "classic Beef Burger + Potato" at bounding box center [700, 238] width 119 height 15
copy span "classic Beef Burger + Potato"
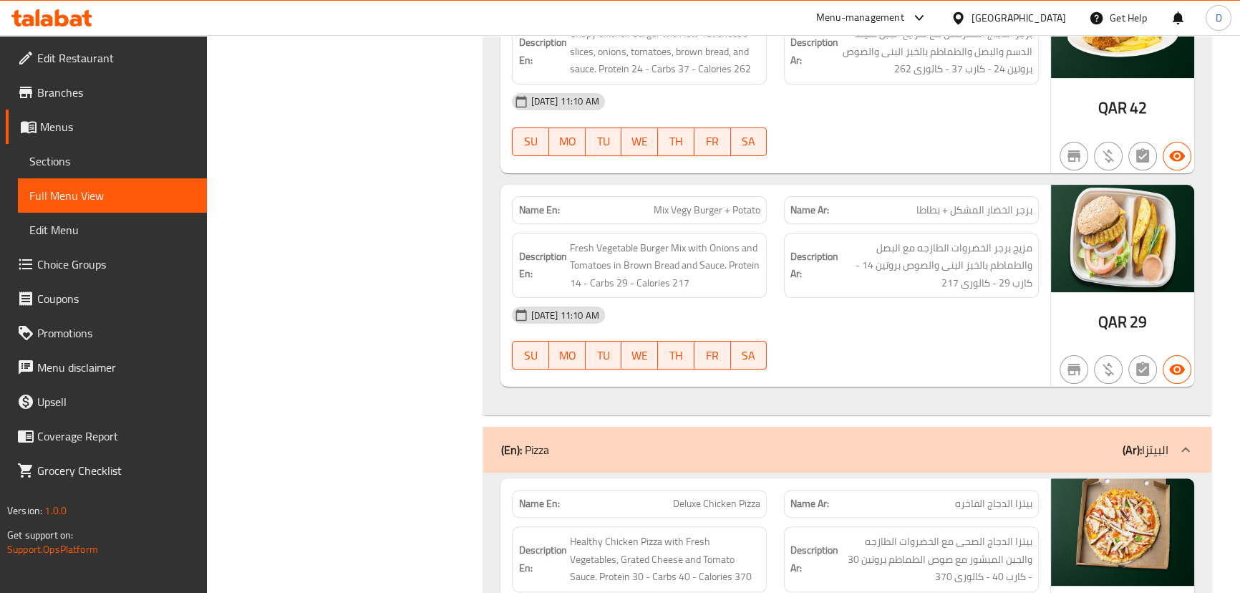
scroll to position [14046, 0]
drag, startPoint x: 621, startPoint y: 236, endPoint x: 765, endPoint y: 236, distance: 143.9
click at [765, 236] on div "Description En: Fresh Vegetable Burger Mix with Onions and Tomatoes in Brown Br…" at bounding box center [639, 266] width 255 height 66
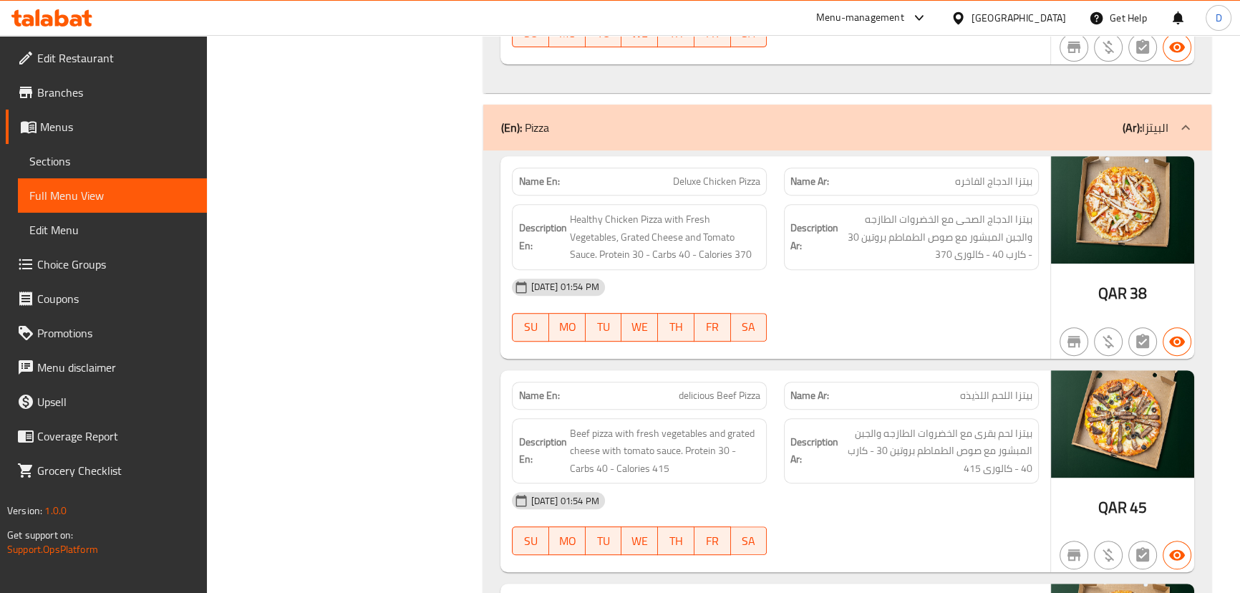
scroll to position [14437, 0]
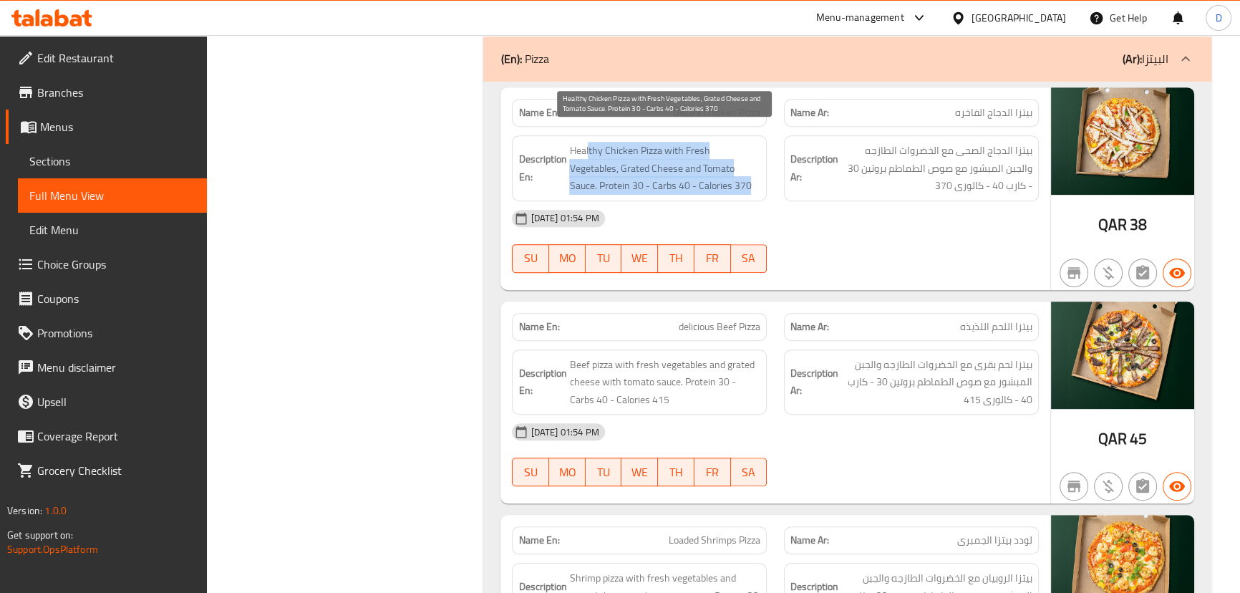
drag, startPoint x: 587, startPoint y: 137, endPoint x: 751, endPoint y: 171, distance: 167.5
click at [751, 171] on span "Healthy Chicken Pizza with Fresh Vegetables, Grated Cheese and Tomato Sauce. Pr…" at bounding box center [664, 168] width 191 height 53
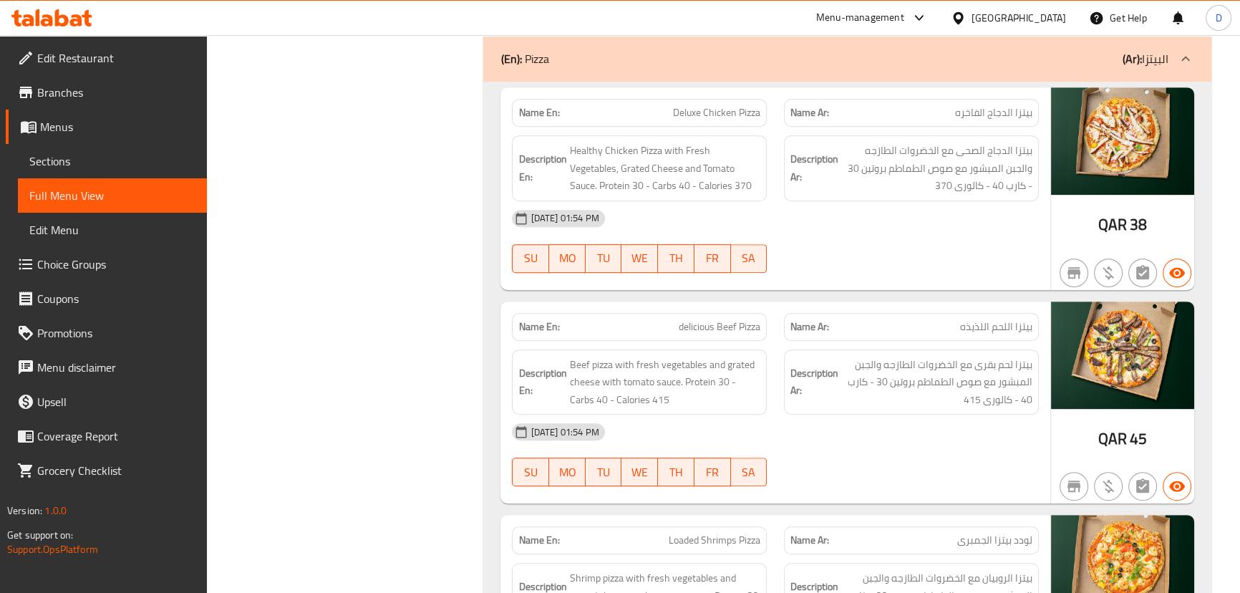
click at [735, 201] on div "08-09-2025 01:54 PM" at bounding box center [774, 218] width 543 height 34
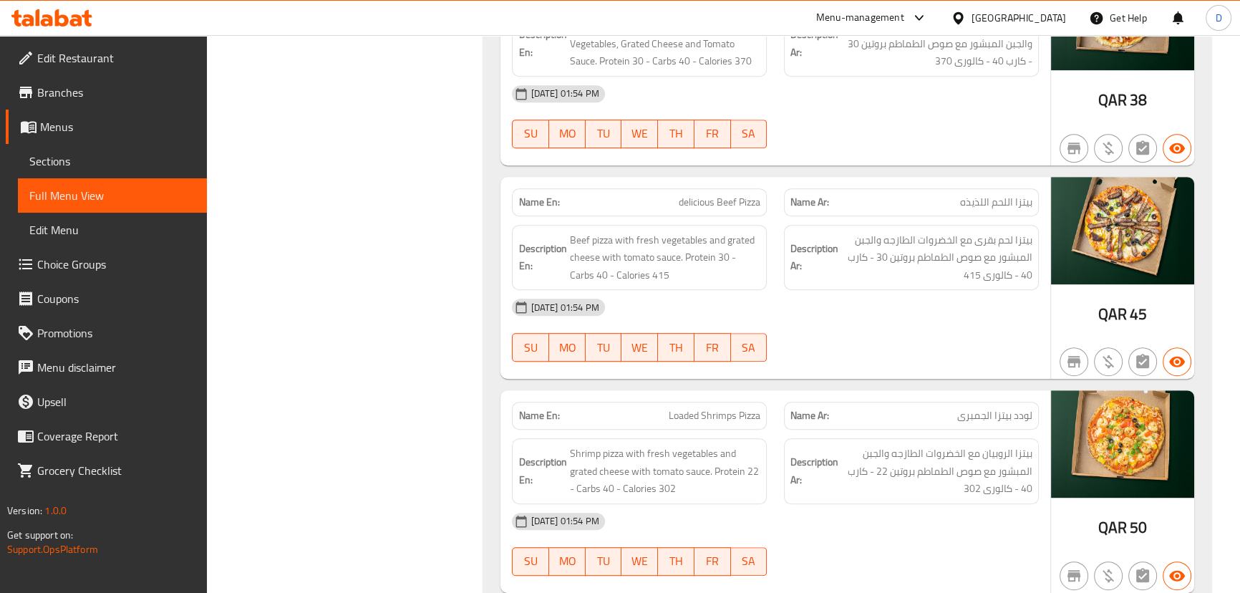
scroll to position [14567, 0]
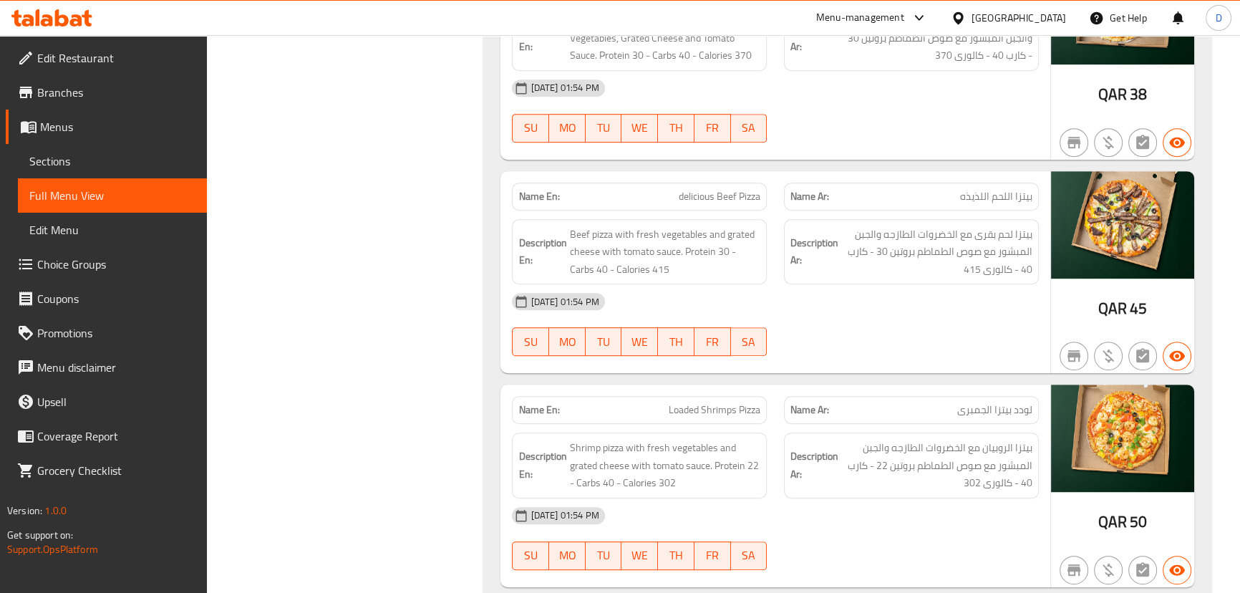
click at [720, 189] on span "delicious Beef Pizza" at bounding box center [720, 196] width 82 height 15
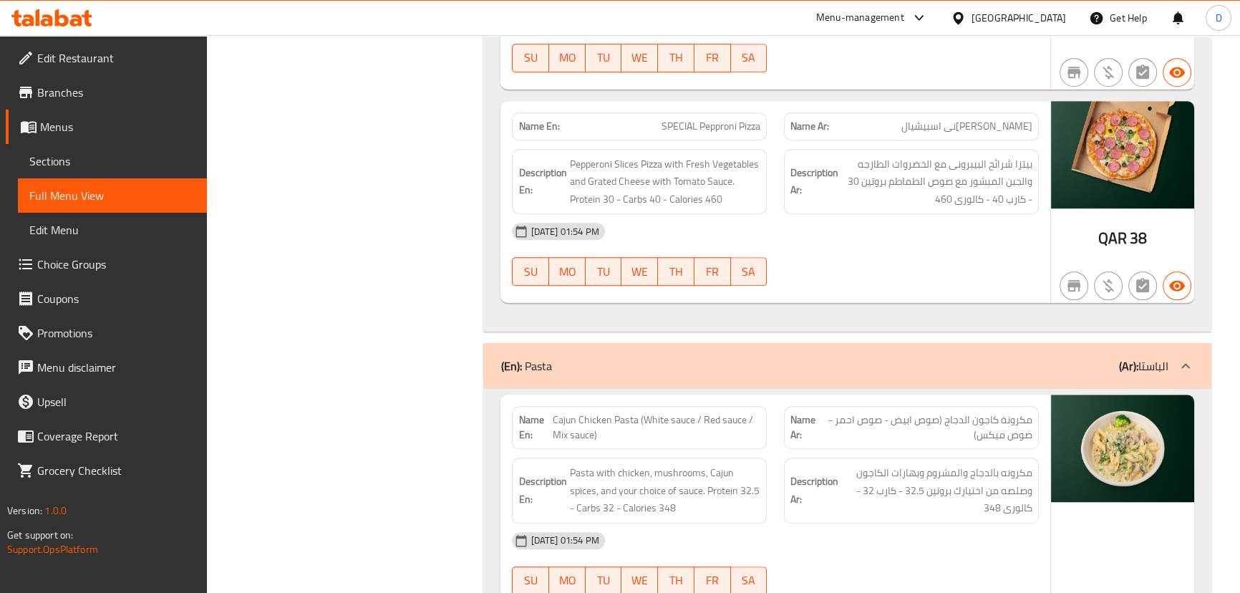
scroll to position [15088, 0]
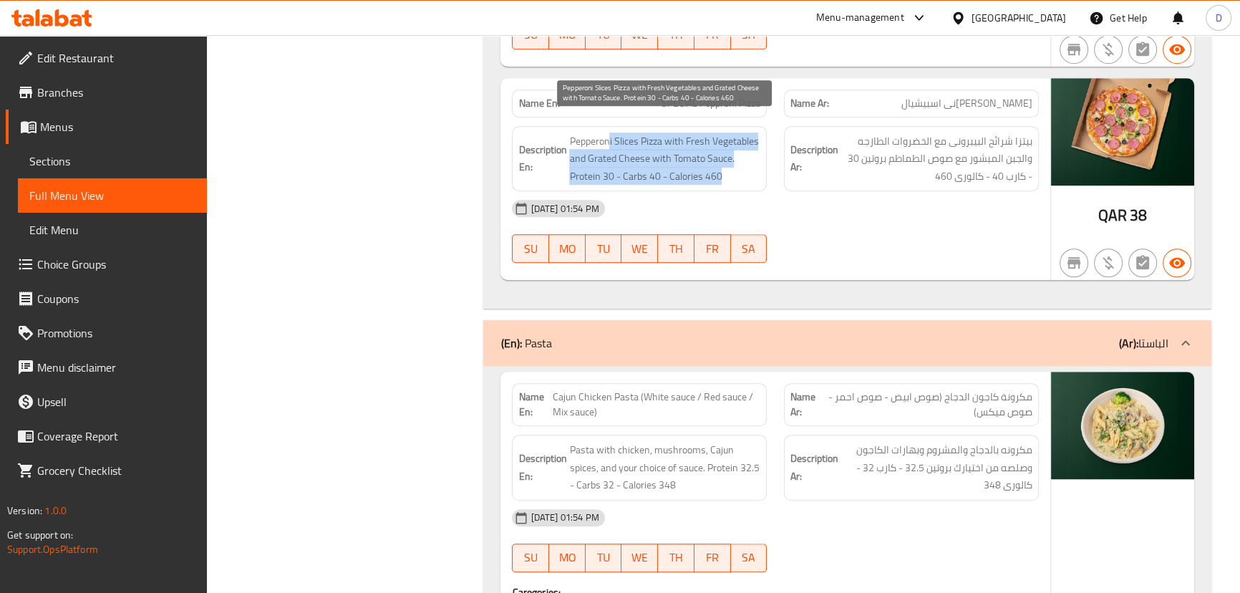
drag, startPoint x: 609, startPoint y: 117, endPoint x: 746, endPoint y: 155, distance: 142.6
click at [746, 155] on span "Pepperoni Slices Pizza with Fresh Vegetables and Grated Cheese with Tomato Sauc…" at bounding box center [664, 158] width 191 height 53
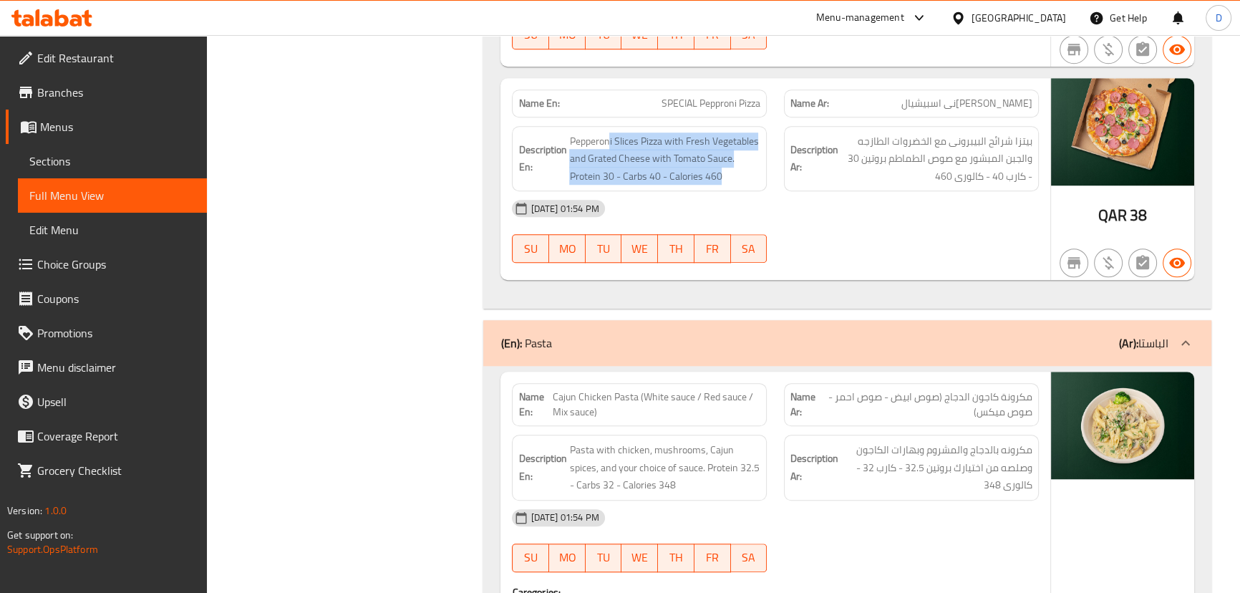
scroll to position [15218, 0]
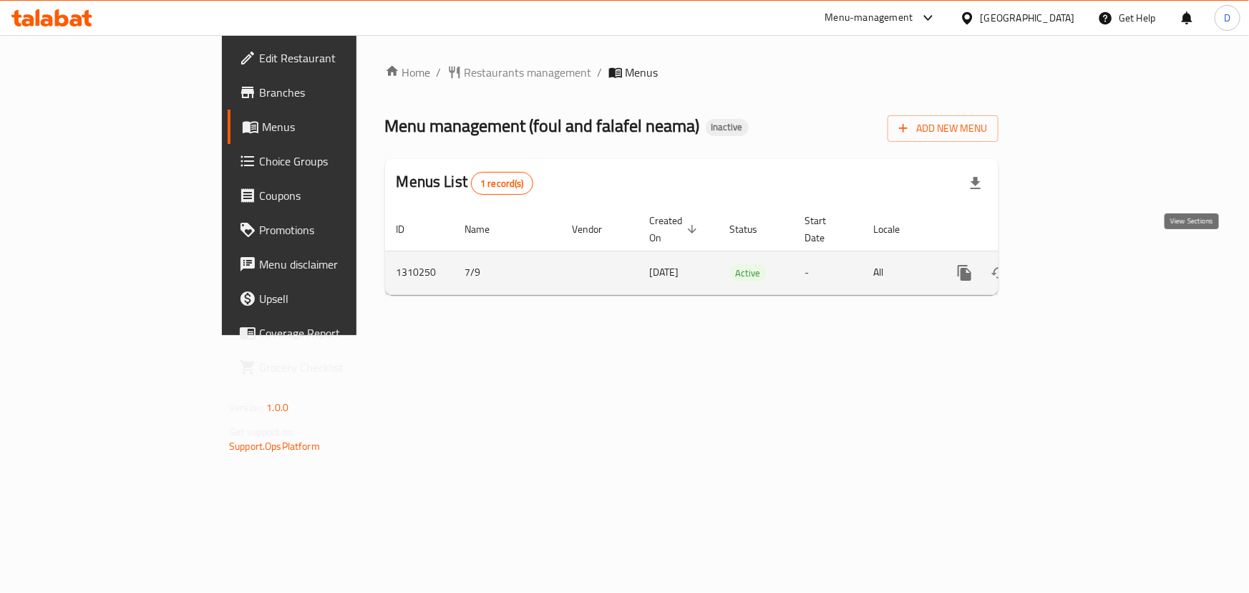
click at [1077, 264] on icon "enhanced table" at bounding box center [1068, 272] width 17 height 17
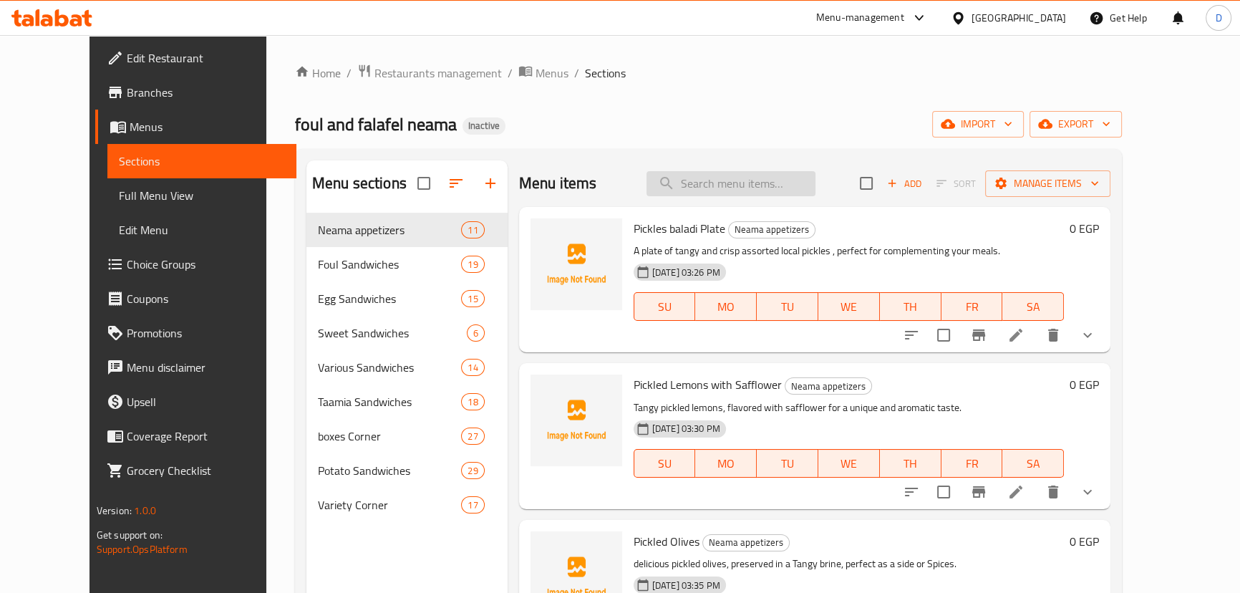
click at [695, 175] on input "search" at bounding box center [730, 183] width 169 height 25
paste input "potatoes pane"
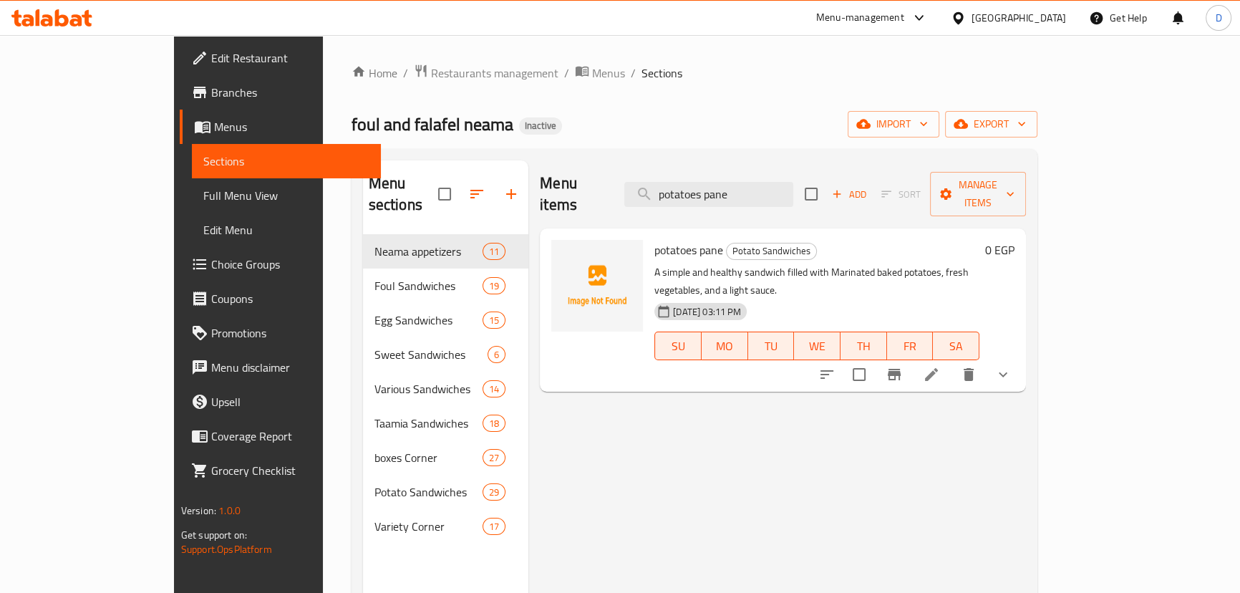
type input "potatoes pane"
click at [940, 366] on icon at bounding box center [931, 374] width 17 height 17
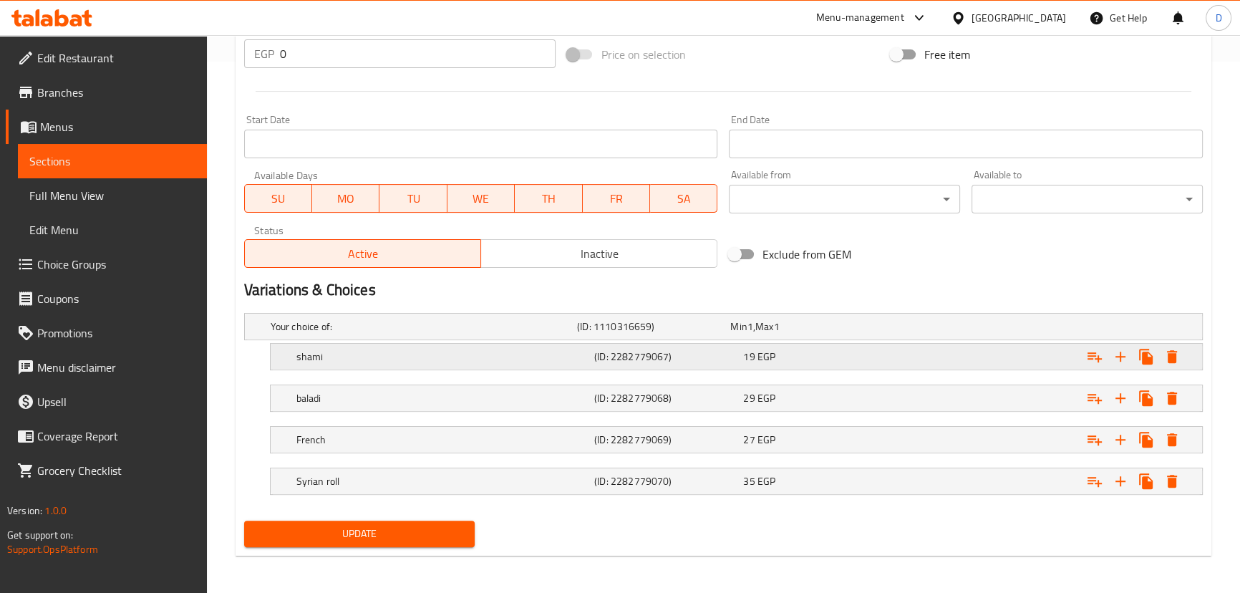
scroll to position [532, 0]
click at [684, 354] on h5 "(ID: 2282779067)" at bounding box center [665, 356] width 143 height 14
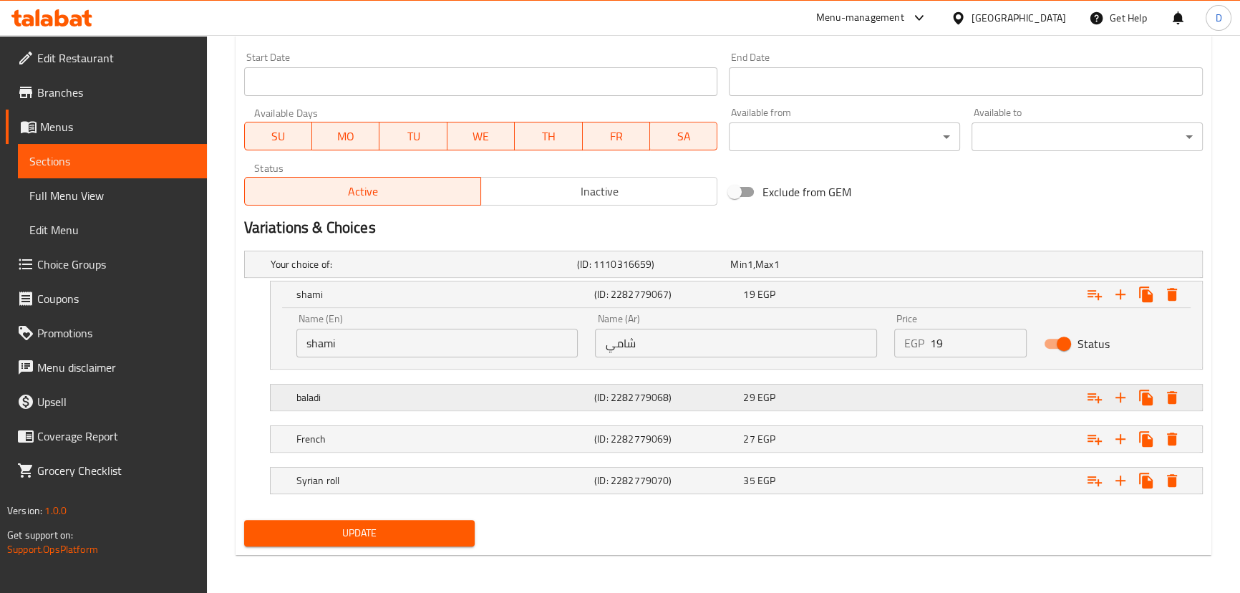
click at [679, 401] on h5 "(ID: 2282779068)" at bounding box center [665, 397] width 143 height 14
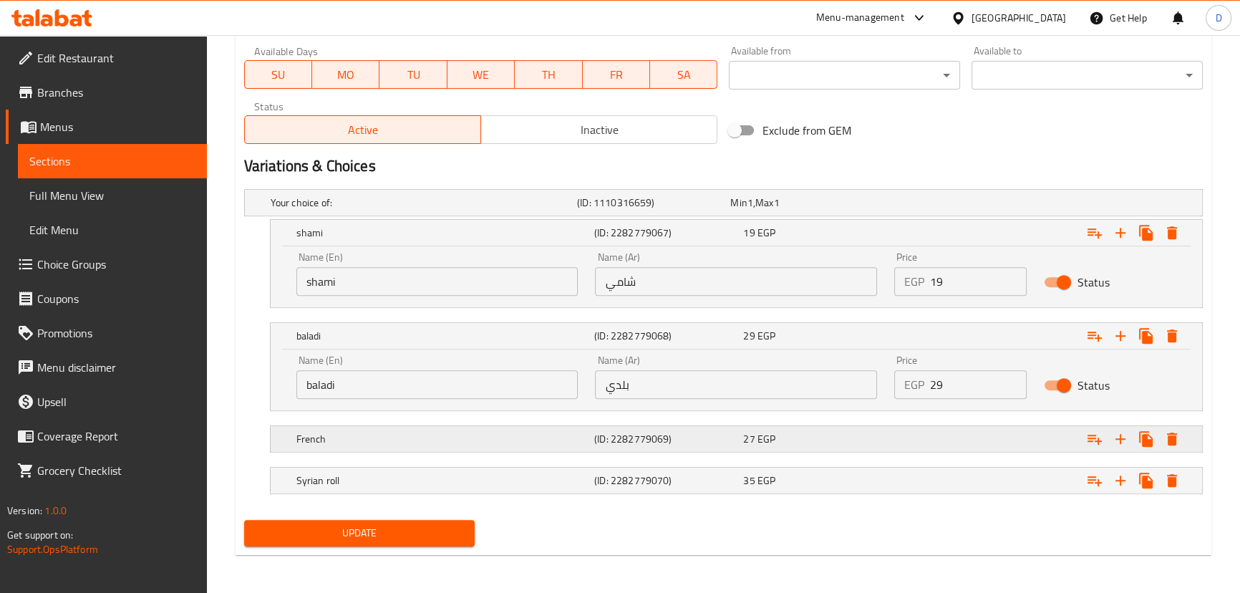
click at [673, 442] on h5 "(ID: 2282779069)" at bounding box center [665, 439] width 143 height 14
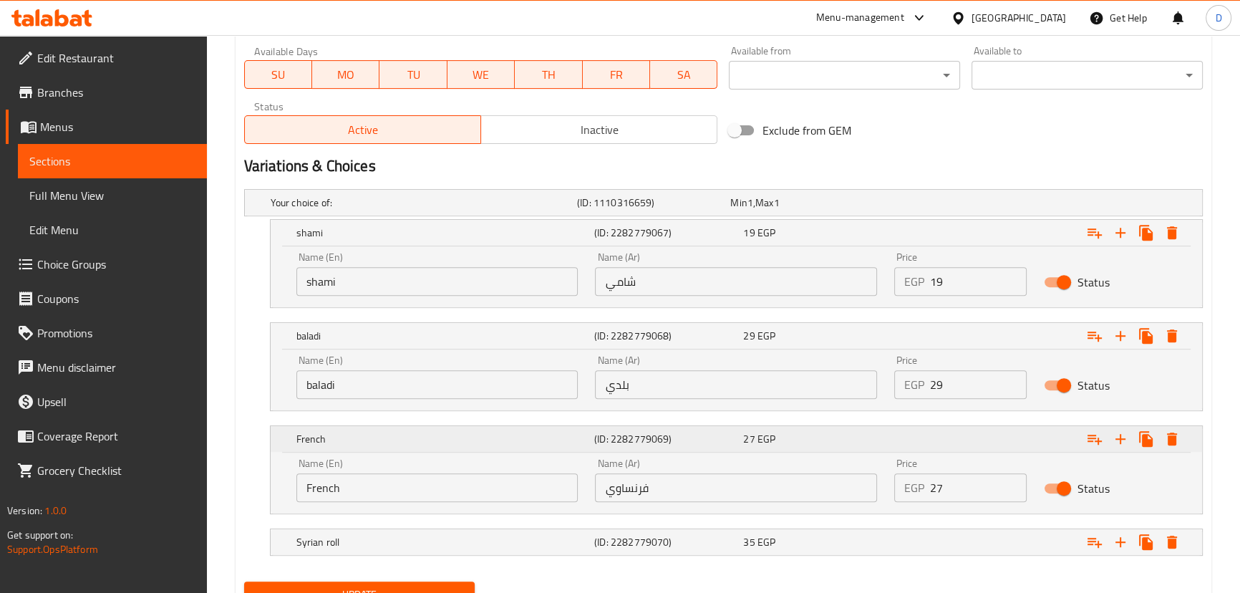
scroll to position [716, 0]
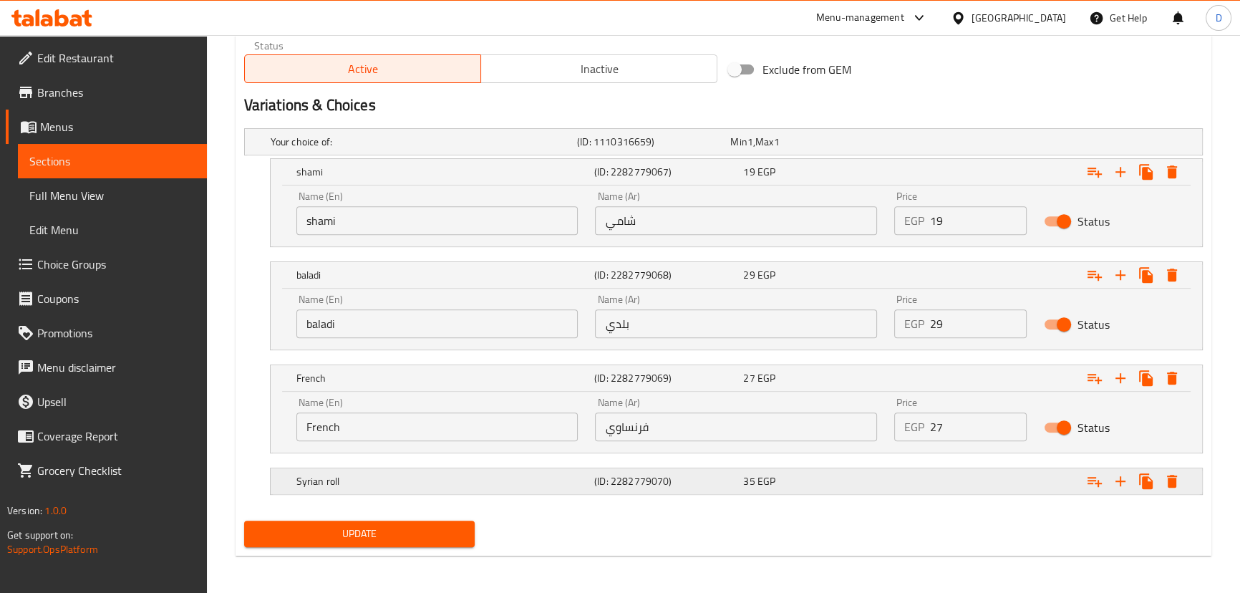
click at [687, 481] on h5 "(ID: 2282779070)" at bounding box center [665, 481] width 143 height 14
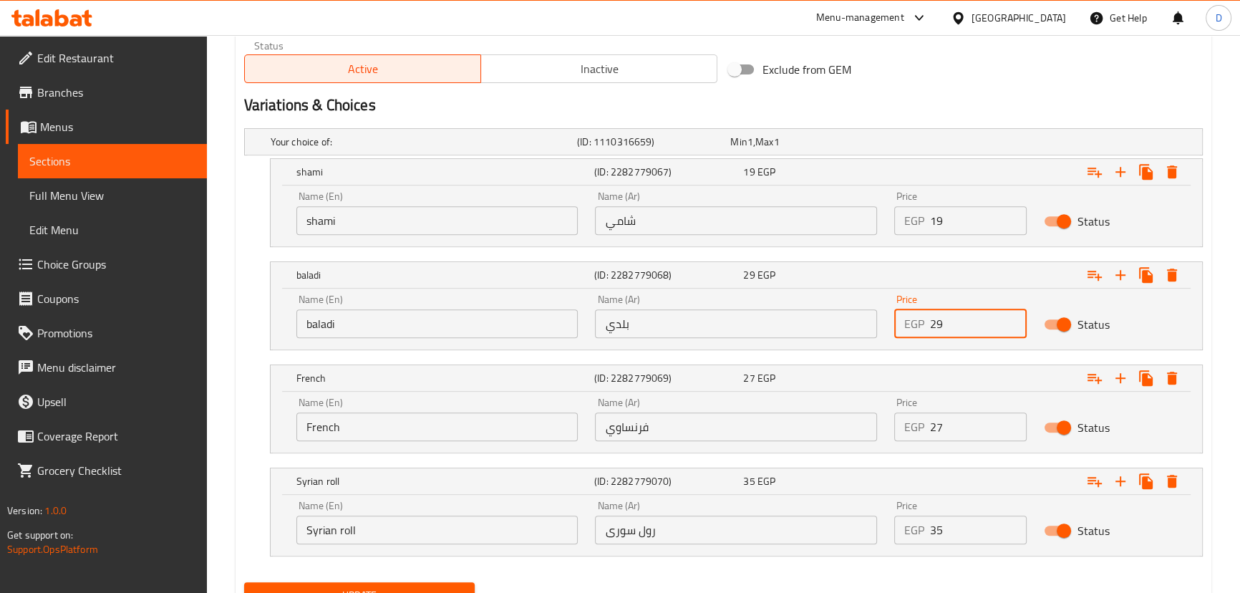
drag, startPoint x: 934, startPoint y: 321, endPoint x: 951, endPoint y: 322, distance: 17.2
click at [951, 322] on input "29" at bounding box center [978, 323] width 97 height 29
type input "20"
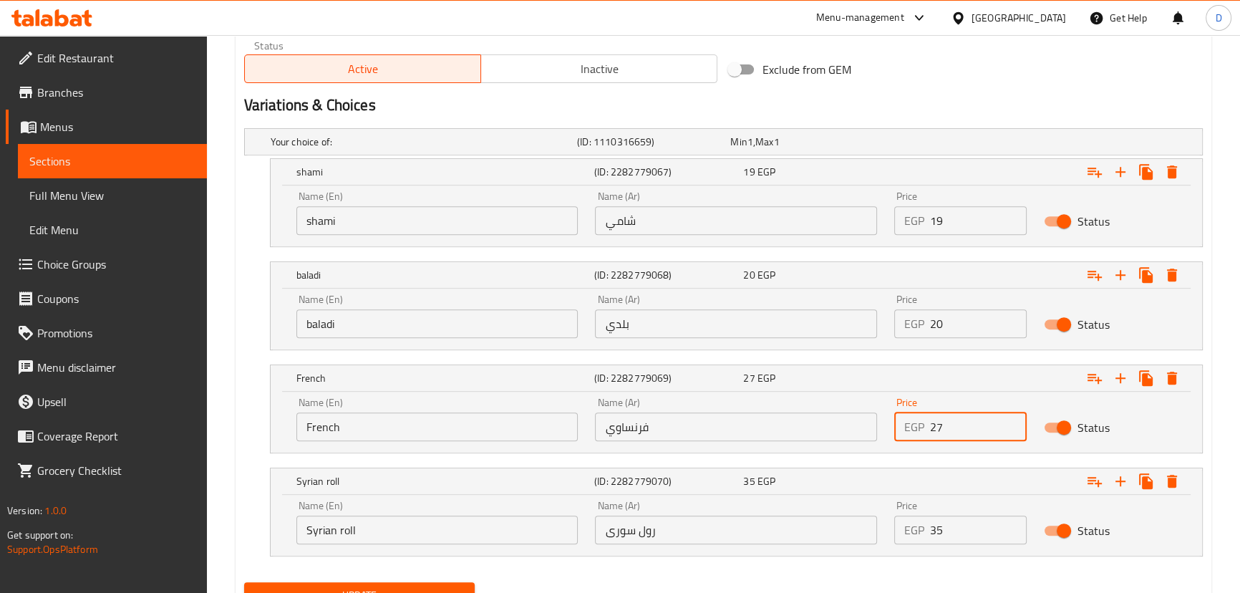
drag, startPoint x: 939, startPoint y: 423, endPoint x: 951, endPoint y: 422, distance: 13.0
click at [951, 422] on input "27" at bounding box center [978, 426] width 97 height 29
type input "25"
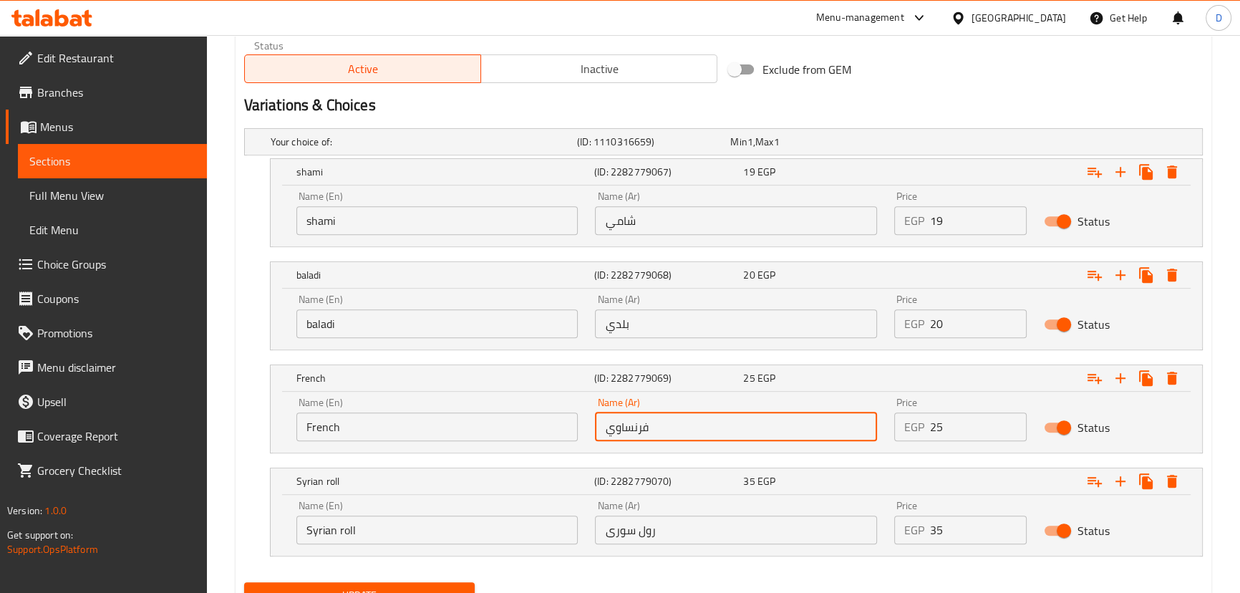
click at [868, 422] on input "فرنساوي" at bounding box center [736, 426] width 282 height 29
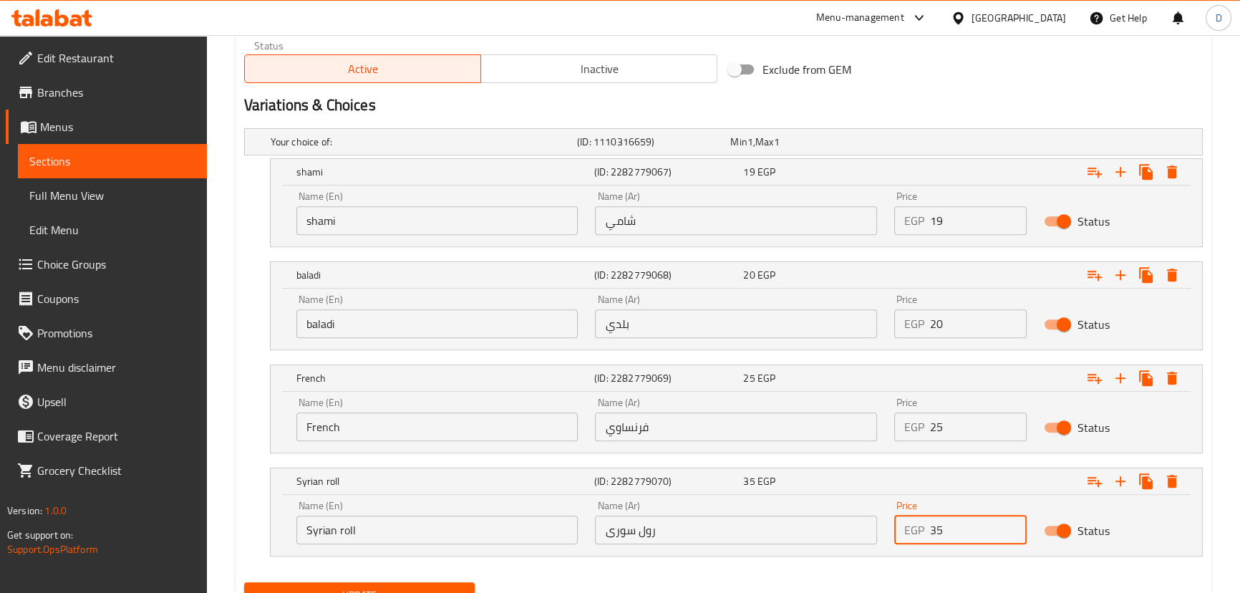
drag, startPoint x: 936, startPoint y: 535, endPoint x: 949, endPoint y: 533, distance: 13.8
click at [949, 533] on input "35" at bounding box center [978, 529] width 97 height 29
type input "31"
click at [852, 525] on input "رول سورى" at bounding box center [736, 529] width 282 height 29
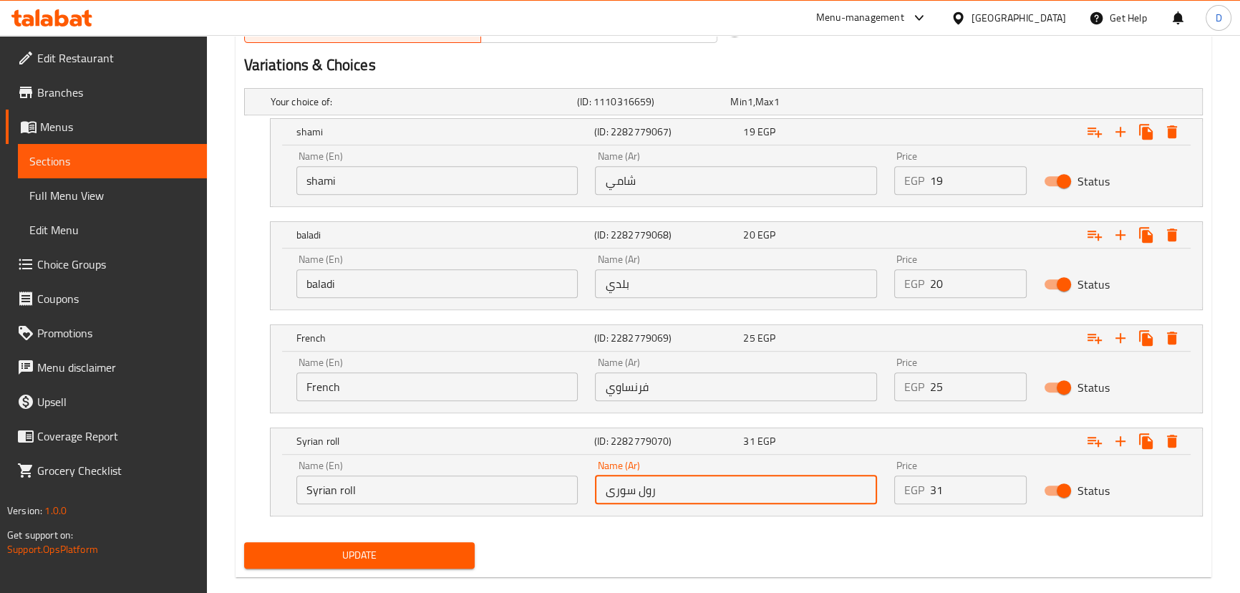
scroll to position [778, 0]
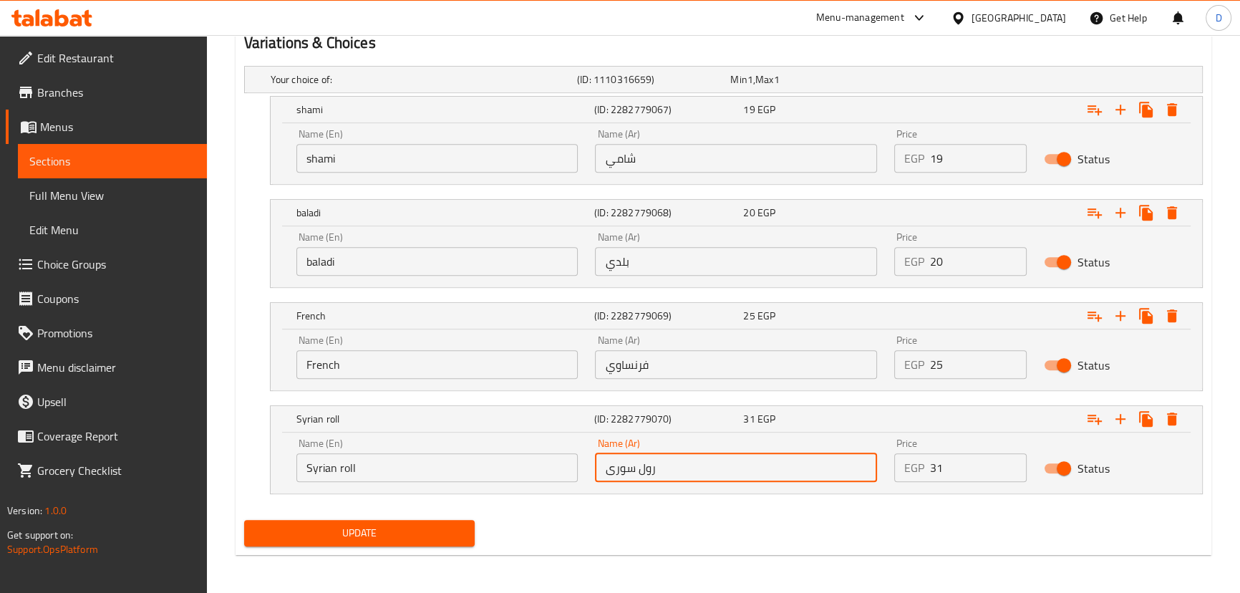
click at [444, 543] on button "Update" at bounding box center [359, 533] width 231 height 26
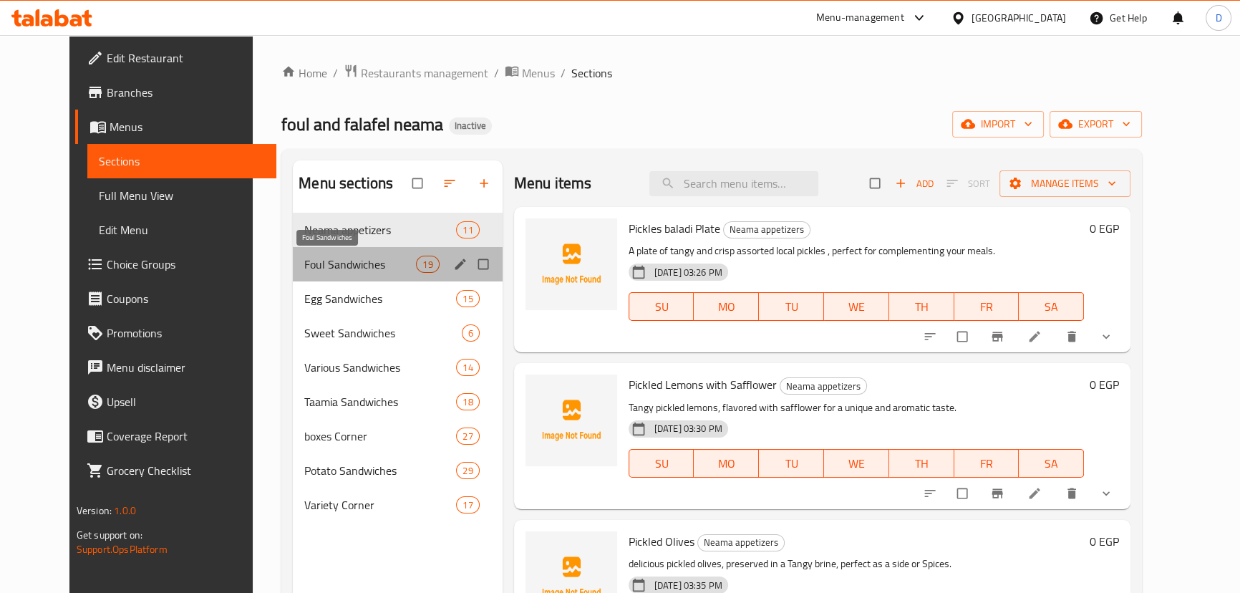
click at [355, 267] on span "Foul Sandwiches" at bounding box center [360, 264] width 112 height 17
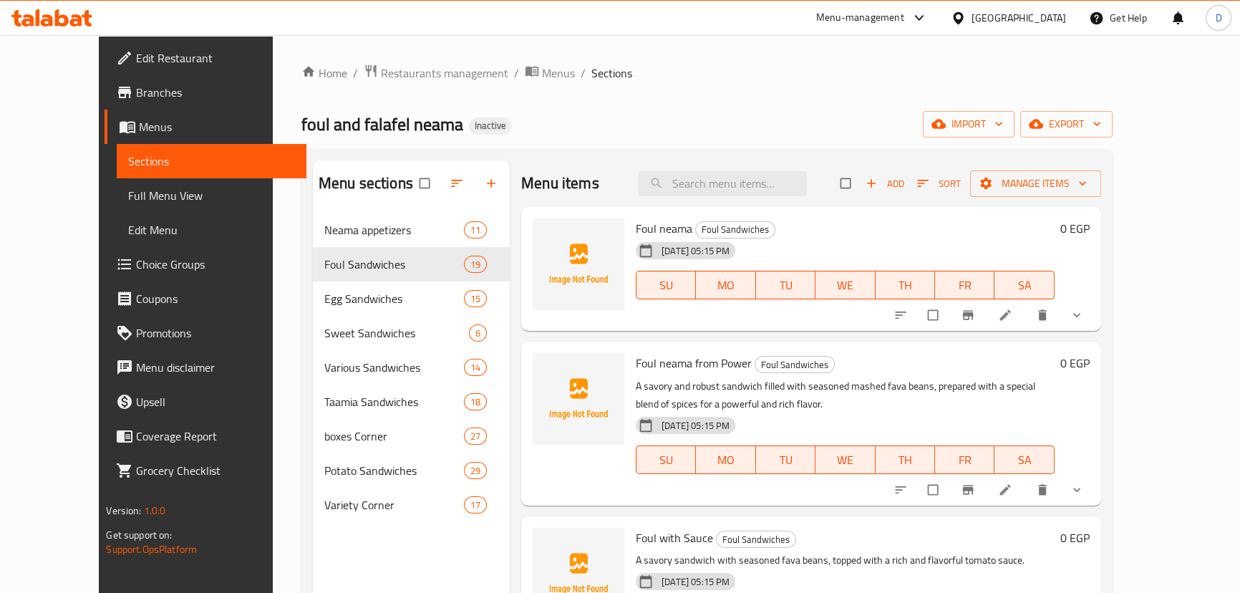
click at [128, 199] on span "Full Menu View" at bounding box center [211, 195] width 166 height 17
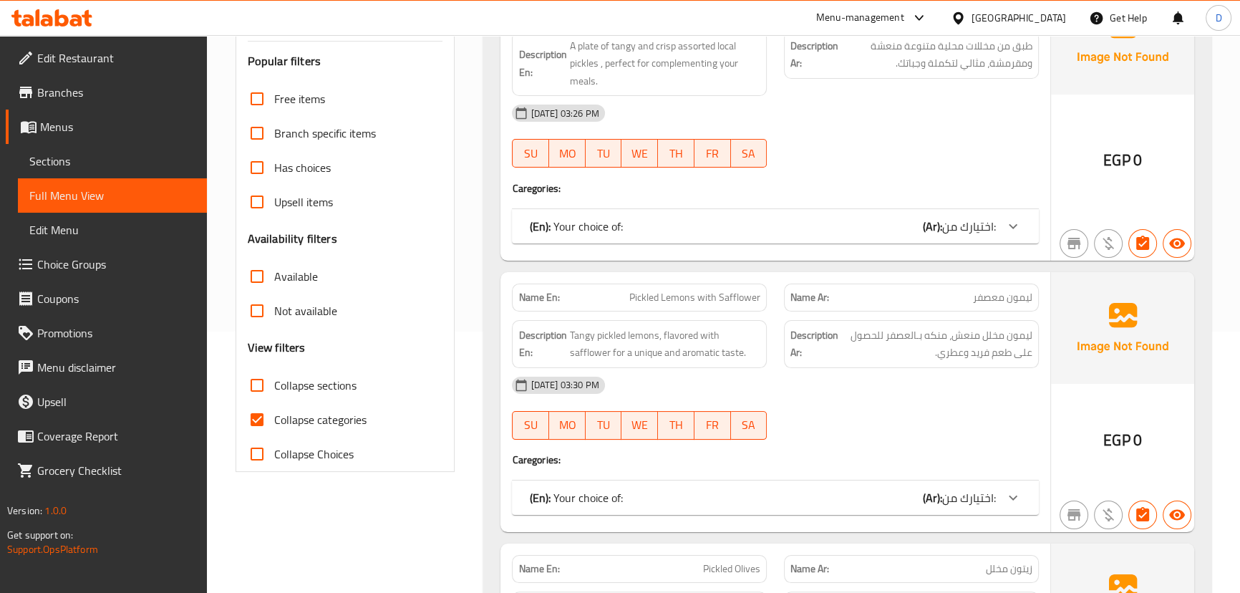
scroll to position [325, 0]
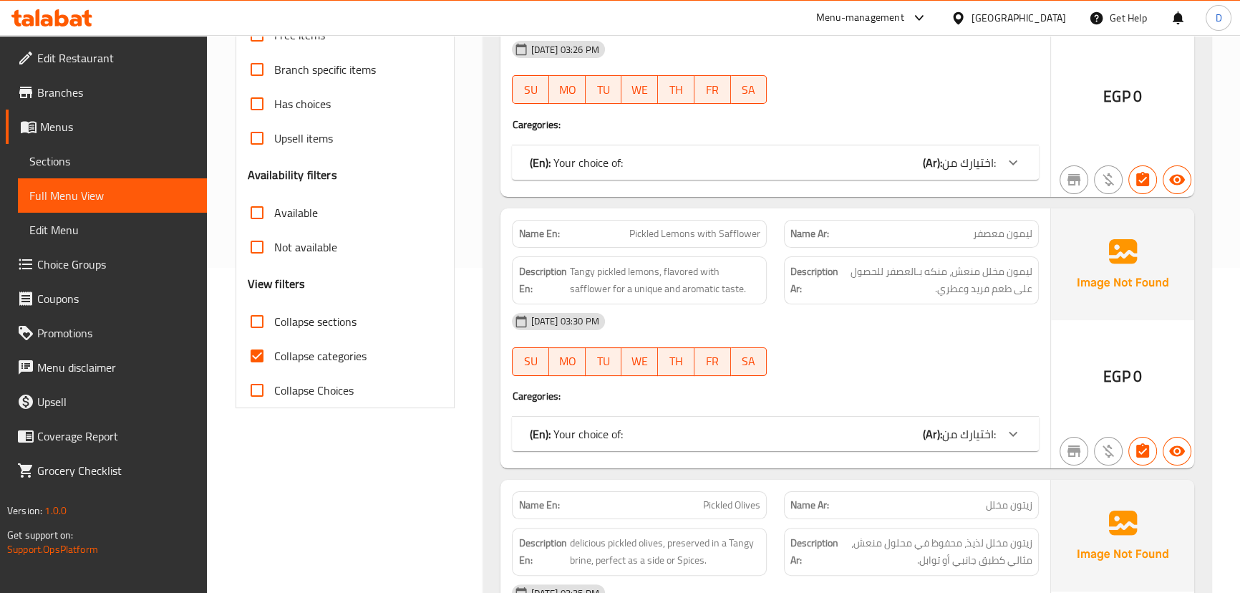
click at [274, 352] on span "Collapse categories" at bounding box center [320, 355] width 92 height 17
click at [274, 352] on input "Collapse categories" at bounding box center [257, 356] width 34 height 34
checkbox input "false"
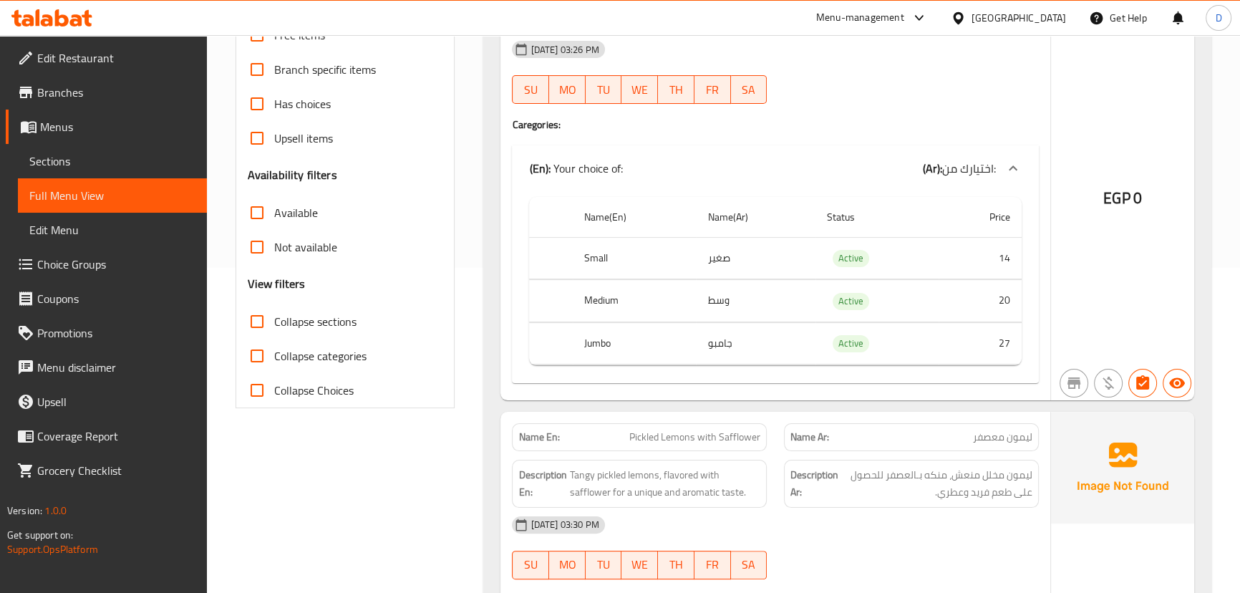
scroll to position [260, 0]
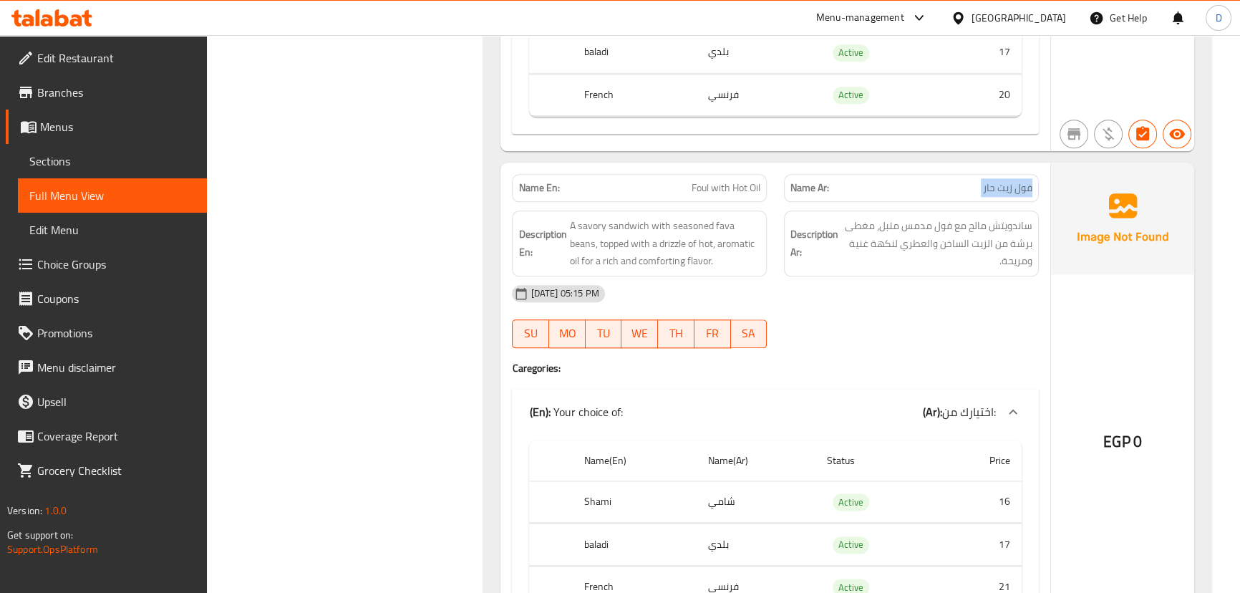
copy span "فول زيت حار"
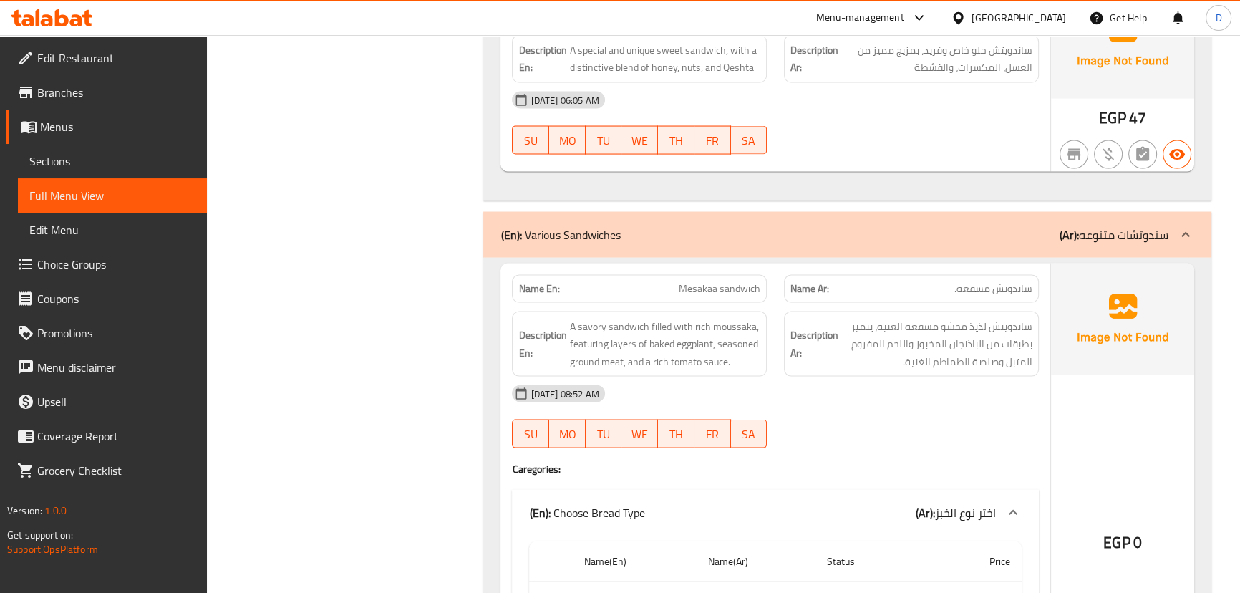
scroll to position [53541, 0]
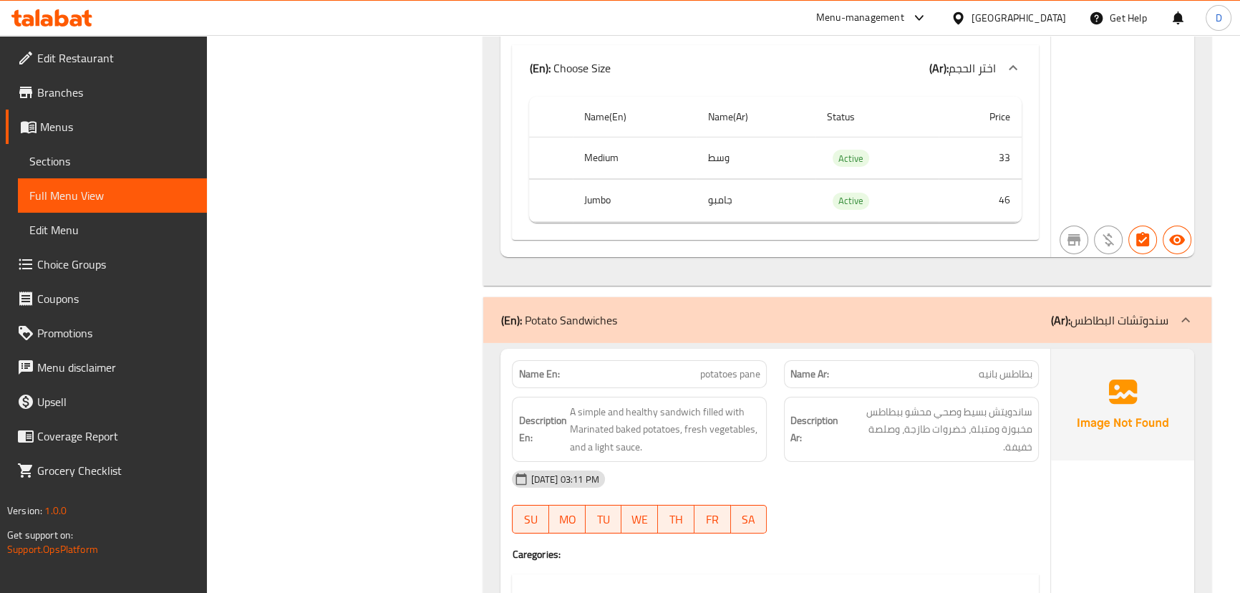
click at [989, 367] on span "بطاطس بانيه" at bounding box center [1006, 374] width 54 height 15
copy span "بطاطس بانيه"
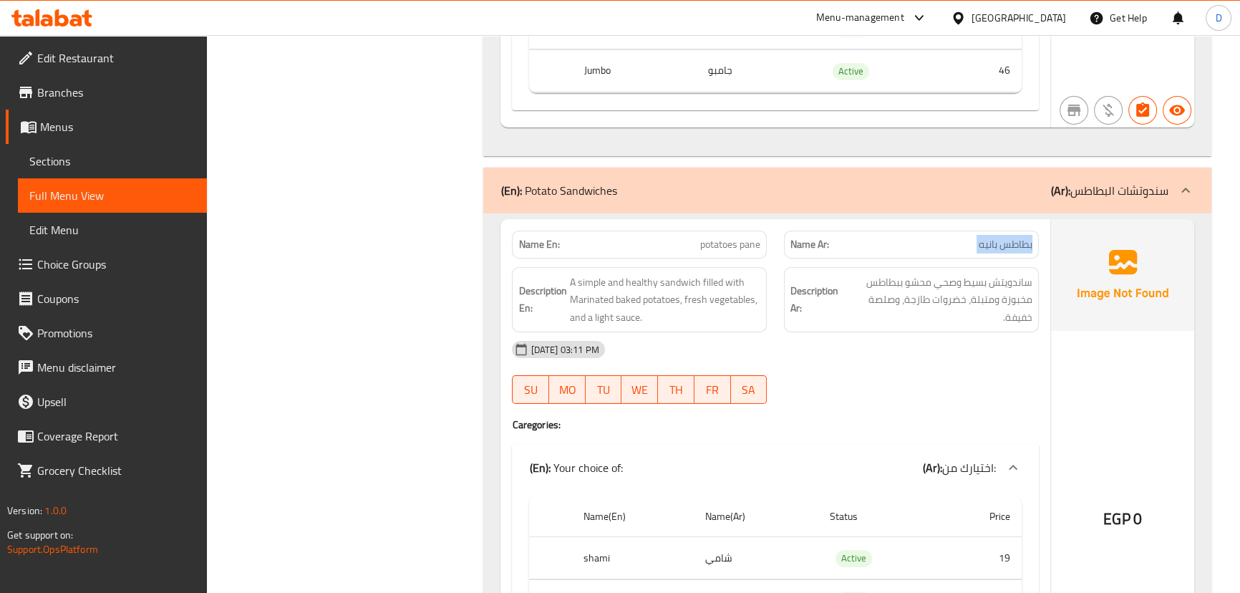
scroll to position [53671, 0]
click at [986, 236] on span "بطاطس بانيه" at bounding box center [1006, 243] width 54 height 15
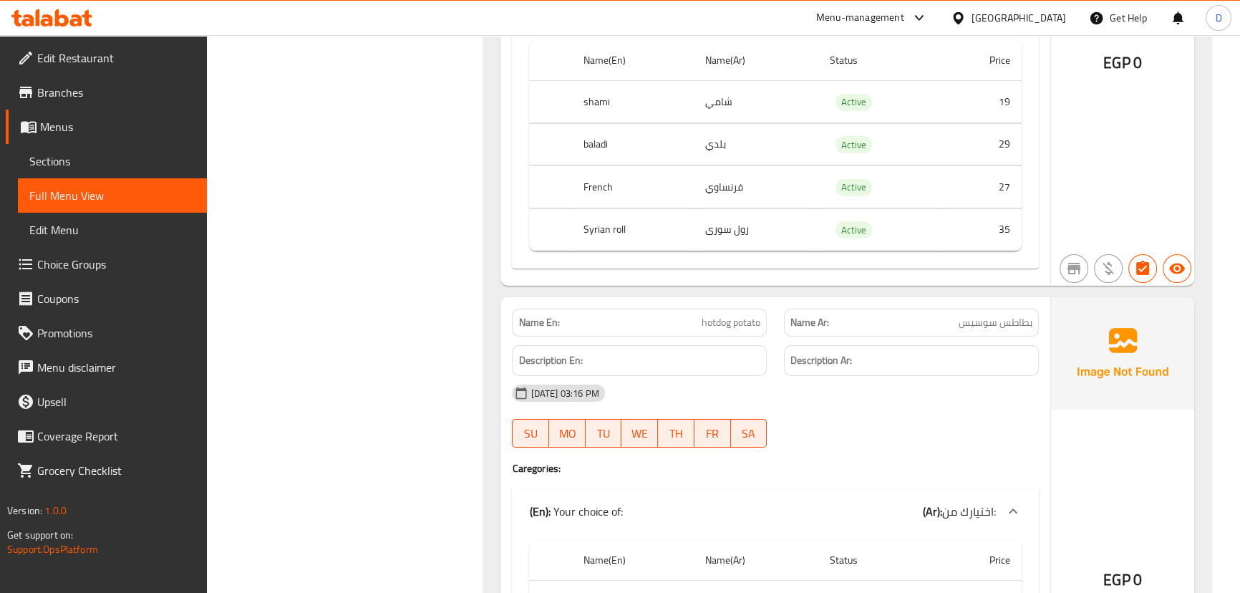
scroll to position [54257, 0]
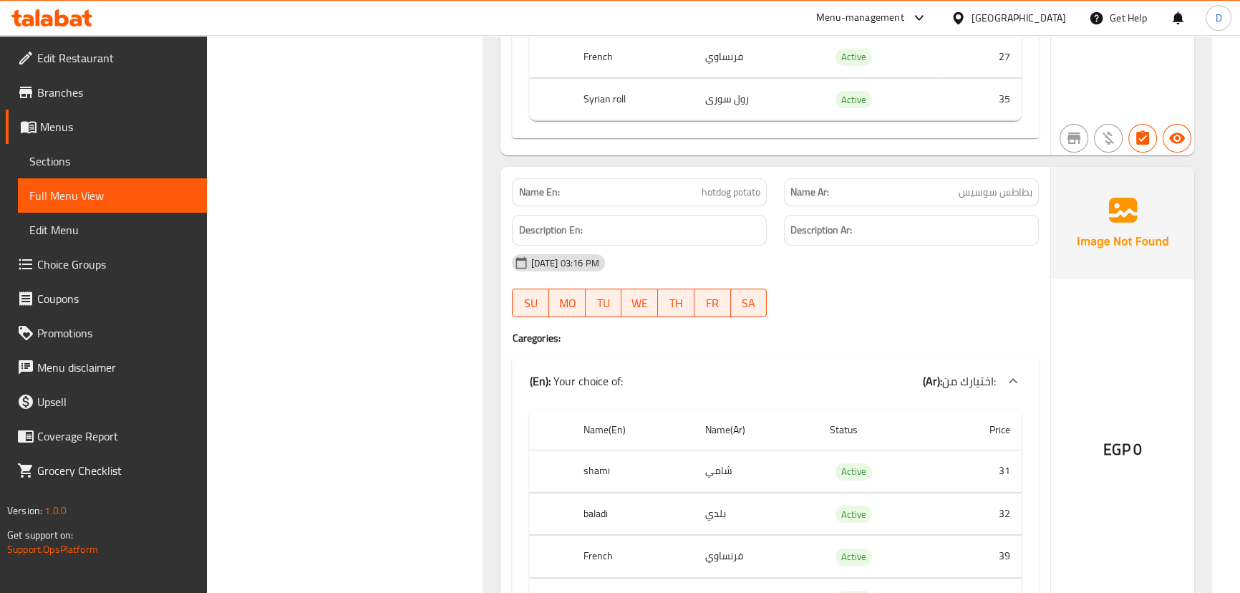
click at [993, 185] on span "بطاطس سوسيس" at bounding box center [996, 192] width 74 height 15
copy span "سوسيس"
